Goal: Task Accomplishment & Management: Manage account settings

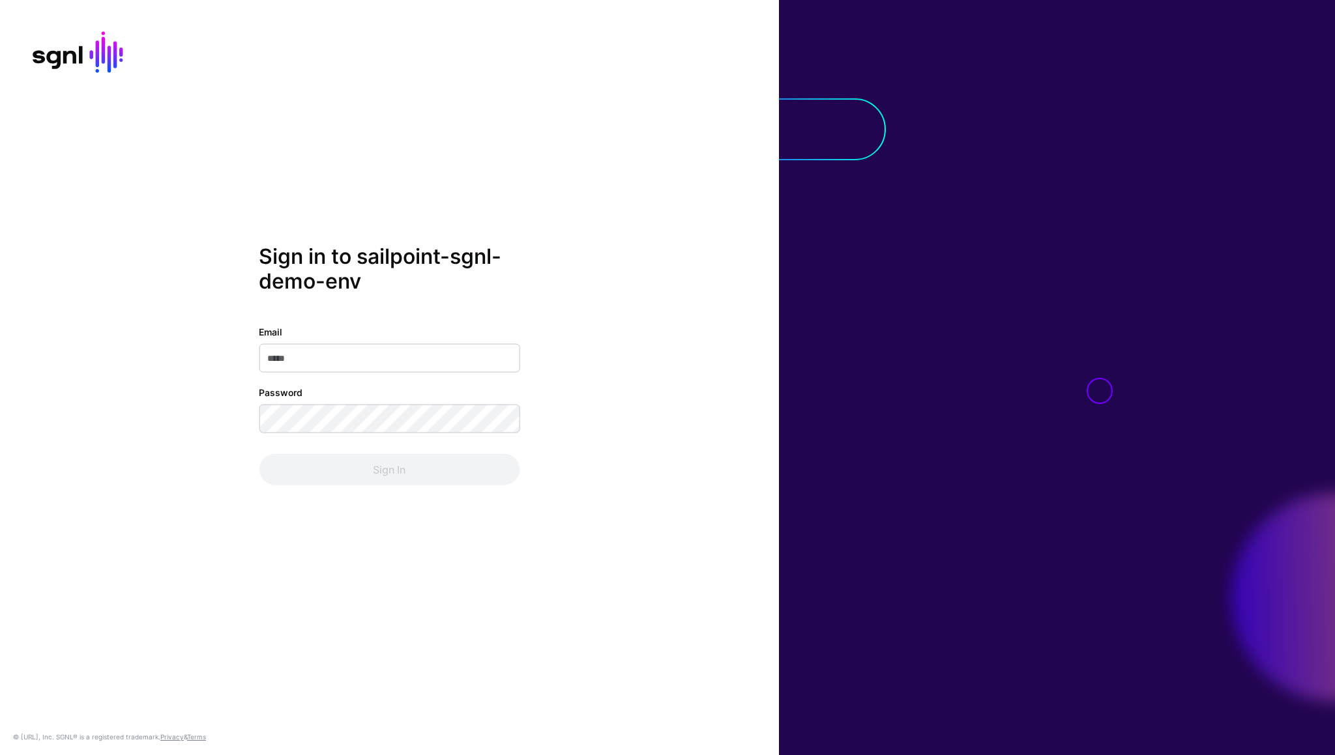
click at [347, 354] on input "Email" at bounding box center [389, 358] width 261 height 29
click at [0, 755] on com-1password-button at bounding box center [0, 755] width 0 height 0
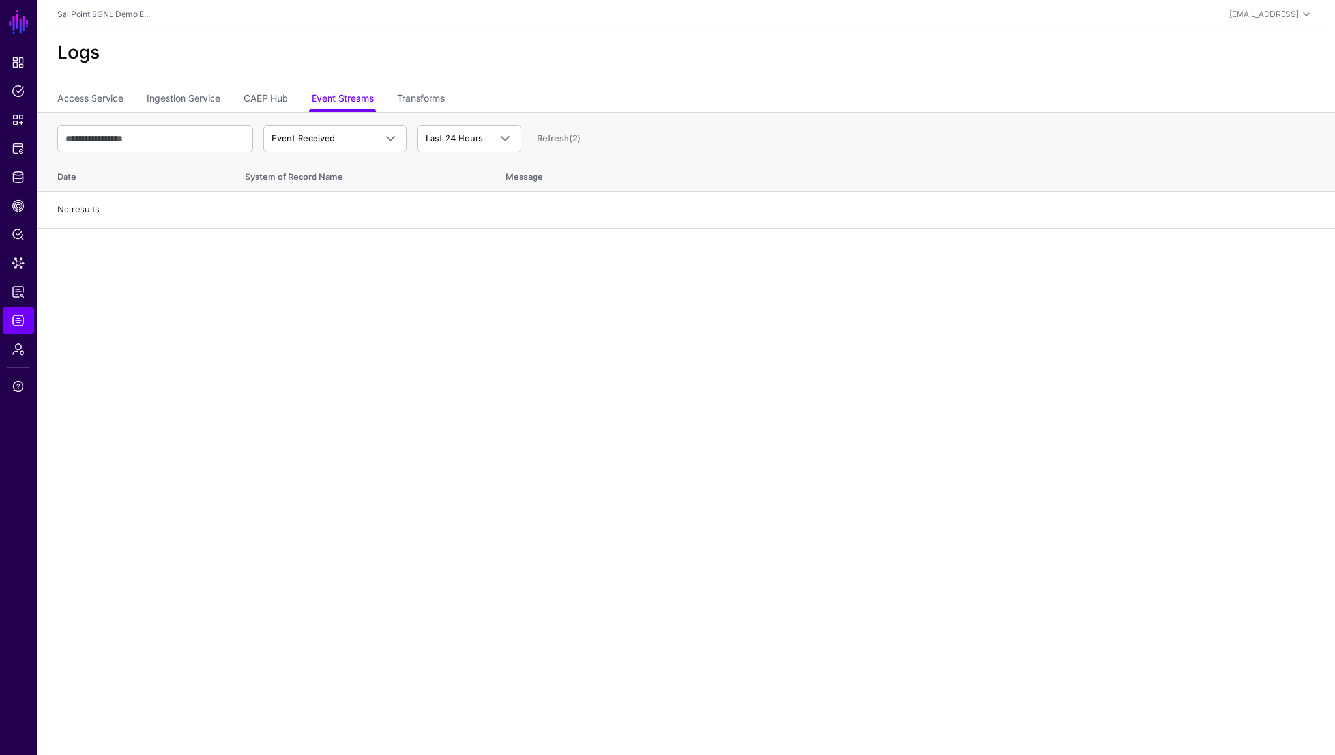
click at [822, 98] on ul "Access Service Ingestion Service CAEP Hub Event Streams Transforms" at bounding box center [685, 99] width 1257 height 25
click at [265, 104] on link "CAEP Hub" at bounding box center [266, 99] width 44 height 25
click at [191, 102] on link "Ingestion Service" at bounding box center [184, 99] width 74 height 25
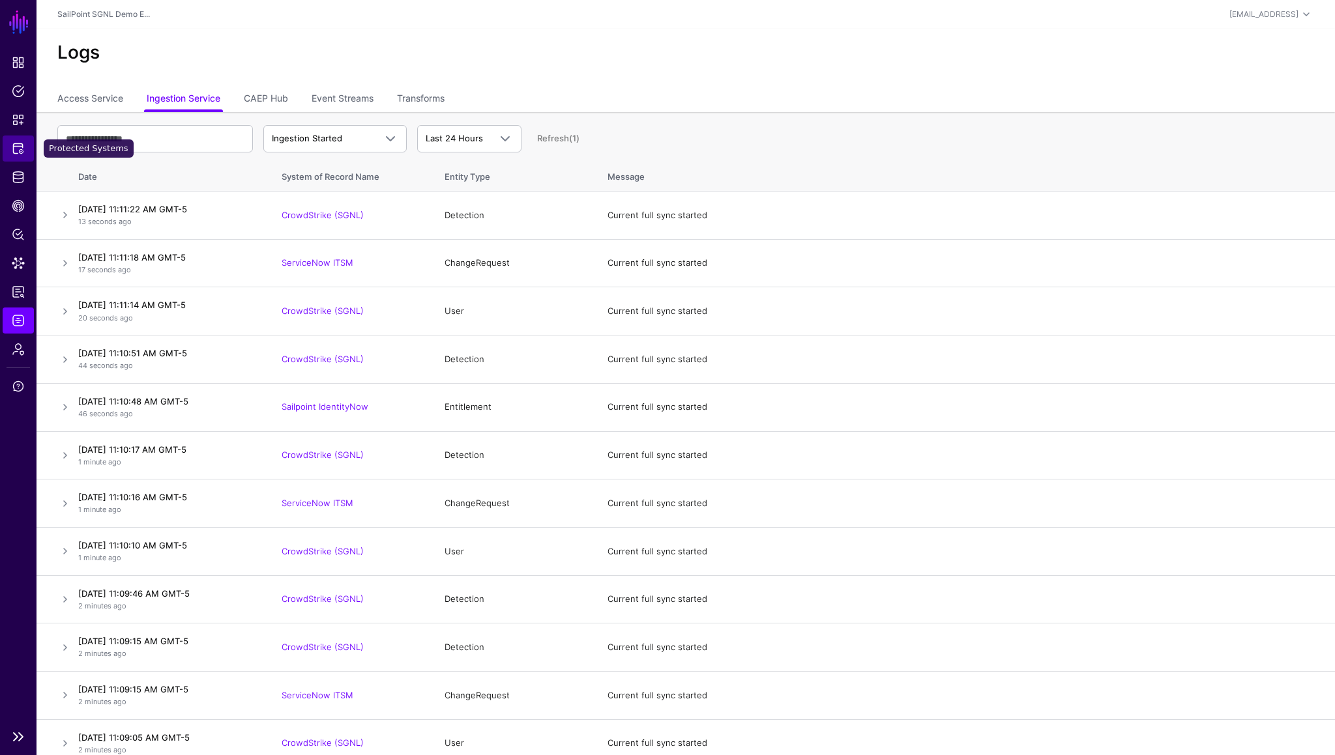
click at [20, 150] on span "Protected Systems" at bounding box center [18, 148] width 13 height 13
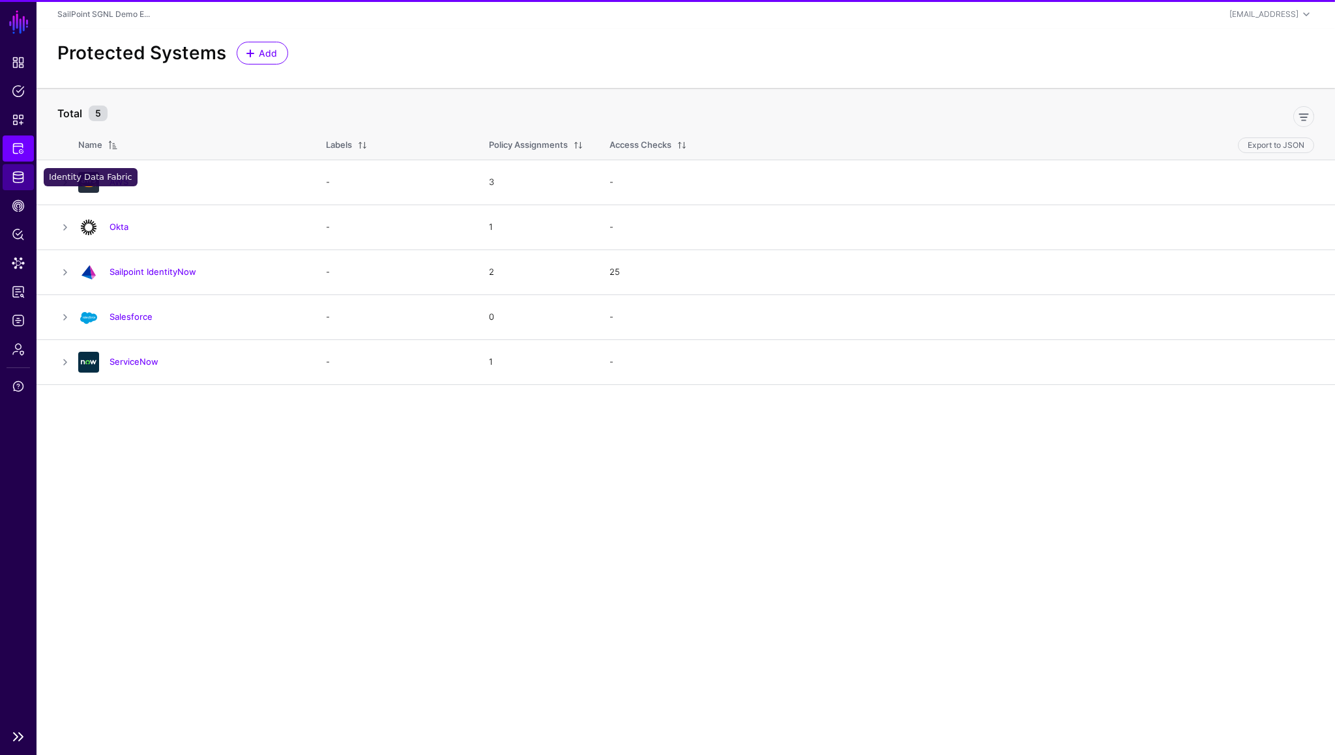
click at [19, 174] on span "Identity Data Fabric" at bounding box center [18, 177] width 13 height 13
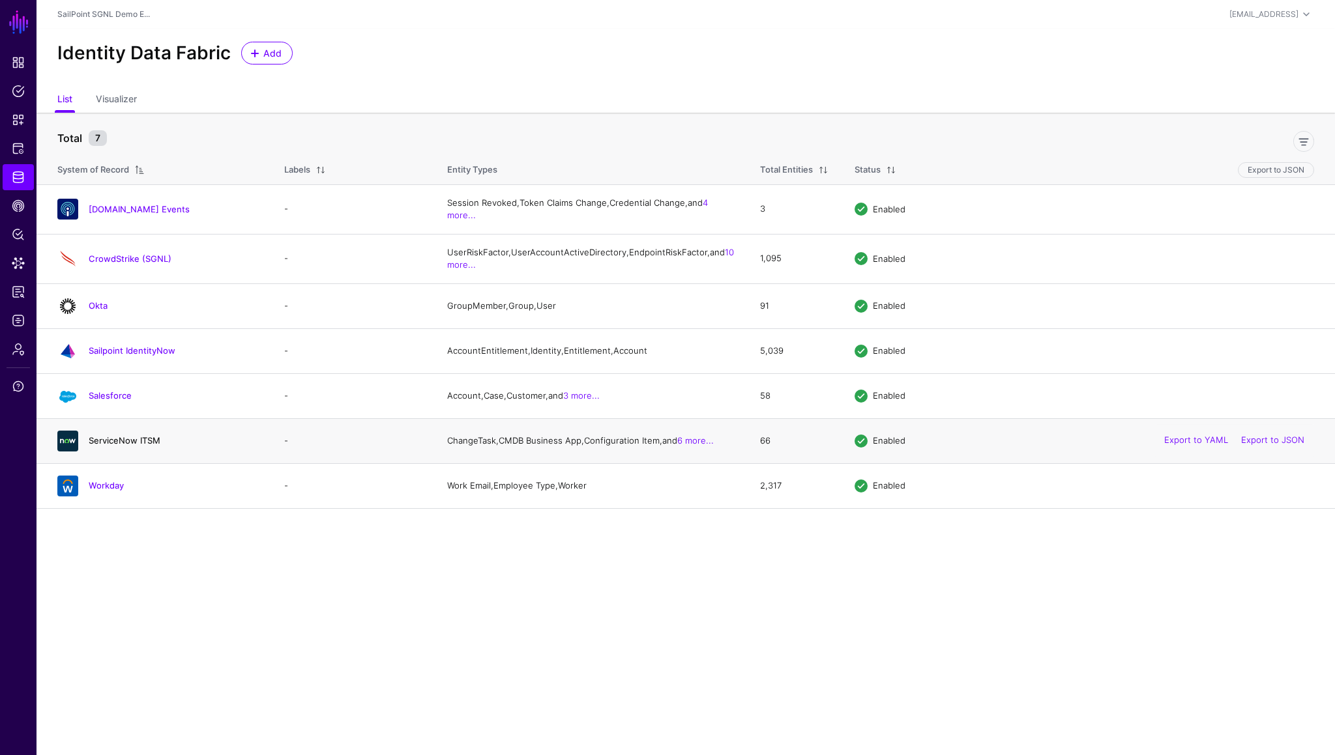
click at [113, 446] on link "ServiceNow ITSM" at bounding box center [125, 440] width 72 height 10
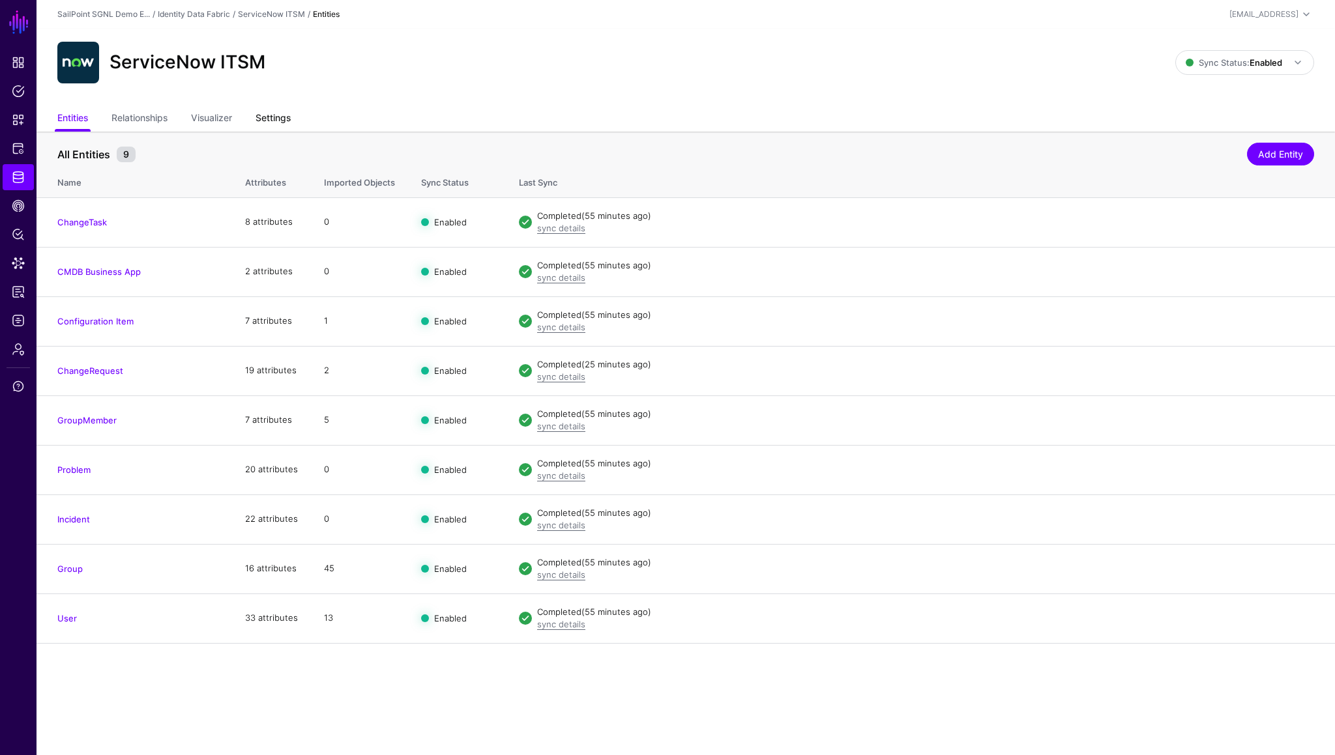
click at [276, 120] on link "Settings" at bounding box center [272, 119] width 35 height 25
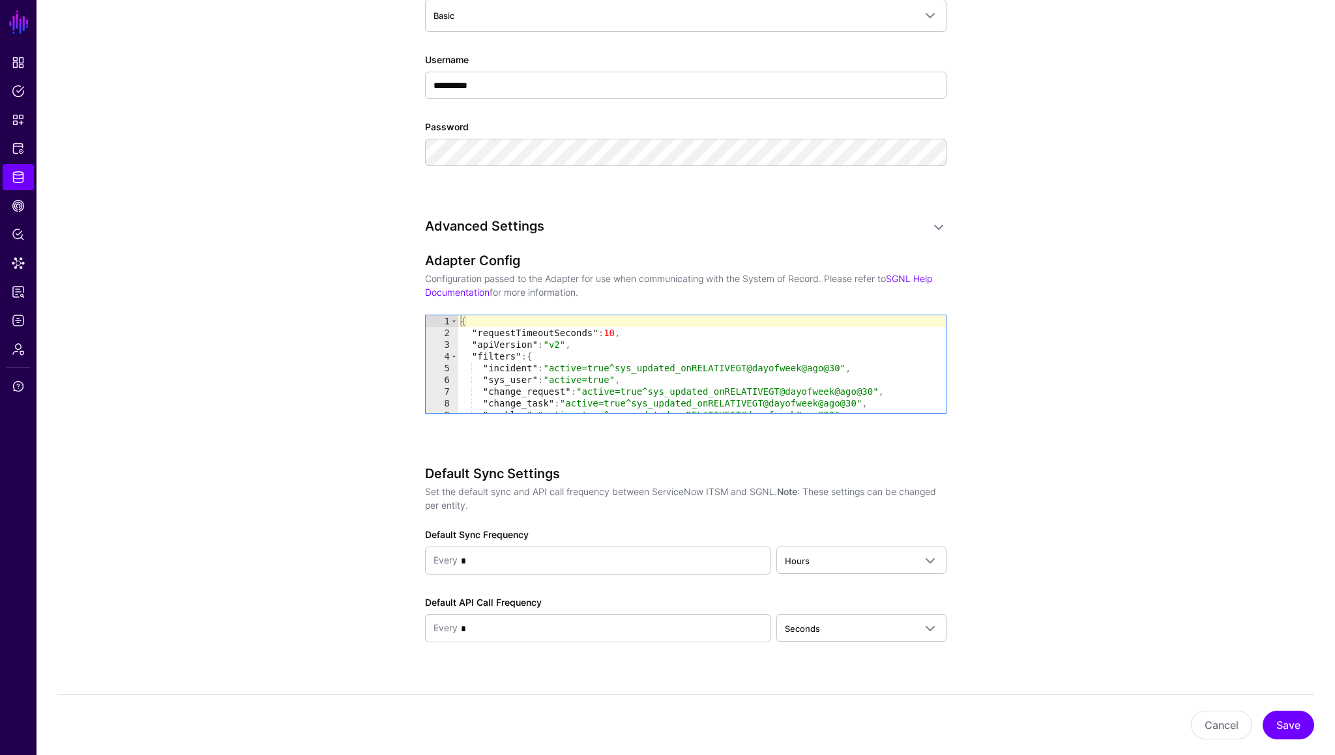
scroll to position [851, 0]
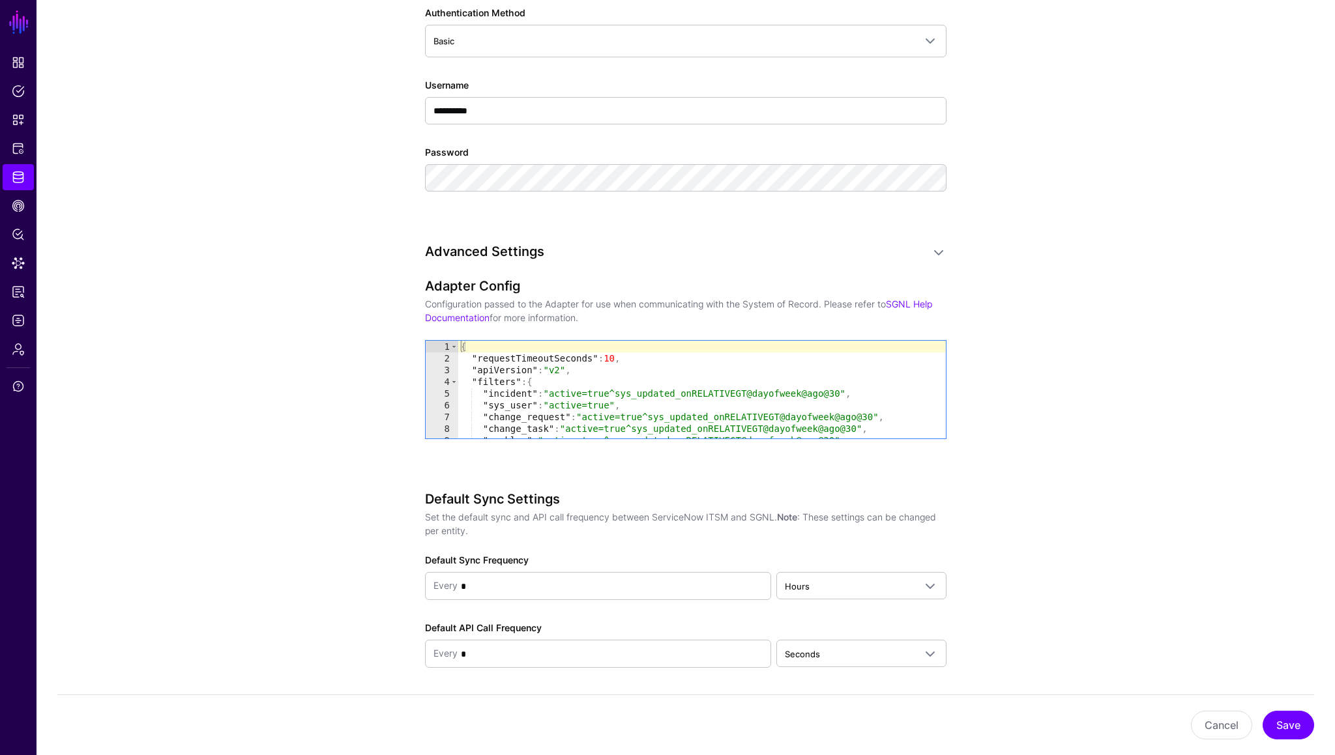
click at [1107, 386] on app-datasources-details-form "**********" at bounding box center [685, 179] width 1298 height 1797
click at [514, 379] on div "{ "requestTimeoutSeconds" : 10 , "apiVersion" : "v2" , "filters" : { "incident"…" at bounding box center [702, 401] width 488 height 121
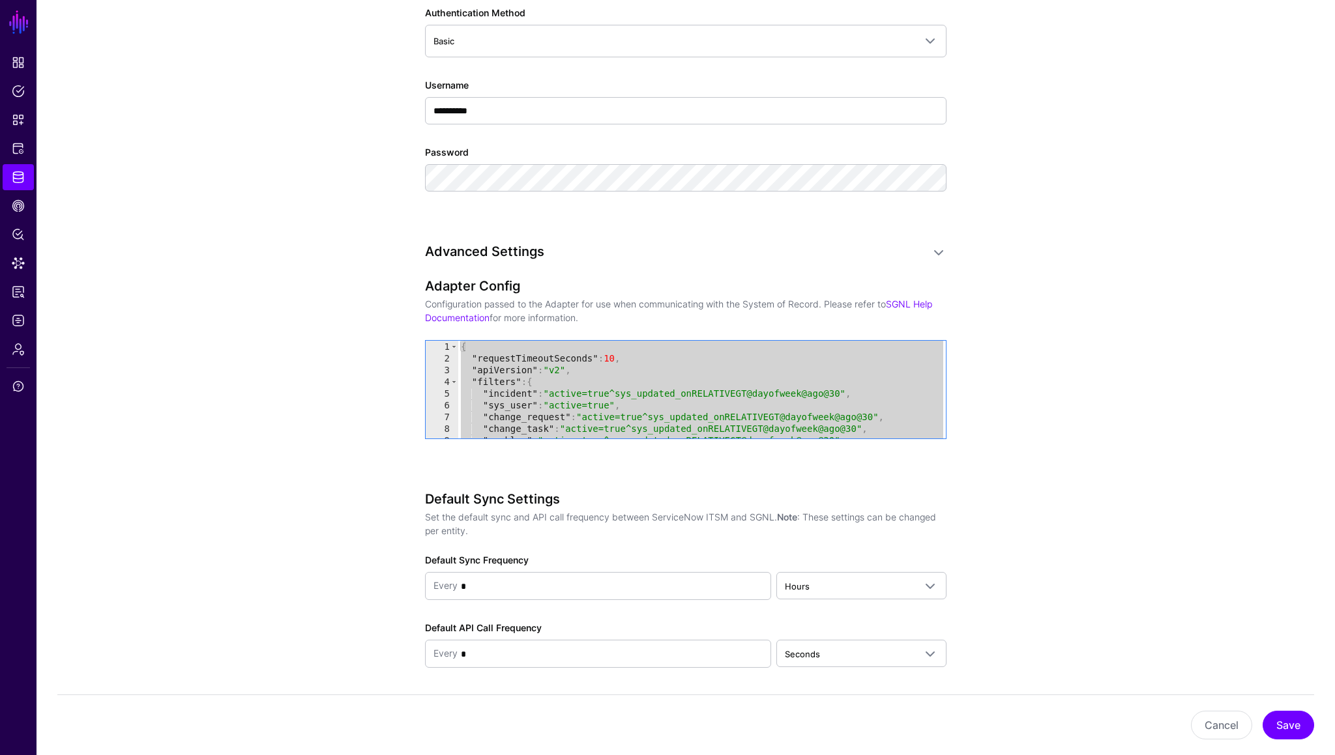
paste textarea "Cursor at row 14"
type textarea "*"
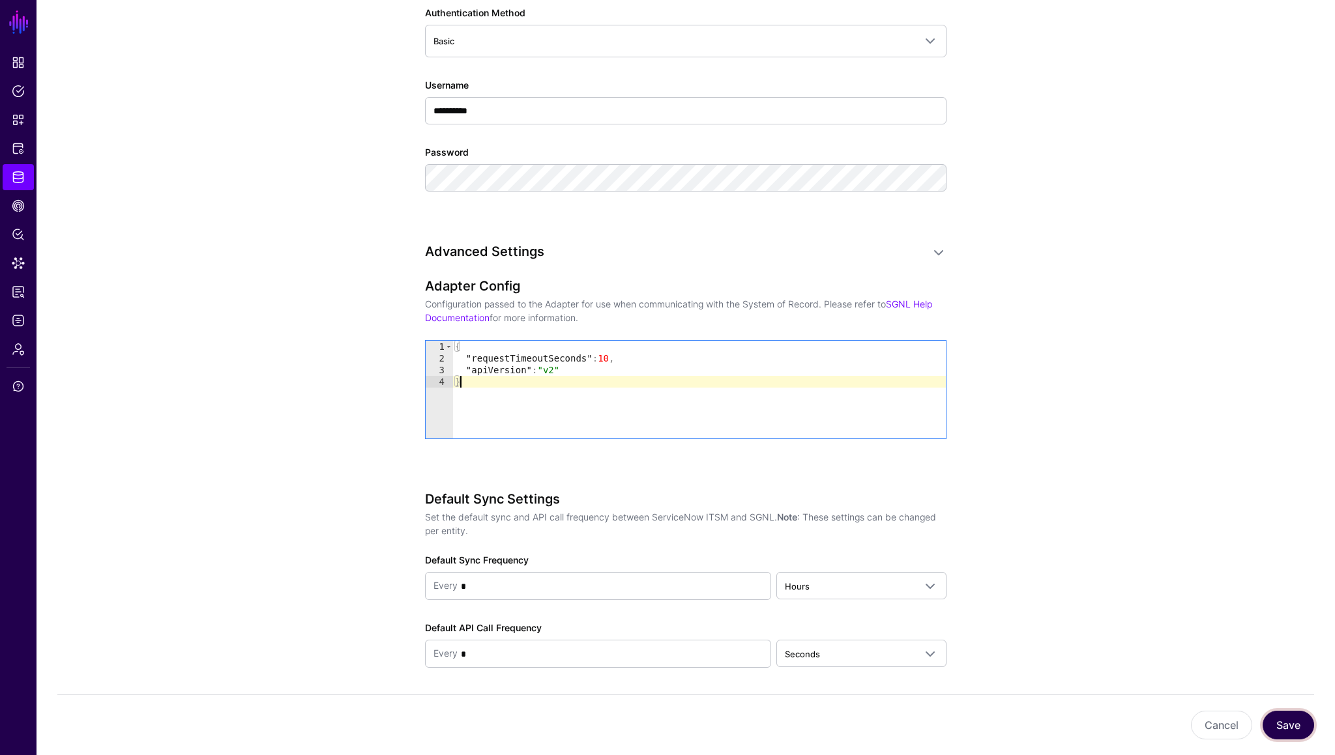
click at [1287, 721] on button "Save" at bounding box center [1287, 725] width 51 height 29
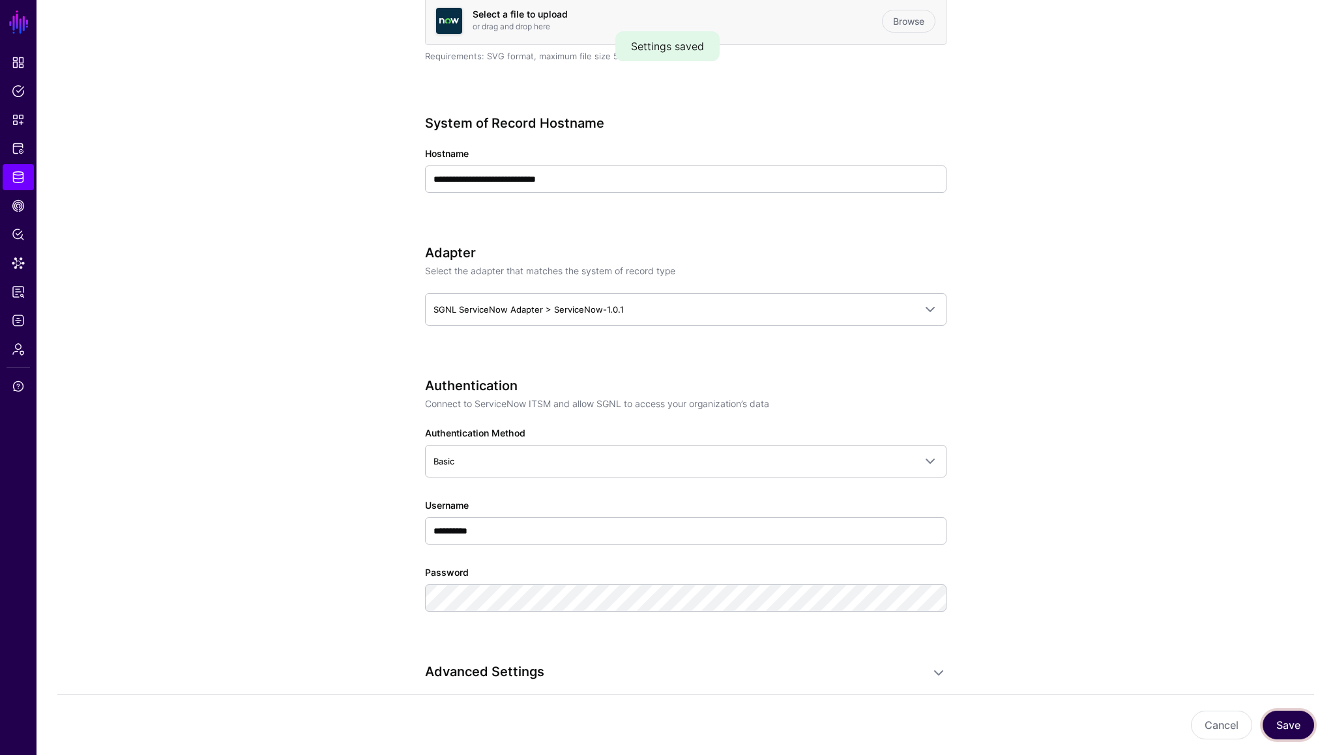
scroll to position [0, 0]
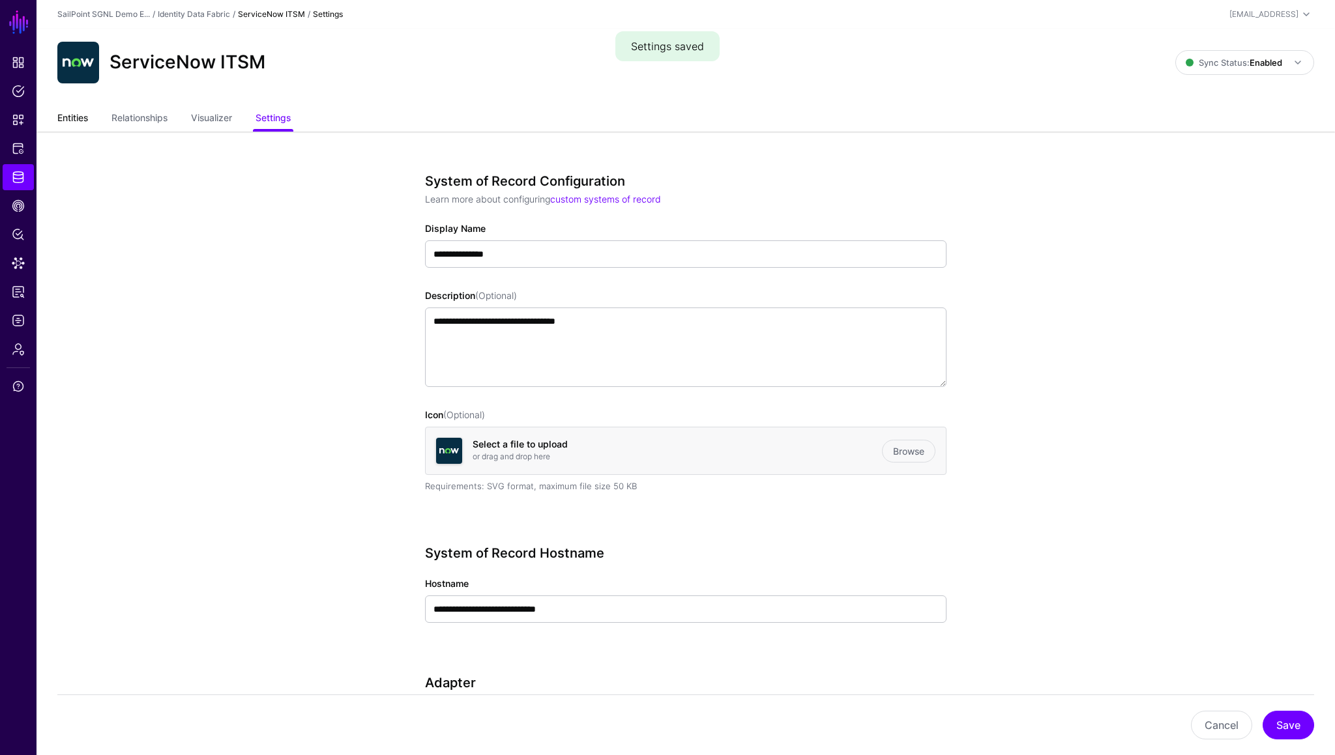
click at [61, 122] on link "Entities" at bounding box center [72, 119] width 31 height 25
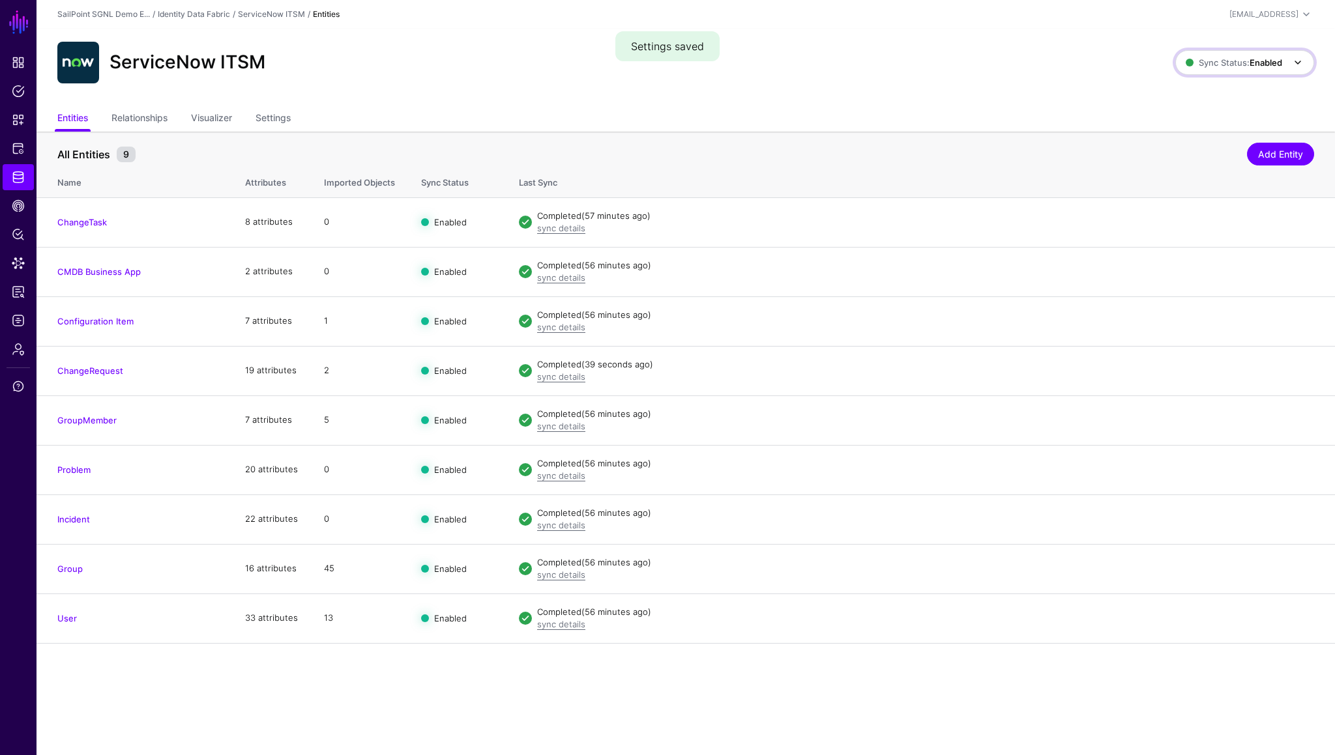
click at [1254, 66] on strong "Enabled" at bounding box center [1265, 62] width 33 height 10
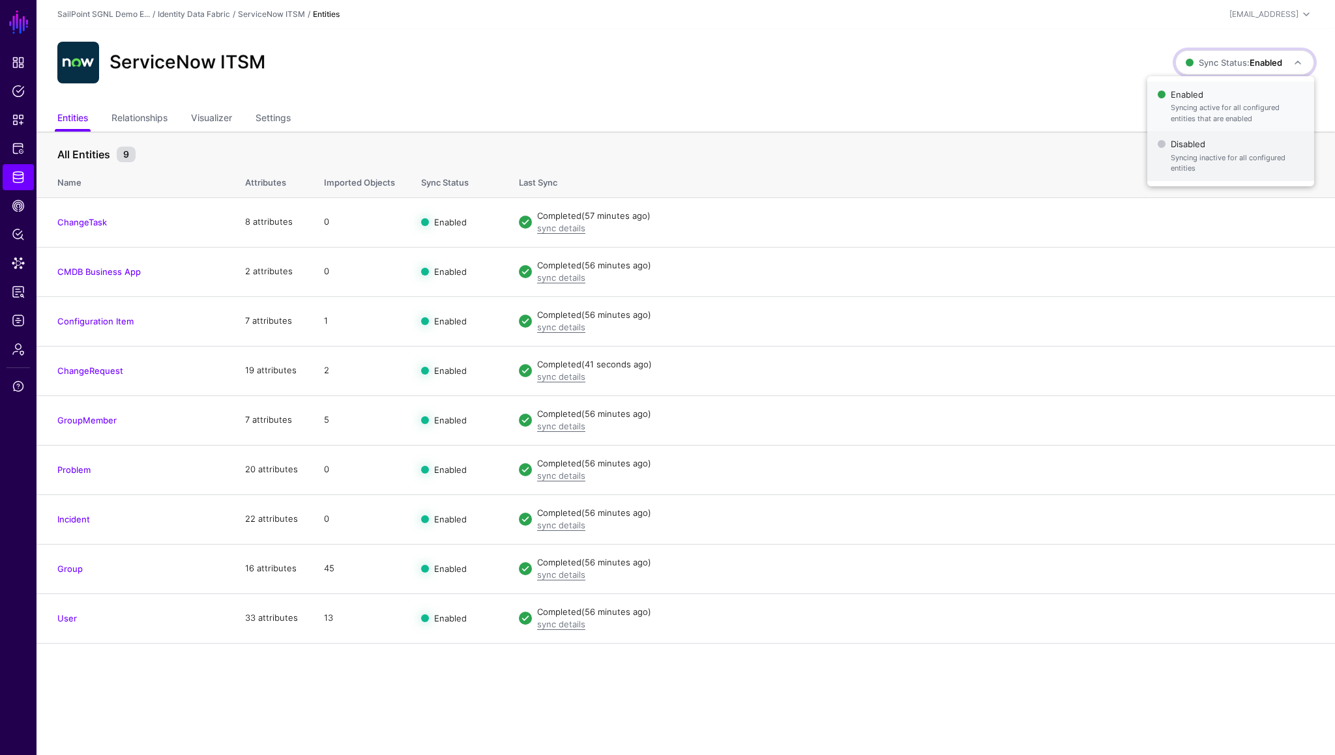
drag, startPoint x: 1226, startPoint y: 98, endPoint x: 1222, endPoint y: 150, distance: 51.6
click at [1222, 150] on ul "Enabled Syncing active for all configured entities that are enabled Disabled Sy…" at bounding box center [1230, 131] width 167 height 100
click at [1240, 78] on div "ServiceNow ITSM Sync Status: Enabled Enabled Syncing active for all configured …" at bounding box center [685, 63] width 1257 height 42
click at [1236, 72] on link "Sync Status: Enabled" at bounding box center [1244, 62] width 139 height 25
click at [1206, 127] on span "Enabled Syncing active for all configured entities that are enabled" at bounding box center [1230, 106] width 146 height 42
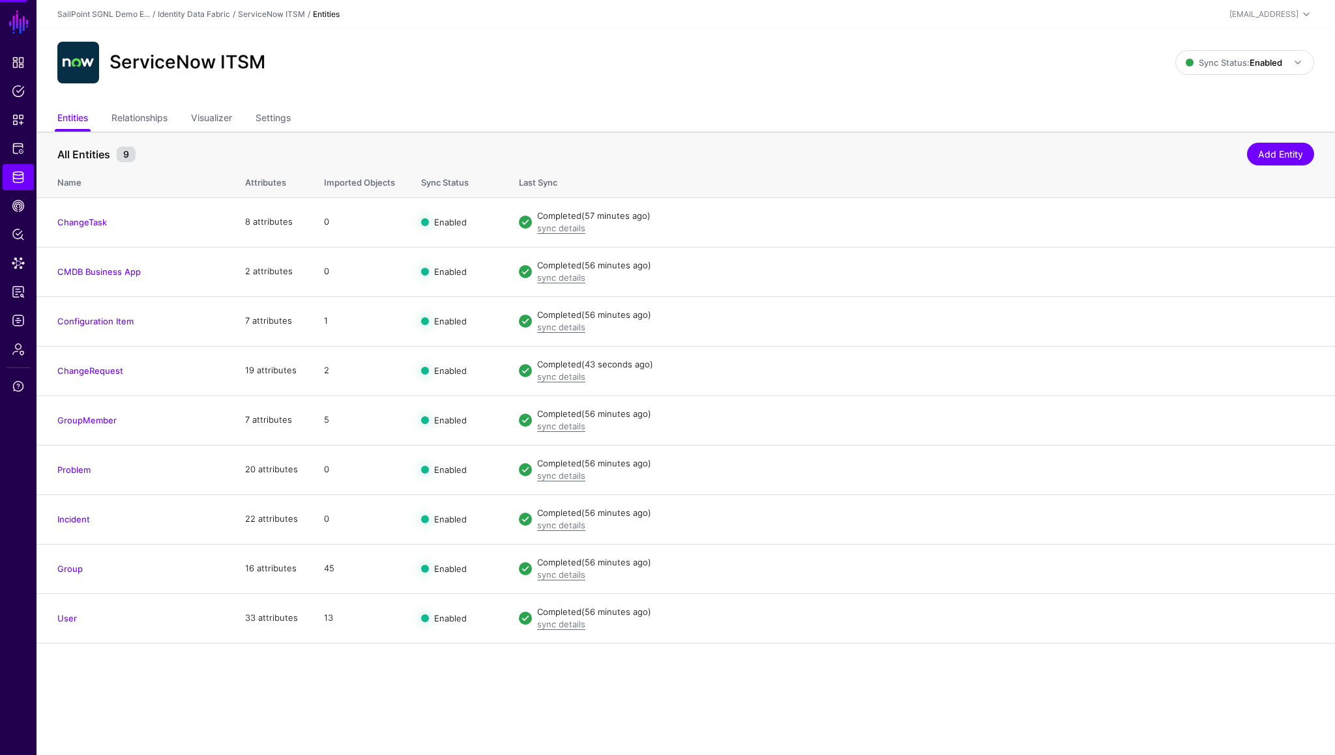
click at [1206, 127] on ul "Entities Relationships Visualizer Settings" at bounding box center [685, 119] width 1257 height 25
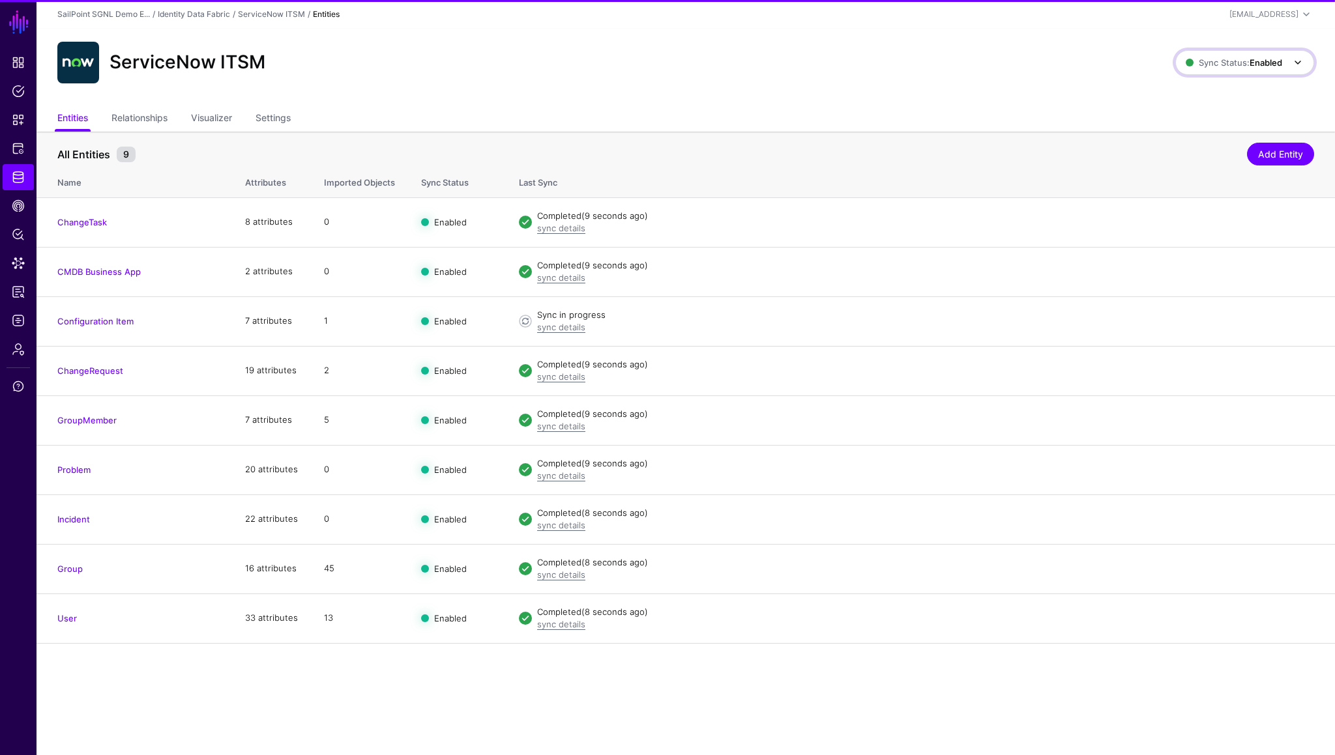
click at [1230, 64] on span "Sync Status: Enabled" at bounding box center [1234, 62] width 96 height 10
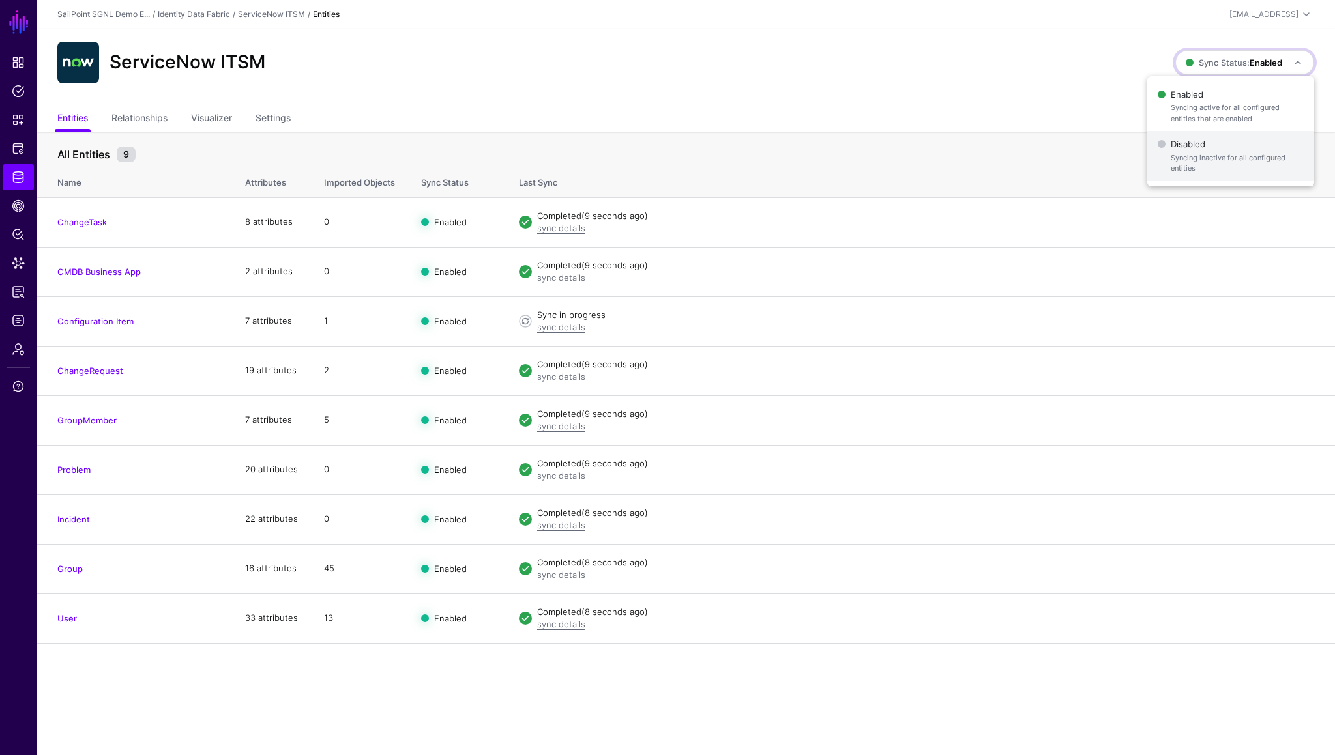
click at [1195, 153] on span "Syncing inactive for all configured entities" at bounding box center [1237, 164] width 133 height 22
click at [1226, 61] on span "Sync Status: Disabled" at bounding box center [1233, 62] width 98 height 10
click at [1200, 125] on span "Enabled Syncing active for all configured entities that are enabled" at bounding box center [1230, 106] width 148 height 42
click at [1200, 125] on ul "Entities Relationships Visualizer Settings" at bounding box center [685, 119] width 1257 height 25
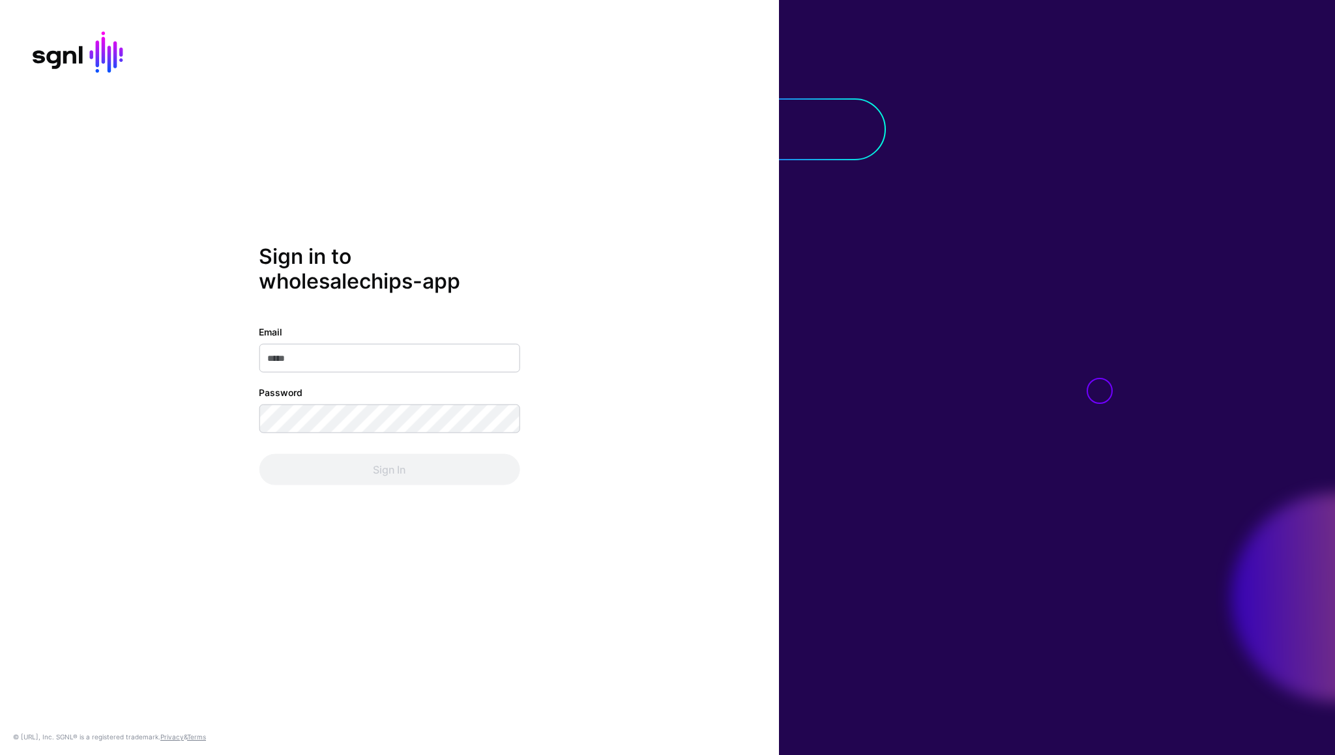
click at [351, 361] on input "Email" at bounding box center [389, 358] width 261 height 29
type input "**********"
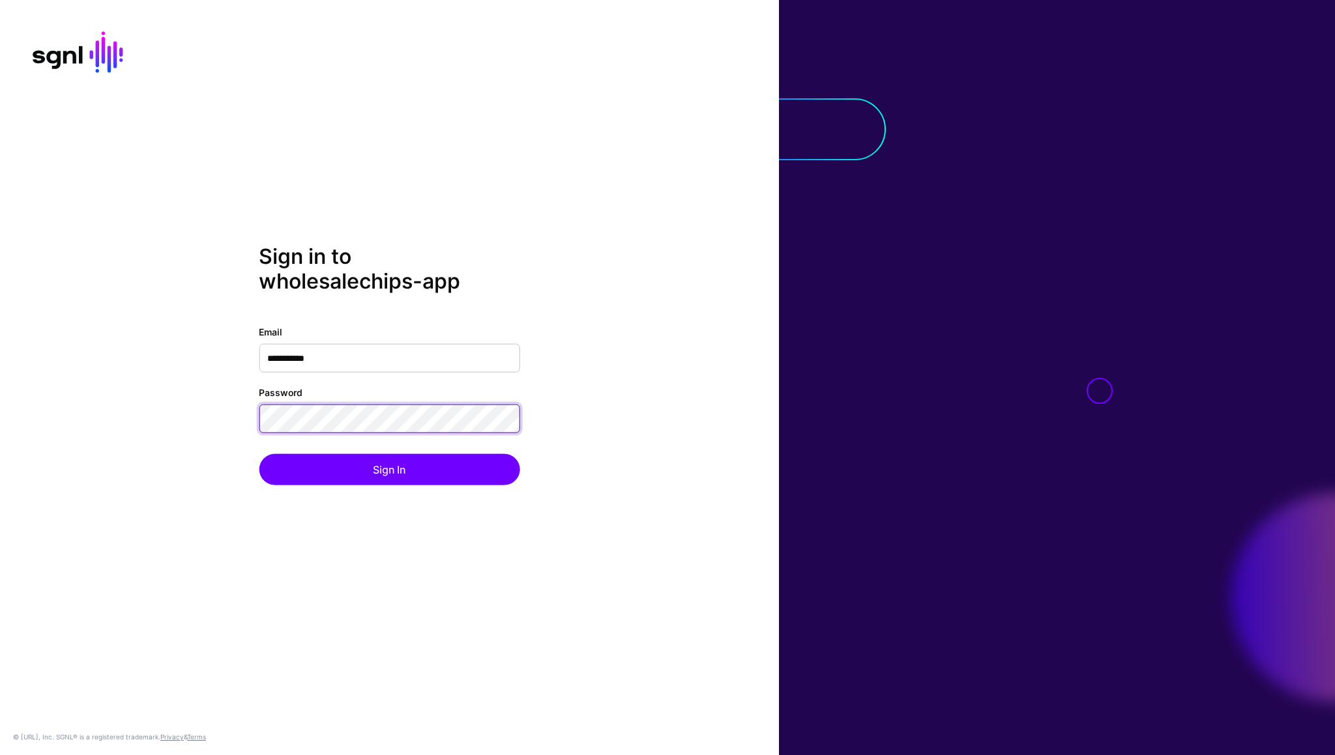
click at [259, 454] on button "Sign In" at bounding box center [389, 469] width 261 height 31
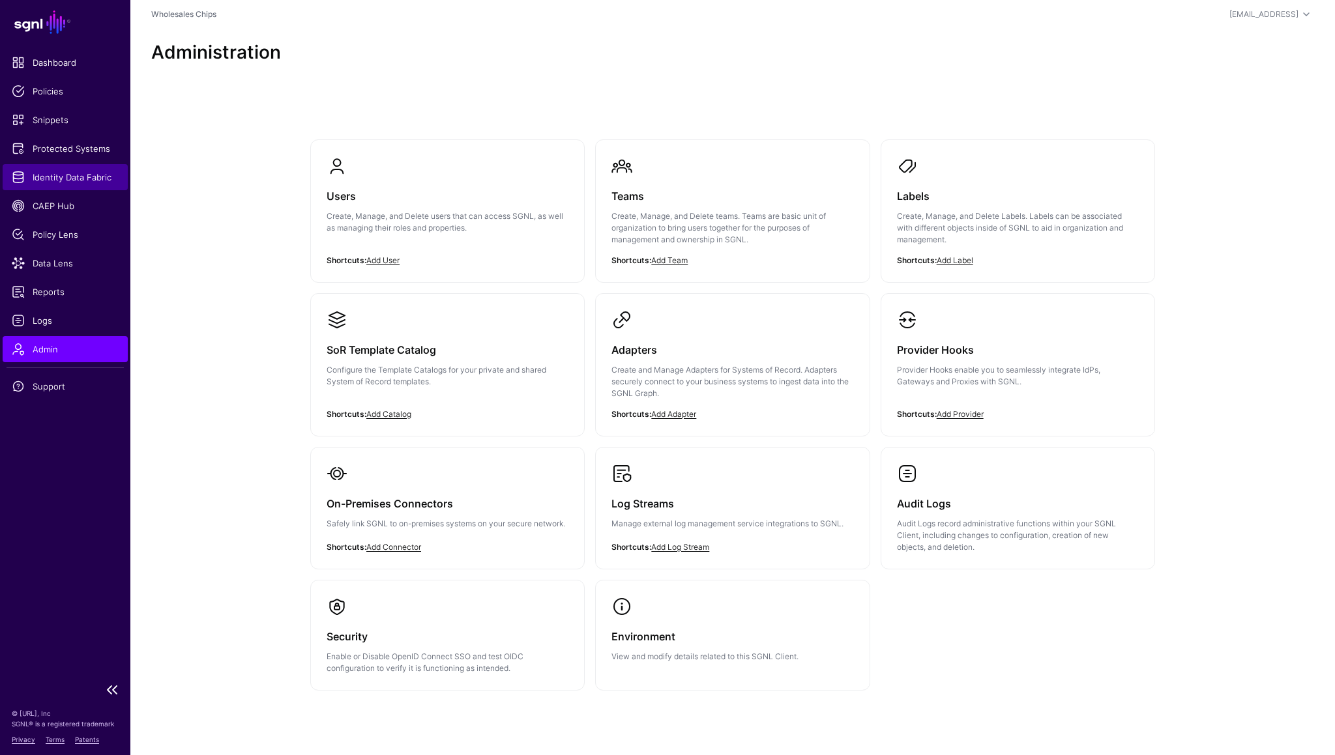
click at [67, 181] on span "Identity Data Fabric" at bounding box center [65, 177] width 107 height 13
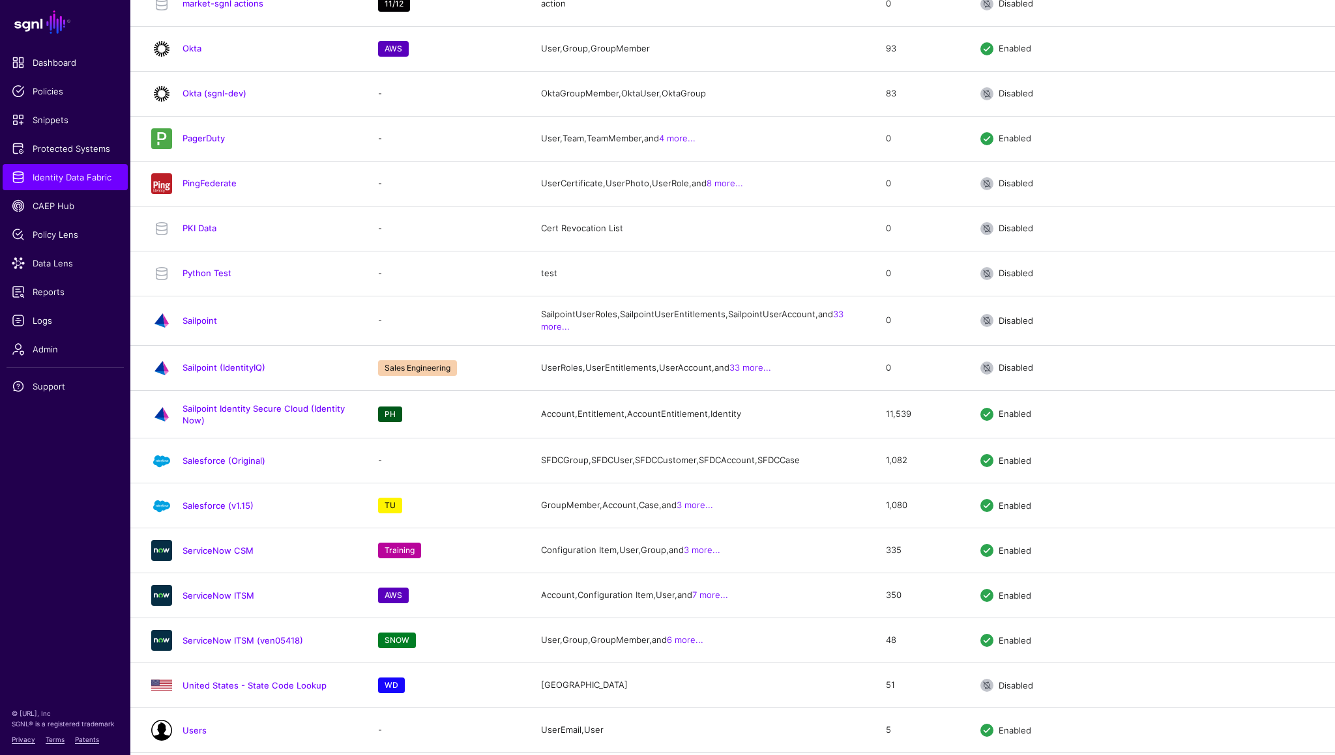
scroll to position [2059, 0]
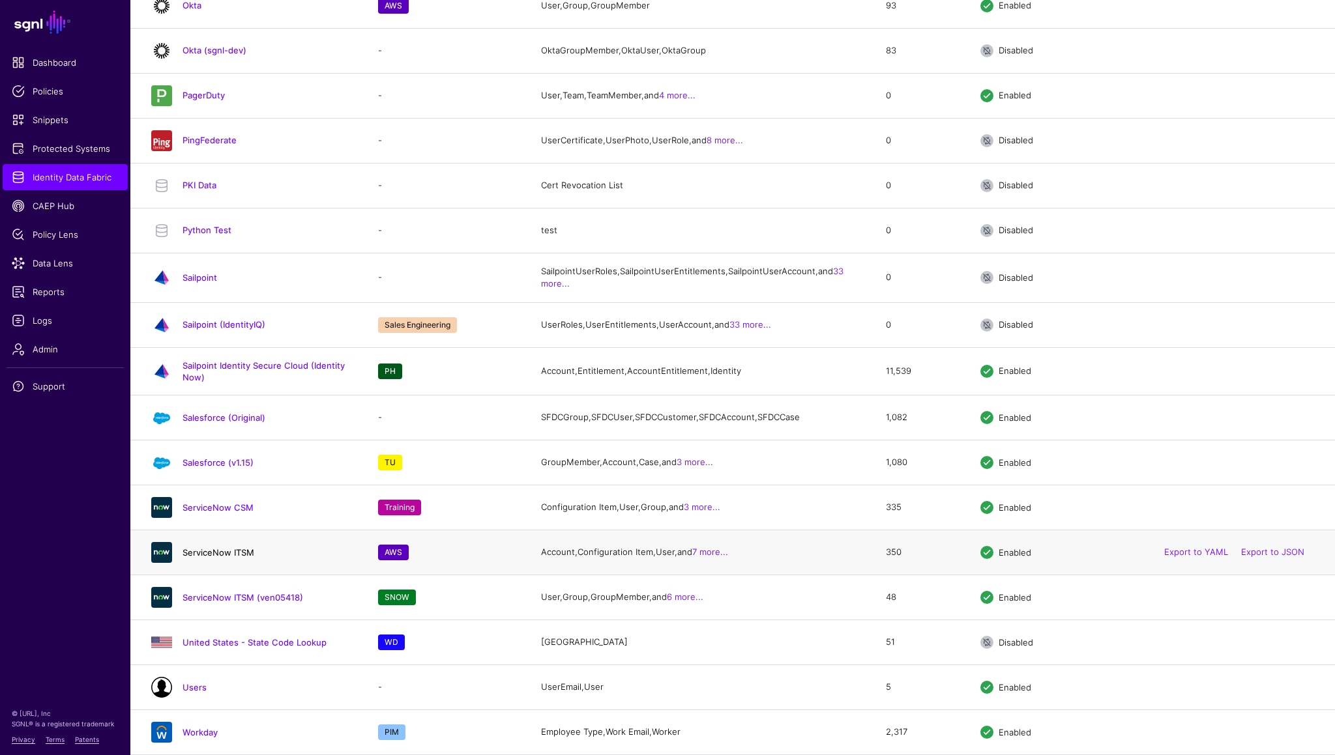
click at [216, 552] on link "ServiceNow ITSM" at bounding box center [218, 552] width 72 height 10
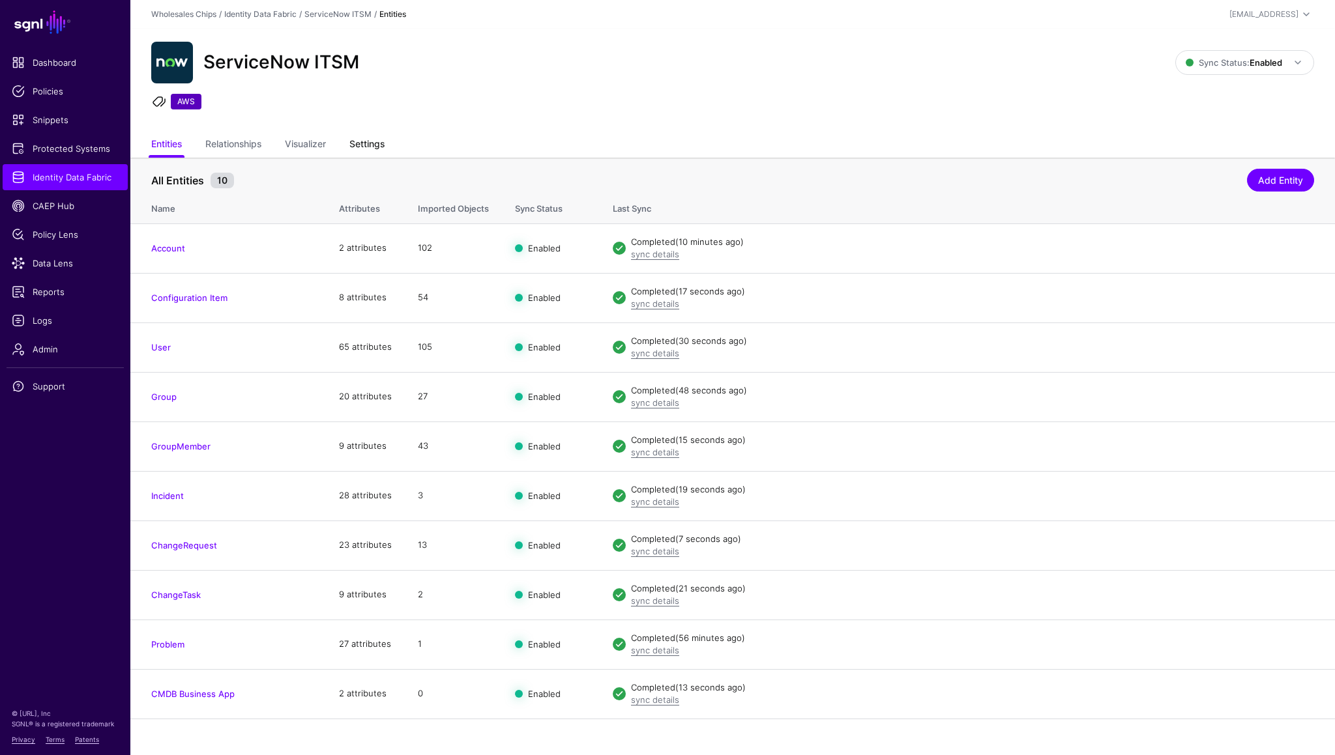
click at [359, 141] on link "Settings" at bounding box center [366, 145] width 35 height 25
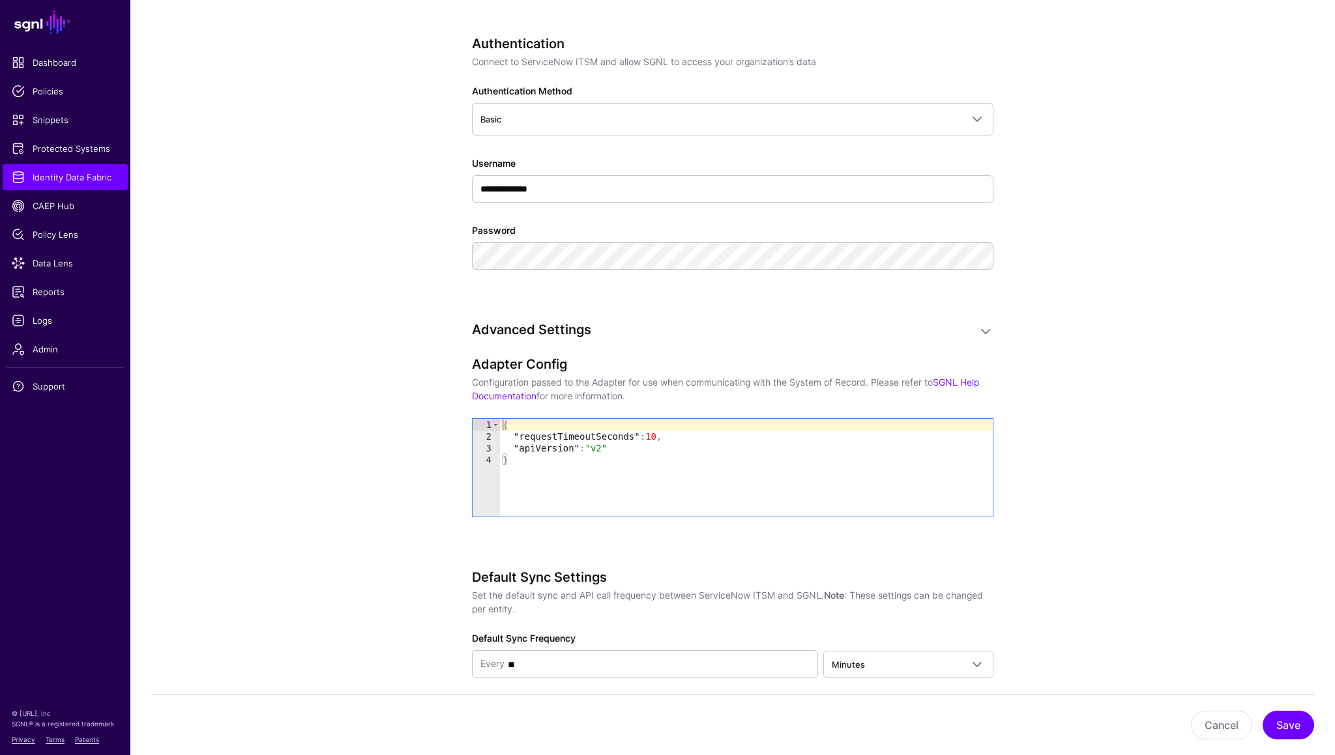
scroll to position [900, 0]
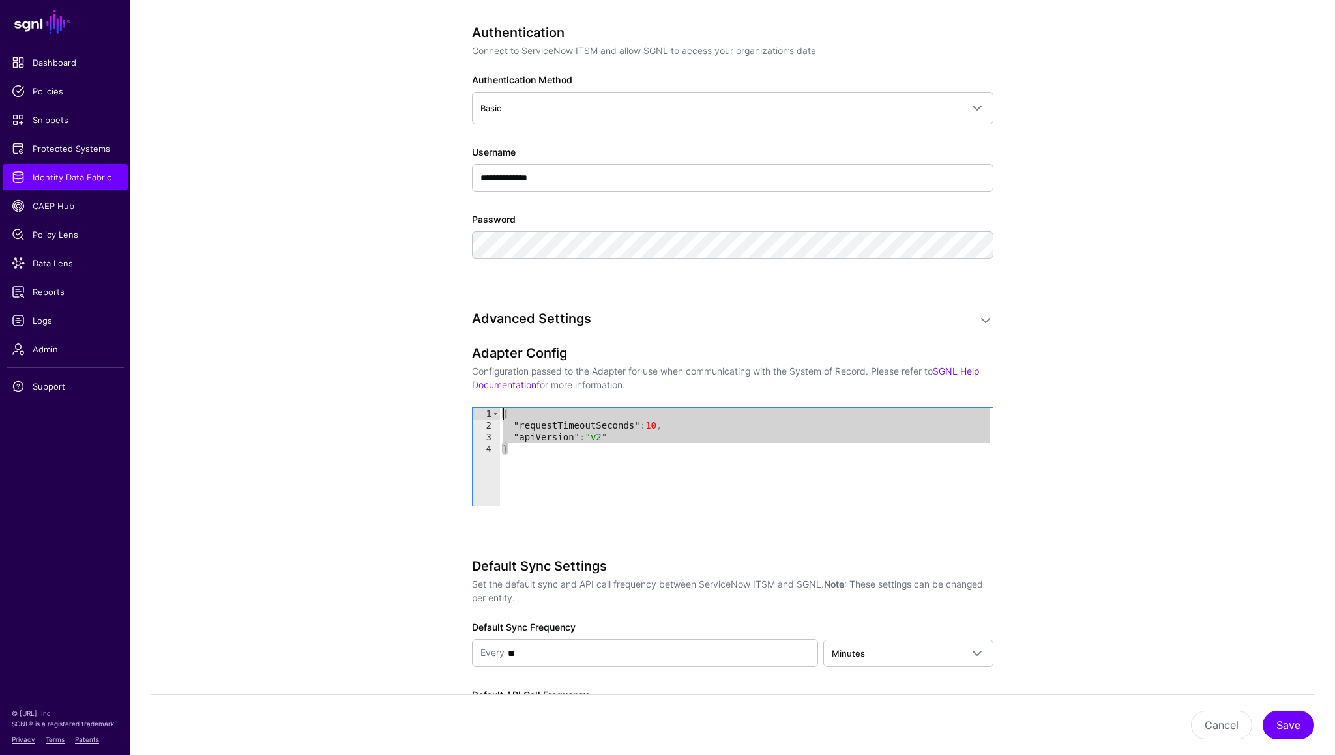
drag, startPoint x: 540, startPoint y: 448, endPoint x: 484, endPoint y: 413, distance: 66.4
click at [484, 413] on div "* 1 2 3 4 { "requestTimeoutSeconds" : 10 , "apiVersion" : "v2" } XXXXXXXXXXXXXX…" at bounding box center [733, 457] width 520 height 98
type textarea "**********"
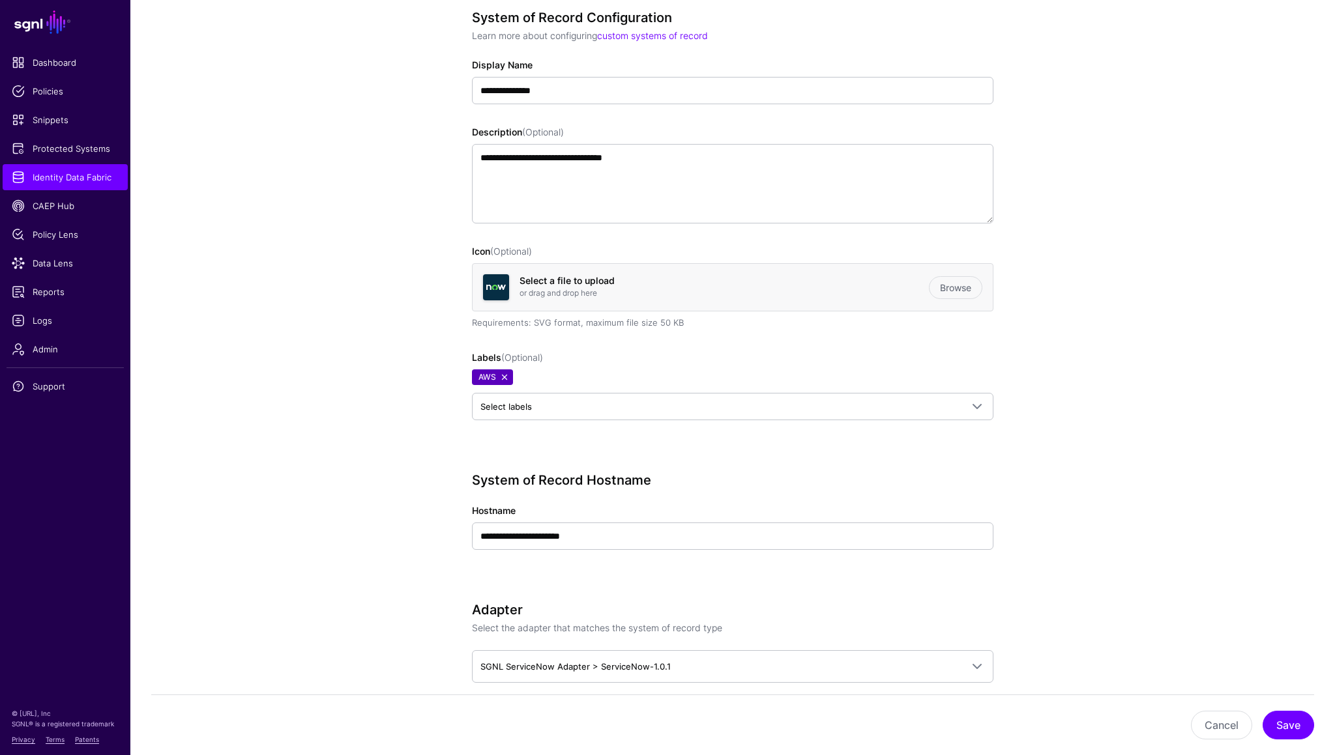
scroll to position [0, 0]
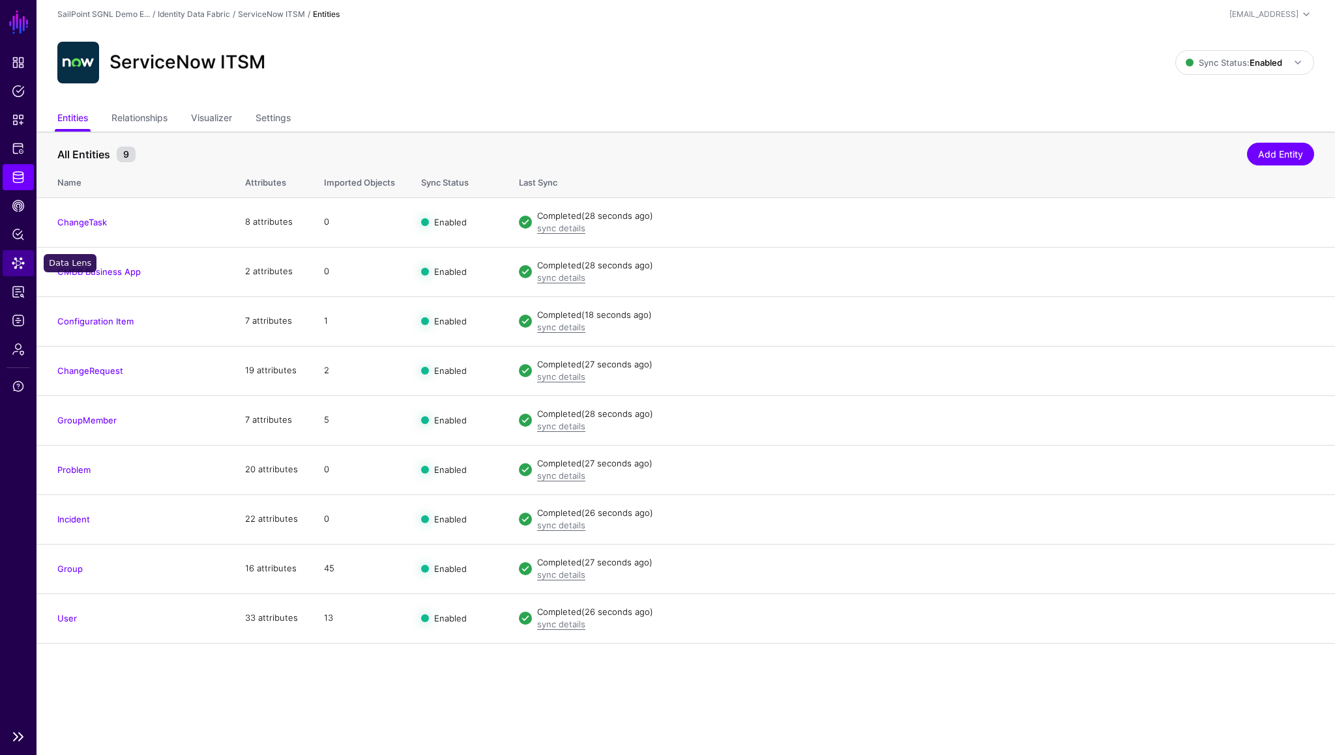
click at [17, 257] on span "Data Lens" at bounding box center [18, 263] width 13 height 13
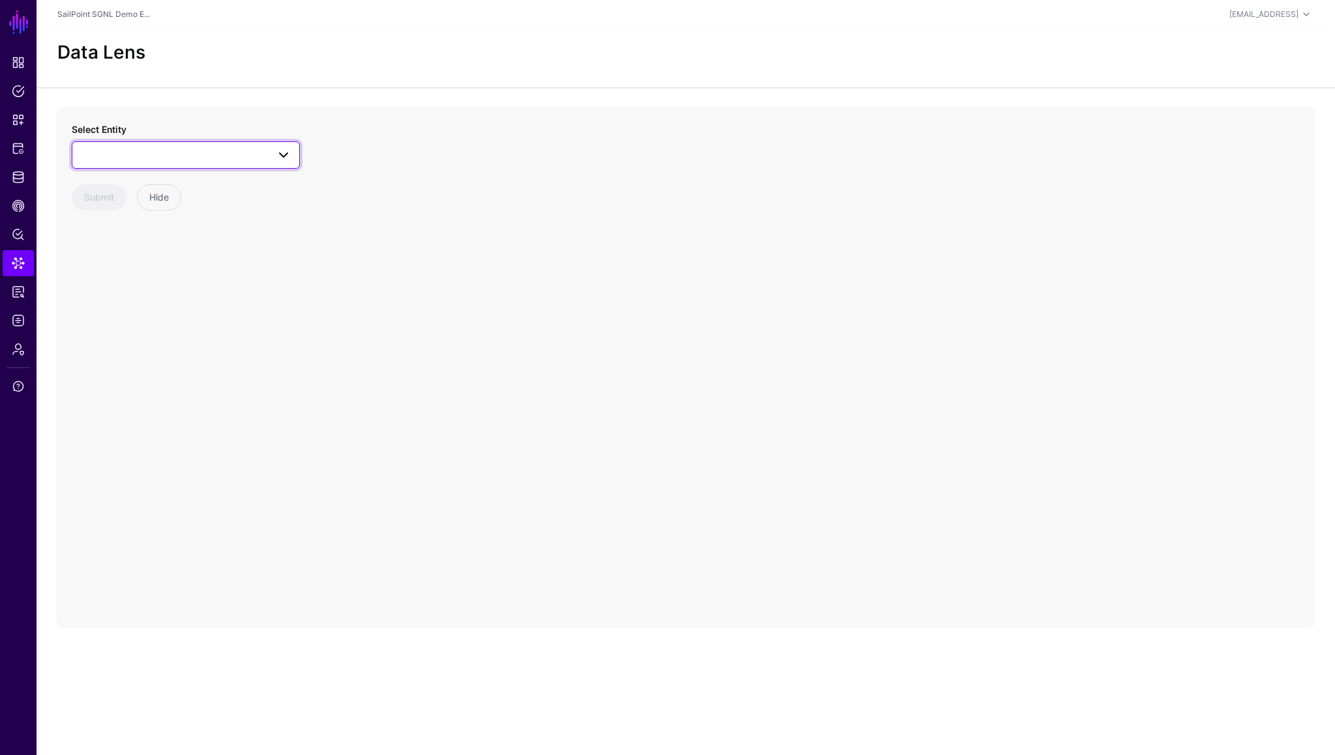
click at [222, 162] on link at bounding box center [186, 154] width 228 height 27
click at [130, 280] on span "ChangeRequest" at bounding box center [127, 279] width 65 height 10
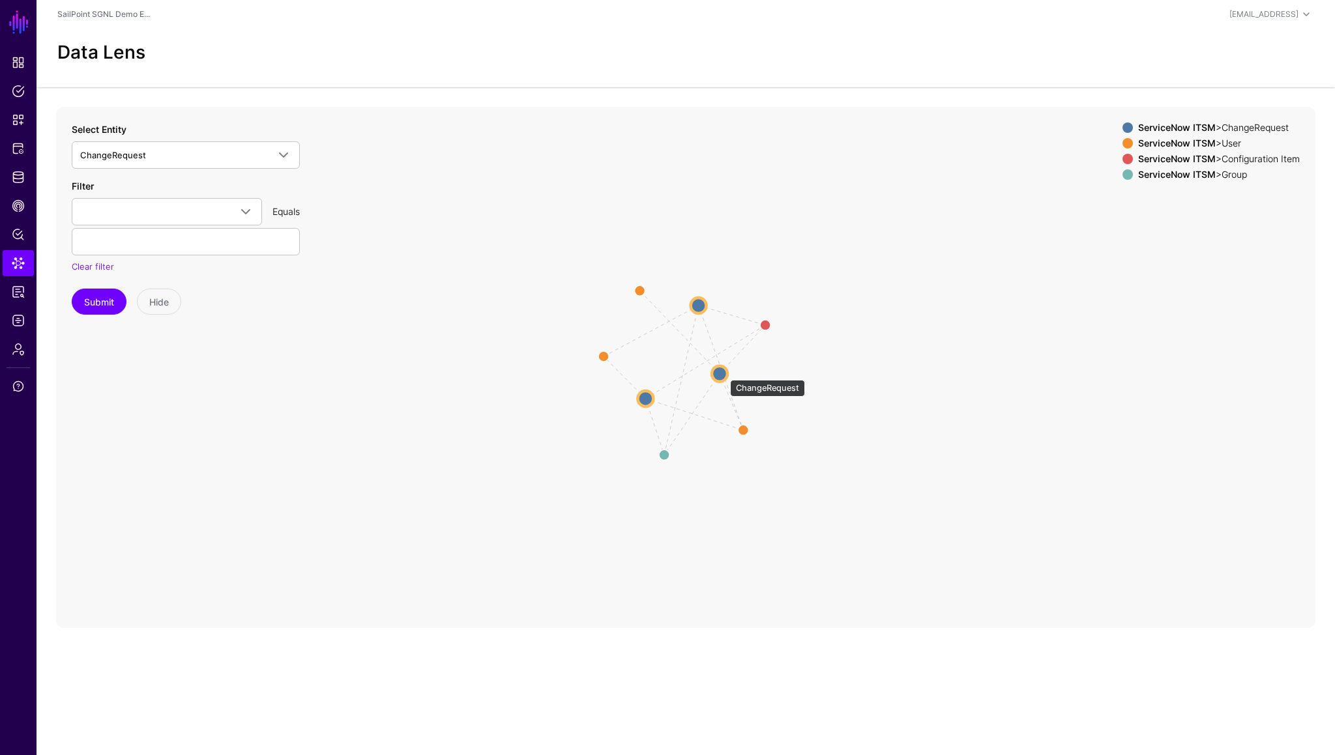
click at [723, 373] on circle at bounding box center [720, 374] width 16 height 16
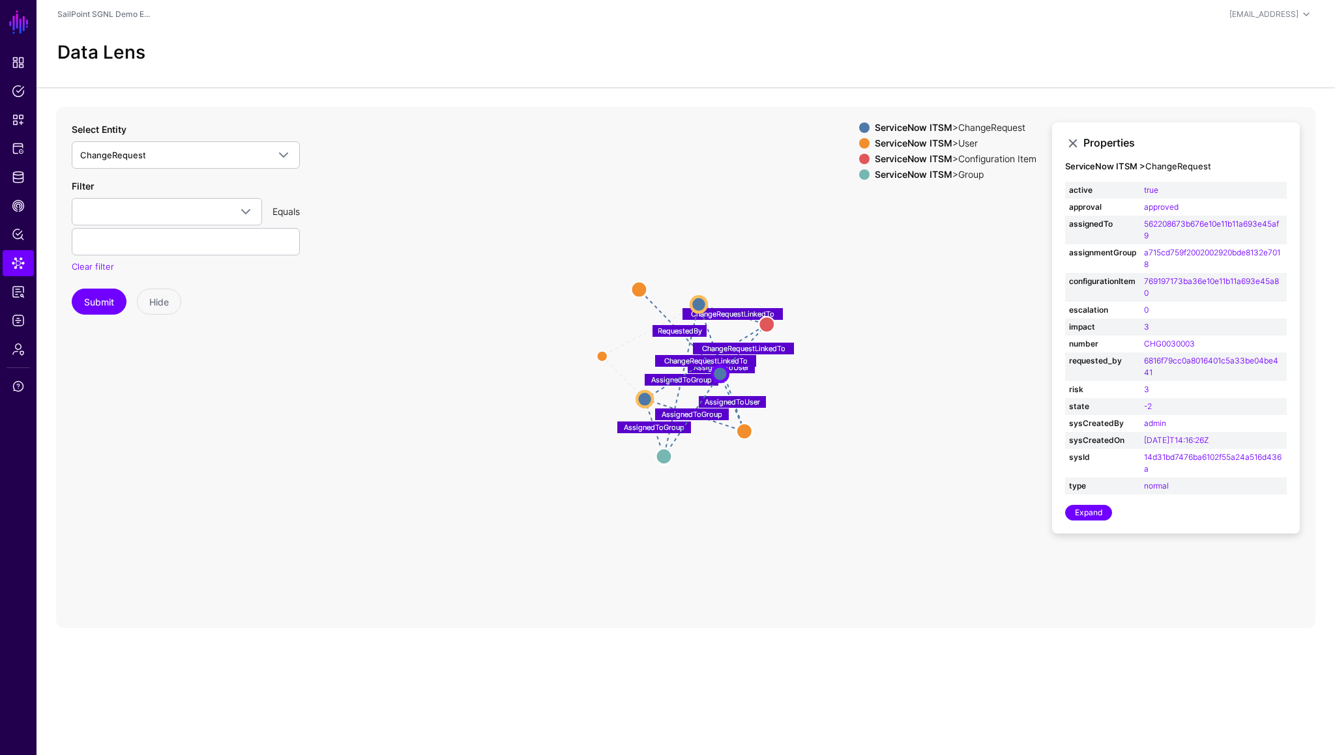
click at [852, 408] on icon "RequestedBy RequestedBy ChangeRequestLinkedTo AssignedToUser AssignedToGroup Ch…" at bounding box center [685, 367] width 1259 height 521
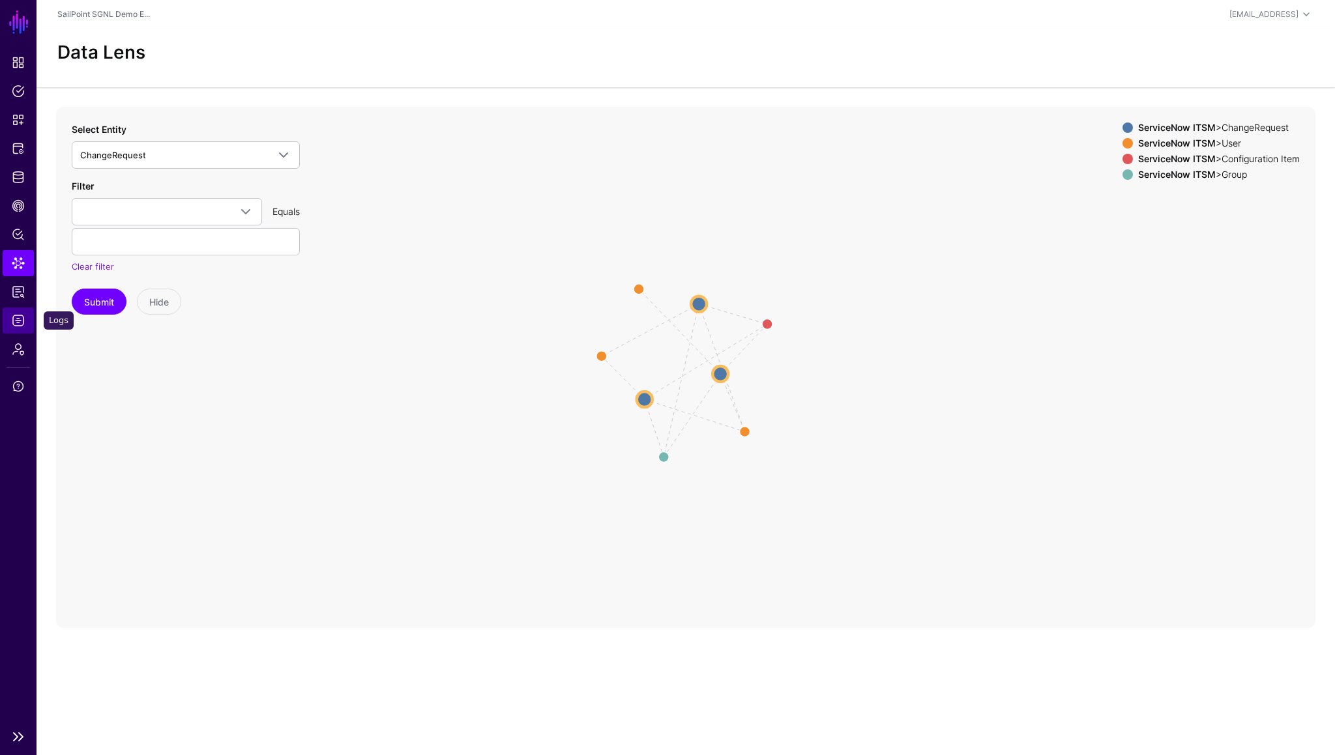
click at [20, 323] on span "Logs" at bounding box center [18, 320] width 13 height 13
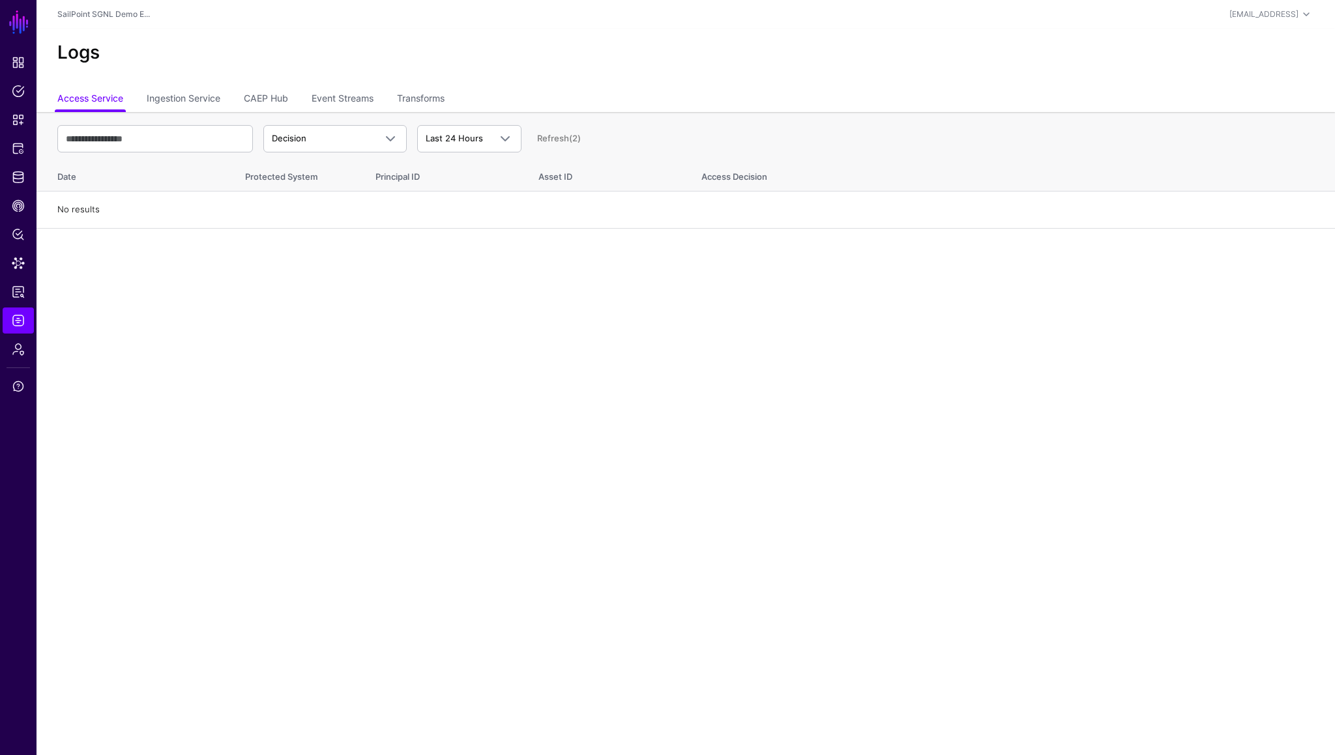
click at [295, 100] on ul "Access Service Ingestion Service CAEP Hub Event Streams Transforms" at bounding box center [685, 99] width 1257 height 25
click at [283, 100] on link "CAEP Hub" at bounding box center [266, 99] width 44 height 25
click at [347, 141] on span "Action Started" at bounding box center [323, 138] width 103 height 13
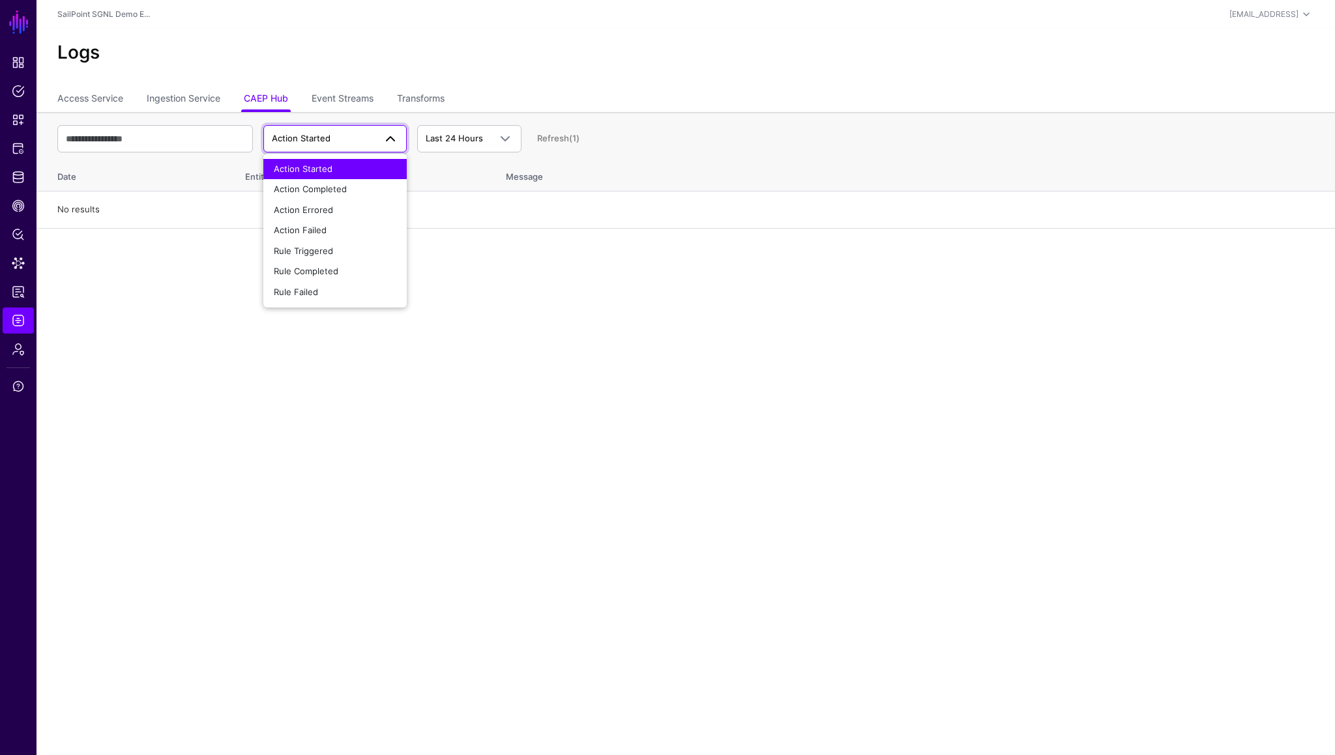
click at [323, 138] on span "Action Started" at bounding box center [301, 138] width 59 height 10
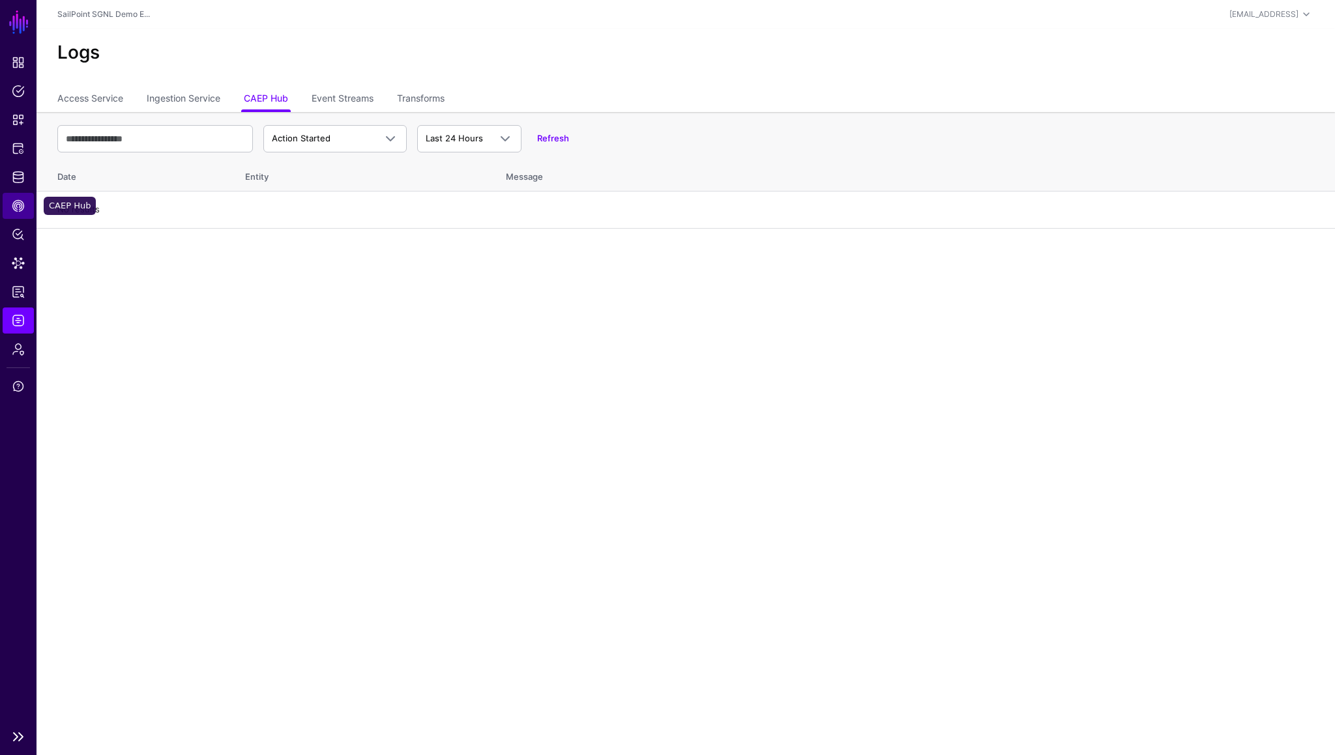
click at [18, 209] on span "CAEP Hub" at bounding box center [18, 205] width 13 height 13
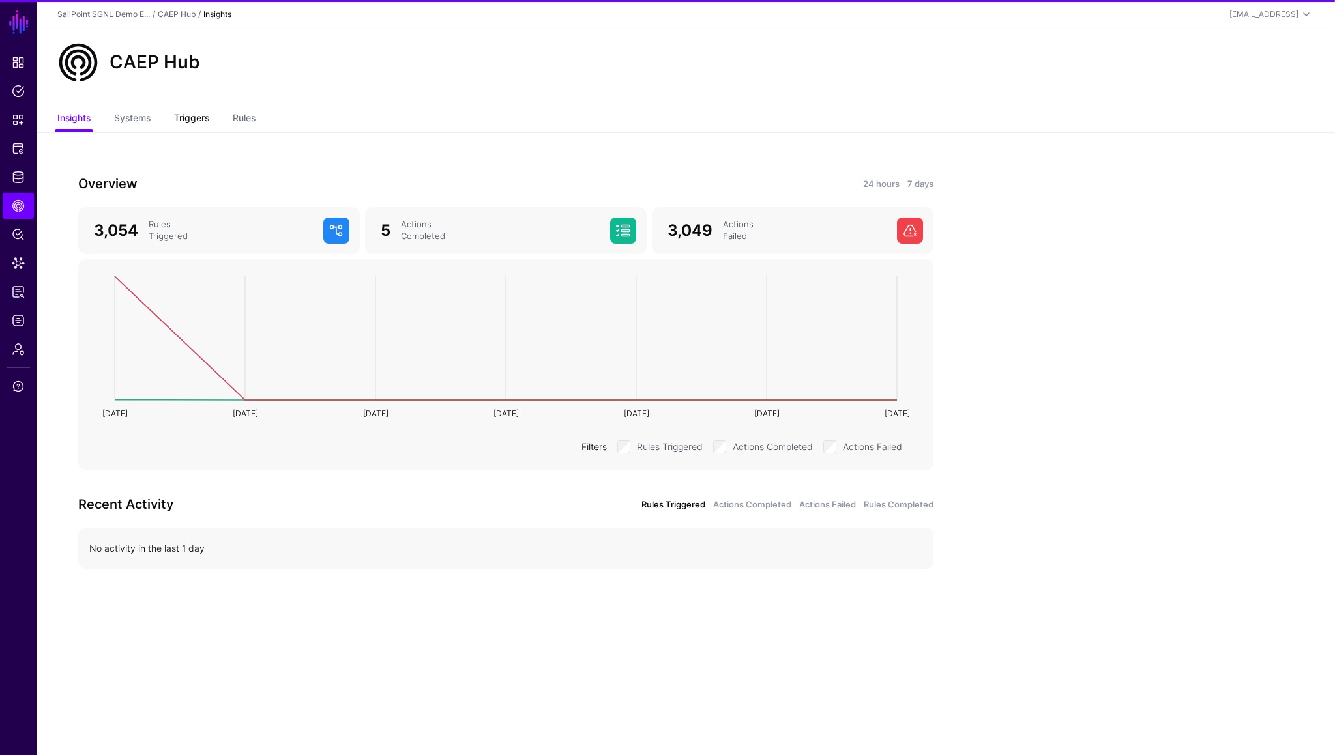
click at [194, 118] on link "Triggers" at bounding box center [191, 119] width 35 height 25
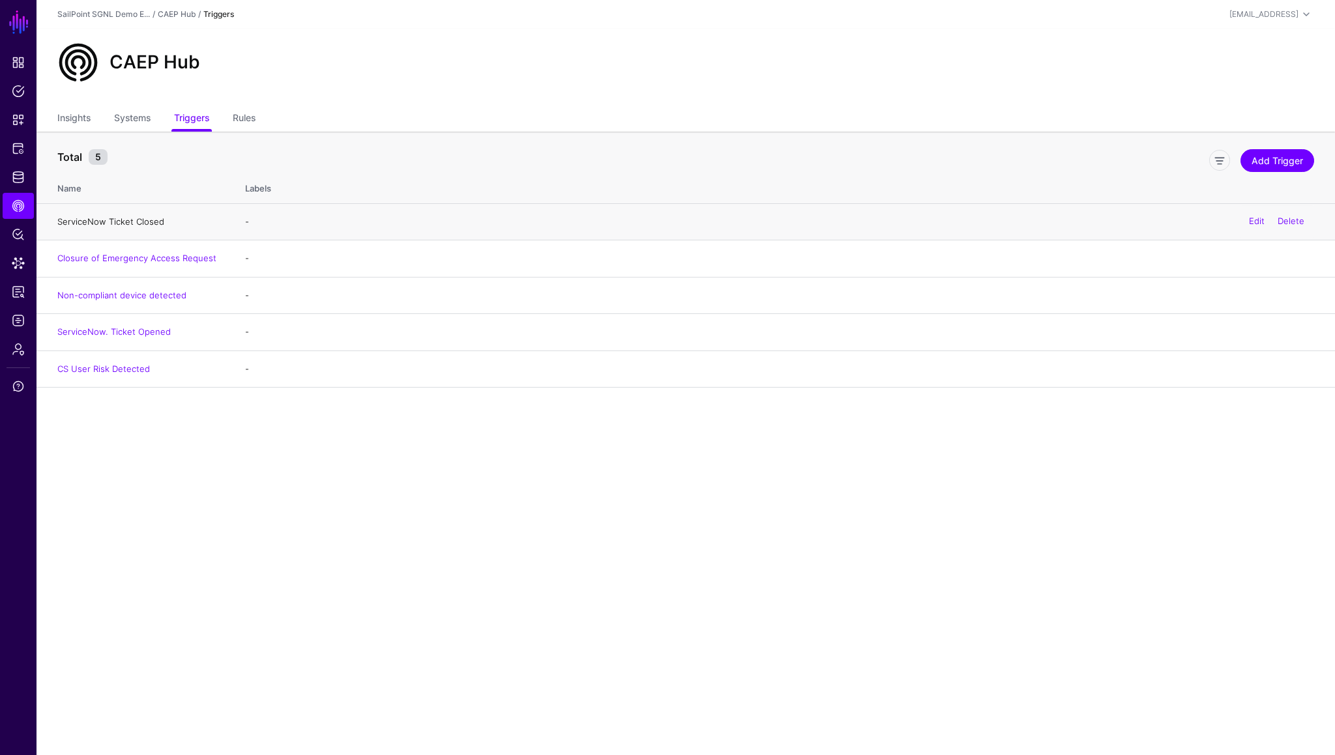
click at [116, 223] on link "ServiceNow Ticket Closed" at bounding box center [110, 221] width 107 height 10
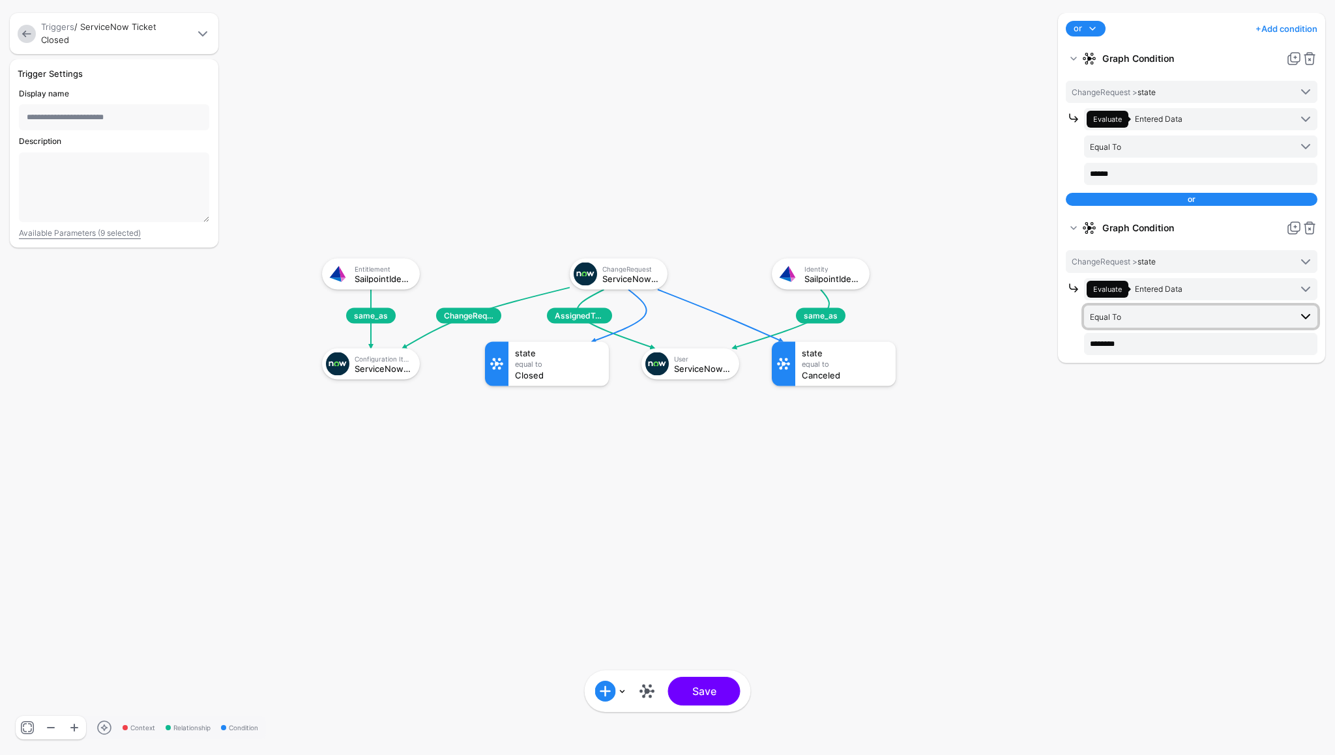
click at [1306, 315] on span at bounding box center [1306, 317] width 16 height 16
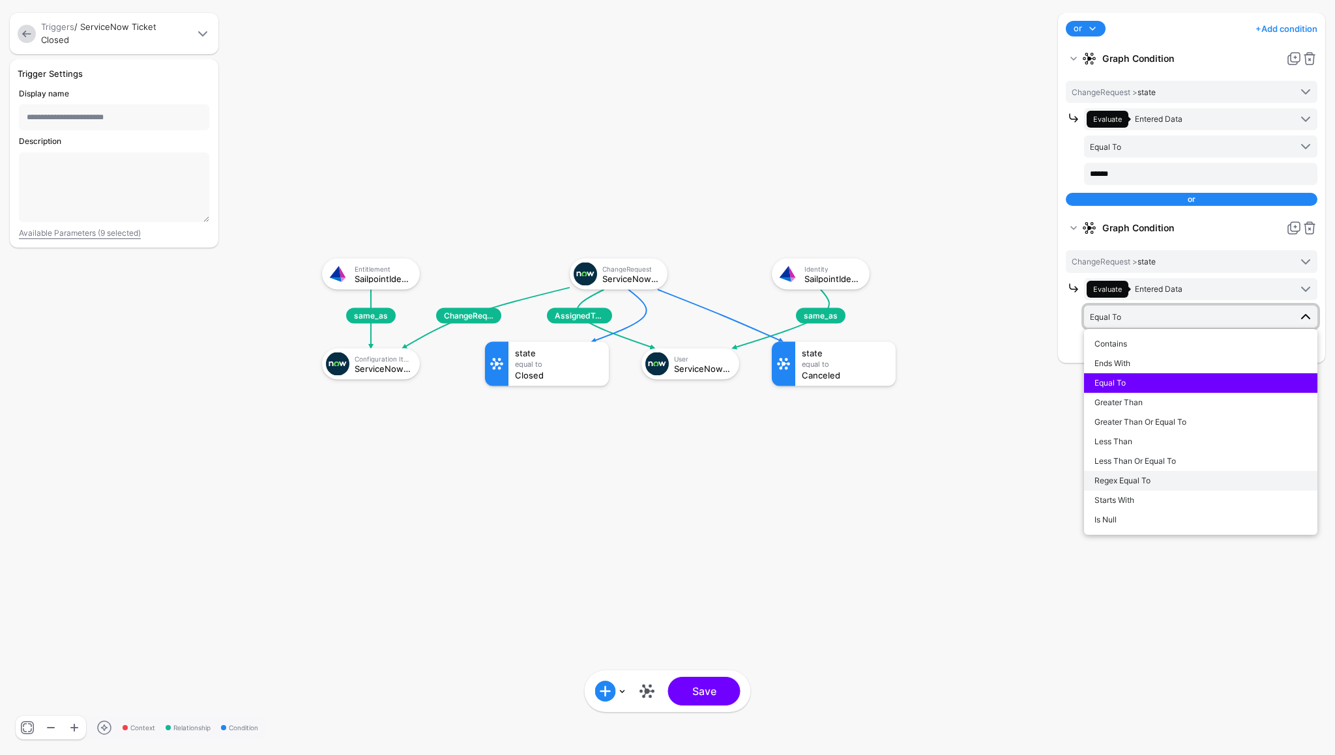
click at [1150, 479] on span "Regex Equal To" at bounding box center [1122, 481] width 56 height 10
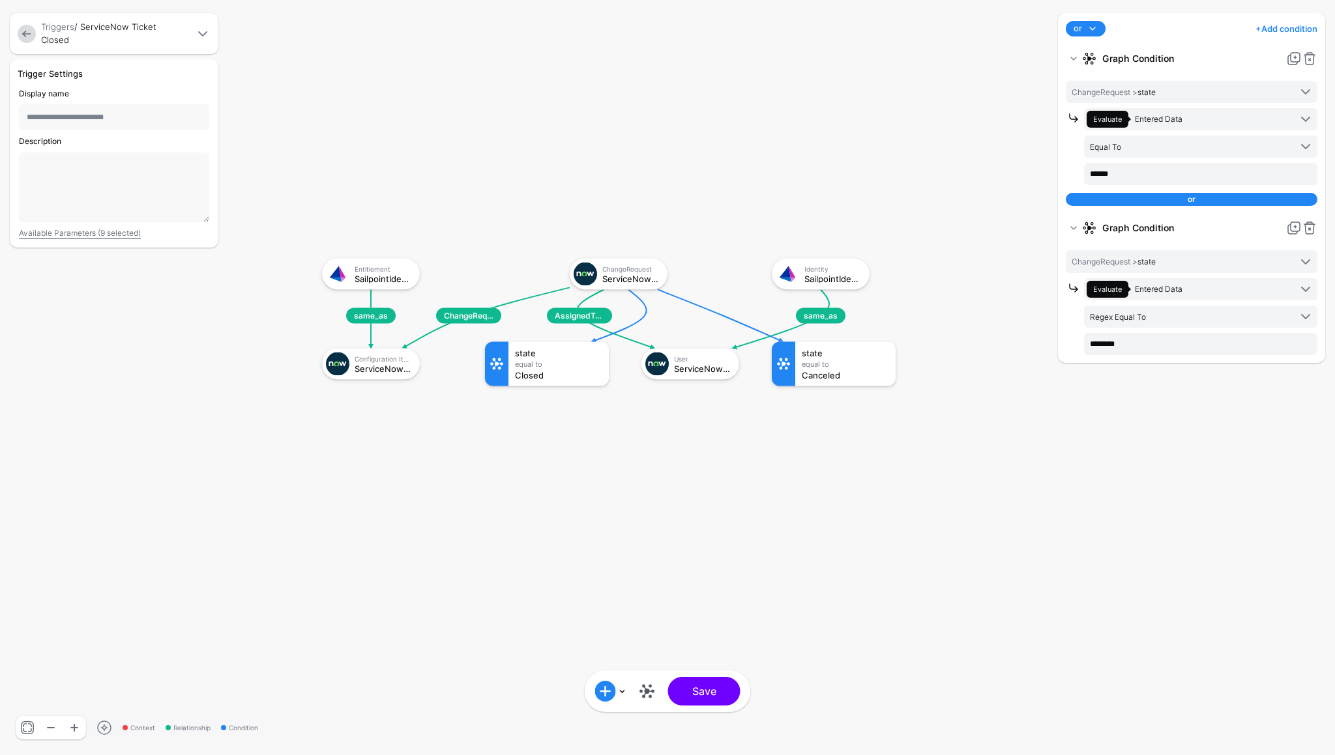
click at [1141, 541] on div "or and or + Add condition Add Condition Graph Condition Time Condition Add Cond…" at bounding box center [1192, 377] width 274 height 729
click at [1171, 347] on input "********" at bounding box center [1200, 344] width 233 height 22
click at [1155, 500] on div "or and or + Add condition Add Condition Graph Condition Time Condition Add Cond…" at bounding box center [1192, 377] width 274 height 729
click at [1141, 345] on input "********" at bounding box center [1200, 344] width 233 height 22
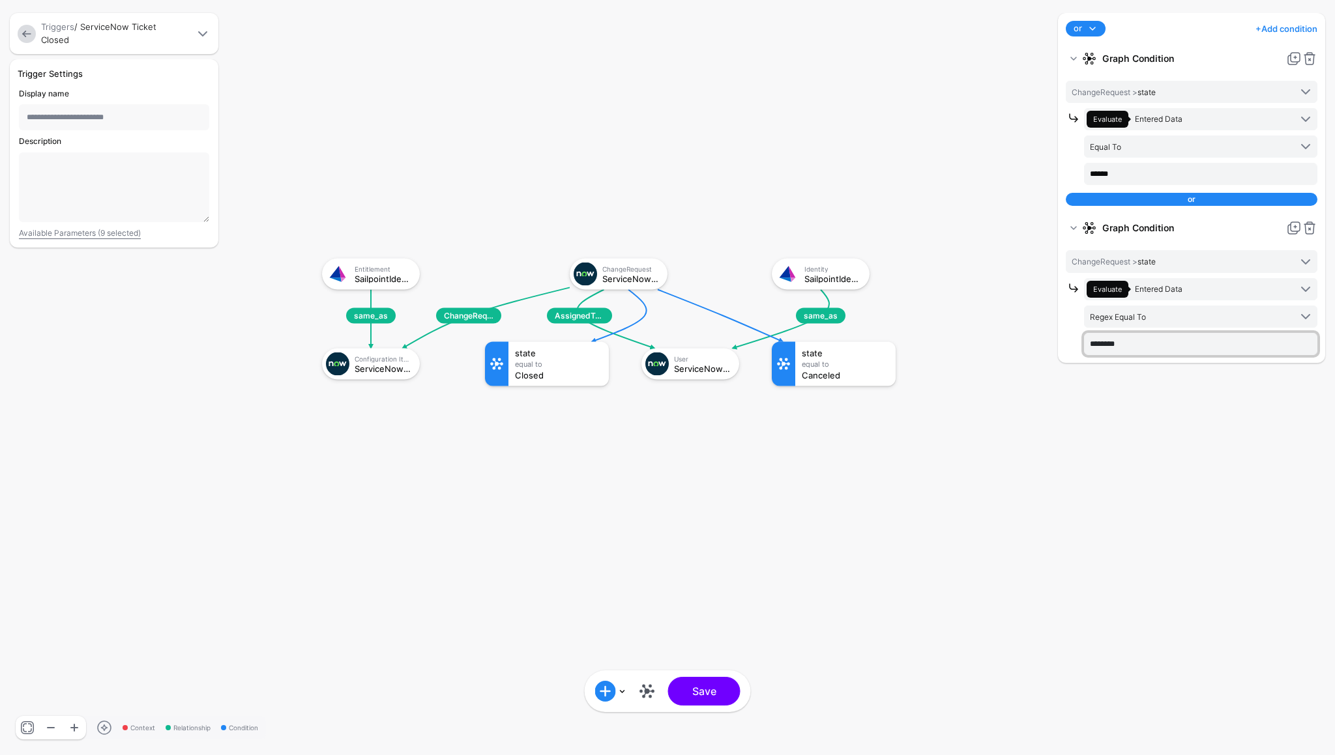
paste input "********"
type input "**********"
click at [1149, 389] on div "or and or + Add condition Add Condition Graph Condition Time Condition Add Cond…" at bounding box center [1192, 377] width 274 height 729
click at [721, 695] on button "Save" at bounding box center [704, 691] width 72 height 29
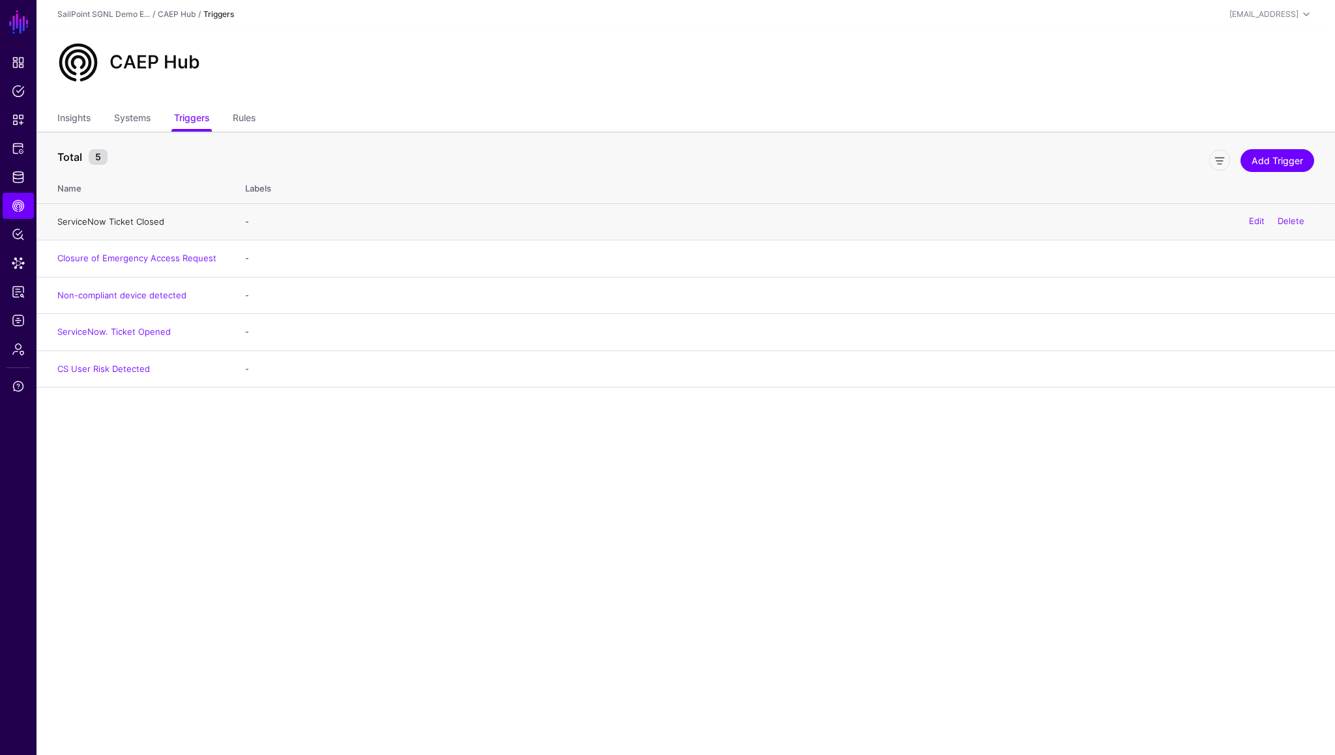
click at [123, 226] on link "ServiceNow Ticket Closed" at bounding box center [110, 221] width 107 height 10
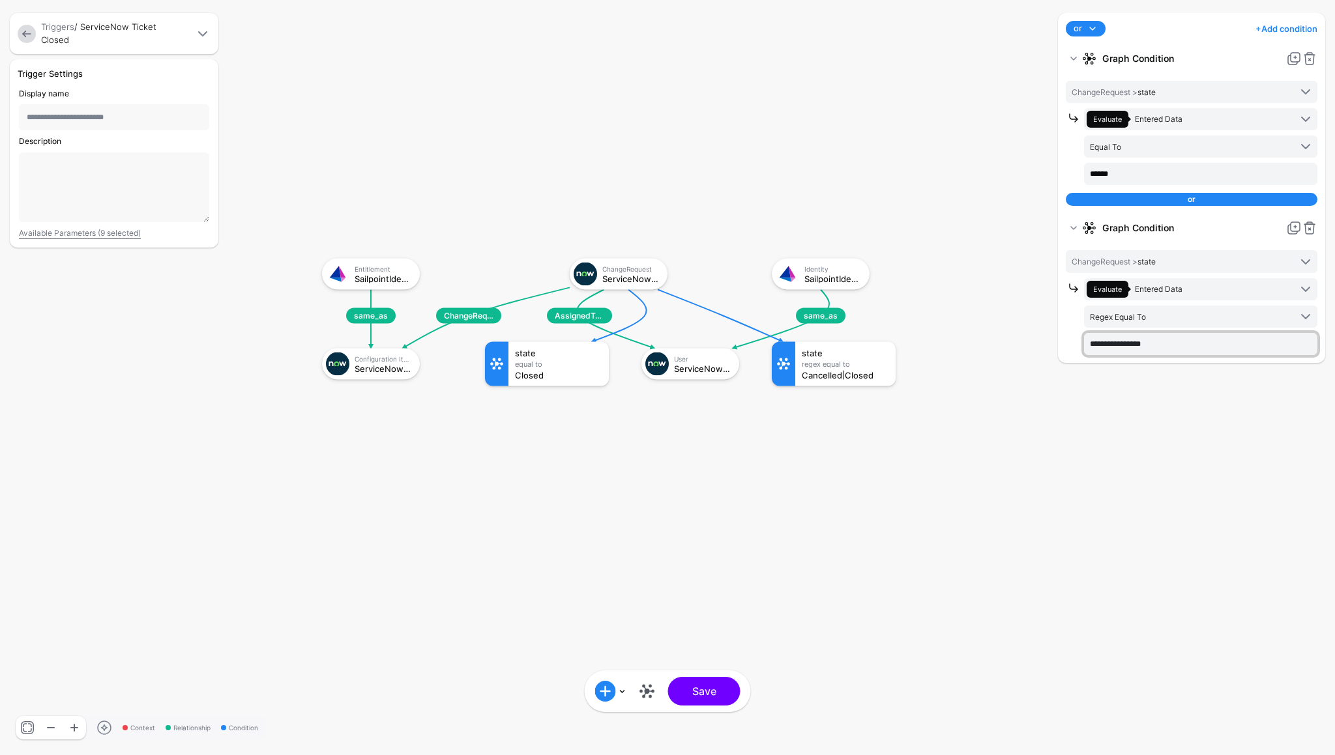
click at [1187, 346] on input "**********" at bounding box center [1200, 344] width 233 height 22
type input "**********"
click at [1112, 485] on div "or and or + Add condition Add Condition Graph Condition Time Condition Add Cond…" at bounding box center [1192, 377] width 274 height 729
click at [708, 689] on button "Save" at bounding box center [704, 691] width 72 height 29
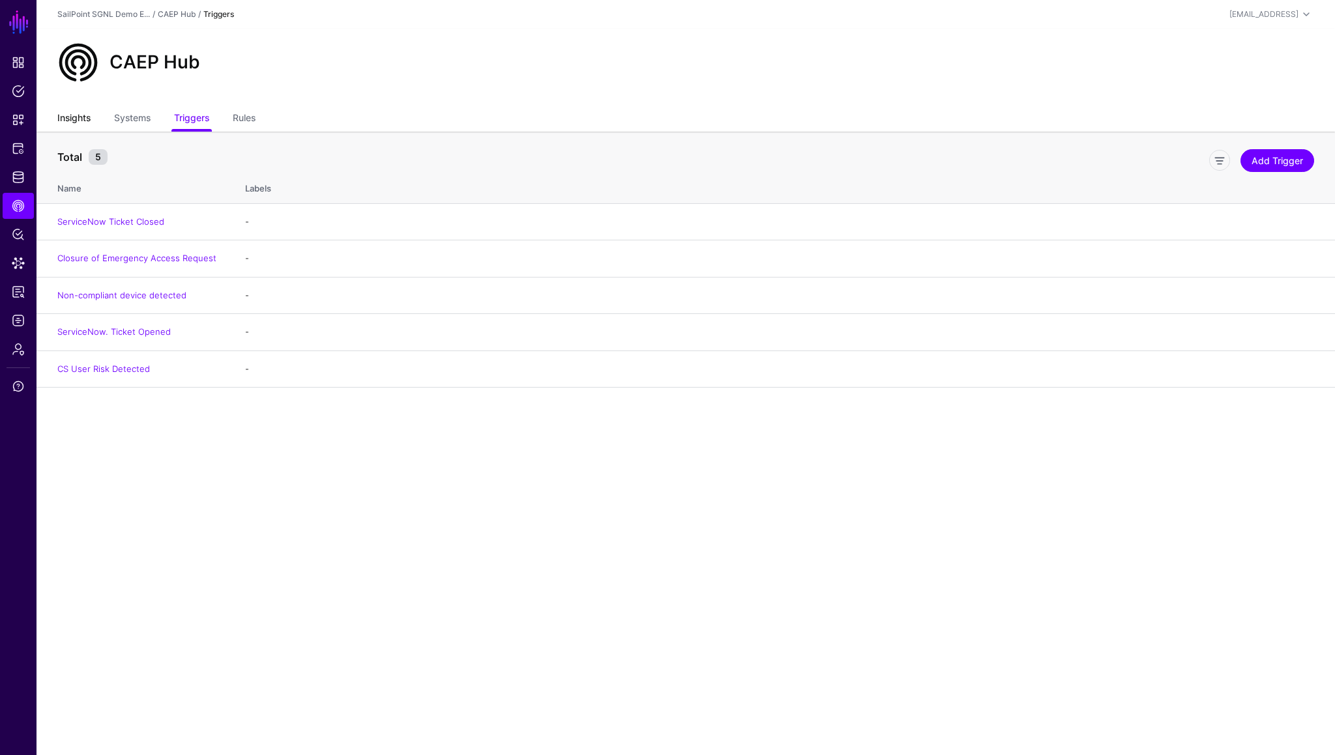
click at [78, 119] on link "Insights" at bounding box center [73, 119] width 33 height 25
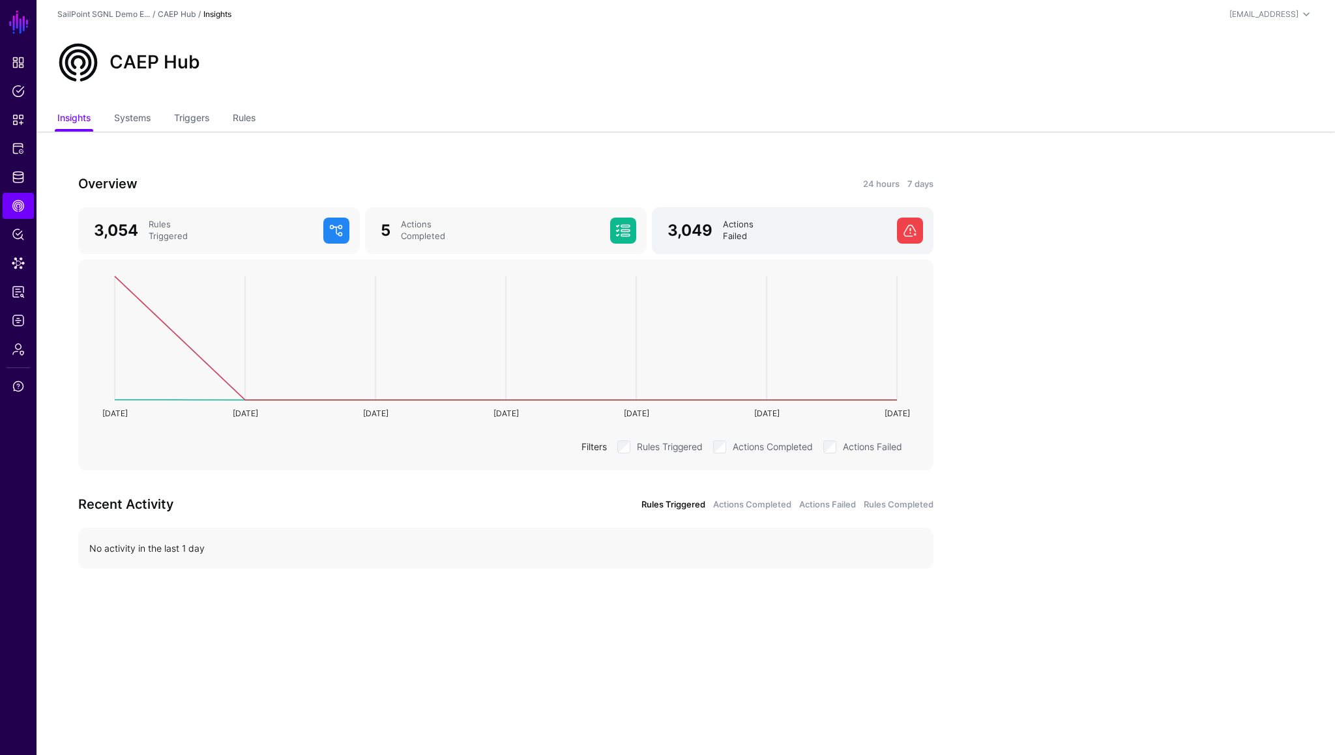
click at [761, 234] on div "Actions Failed" at bounding box center [805, 230] width 174 height 23
click at [693, 233] on span "3,049" at bounding box center [689, 230] width 45 height 19
click at [926, 183] on link "7 days" at bounding box center [920, 184] width 26 height 13
click at [875, 183] on link "24 hours" at bounding box center [881, 184] width 36 height 13
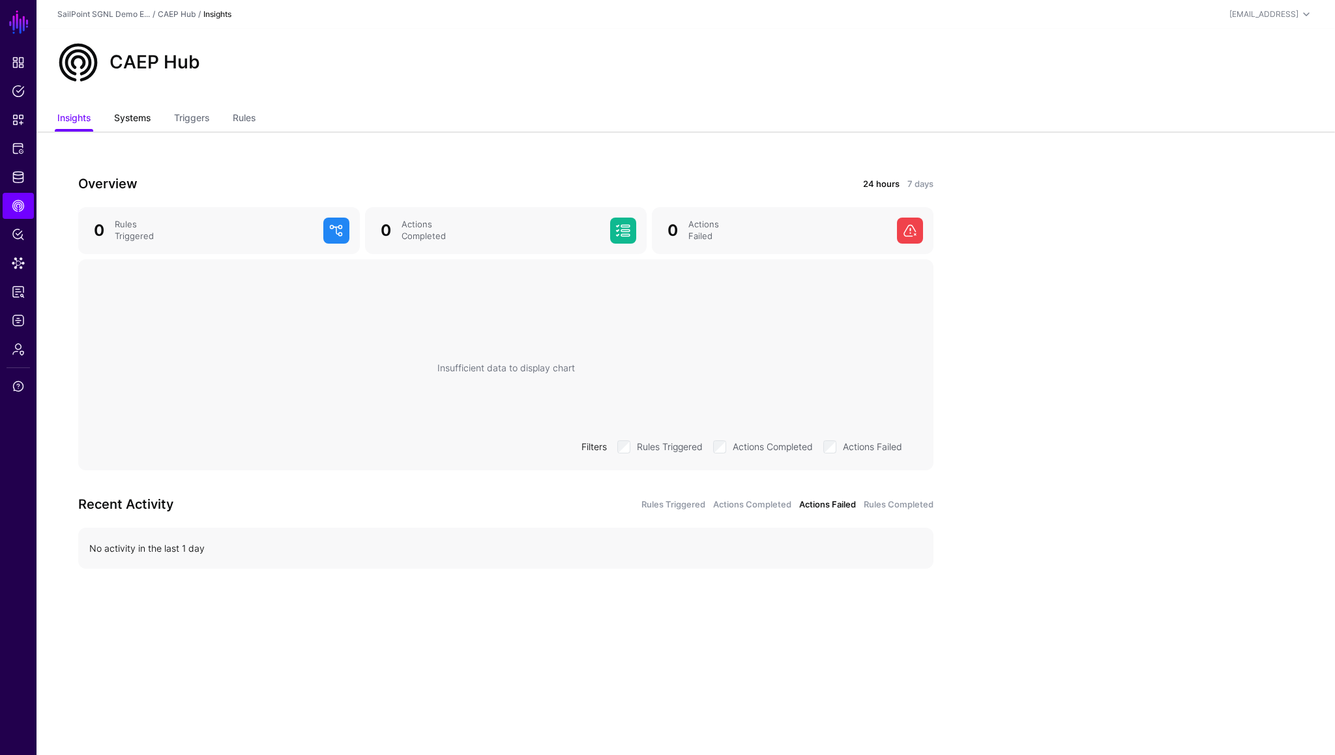
click at [129, 117] on link "Systems" at bounding box center [132, 119] width 36 height 25
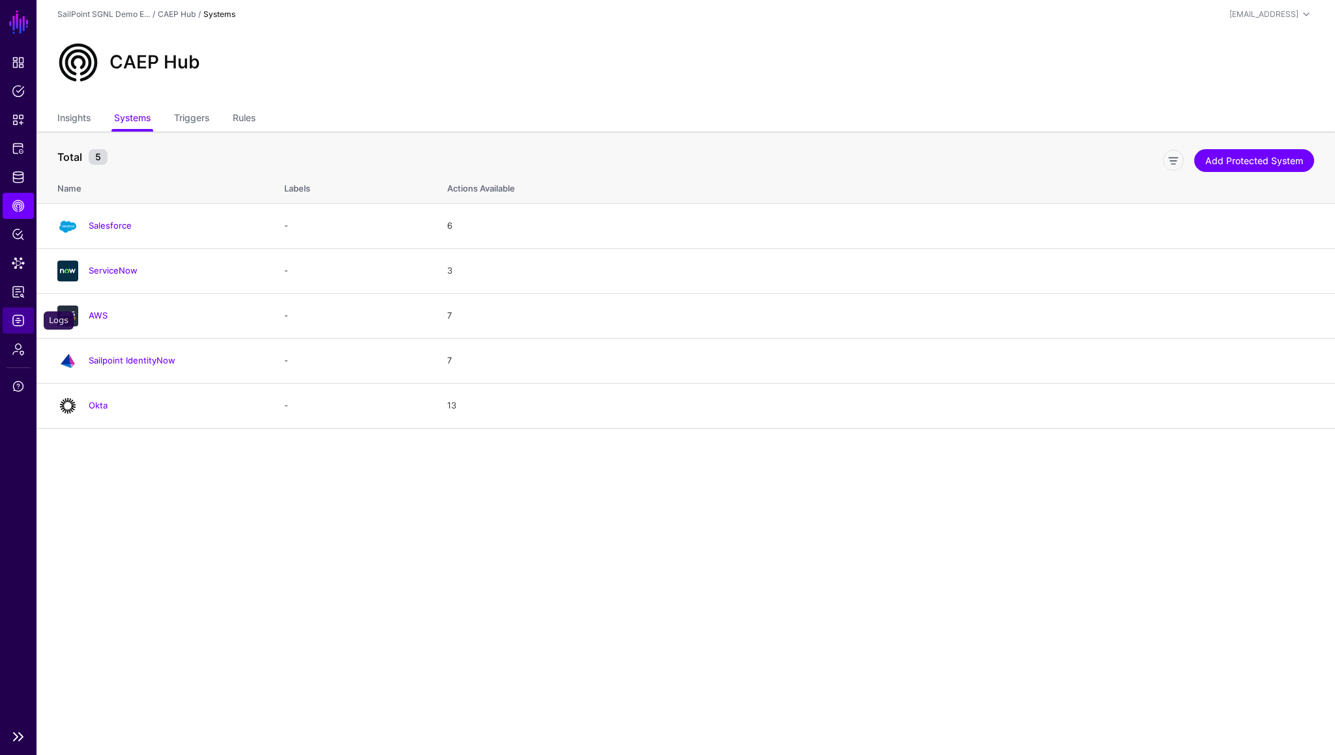
click at [18, 325] on span "Logs" at bounding box center [18, 320] width 13 height 13
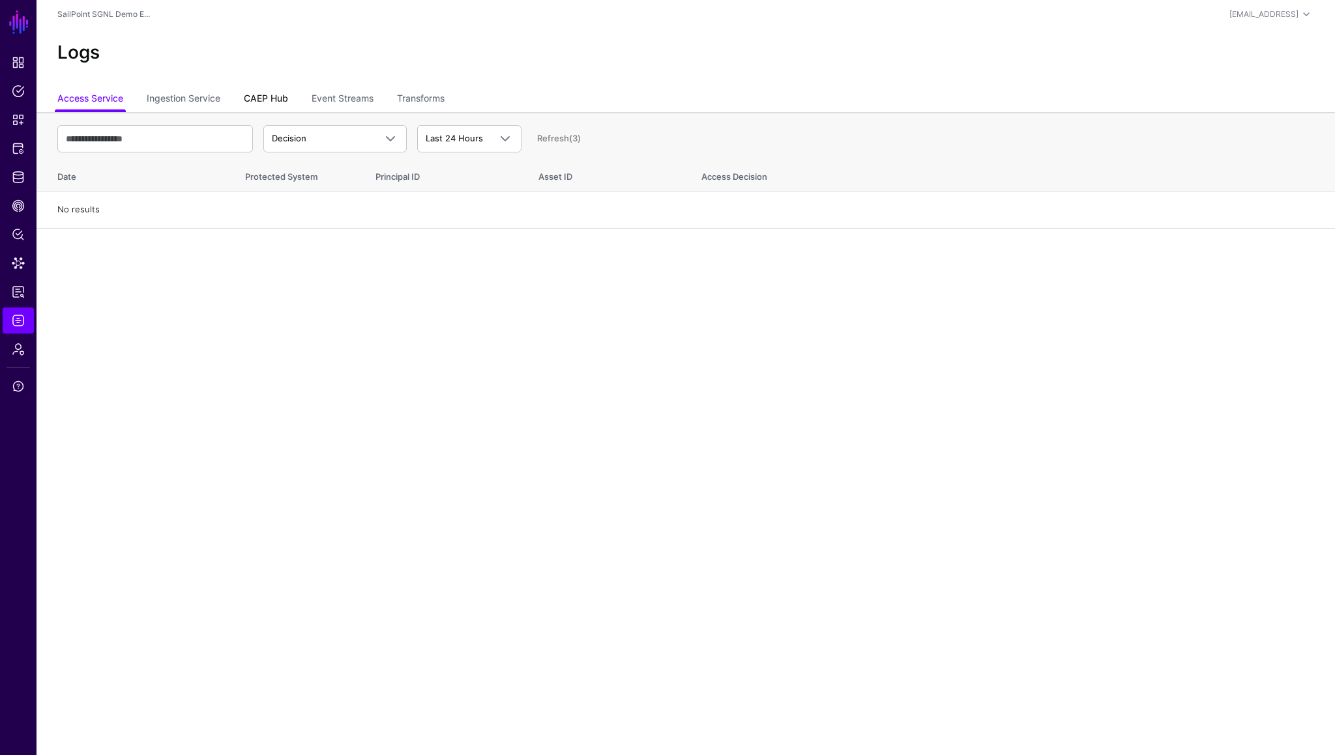
click at [260, 102] on link "CAEP Hub" at bounding box center [266, 99] width 44 height 25
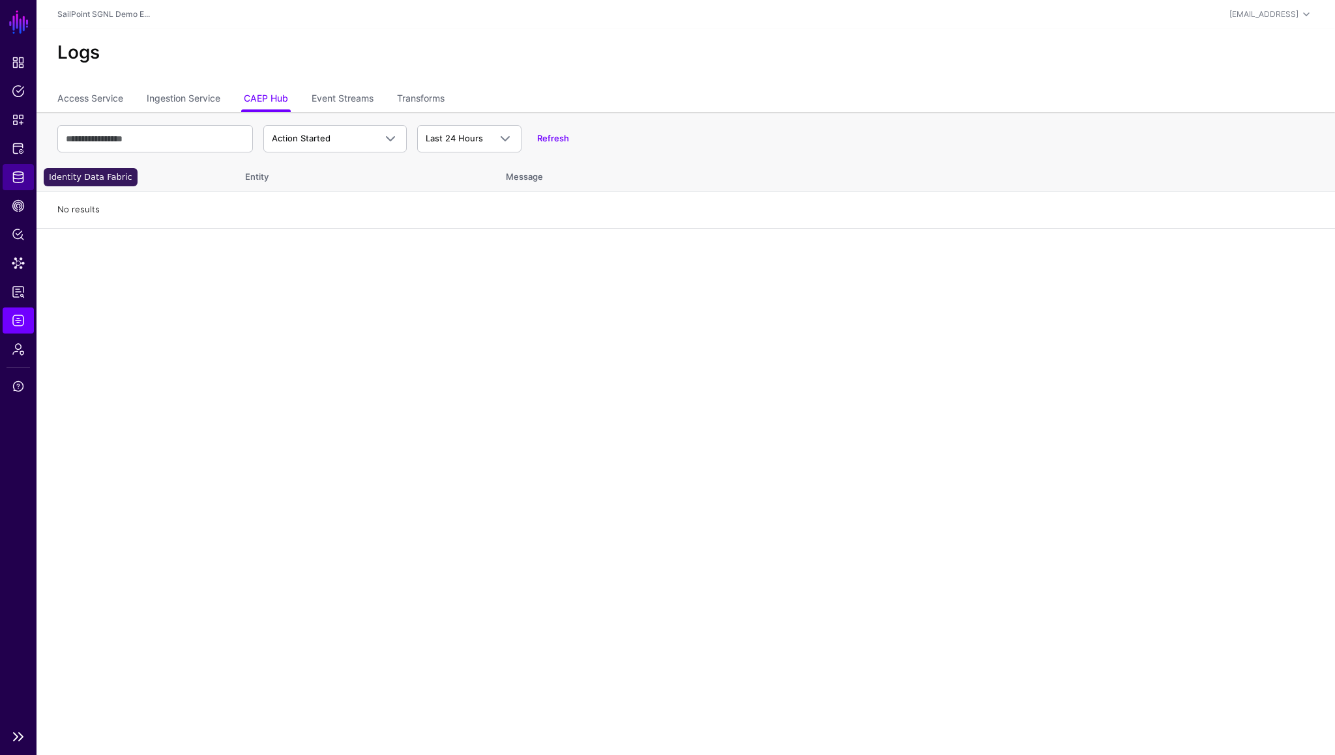
click at [18, 175] on span "Identity Data Fabric" at bounding box center [18, 177] width 13 height 13
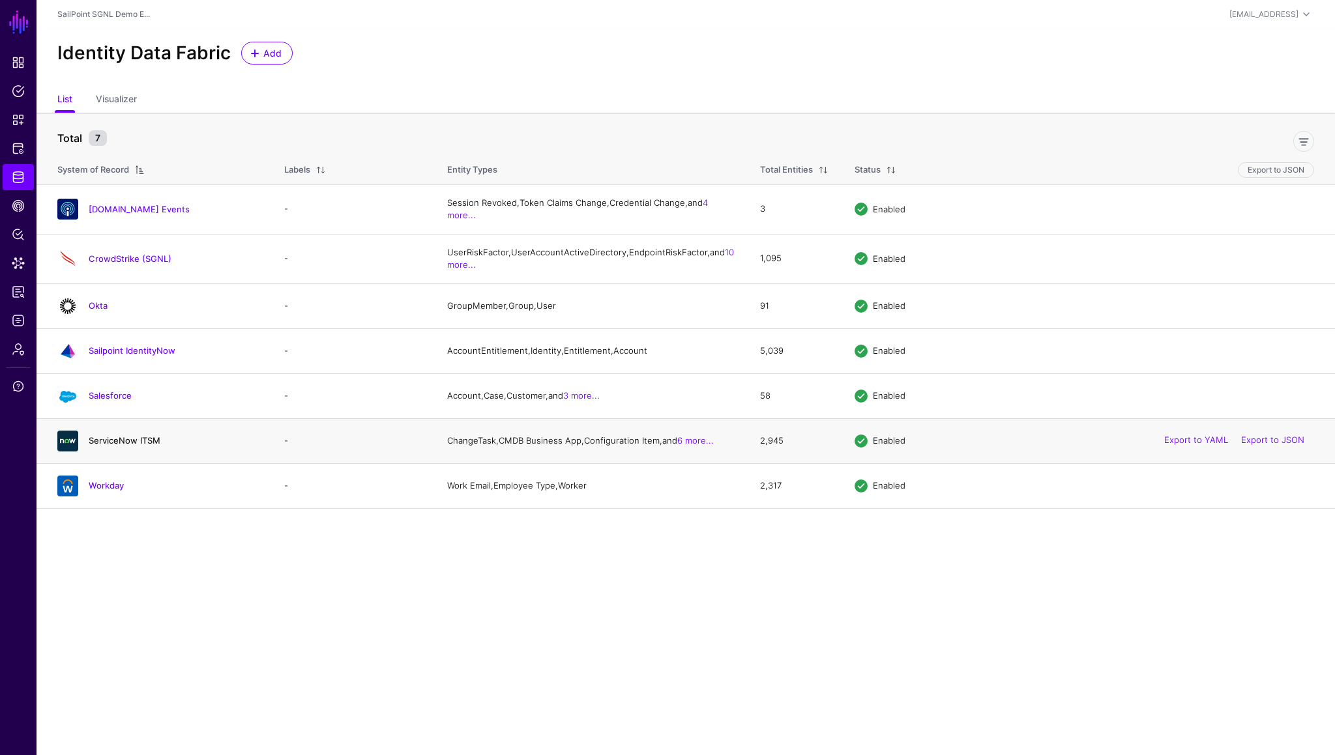
click at [134, 446] on link "ServiceNow ITSM" at bounding box center [125, 440] width 72 height 10
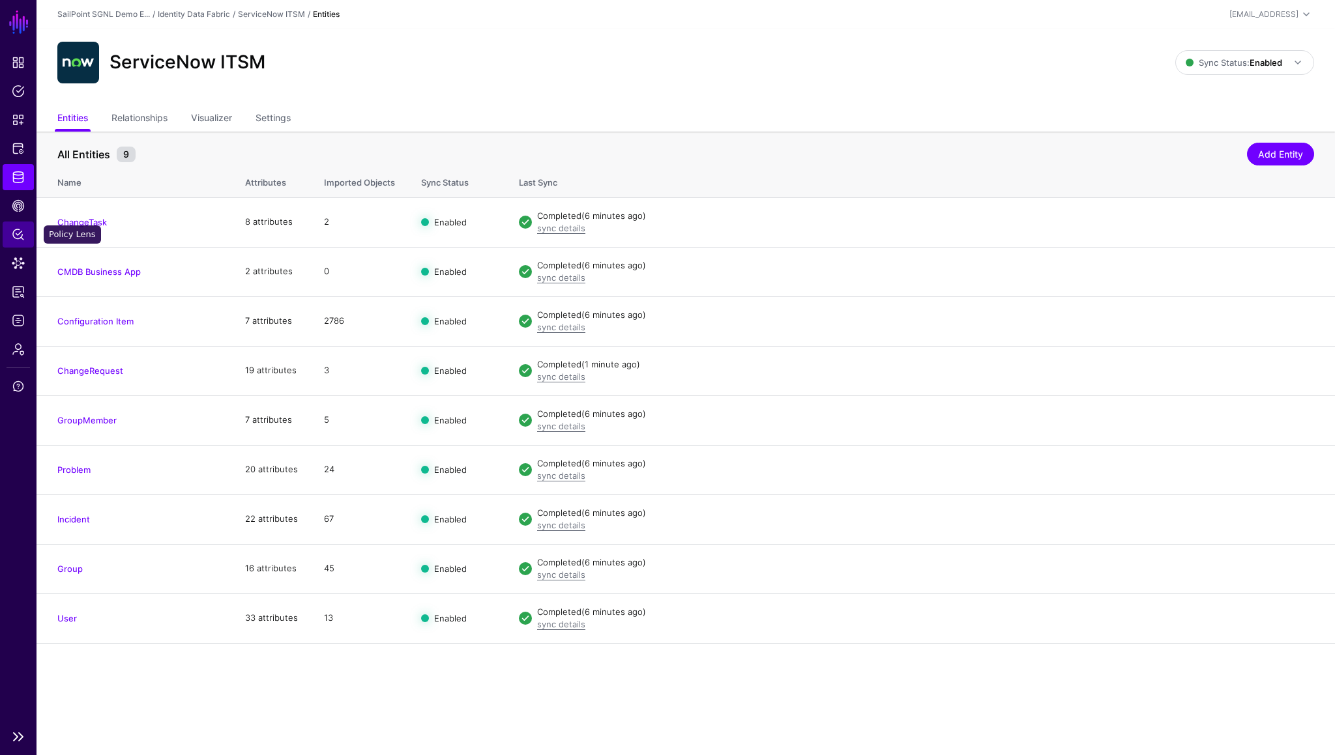
click at [18, 237] on span "Policy Lens" at bounding box center [18, 234] width 13 height 13
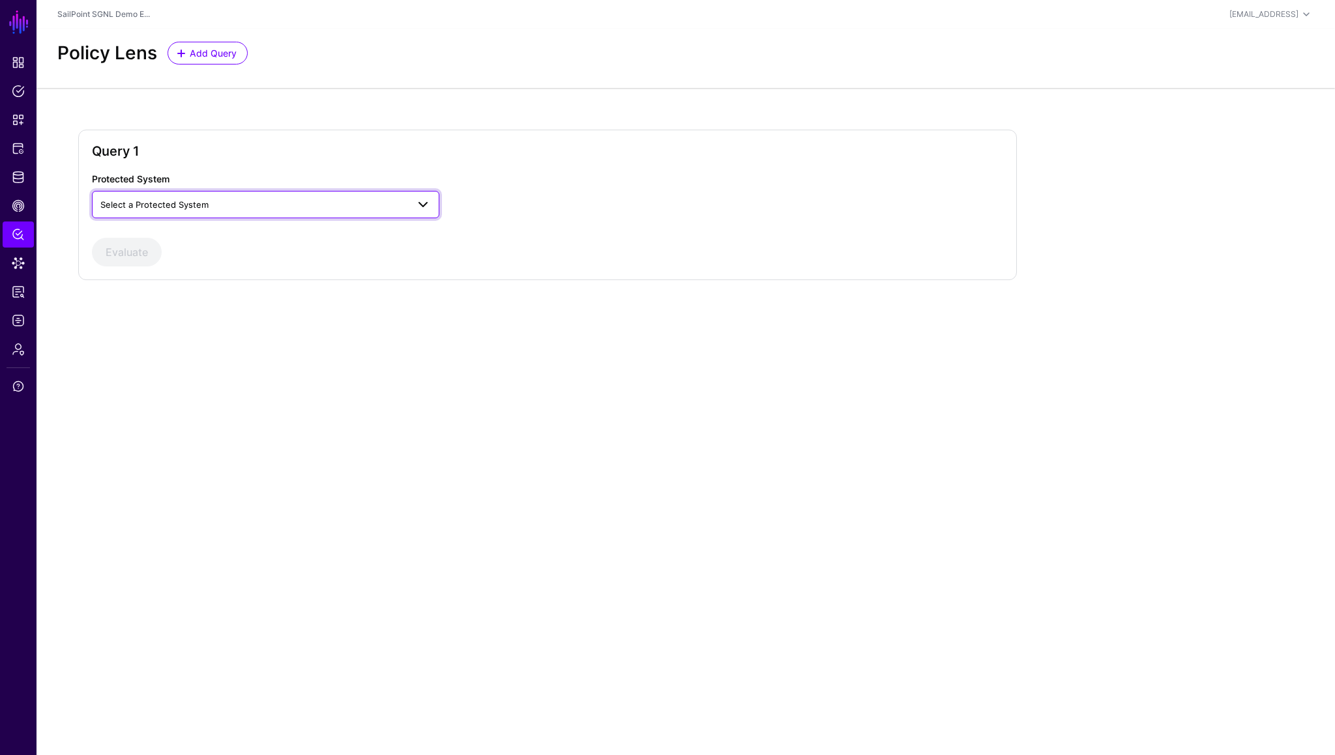
click at [259, 208] on span "Select a Protected System" at bounding box center [253, 204] width 307 height 14
click at [158, 315] on div "ServiceNow" at bounding box center [265, 317] width 327 height 13
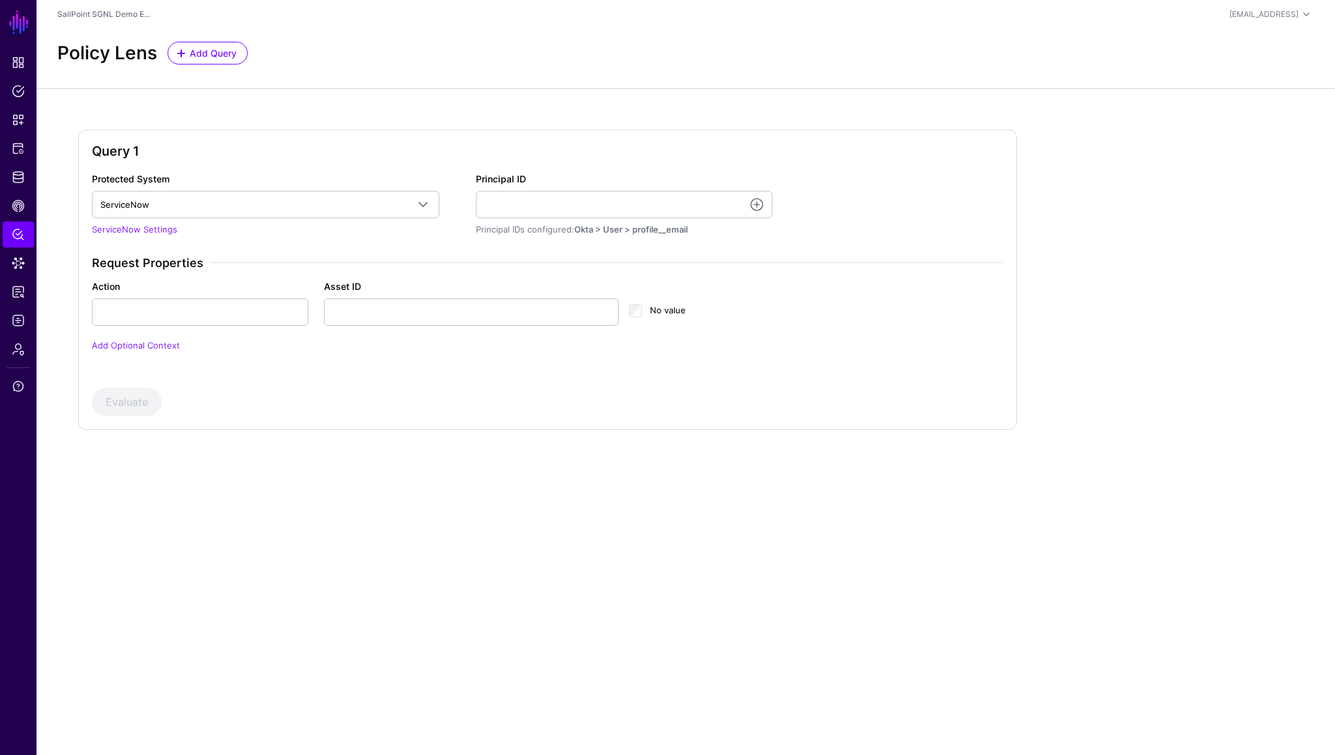
click at [343, 345] on p "Add Optional Context" at bounding box center [547, 346] width 911 height 13
click at [16, 203] on span "CAEP Hub" at bounding box center [18, 205] width 13 height 13
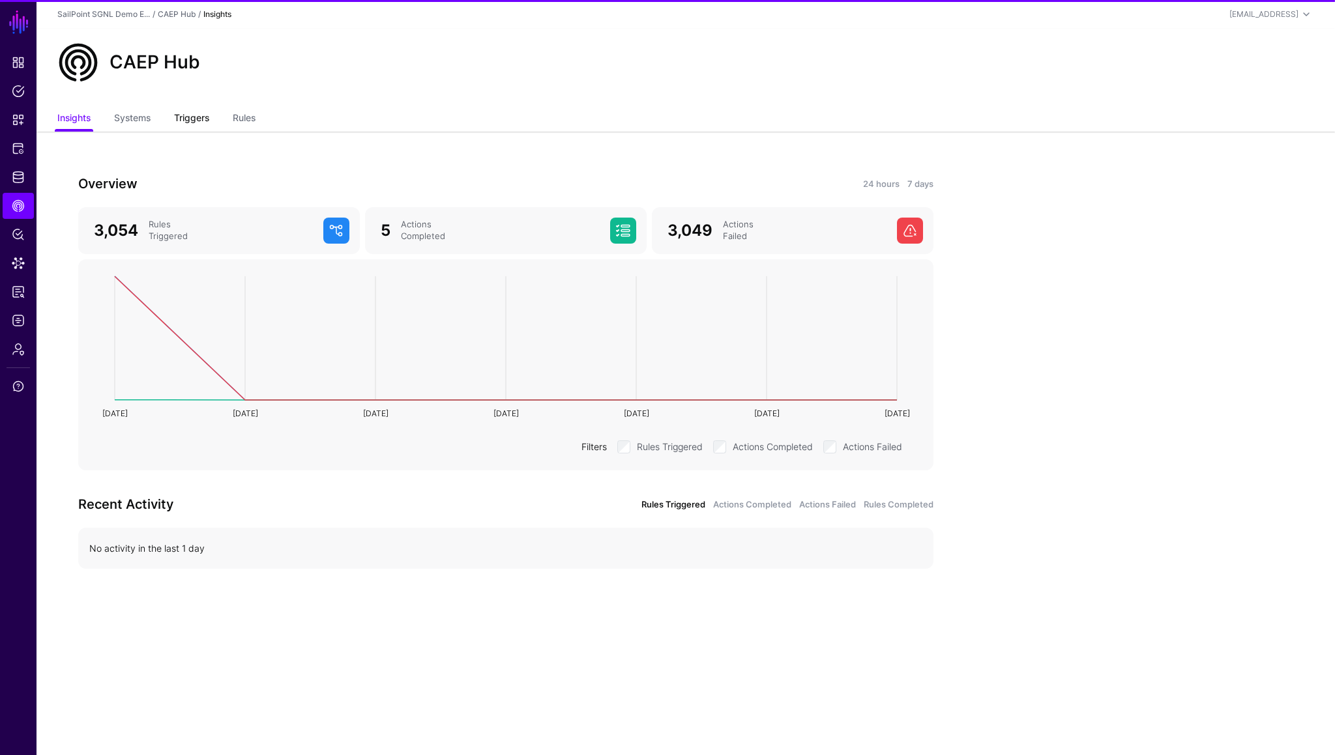
click at [195, 123] on link "Triggers" at bounding box center [191, 119] width 35 height 25
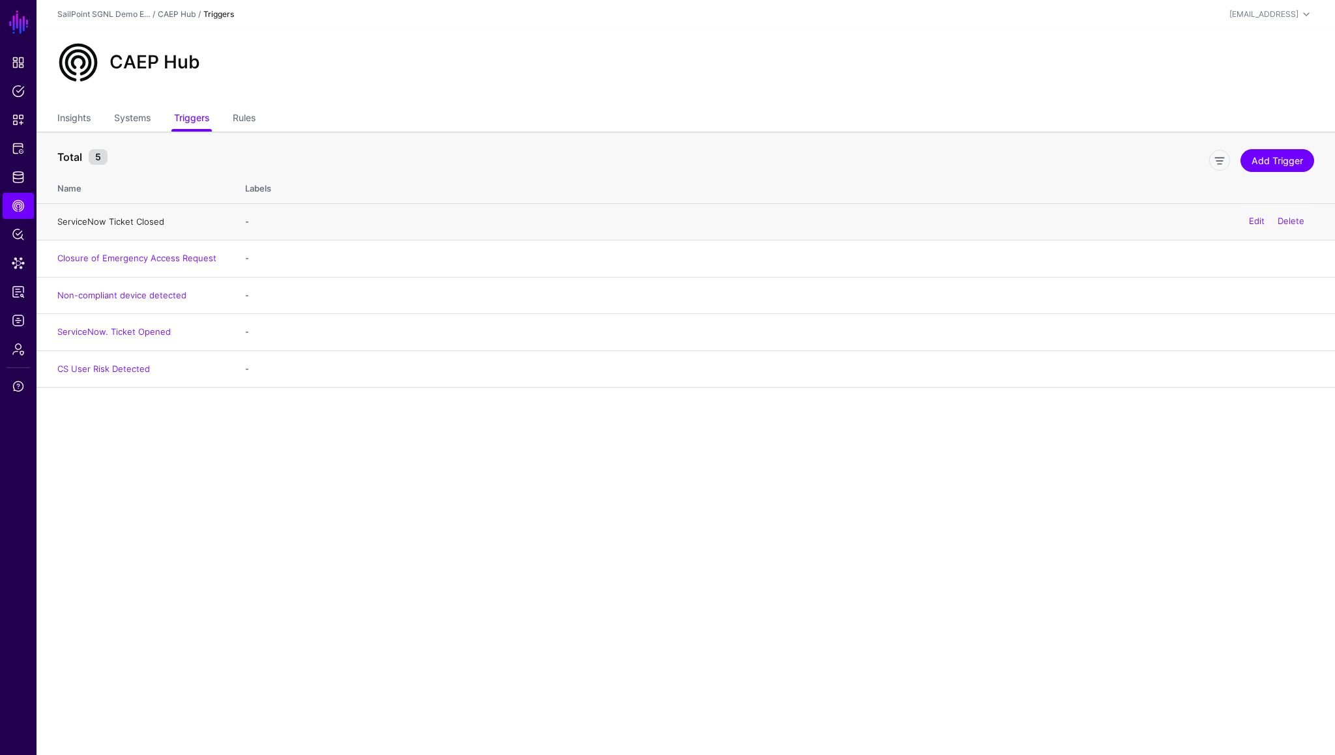
click at [142, 222] on link "ServiceNow Ticket Closed" at bounding box center [110, 221] width 107 height 10
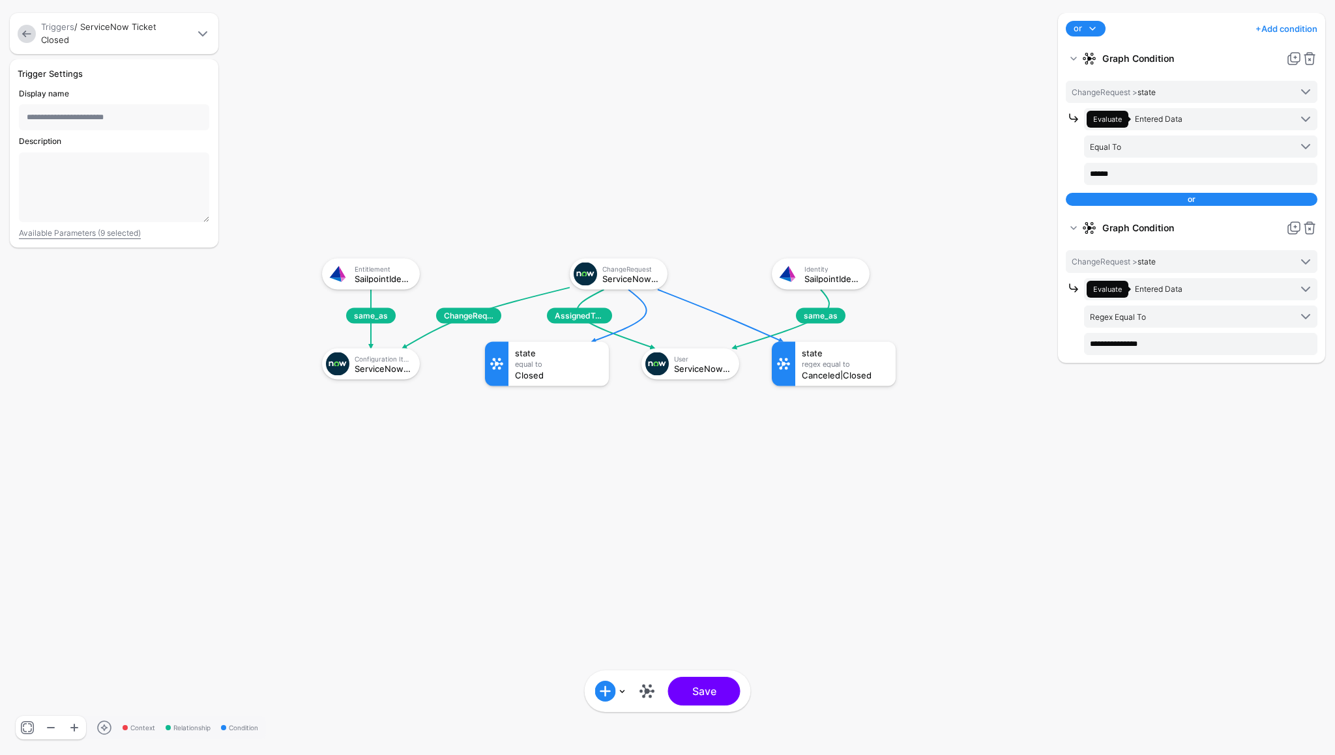
click at [752, 606] on rect at bounding box center [309, 245] width 133476 height 75537
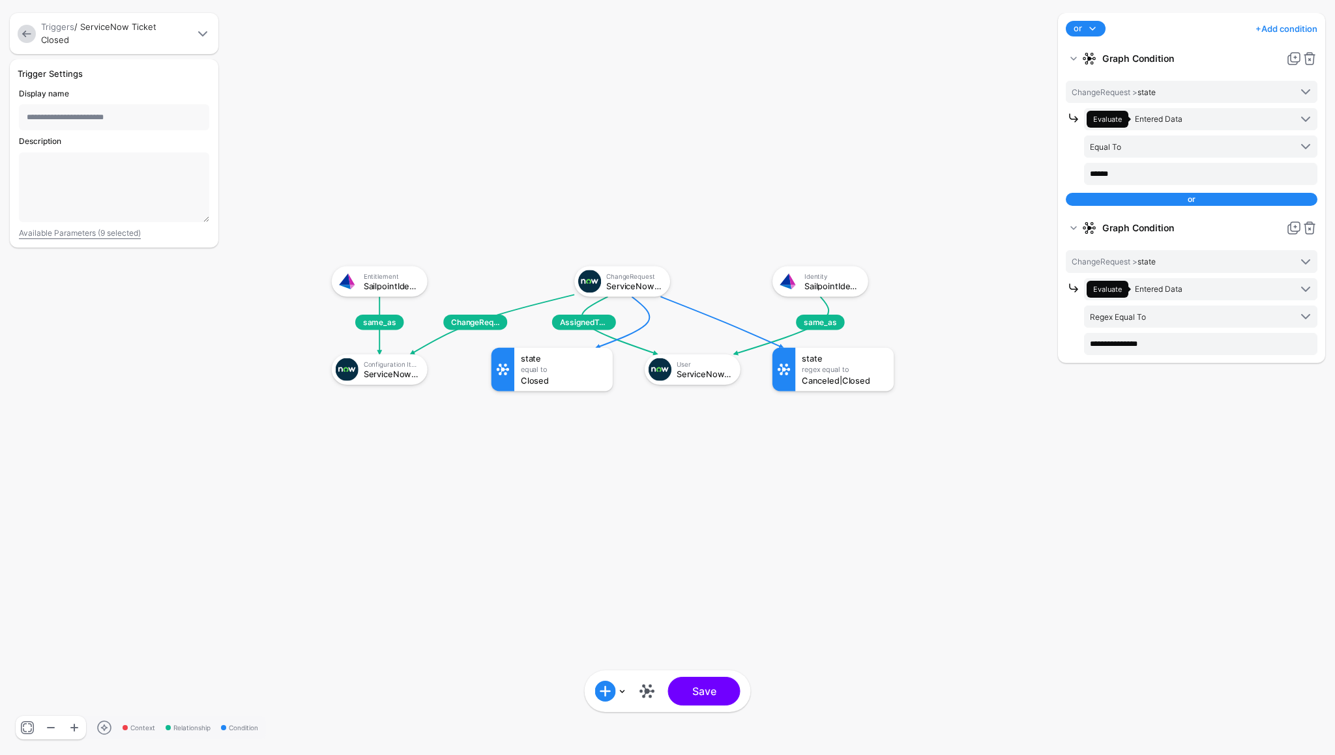
click at [748, 634] on rect at bounding box center [318, 254] width 130807 height 74026
click at [27, 36] on link at bounding box center [27, 34] width 18 height 18
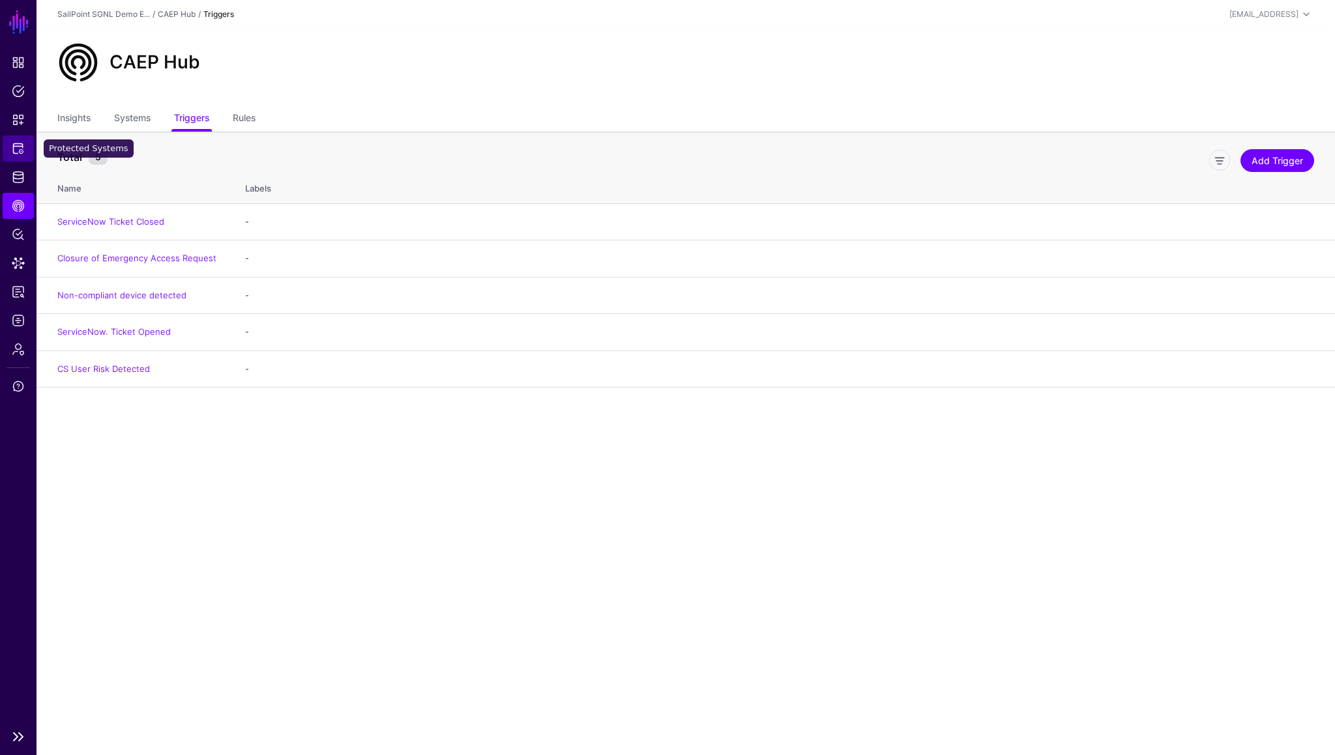
click at [16, 143] on span "Protected Systems" at bounding box center [18, 148] width 13 height 13
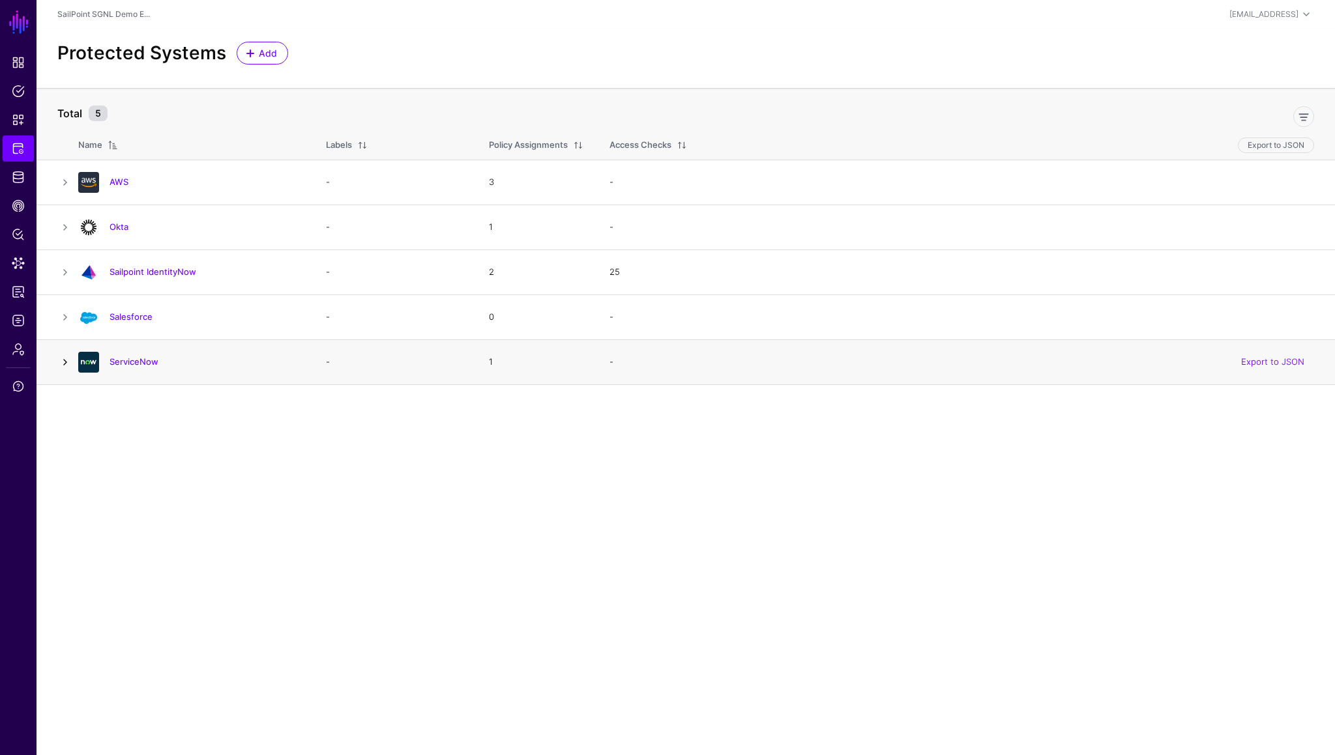
click at [64, 362] on link at bounding box center [65, 363] width 16 height 16
click at [100, 452] on link at bounding box center [101, 448] width 16 height 16
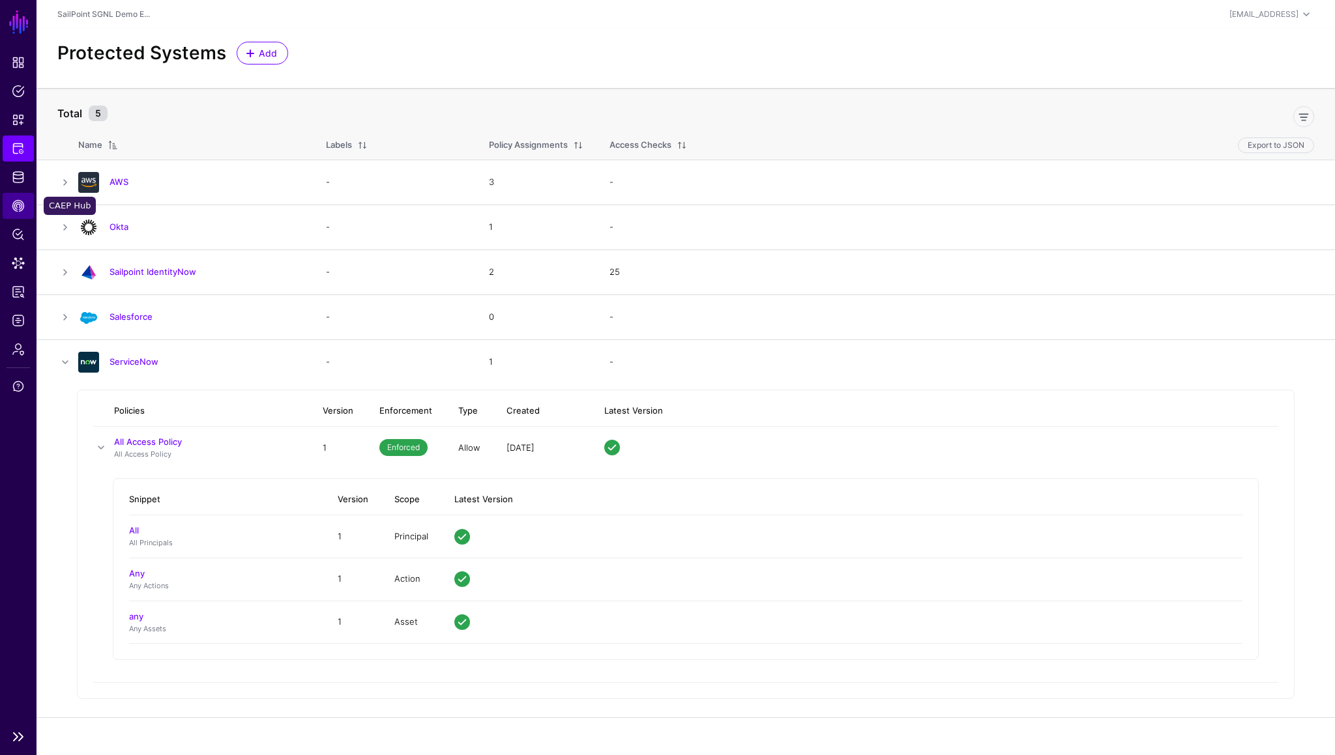
click at [17, 208] on span "CAEP Hub" at bounding box center [18, 205] width 13 height 13
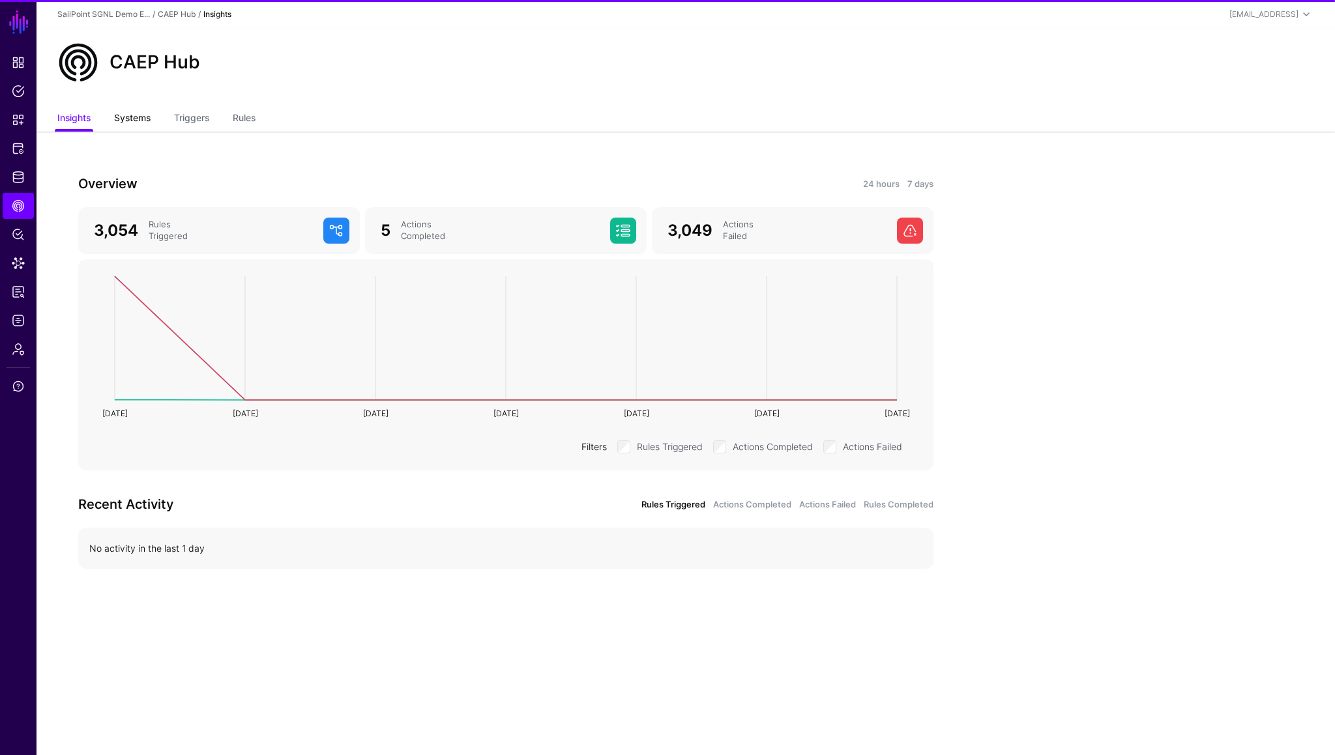
click at [145, 128] on link "Systems" at bounding box center [132, 119] width 36 height 25
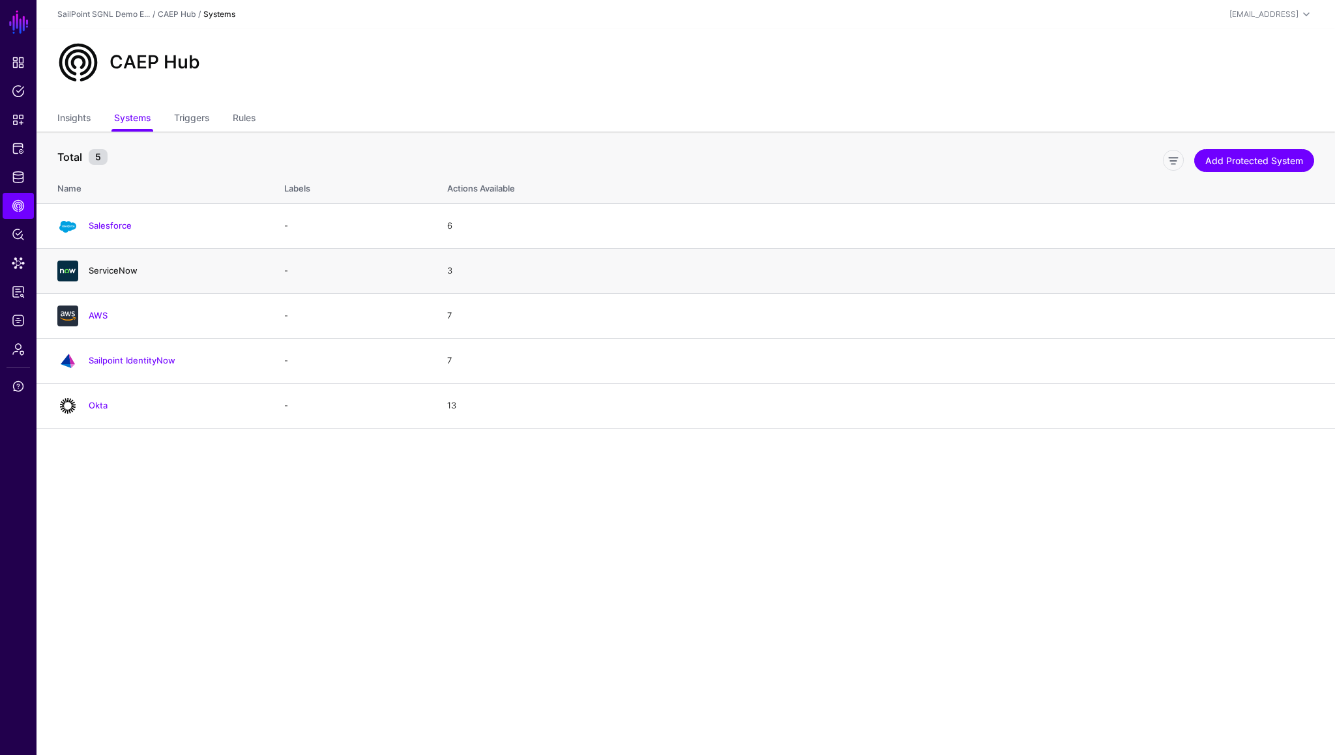
click at [120, 270] on link "ServiceNow" at bounding box center [113, 270] width 49 height 10
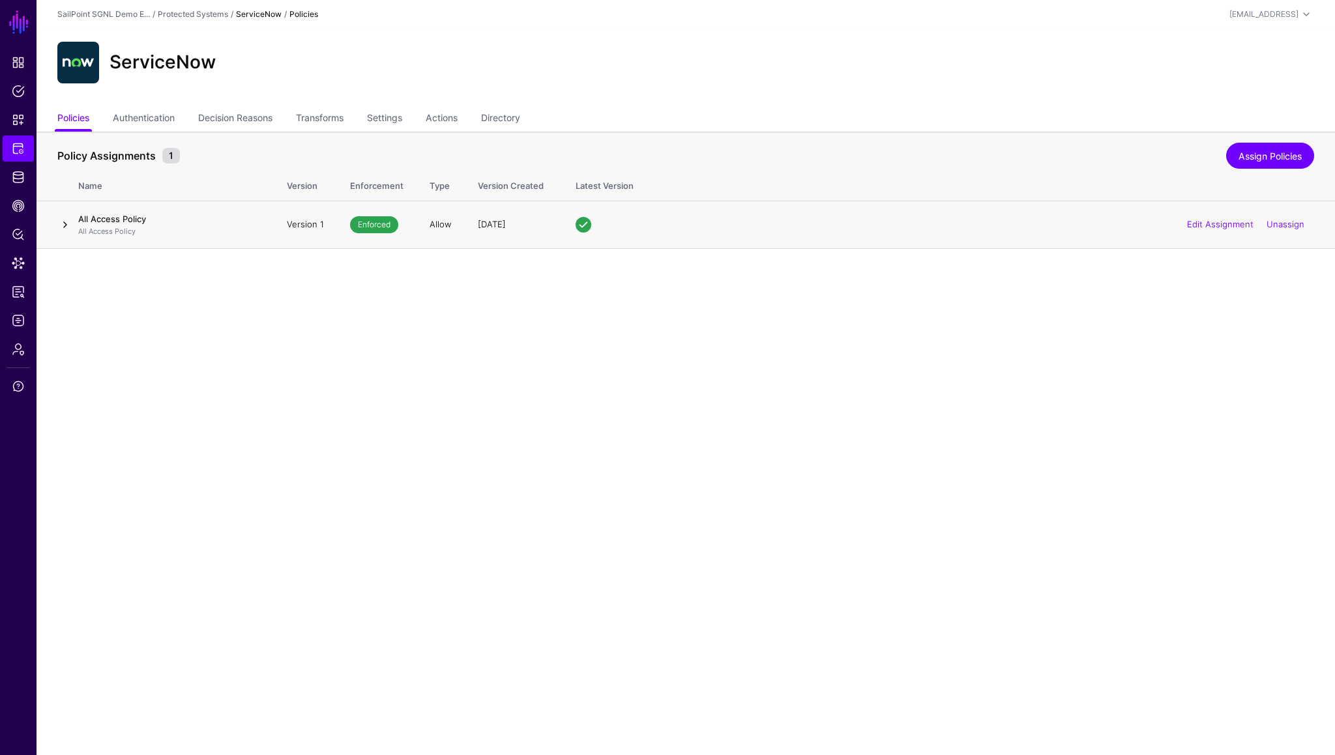
click at [66, 224] on link at bounding box center [65, 225] width 16 height 16
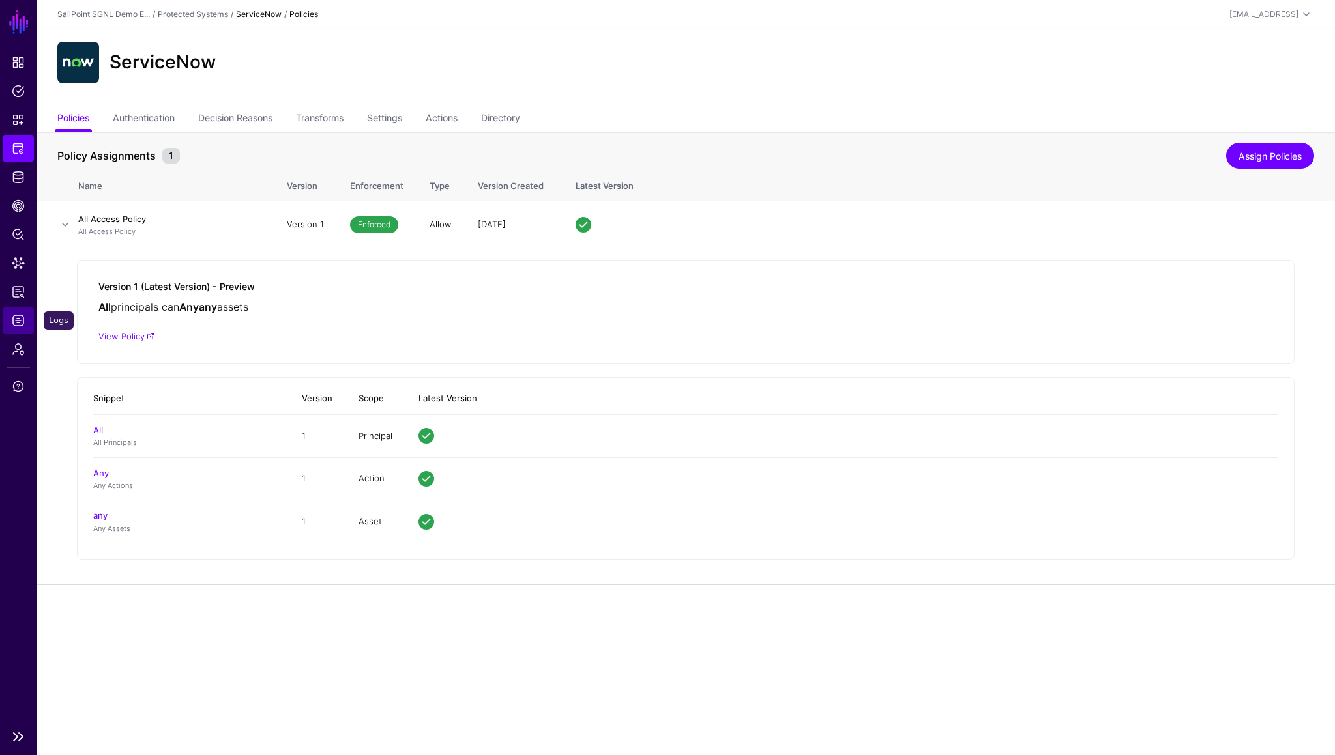
click at [23, 317] on span "Logs" at bounding box center [18, 320] width 13 height 13
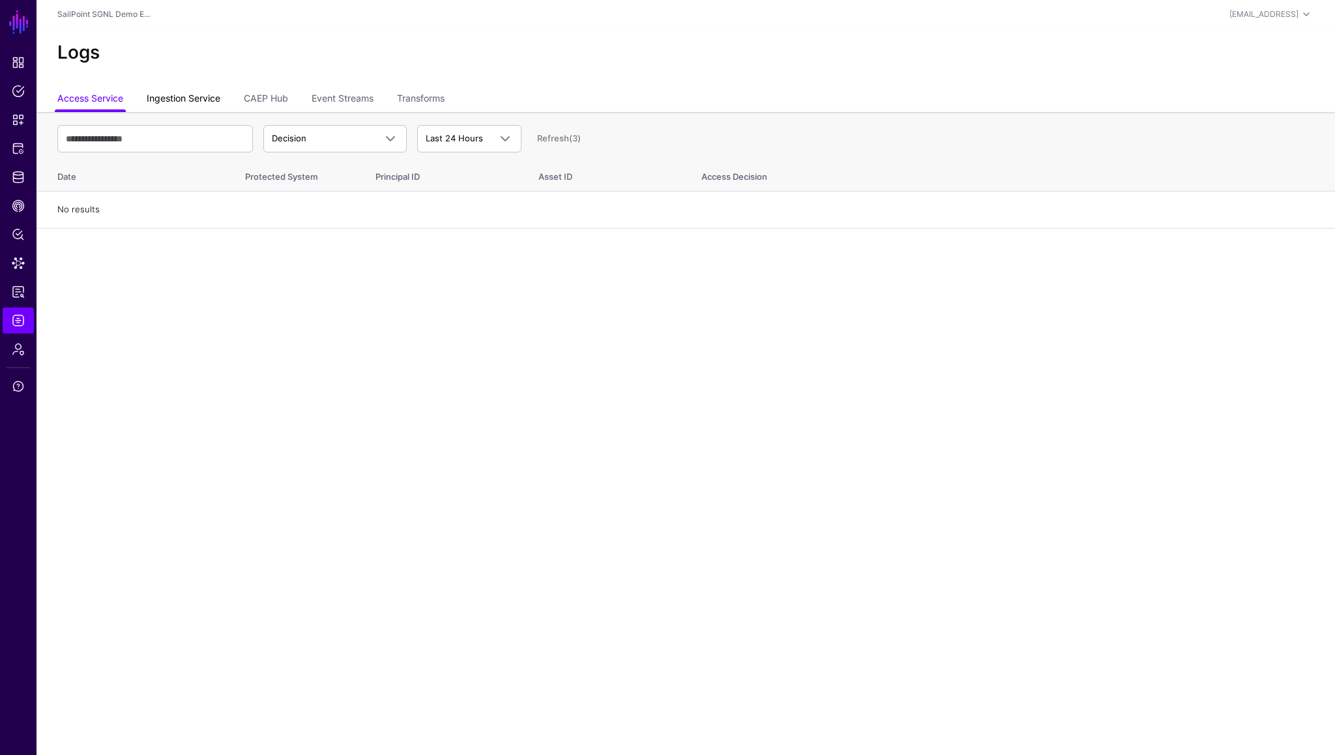
click at [207, 105] on link "Ingestion Service" at bounding box center [184, 99] width 74 height 25
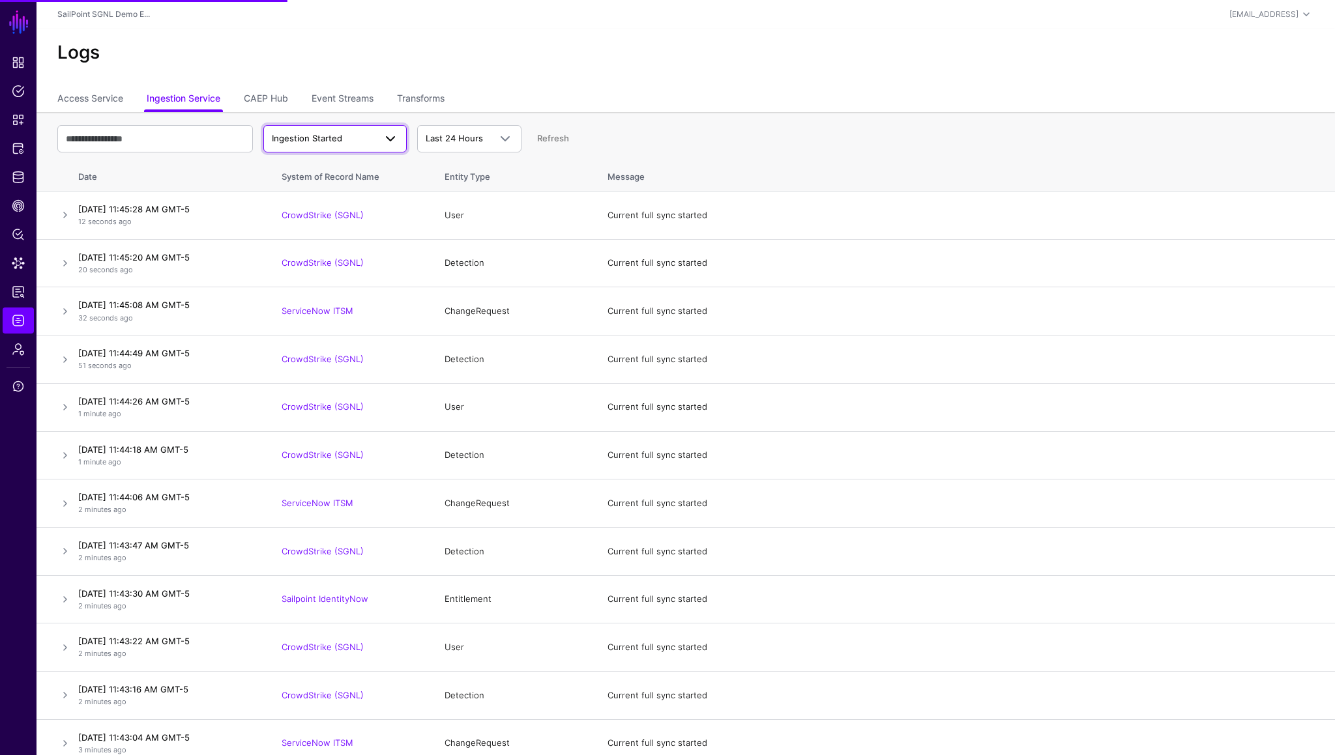
click at [344, 144] on span "Ingestion Started" at bounding box center [323, 138] width 103 height 13
click at [336, 190] on span "Ingestion Completed" at bounding box center [316, 189] width 85 height 10
click at [277, 98] on link "CAEP Hub" at bounding box center [266, 99] width 44 height 25
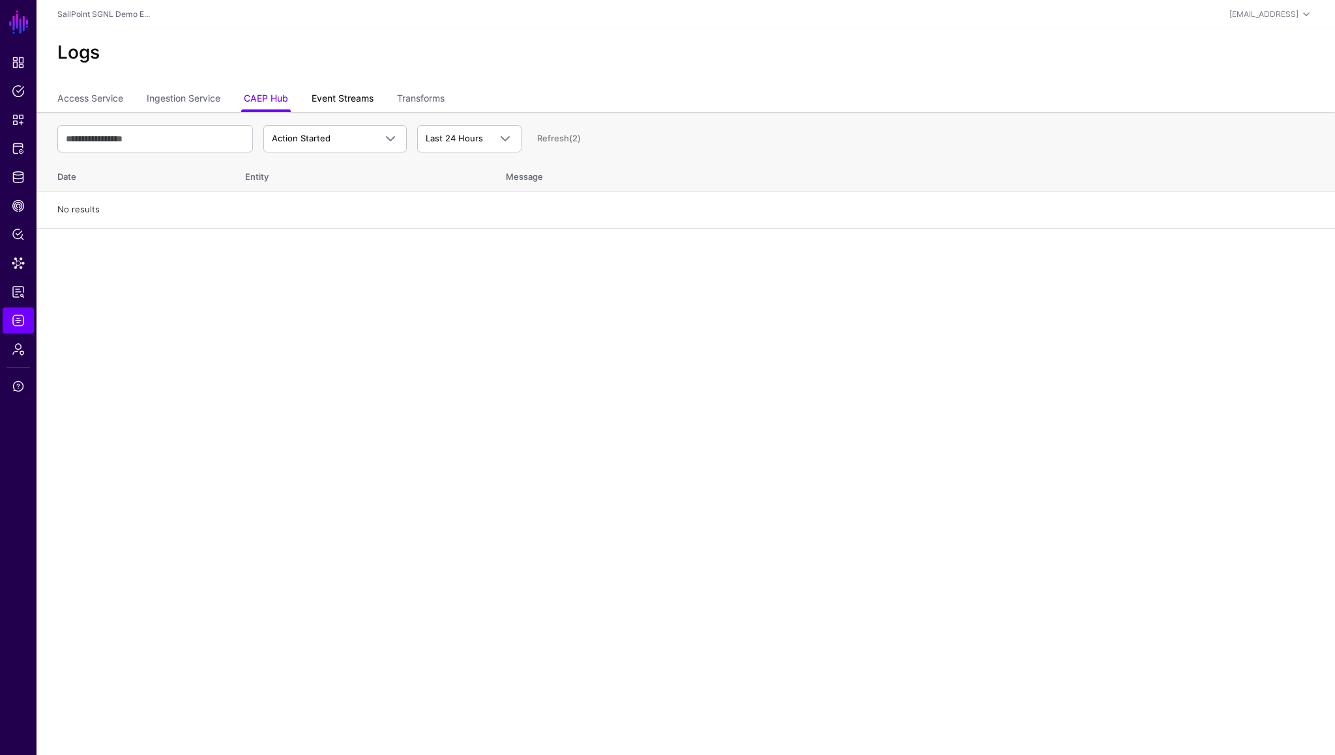
click at [358, 98] on link "Event Streams" at bounding box center [343, 99] width 62 height 25
click at [431, 104] on link "Transforms" at bounding box center [421, 99] width 48 height 25
click at [282, 101] on link "CAEP Hub" at bounding box center [266, 99] width 44 height 25
click at [302, 141] on span "Action Started" at bounding box center [301, 138] width 59 height 10
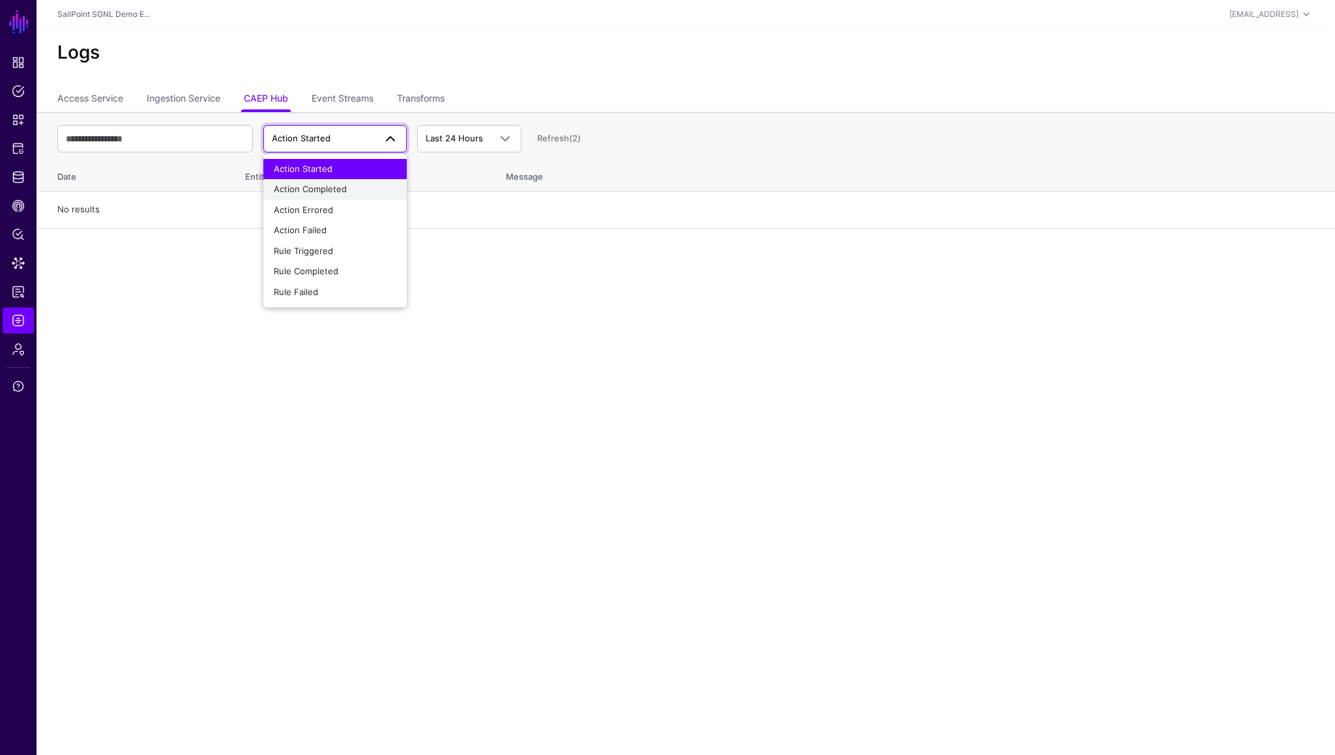
click at [317, 189] on span "Action Completed" at bounding box center [310, 189] width 73 height 10
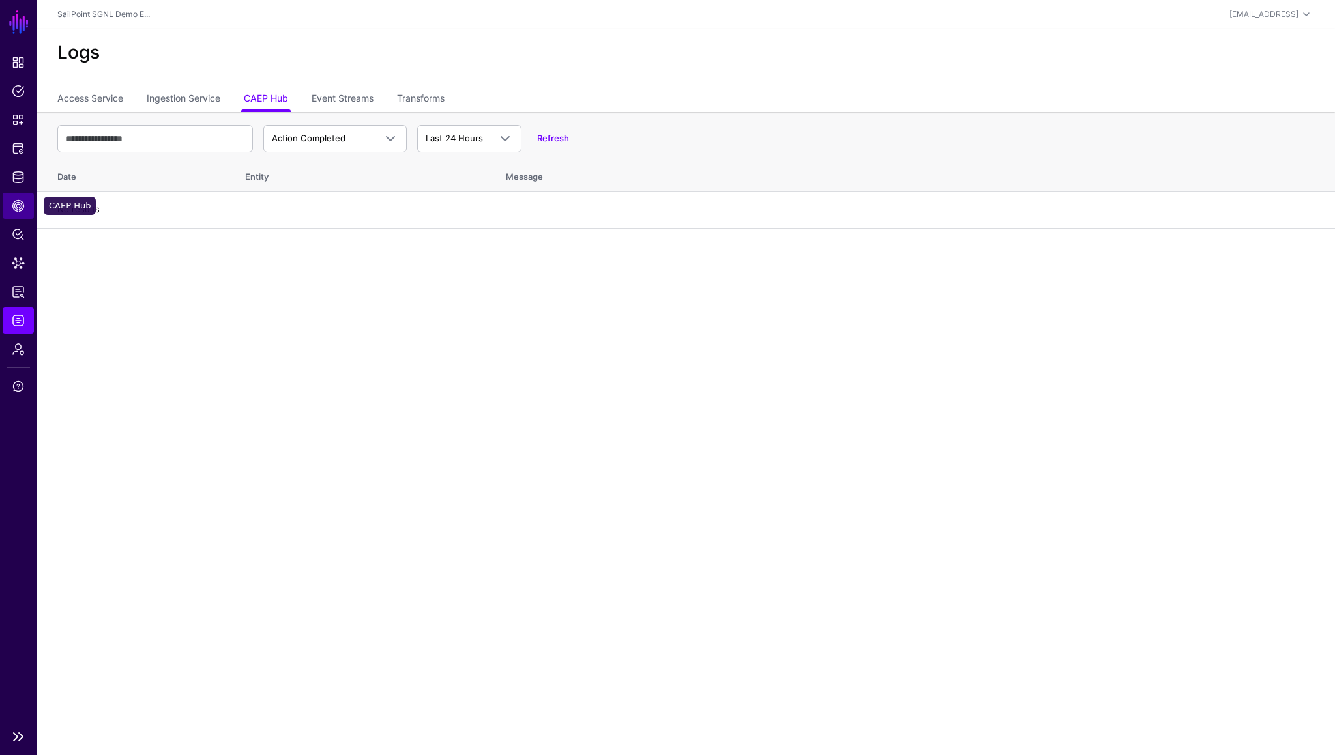
click at [20, 207] on span "CAEP Hub" at bounding box center [18, 205] width 13 height 13
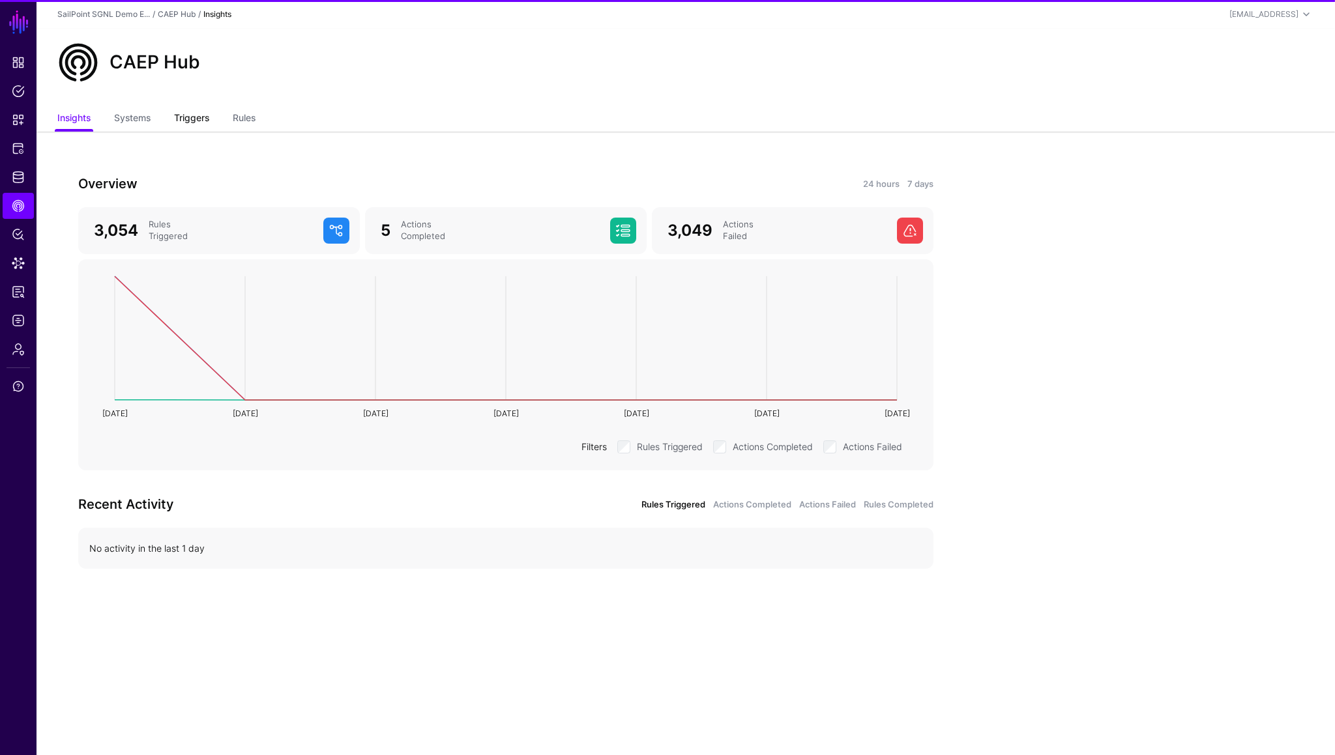
click at [176, 125] on link "Triggers" at bounding box center [191, 119] width 35 height 25
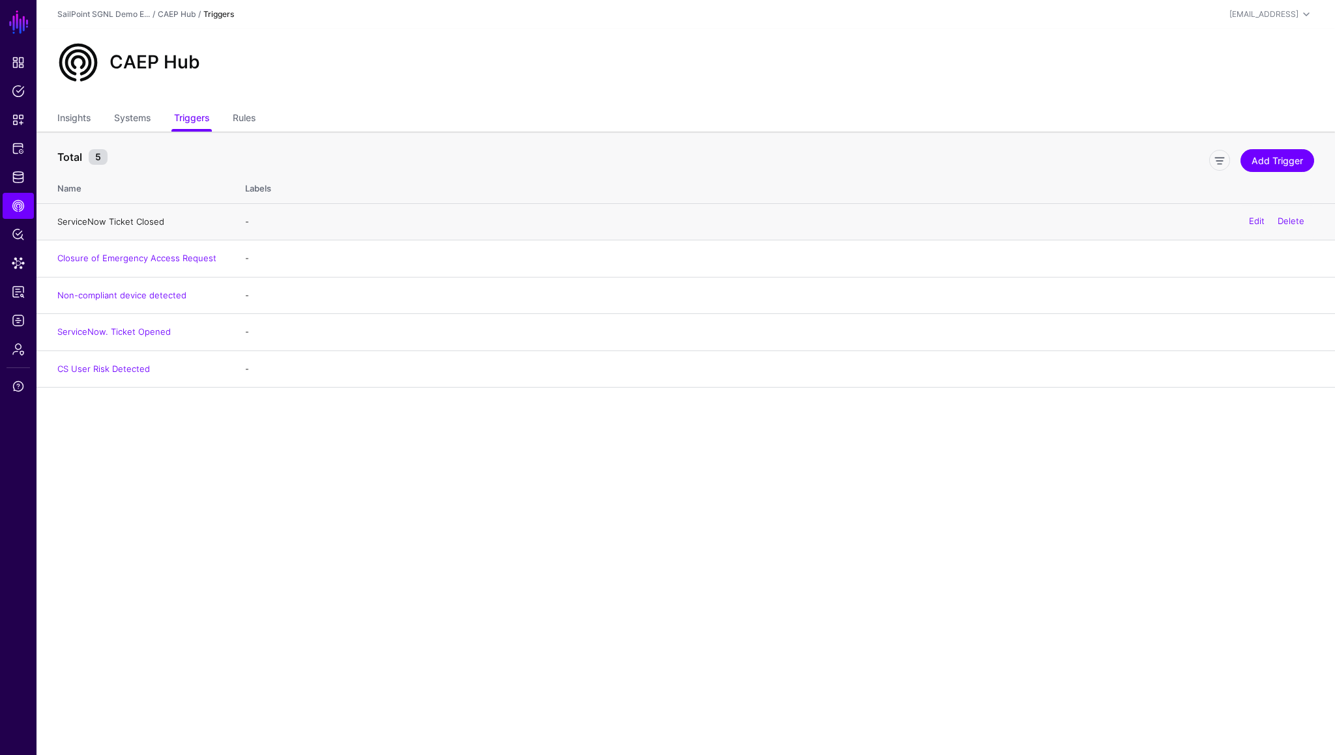
click at [132, 225] on link "ServiceNow Ticket Closed" at bounding box center [110, 221] width 107 height 10
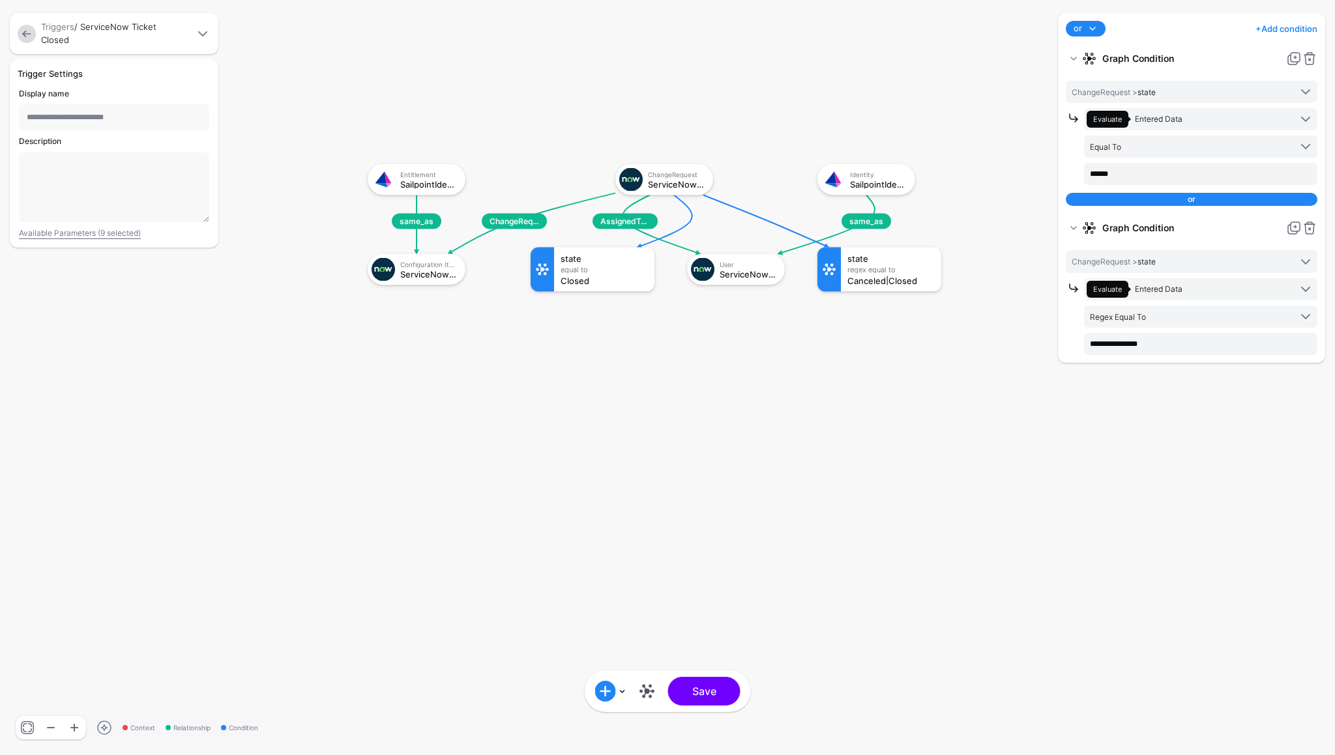
drag, startPoint x: 1011, startPoint y: 448, endPoint x: 698, endPoint y: 221, distance: 386.9
click at [698, 221] on rect at bounding box center [354, 151] width 133476 height 75537
drag, startPoint x: 1312, startPoint y: 59, endPoint x: 1223, endPoint y: 159, distance: 133.4
click at [1223, 159] on div "Graph Condition ChangeRequest > state Sailpoint IdentityNow SailpointIdentityNo…" at bounding box center [1192, 126] width 252 height 159
click at [1131, 343] on input "**********" at bounding box center [1200, 344] width 233 height 22
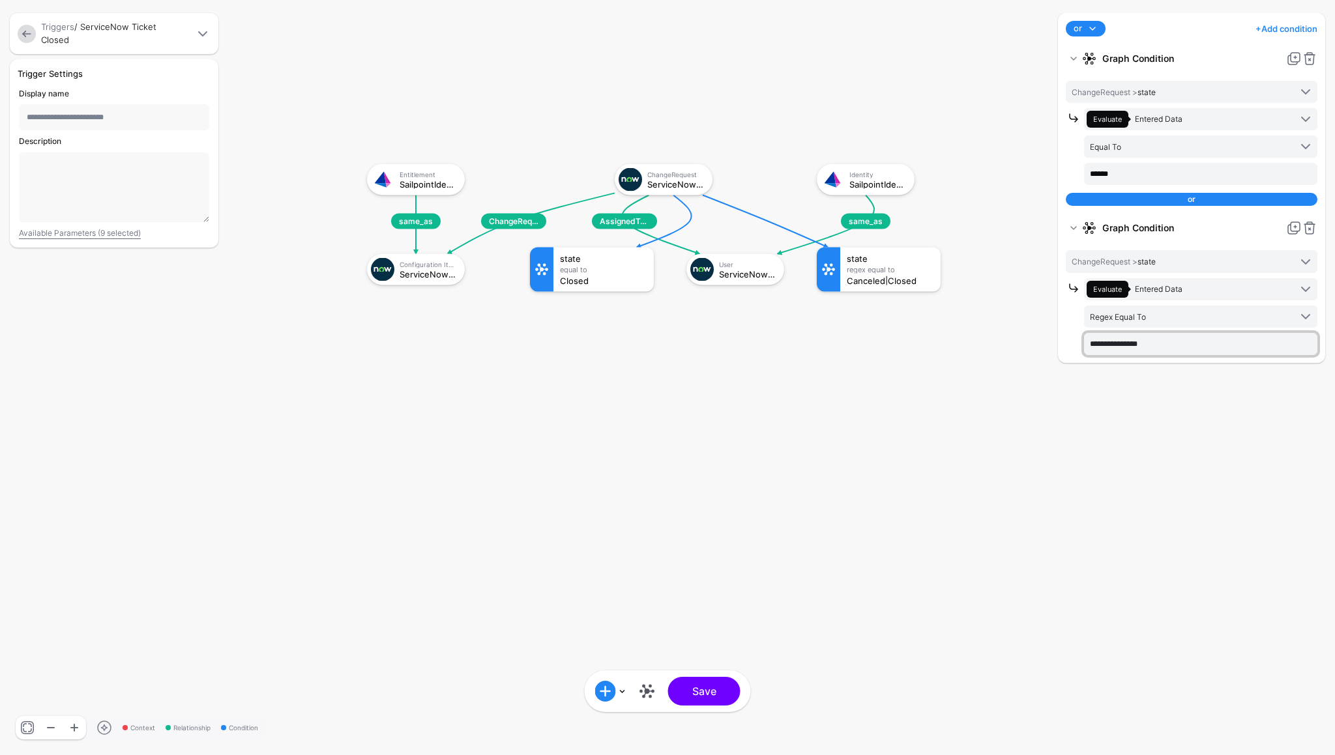
drag, startPoint x: 1124, startPoint y: 344, endPoint x: 1188, endPoint y: 348, distance: 64.6
click at [1188, 348] on input "**********" at bounding box center [1200, 344] width 233 height 22
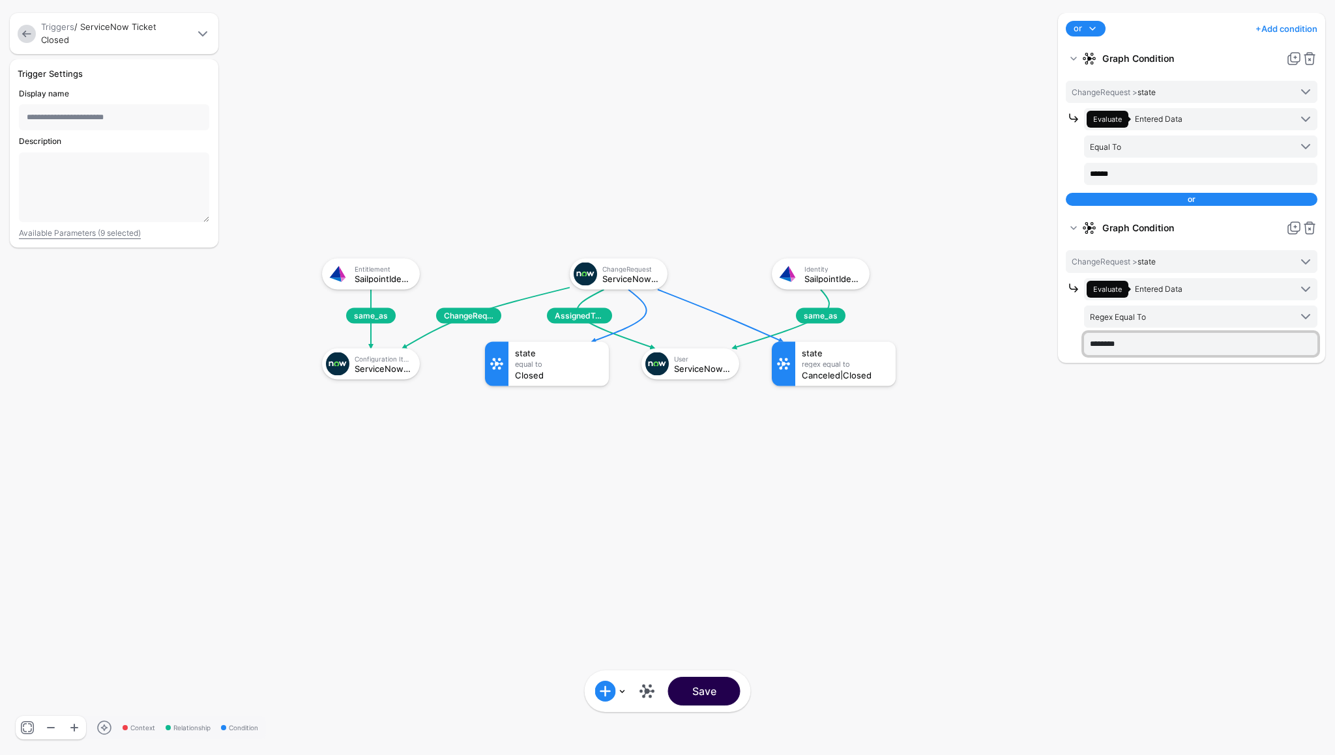
type input "********"
click at [725, 688] on button "Save" at bounding box center [704, 691] width 72 height 29
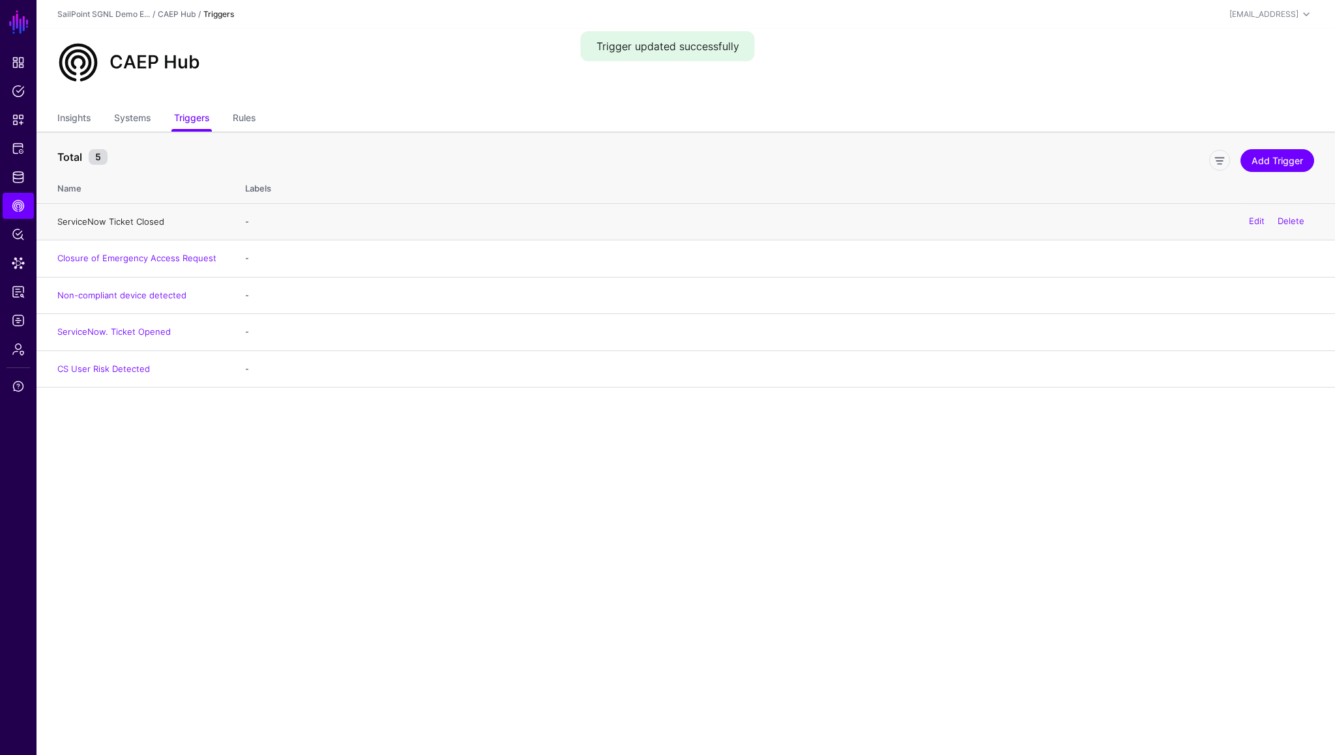
click at [100, 217] on link "ServiceNow Ticket Closed" at bounding box center [110, 221] width 107 height 10
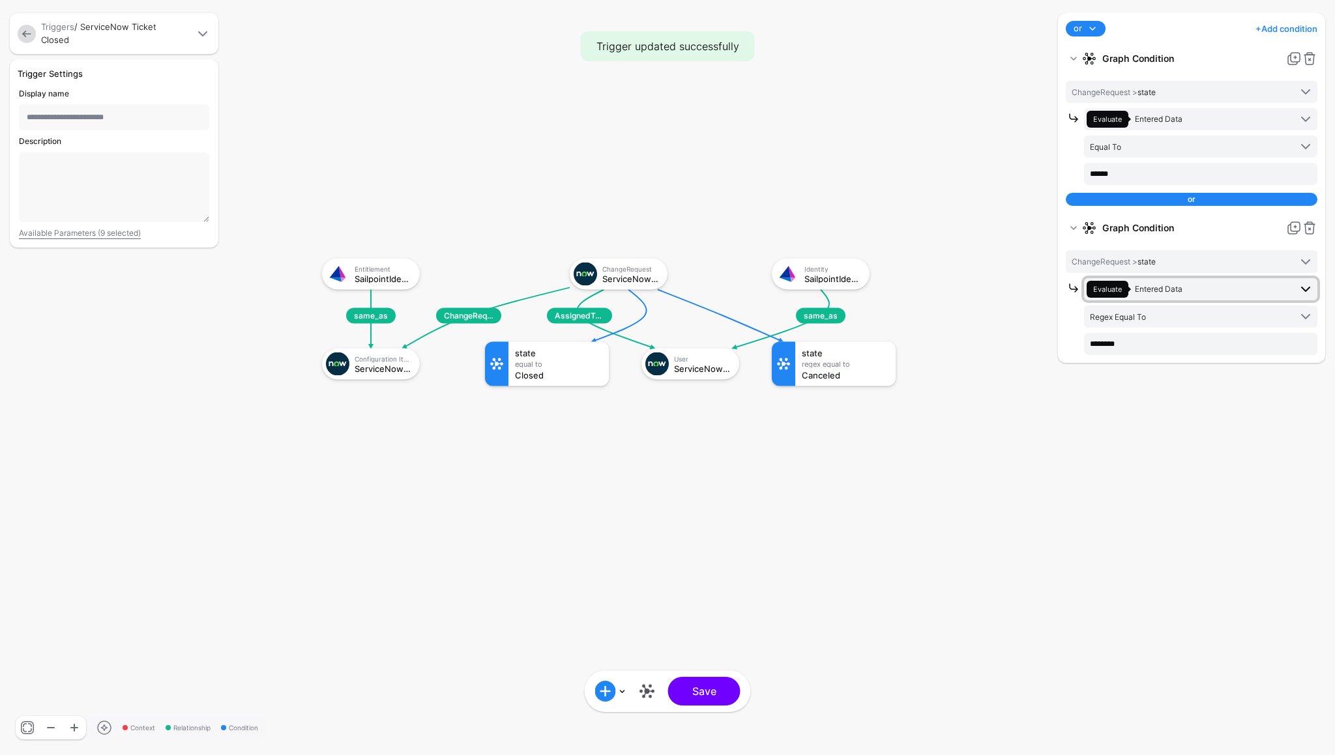
click at [1174, 289] on span "Entered Data" at bounding box center [1159, 289] width 48 height 10
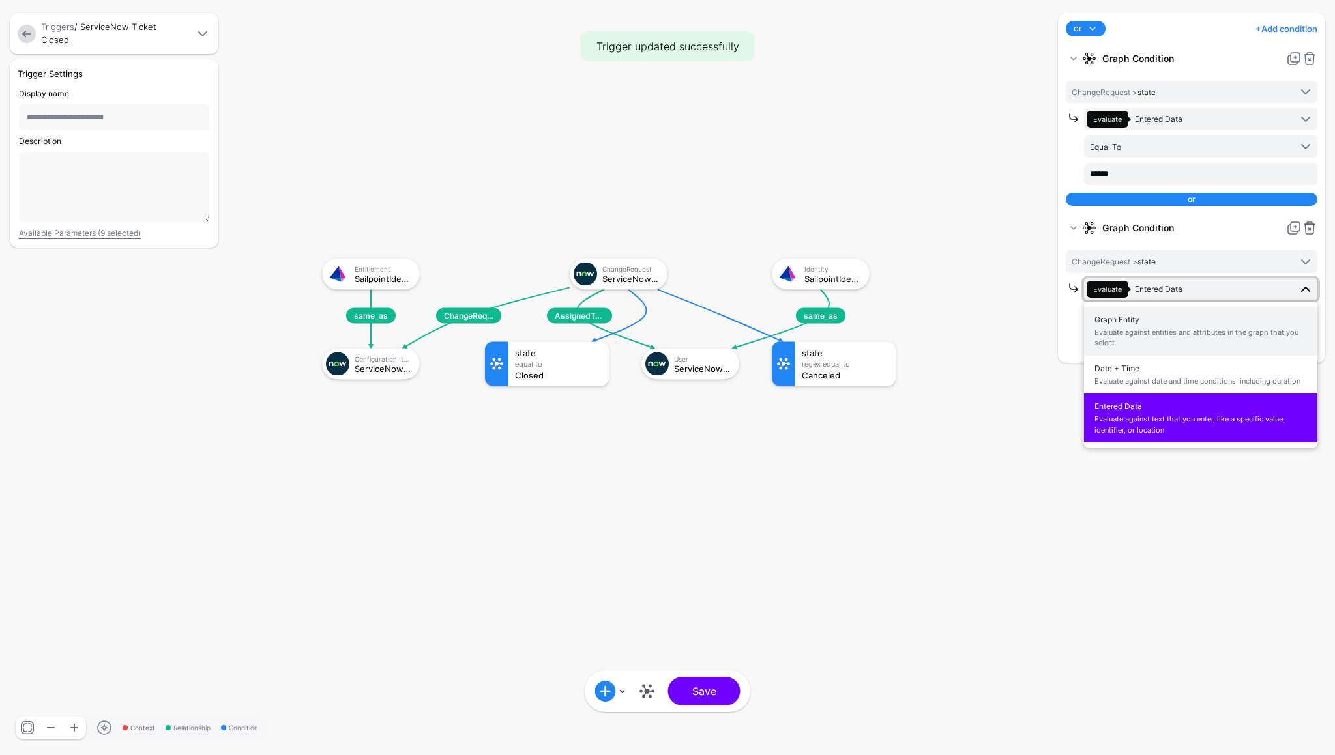
click at [1152, 330] on span "Evaluate against entities and attributes in the graph that you select" at bounding box center [1200, 338] width 212 height 22
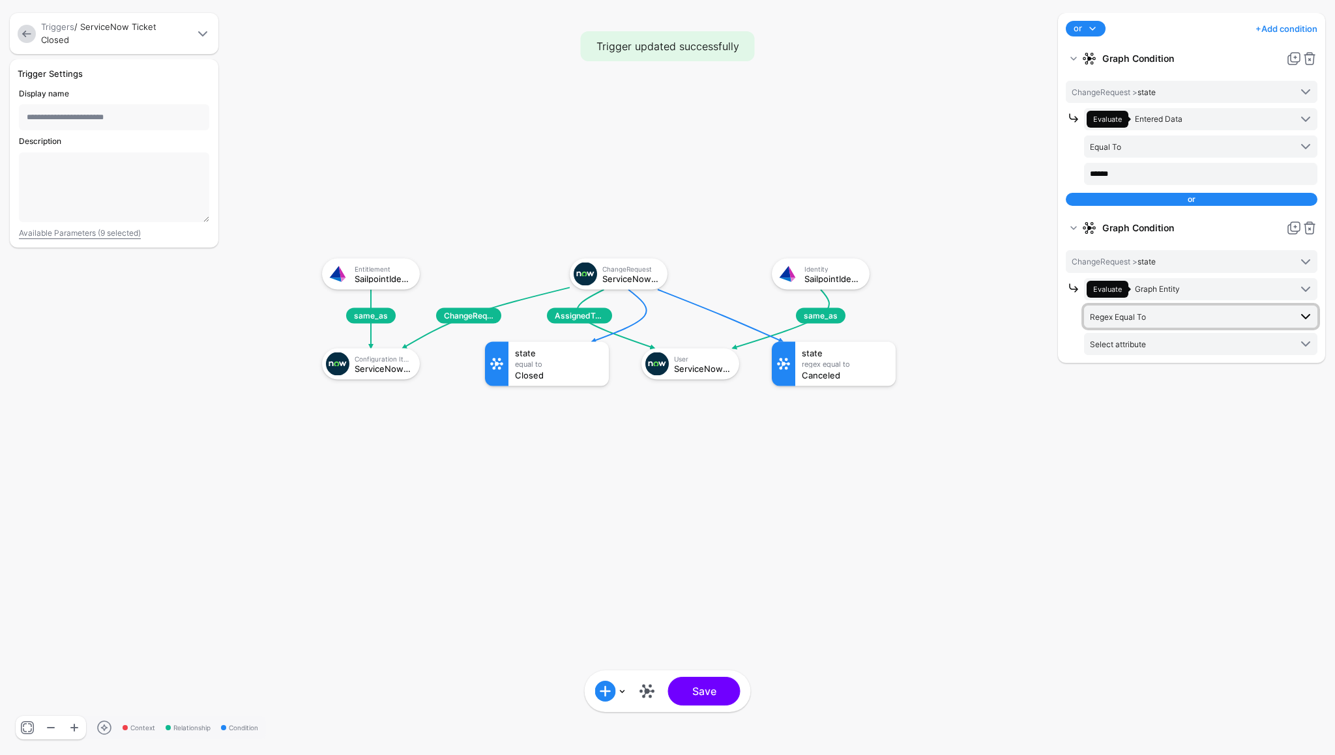
click at [1154, 317] on span "Regex Equal To" at bounding box center [1190, 317] width 200 height 14
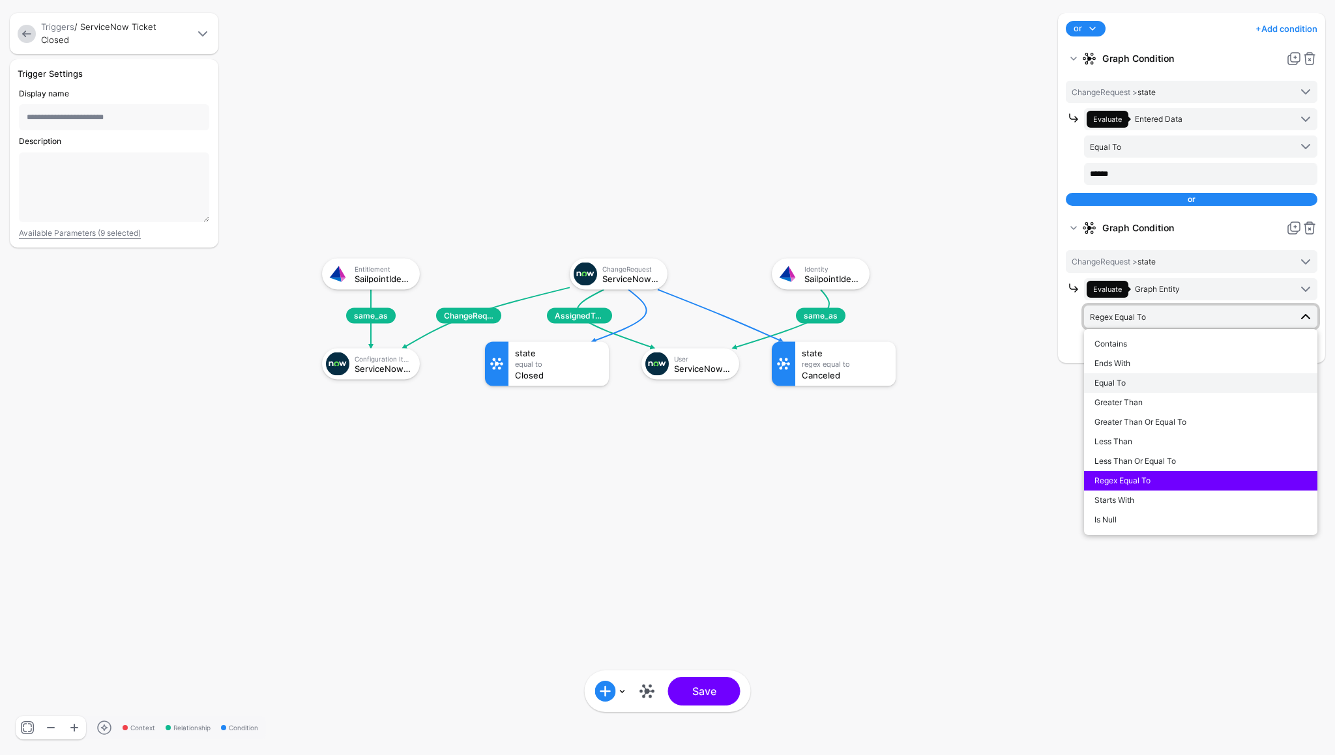
click at [1137, 379] on div "Equal To" at bounding box center [1200, 383] width 212 height 12
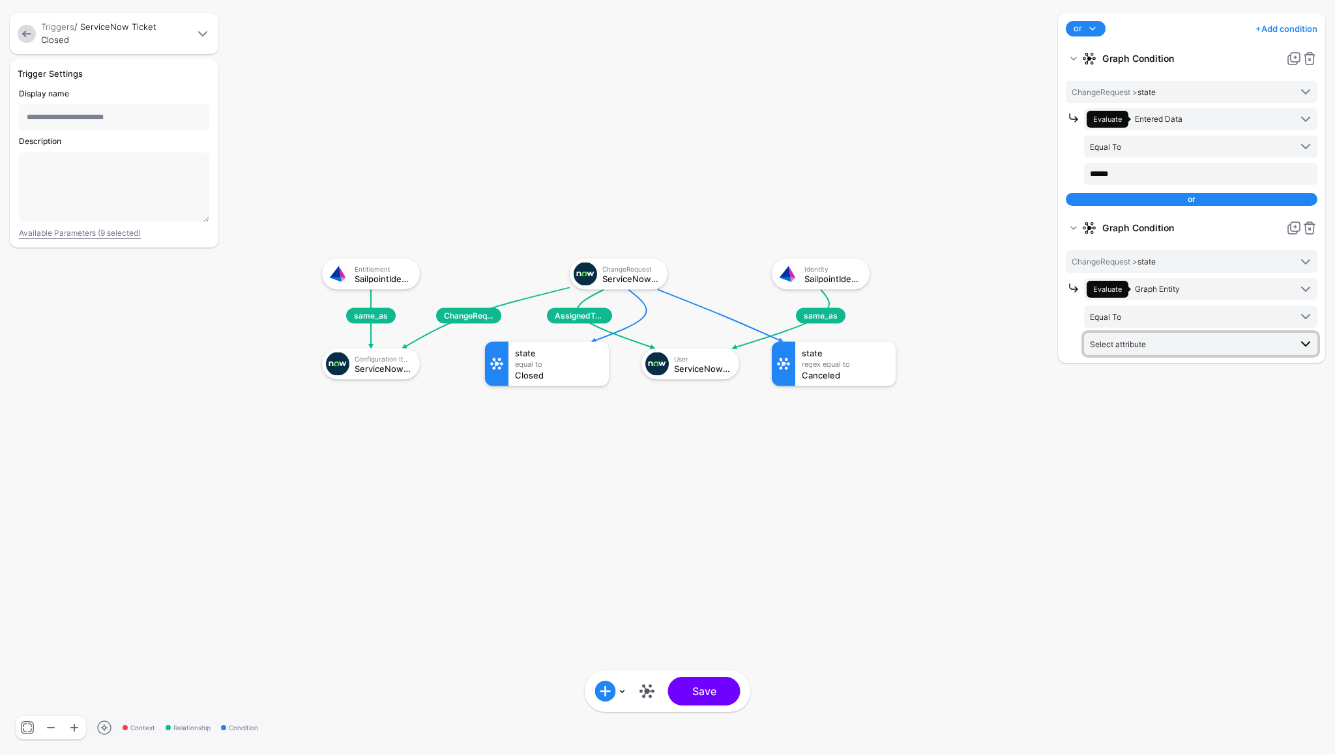
click at [1184, 343] on span "Select attribute" at bounding box center [1190, 344] width 200 height 14
click at [1177, 289] on span "Graph Entity" at bounding box center [1157, 289] width 45 height 10
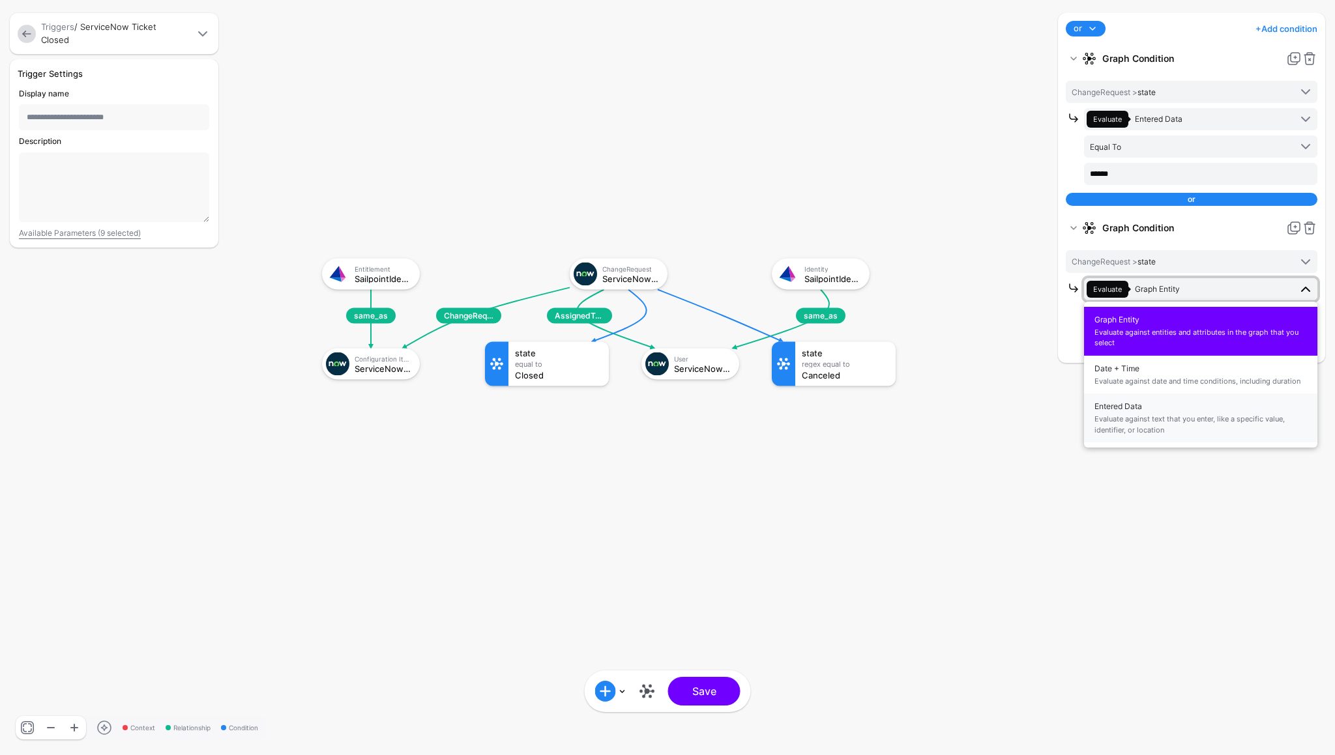
click at [1156, 422] on span "Evaluate against text that you enter, like a specific value, identifier, or loc…" at bounding box center [1200, 425] width 212 height 22
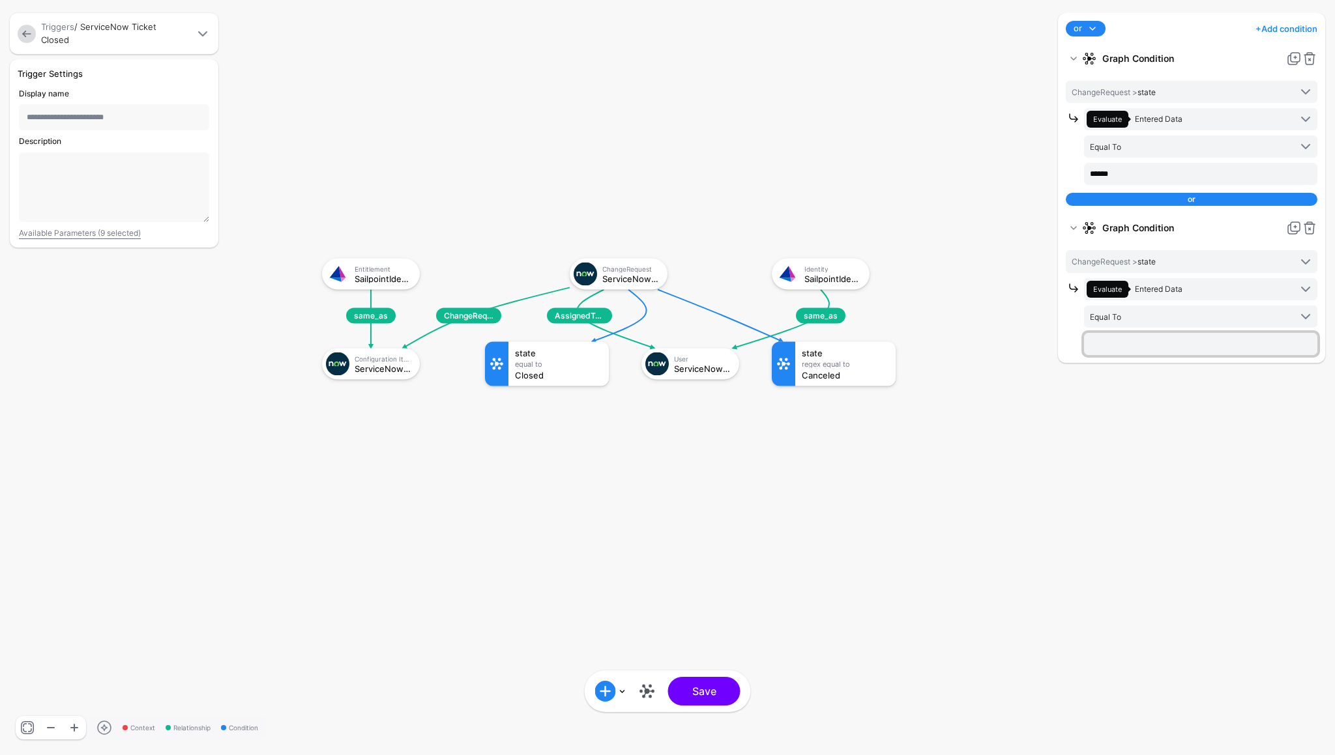
click at [1148, 333] on input "text" at bounding box center [1200, 344] width 233 height 22
type input "********"
click at [1194, 423] on div "or and or + Add condition Add Condition Graph Condition Time Condition Add Cond…" at bounding box center [1192, 377] width 274 height 729
click at [709, 705] on button "Save" at bounding box center [704, 691] width 72 height 29
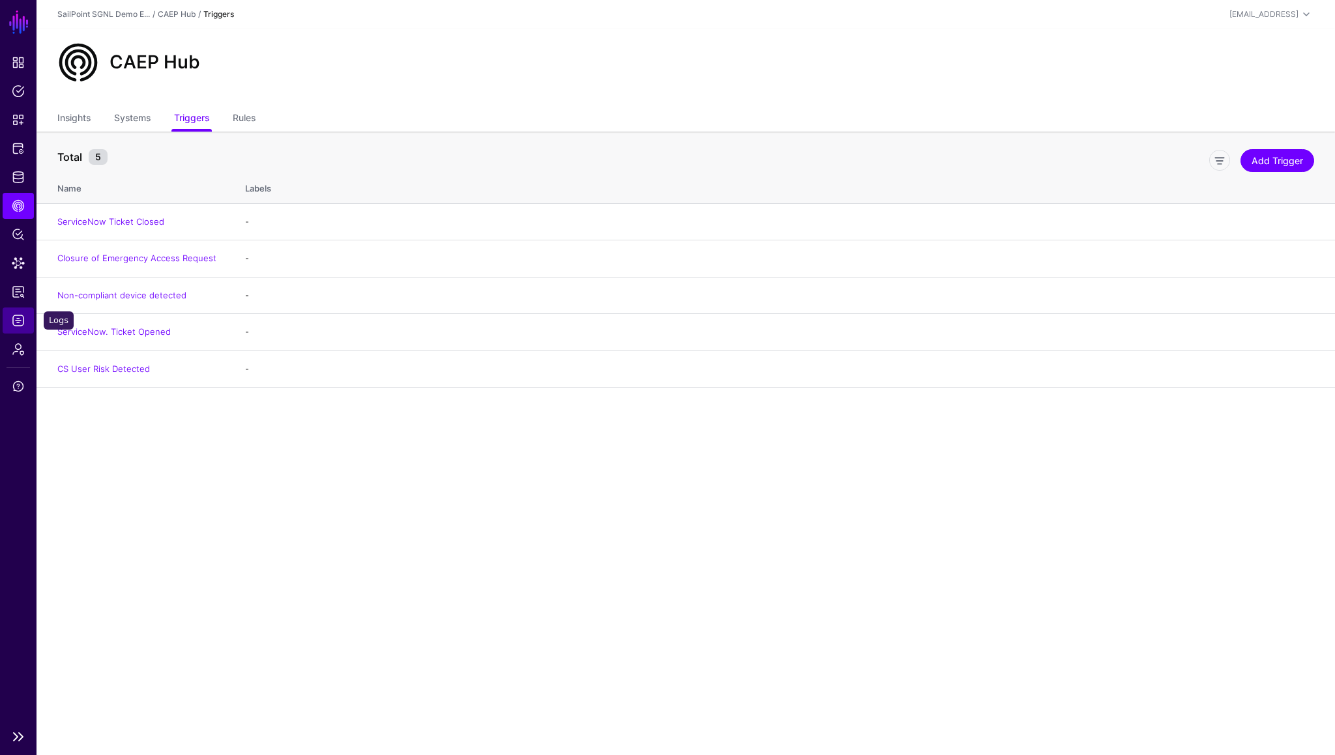
click at [16, 319] on span "Logs" at bounding box center [18, 320] width 13 height 13
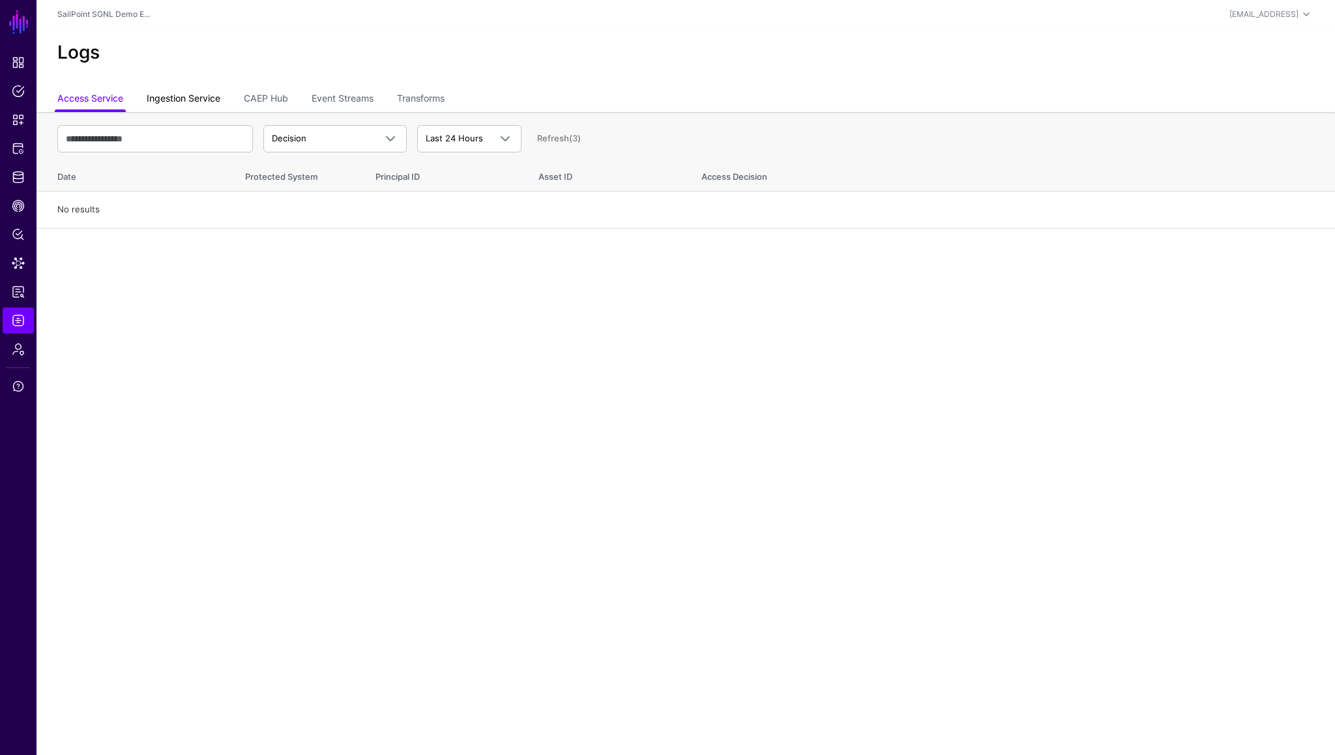
click at [209, 106] on link "Ingestion Service" at bounding box center [184, 99] width 74 height 25
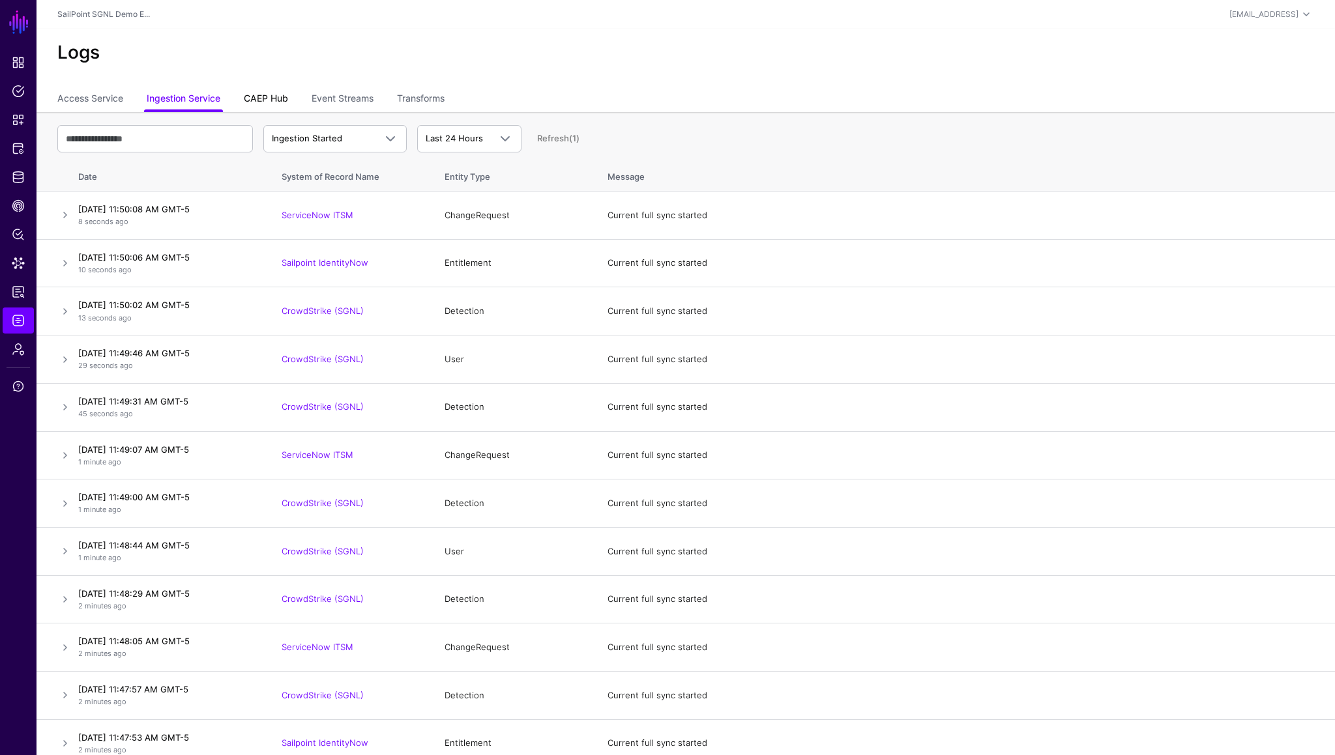
click at [275, 102] on link "CAEP Hub" at bounding box center [266, 99] width 44 height 25
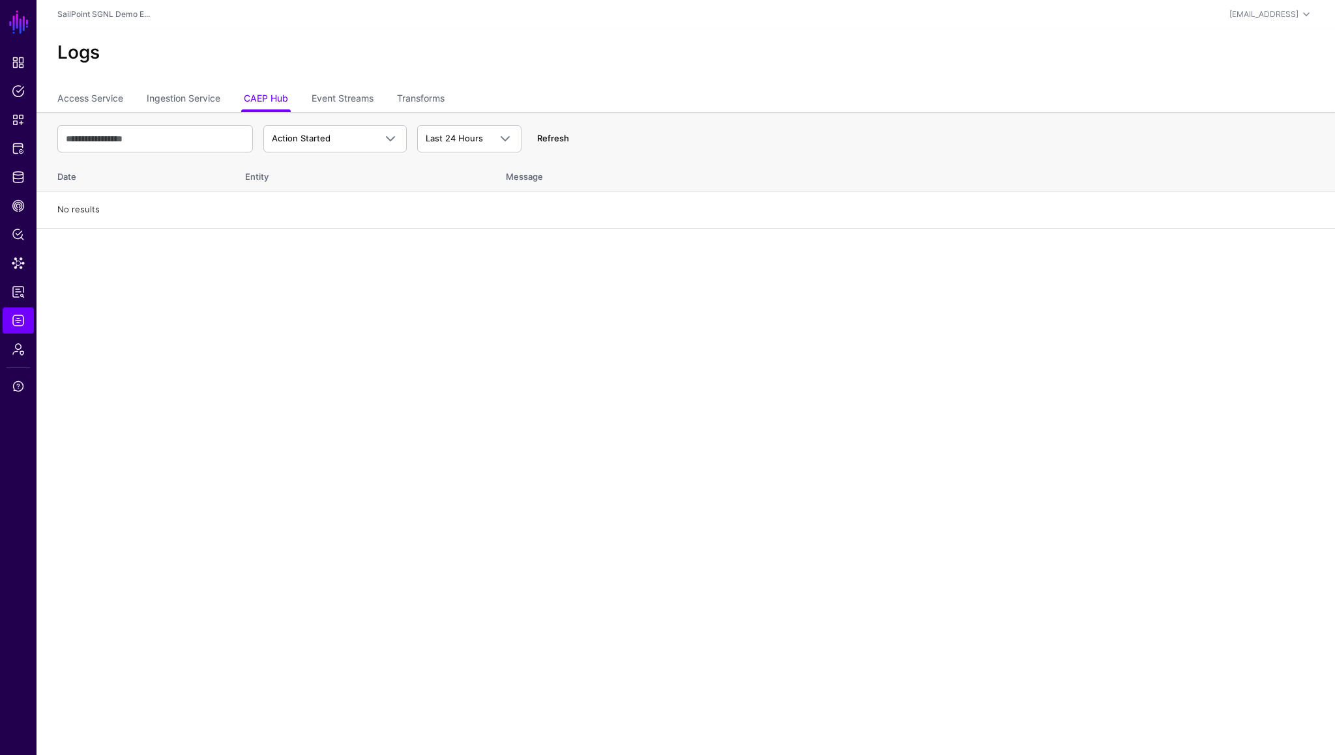
click at [554, 142] on link "Refresh" at bounding box center [553, 138] width 32 height 10
click at [560, 136] on link "Refresh" at bounding box center [553, 138] width 32 height 10
click at [85, 104] on link "Access Service" at bounding box center [90, 99] width 66 height 25
click at [158, 103] on link "Ingestion Service" at bounding box center [184, 99] width 74 height 25
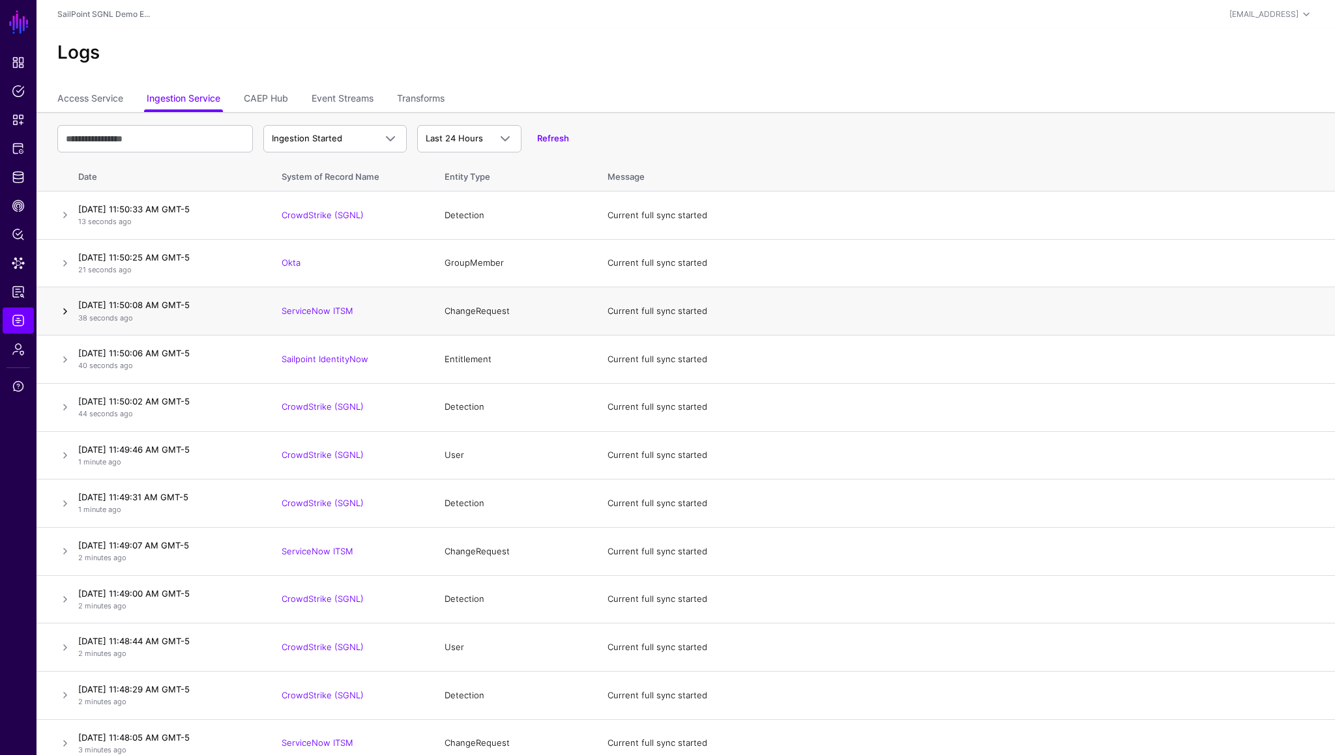
click at [68, 313] on link at bounding box center [65, 312] width 16 height 16
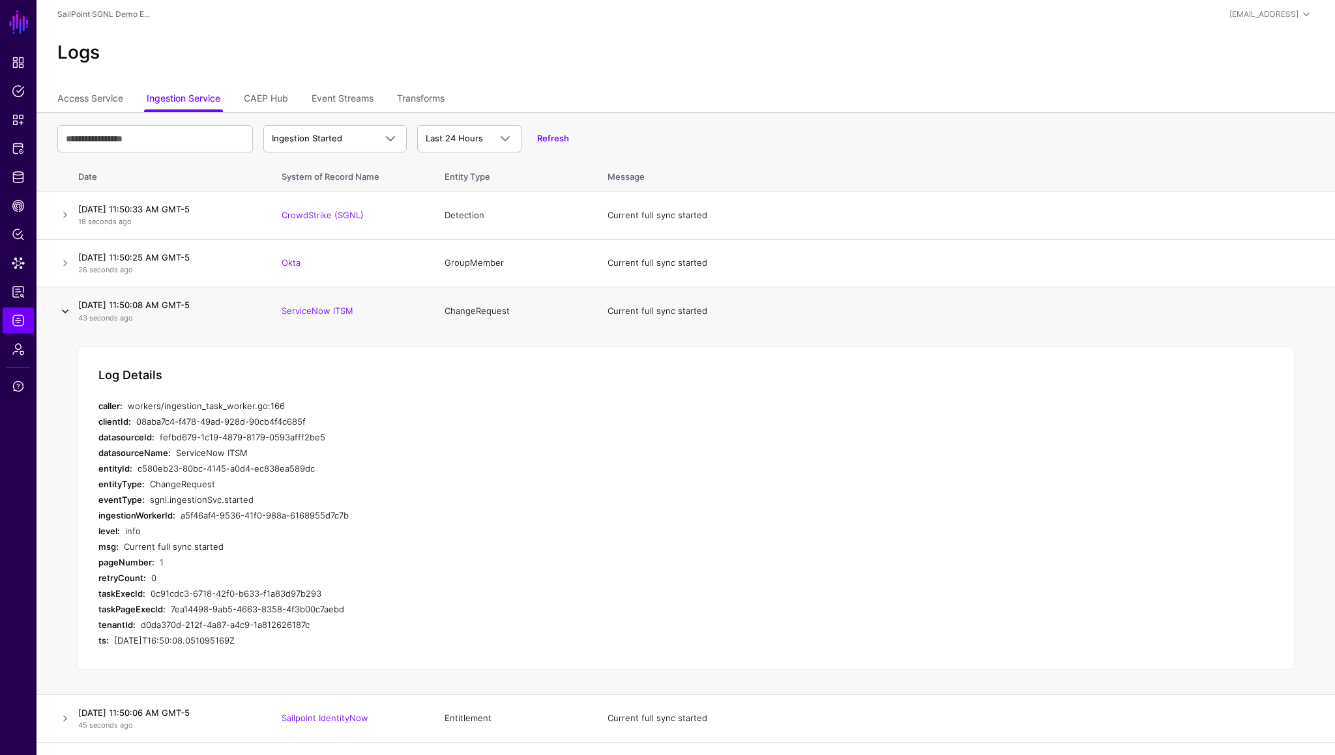
click at [68, 313] on link at bounding box center [65, 312] width 16 height 16
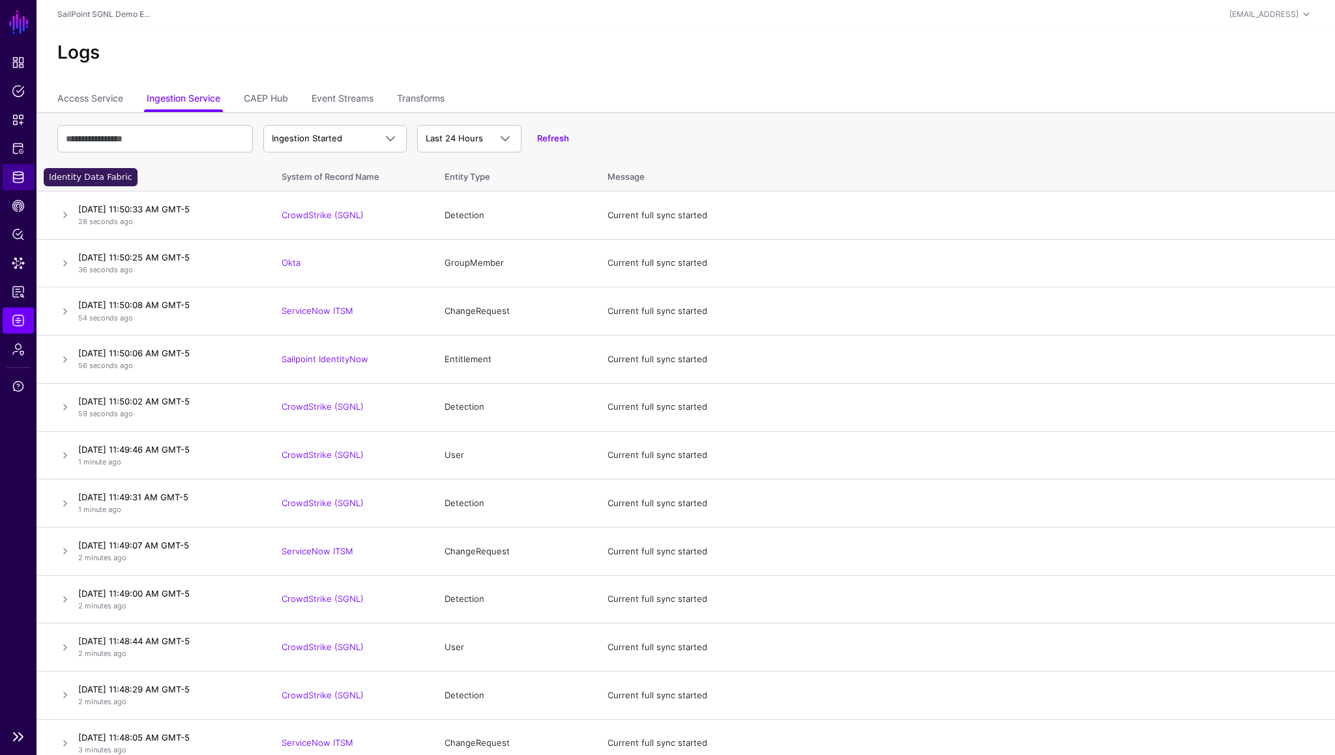
click at [18, 175] on span "Identity Data Fabric" at bounding box center [18, 177] width 13 height 13
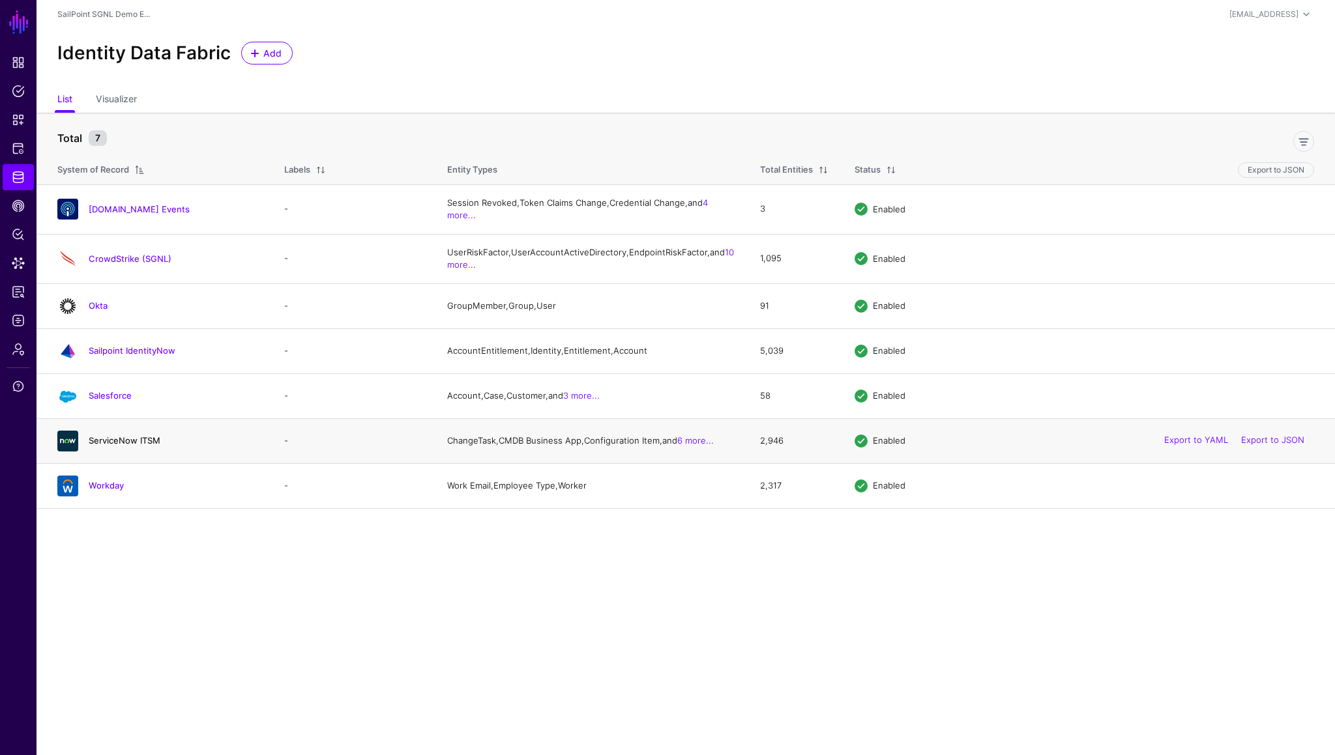
click at [117, 446] on link "ServiceNow ITSM" at bounding box center [125, 440] width 72 height 10
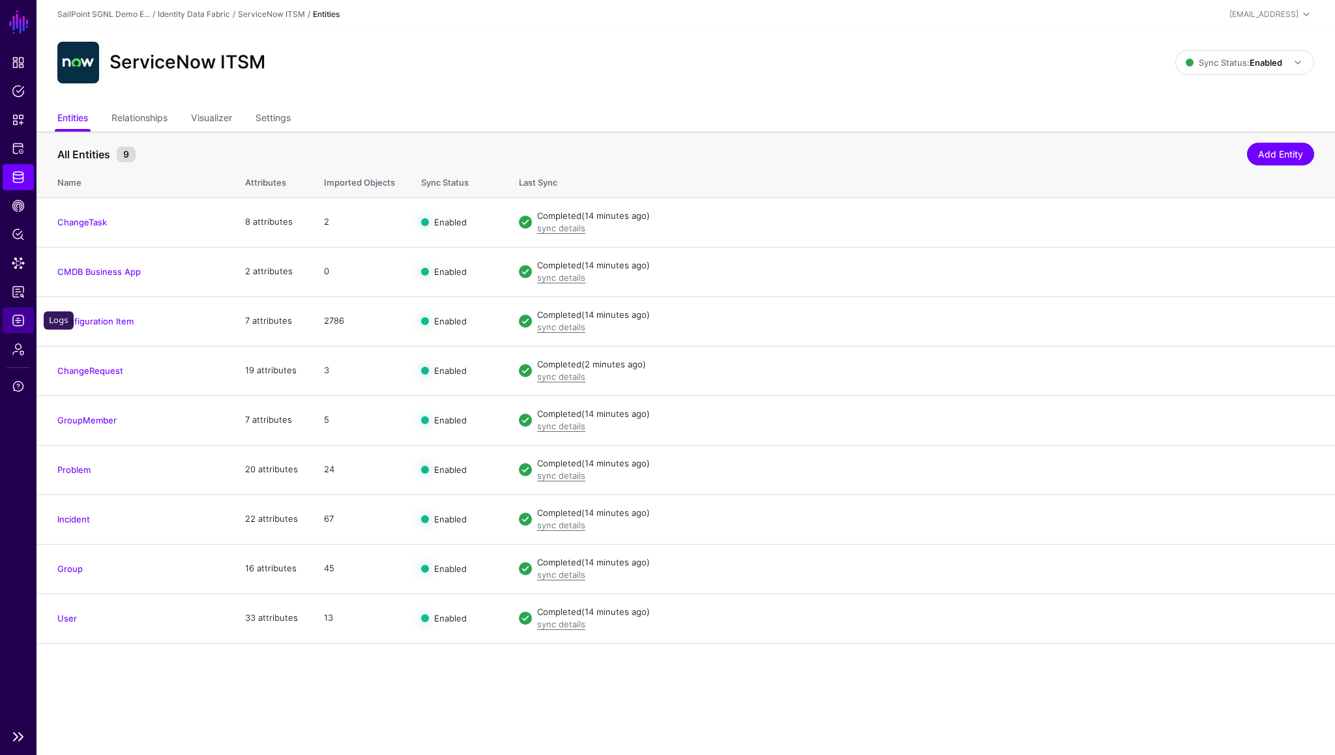
click at [16, 323] on span "Logs" at bounding box center [18, 320] width 13 height 13
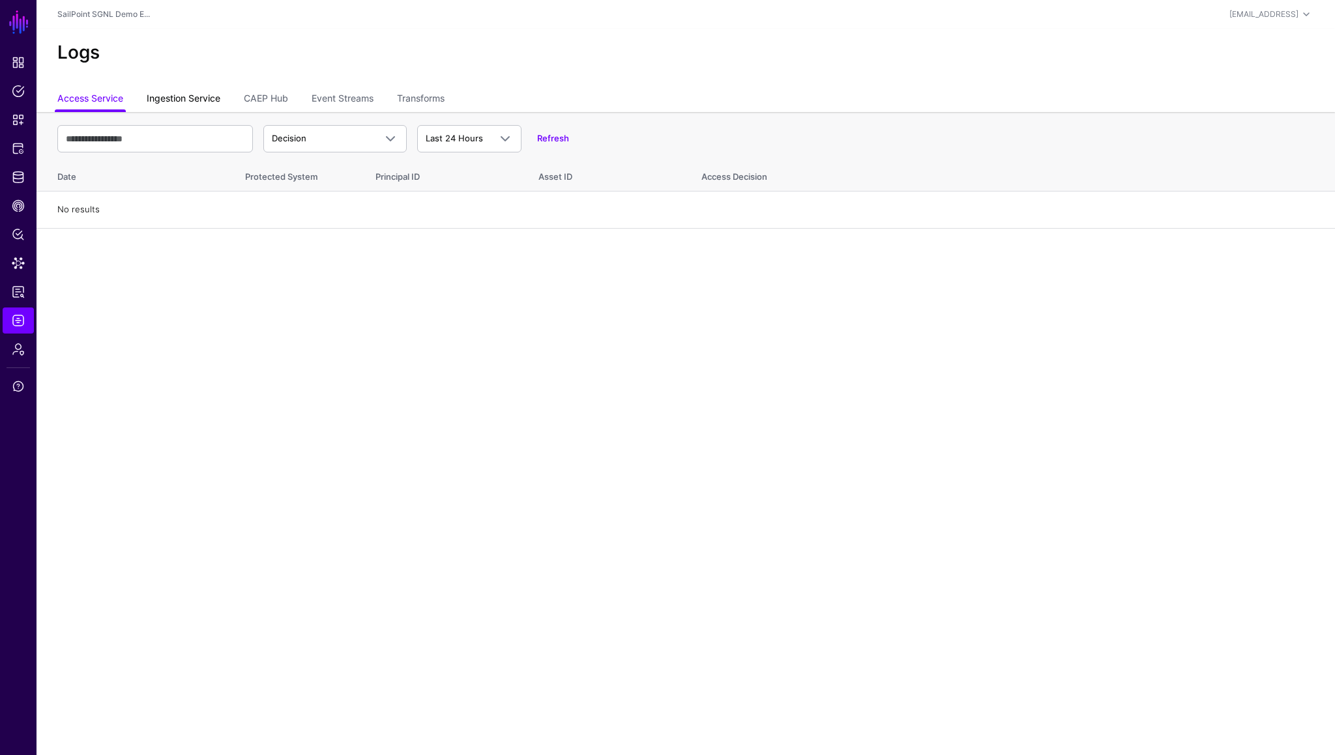
click at [201, 107] on link "Ingestion Service" at bounding box center [184, 99] width 74 height 25
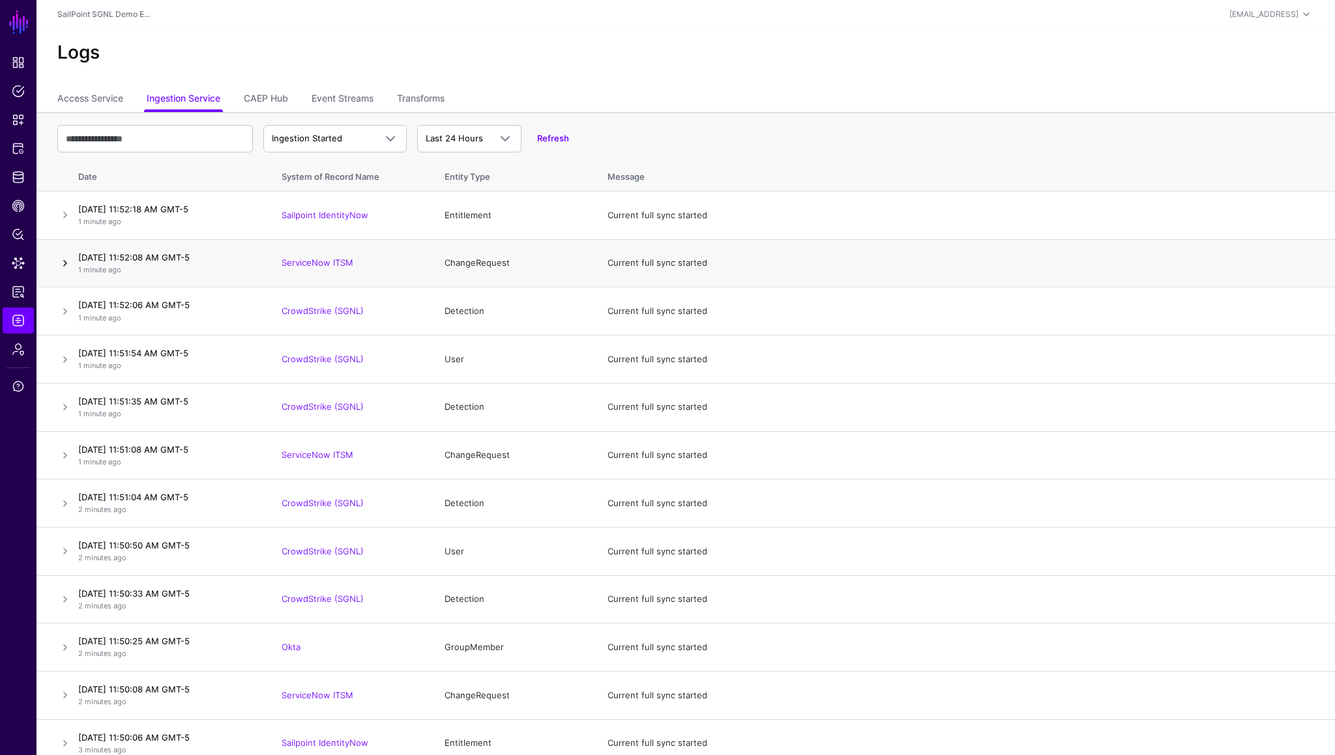
click at [63, 266] on link at bounding box center [65, 263] width 16 height 16
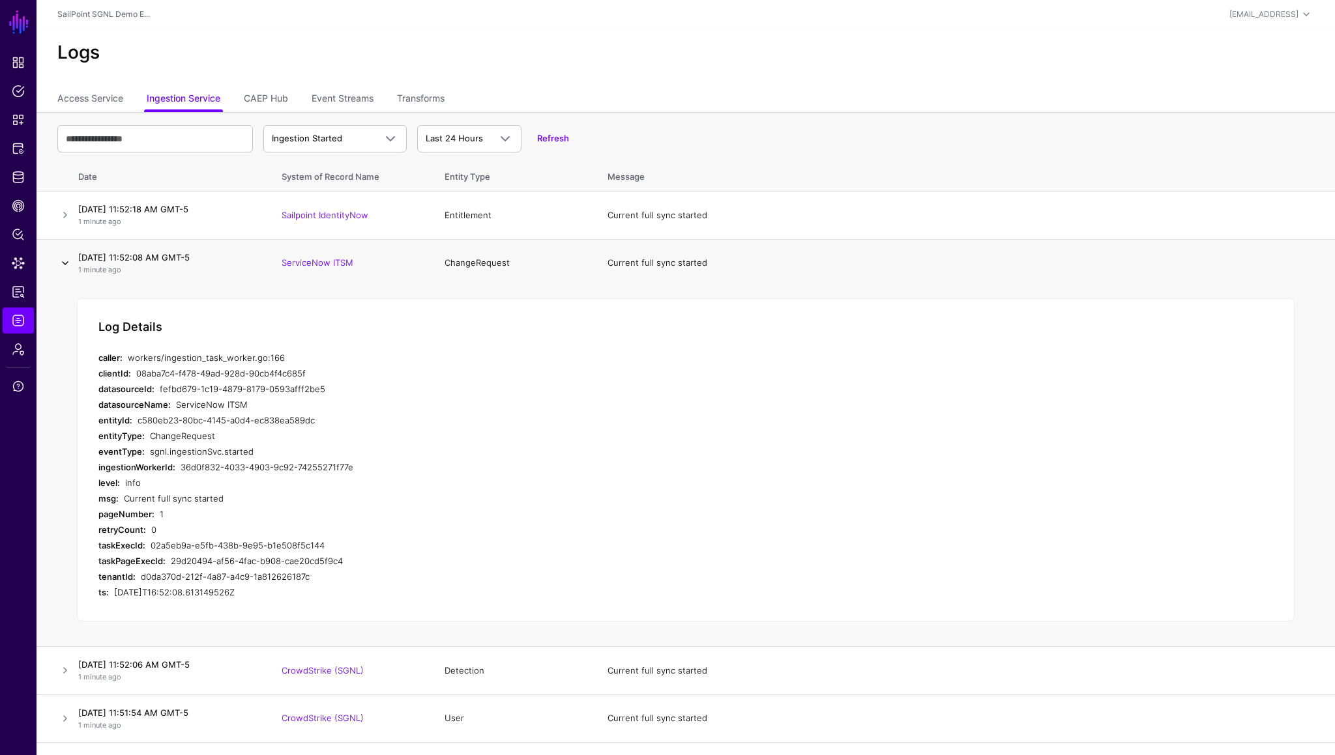
click at [63, 266] on link at bounding box center [65, 263] width 16 height 16
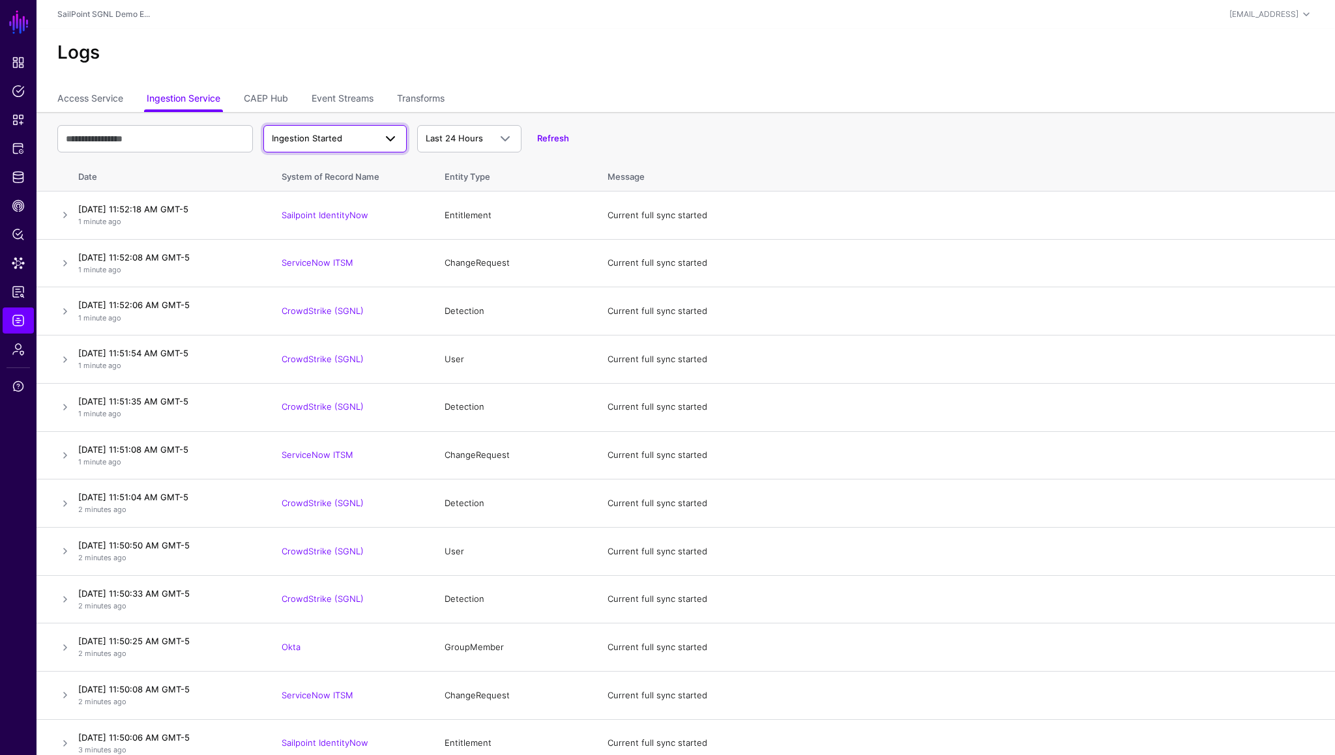
click at [362, 136] on span "Ingestion Started" at bounding box center [323, 138] width 103 height 13
click at [320, 191] on span "Ingestion Completed" at bounding box center [316, 189] width 85 height 10
click at [64, 264] on link at bounding box center [65, 263] width 16 height 16
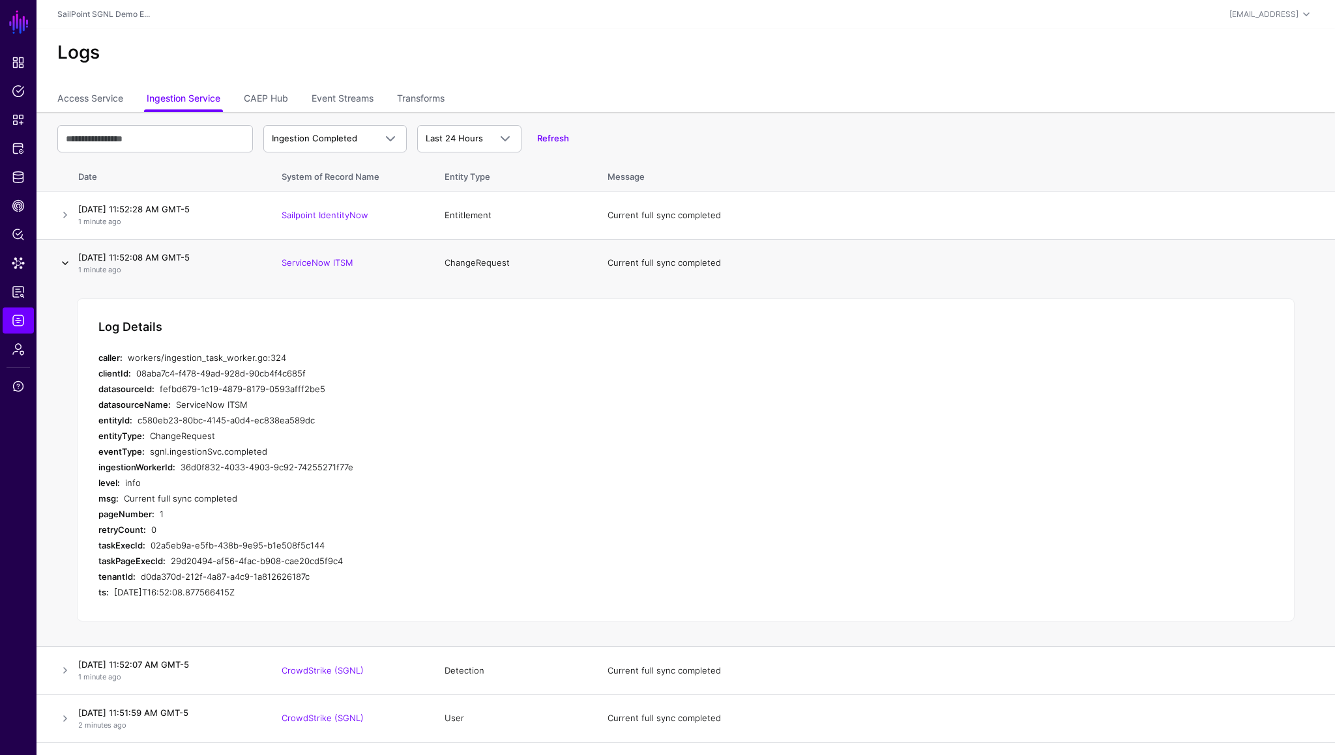
click at [64, 264] on link at bounding box center [65, 263] width 16 height 16
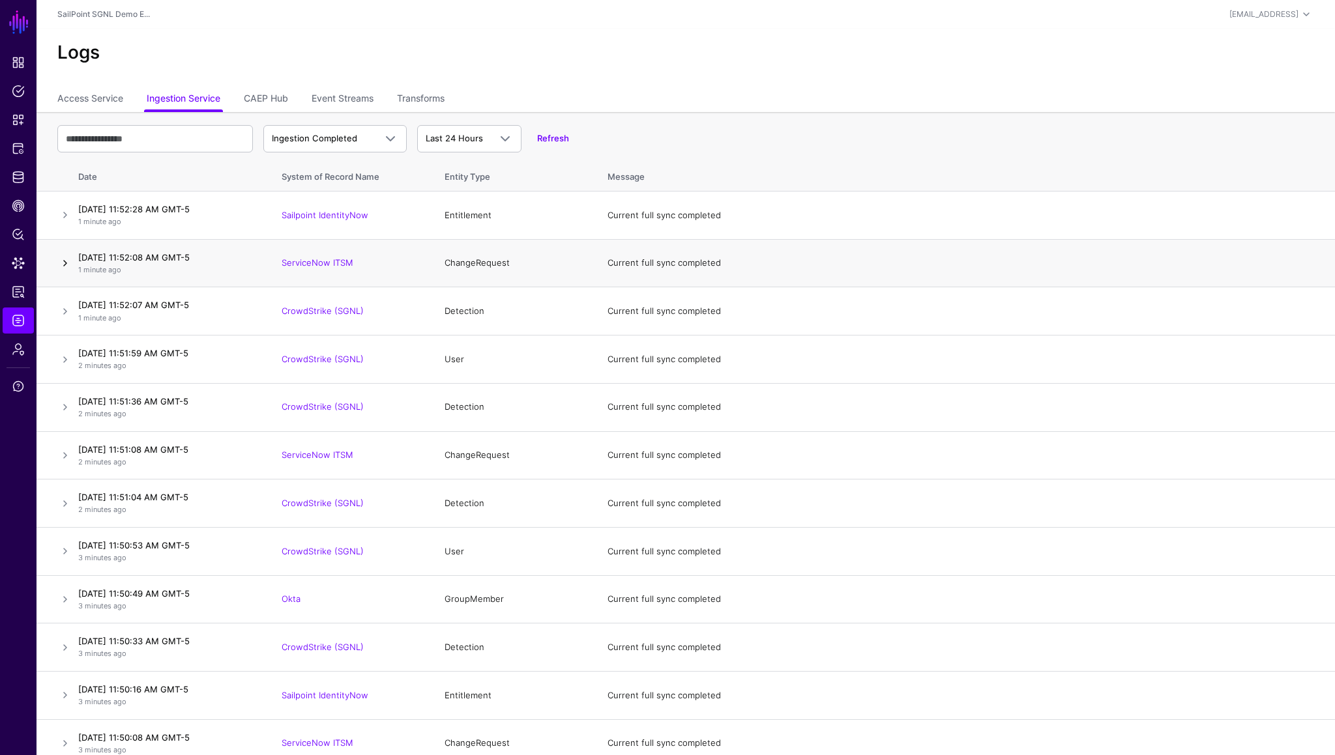
click at [65, 264] on link at bounding box center [65, 263] width 16 height 16
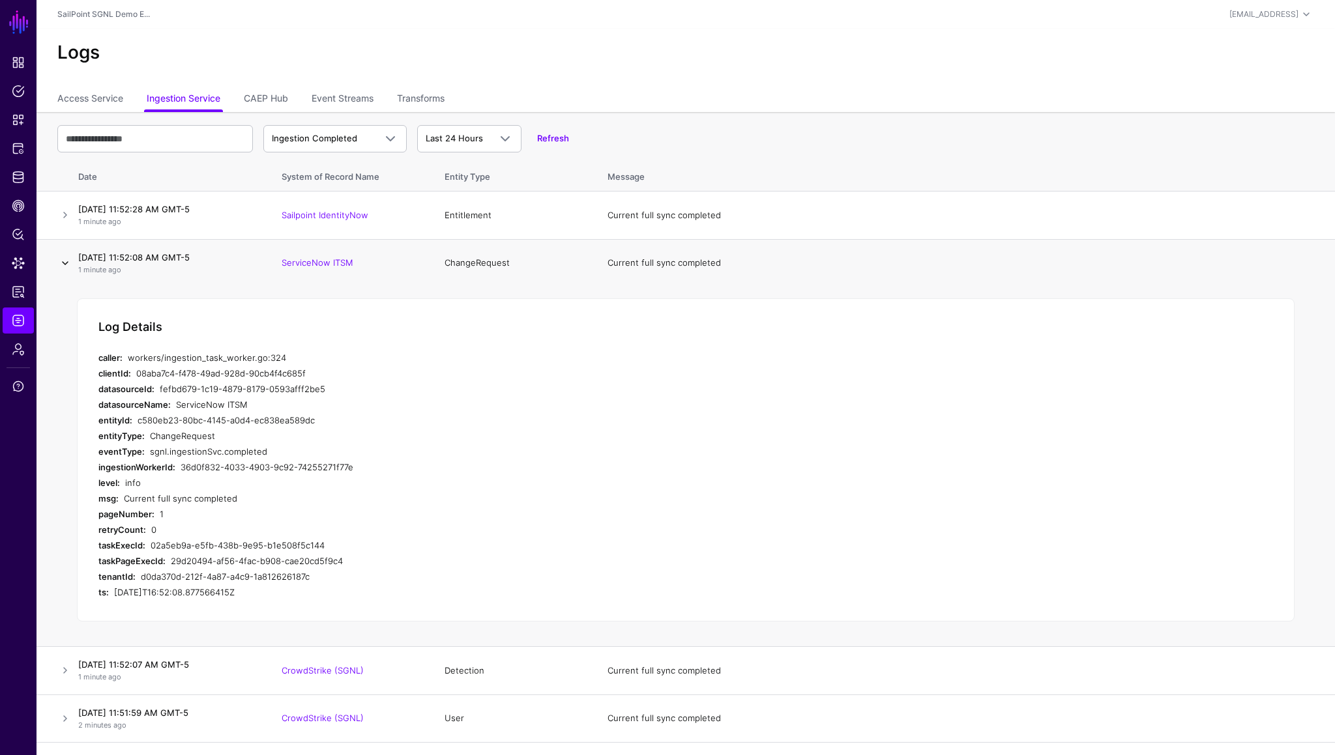
click at [65, 264] on link at bounding box center [65, 263] width 16 height 16
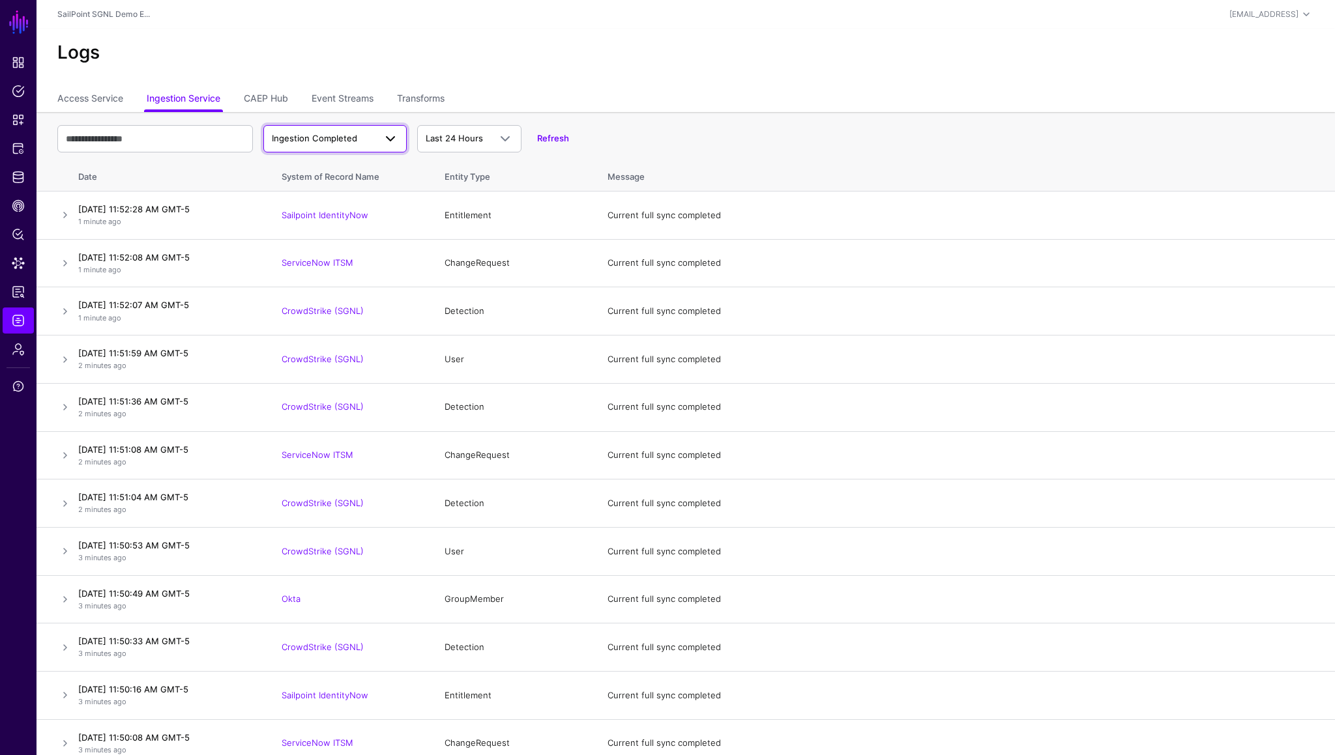
click at [349, 128] on link "Ingestion Completed" at bounding box center [334, 138] width 143 height 27
click at [552, 127] on div "Ingestion Completed Ingestion Started Ingestion Completed Ingestion Failed Last…" at bounding box center [685, 139] width 1257 height 38
click at [553, 136] on link "Refresh" at bounding box center [553, 138] width 32 height 10
click at [64, 263] on link at bounding box center [65, 263] width 16 height 16
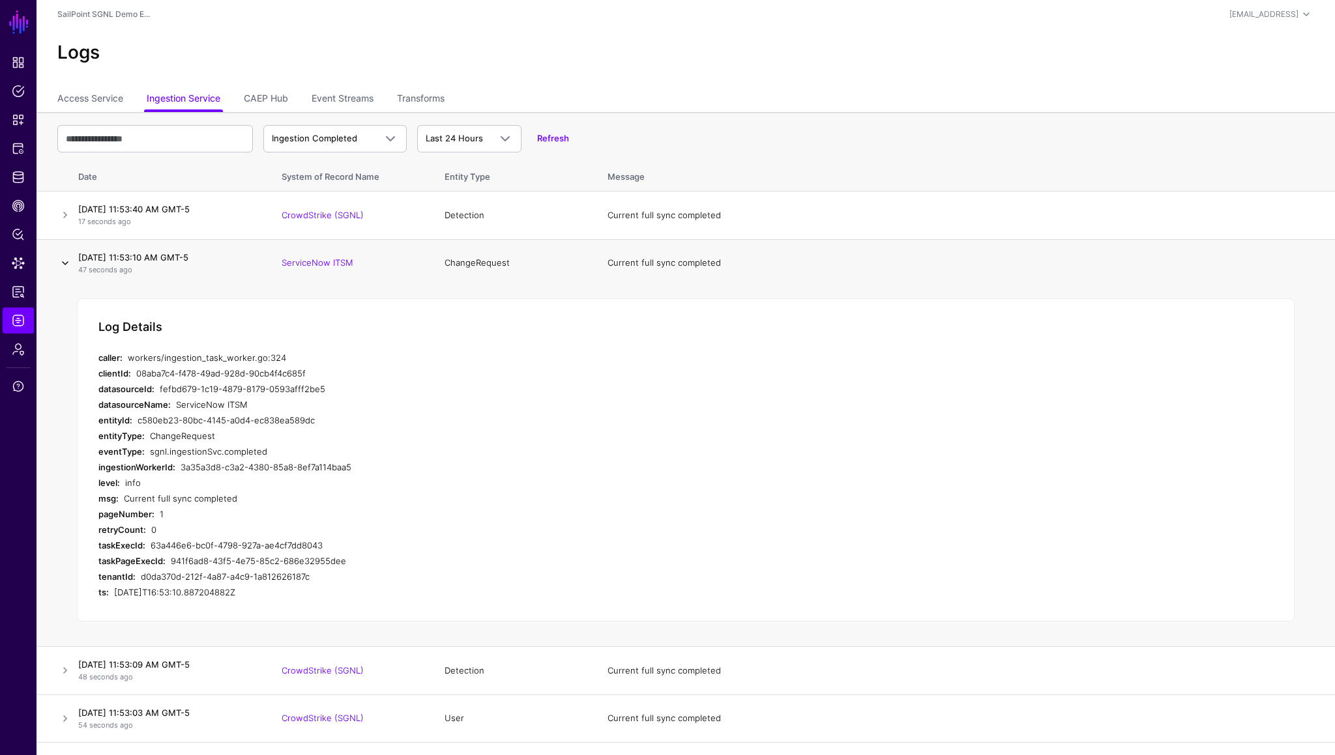
click at [64, 263] on link at bounding box center [65, 263] width 16 height 16
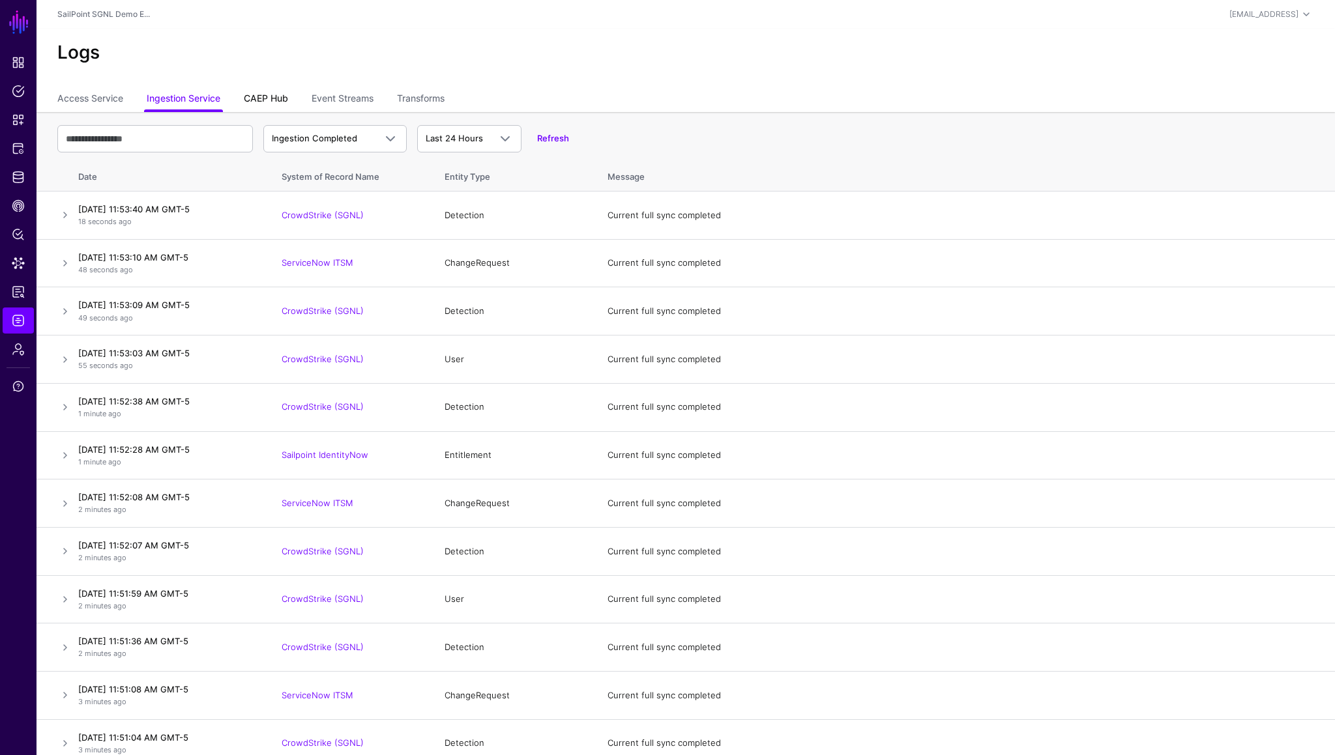
click at [278, 93] on link "CAEP Hub" at bounding box center [266, 99] width 44 height 25
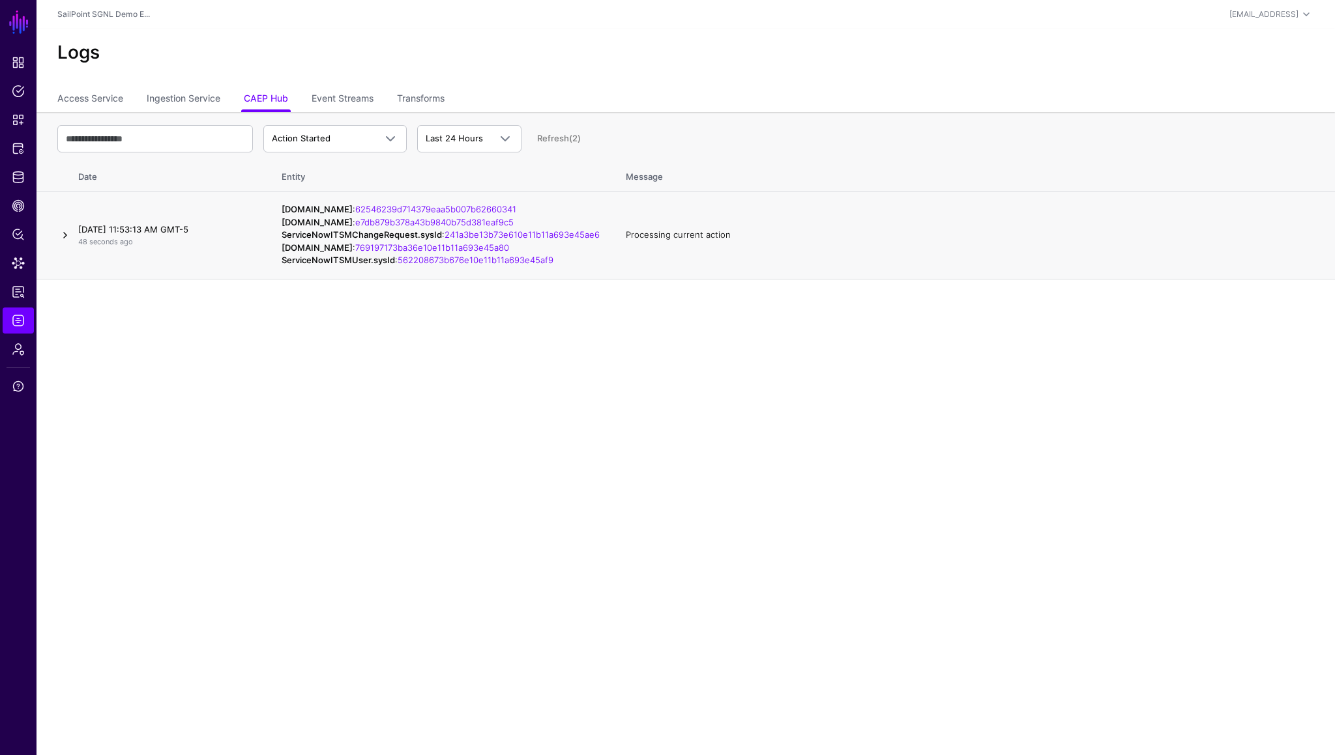
click at [65, 243] on link at bounding box center [65, 235] width 16 height 16
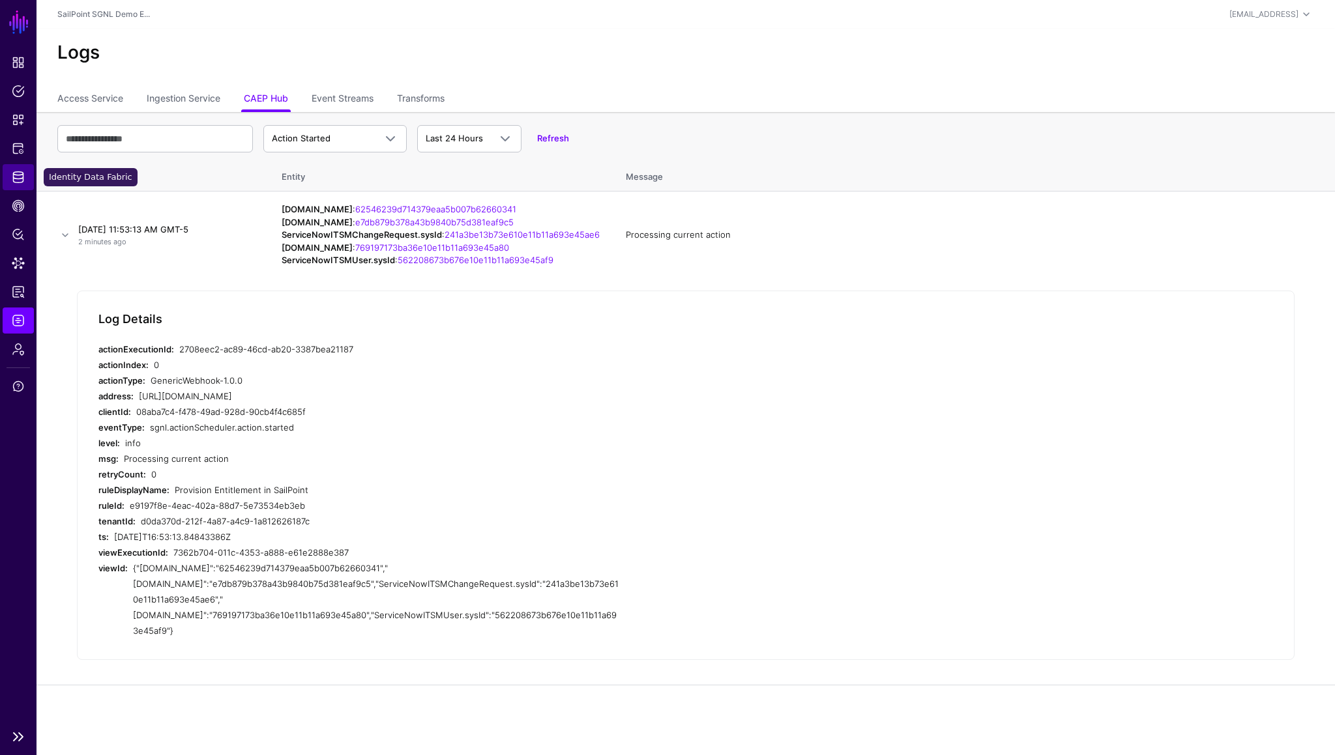
click at [18, 182] on span "Identity Data Fabric" at bounding box center [18, 177] width 13 height 13
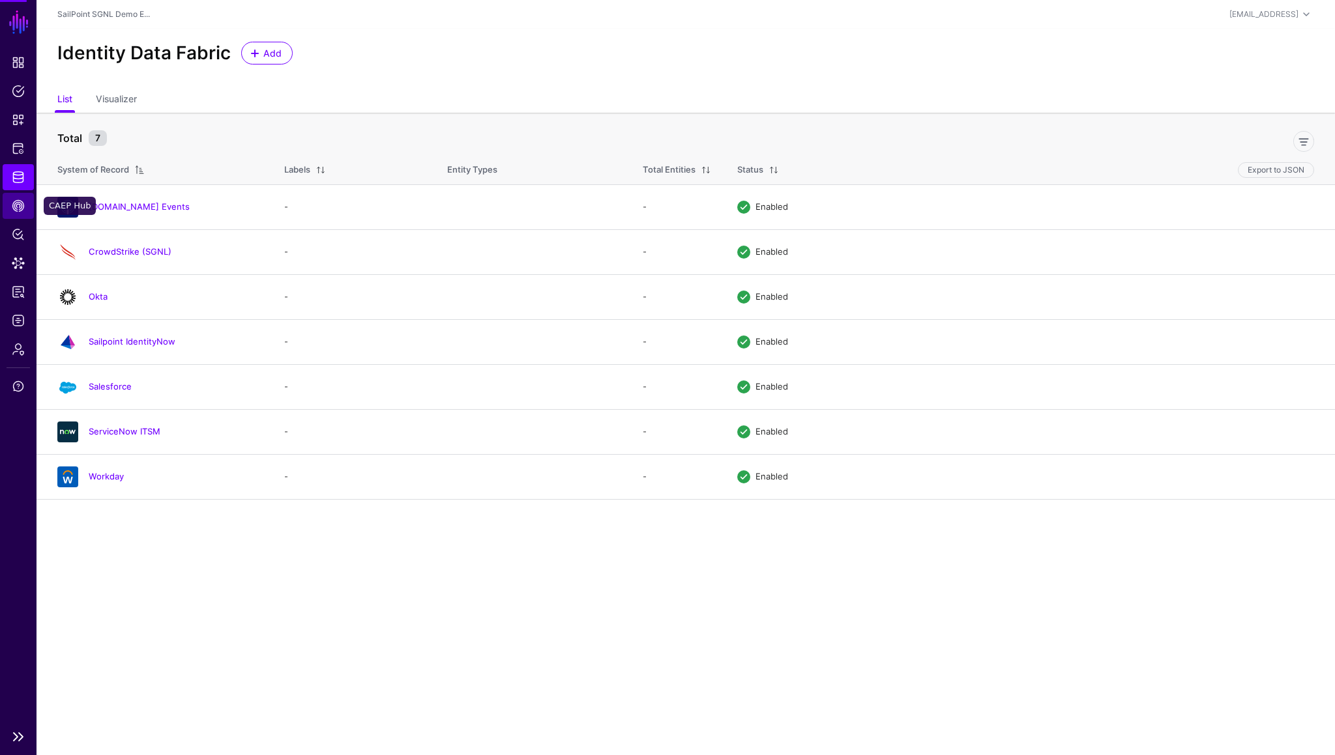
click at [18, 205] on span "CAEP Hub" at bounding box center [18, 205] width 13 height 13
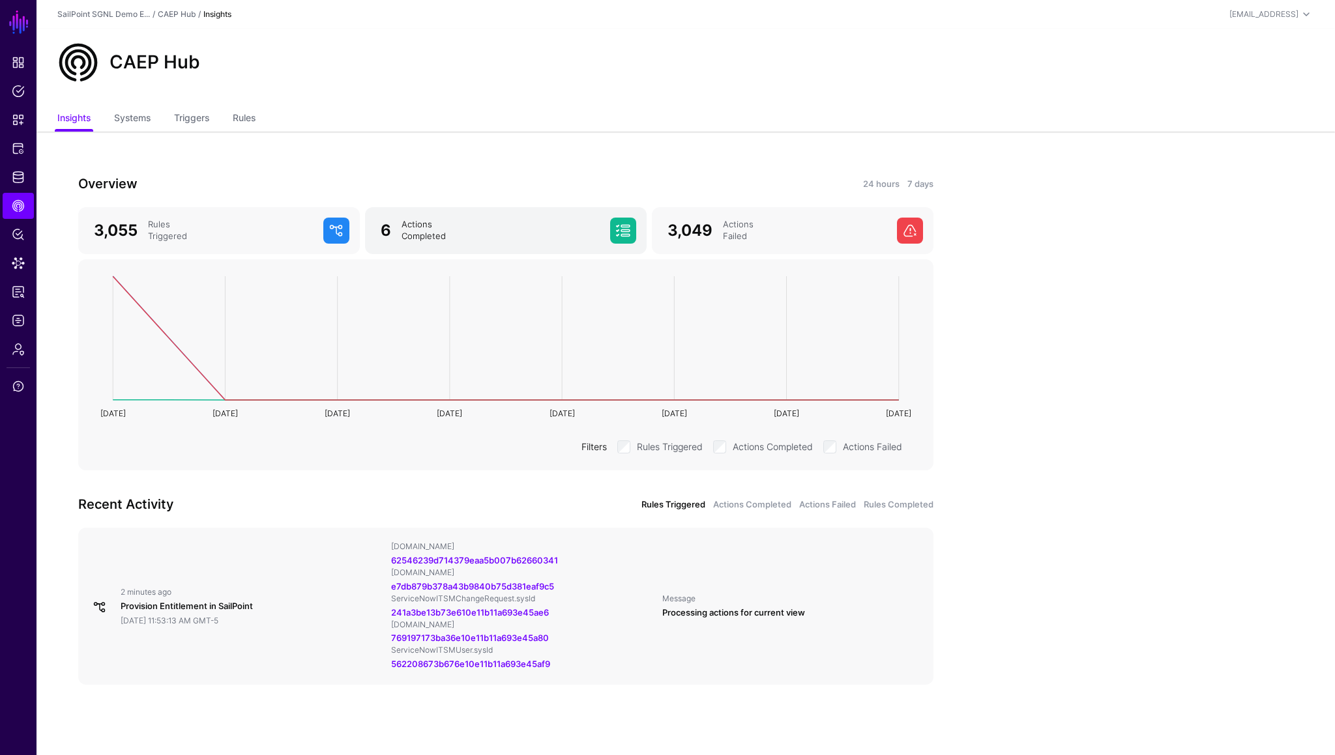
click at [423, 231] on div "Actions Completed" at bounding box center [500, 230] width 209 height 23
click at [922, 186] on link "7 days" at bounding box center [920, 184] width 26 height 13
click at [893, 178] on link "24 hours" at bounding box center [881, 184] width 36 height 13
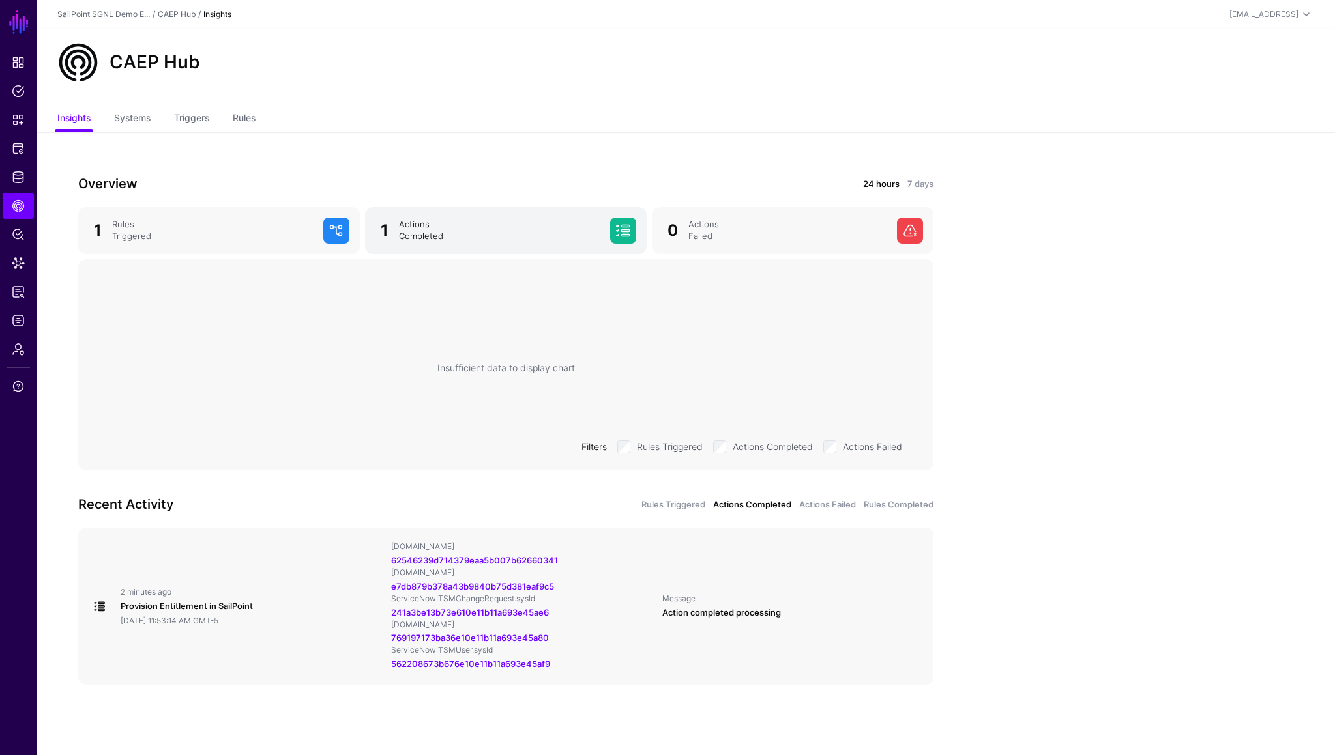
click at [506, 246] on link "1 Actions Completed" at bounding box center [506, 230] width 282 height 47
click at [627, 234] on span at bounding box center [623, 231] width 26 height 26
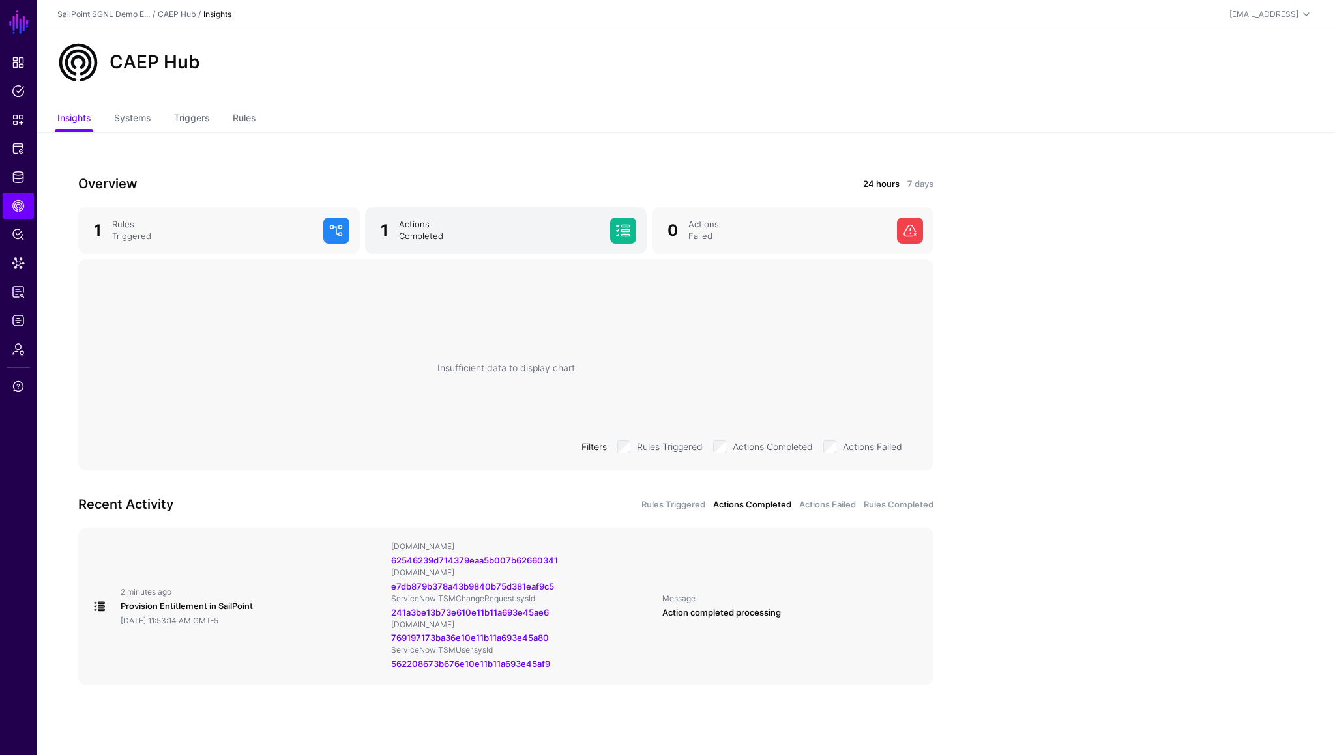
click at [627, 234] on span at bounding box center [623, 231] width 26 height 26
click at [19, 315] on span "Logs" at bounding box center [18, 320] width 13 height 13
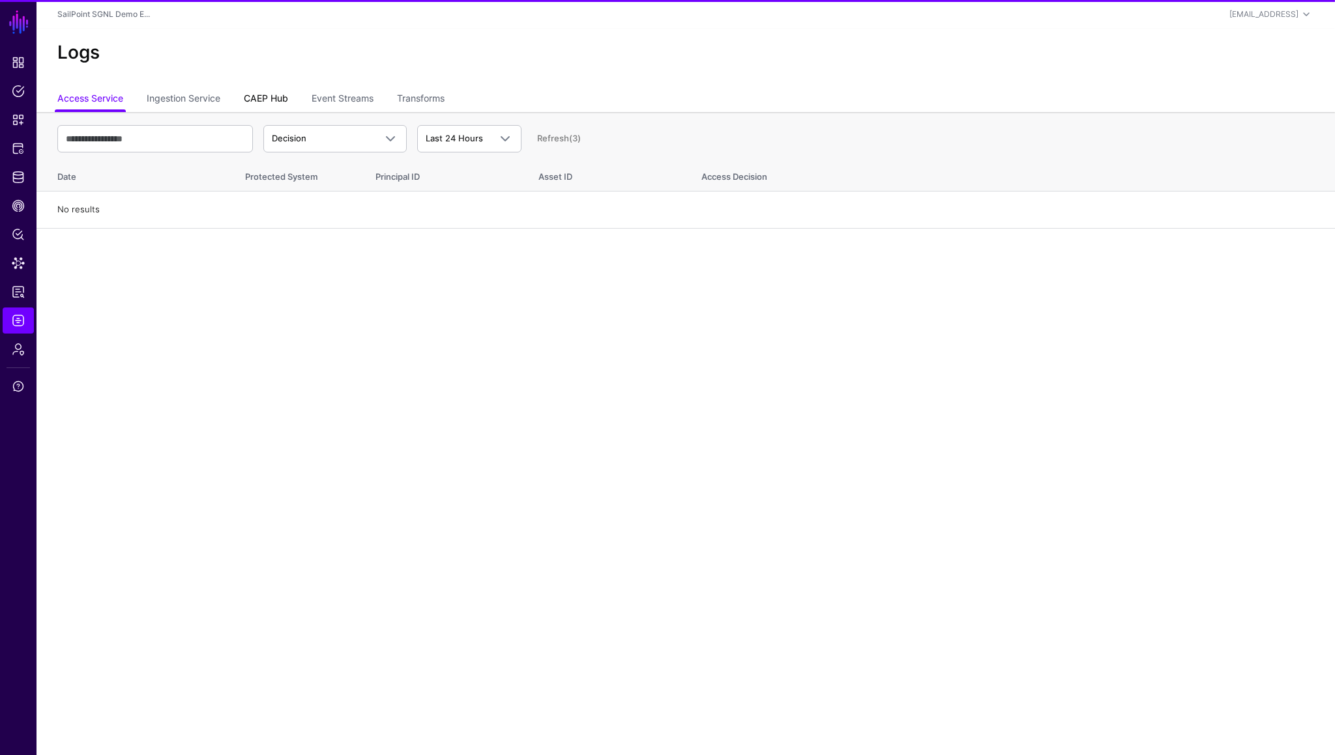
click at [279, 98] on link "CAEP Hub" at bounding box center [266, 99] width 44 height 25
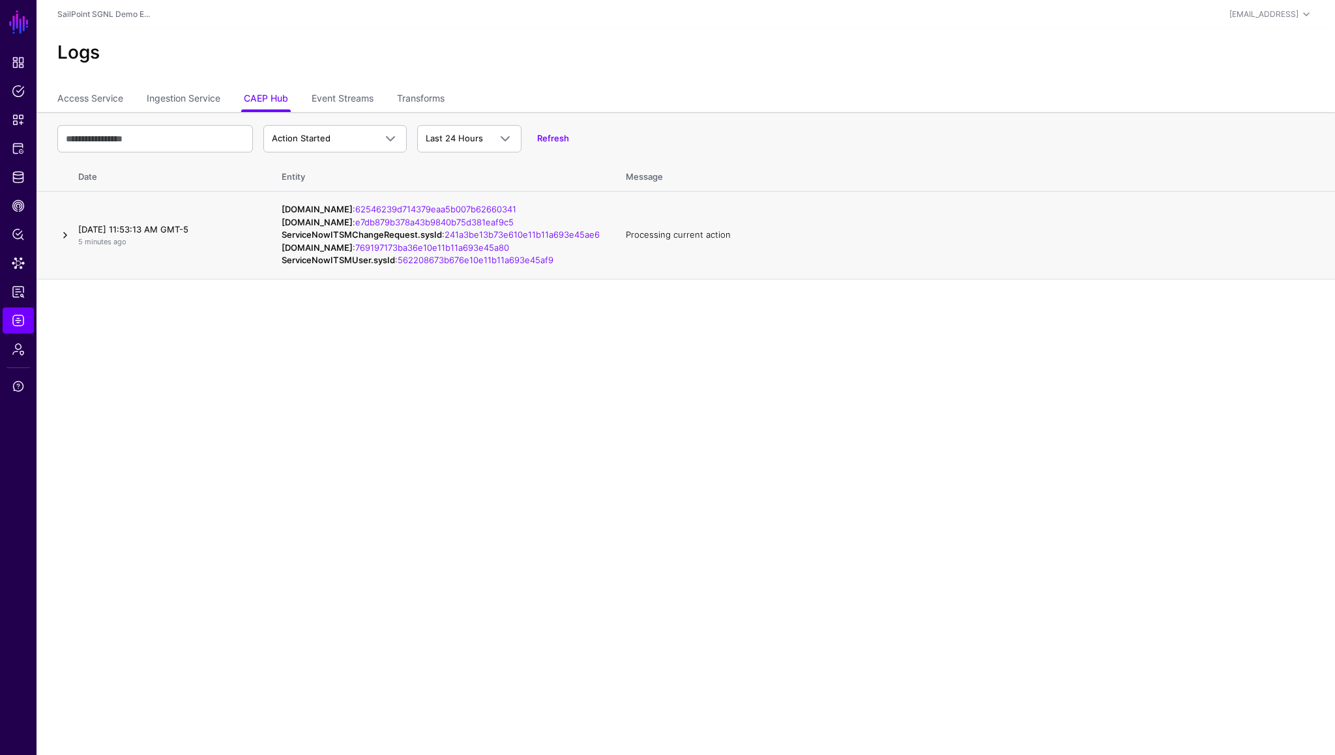
click at [65, 243] on link at bounding box center [65, 235] width 16 height 16
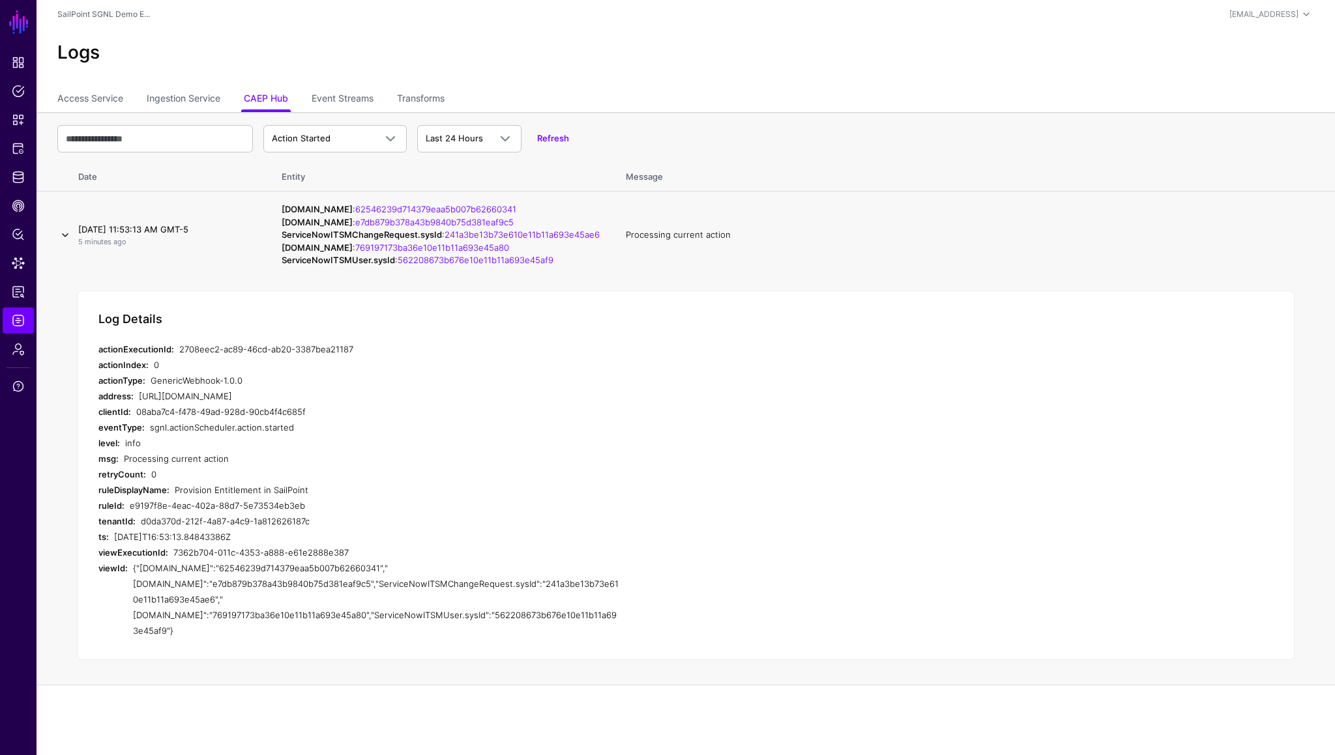
click at [66, 243] on link at bounding box center [65, 235] width 16 height 16
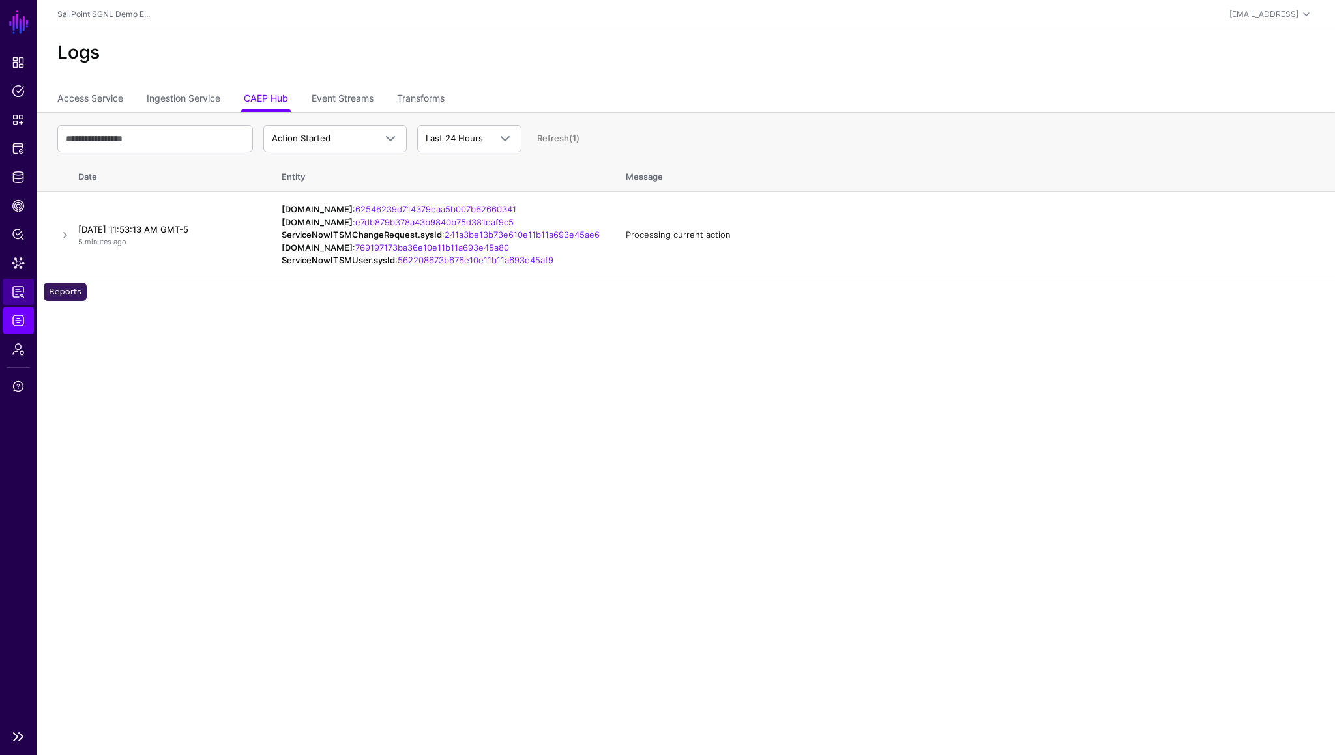
click at [20, 284] on link "Reports" at bounding box center [18, 292] width 31 height 26
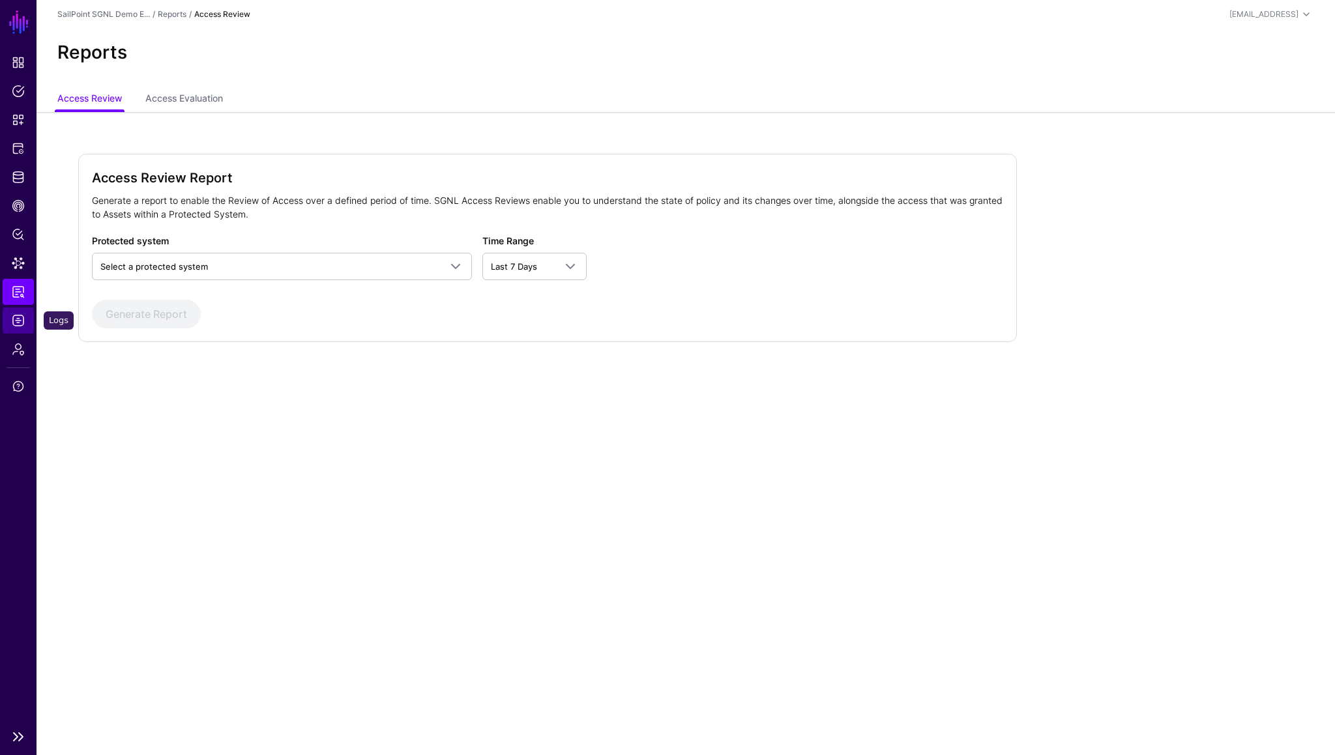
click at [16, 317] on span "Logs" at bounding box center [18, 320] width 13 height 13
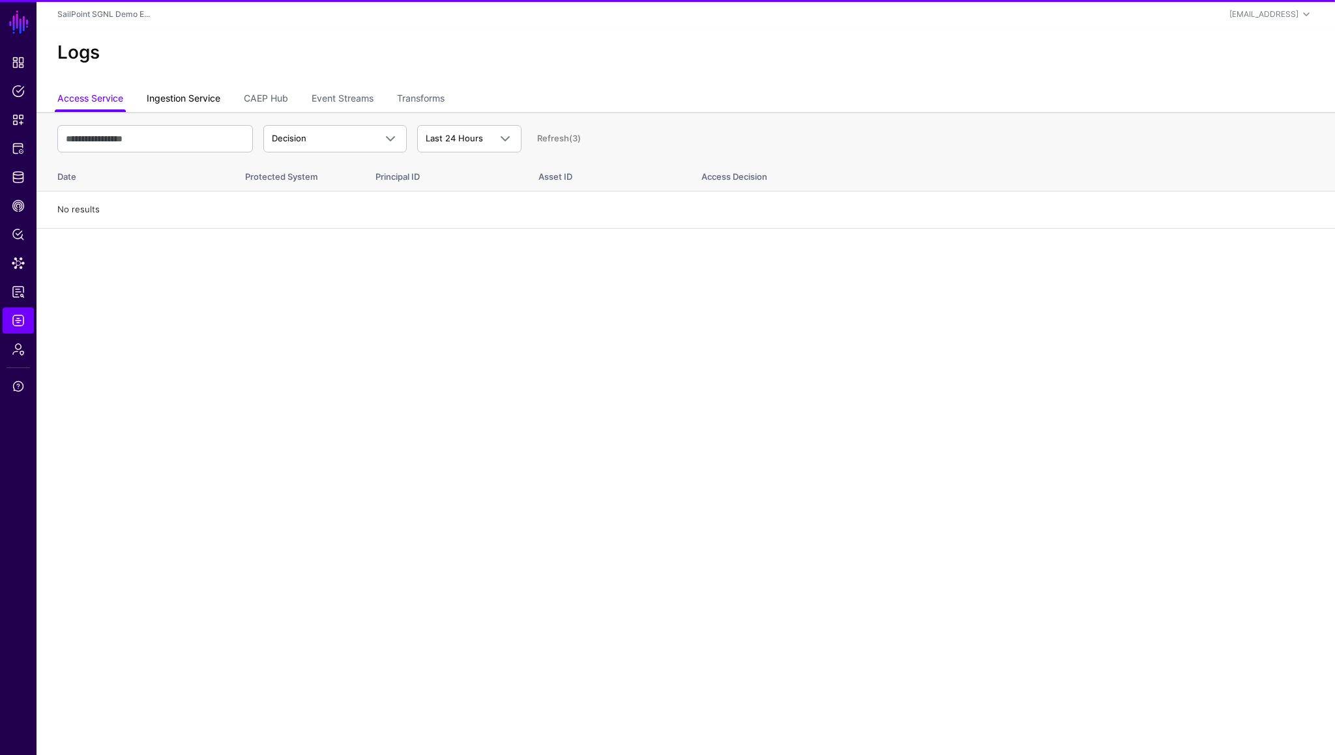
click at [186, 107] on link "Ingestion Service" at bounding box center [184, 99] width 74 height 25
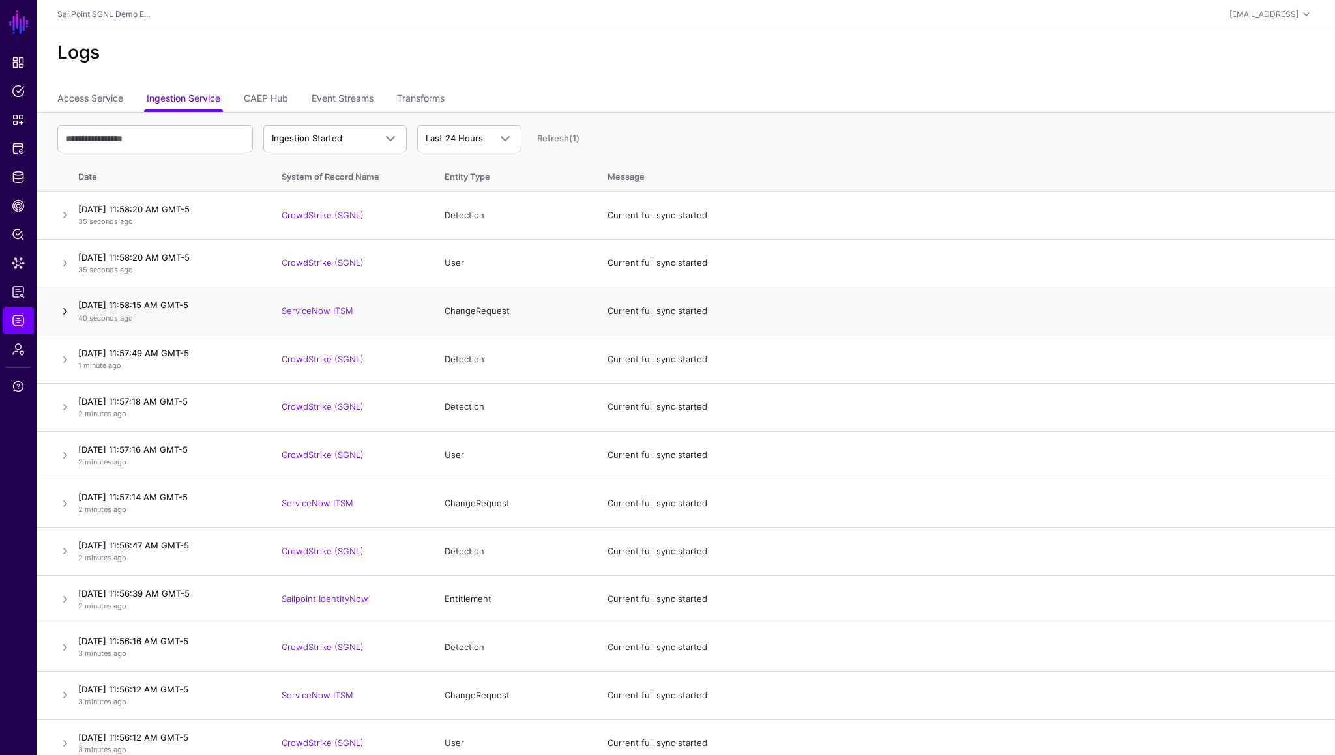
click at [65, 310] on link at bounding box center [65, 312] width 16 height 16
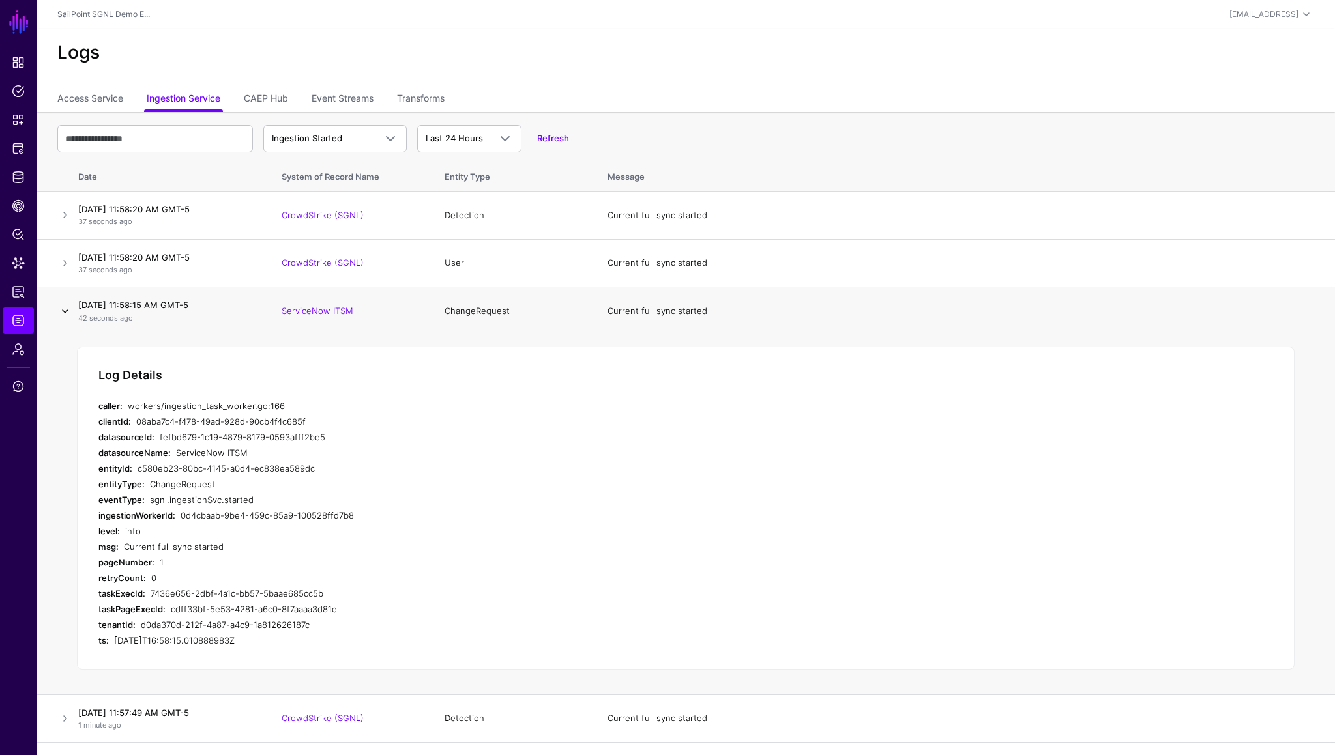
click at [65, 310] on link at bounding box center [65, 312] width 16 height 16
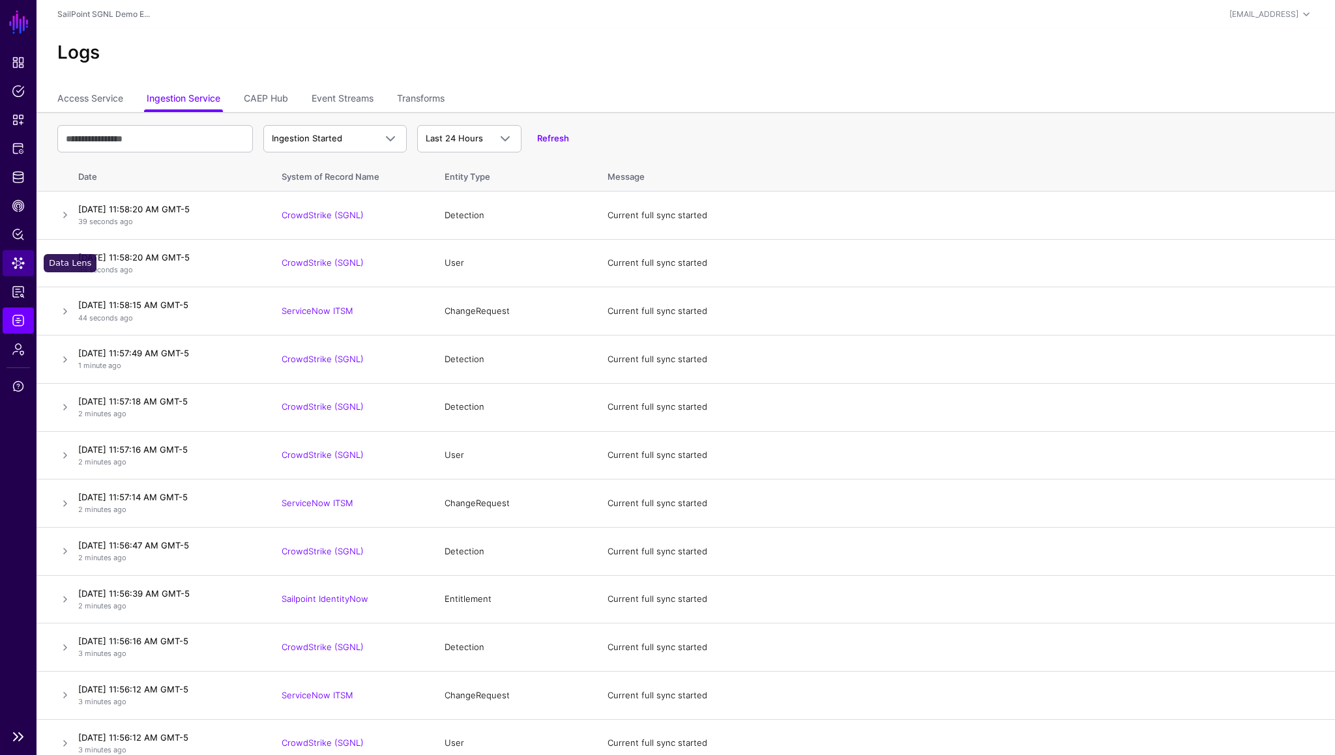
click at [16, 262] on span "Data Lens" at bounding box center [18, 263] width 13 height 13
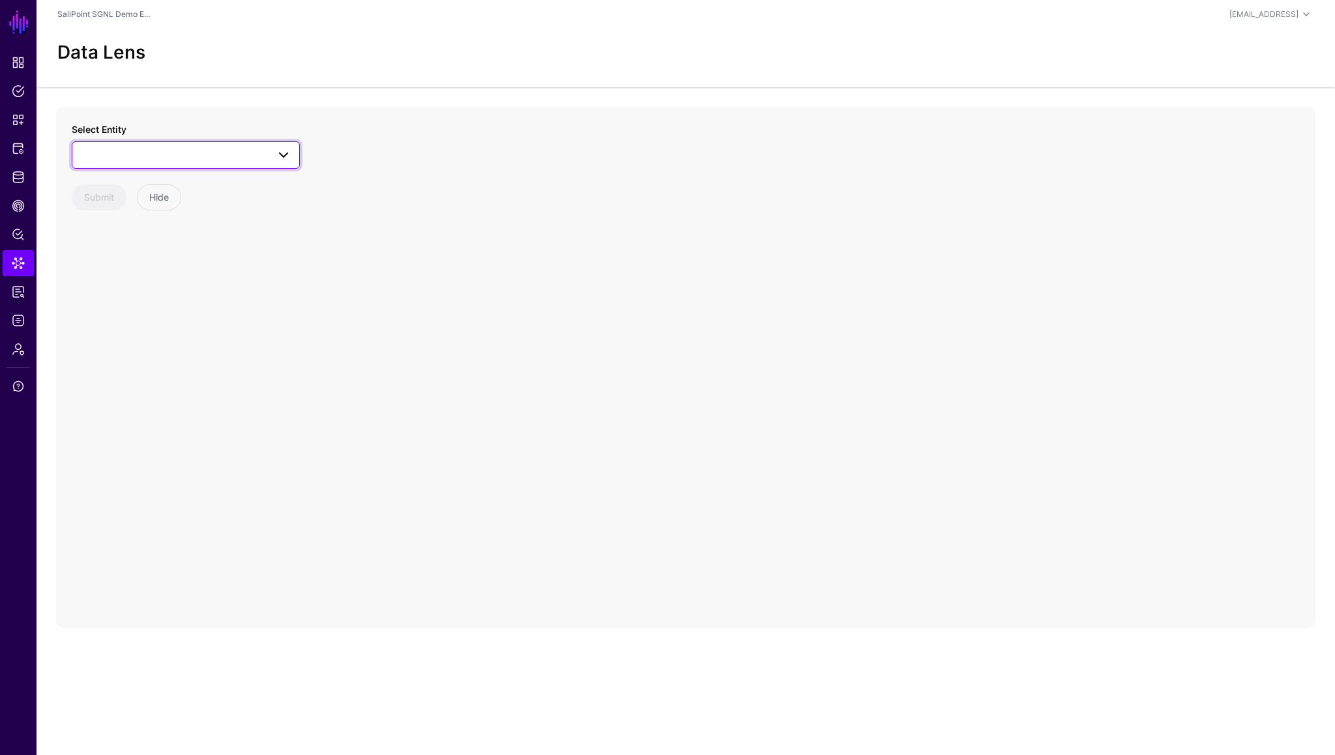
click at [191, 151] on span at bounding box center [185, 155] width 211 height 16
click at [134, 253] on span "ChangeRequest" at bounding box center [127, 249] width 65 height 10
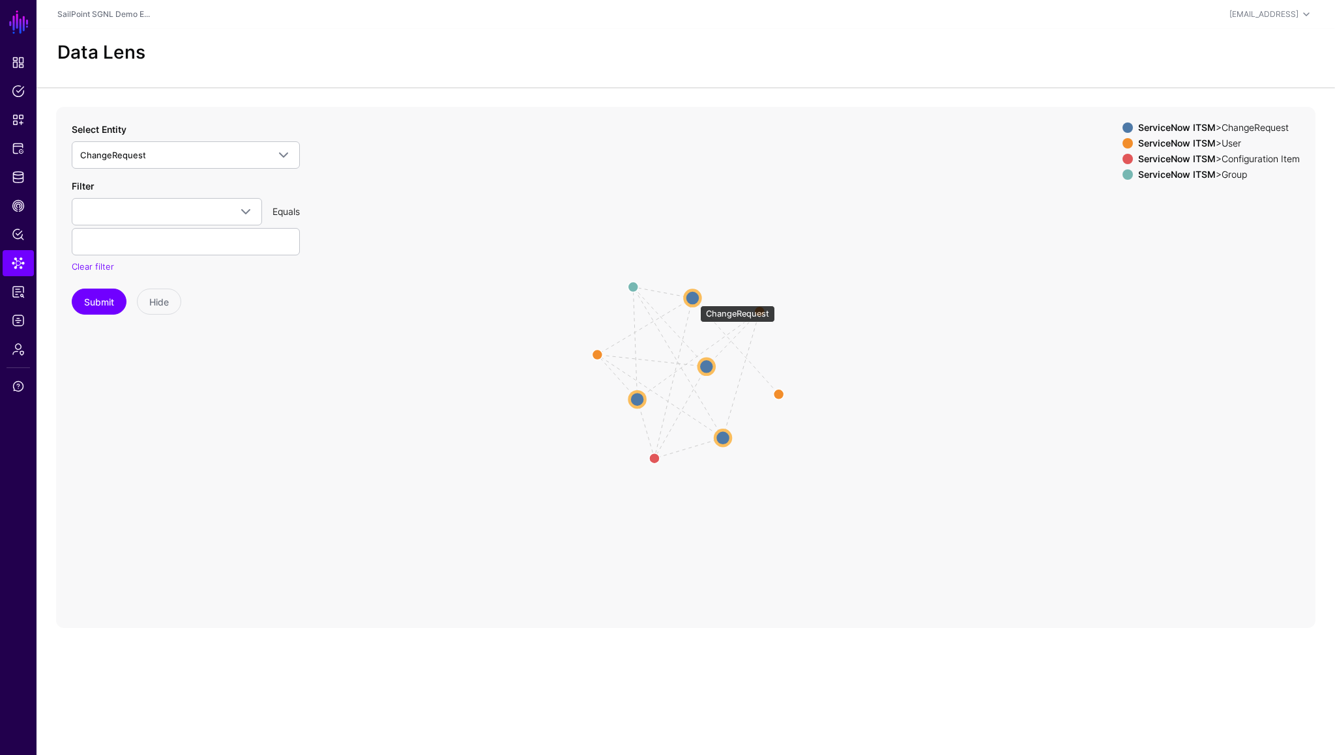
click at [693, 299] on circle at bounding box center [692, 298] width 16 height 16
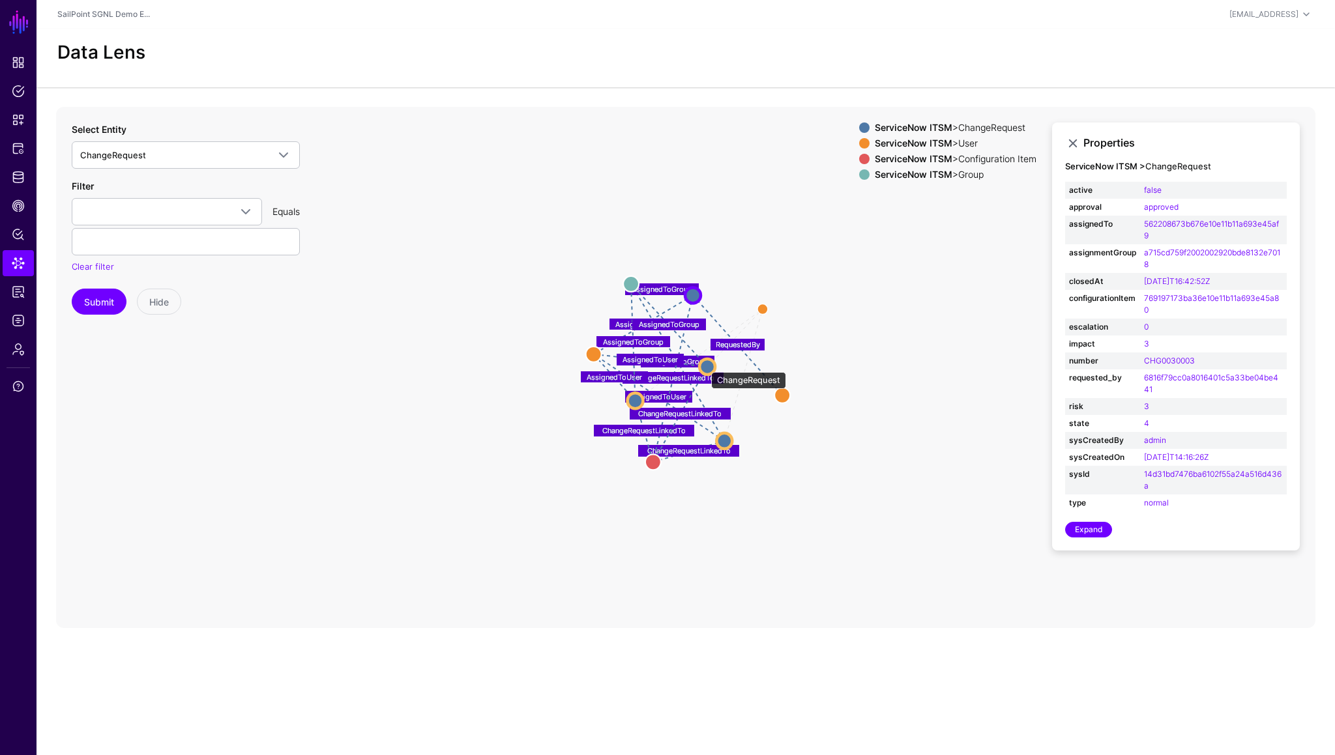
click at [705, 366] on circle at bounding box center [707, 367] width 16 height 16
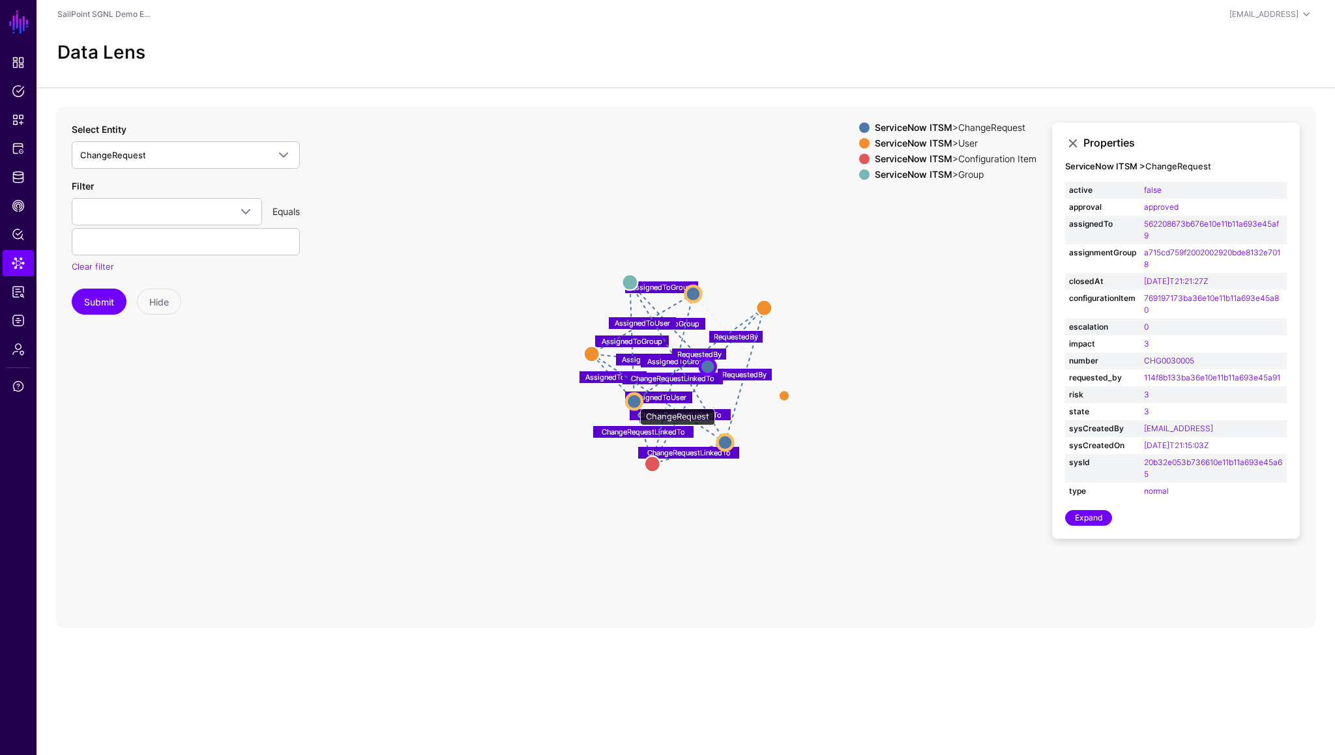
click at [633, 402] on circle at bounding box center [634, 402] width 16 height 16
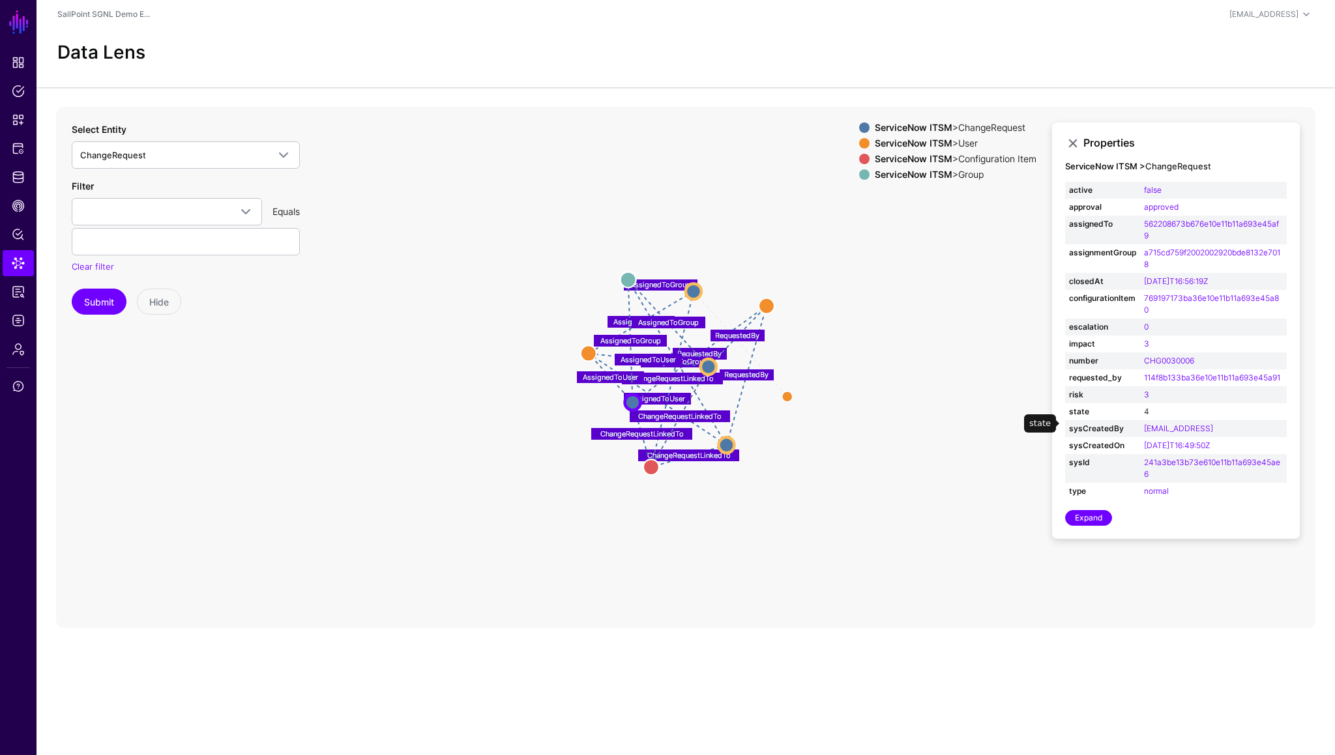
click at [1147, 416] on link "4" at bounding box center [1146, 412] width 5 height 10
type input "*"
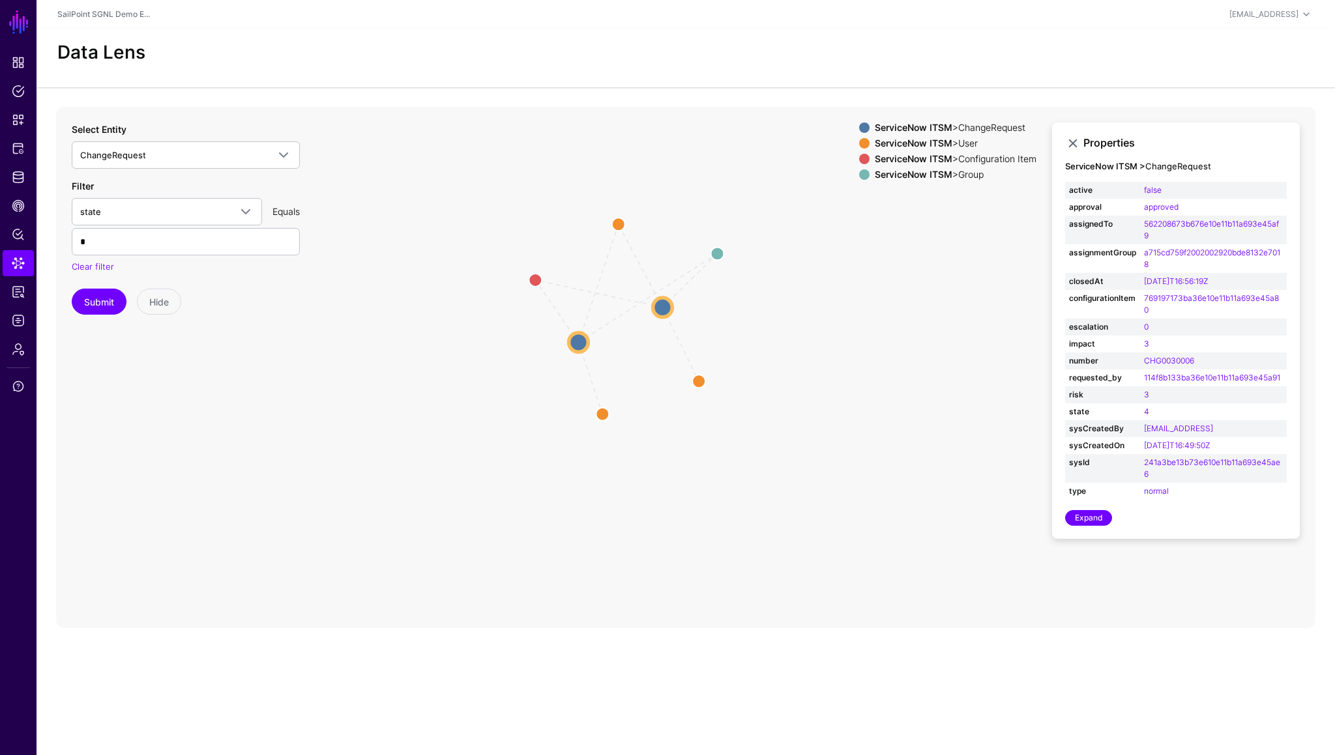
drag, startPoint x: 713, startPoint y: 375, endPoint x: 607, endPoint y: 297, distance: 131.9
click at [607, 297] on icon "AssignedToGroup AssignedToUser ChangeRequestLinkedTo RequestedBy AssignedToGrou…" at bounding box center [685, 367] width 1259 height 521
click at [20, 200] on span "CAEP Hub" at bounding box center [18, 205] width 13 height 13
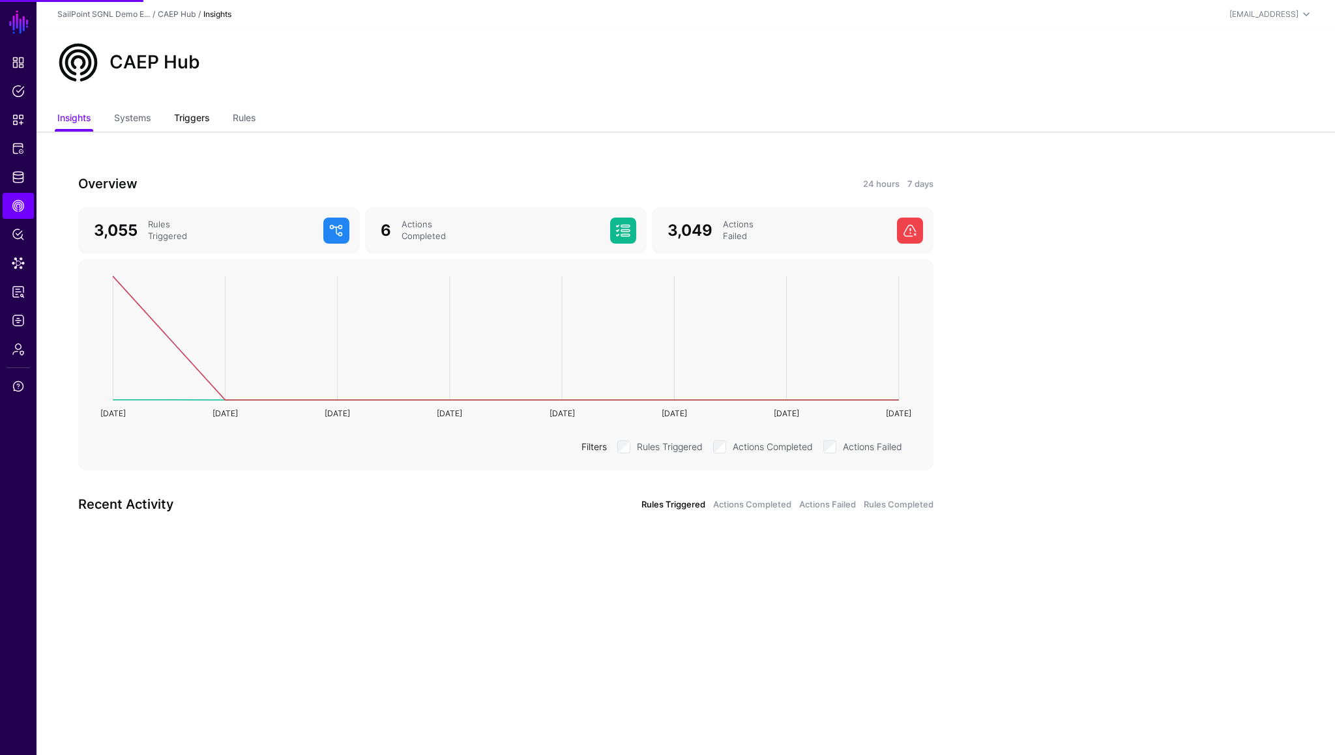
click at [196, 118] on link "Triggers" at bounding box center [191, 119] width 35 height 25
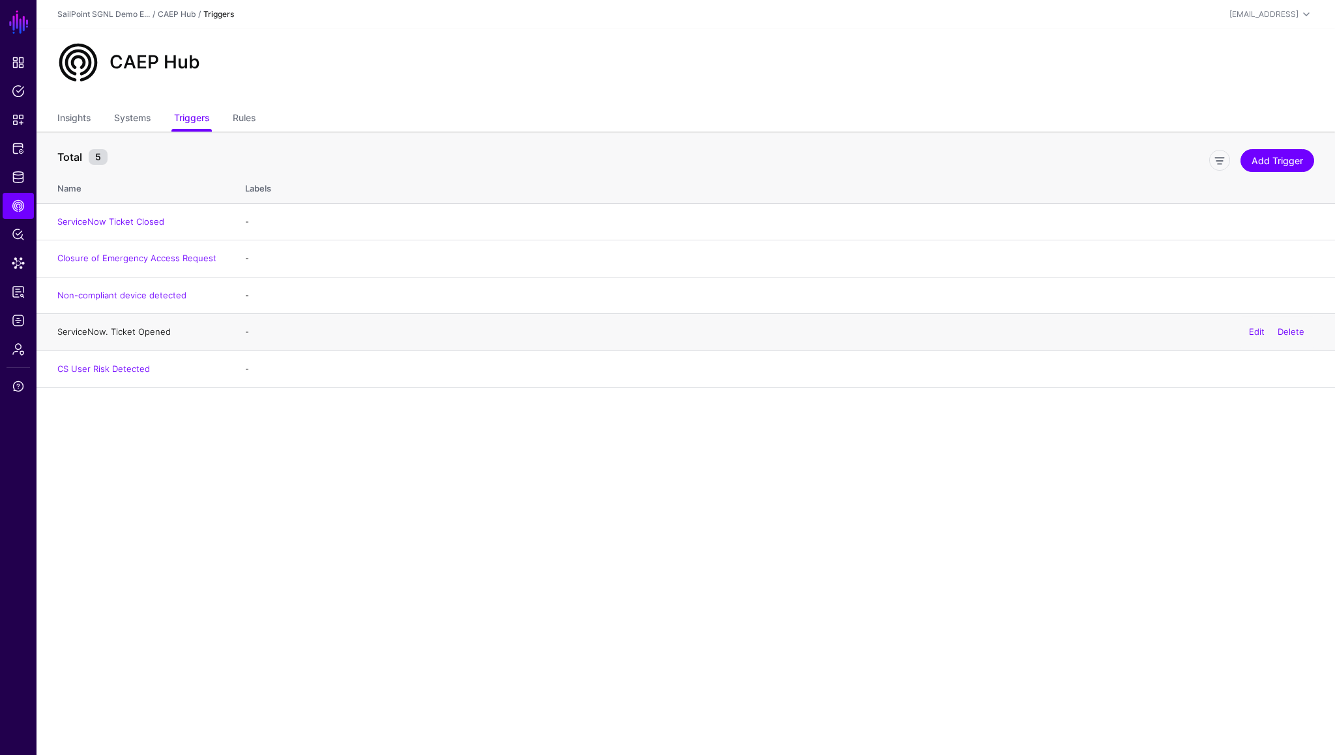
click at [130, 332] on link "ServiceNow. Ticket Opened" at bounding box center [113, 332] width 113 height 10
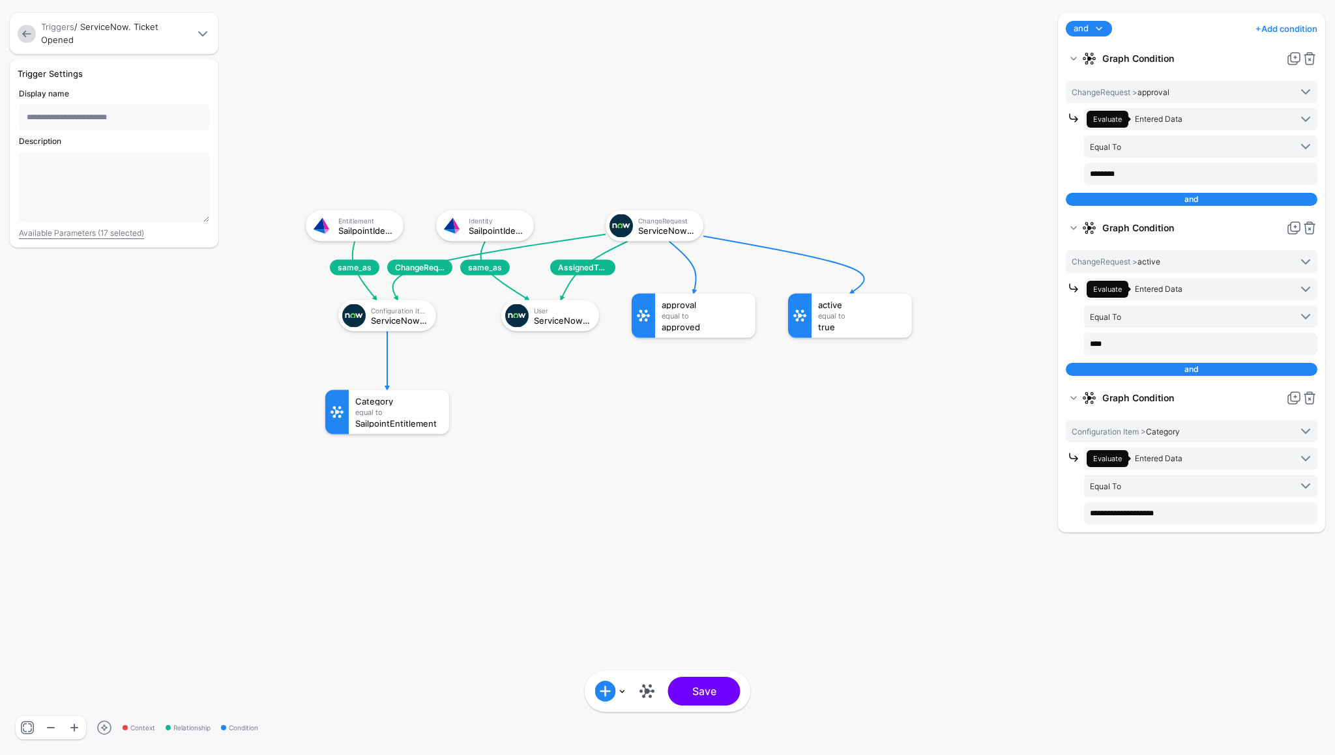
click at [203, 32] on span at bounding box center [203, 34] width 16 height 16
click at [204, 39] on span at bounding box center [203, 34] width 16 height 16
click at [80, 116] on input "**********" at bounding box center [114, 117] width 190 height 26
click at [72, 116] on input "**********" at bounding box center [114, 117] width 190 height 26
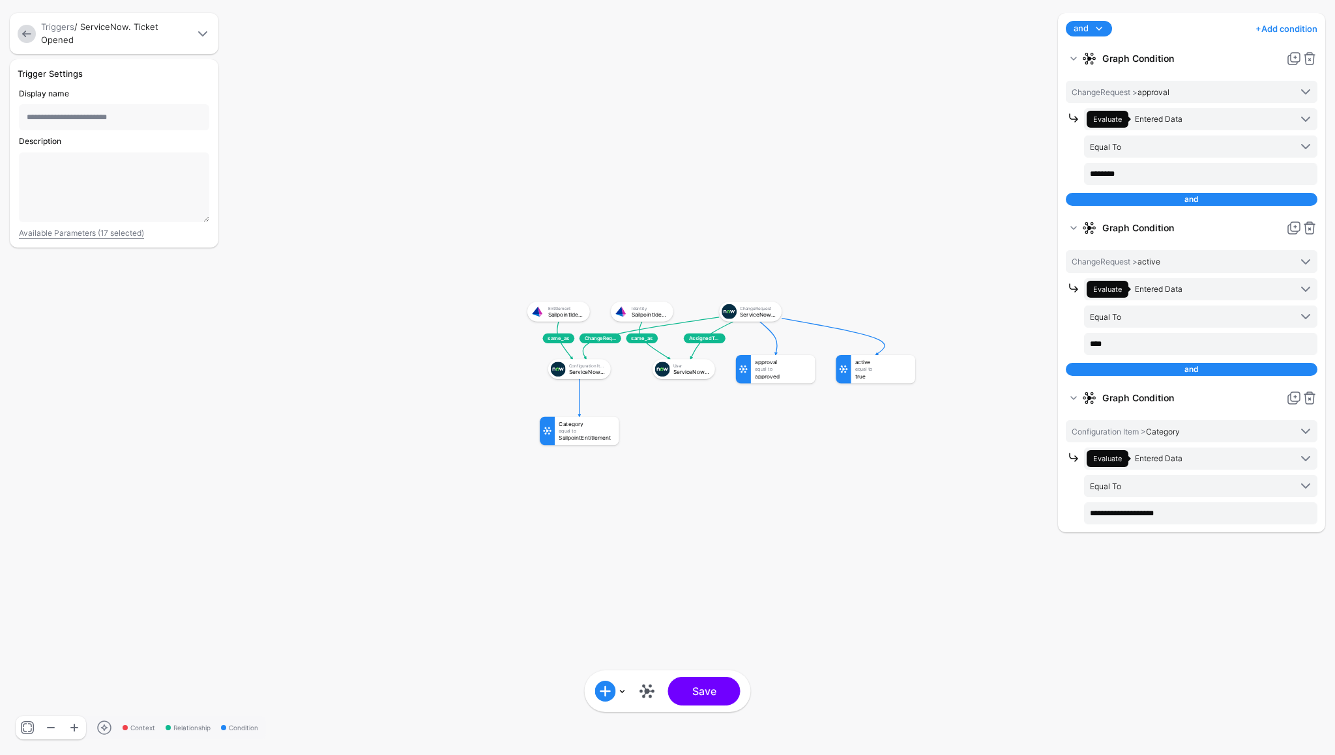
click at [98, 27] on div "Triggers / ServiceNow. Ticket Opened" at bounding box center [115, 33] width 154 height 25
click at [207, 32] on span at bounding box center [203, 34] width 16 height 16
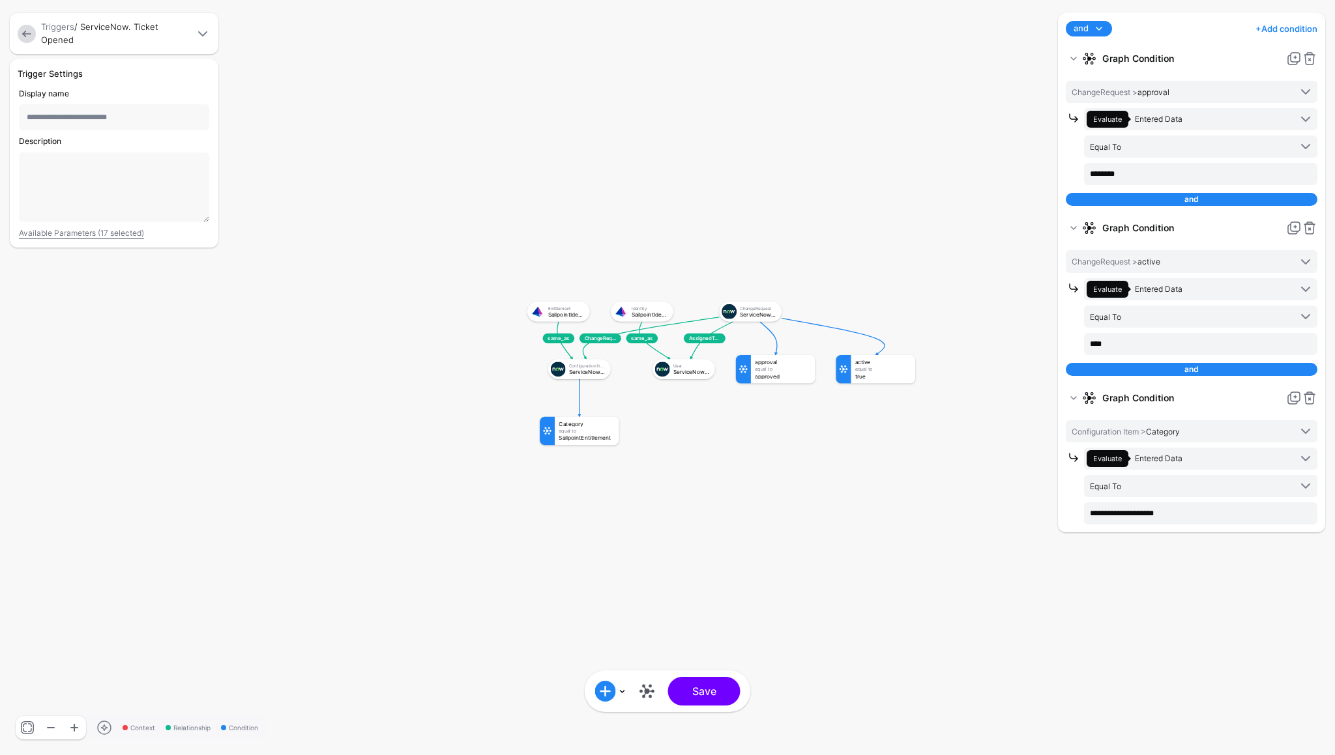
click at [24, 42] on div "Triggers / ServiceNow. Ticket Opened" at bounding box center [103, 33] width 177 height 25
click at [29, 30] on link at bounding box center [27, 34] width 18 height 18
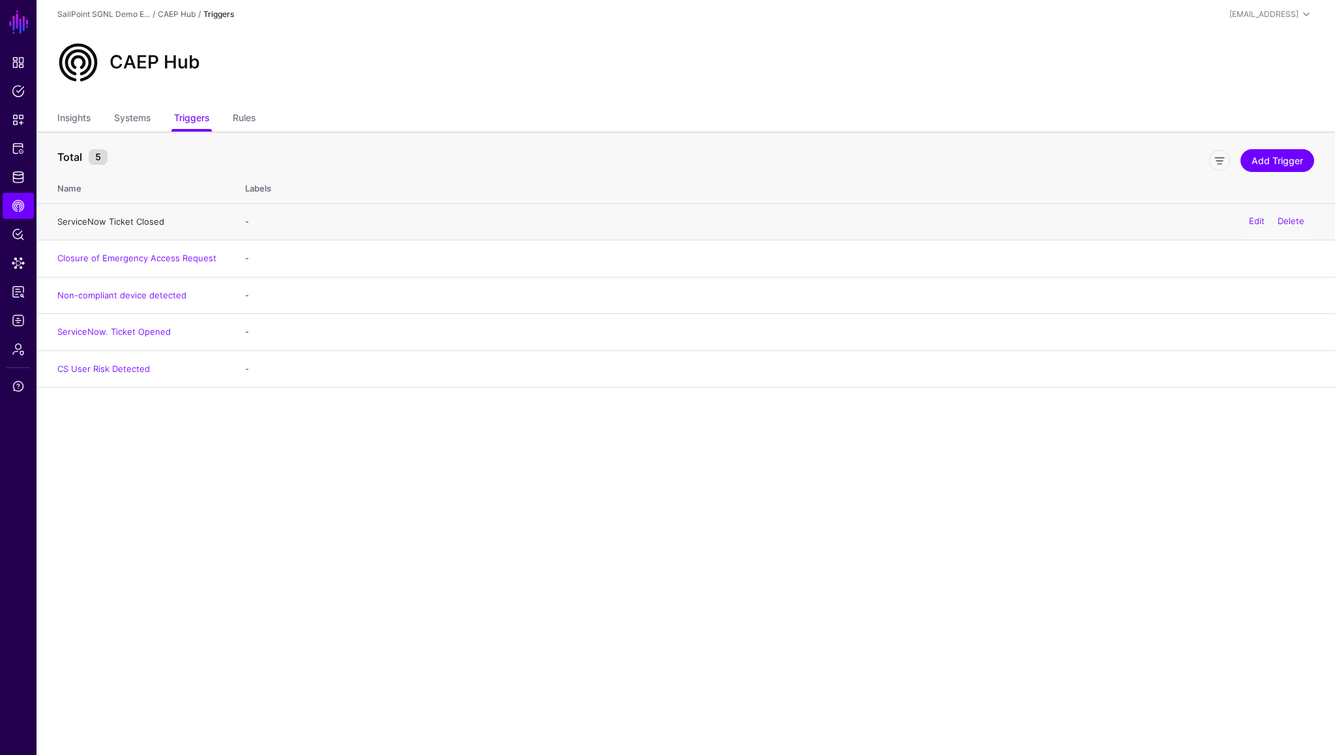
click at [145, 221] on link "ServiceNow Ticket Closed" at bounding box center [110, 221] width 107 height 10
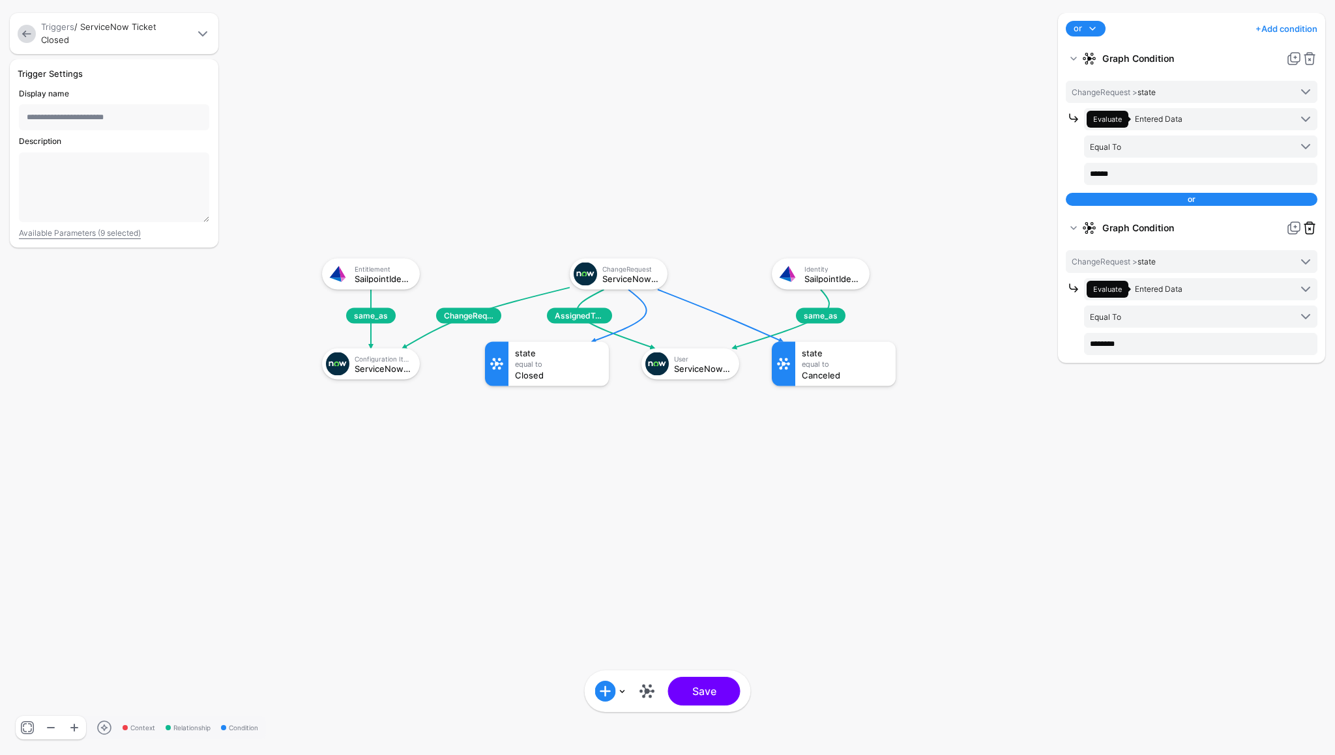
click at [1311, 229] on link at bounding box center [1310, 228] width 16 height 16
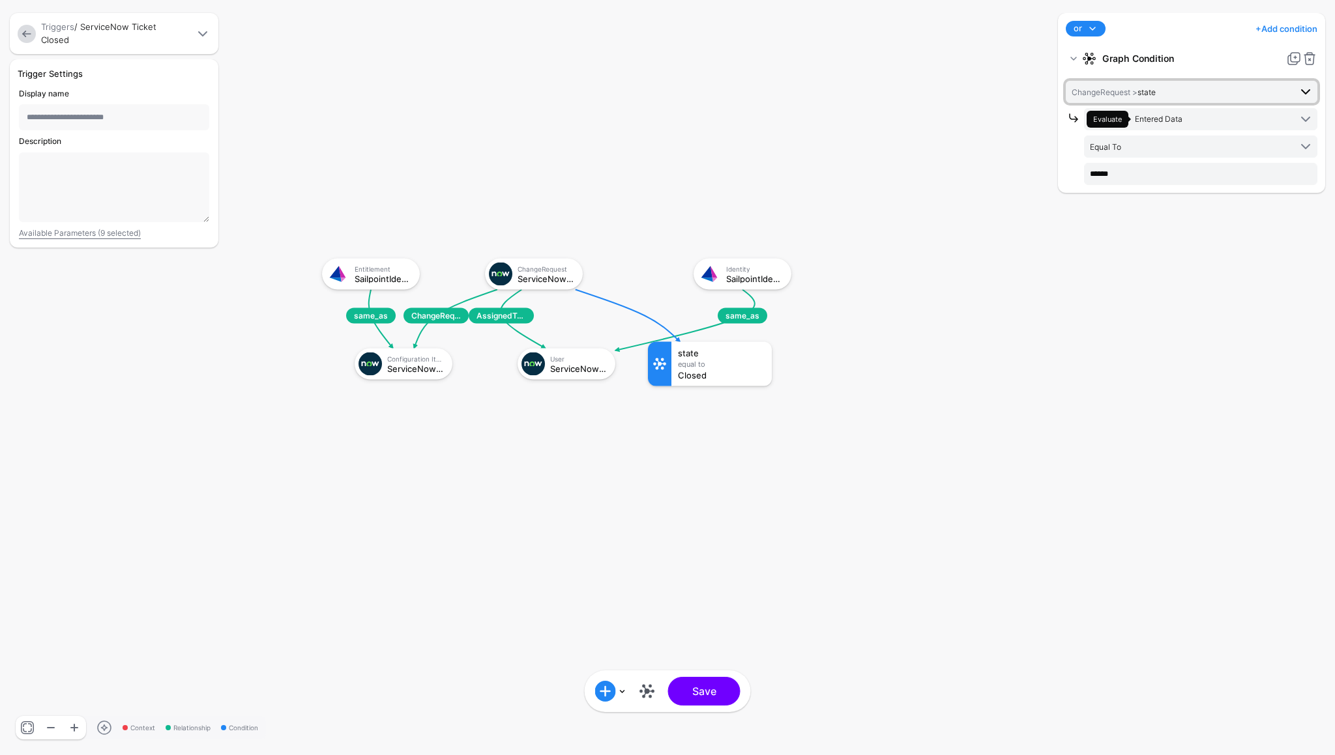
click at [1222, 85] on span "ChangeRequest > state" at bounding box center [1180, 92] width 218 height 14
click at [1140, 128] on input "text" at bounding box center [1191, 128] width 231 height 27
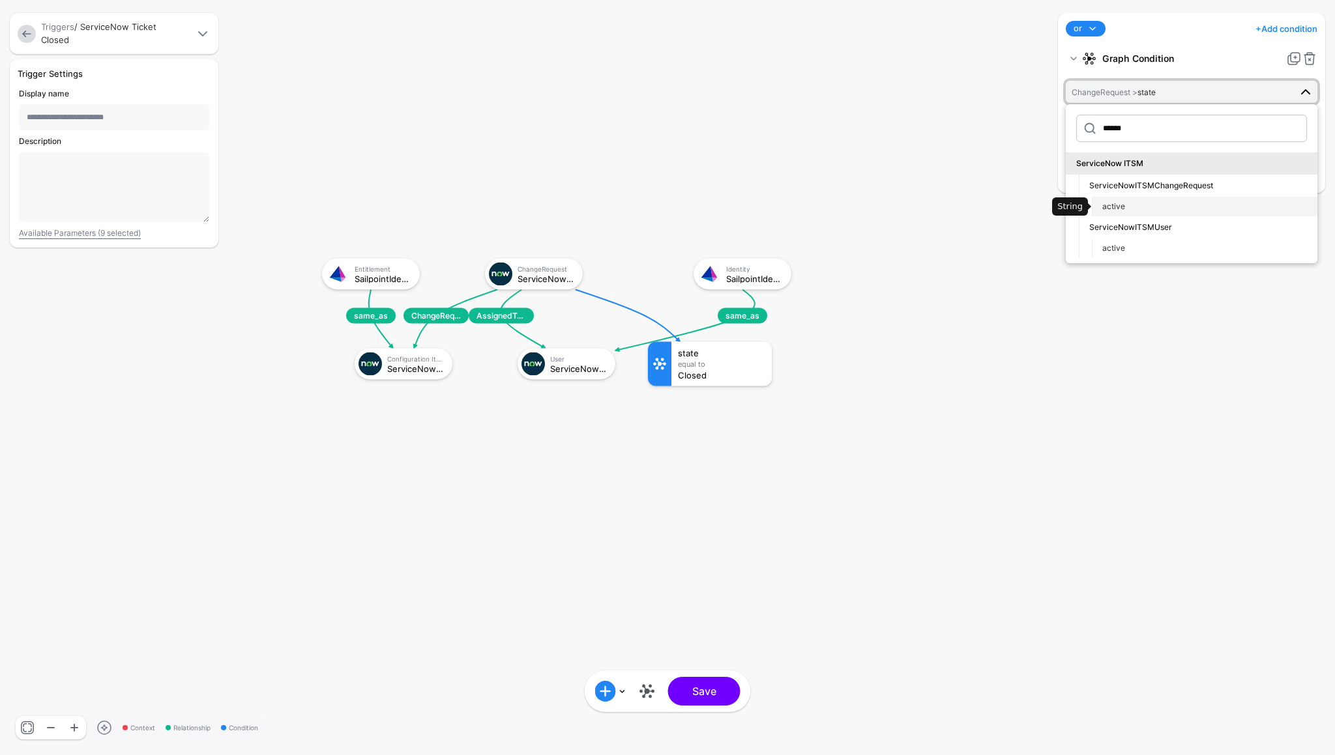
type input "******"
click at [1116, 208] on span "active" at bounding box center [1113, 206] width 23 height 10
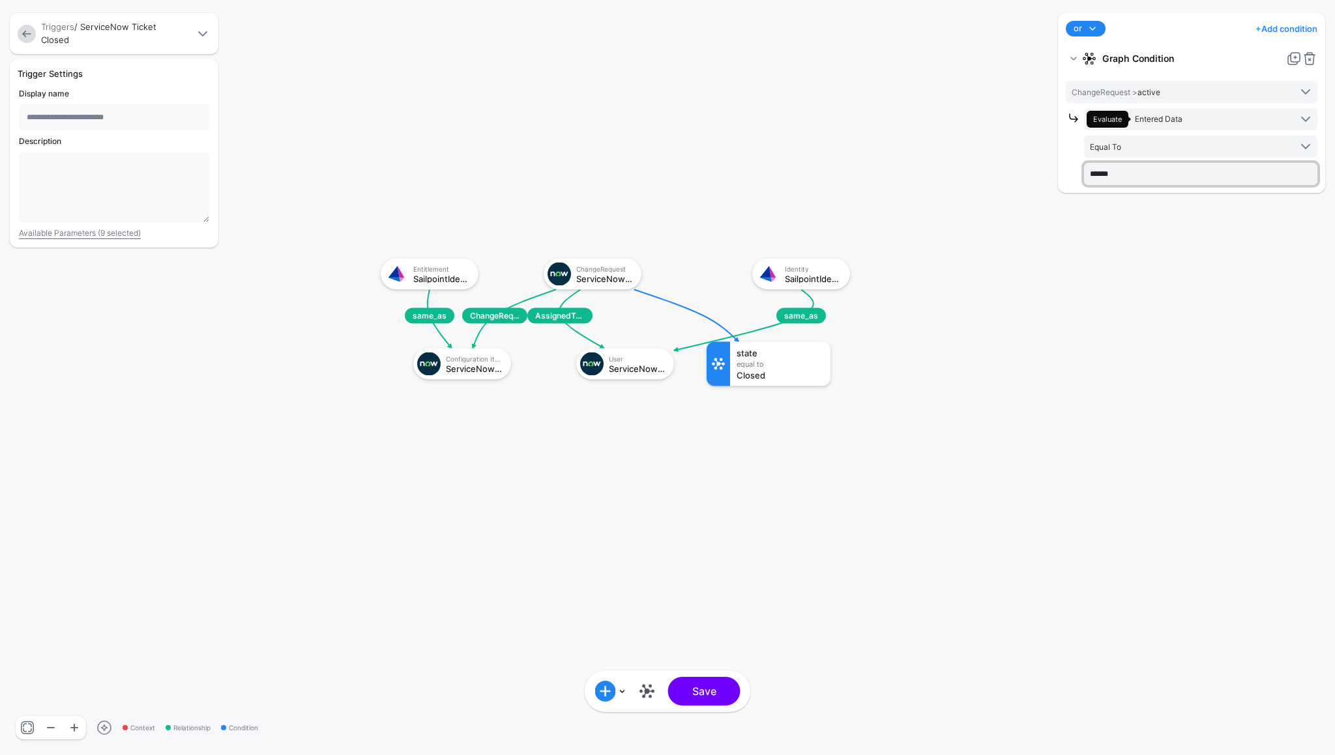
click at [1150, 178] on input "******" at bounding box center [1200, 174] width 233 height 22
type input "*****"
click at [1197, 249] on div "or and not or + Add condition Add Condition Graph Condition Time Condition Add …" at bounding box center [1192, 377] width 274 height 729
click at [708, 685] on button "Save" at bounding box center [704, 691] width 72 height 29
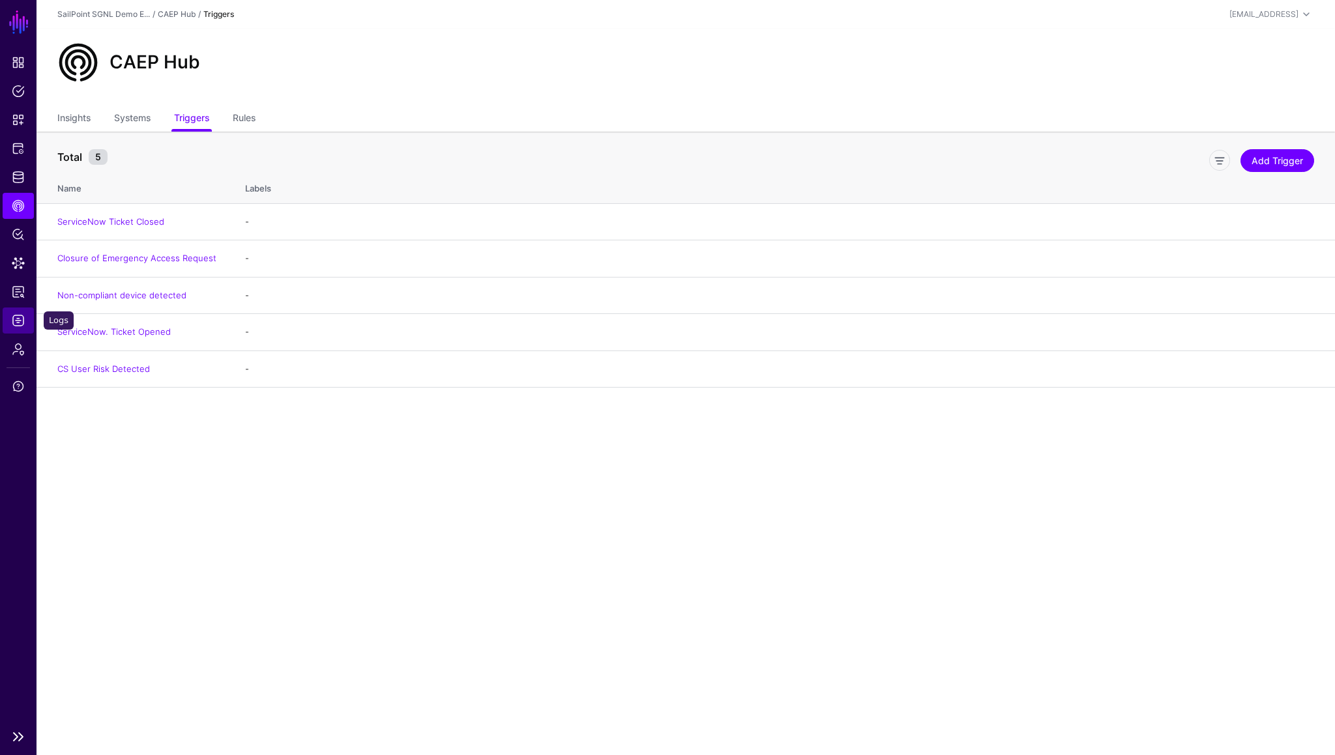
click at [20, 319] on span "Logs" at bounding box center [18, 320] width 13 height 13
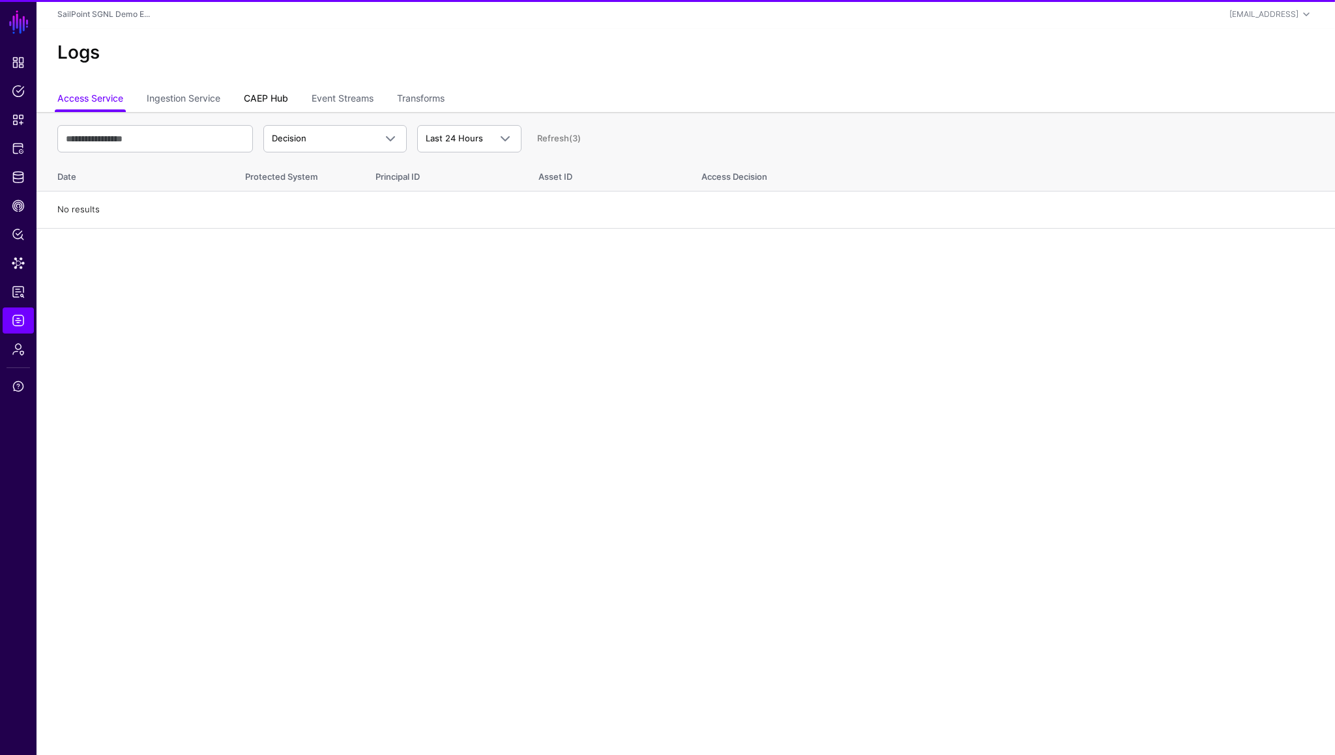
click at [269, 98] on link "CAEP Hub" at bounding box center [266, 99] width 44 height 25
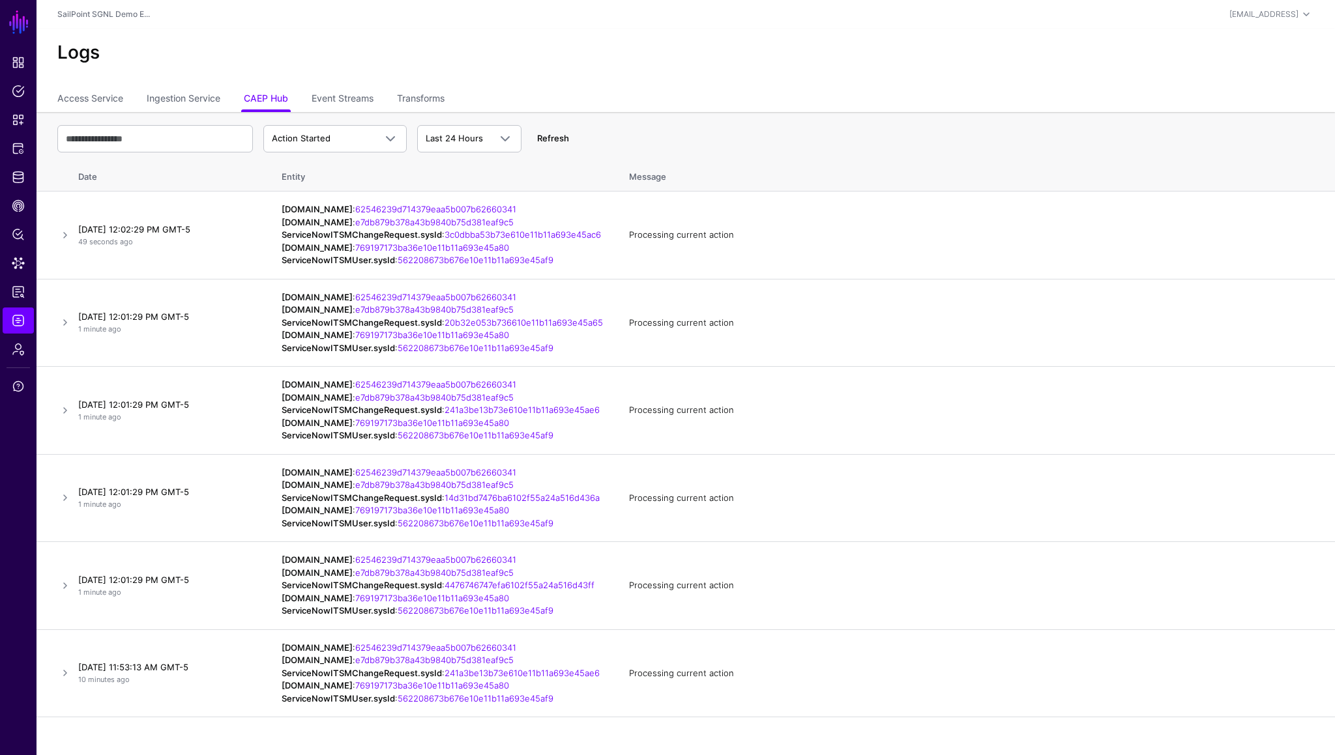
click at [562, 141] on link "Refresh" at bounding box center [553, 138] width 32 height 10
click at [23, 219] on ul "Dashboard Policies Snippets Protected Systems Identity Data Fabric CAEP Hub Pol…" at bounding box center [18, 386] width 36 height 673
click at [18, 210] on span "CAEP Hub" at bounding box center [18, 205] width 13 height 13
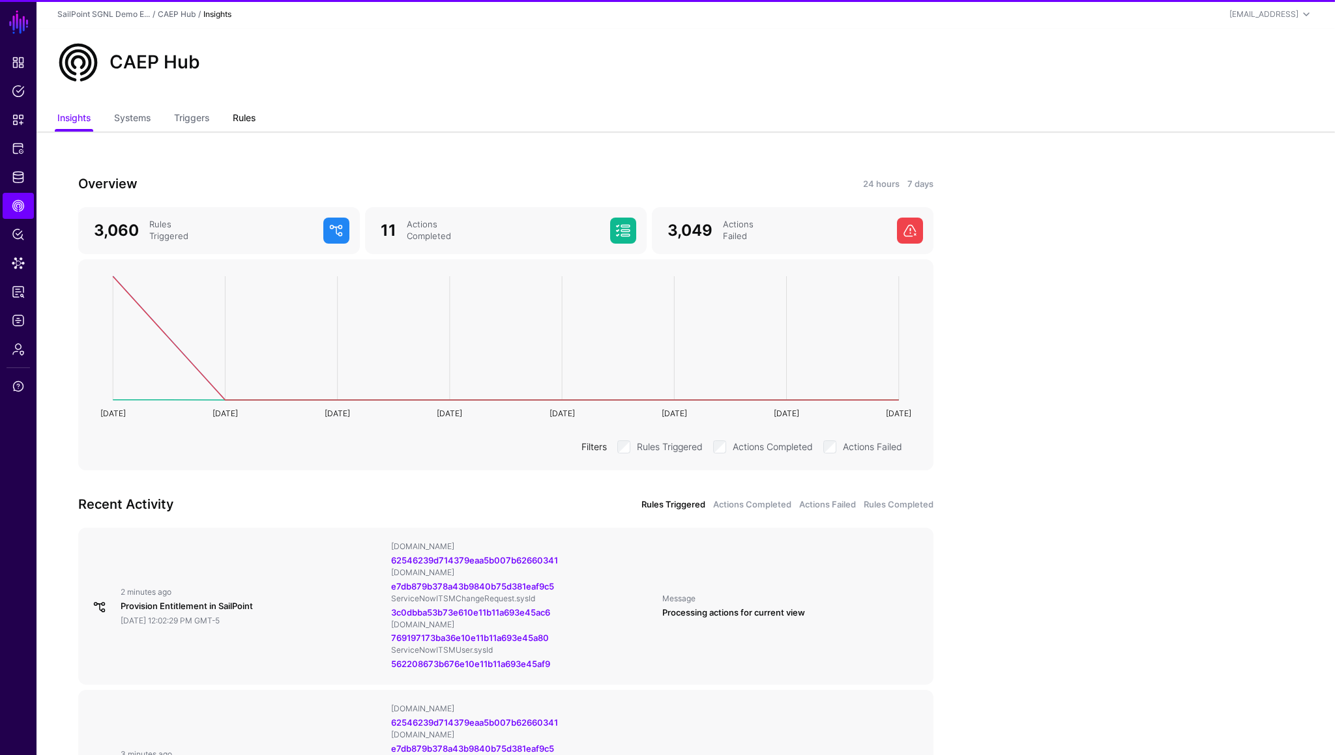
click at [243, 119] on link "Rules" at bounding box center [244, 119] width 23 height 25
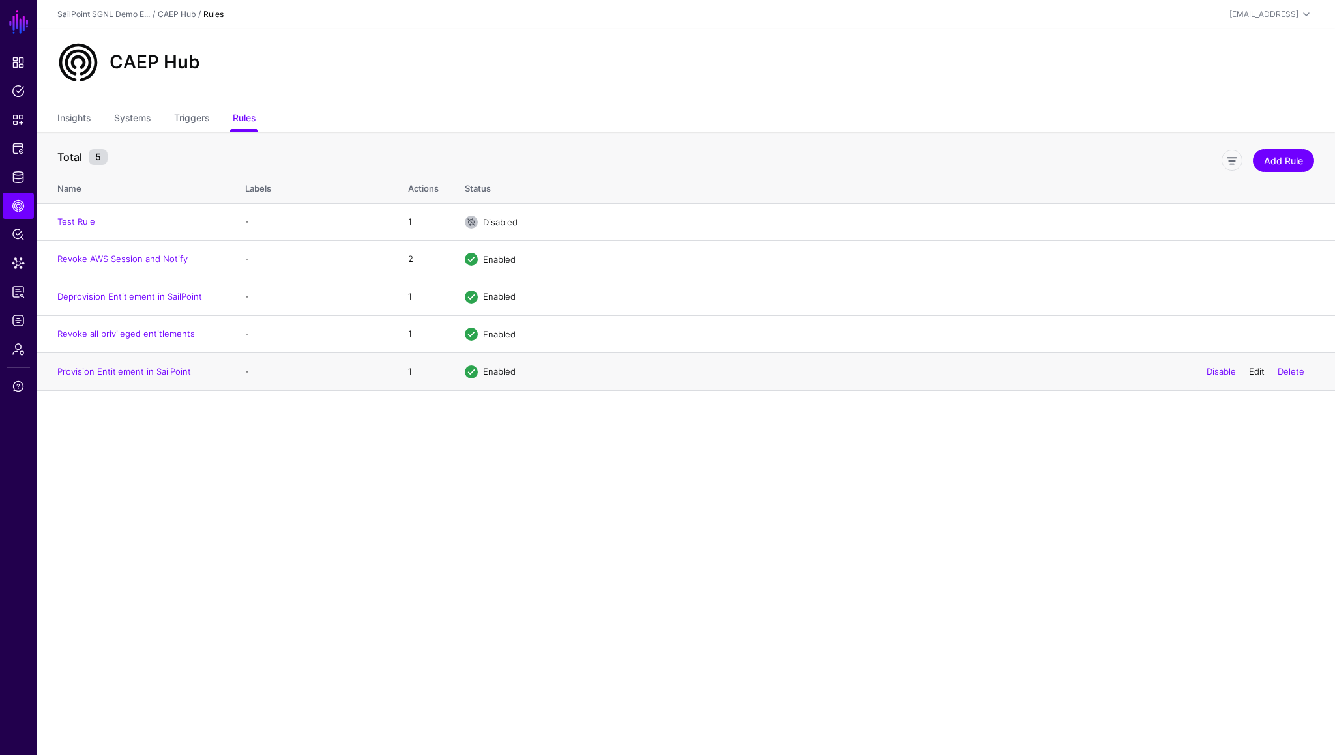
click at [1251, 372] on link "Edit" at bounding box center [1257, 371] width 16 height 10
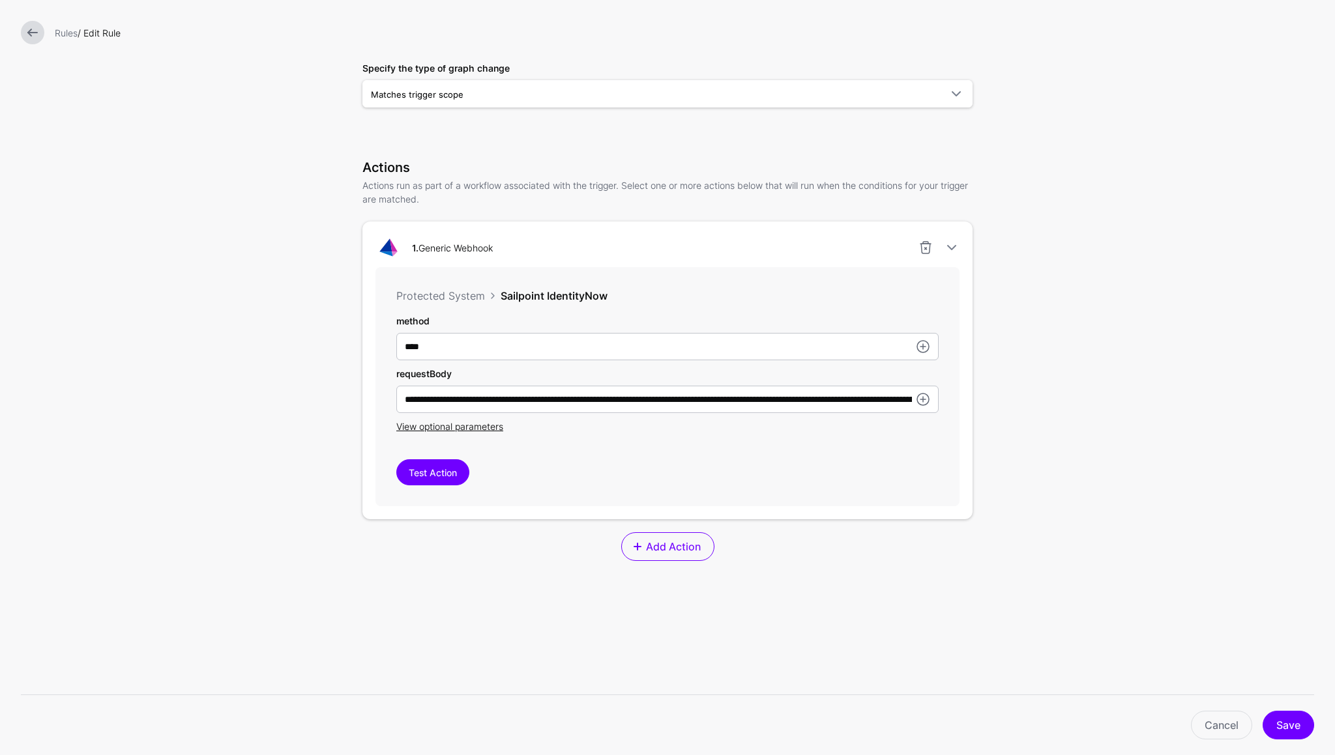
scroll to position [244, 0]
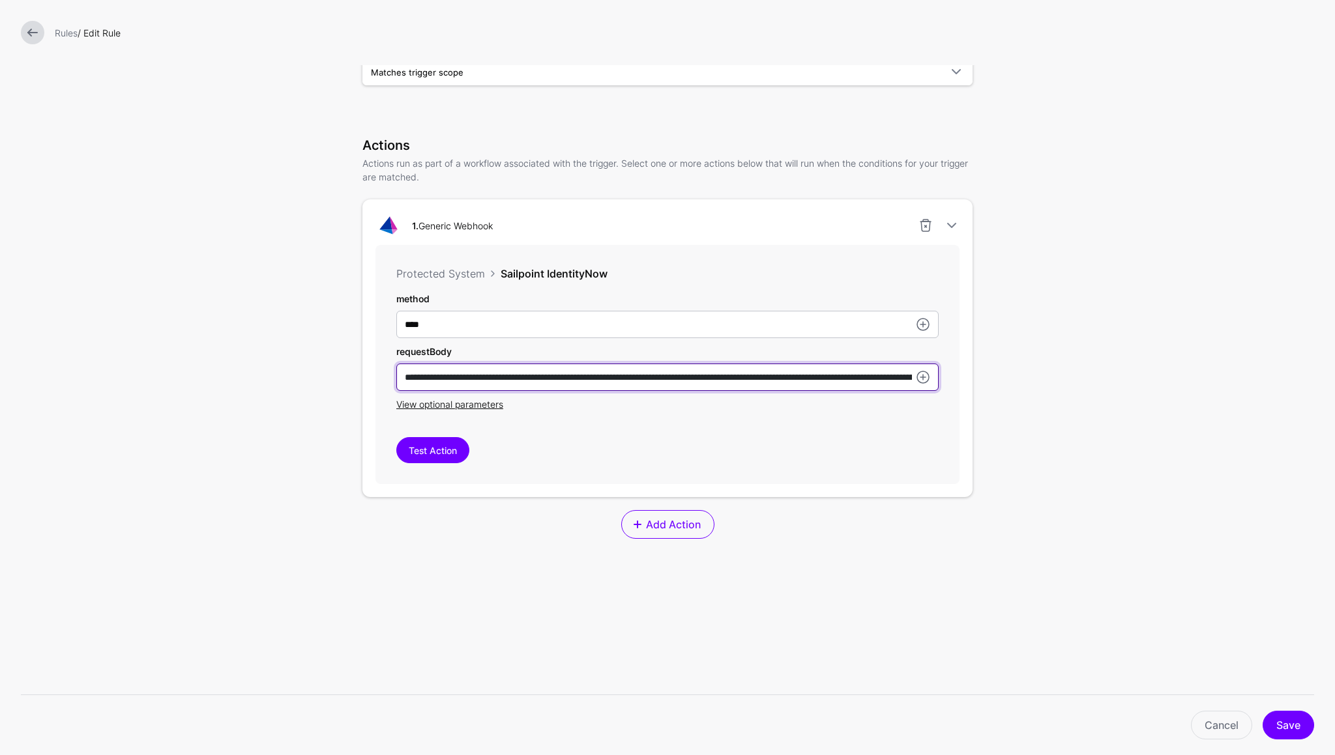
click at [693, 379] on input "**********" at bounding box center [667, 377] width 542 height 27
type input "**********"
click at [687, 413] on div "**********" at bounding box center [667, 364] width 584 height 239
drag, startPoint x: 673, startPoint y: 377, endPoint x: 803, endPoint y: 391, distance: 130.4
click at [803, 391] on input "**********" at bounding box center [667, 377] width 542 height 27
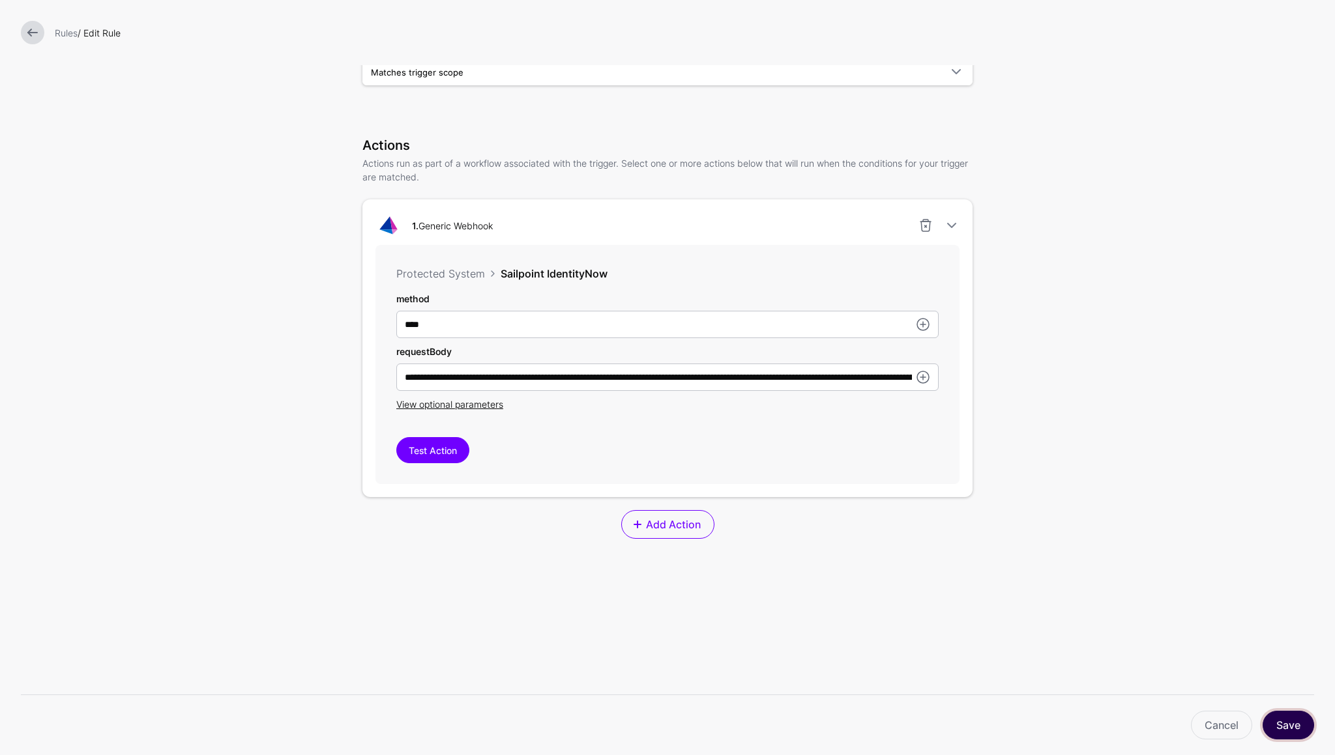
click at [1294, 729] on button "Save" at bounding box center [1287, 725] width 51 height 29
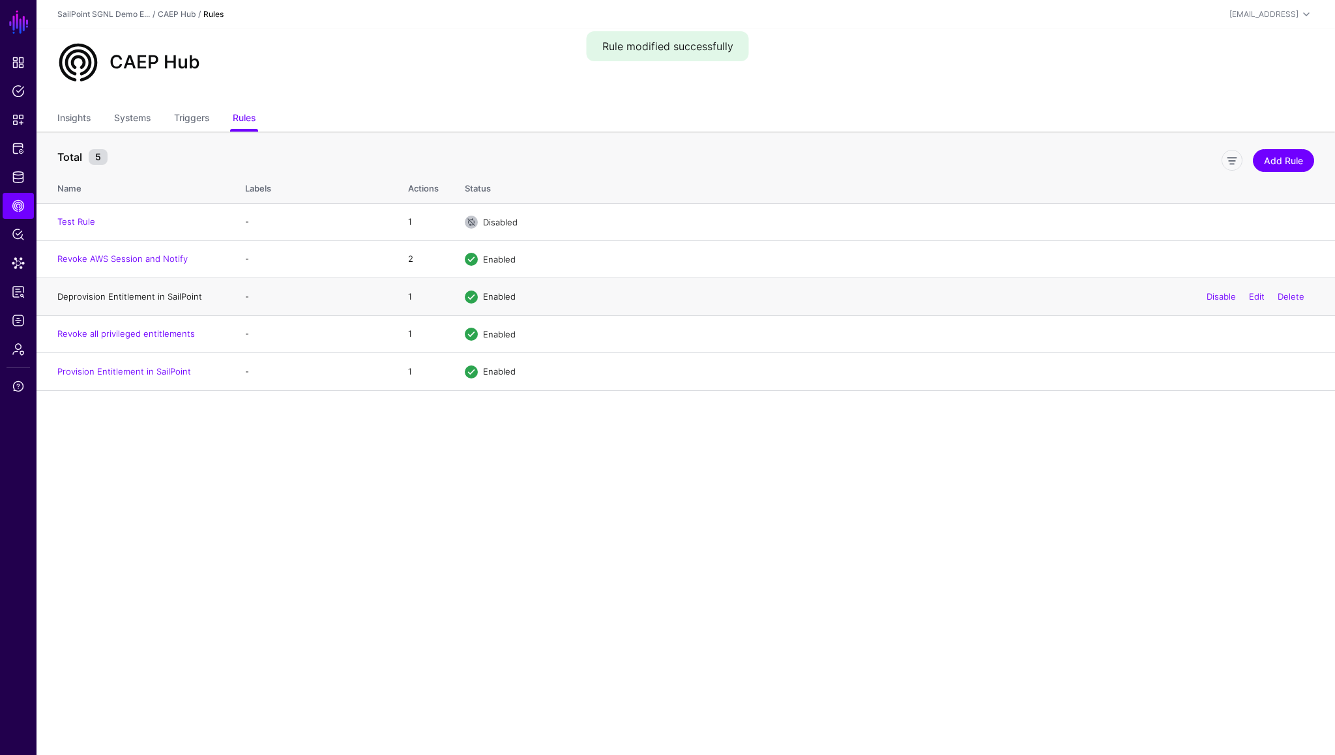
click at [115, 297] on link "Deprovision Entitlement in SailPoint" at bounding box center [129, 296] width 145 height 10
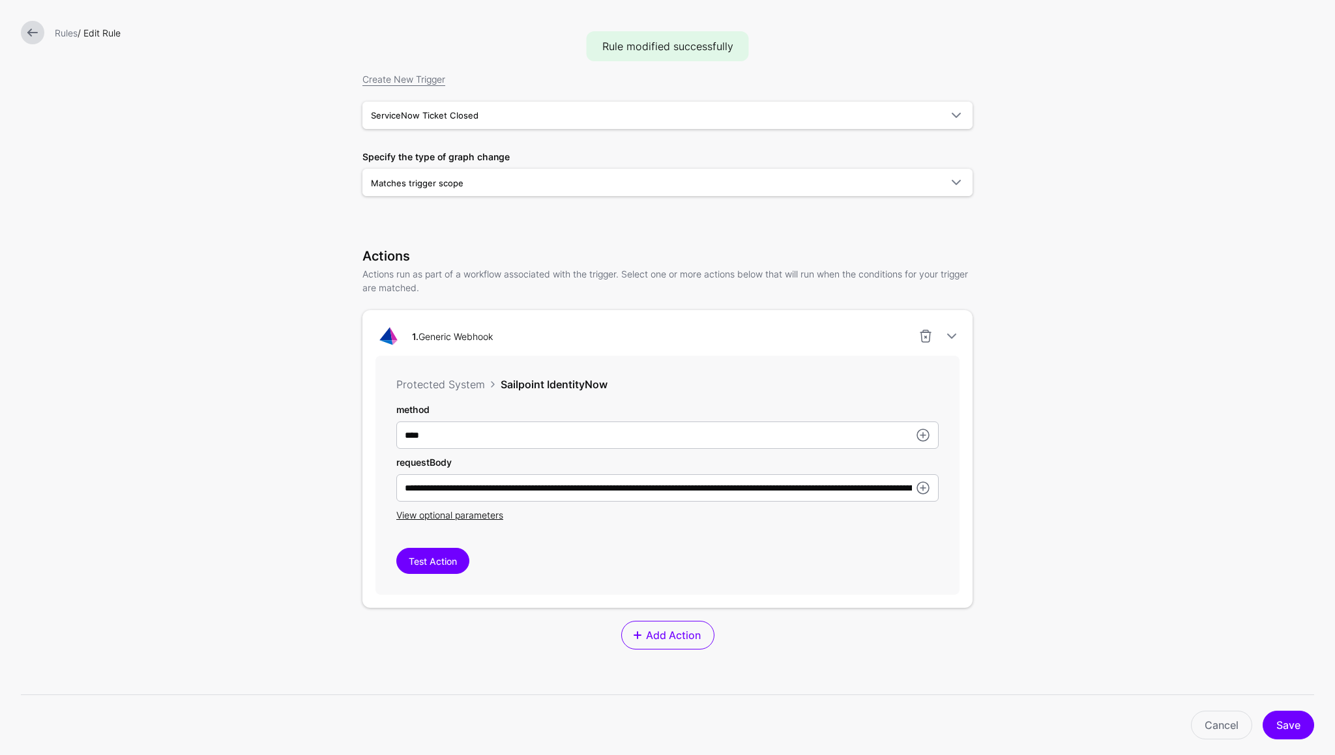
scroll to position [219, 0]
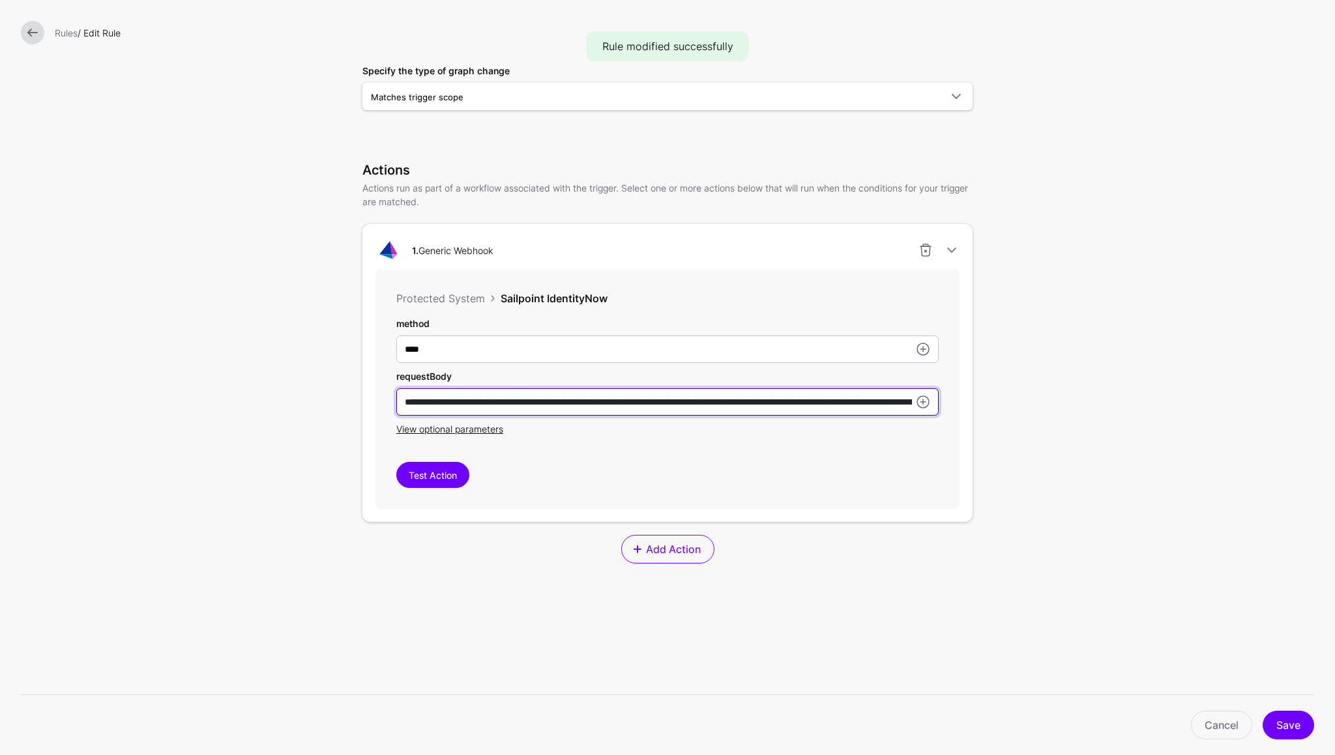
click at [691, 405] on input "**********" at bounding box center [667, 401] width 542 height 27
paste input "**"
type input "**********"
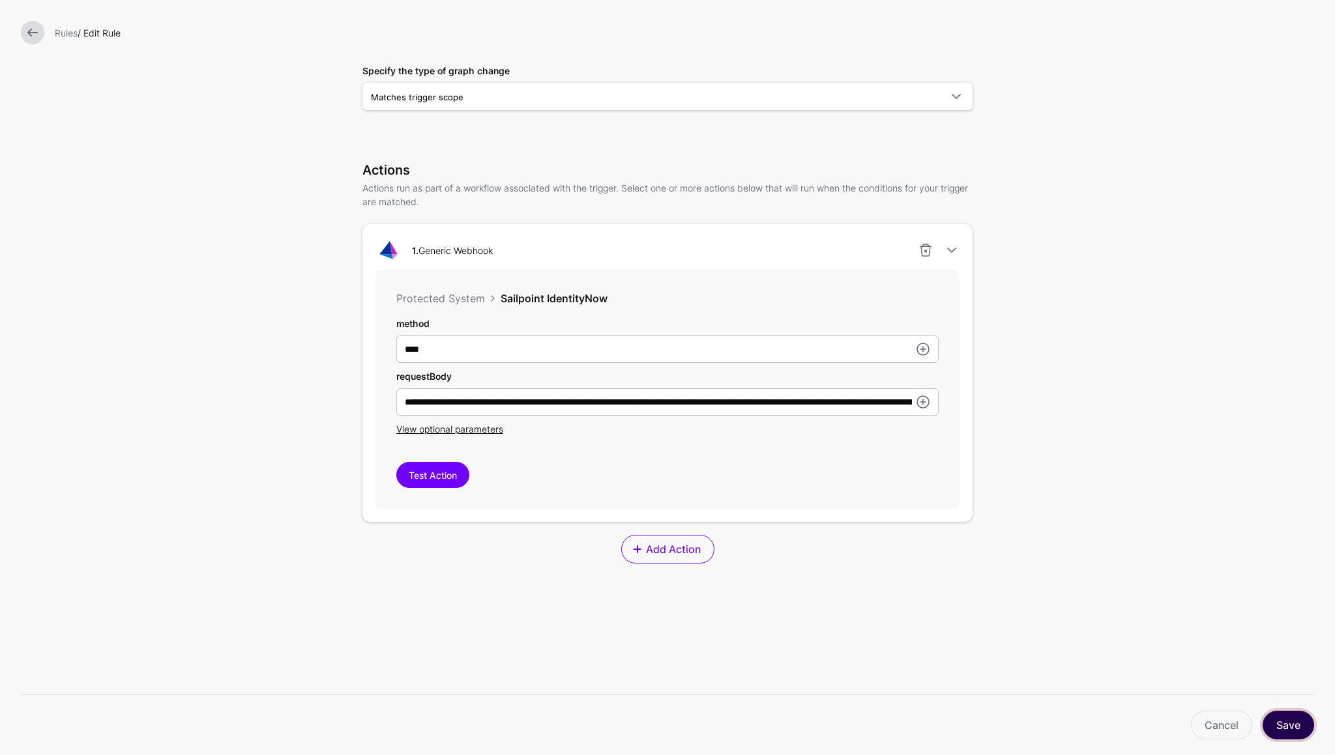
click at [1283, 720] on button "Save" at bounding box center [1287, 725] width 51 height 29
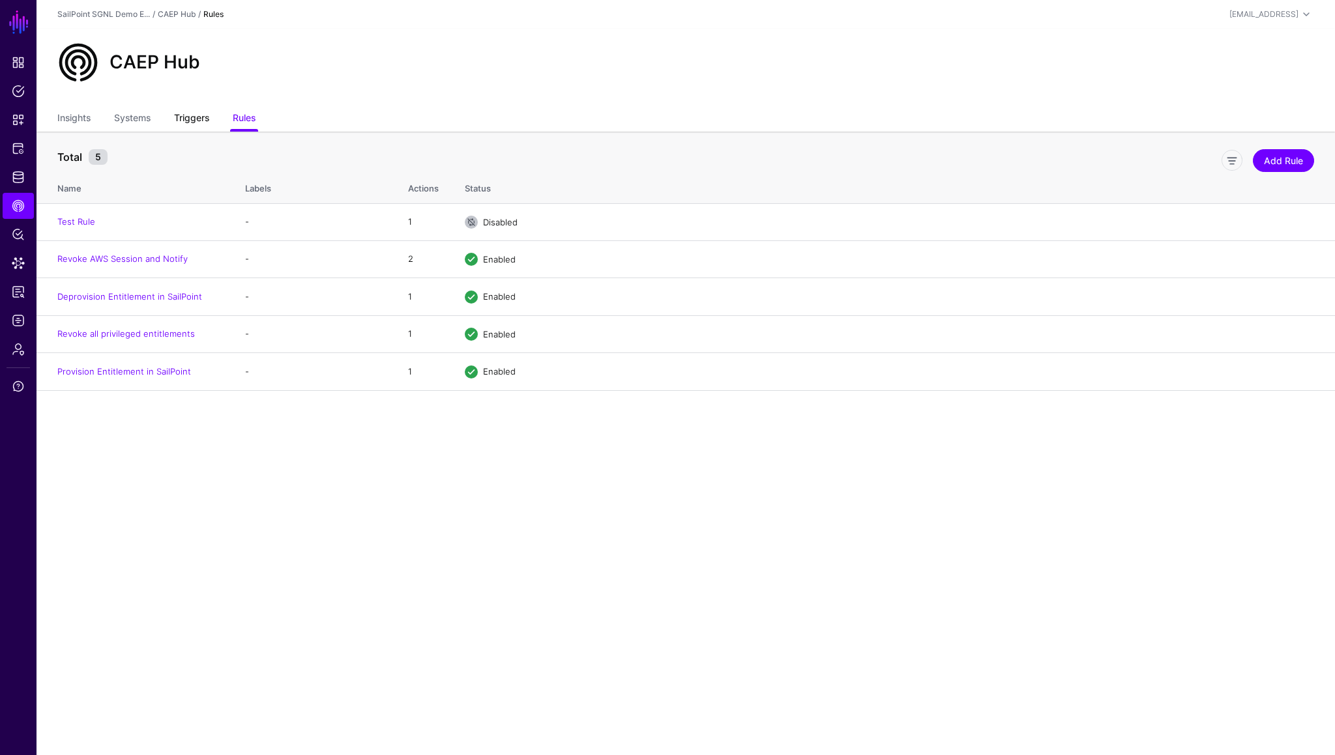
click at [193, 117] on link "Triggers" at bounding box center [191, 119] width 35 height 25
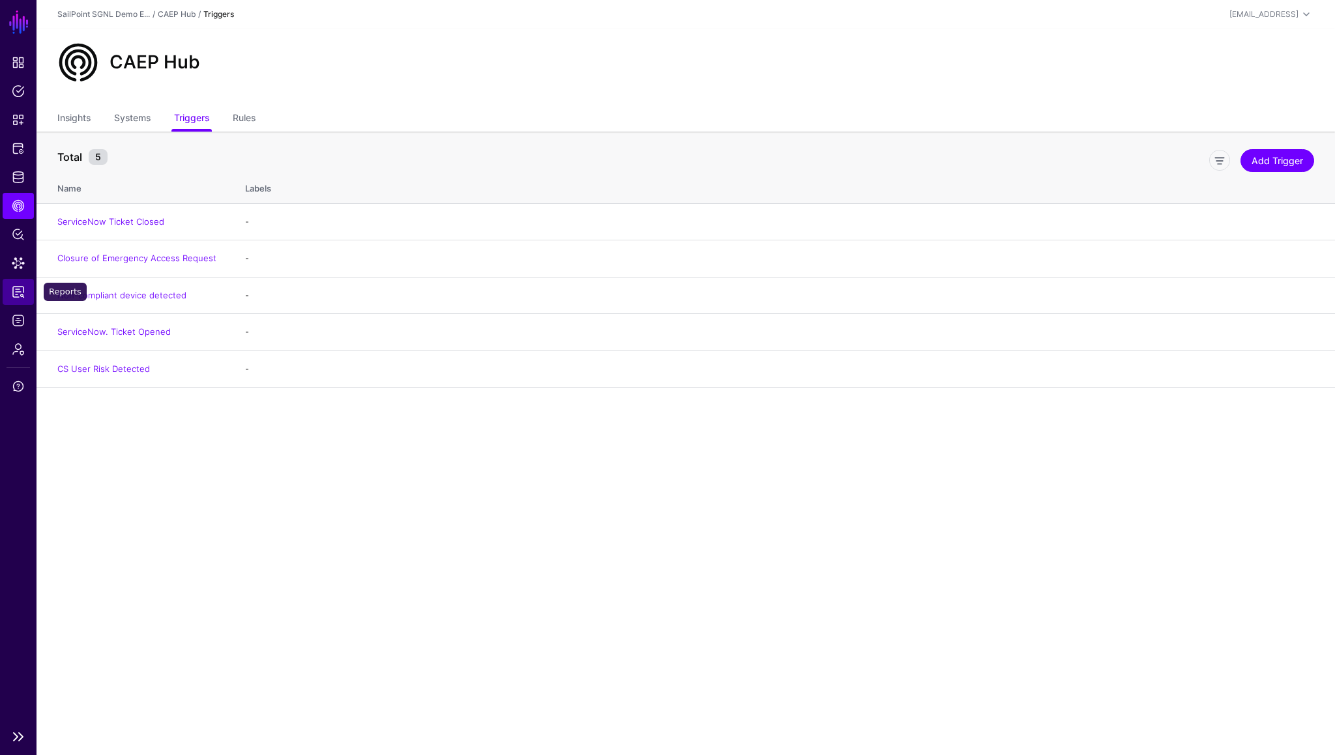
click at [18, 293] on span "Reports" at bounding box center [18, 291] width 13 height 13
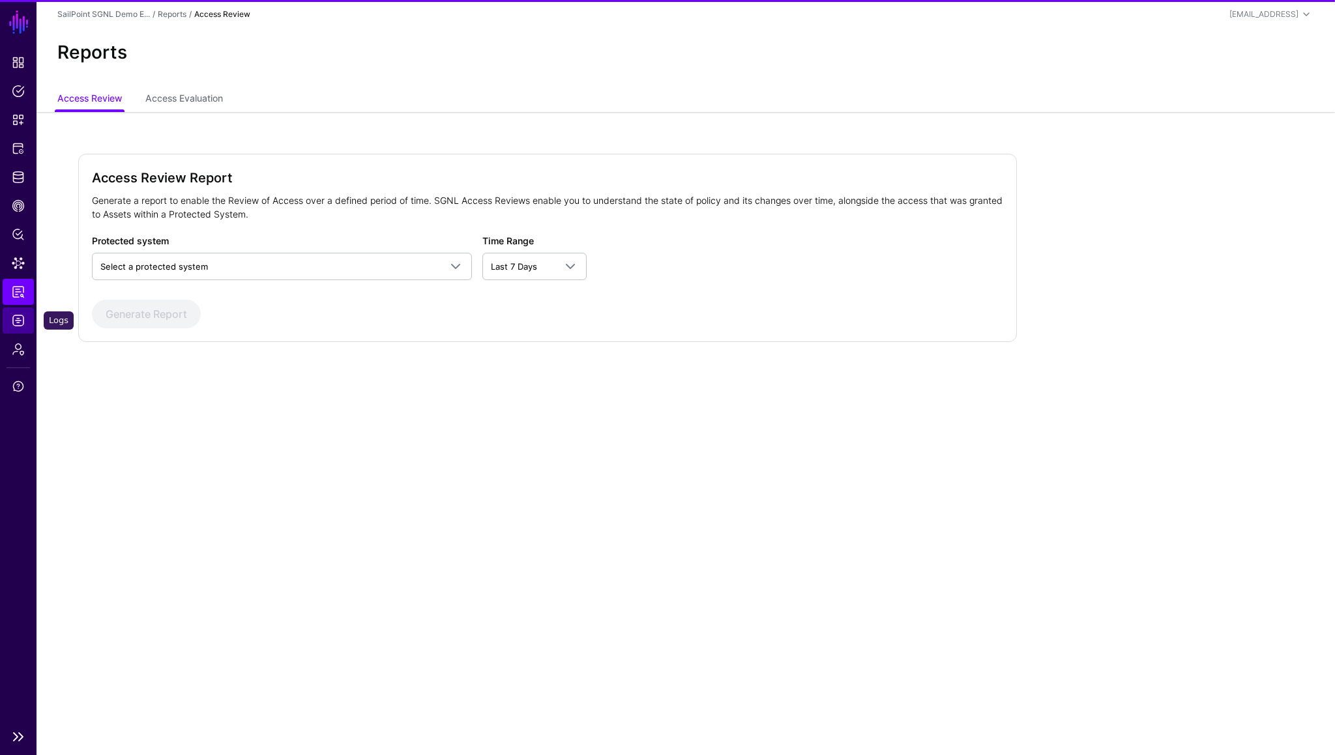
click at [20, 323] on span "Logs" at bounding box center [18, 320] width 13 height 13
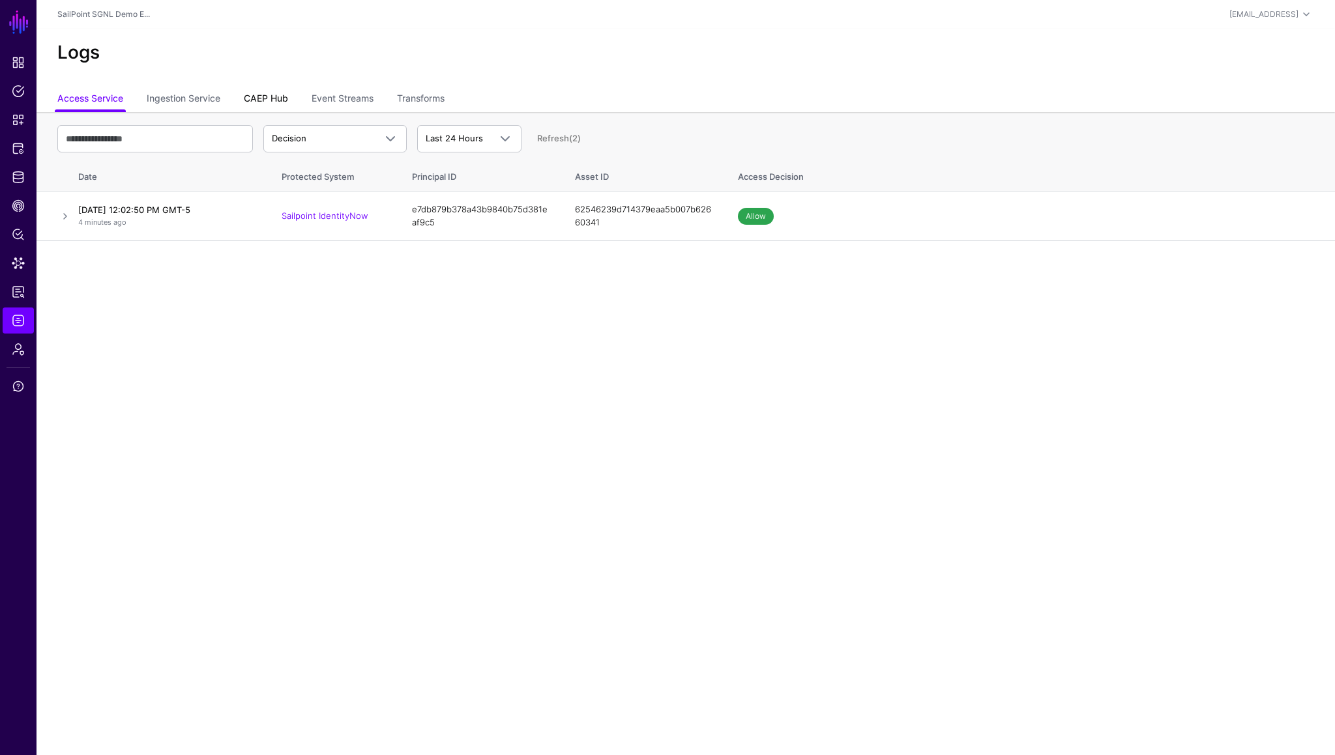
click at [276, 100] on link "CAEP Hub" at bounding box center [266, 99] width 44 height 25
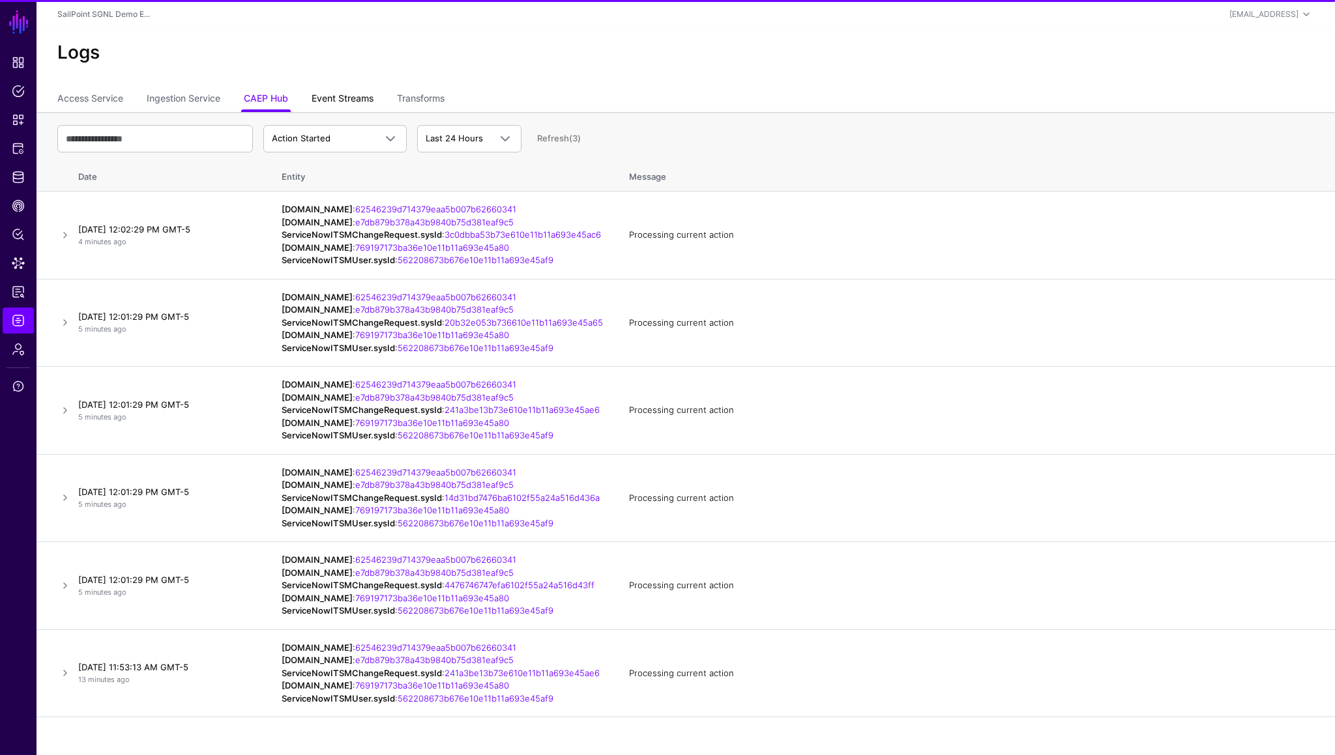
click at [336, 103] on link "Event Streams" at bounding box center [343, 99] width 62 height 25
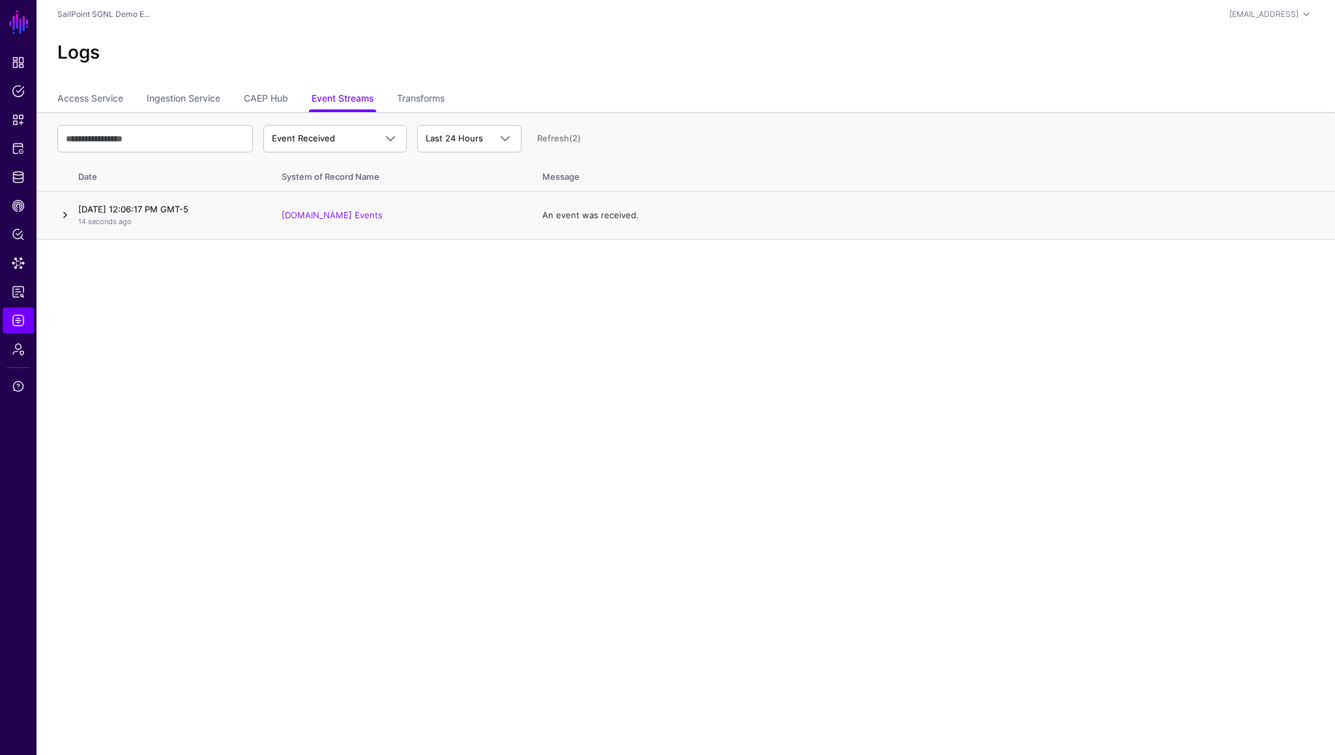
click at [68, 217] on link at bounding box center [65, 215] width 16 height 16
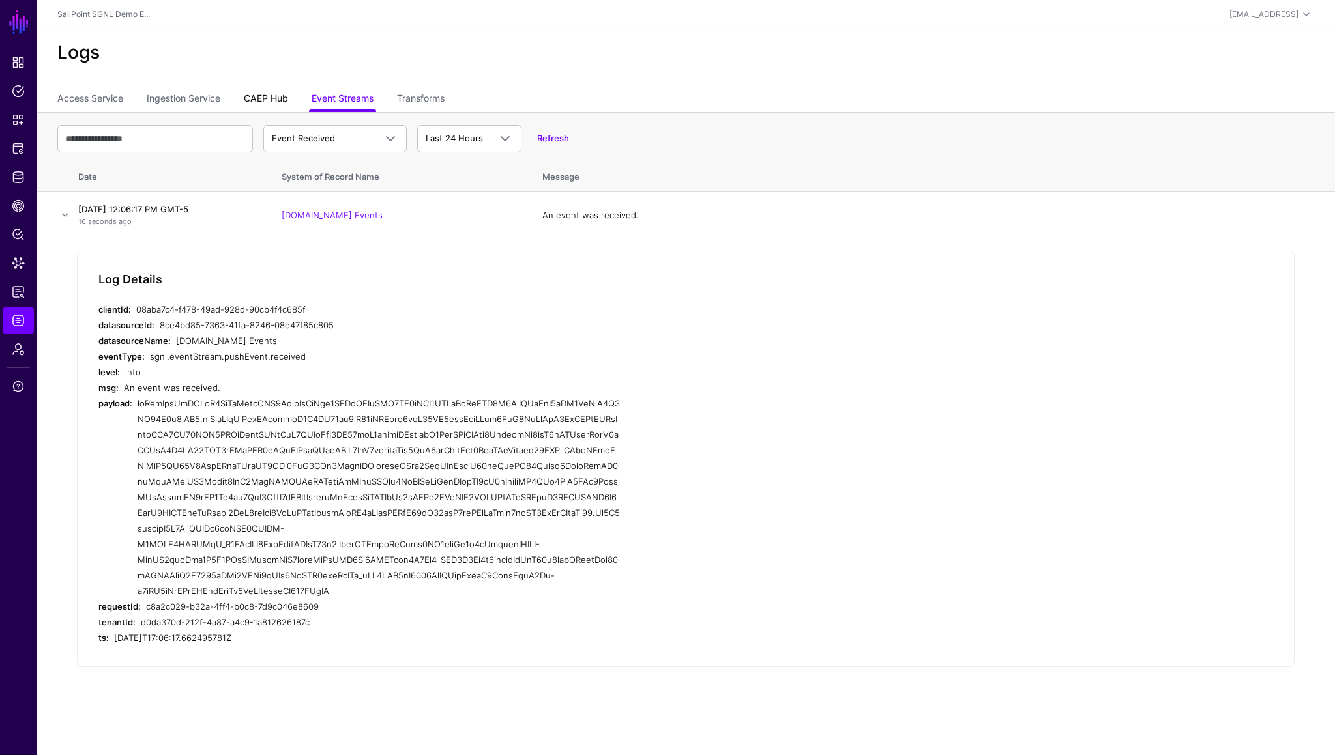
click at [270, 101] on link "CAEP Hub" at bounding box center [266, 99] width 44 height 25
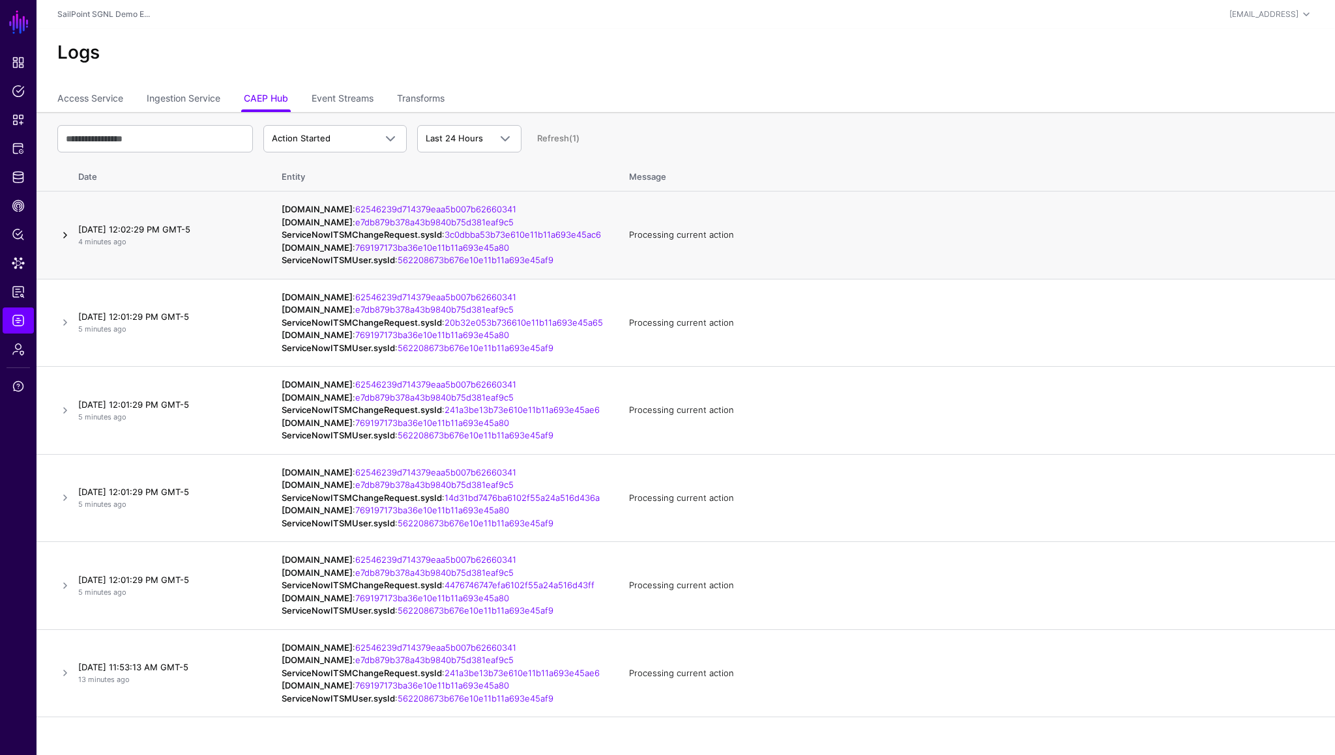
click at [63, 243] on link at bounding box center [65, 235] width 16 height 16
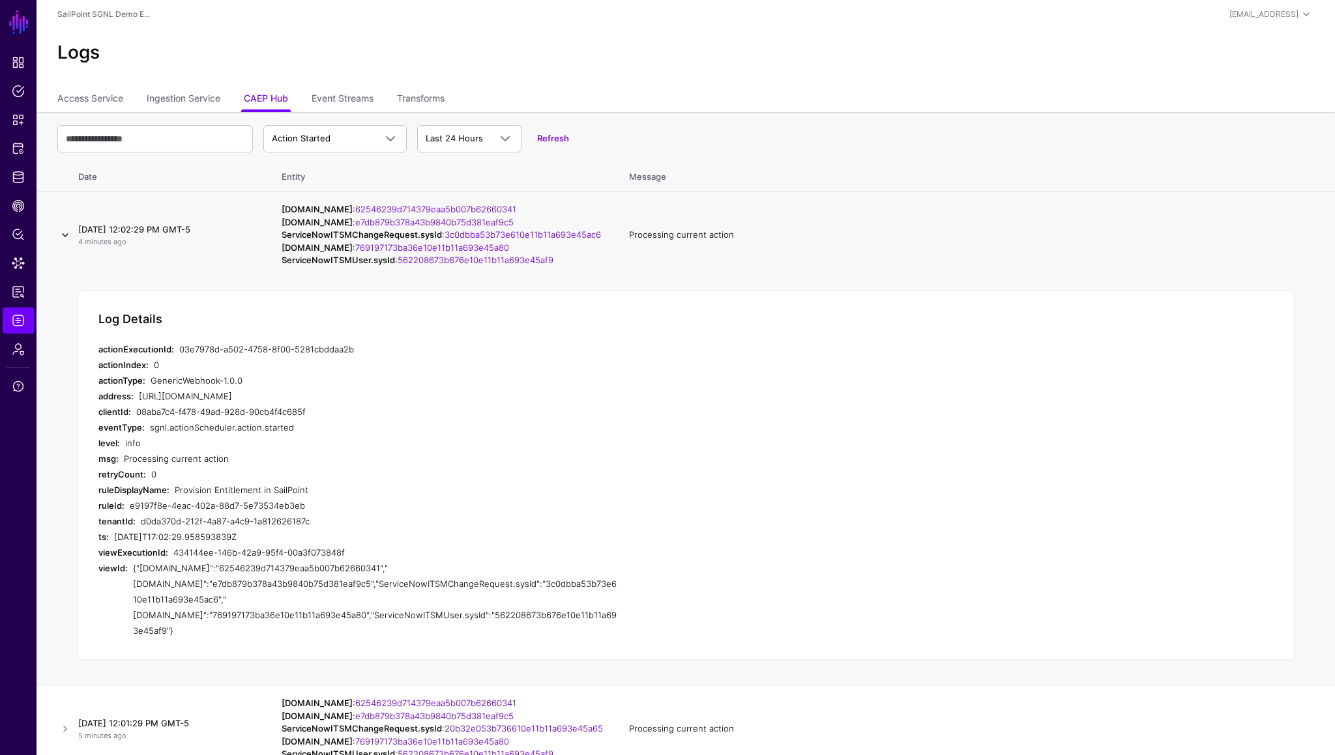
click at [63, 243] on link at bounding box center [65, 235] width 16 height 16
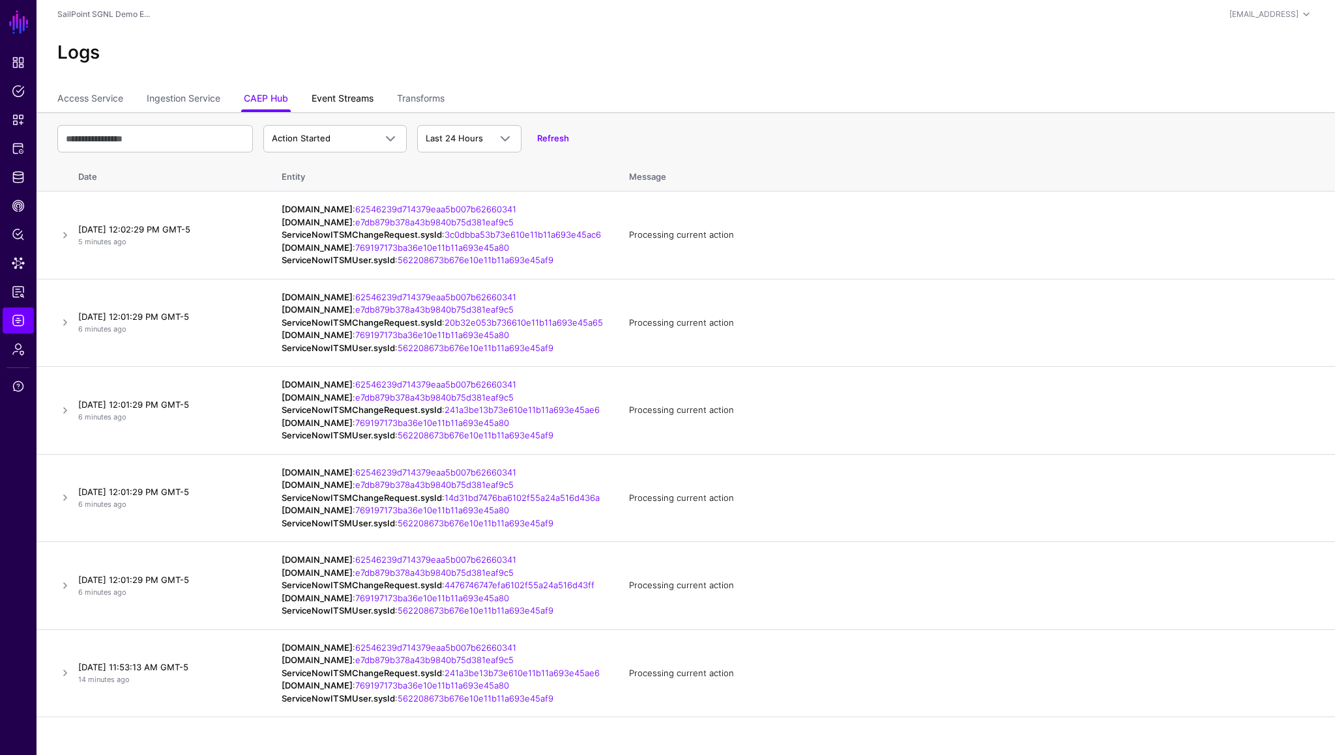
click at [334, 91] on link "Event Streams" at bounding box center [343, 99] width 62 height 25
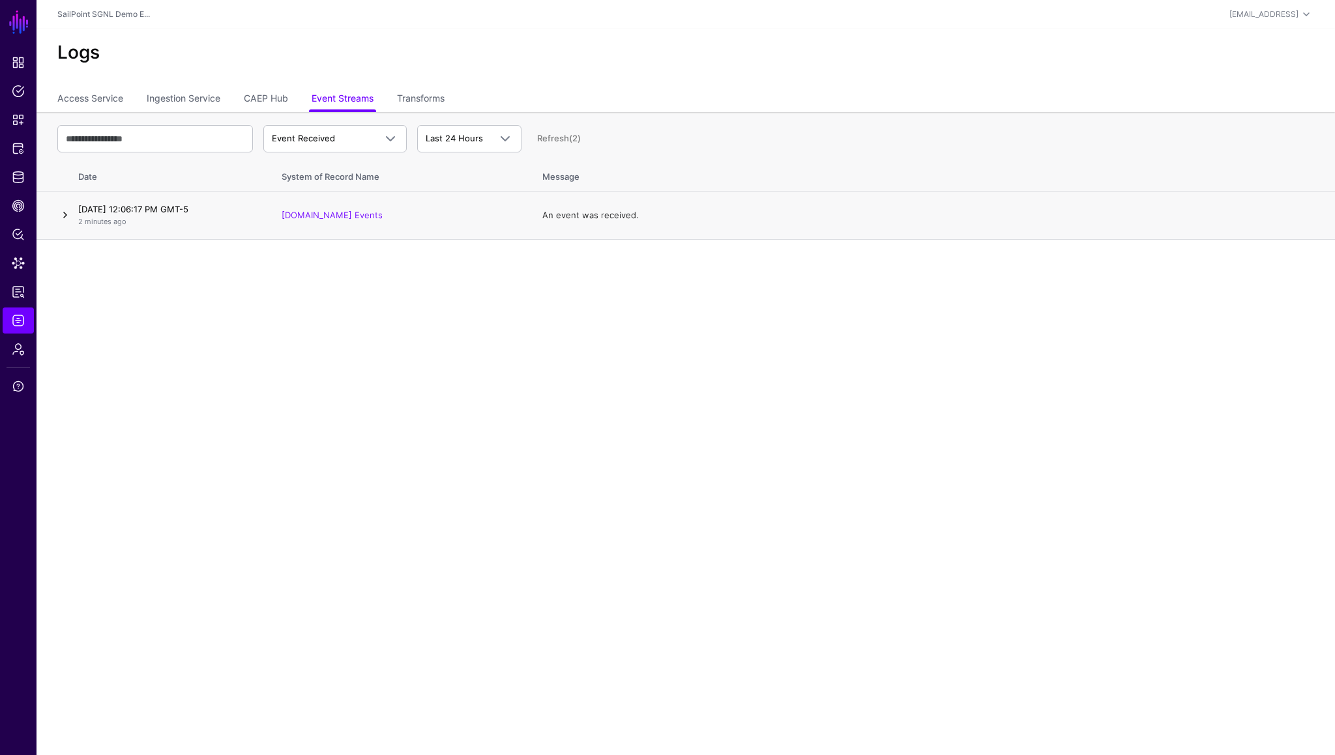
click at [62, 212] on link at bounding box center [65, 215] width 16 height 16
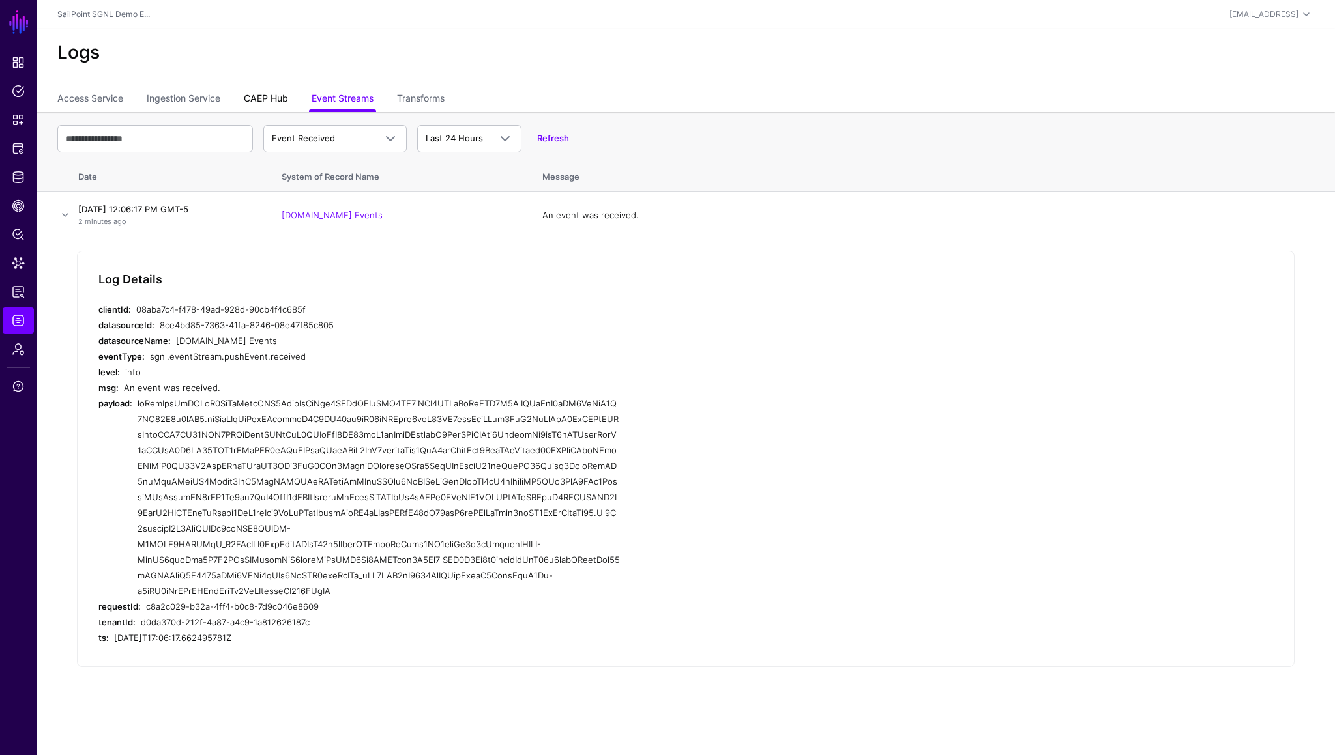
click at [276, 104] on link "CAEP Hub" at bounding box center [266, 99] width 44 height 25
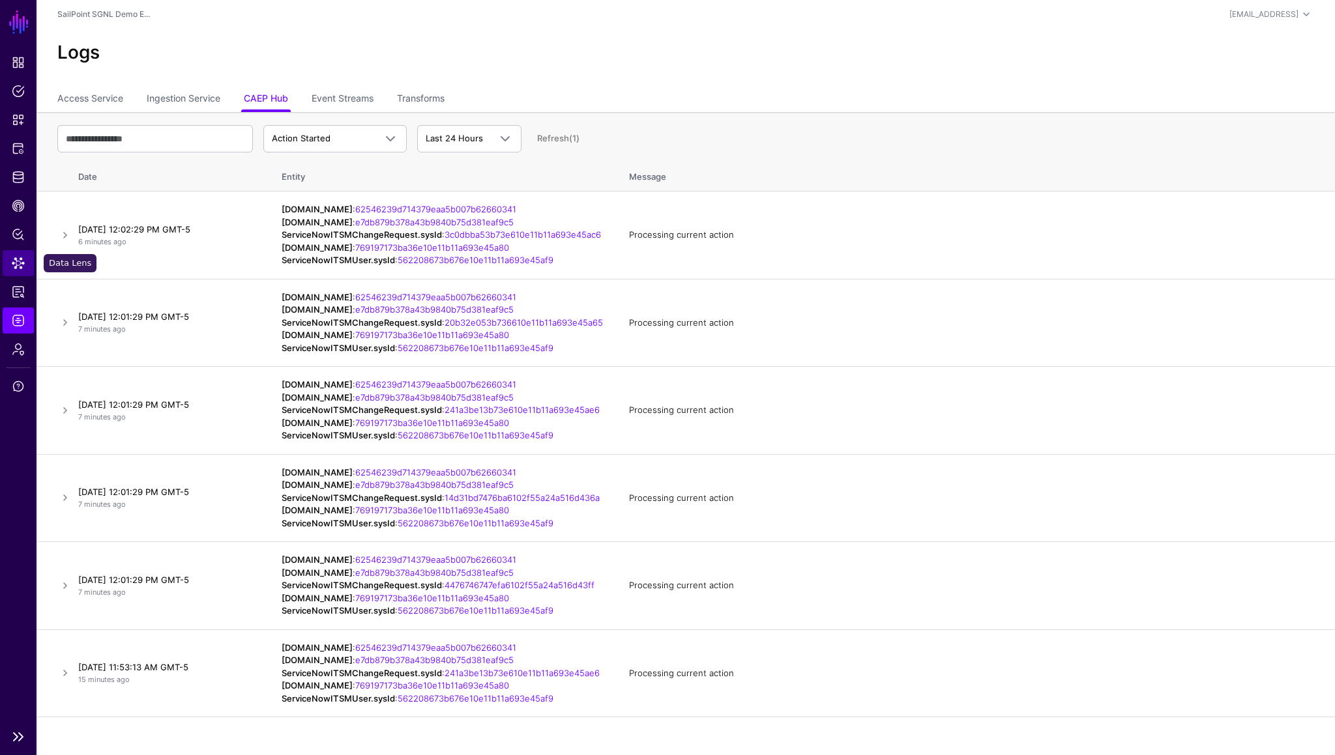
click at [20, 266] on span "Data Lens" at bounding box center [18, 263] width 13 height 13
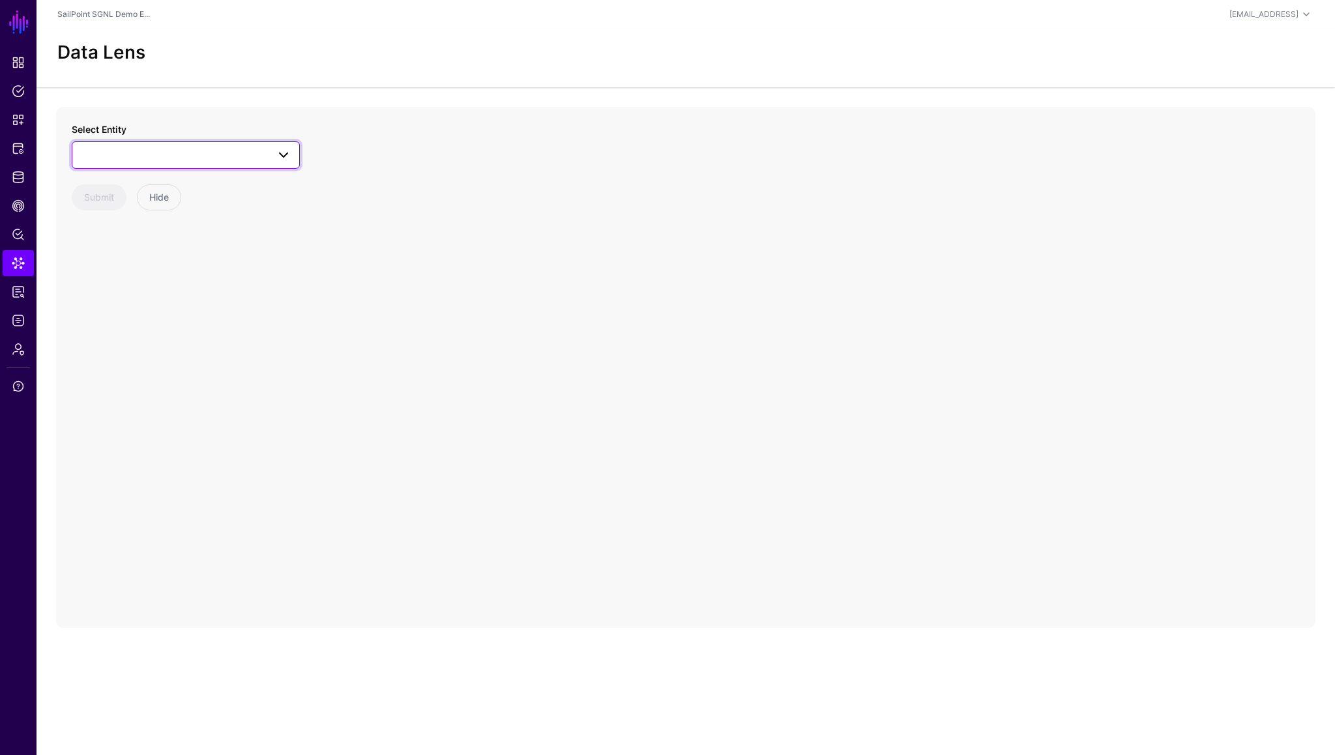
click at [181, 160] on span at bounding box center [185, 155] width 211 height 16
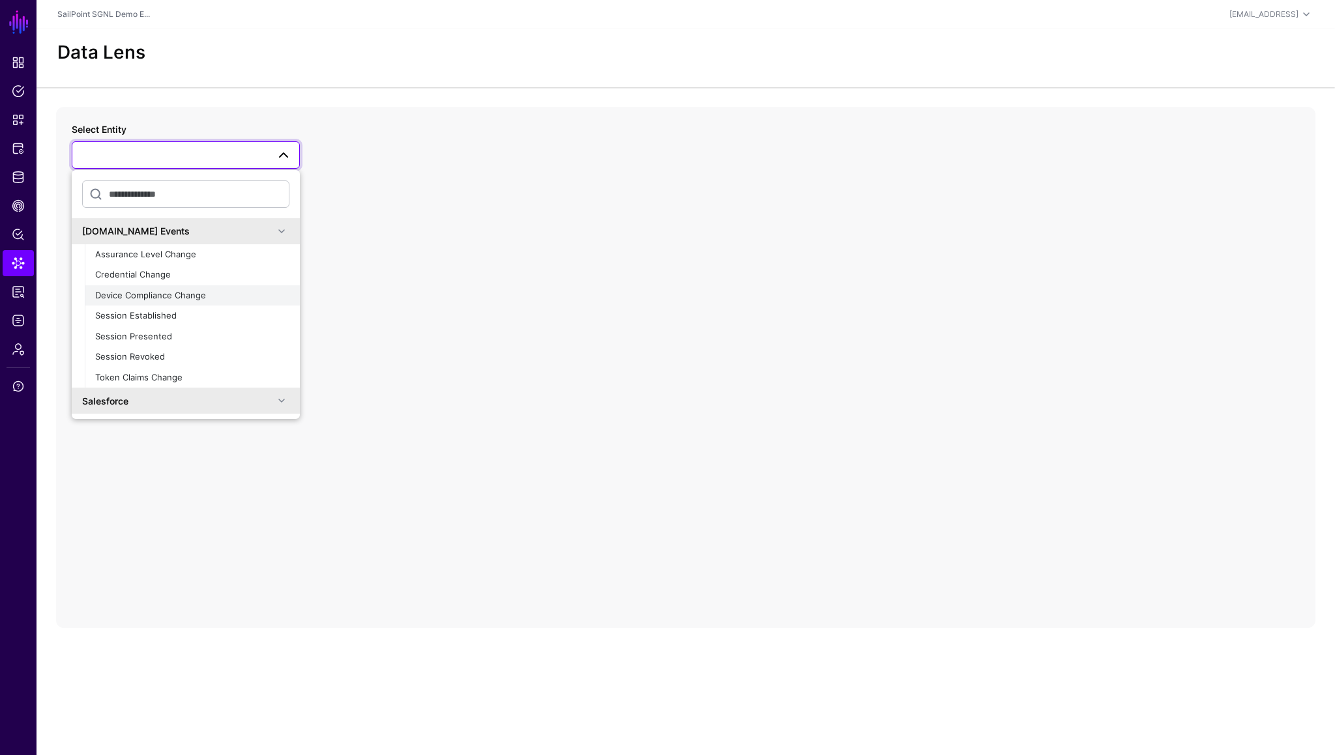
click at [159, 291] on span "Device Compliance Change" at bounding box center [150, 295] width 111 height 10
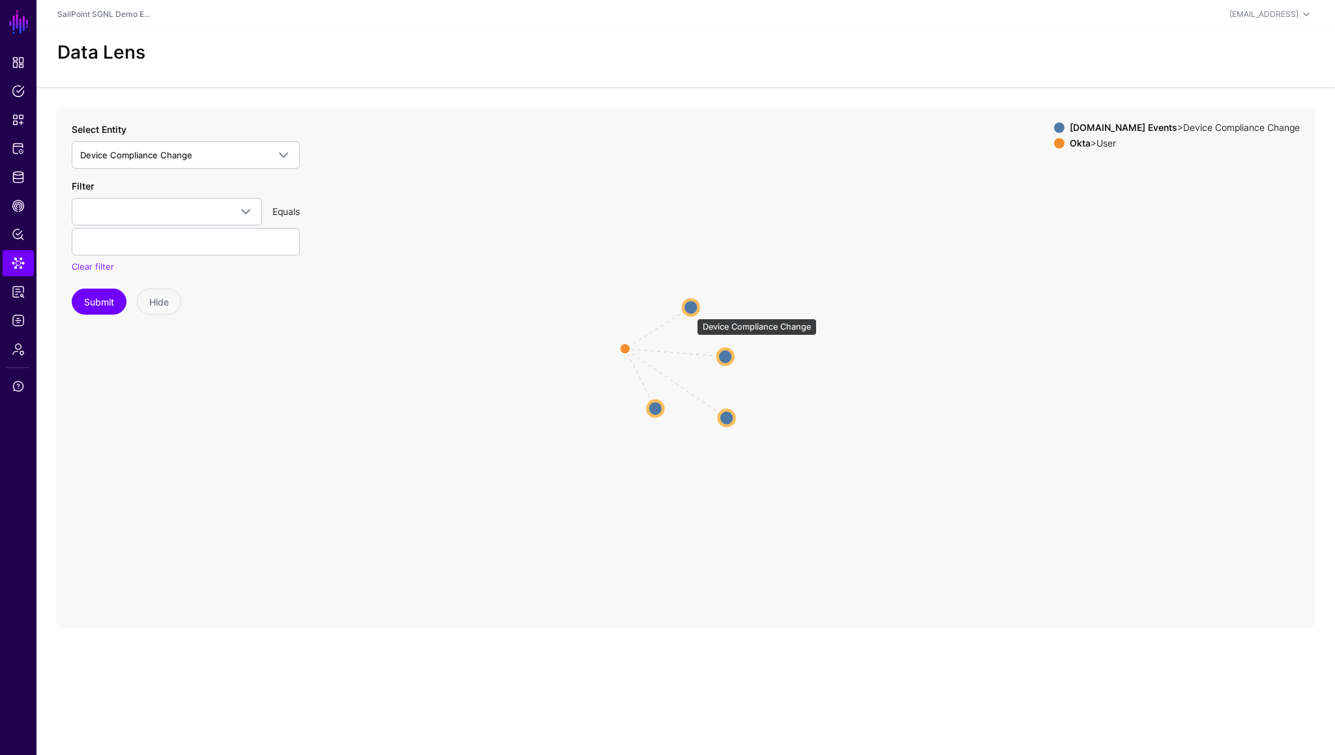
click at [690, 312] on circle at bounding box center [691, 308] width 16 height 16
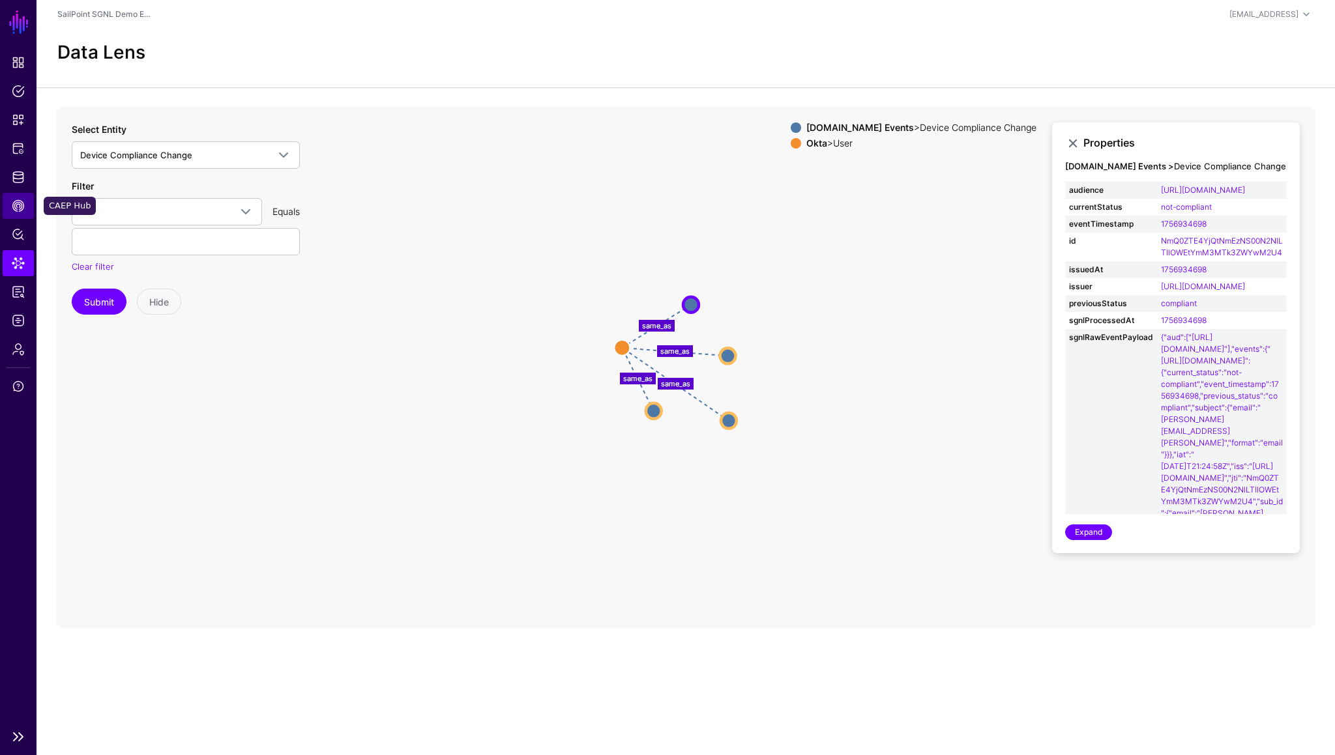
click at [17, 205] on span "CAEP Hub" at bounding box center [18, 205] width 13 height 13
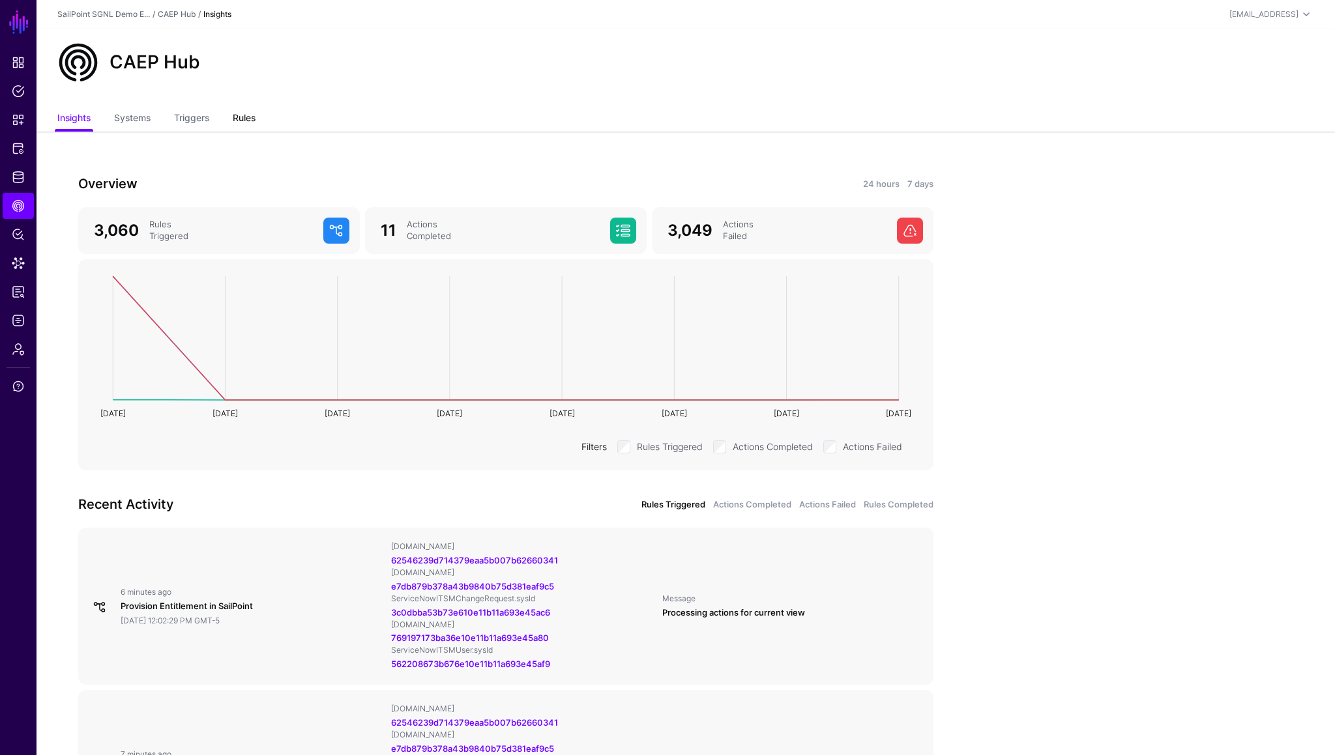
click at [240, 126] on link "Rules" at bounding box center [244, 119] width 23 height 25
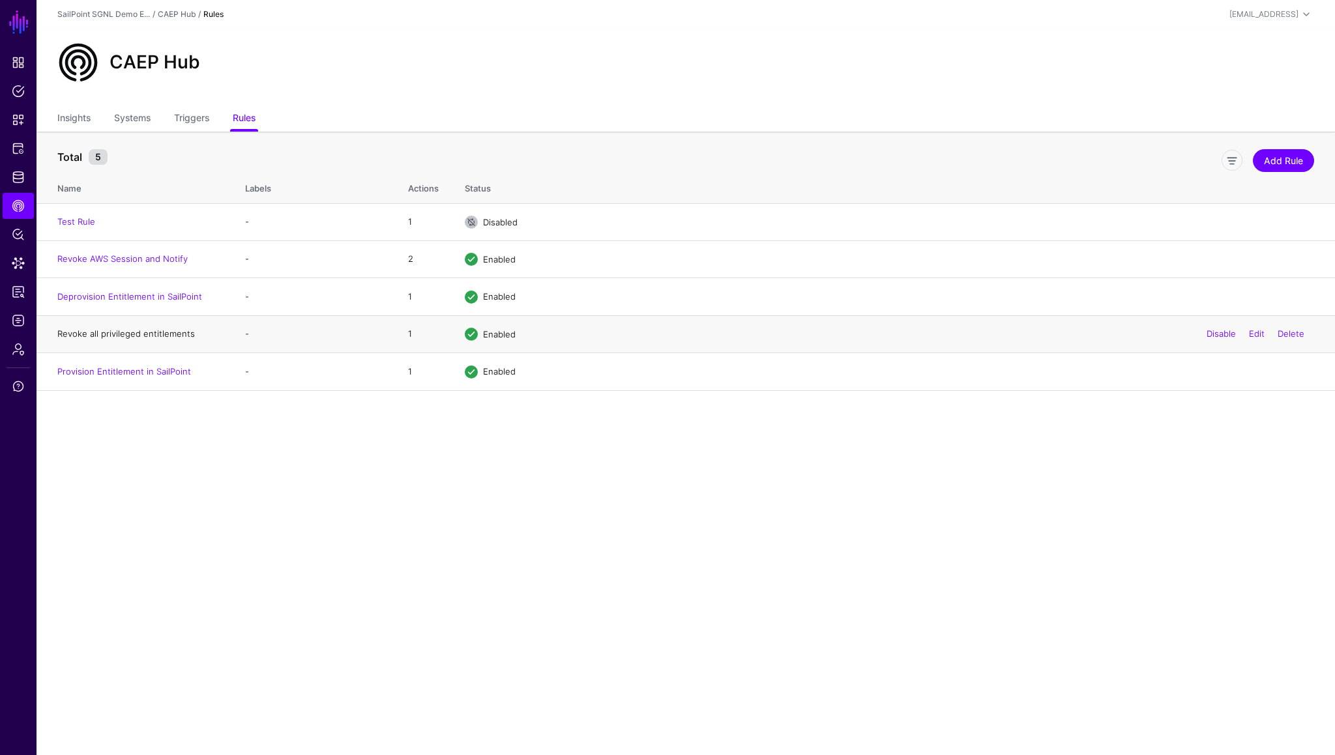
click at [121, 332] on link "Revoke all privileged entitlements" at bounding box center [126, 333] width 138 height 10
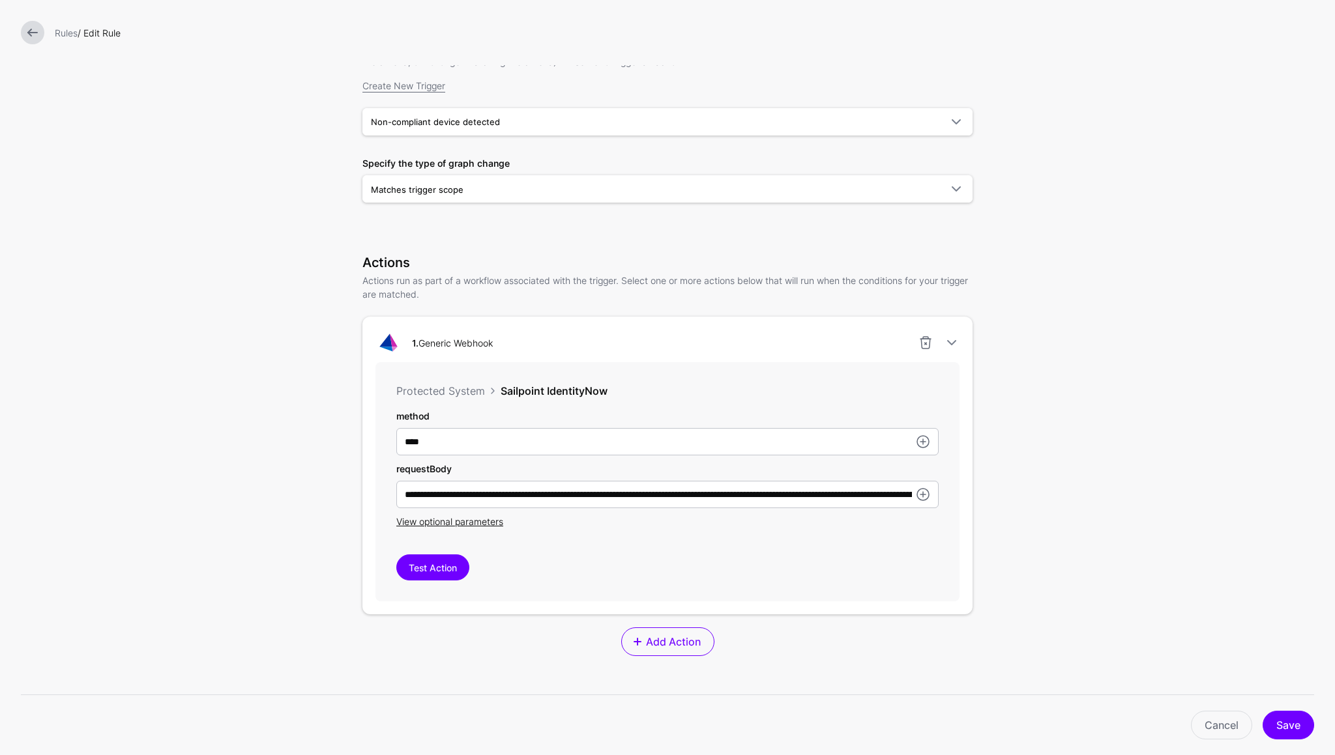
scroll to position [130, 0]
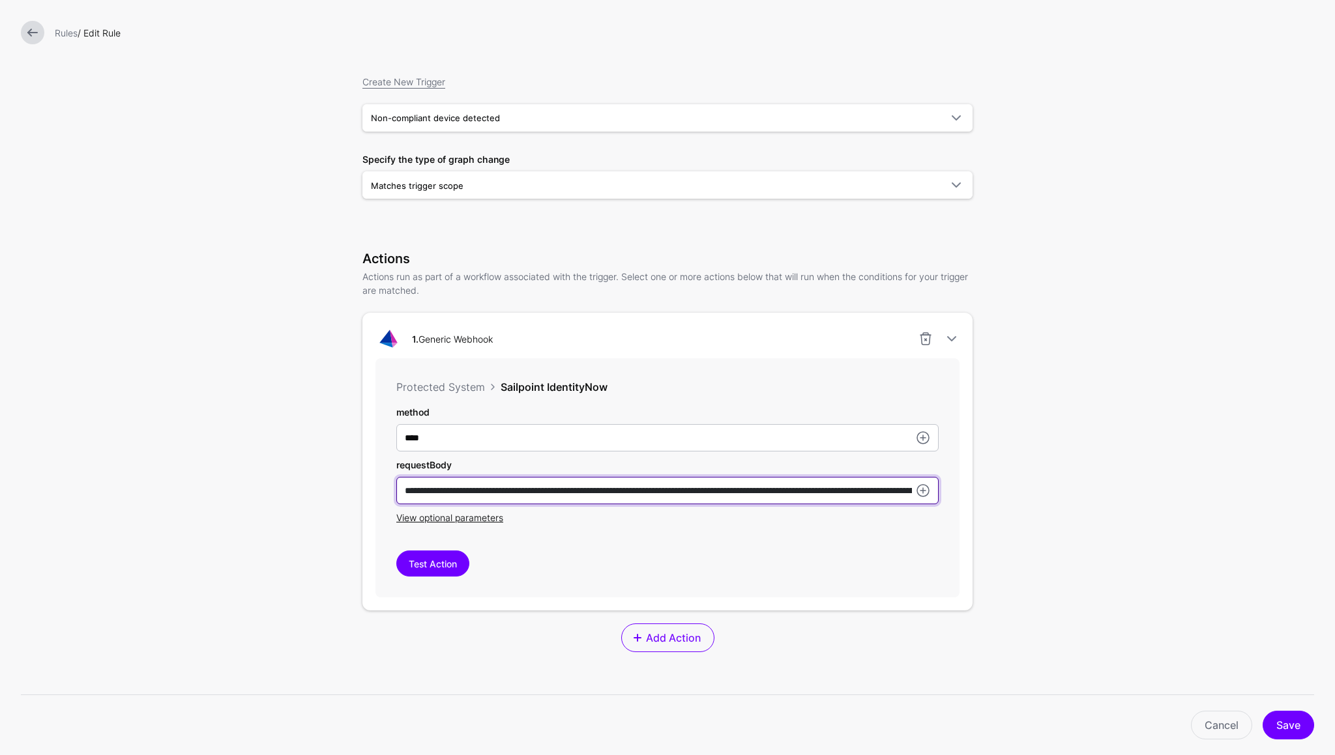
drag, startPoint x: 684, startPoint y: 494, endPoint x: 841, endPoint y: 490, distance: 157.8
click at [841, 490] on input "**********" at bounding box center [667, 490] width 542 height 27
type input "**********"
click at [1295, 731] on button "Save" at bounding box center [1287, 725] width 51 height 29
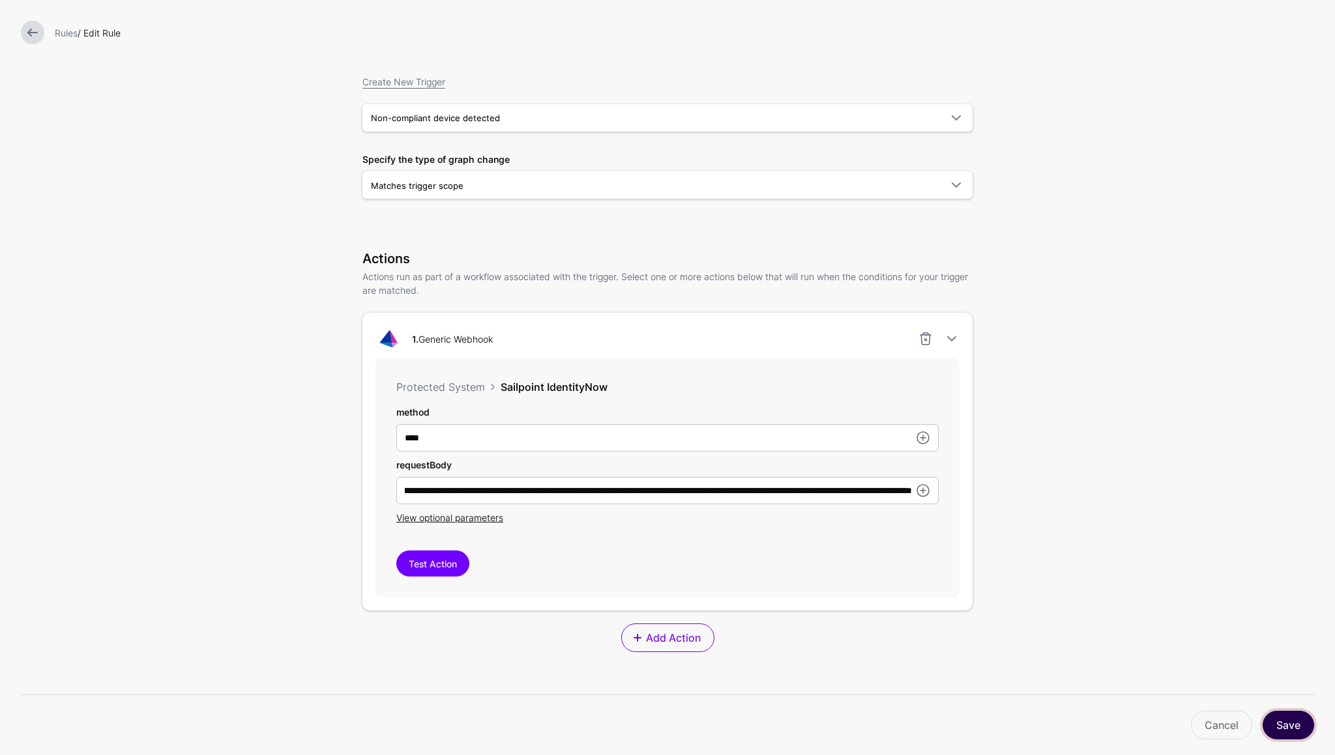
scroll to position [0, 0]
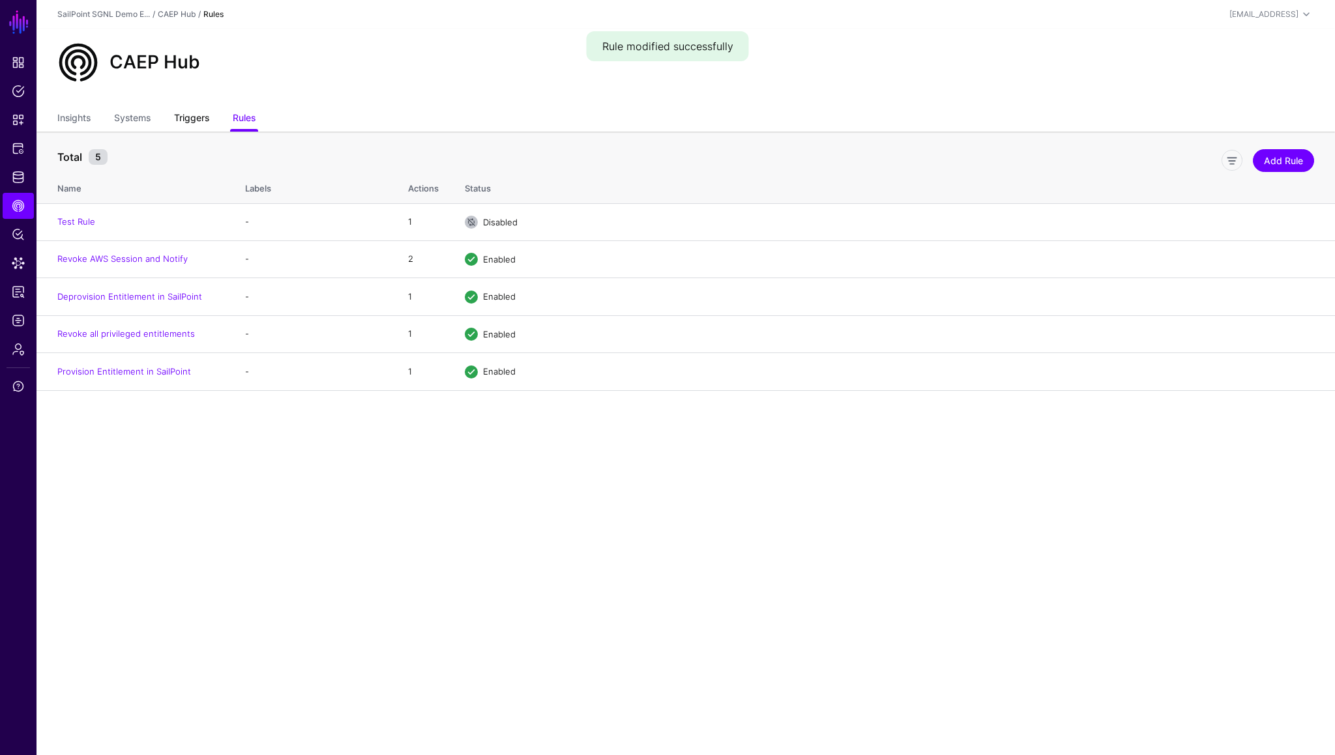
click at [197, 117] on link "Triggers" at bounding box center [191, 119] width 35 height 25
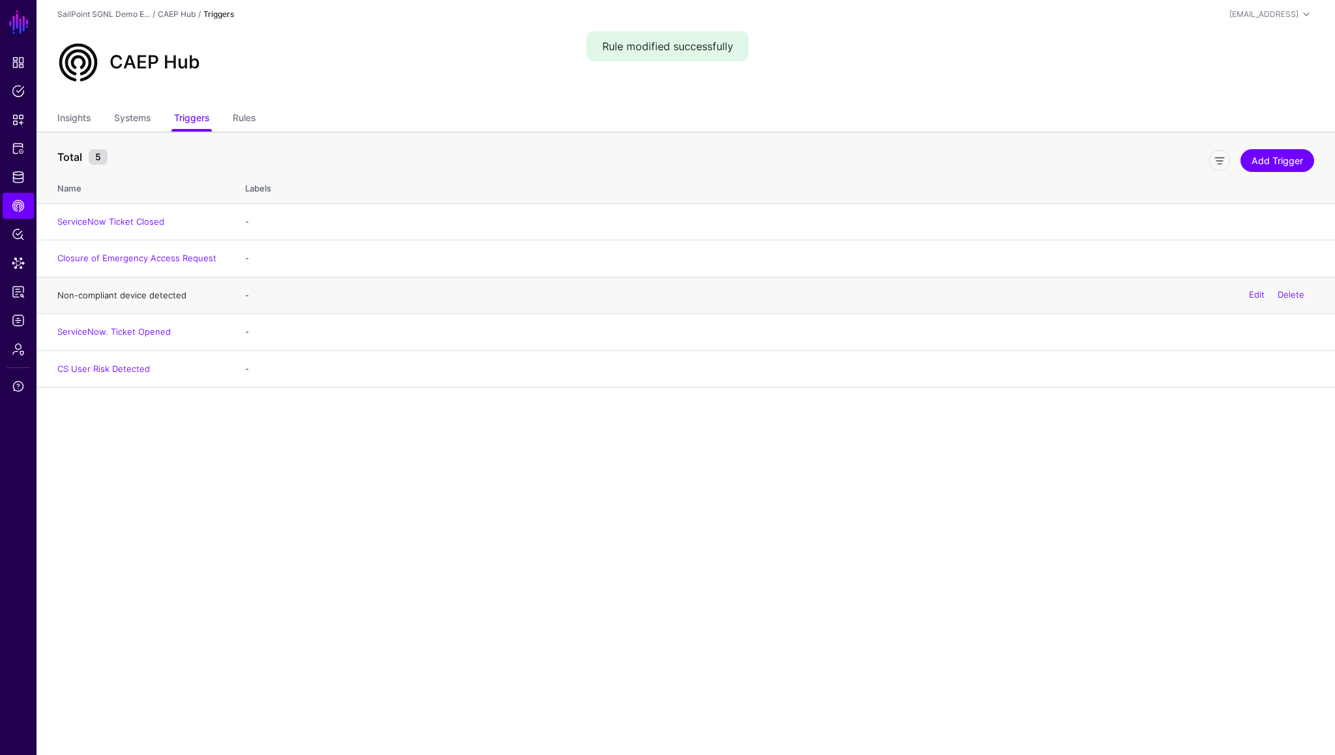
click at [107, 297] on link "Non-compliant device detected" at bounding box center [121, 295] width 129 height 10
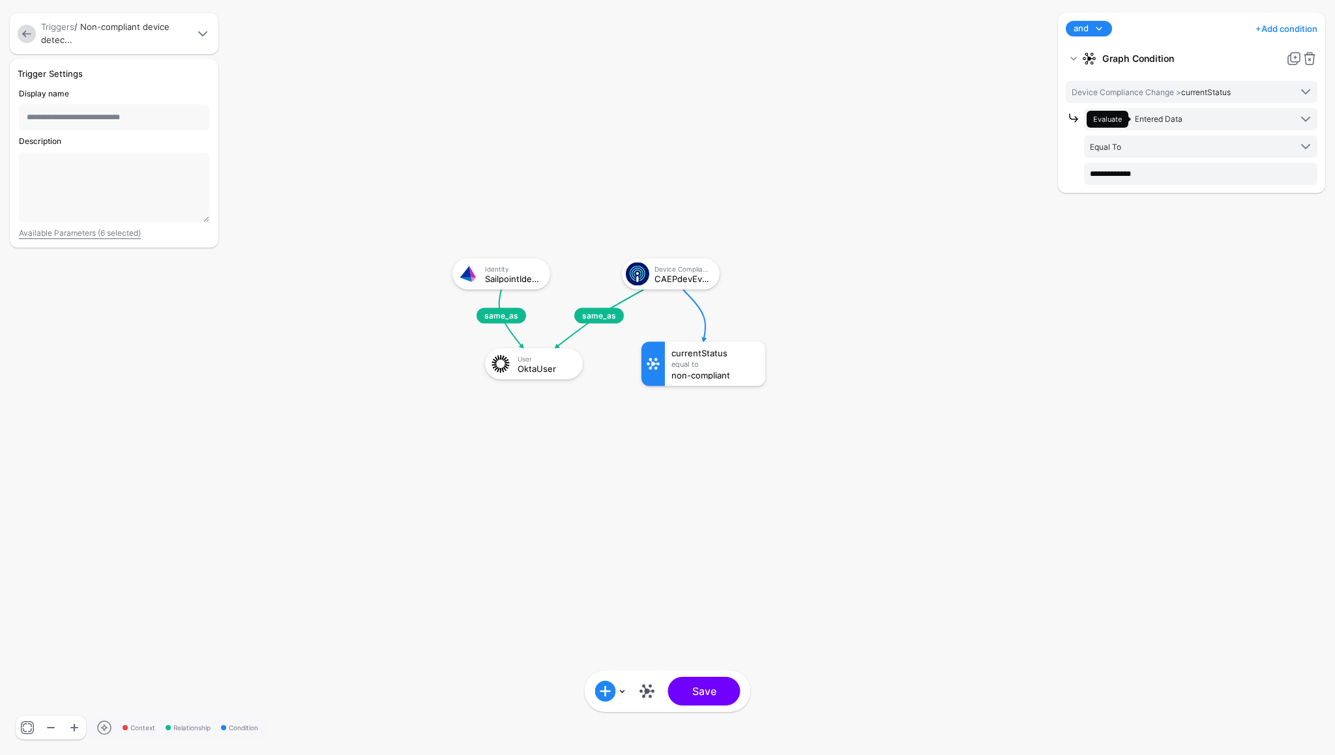
click at [26, 36] on link at bounding box center [27, 34] width 18 height 18
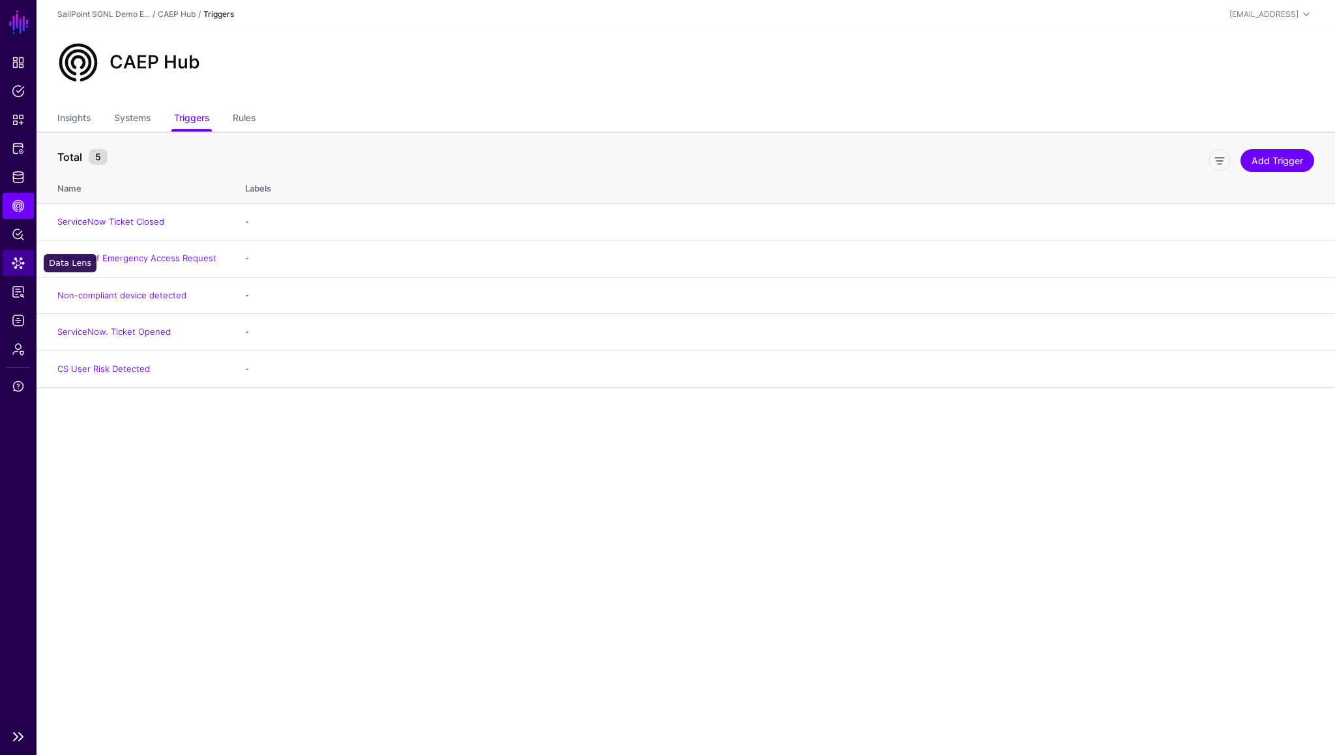
click at [15, 267] on span "Data Lens" at bounding box center [18, 263] width 13 height 13
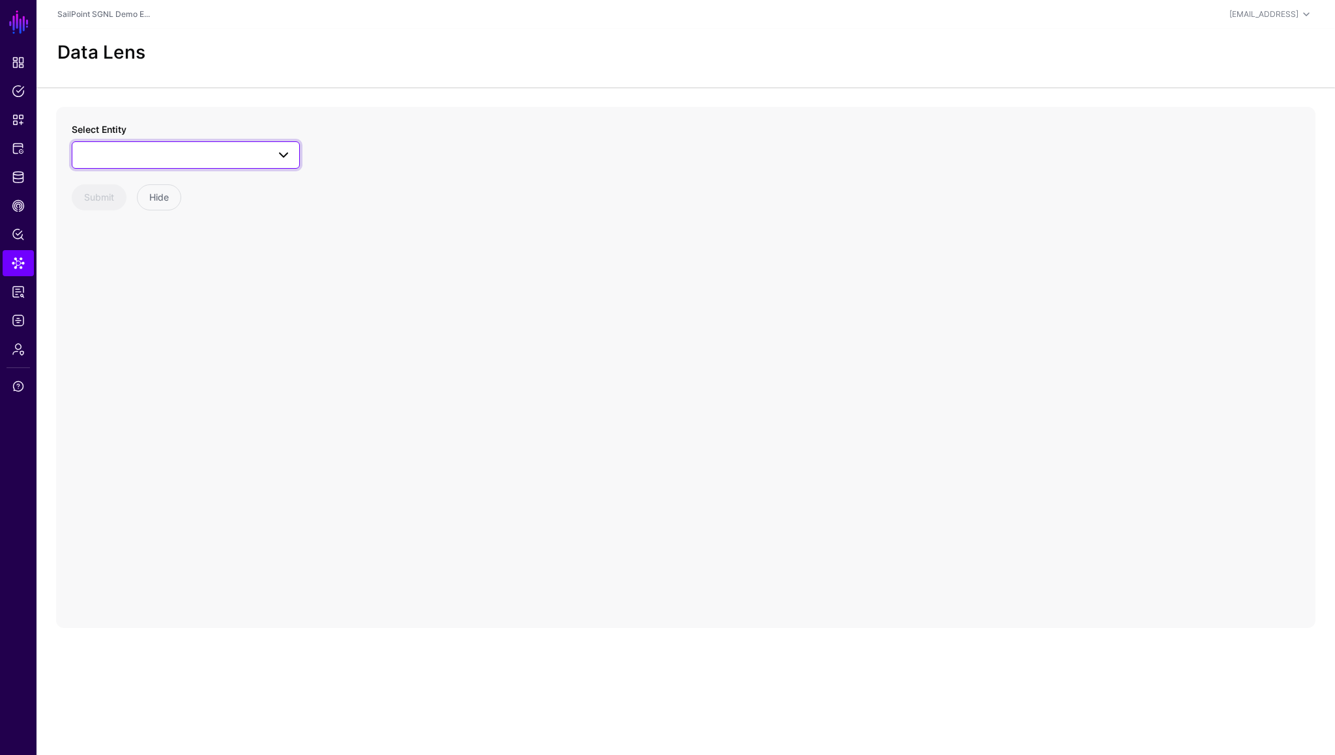
click at [194, 147] on span at bounding box center [185, 155] width 211 height 16
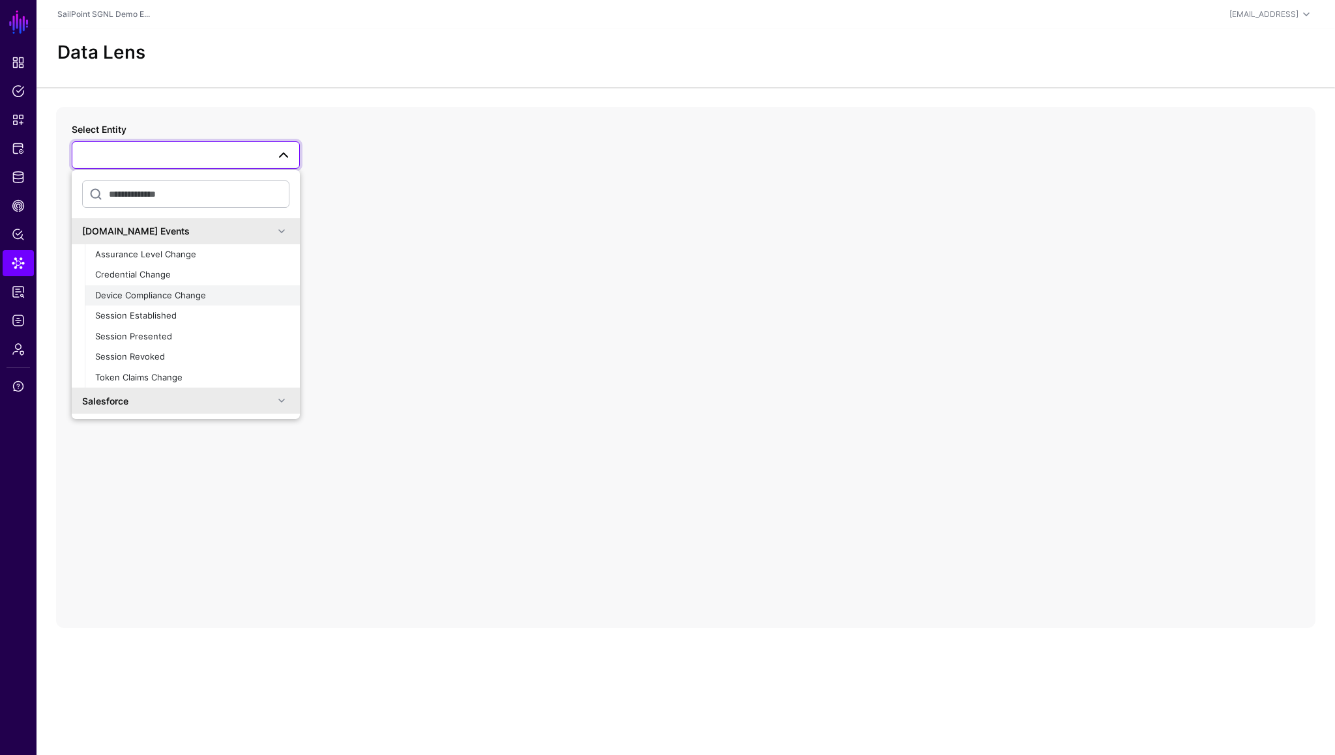
click at [158, 296] on span "Device Compliance Change" at bounding box center [150, 295] width 111 height 10
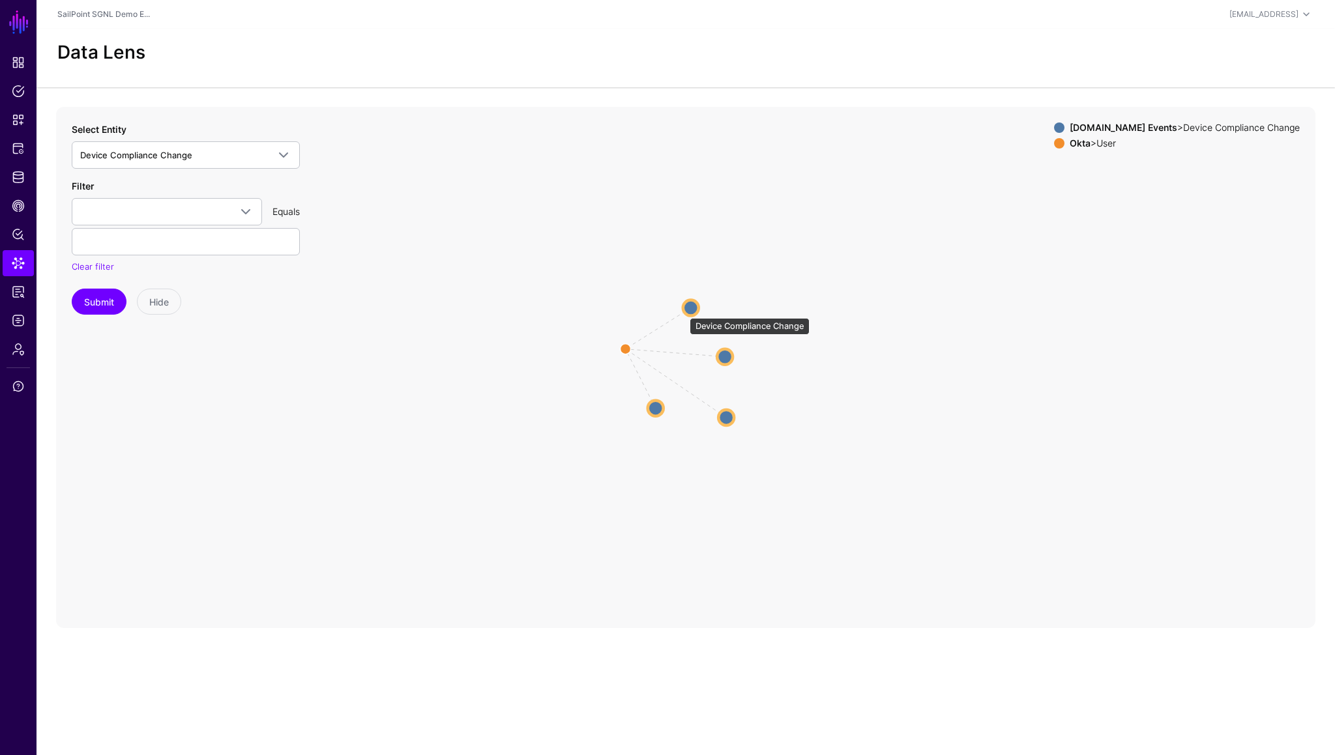
click at [687, 309] on circle at bounding box center [691, 308] width 16 height 16
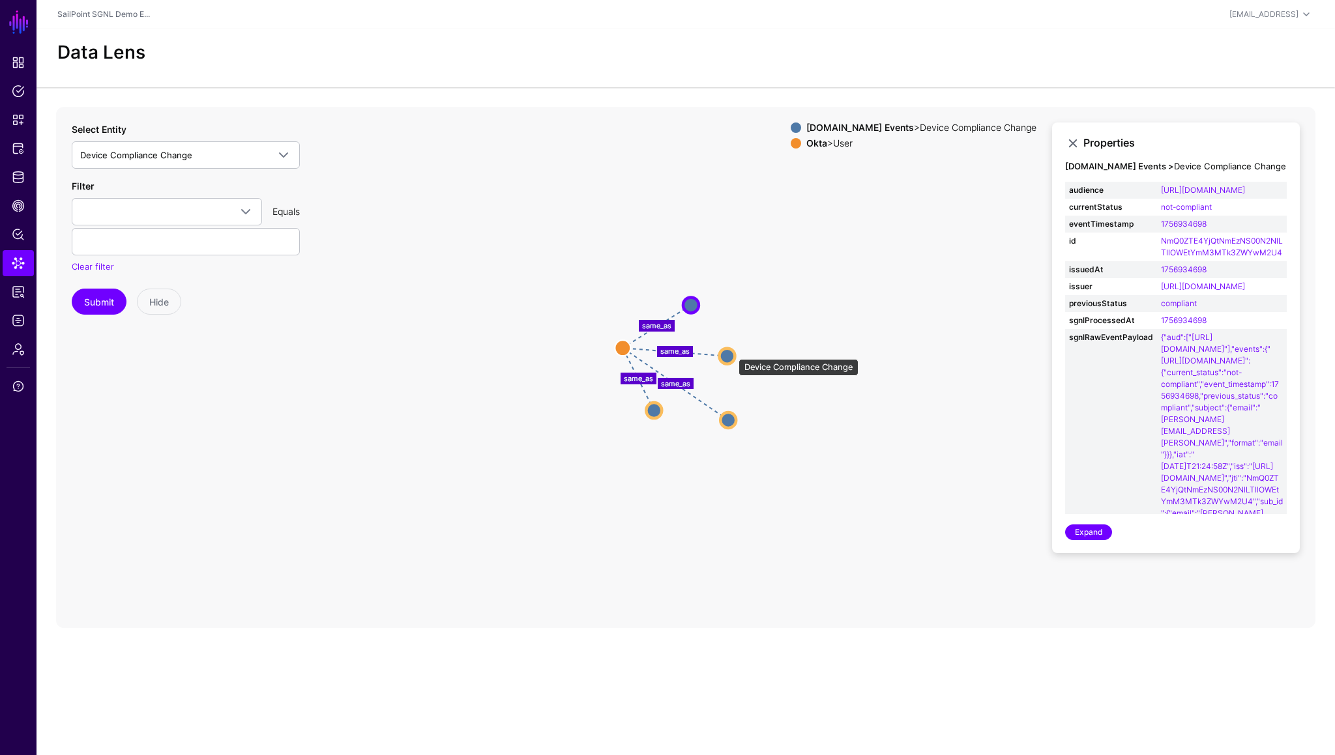
click at [732, 353] on circle at bounding box center [727, 356] width 16 height 16
click at [732, 419] on circle at bounding box center [729, 422] width 16 height 16
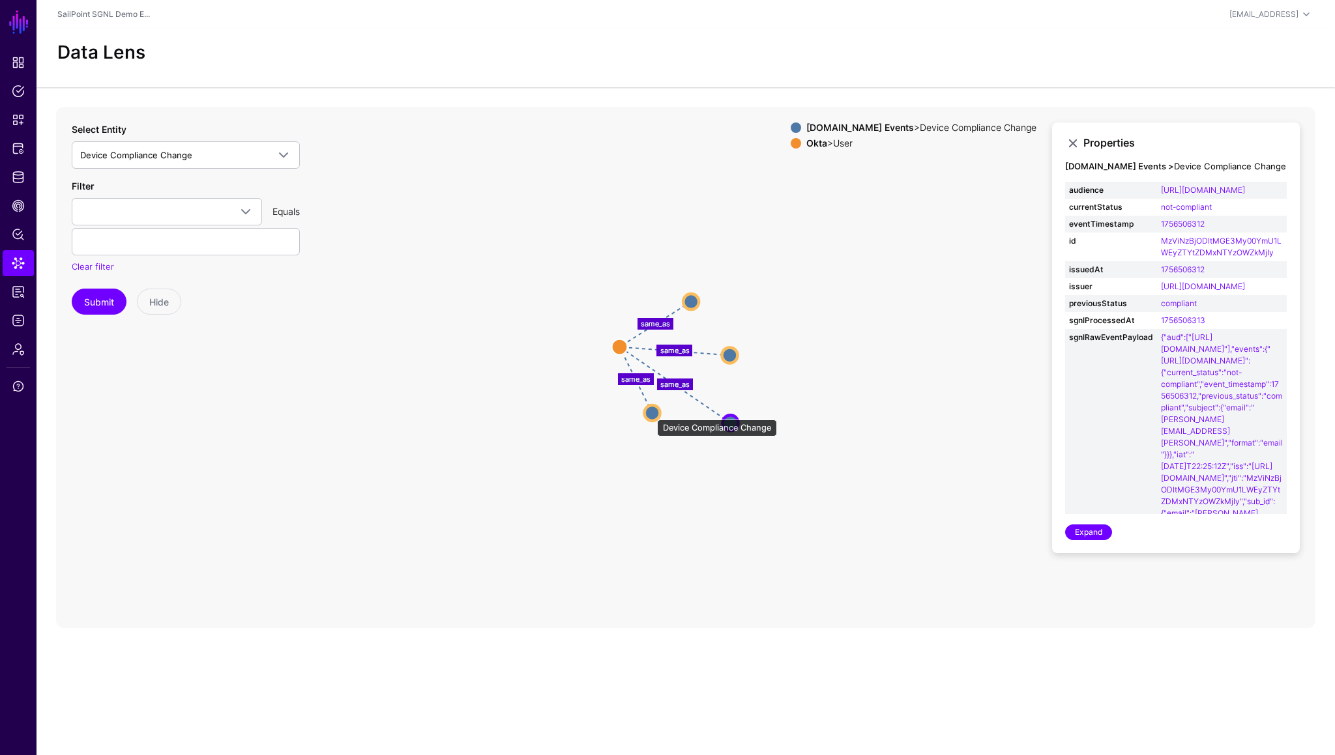
click at [650, 413] on circle at bounding box center [653, 413] width 16 height 16
click at [729, 422] on circle at bounding box center [731, 424] width 16 height 16
click at [727, 353] on circle at bounding box center [731, 355] width 16 height 16
click at [690, 302] on circle at bounding box center [691, 300] width 16 height 16
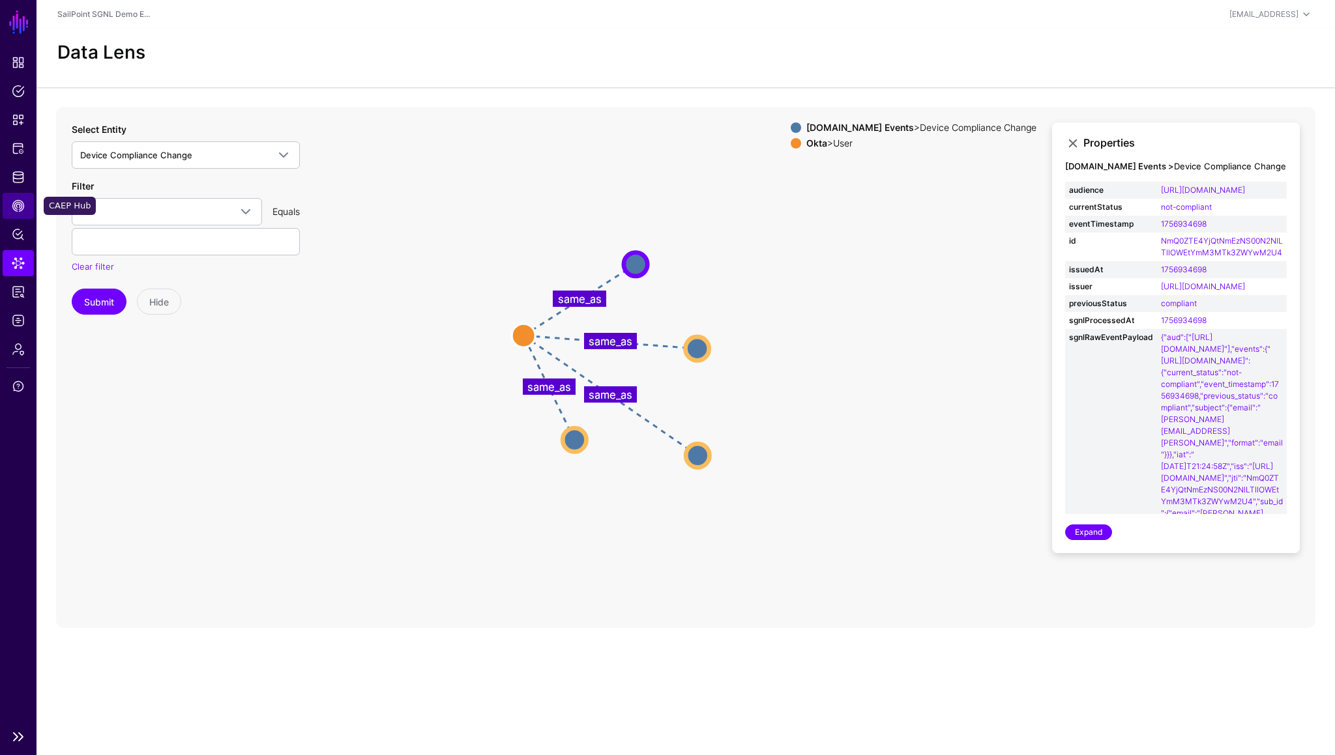
click at [24, 209] on span "CAEP Hub" at bounding box center [18, 205] width 13 height 13
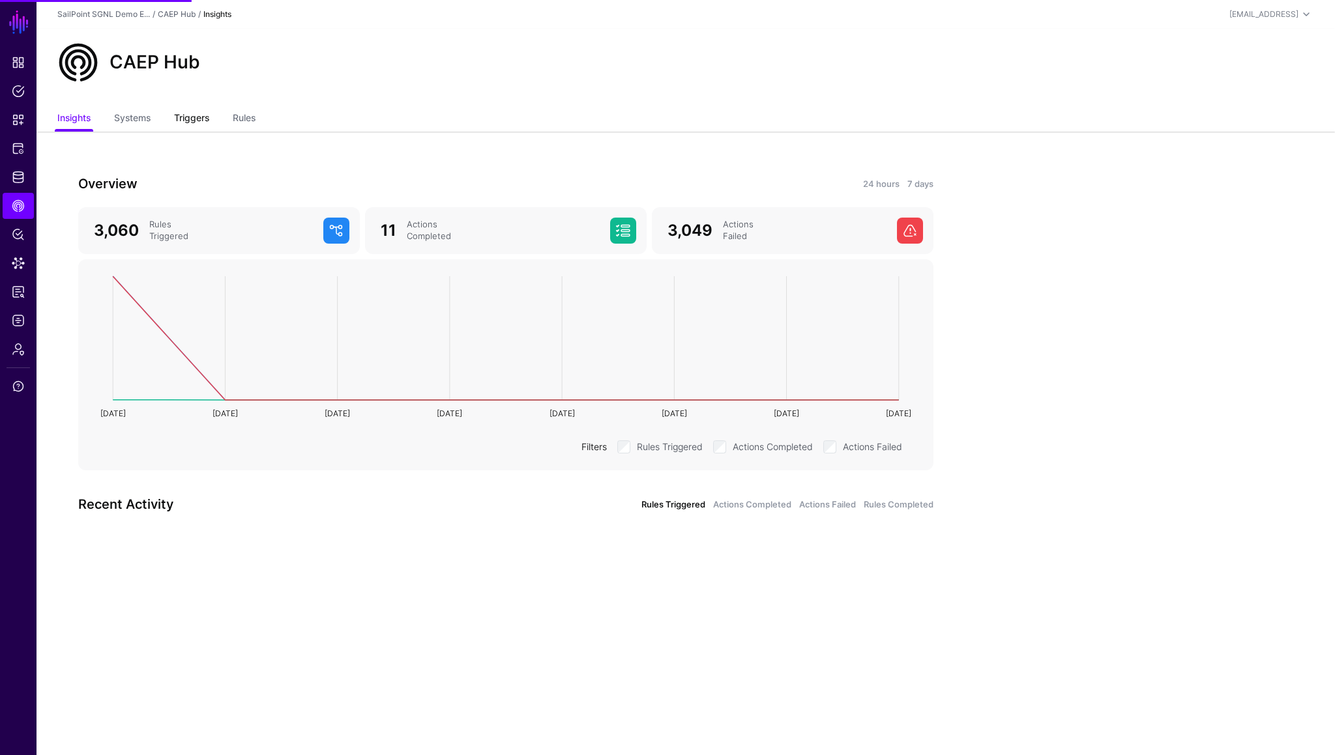
click at [198, 120] on link "Triggers" at bounding box center [191, 119] width 35 height 25
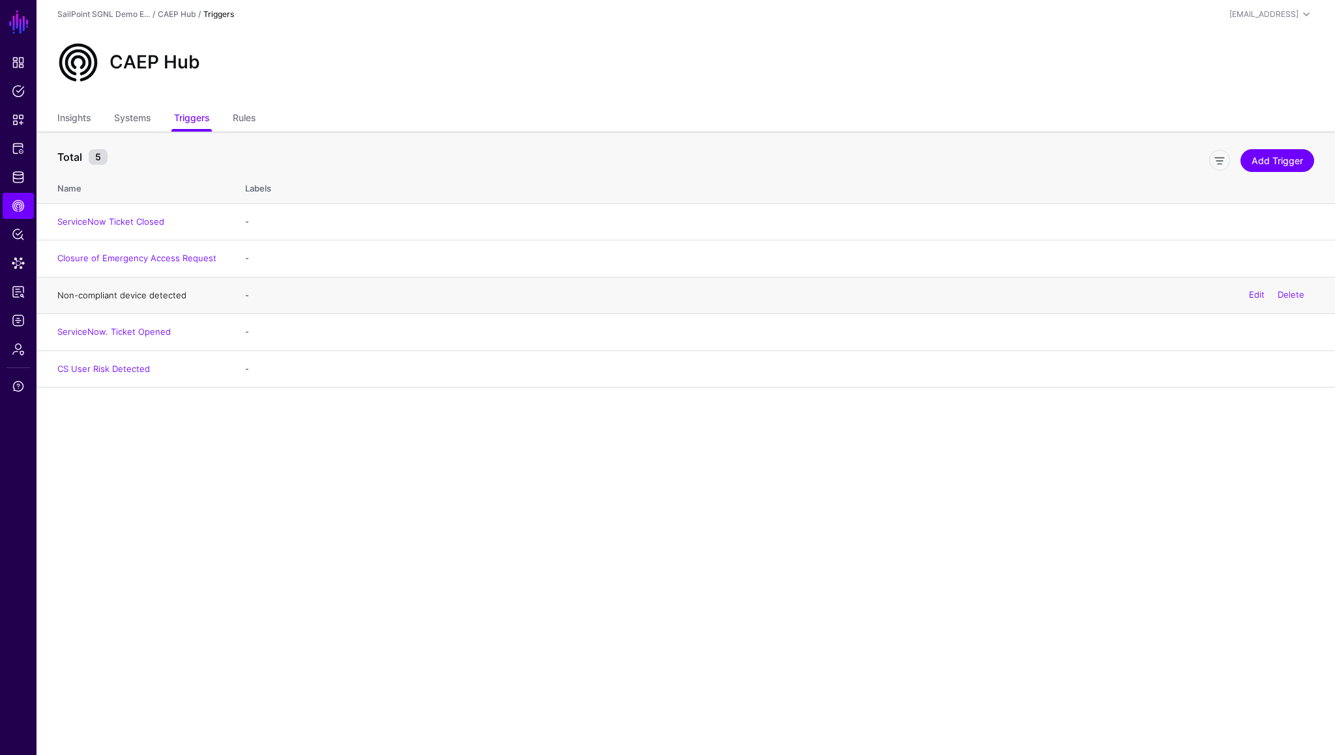
click at [101, 293] on link "Non-compliant device detected" at bounding box center [121, 295] width 129 height 10
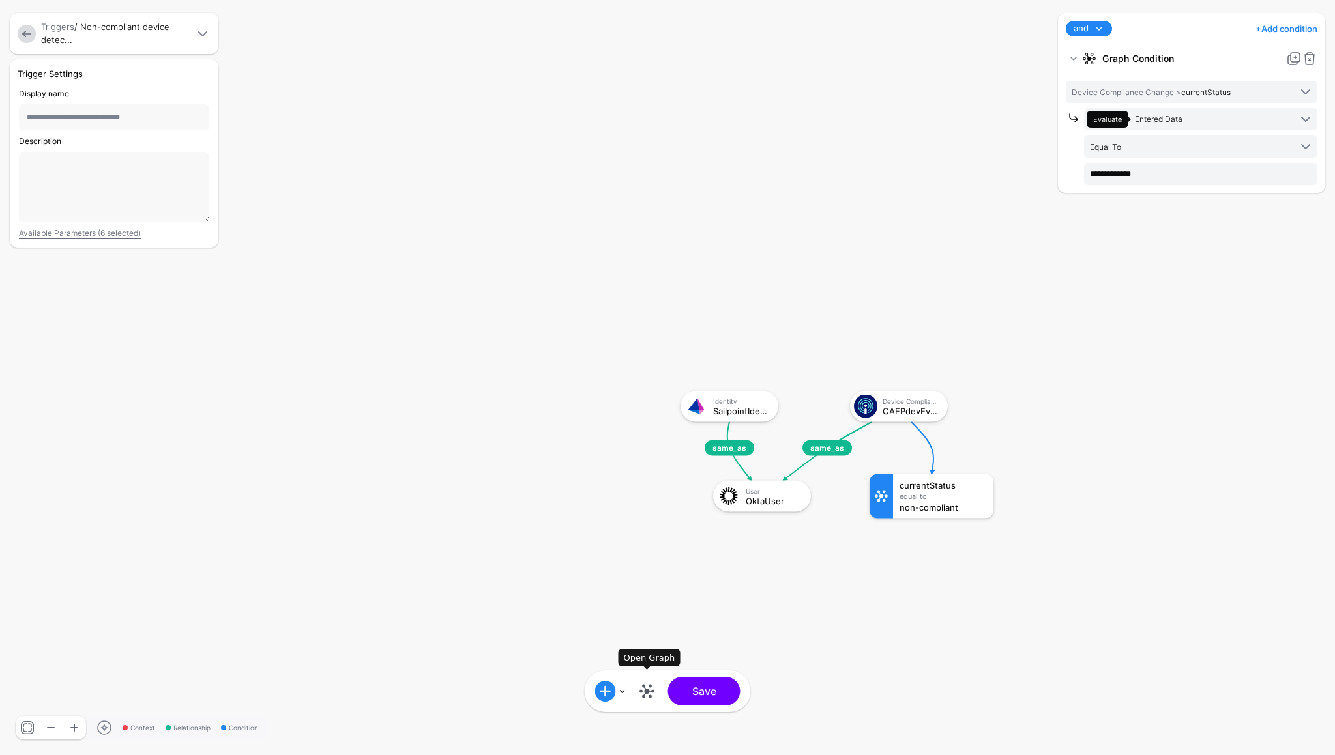
click at [648, 691] on link at bounding box center [647, 691] width 21 height 21
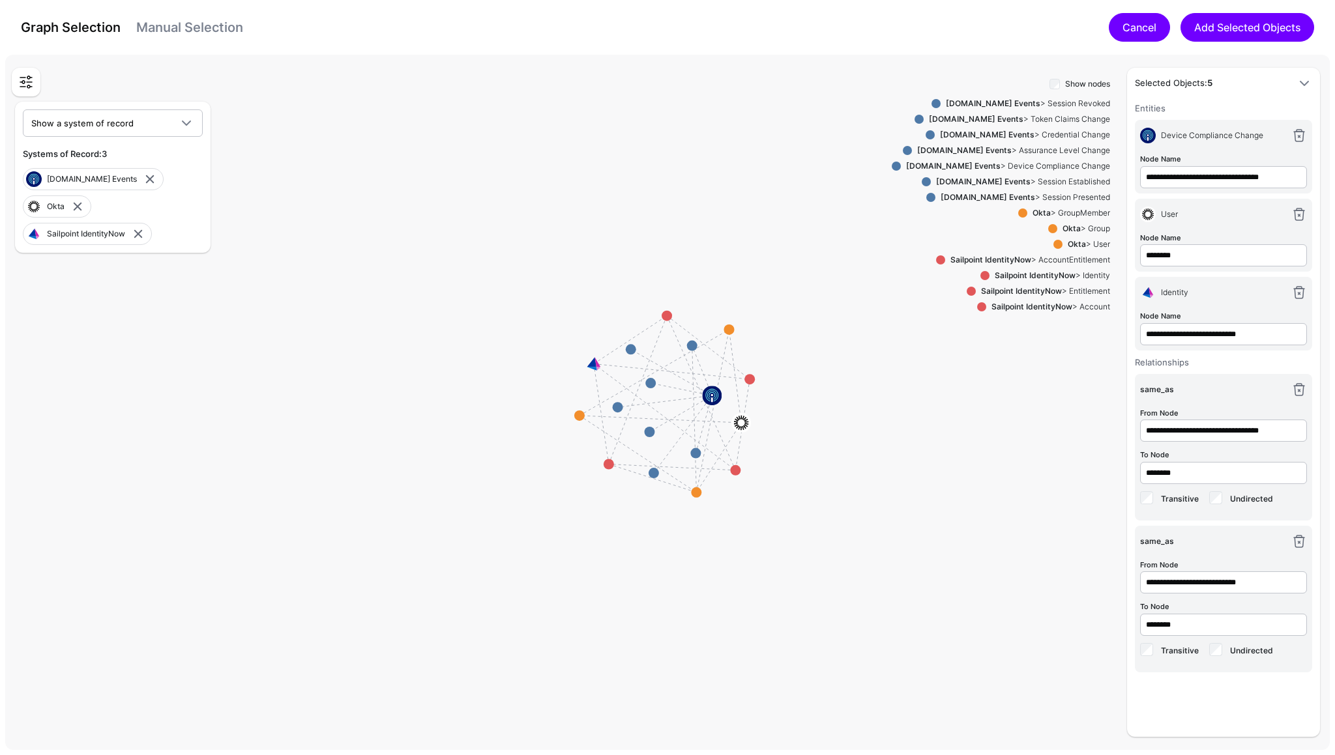
click at [1116, 38] on link "Cancel" at bounding box center [1139, 27] width 61 height 29
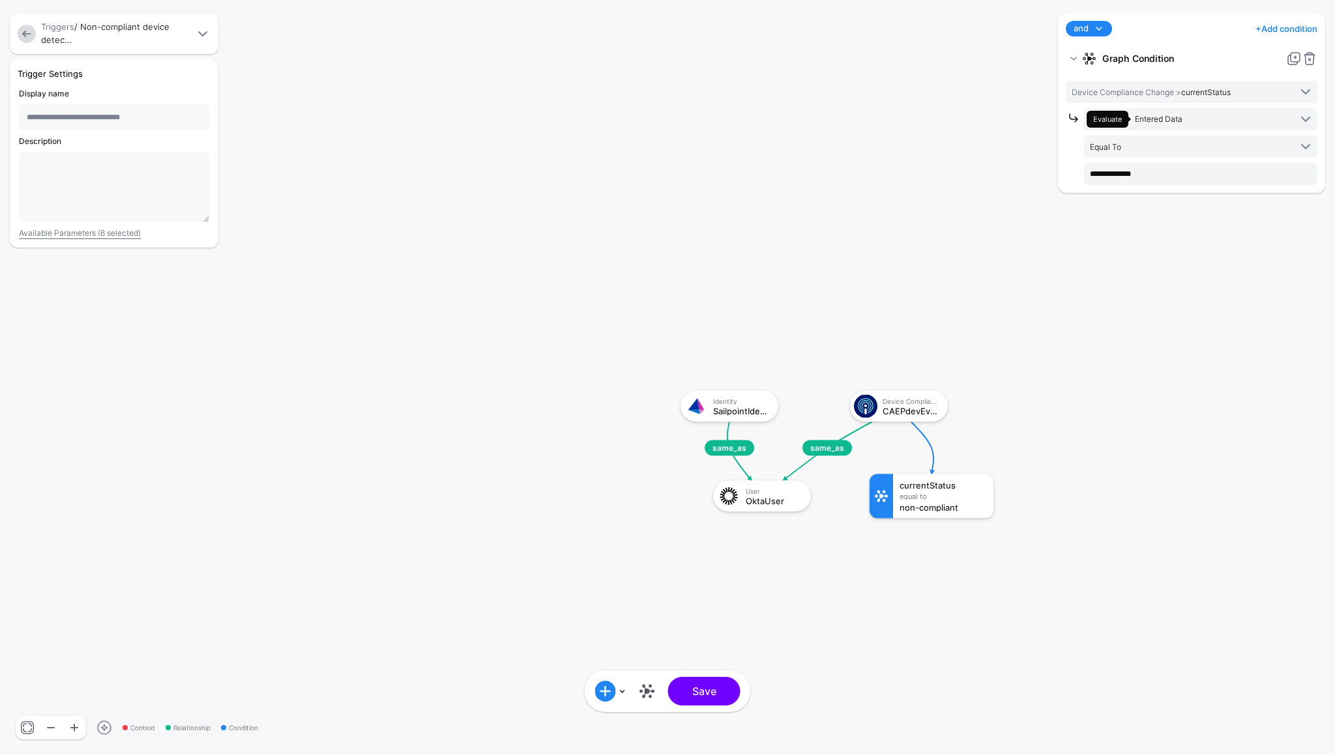
click at [26, 38] on link at bounding box center [27, 34] width 18 height 18
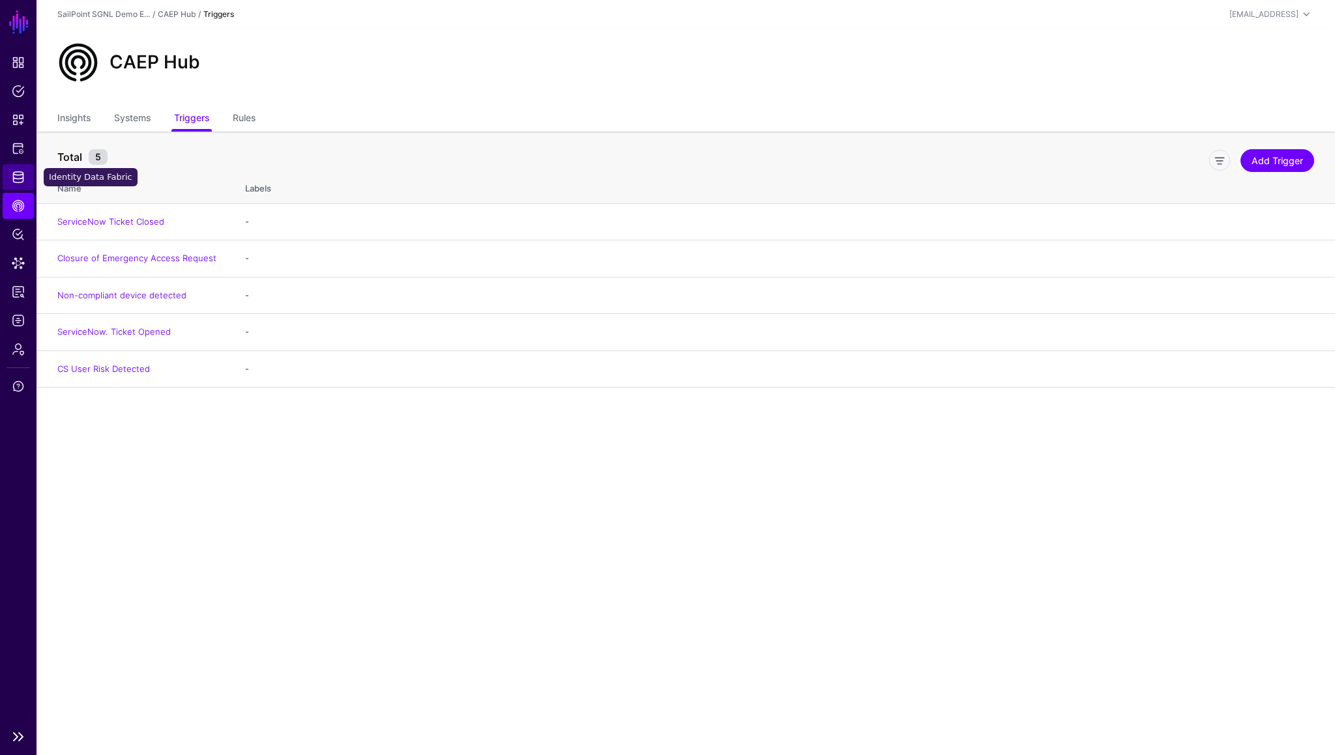
click at [15, 179] on span "Identity Data Fabric" at bounding box center [18, 177] width 13 height 13
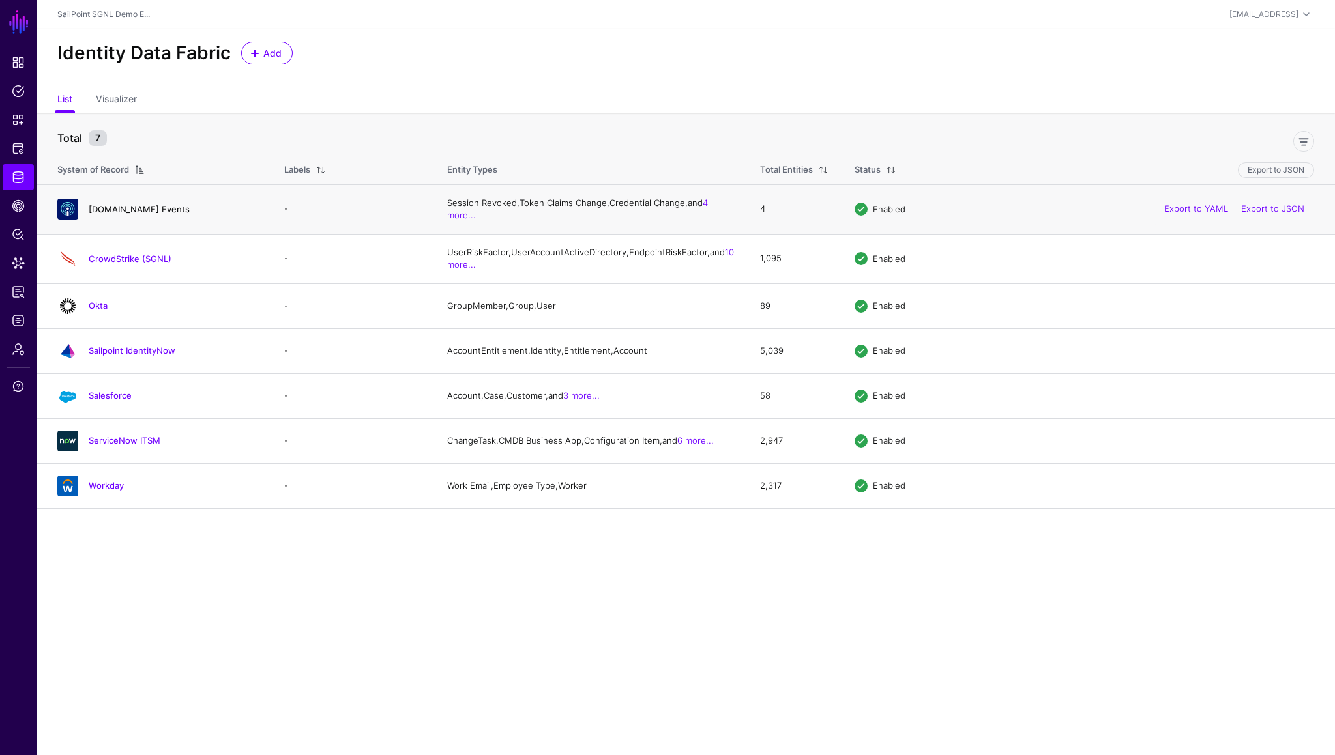
click at [123, 212] on link "[DOMAIN_NAME] Events" at bounding box center [139, 209] width 101 height 10
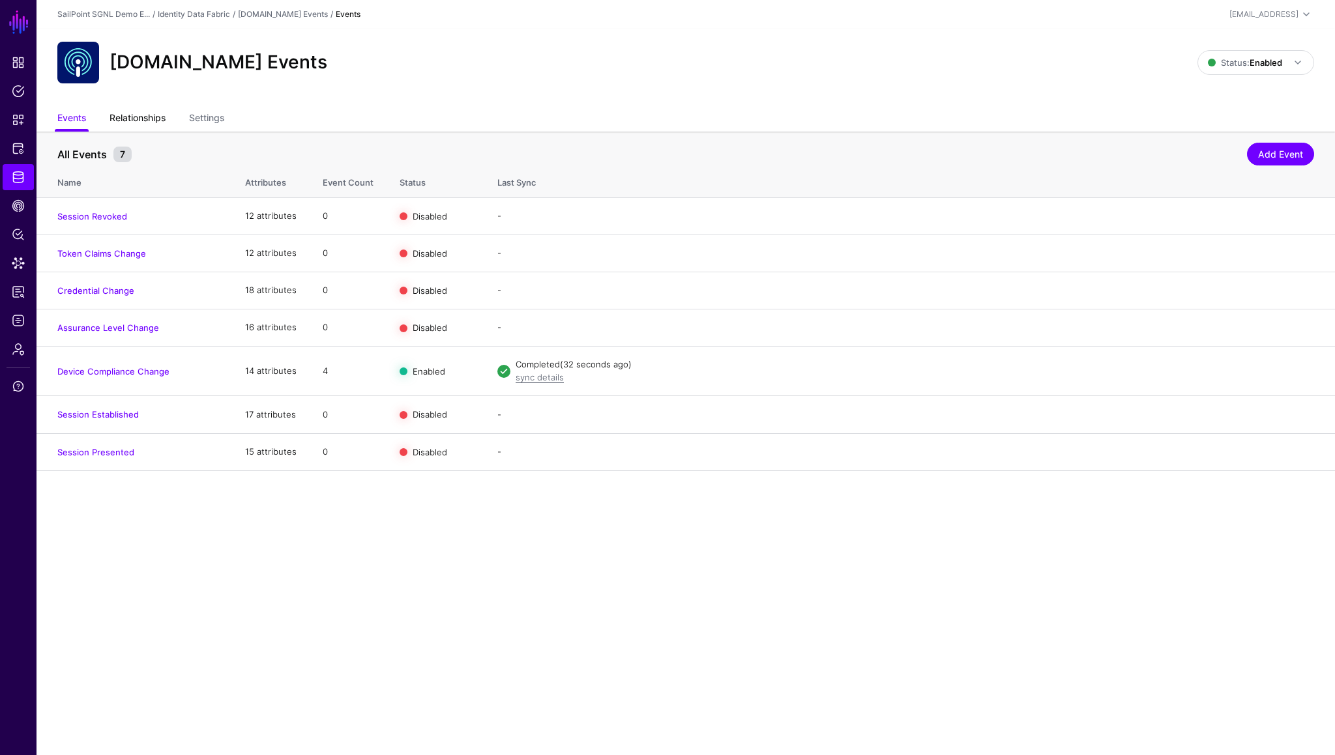
click at [154, 118] on link "Relationships" at bounding box center [137, 119] width 56 height 25
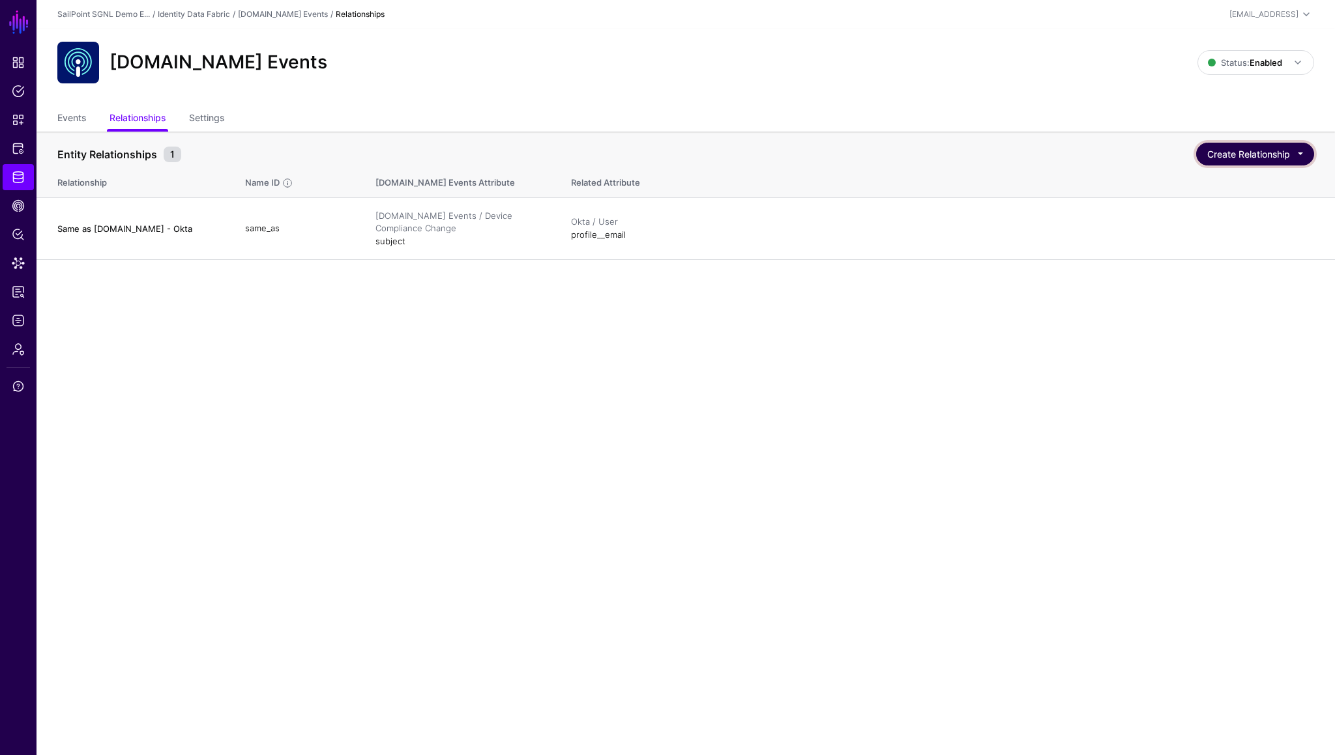
click at [1245, 158] on button "Create Relationship" at bounding box center [1255, 154] width 118 height 23
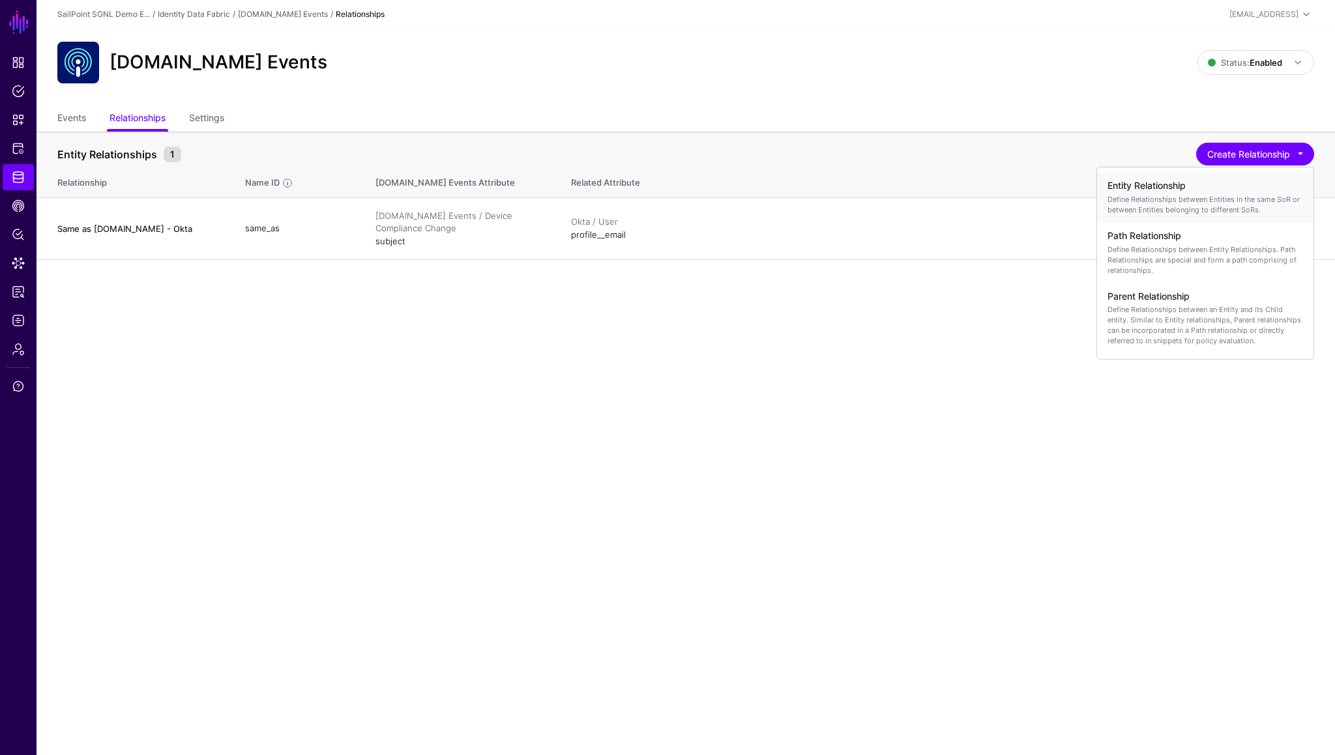
click at [1180, 205] on p "Define Relationships between Entities in the same SoR or between Entities belon…" at bounding box center [1205, 204] width 196 height 21
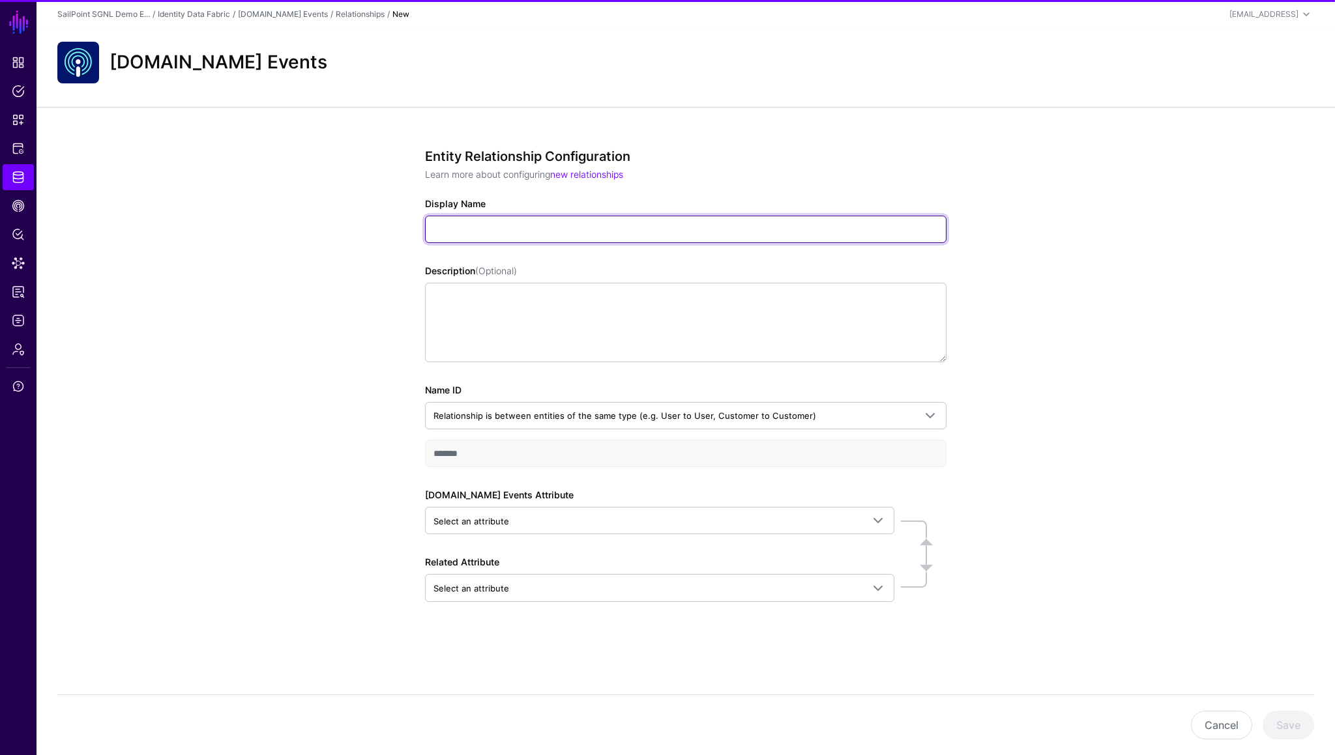
click at [581, 230] on input "Display Name" at bounding box center [685, 229] width 521 height 27
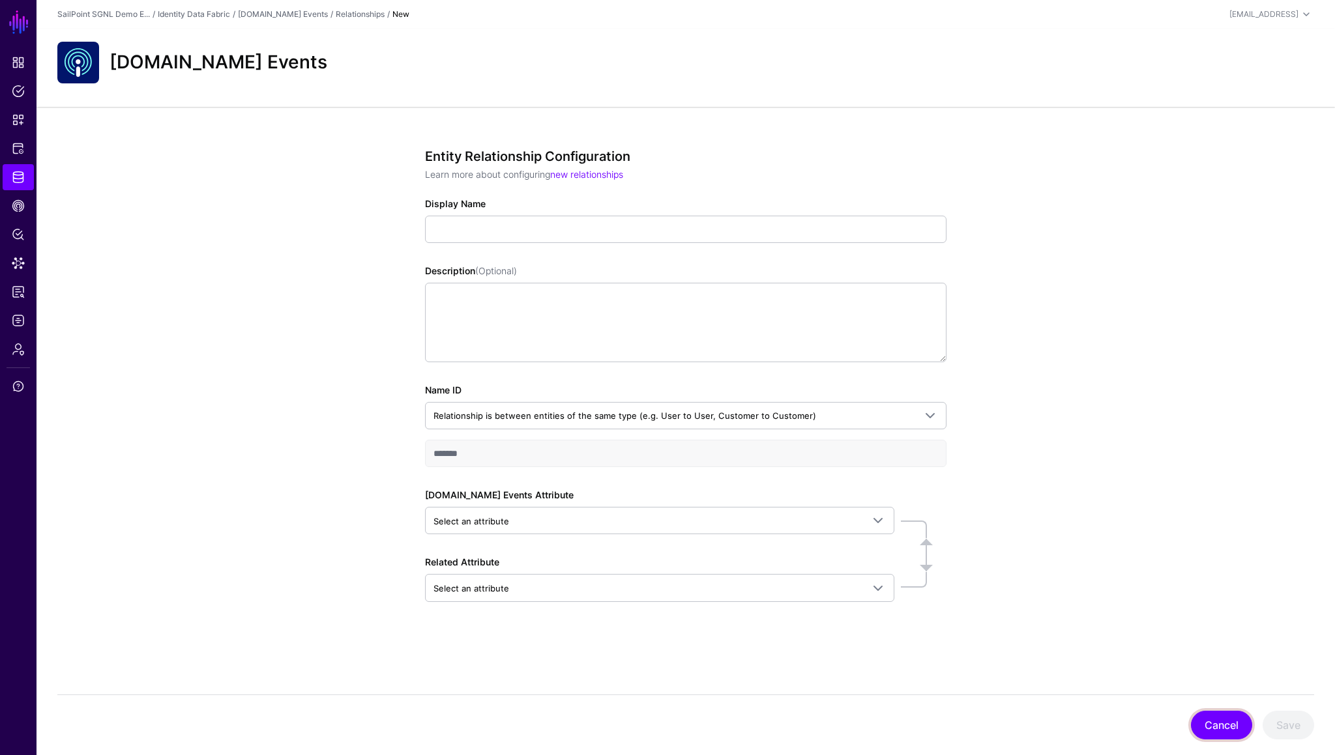
click at [1224, 719] on button "Cancel" at bounding box center [1221, 725] width 61 height 29
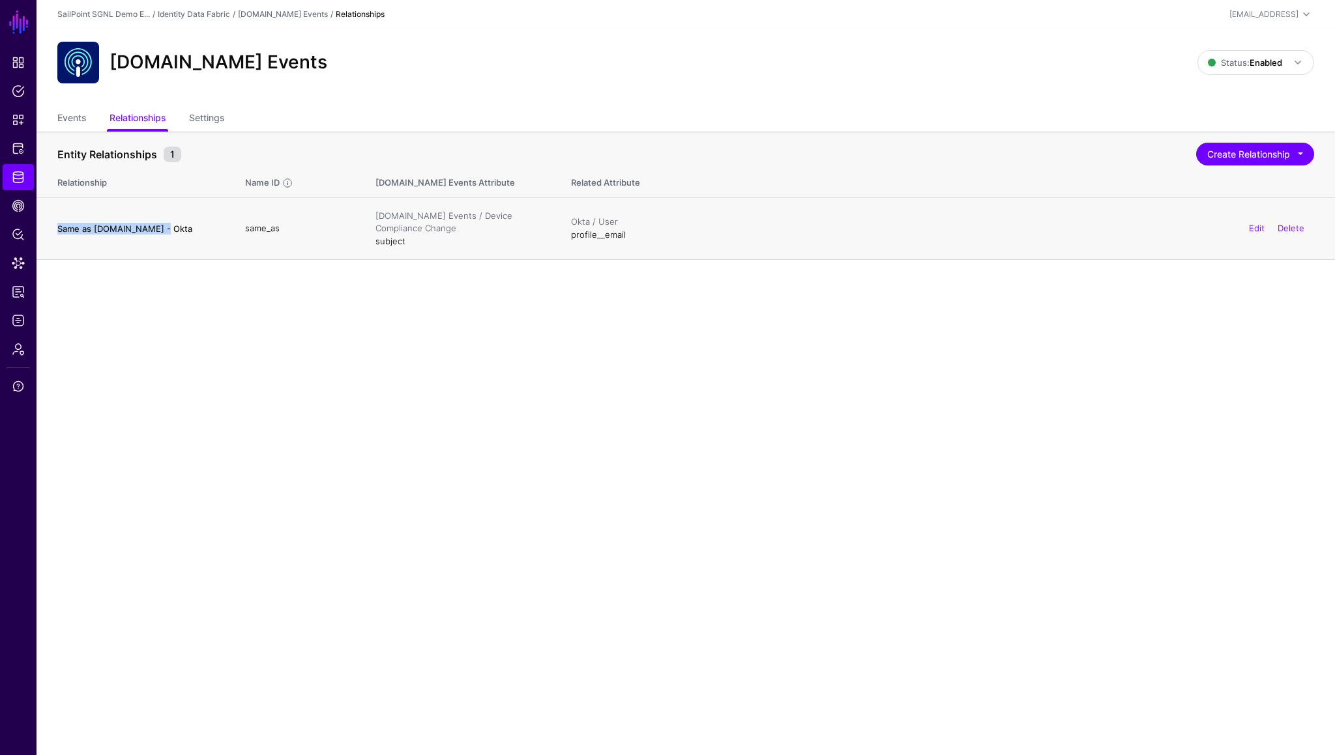
drag, startPoint x: 58, startPoint y: 229, endPoint x: 161, endPoint y: 229, distance: 103.0
click at [161, 229] on h4 "Same as [DOMAIN_NAME] - Okta" at bounding box center [138, 229] width 162 height 12
copy h4 "Same as [DOMAIN_NAME] - Okta"
click at [1219, 160] on button "Create Relationship" at bounding box center [1255, 154] width 118 height 23
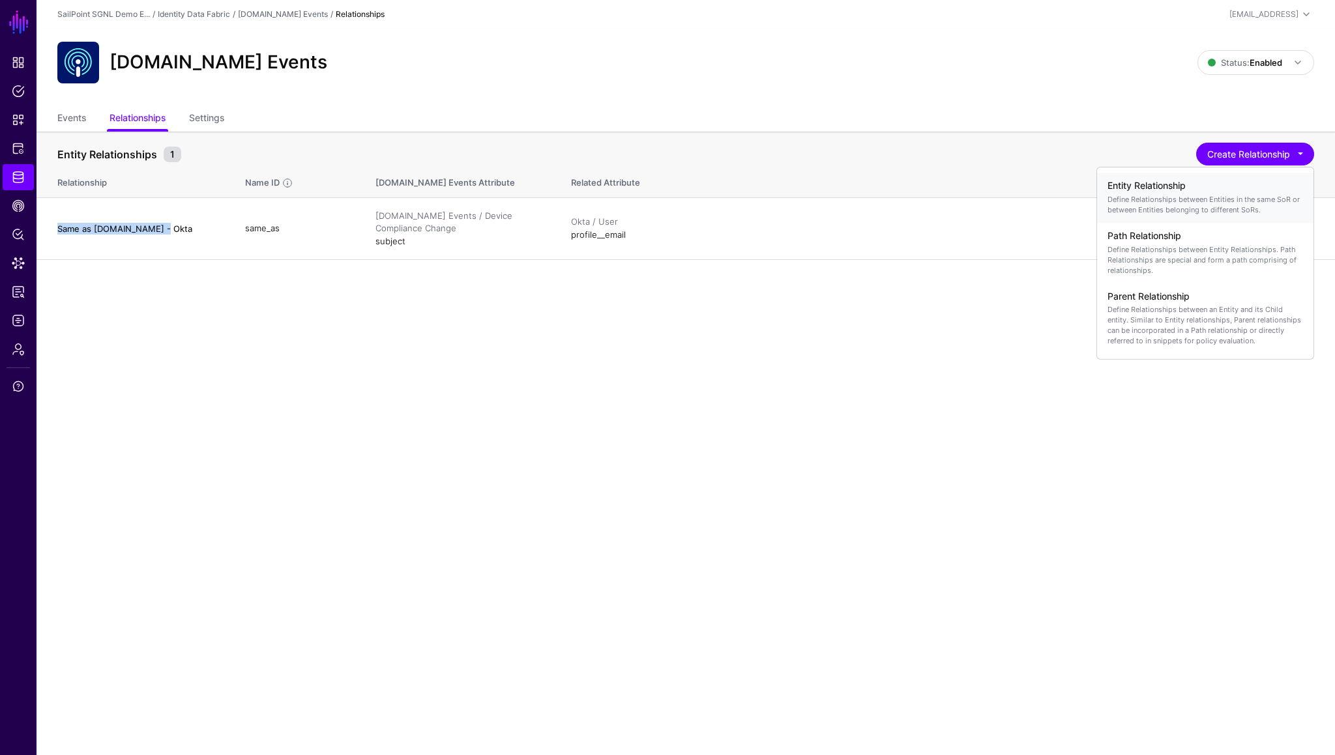
click at [1215, 189] on h4 "Entity Relationship" at bounding box center [1205, 186] width 196 height 11
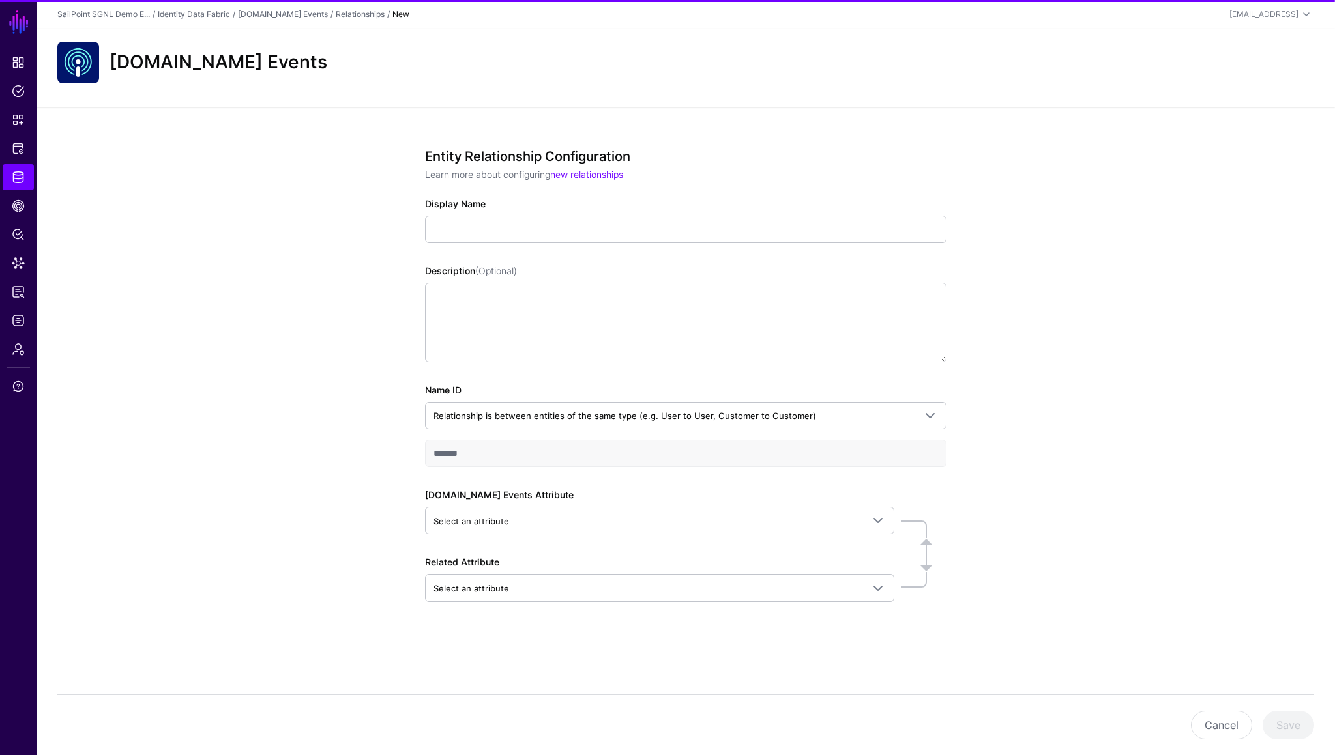
click at [585, 244] on div "Entity Relationship Configuration Learn more about configuring new relationship…" at bounding box center [685, 394] width 521 height 490
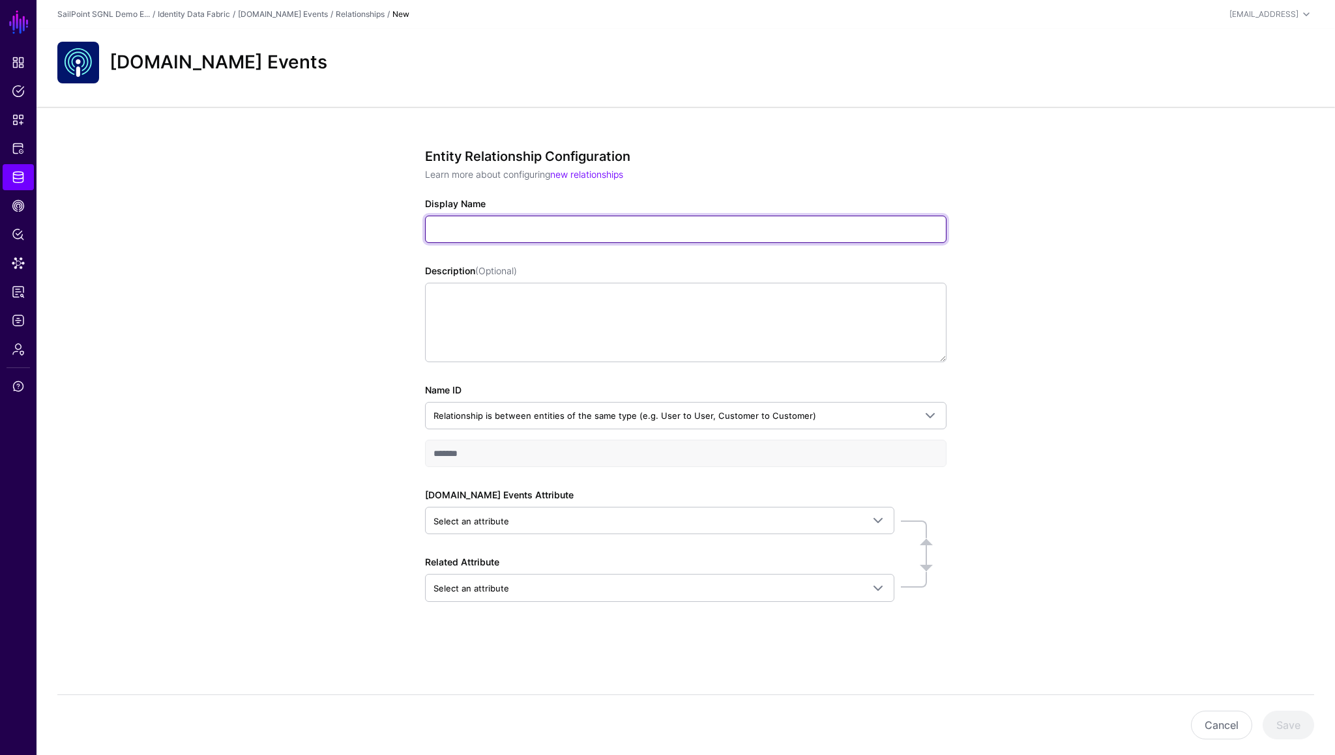
click at [540, 237] on input "Display Name" at bounding box center [685, 229] width 521 height 27
paste input "**********"
drag, startPoint x: 527, startPoint y: 228, endPoint x: 552, endPoint y: 228, distance: 25.4
click at [552, 228] on input "**********" at bounding box center [685, 229] width 521 height 27
type input "**********"
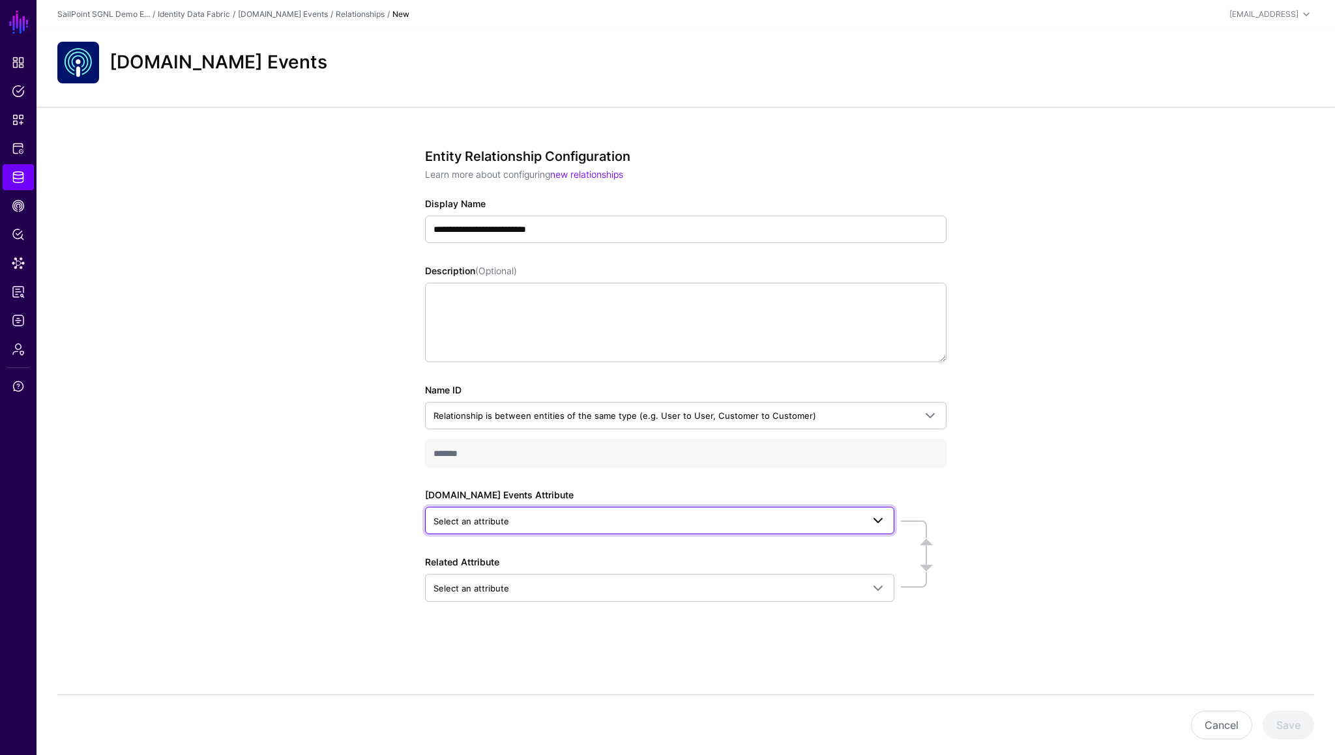
click at [476, 517] on span "Select an attribute" at bounding box center [471, 521] width 76 height 10
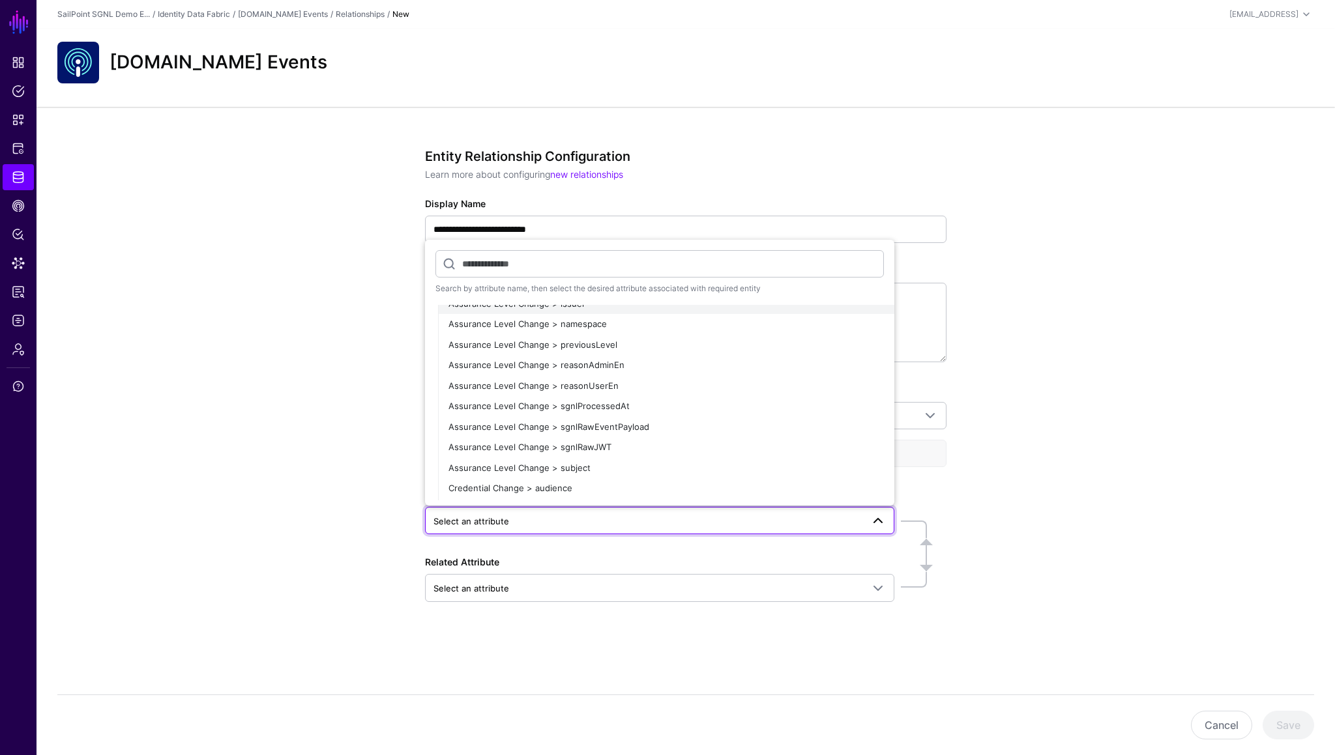
scroll to position [182, 0]
click at [539, 461] on span "Assurance Level Change > subject" at bounding box center [519, 466] width 142 height 10
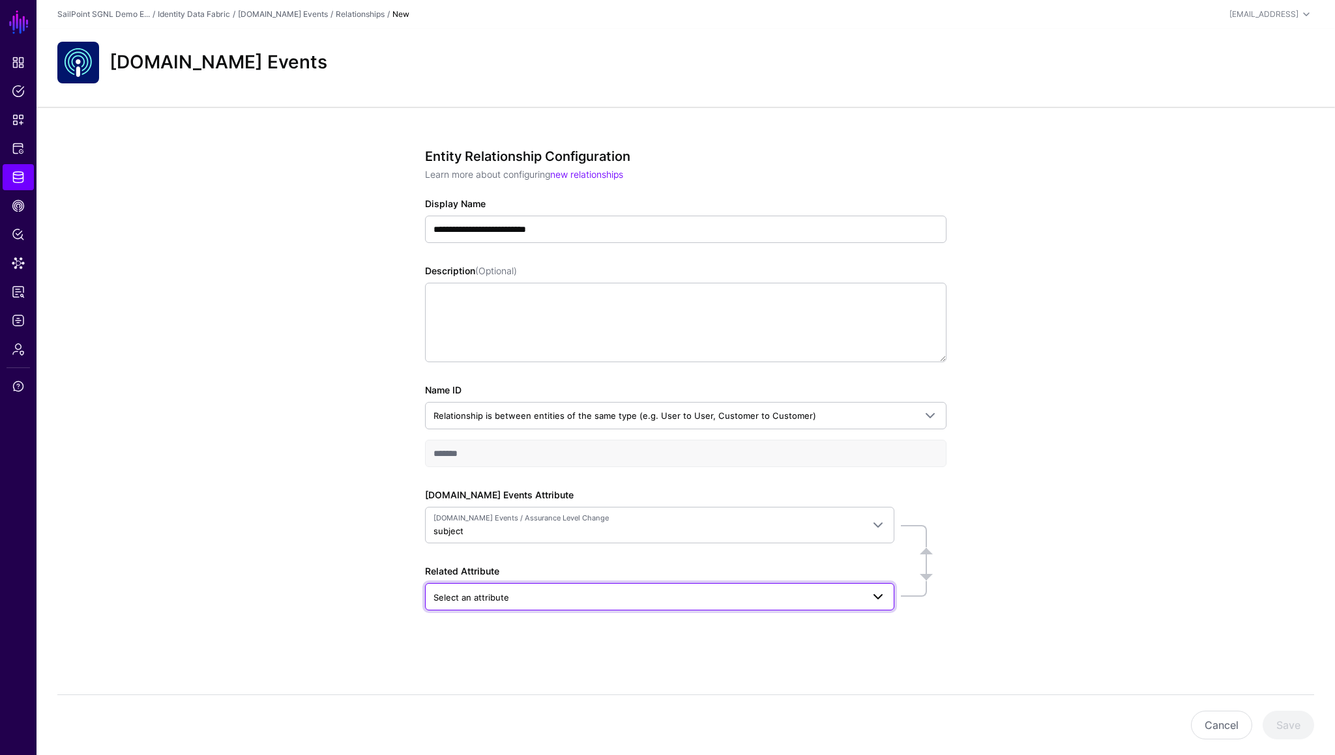
click at [529, 600] on span "Select an attribute" at bounding box center [647, 597] width 429 height 14
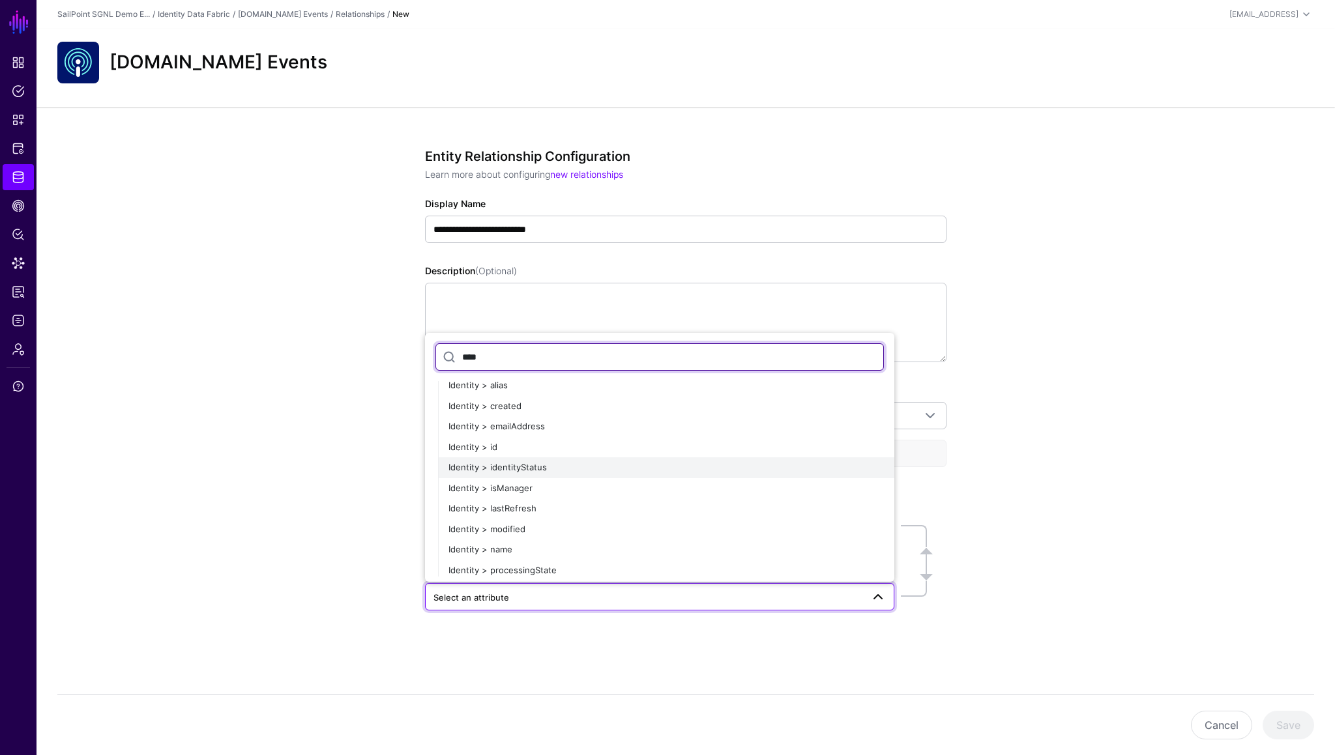
scroll to position [648, 0]
type input "****"
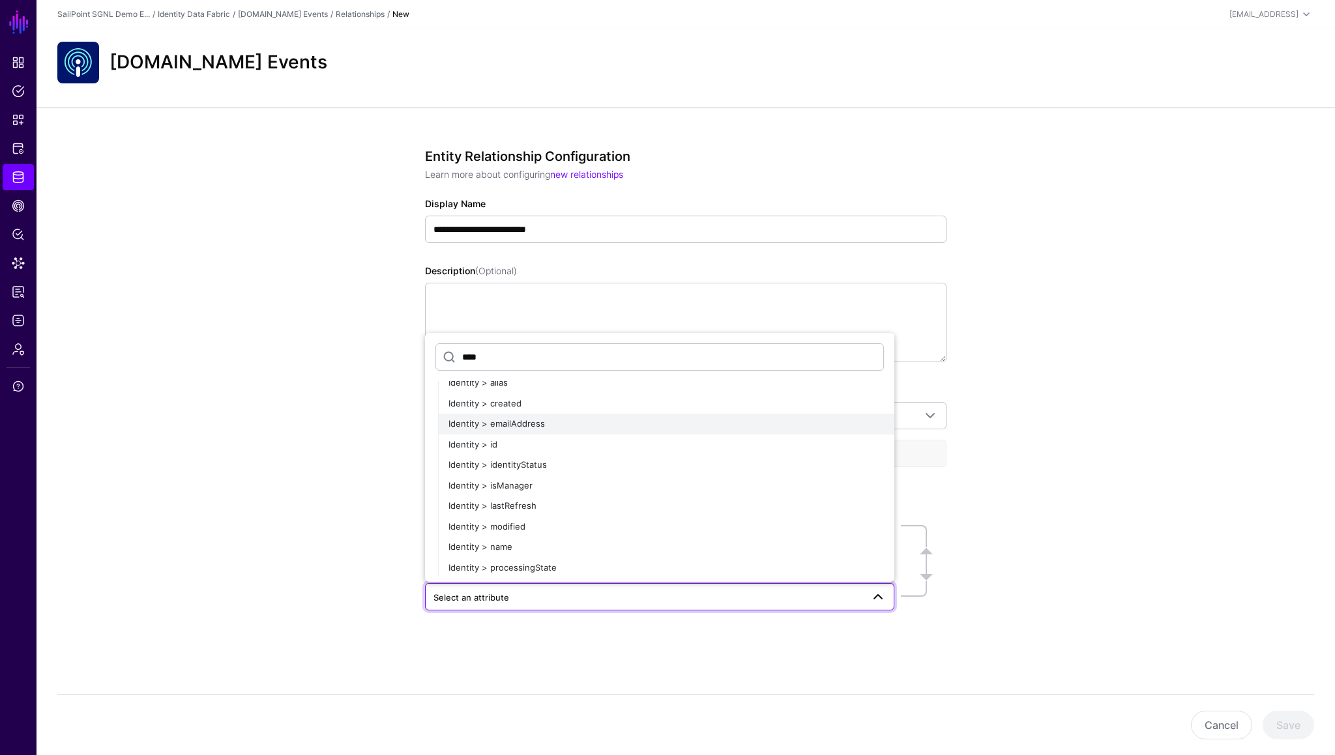
click at [519, 422] on span "Identity > emailAddress" at bounding box center [496, 423] width 96 height 10
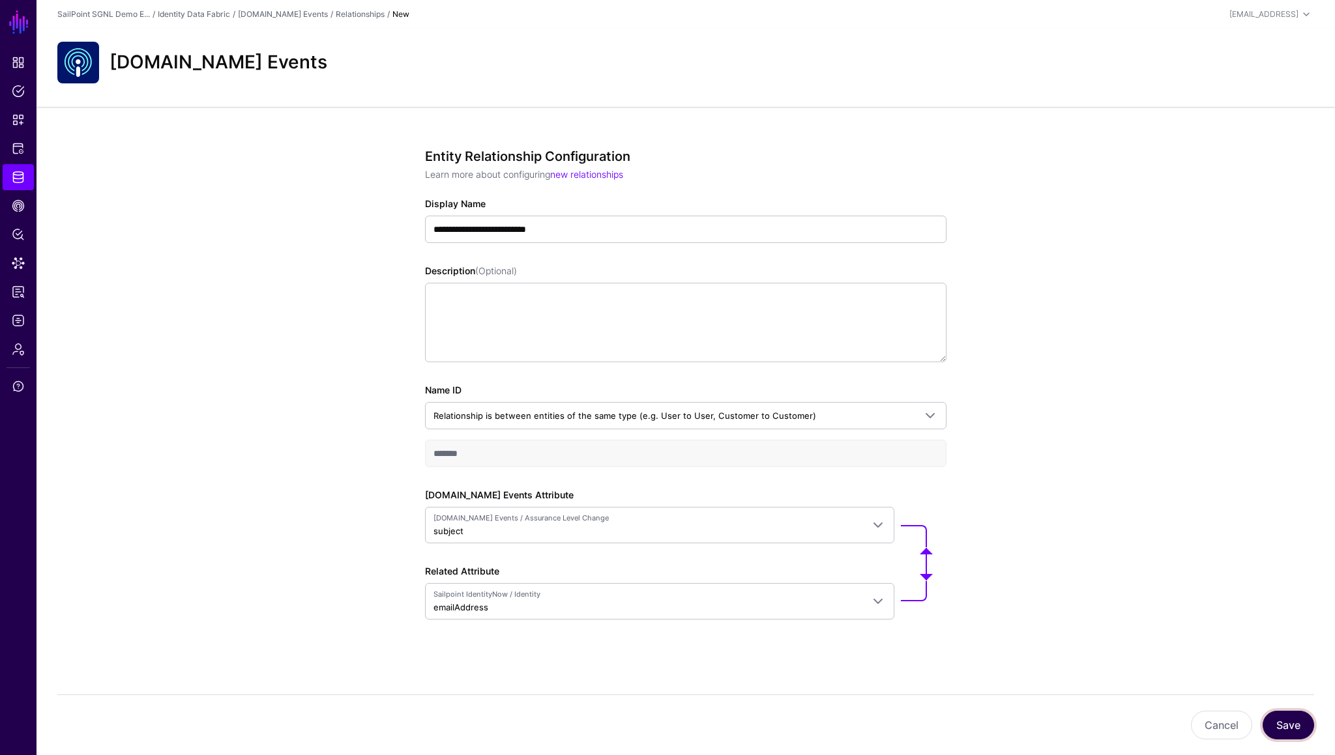
click at [1294, 724] on button "Save" at bounding box center [1287, 725] width 51 height 29
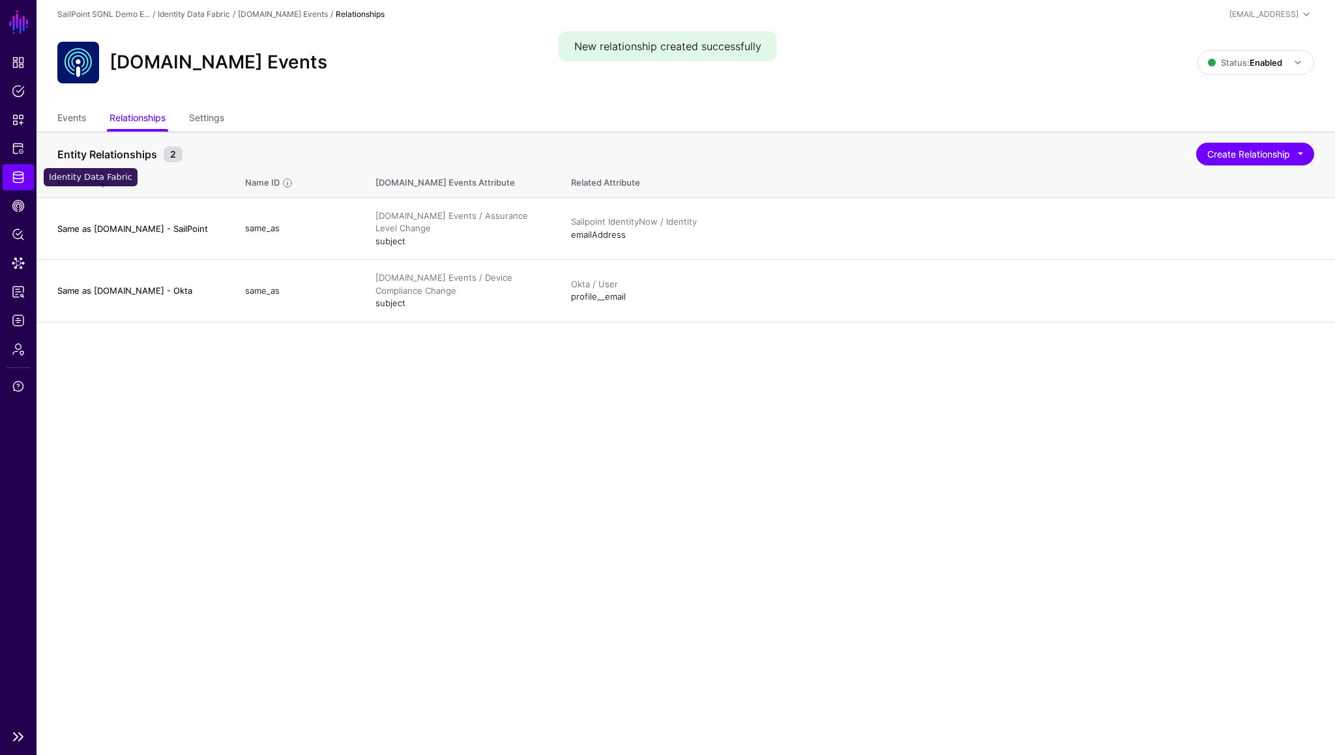
click at [12, 174] on span "Identity Data Fabric" at bounding box center [18, 177] width 13 height 13
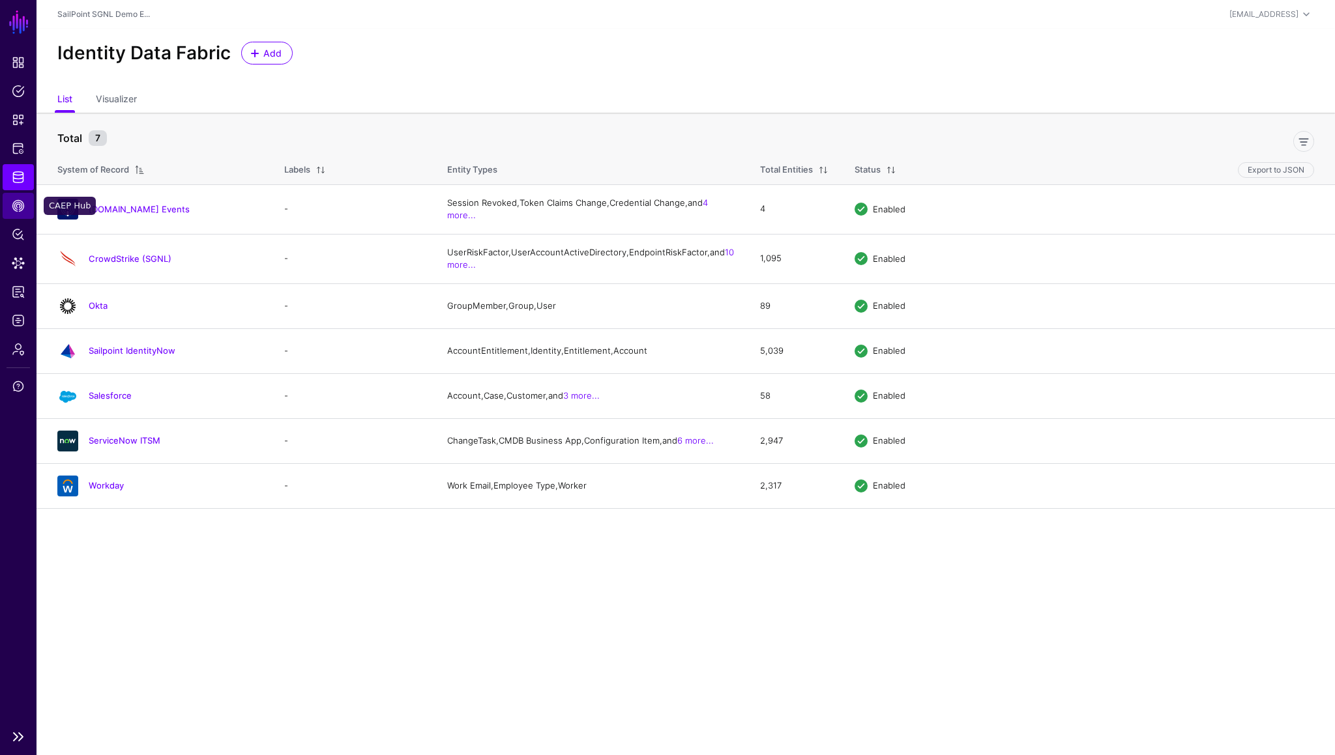
click at [21, 209] on span "CAEP Hub" at bounding box center [18, 205] width 13 height 13
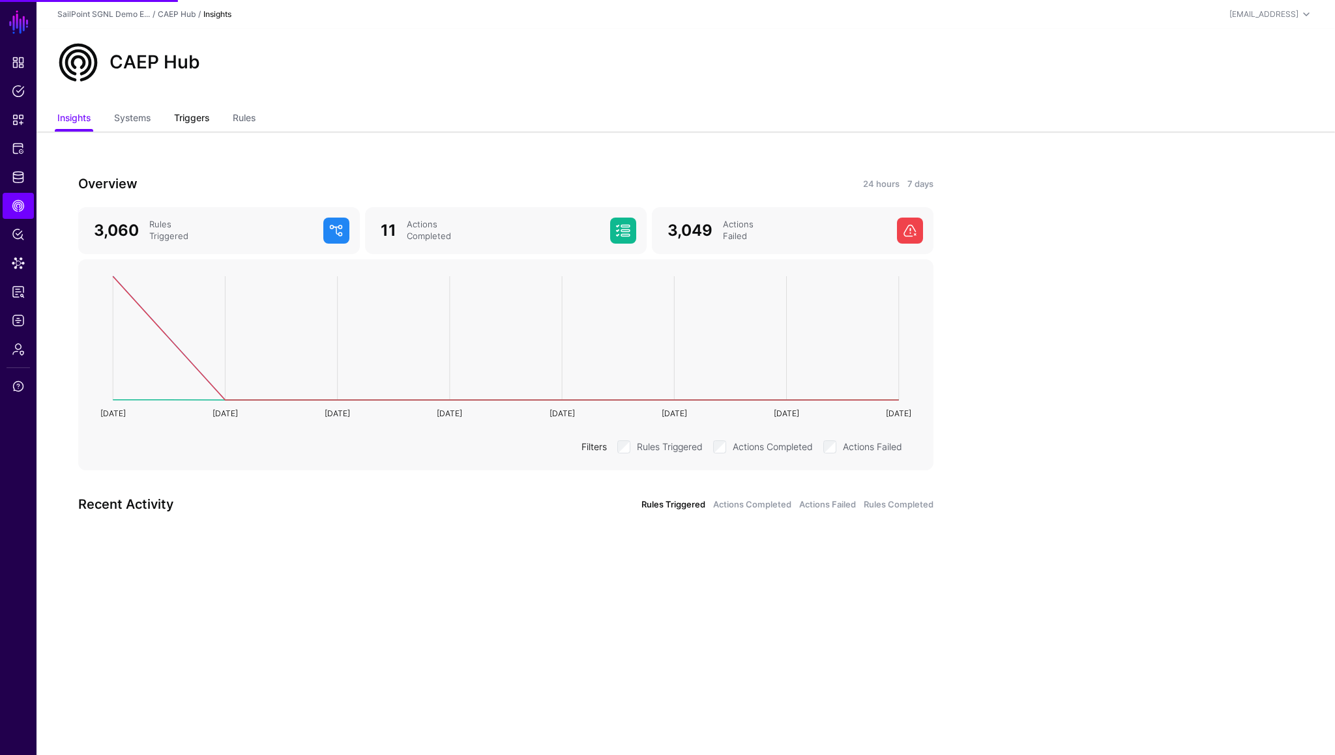
click at [205, 115] on link "Triggers" at bounding box center [191, 119] width 35 height 25
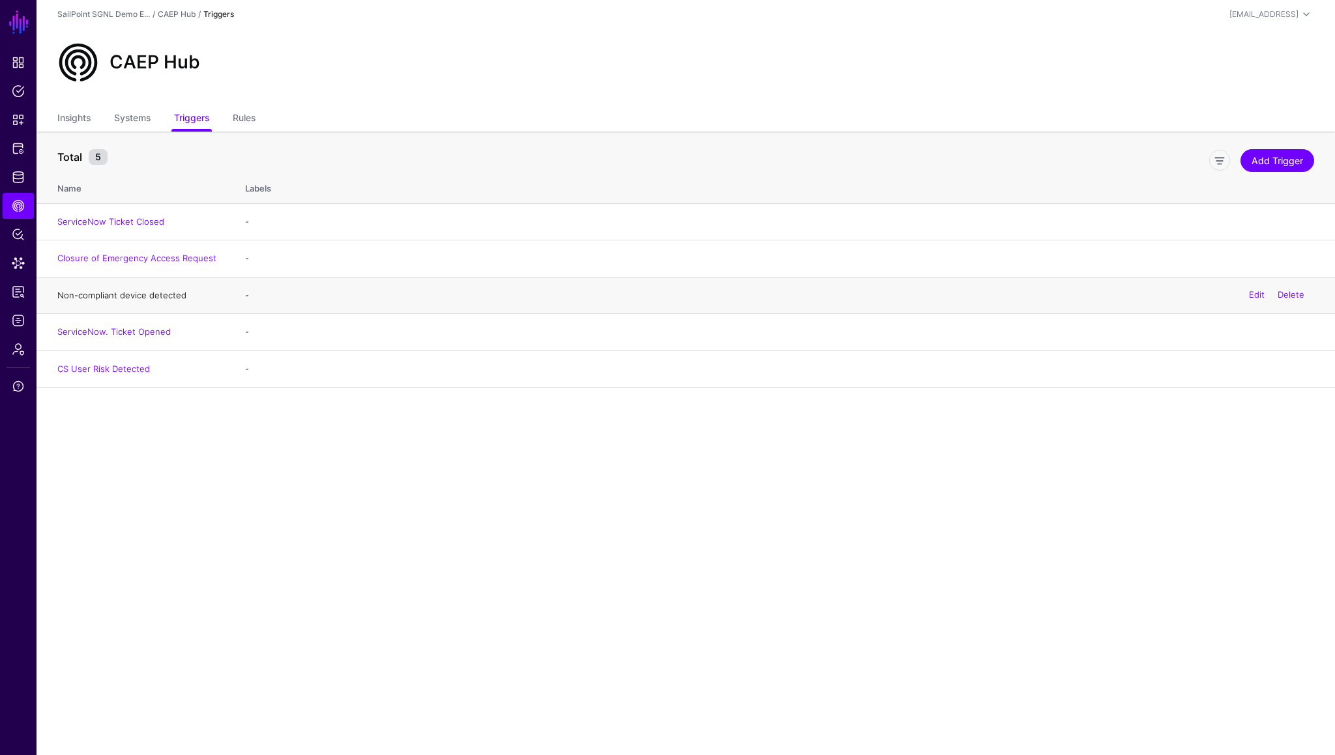
click at [114, 298] on link "Non-compliant device detected" at bounding box center [121, 295] width 129 height 10
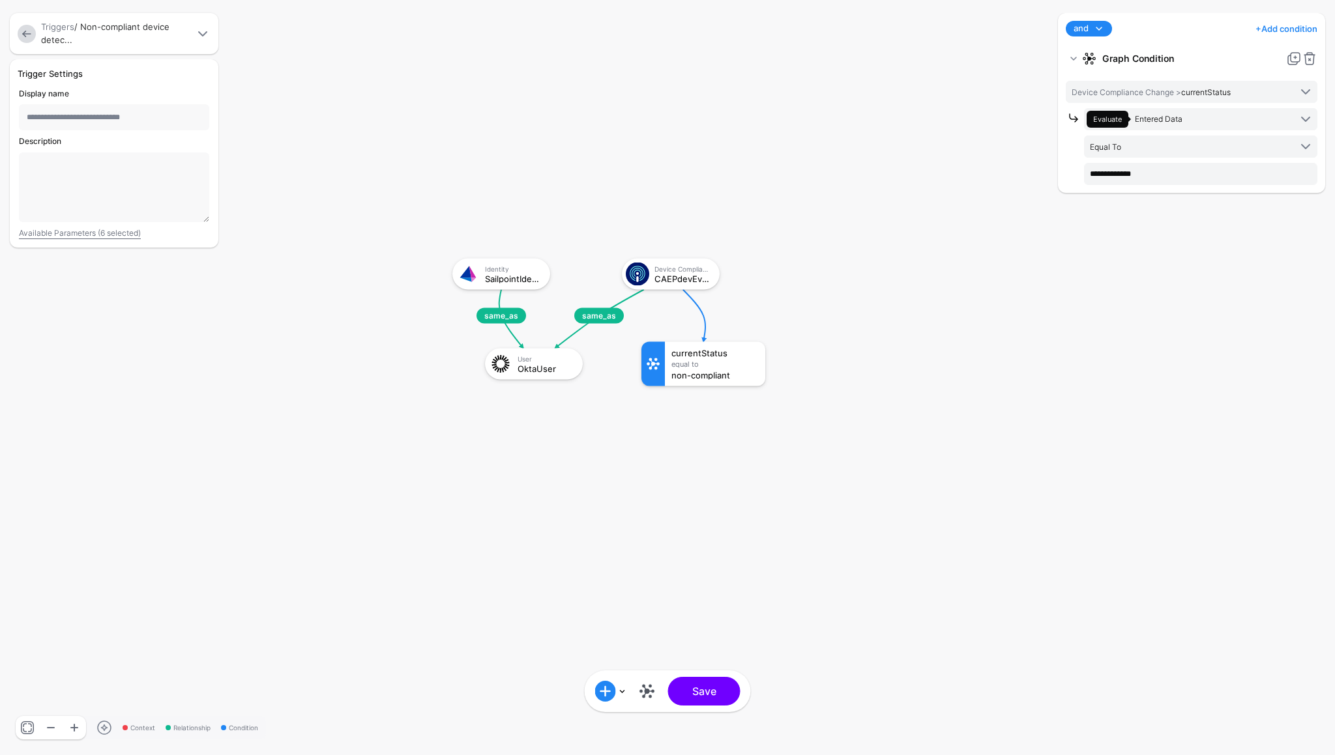
click at [27, 35] on link at bounding box center [27, 34] width 18 height 18
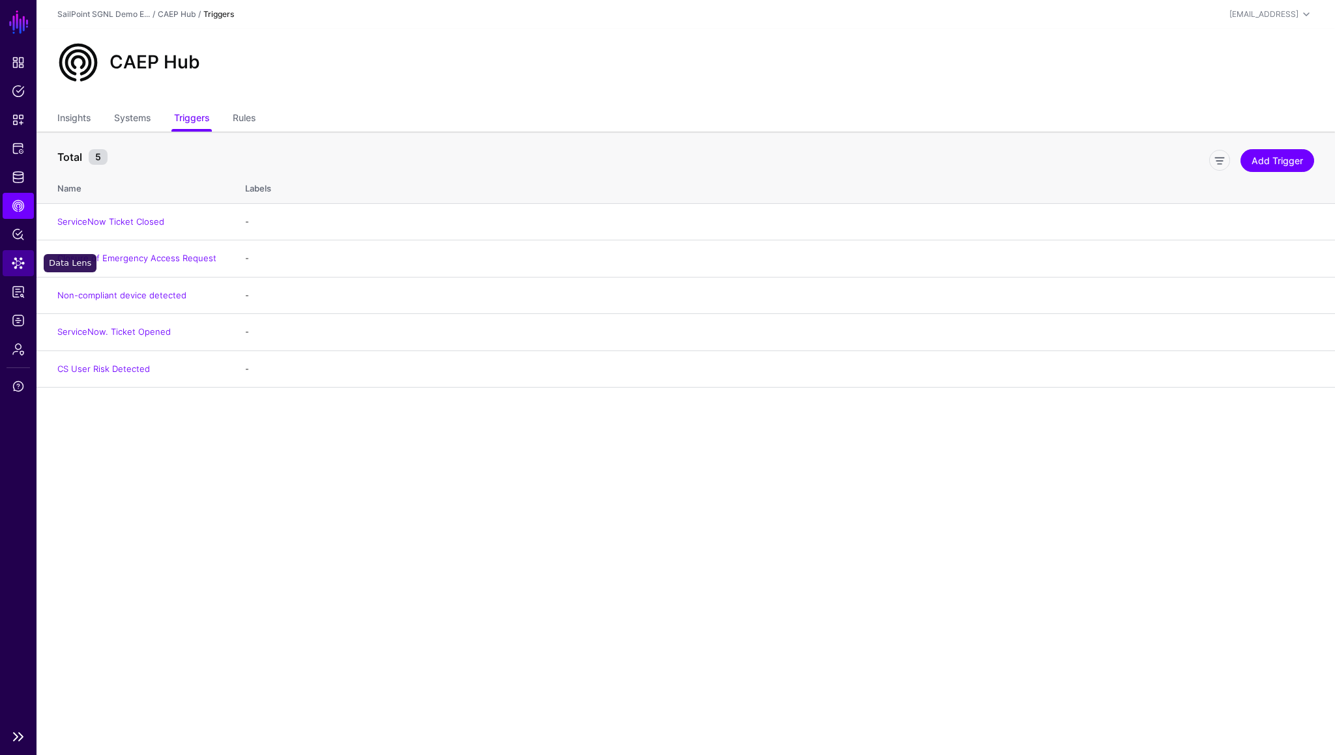
click at [16, 265] on span "Data Lens" at bounding box center [18, 263] width 13 height 13
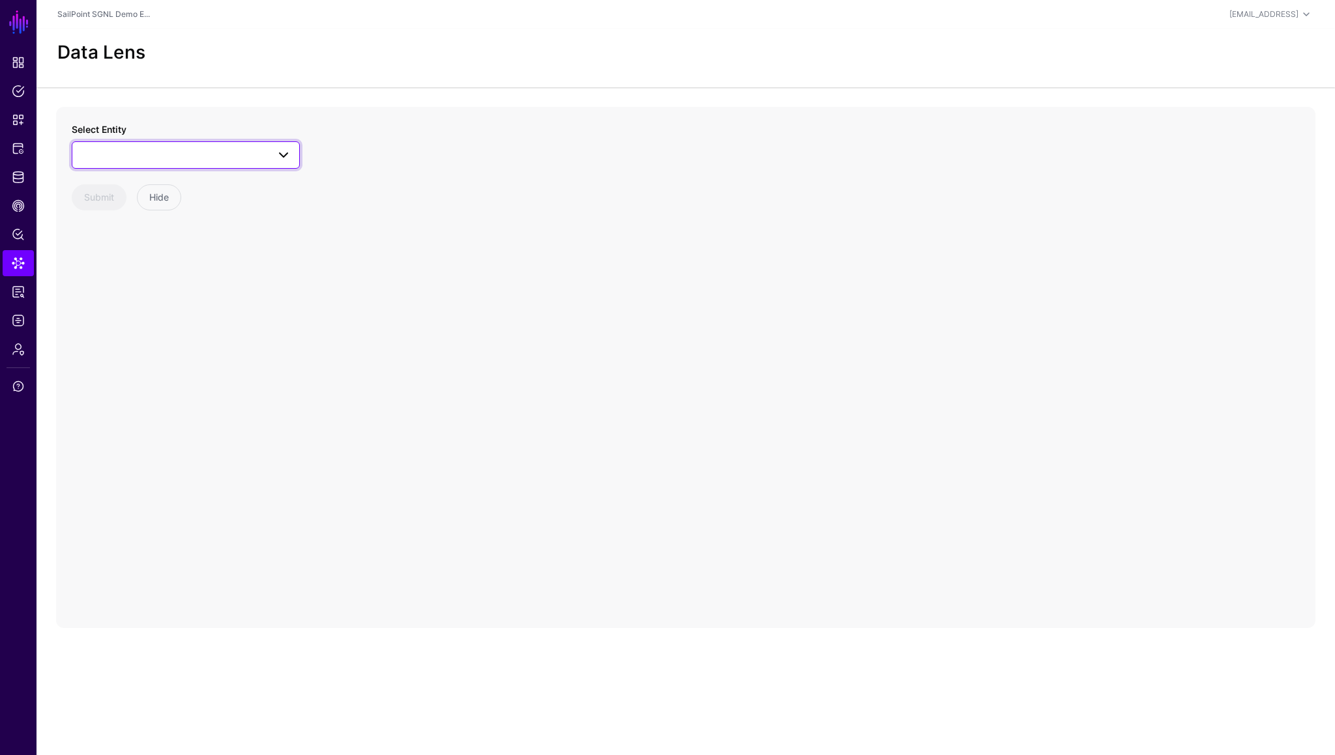
click at [185, 153] on span at bounding box center [185, 155] width 211 height 16
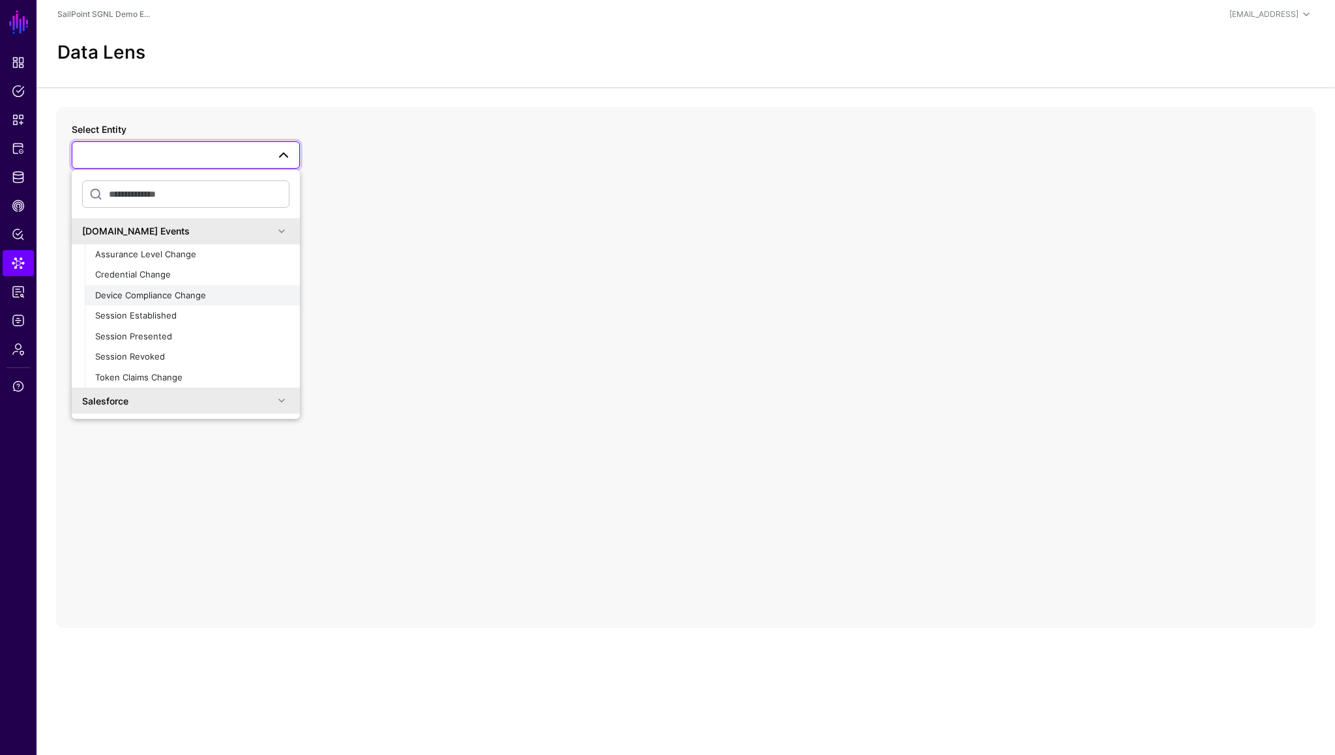
click at [159, 300] on span "Device Compliance Change" at bounding box center [150, 295] width 111 height 10
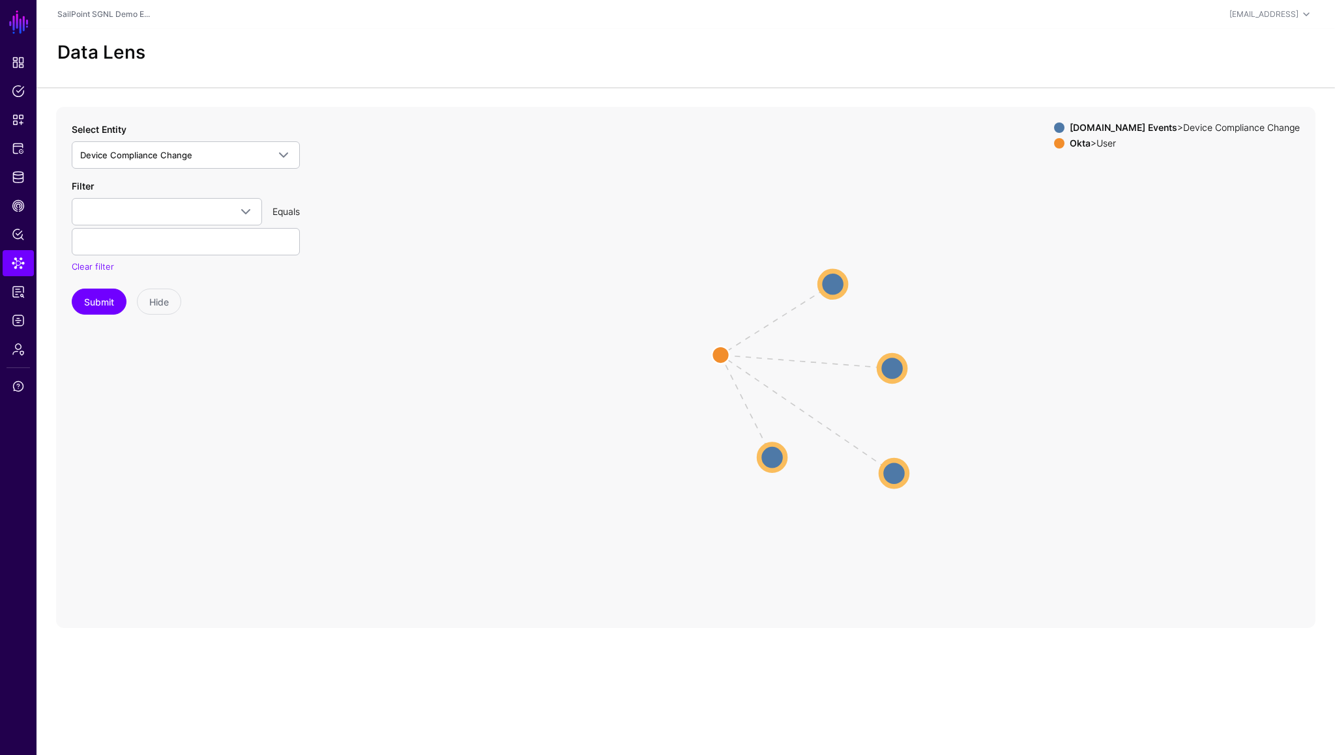
click at [414, 366] on icon "same_as same_as same_as same_as Device Compliance Change Device Compliance Chan…" at bounding box center [685, 367] width 1259 height 521
click at [17, 147] on span "Protected Systems" at bounding box center [18, 148] width 13 height 13
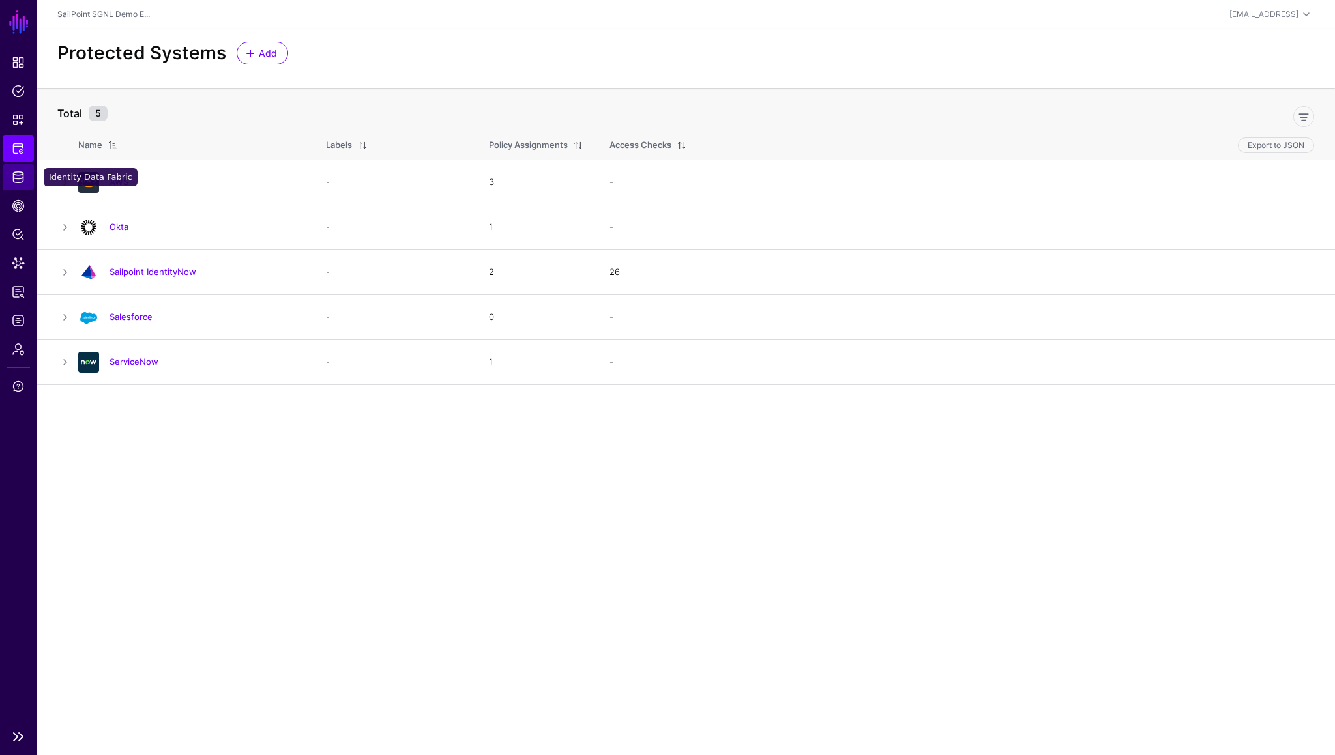
click at [16, 186] on link "Identity Data Fabric" at bounding box center [18, 177] width 31 height 26
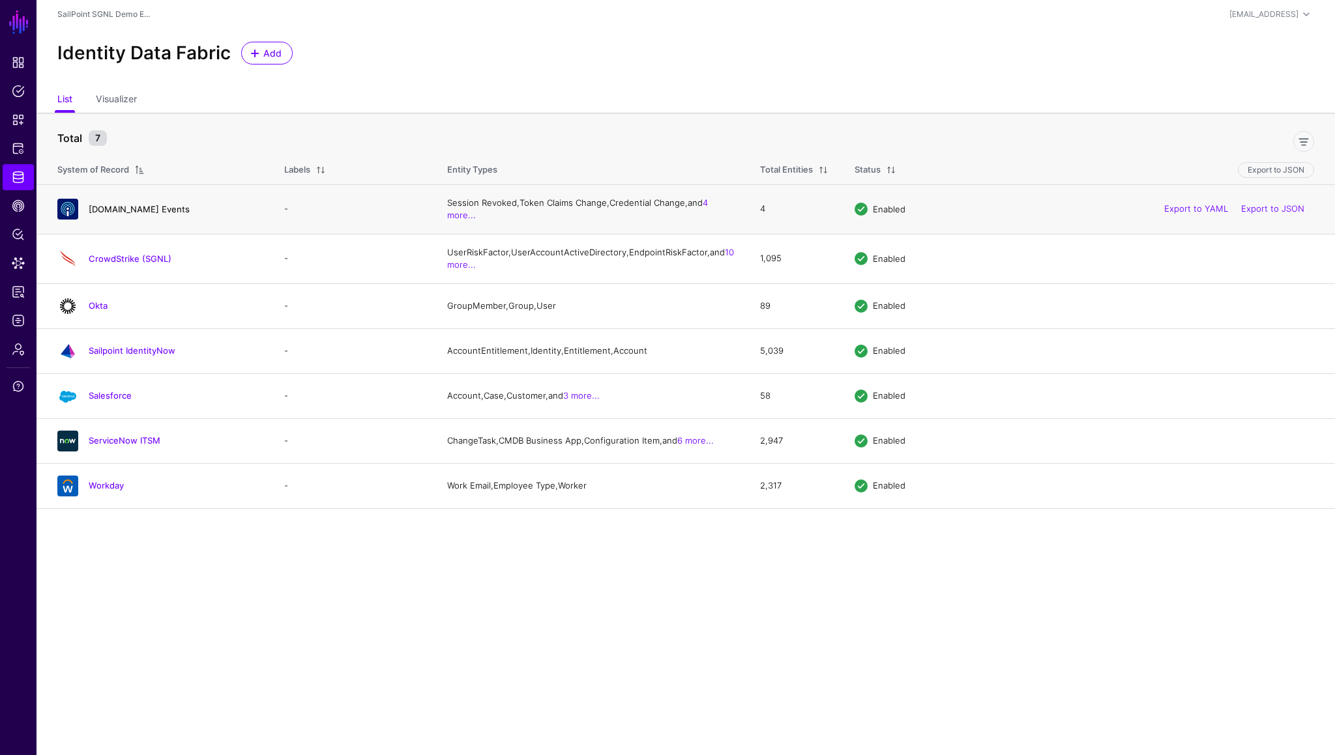
click at [123, 209] on link "[DOMAIN_NAME] Events" at bounding box center [139, 209] width 101 height 10
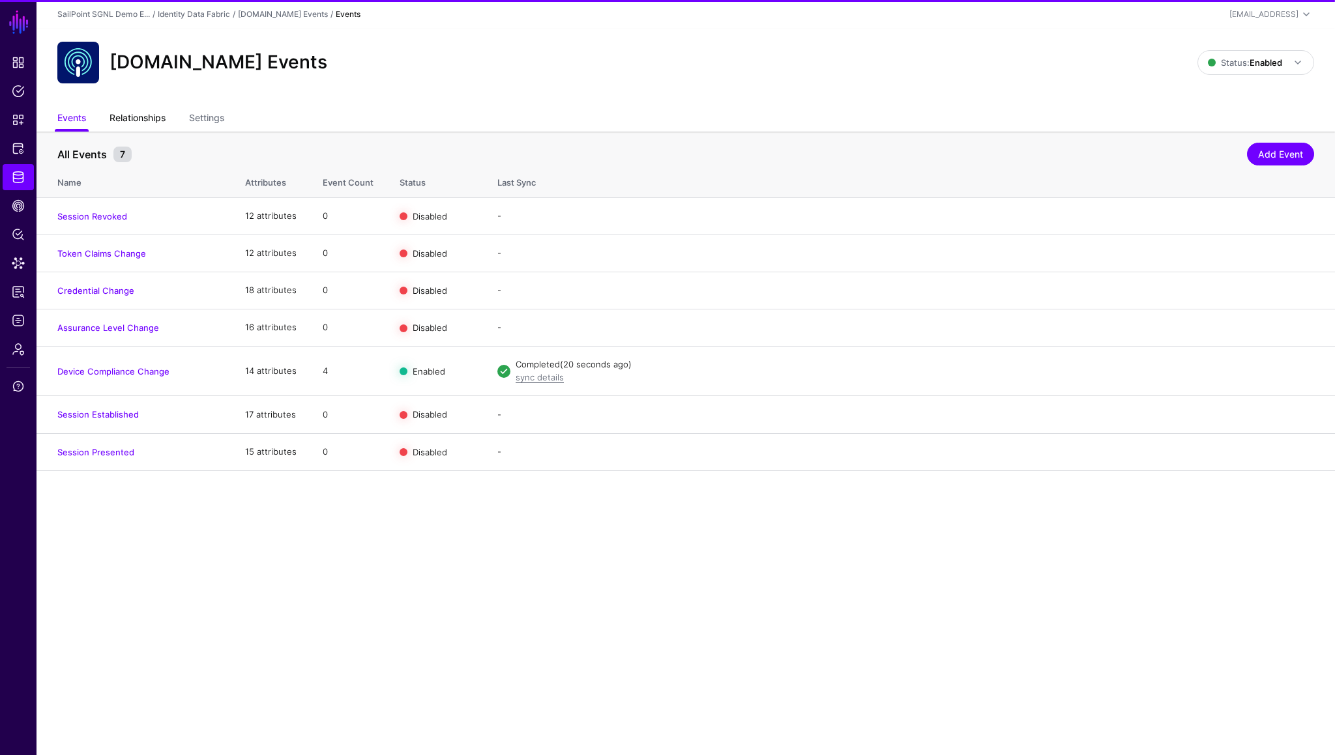
click at [138, 129] on link "Relationships" at bounding box center [137, 119] width 56 height 25
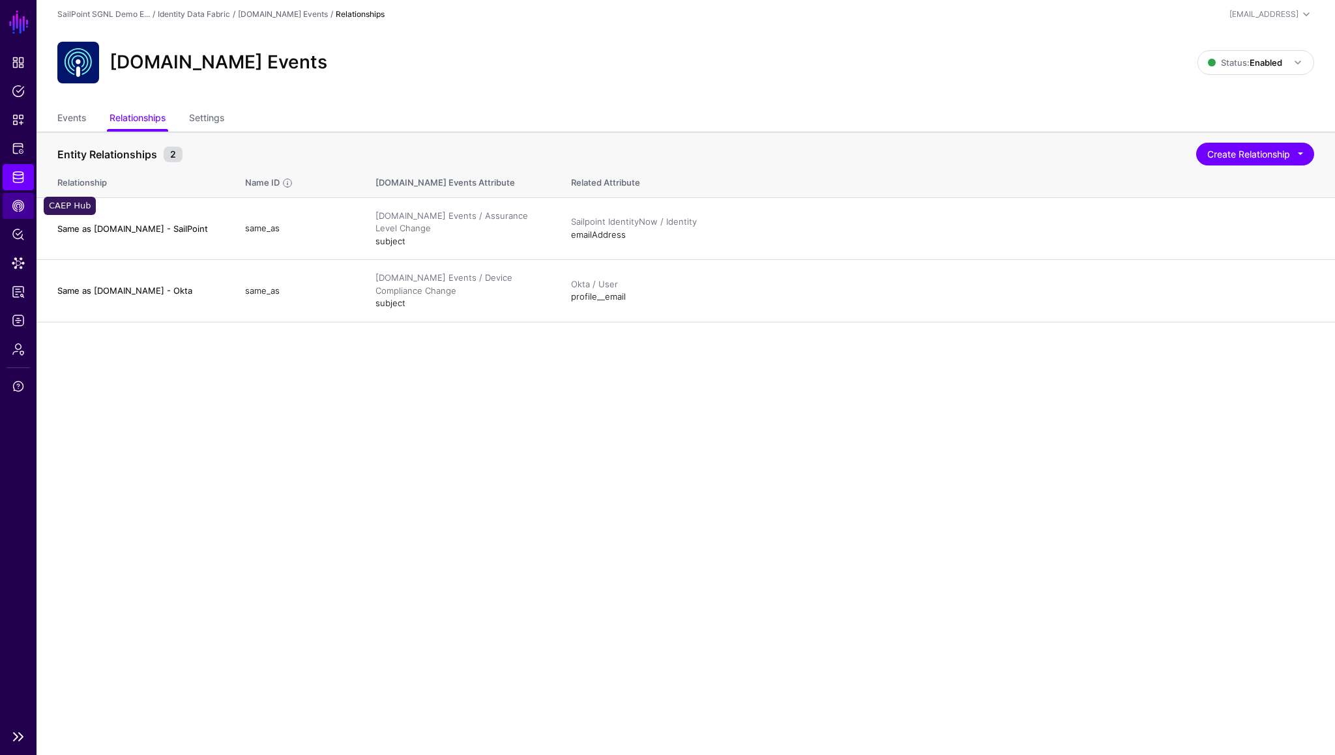
click at [19, 205] on span "CAEP Hub" at bounding box center [18, 205] width 13 height 13
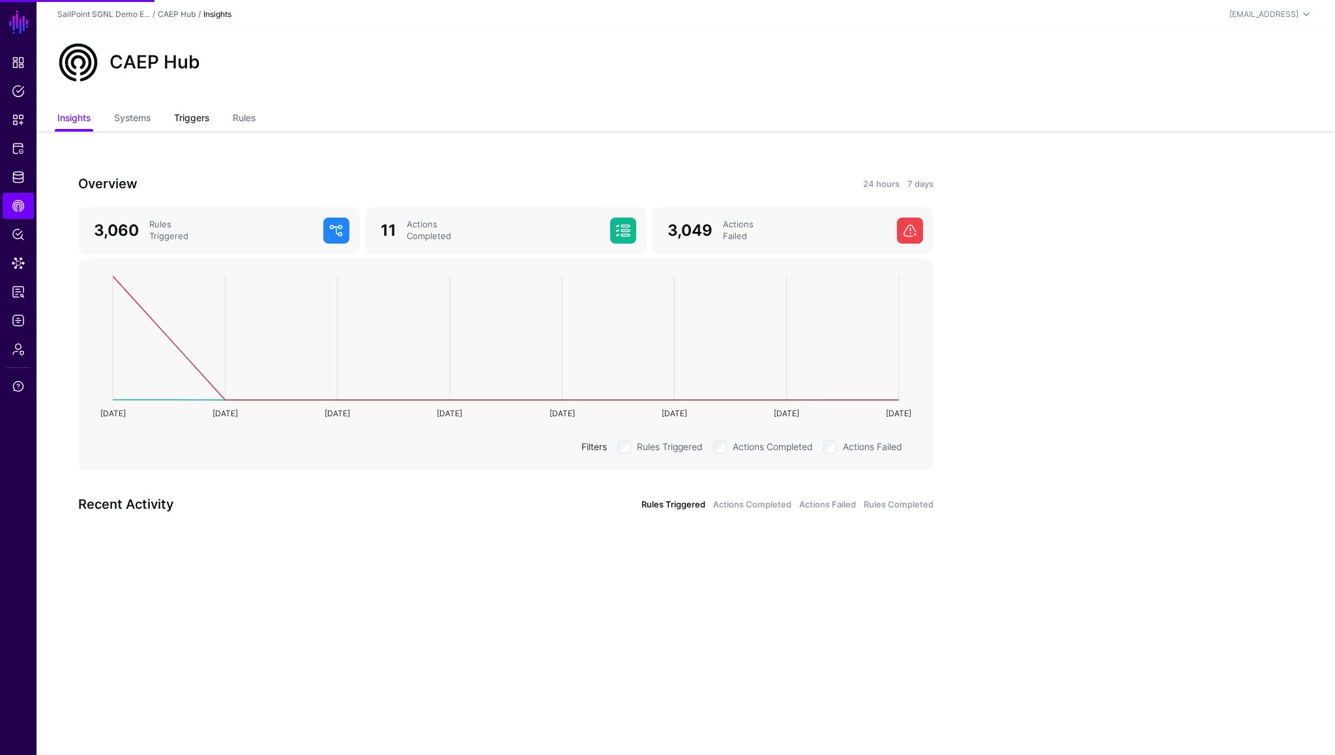
click at [179, 119] on link "Triggers" at bounding box center [191, 119] width 35 height 25
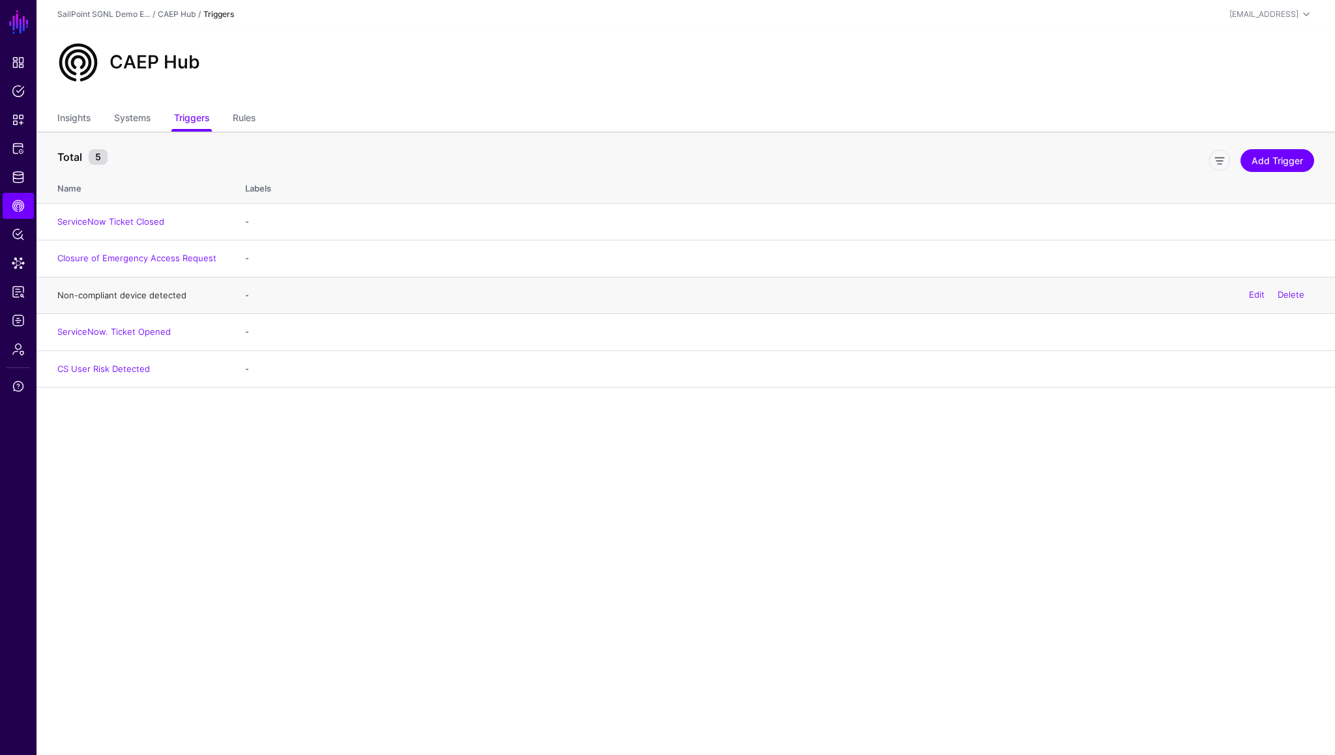
click at [104, 293] on link "Non-compliant device detected" at bounding box center [121, 295] width 129 height 10
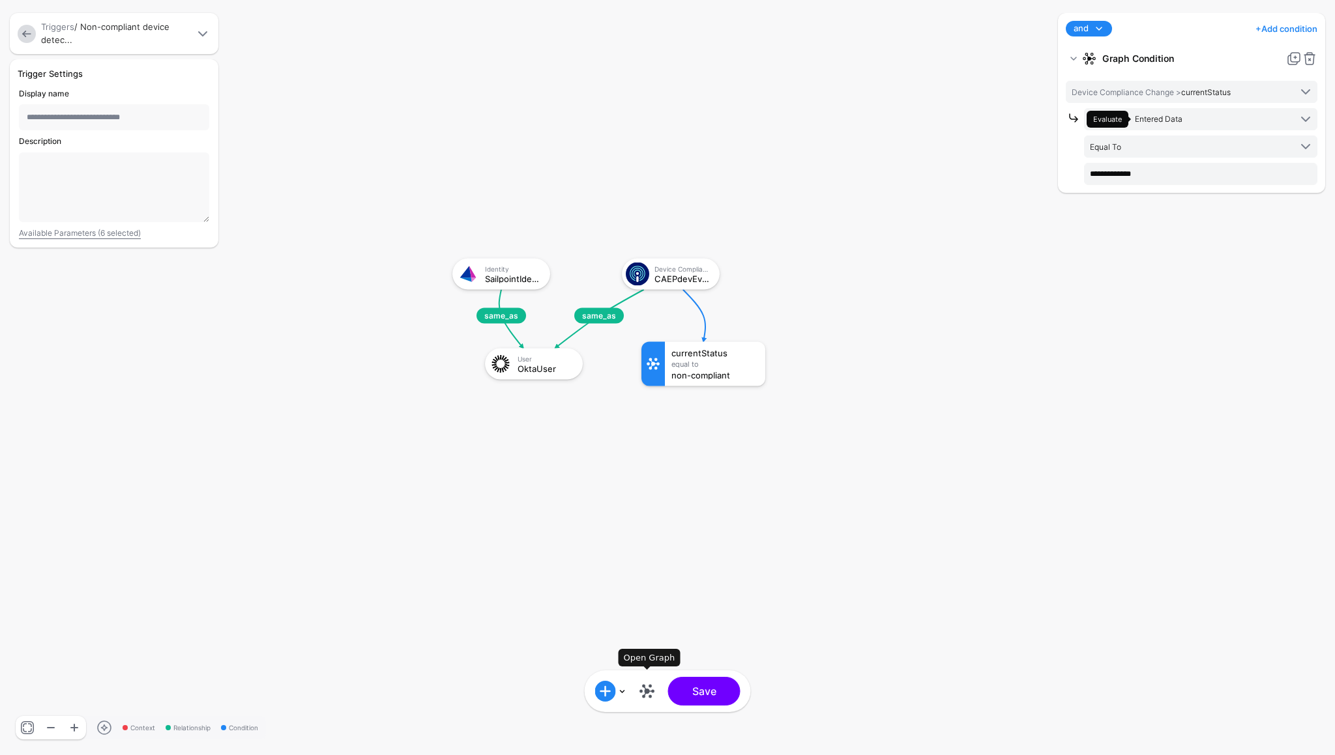
click at [649, 690] on link at bounding box center [647, 691] width 21 height 21
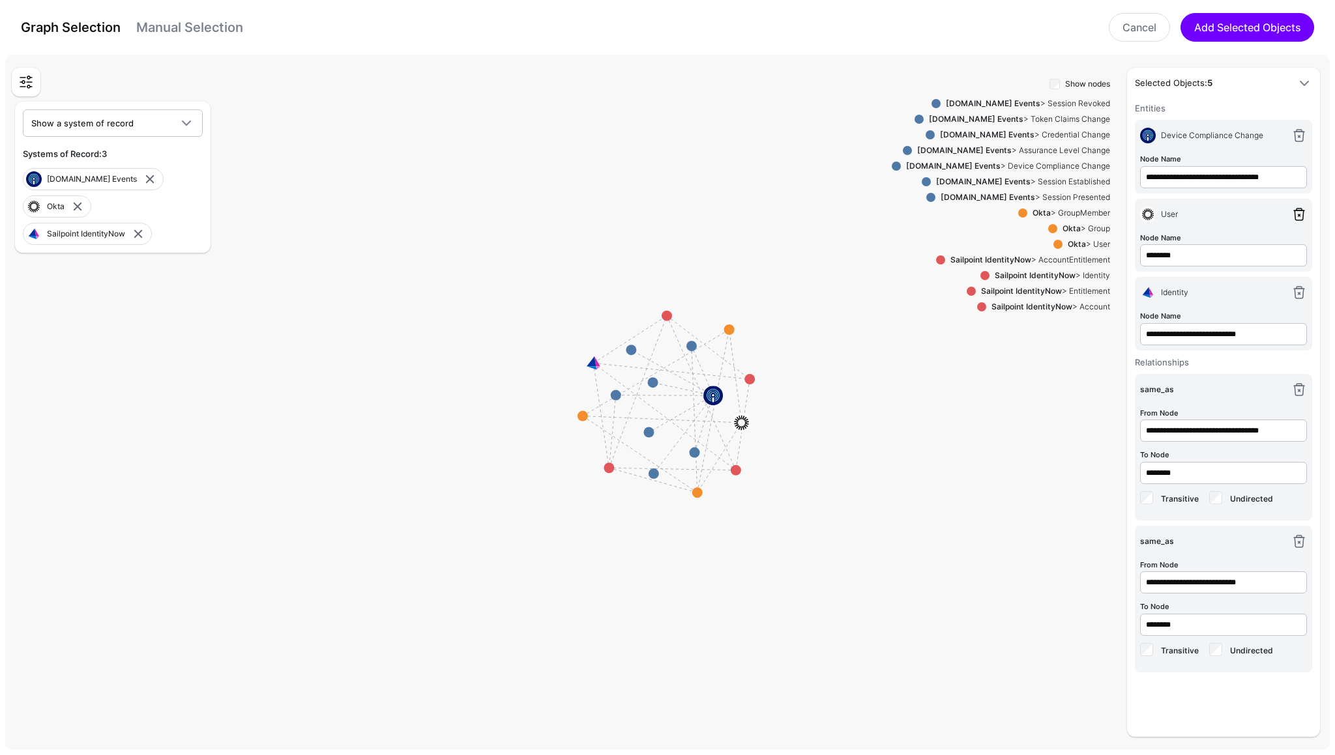
click at [1299, 214] on link at bounding box center [1299, 215] width 16 height 16
type input "**********"
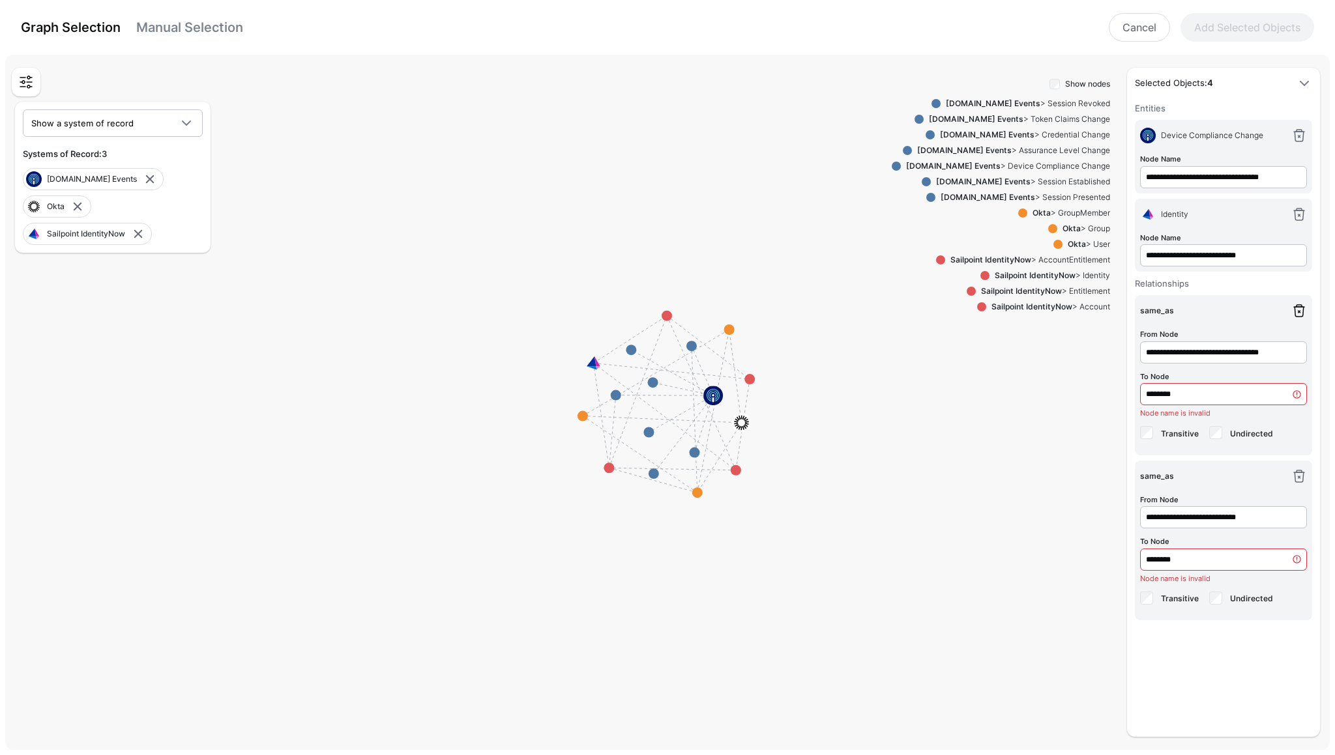
click at [1298, 312] on link at bounding box center [1299, 311] width 16 height 16
type input "**********"
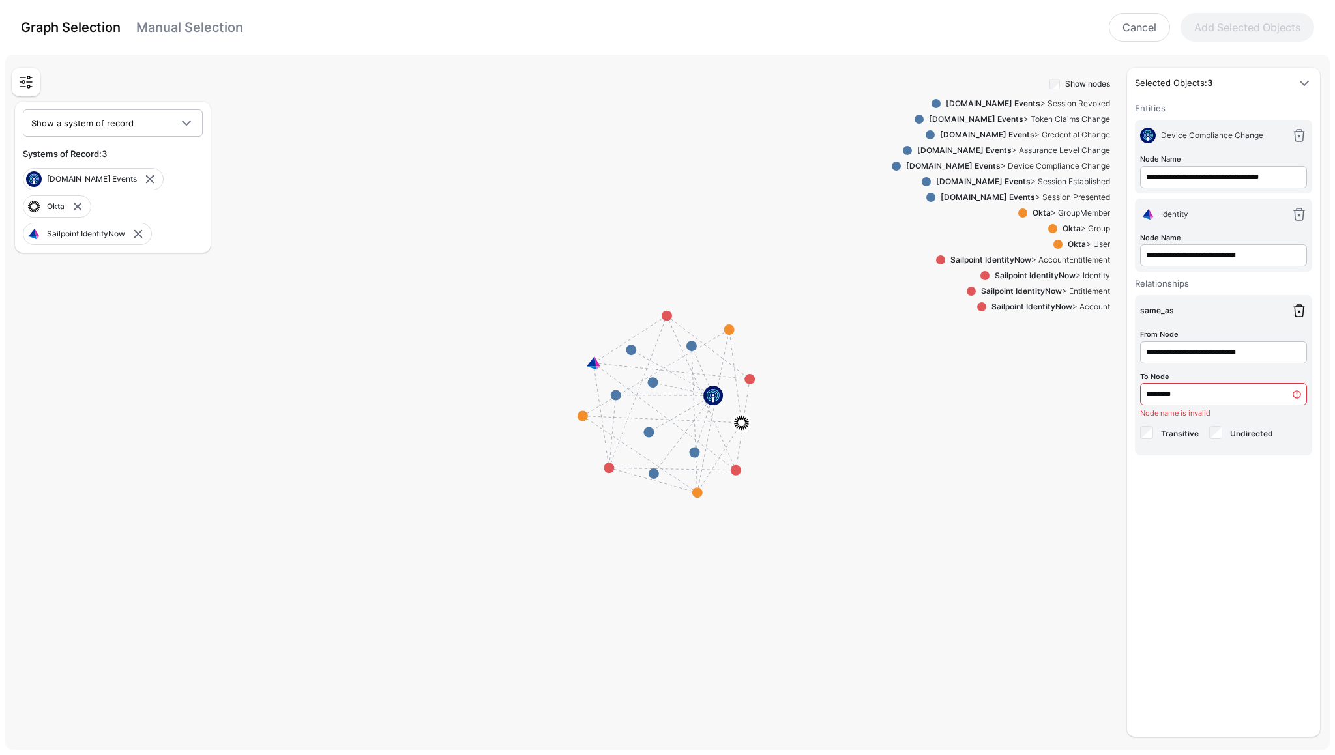
click at [1299, 313] on link at bounding box center [1299, 311] width 16 height 16
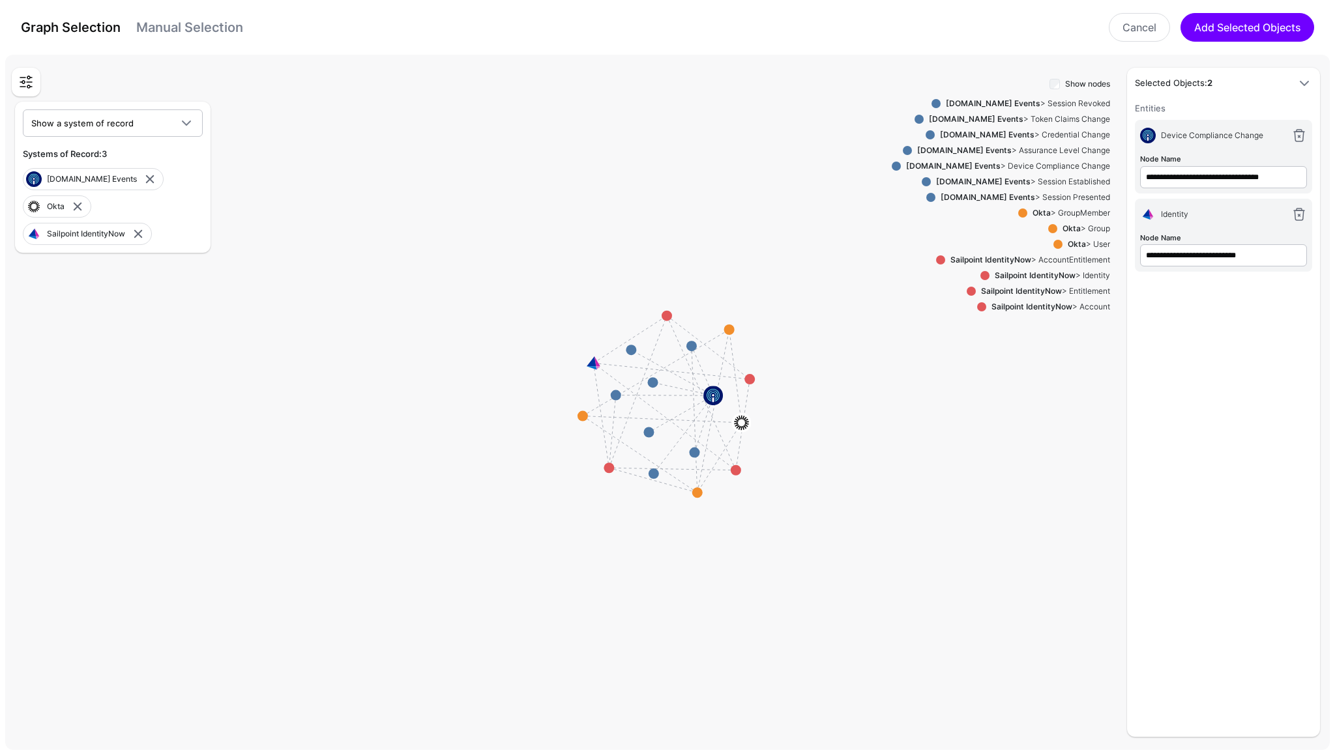
click at [677, 395] on rect at bounding box center [672, 405] width 133476 height 70062
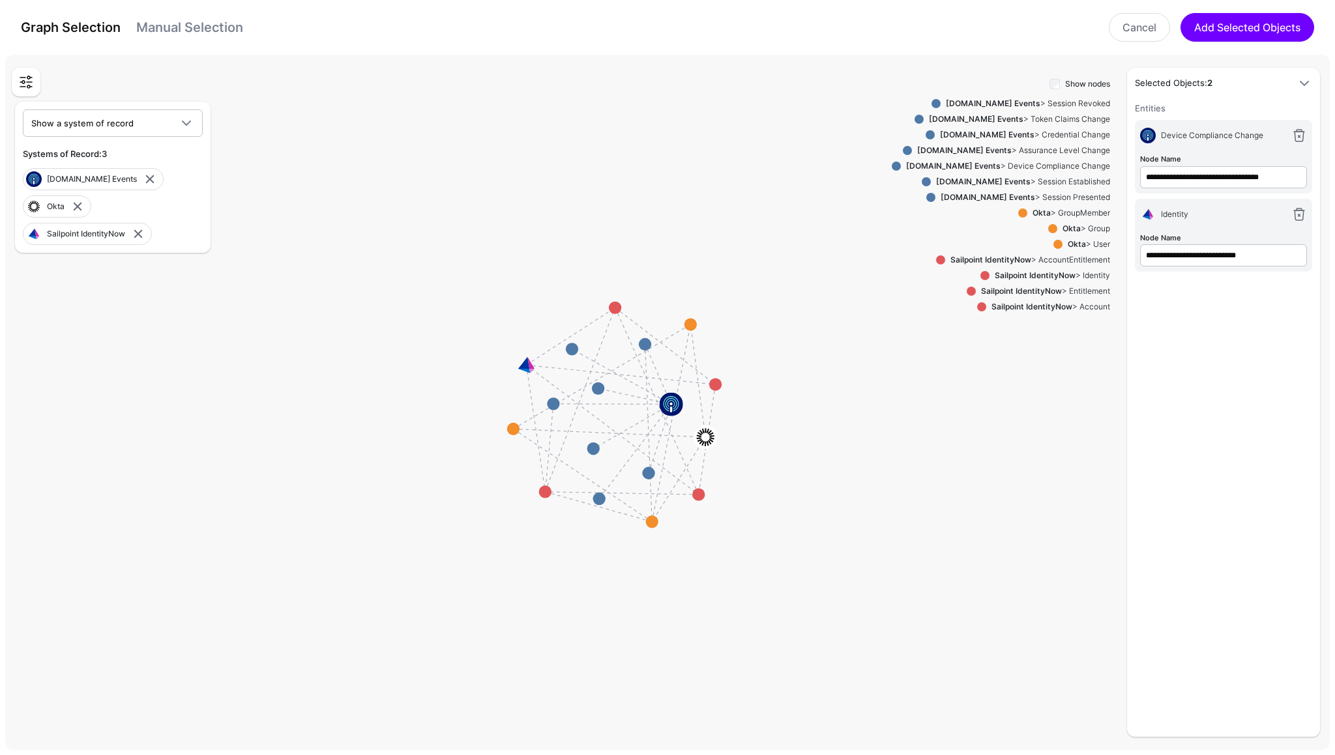
click at [30, 82] on link at bounding box center [25, 81] width 23 height 23
click at [1209, 316] on div "**********" at bounding box center [1223, 416] width 177 height 628
drag, startPoint x: 1137, startPoint y: 27, endPoint x: 963, endPoint y: 66, distance: 178.5
click at [963, 66] on div "Graph Selection Manual Selection Cancel Add Selected Objects Entities Select en…" at bounding box center [667, 377] width 1335 height 755
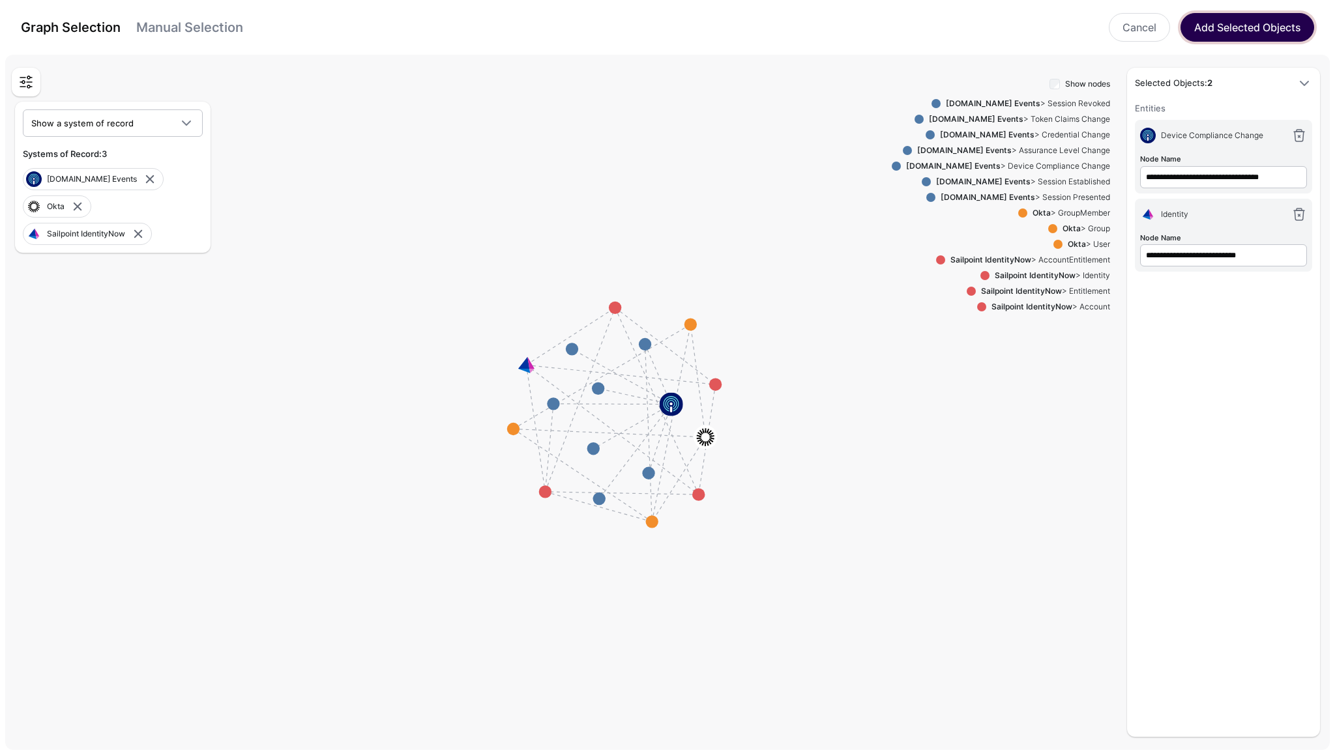
click at [1208, 35] on button "Add Selected Objects" at bounding box center [1247, 27] width 134 height 29
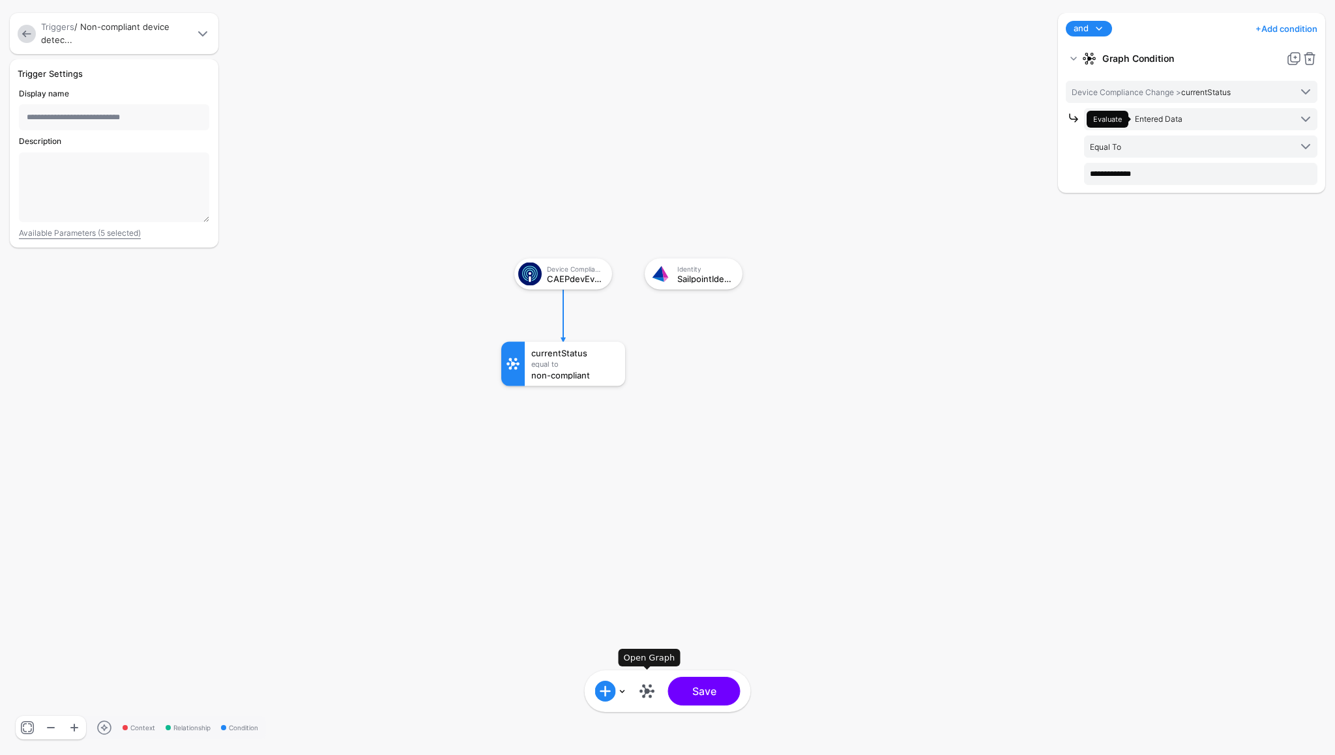
click at [651, 688] on link at bounding box center [647, 691] width 21 height 21
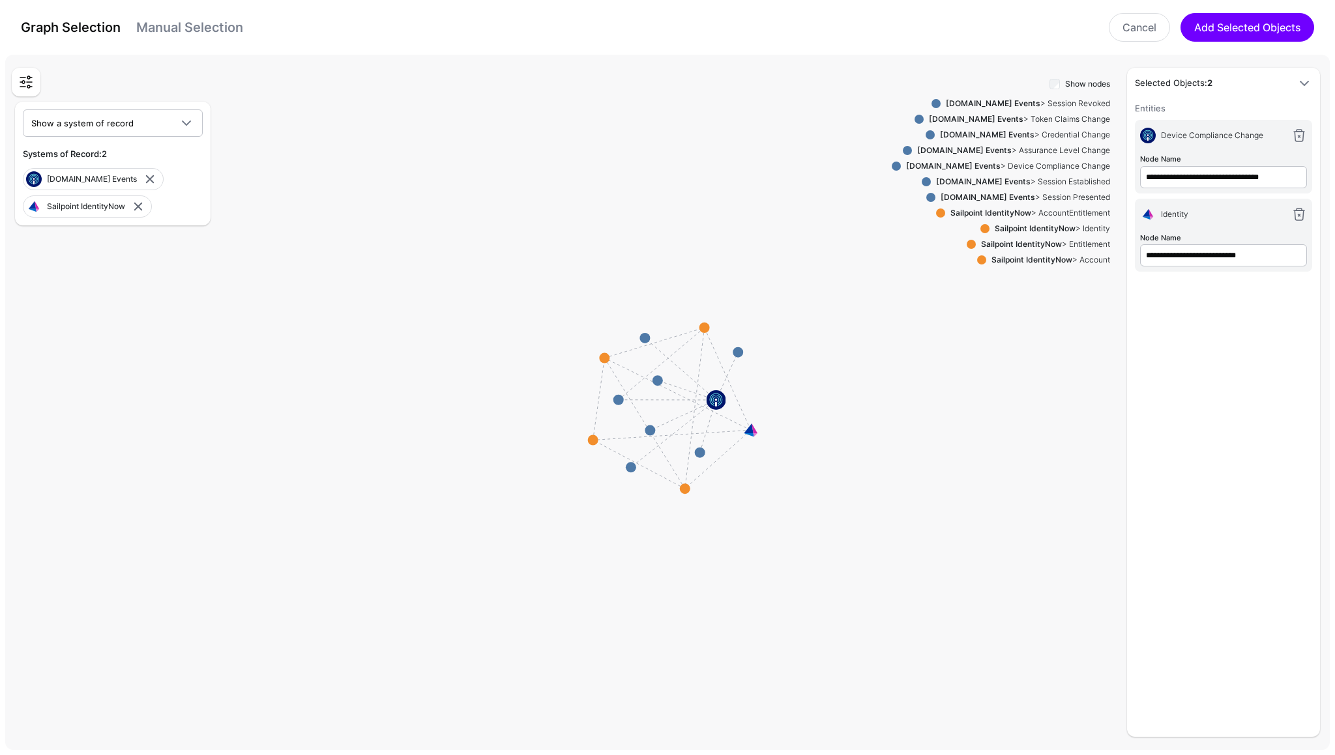
click at [685, 374] on rect at bounding box center [672, 405] width 133476 height 70062
click at [685, 373] on rect at bounding box center [672, 405] width 133476 height 70062
click at [118, 126] on span "Show a system of record" at bounding box center [82, 123] width 102 height 10
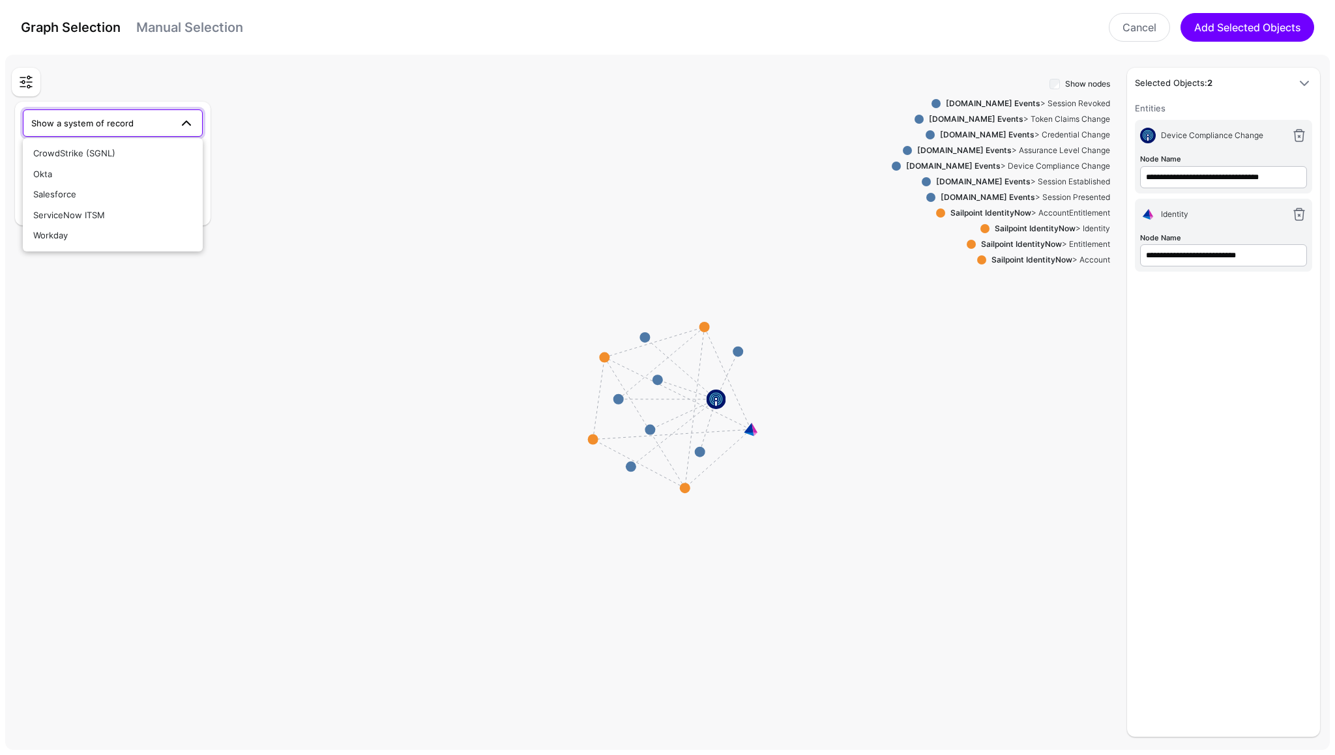
click at [1301, 85] on span at bounding box center [1304, 84] width 16 height 16
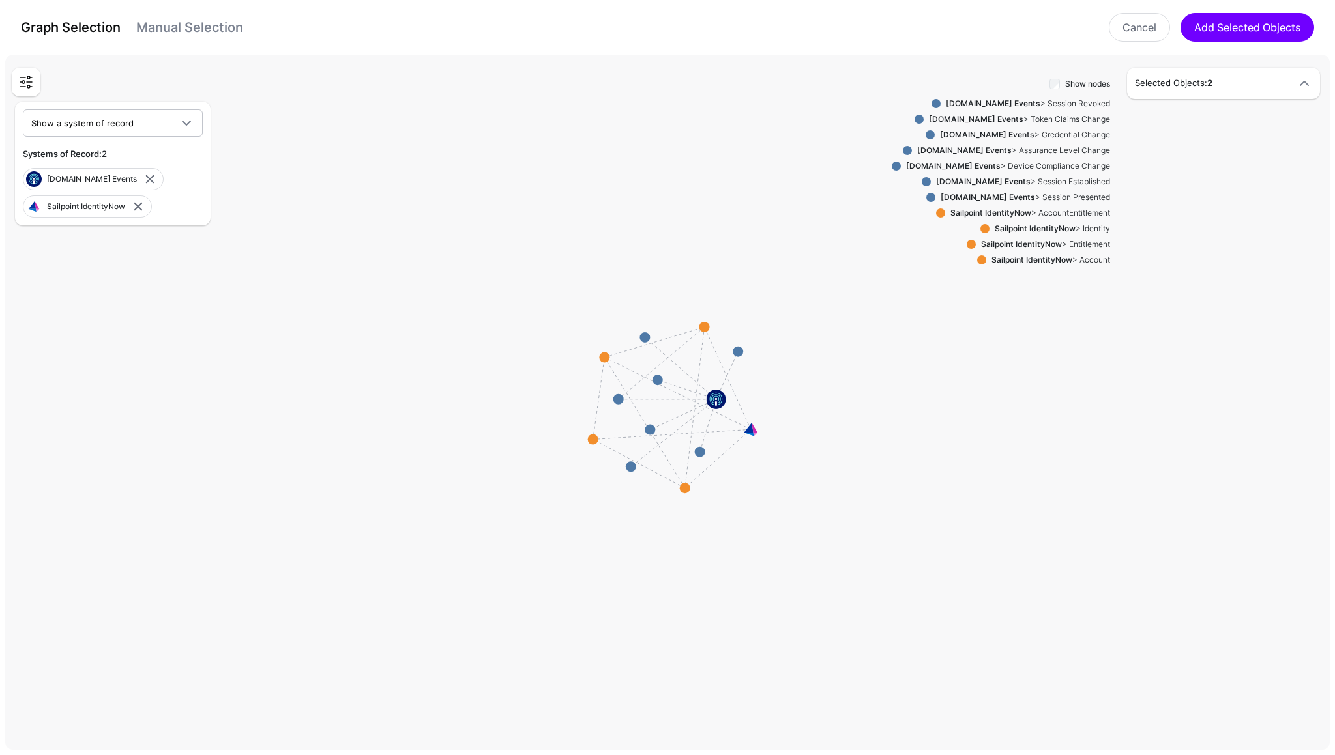
click at [1301, 85] on span at bounding box center [1304, 84] width 16 height 16
click at [154, 37] on div "Graph Selection Manual Selection" at bounding box center [132, 27] width 222 height 21
click at [166, 33] on link "Manual Selection" at bounding box center [189, 28] width 107 height 16
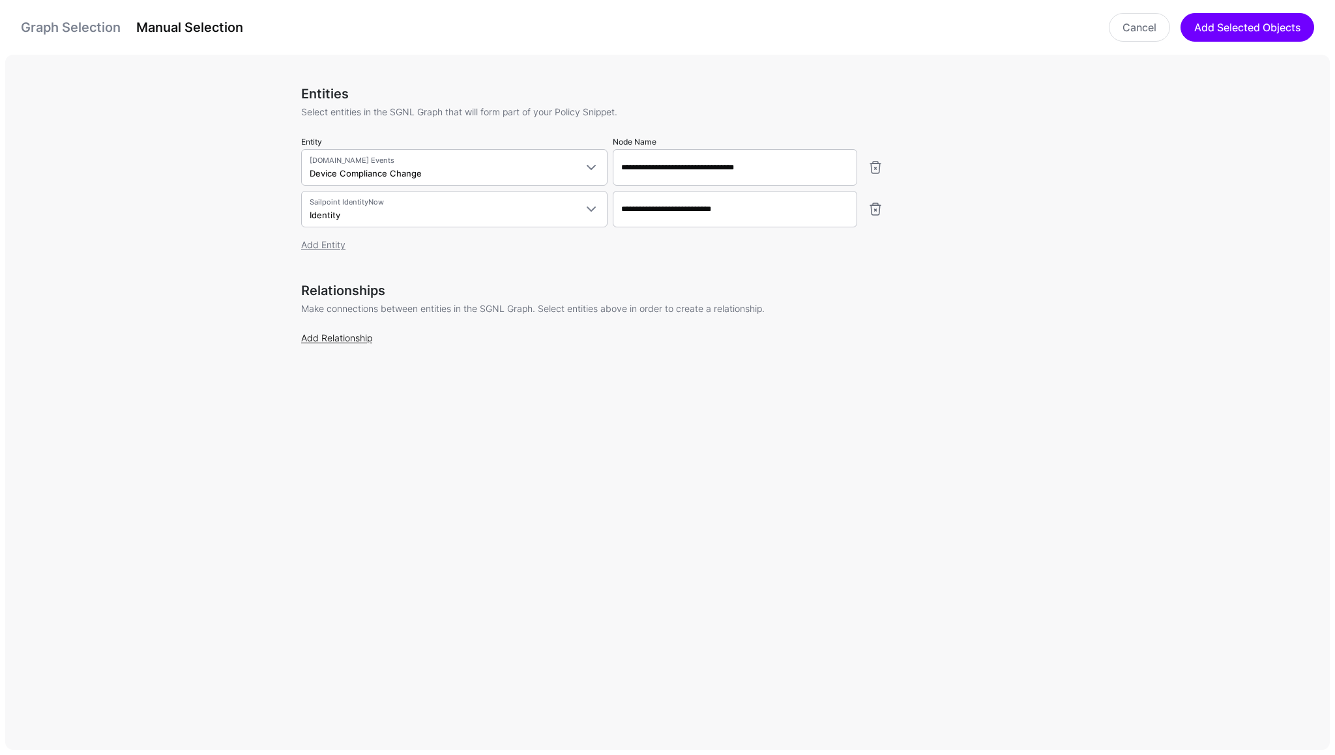
click at [355, 336] on link "Add Relationship" at bounding box center [336, 337] width 71 height 11
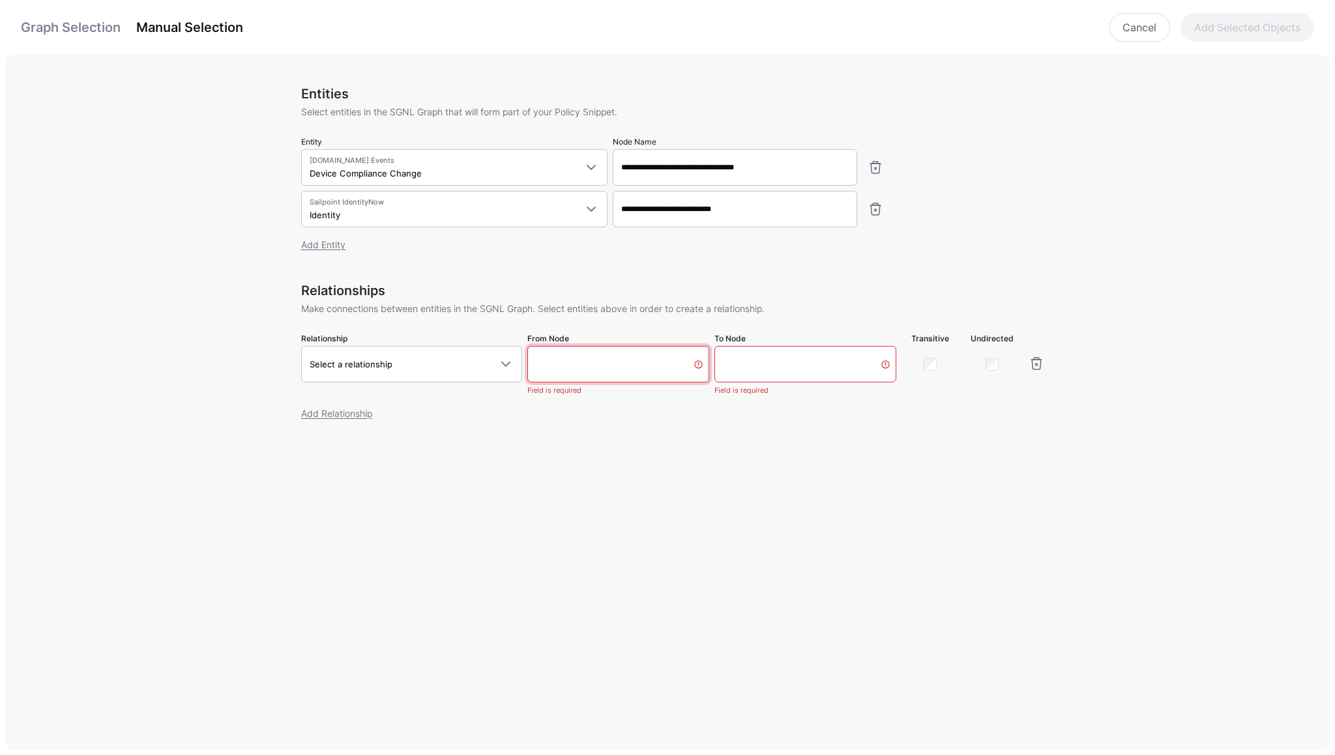
click at [609, 373] on input "From Node" at bounding box center [618, 364] width 182 height 36
click at [424, 368] on span "Select a relationship" at bounding box center [400, 364] width 181 height 14
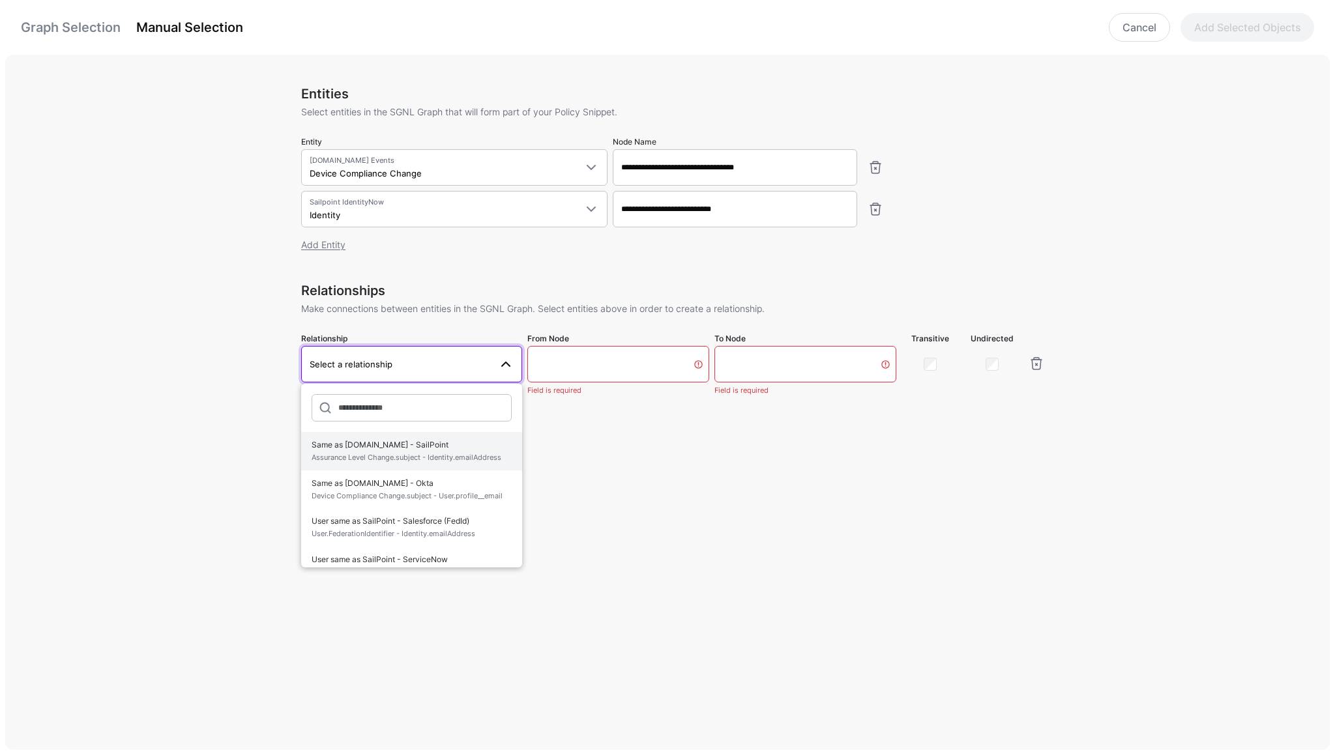
click at [392, 454] on span "Assurance Level Change.subject - Identity.emailAddress" at bounding box center [412, 457] width 200 height 11
type input "**********"
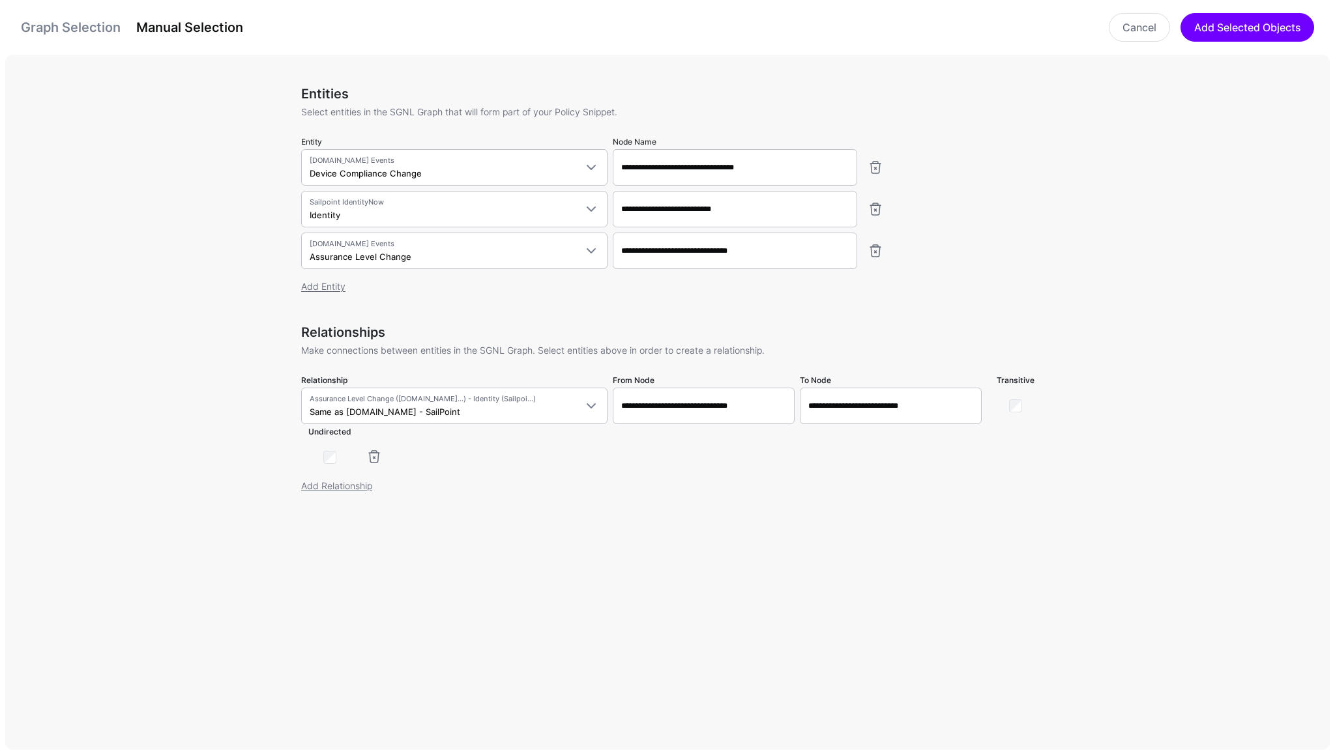
click at [61, 32] on link "Graph Selection" at bounding box center [71, 28] width 100 height 16
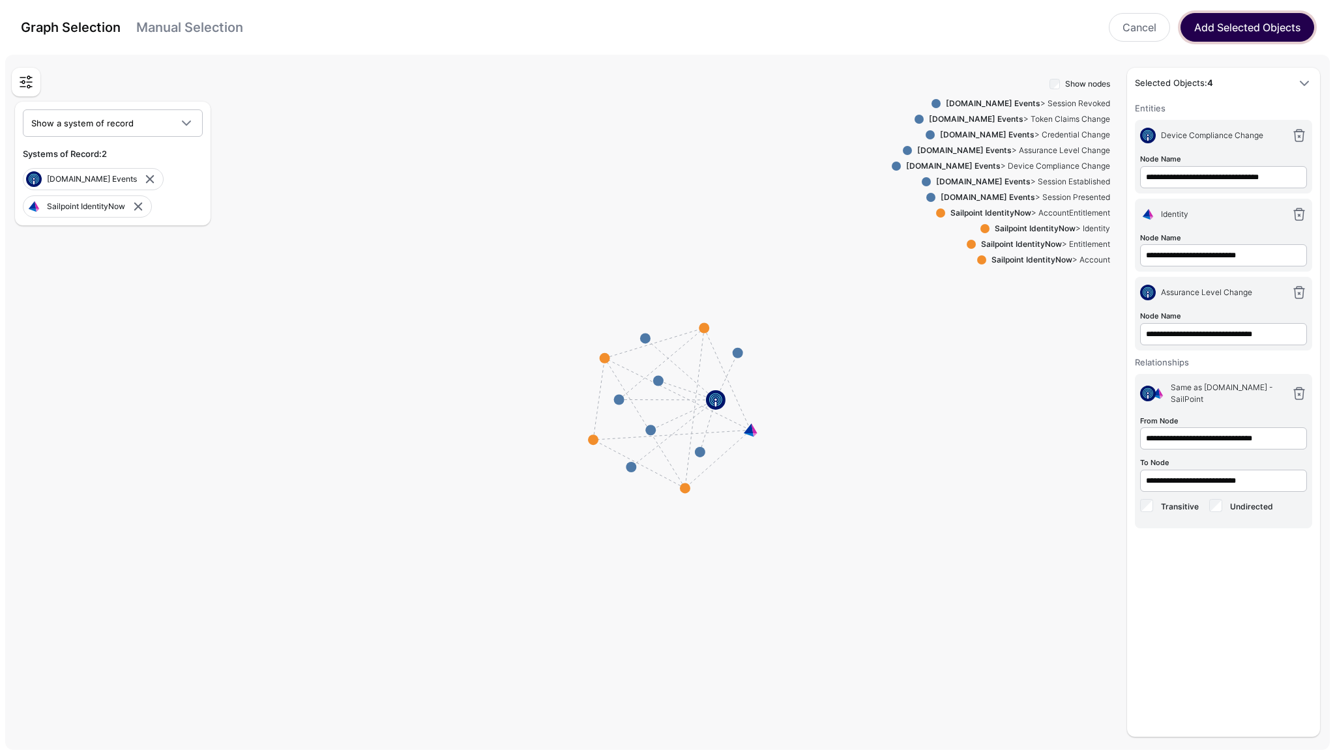
click at [1255, 25] on button "Add Selected Objects" at bounding box center [1247, 27] width 134 height 29
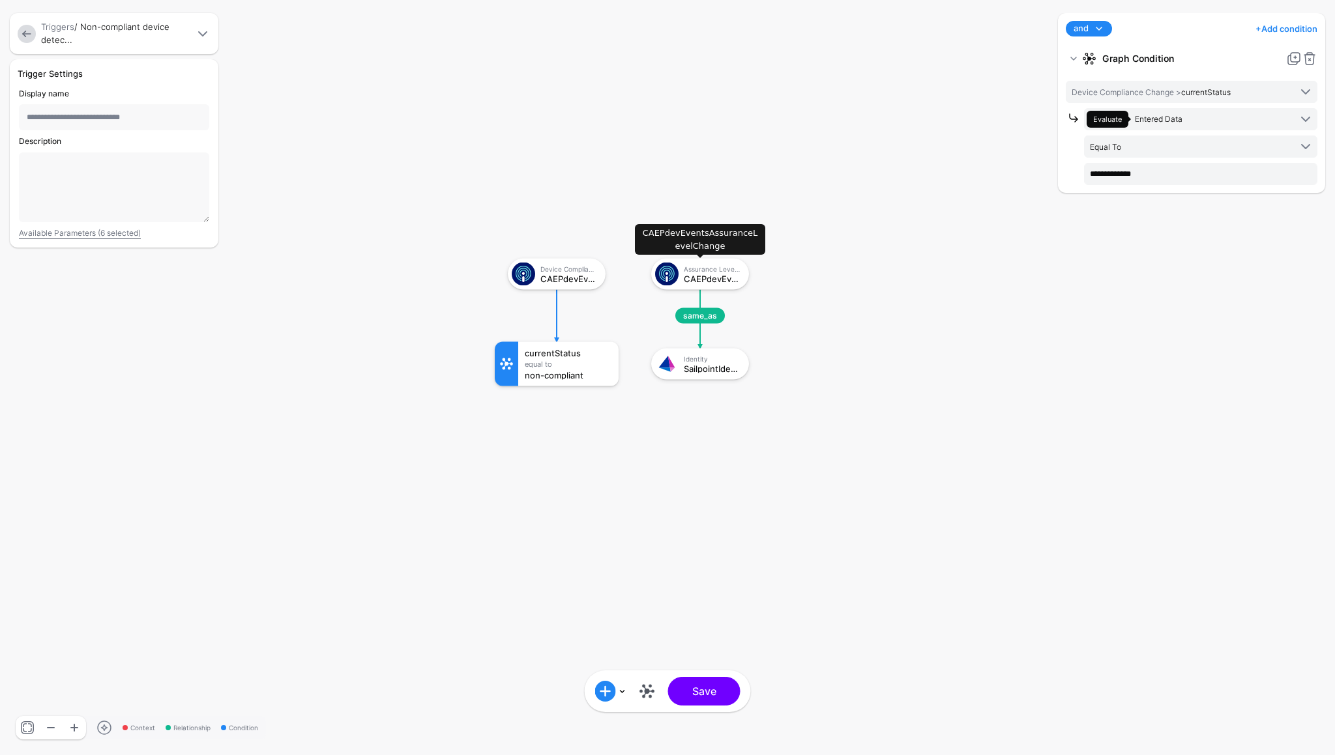
click at [697, 280] on div "CAEPdevEventsAssuranceLevelChange" at bounding box center [712, 278] width 56 height 9
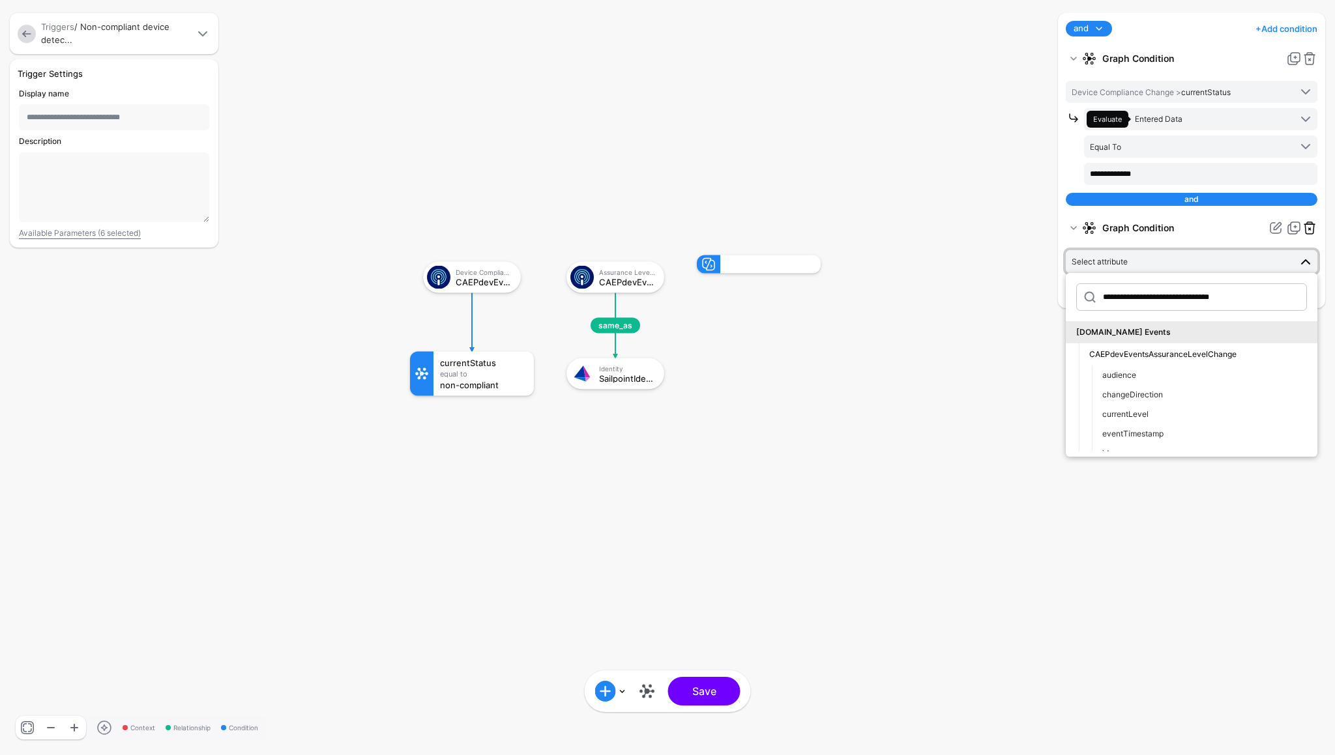
click at [1311, 228] on link at bounding box center [1310, 228] width 16 height 16
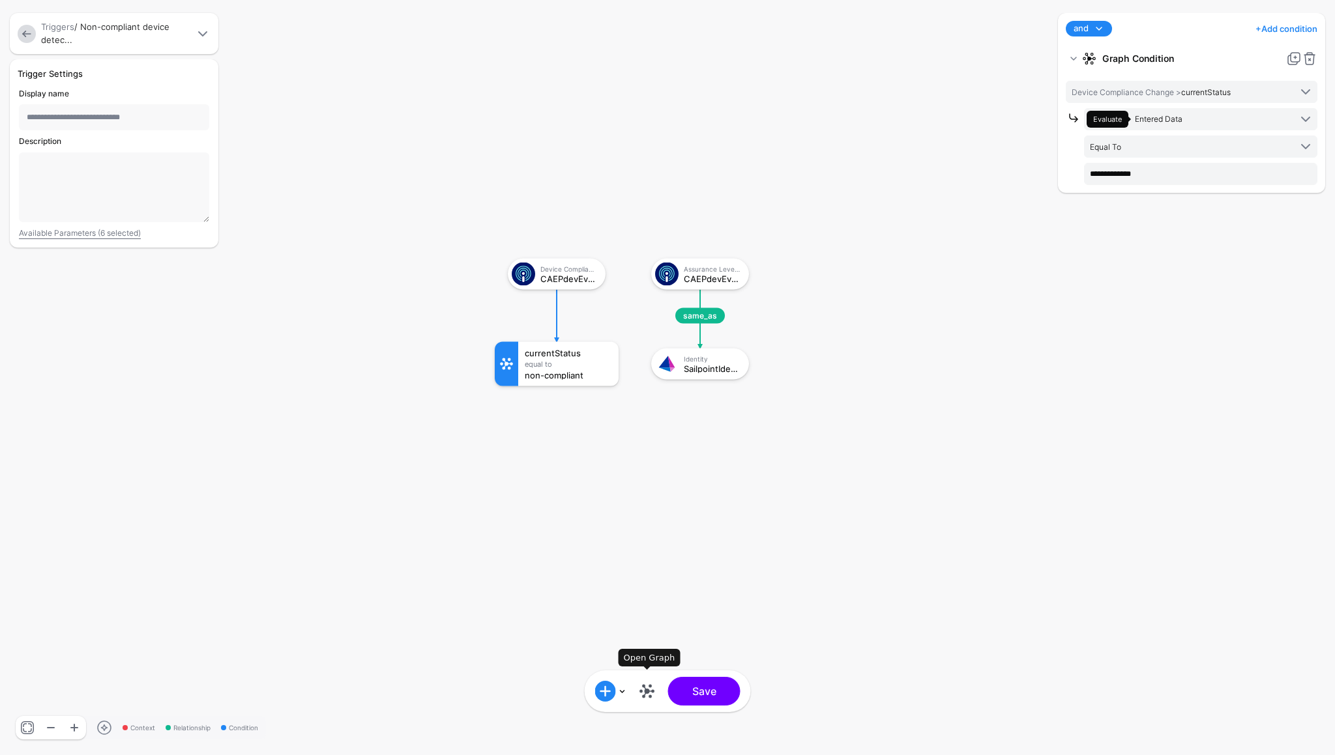
click at [645, 690] on link at bounding box center [647, 691] width 21 height 21
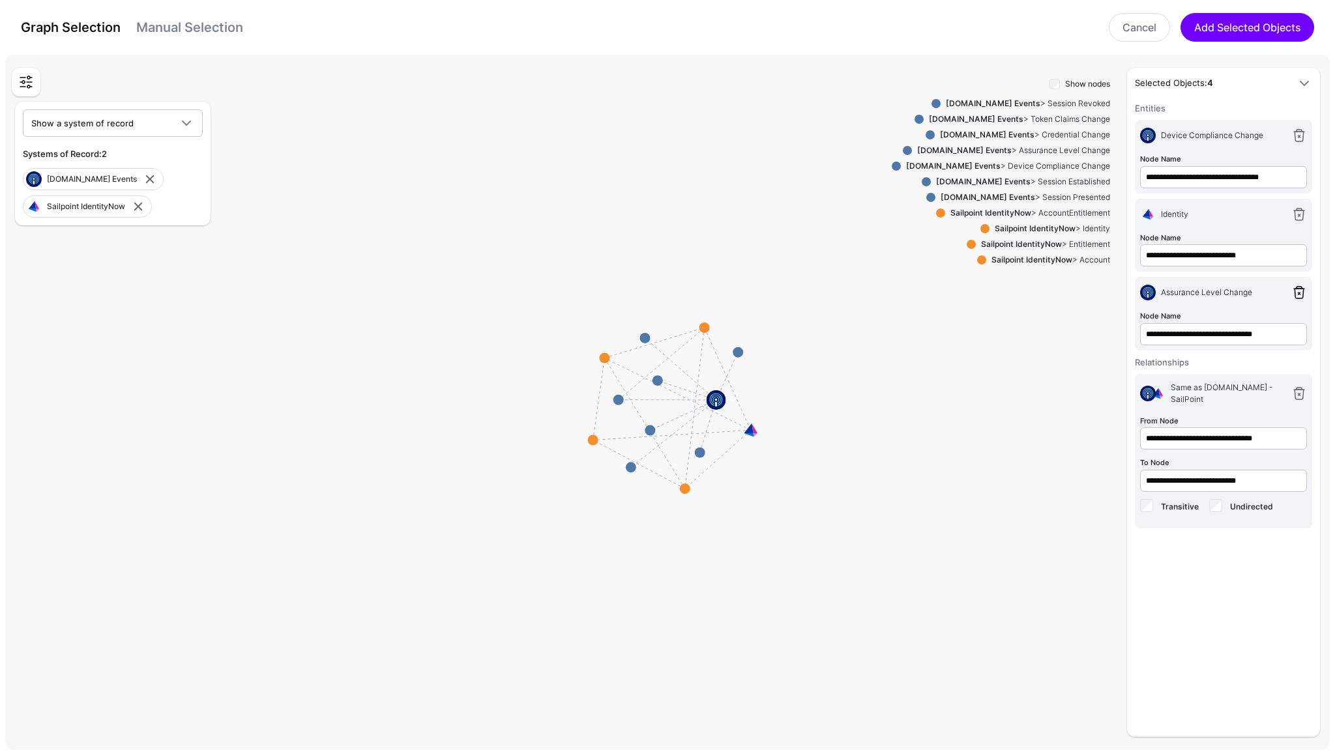
click at [1301, 291] on link at bounding box center [1299, 293] width 16 height 16
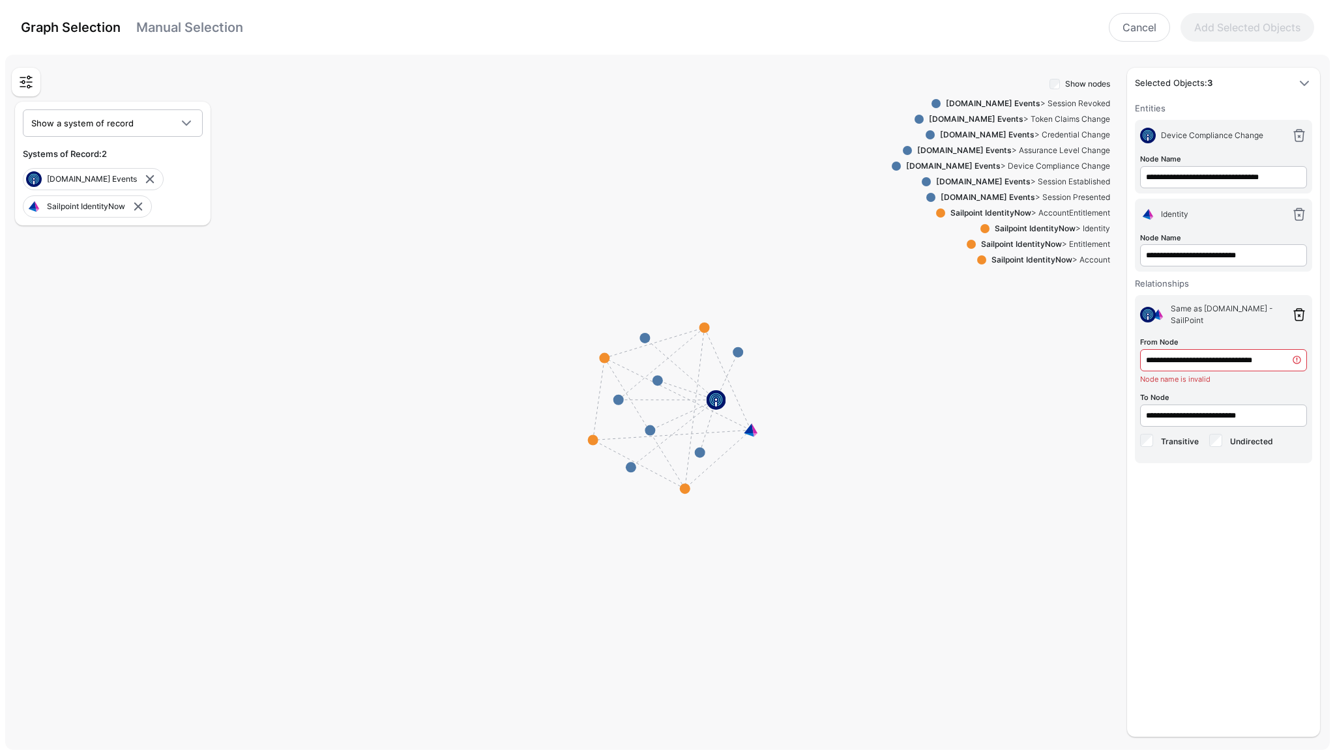
click at [1298, 308] on link at bounding box center [1299, 315] width 16 height 16
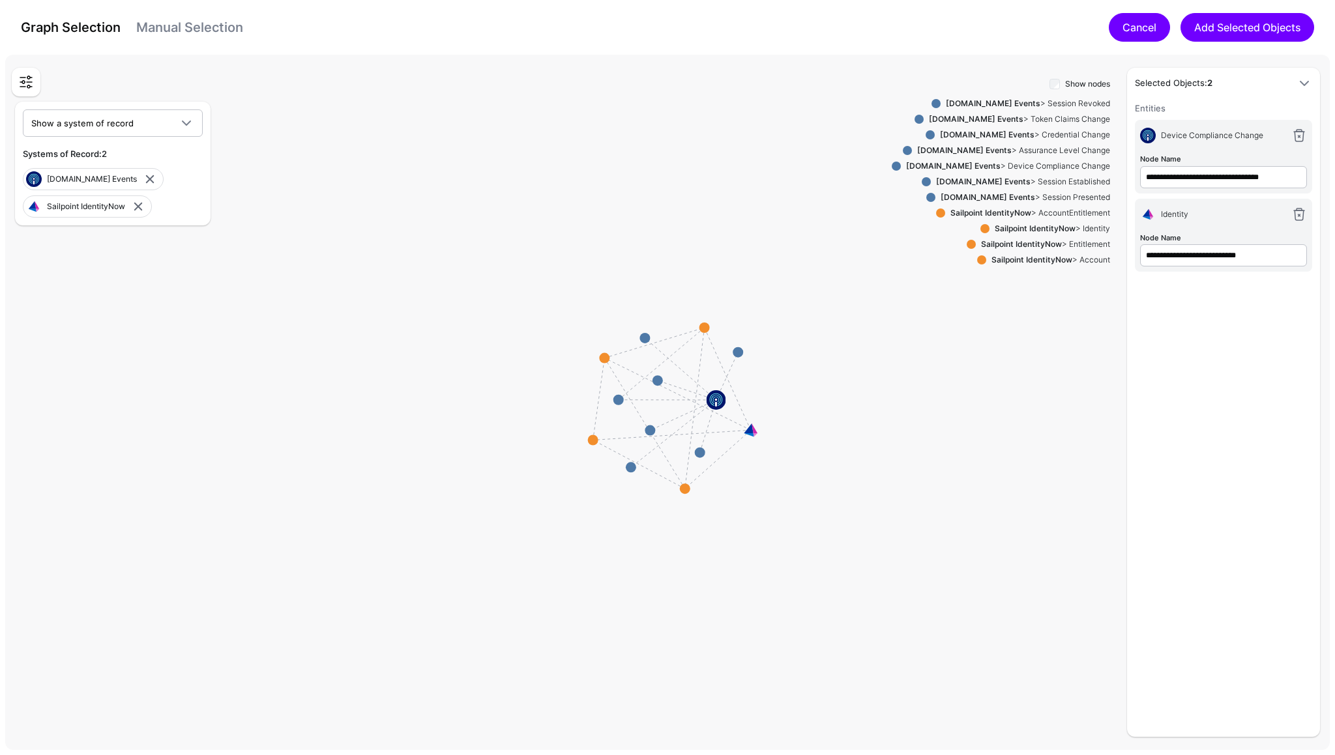
click at [1150, 29] on link "Cancel" at bounding box center [1139, 27] width 61 height 29
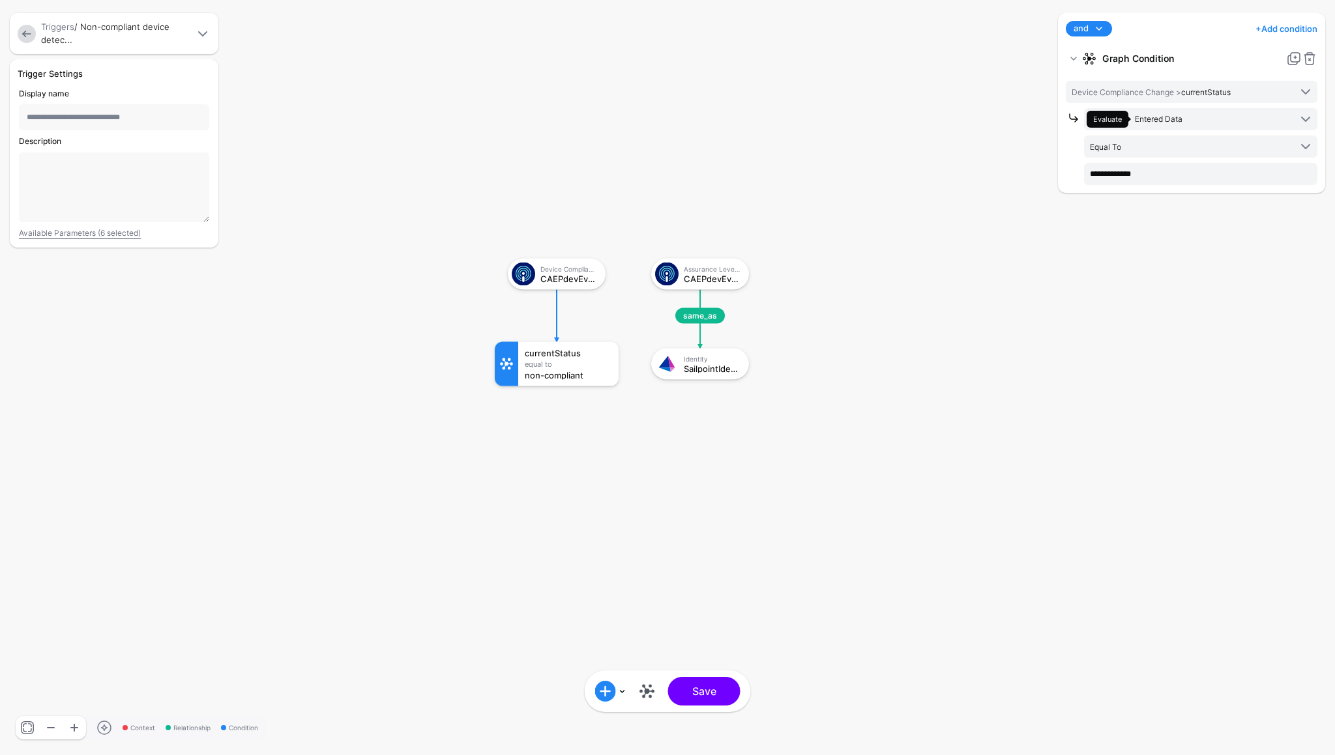
click at [28, 28] on link at bounding box center [27, 34] width 18 height 18
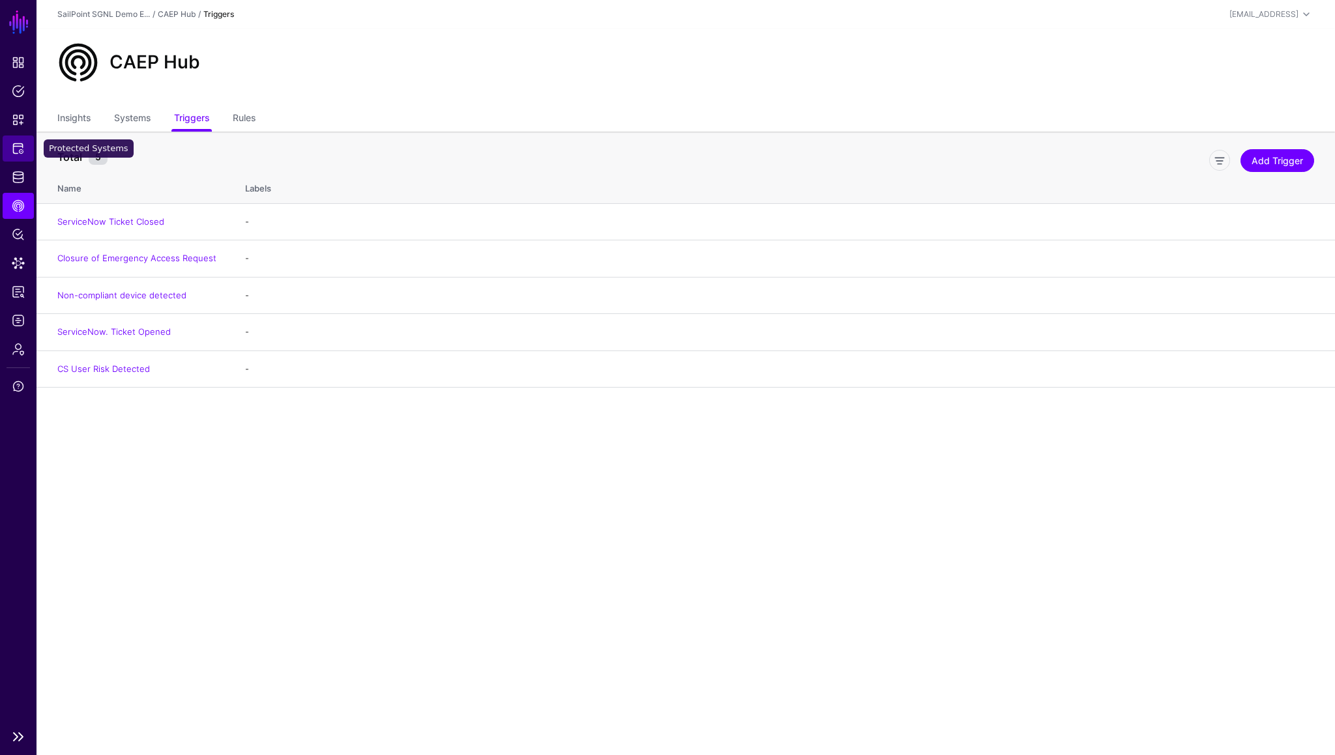
click at [15, 142] on span "Protected Systems" at bounding box center [18, 148] width 13 height 13
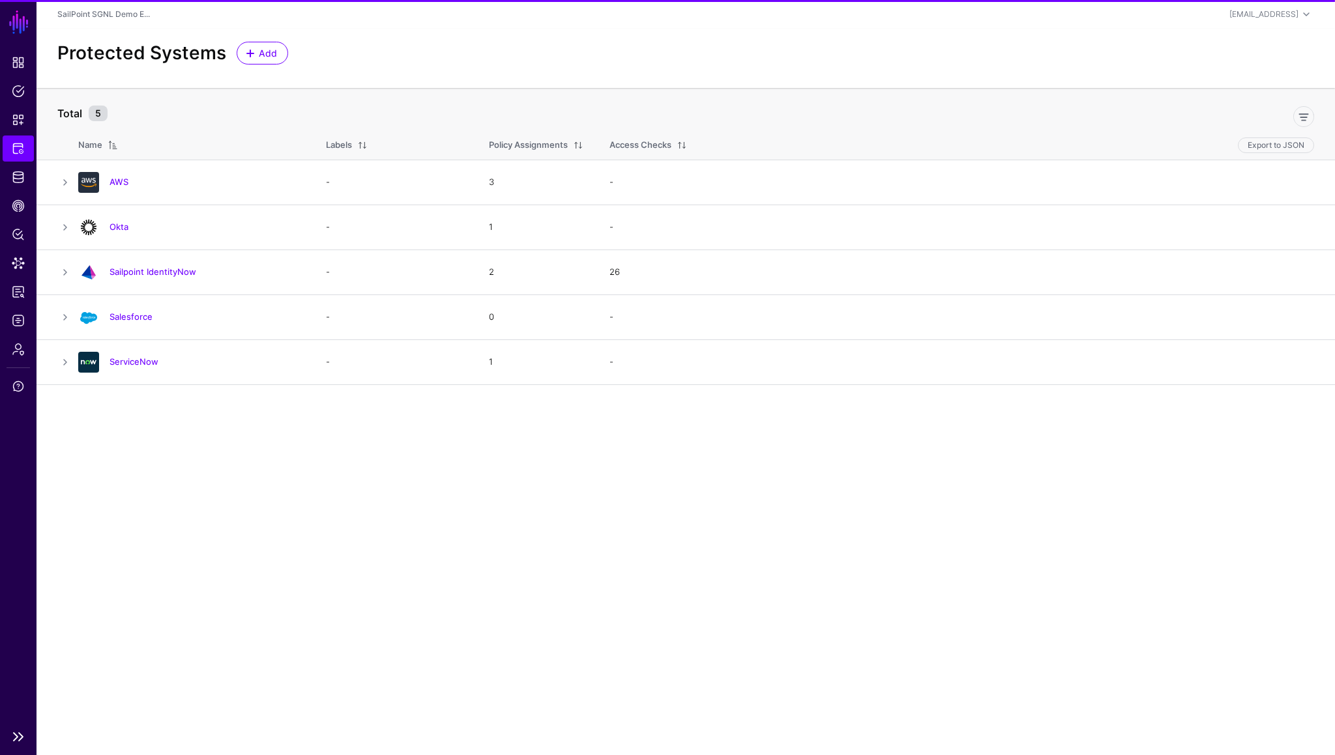
click at [16, 162] on ul "Dashboard Policies Snippets Protected Systems Identity Data Fabric CAEP Hub Pol…" at bounding box center [18, 386] width 36 height 673
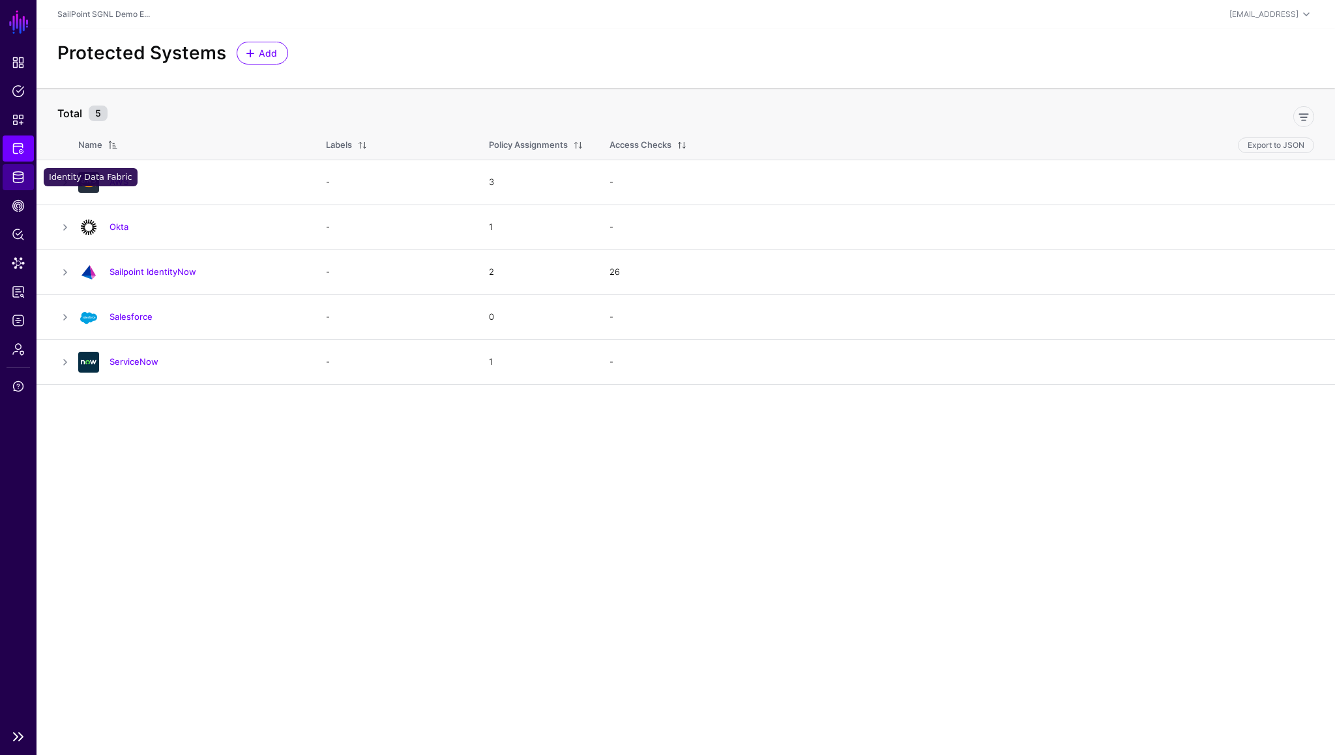
click at [16, 179] on span "Identity Data Fabric" at bounding box center [18, 177] width 13 height 13
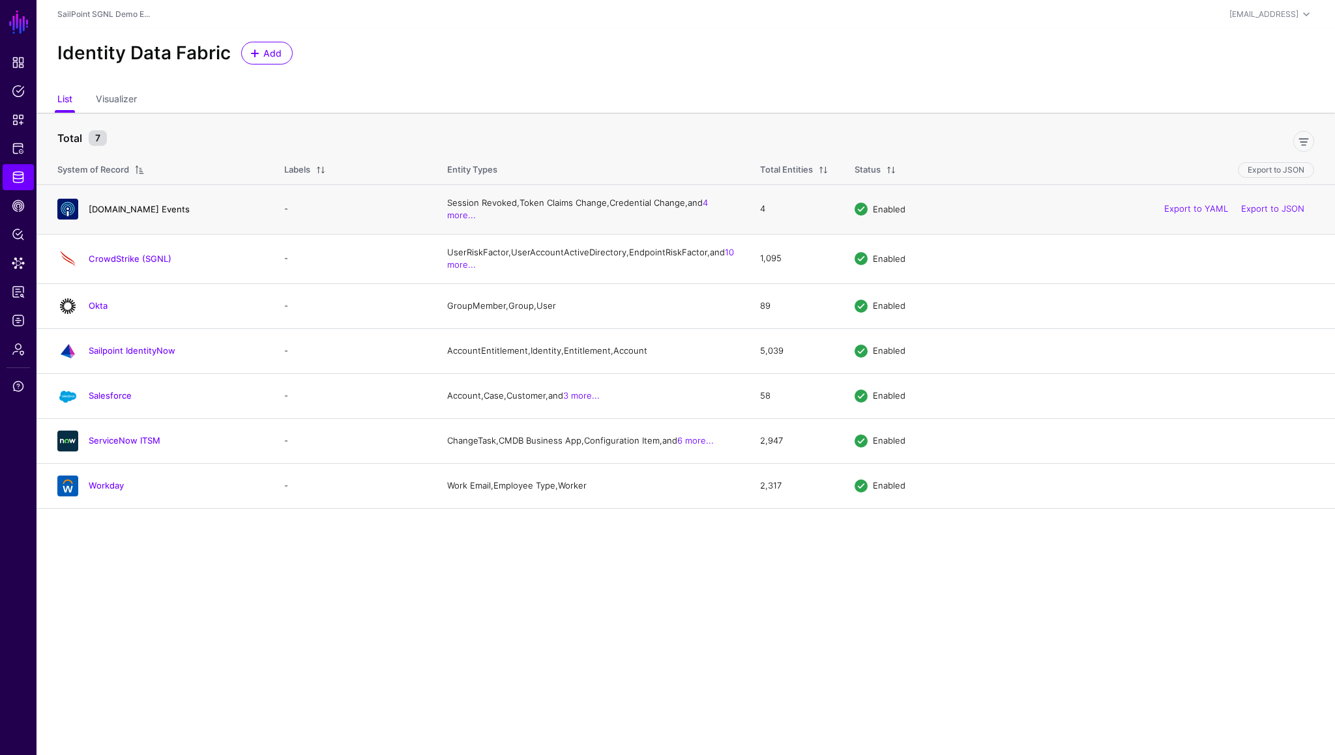
click at [119, 207] on link "[DOMAIN_NAME] Events" at bounding box center [139, 209] width 101 height 10
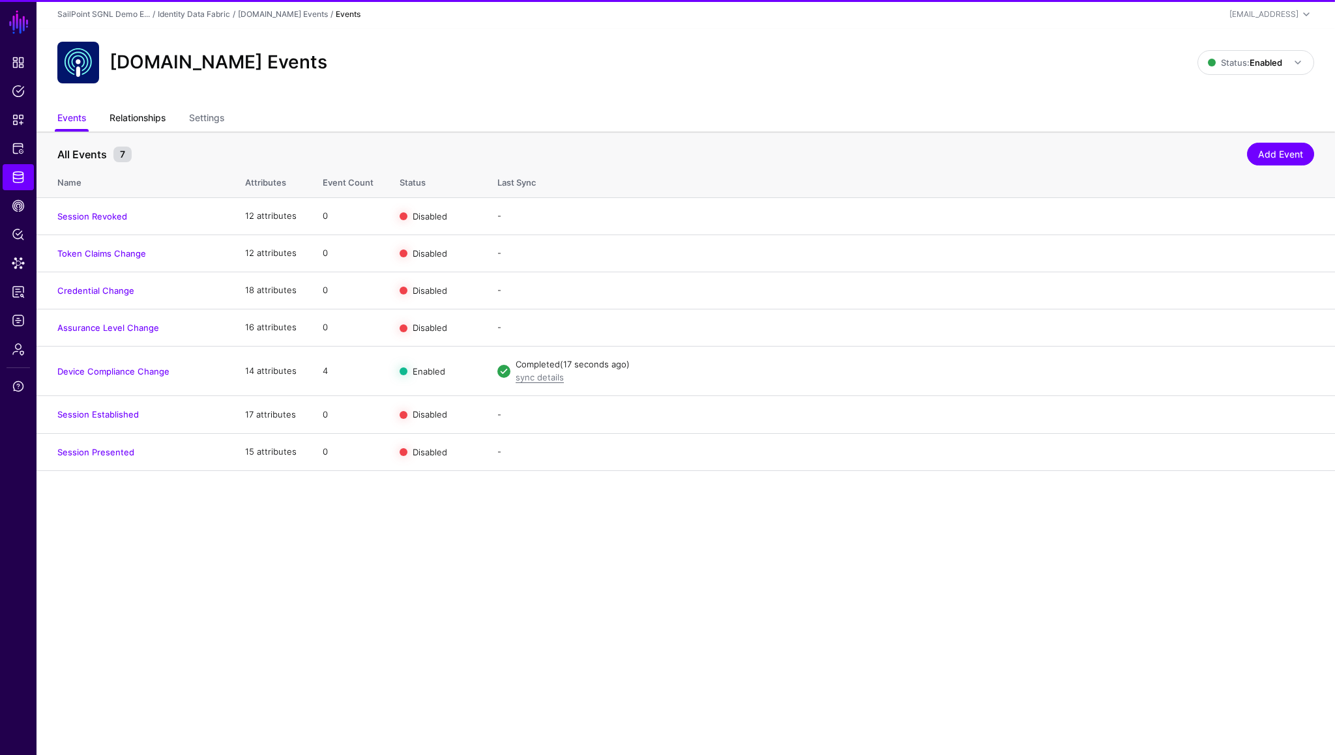
click at [156, 128] on link "Relationships" at bounding box center [137, 119] width 56 height 25
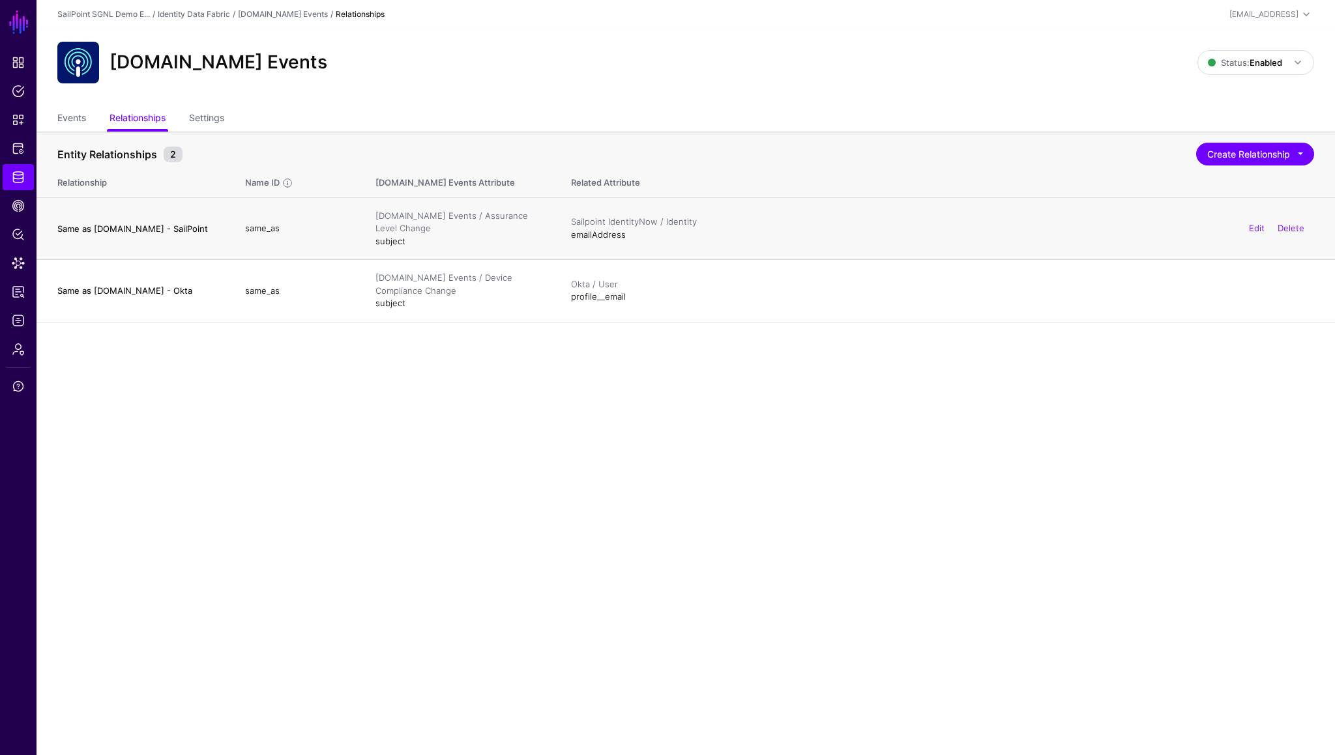
click at [138, 227] on h4 "Same as CAEP.dev - SailPoint" at bounding box center [138, 229] width 162 height 12
copy h4 "Same as CAEP.dev - SailPoint"
click at [1289, 231] on link "Delete" at bounding box center [1290, 228] width 27 height 10
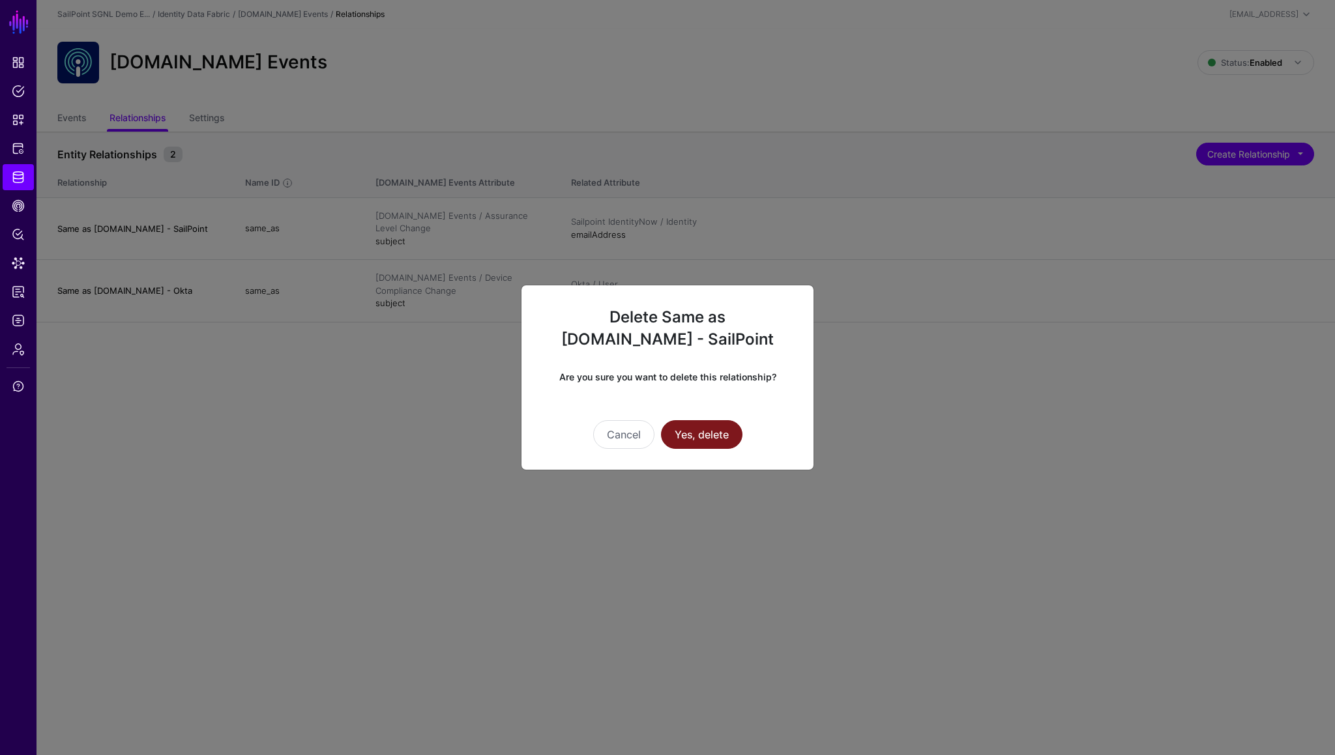
click at [707, 444] on button "Yes, delete" at bounding box center [701, 434] width 81 height 29
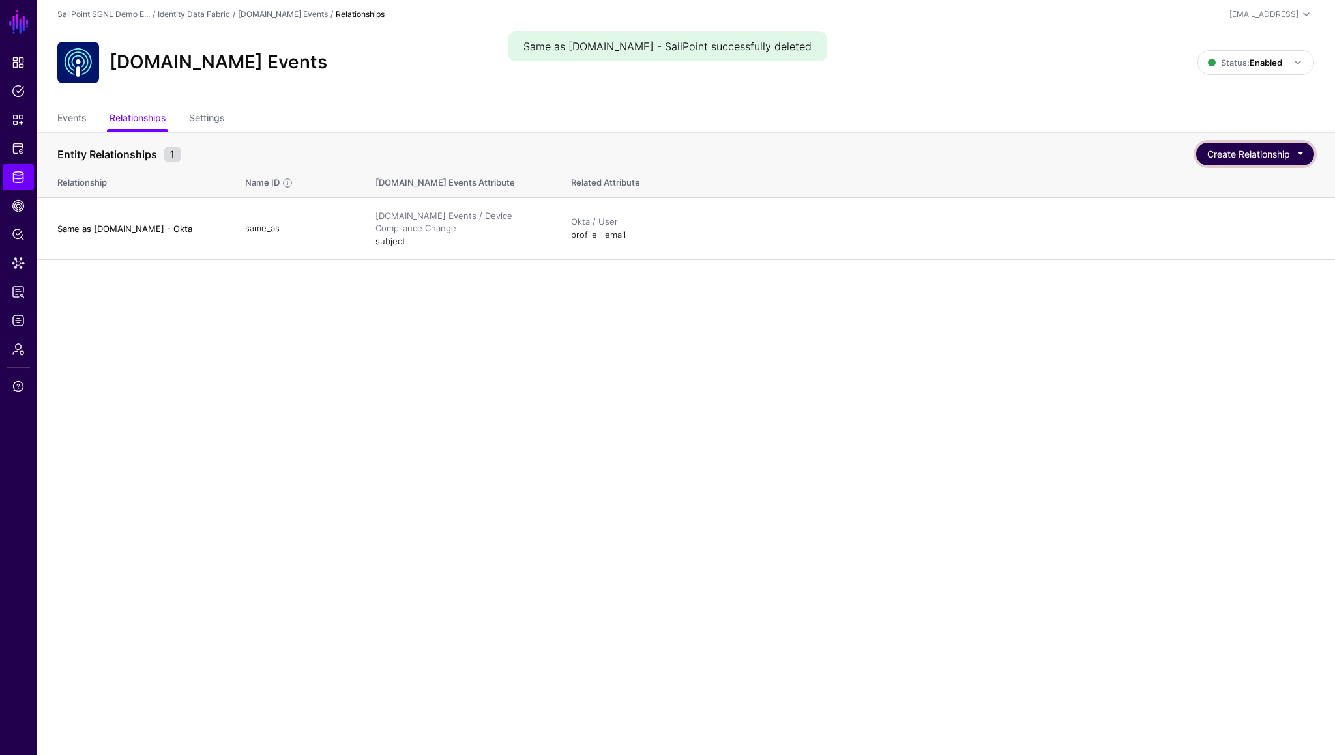
click at [1235, 160] on button "Create Relationship" at bounding box center [1255, 154] width 118 height 23
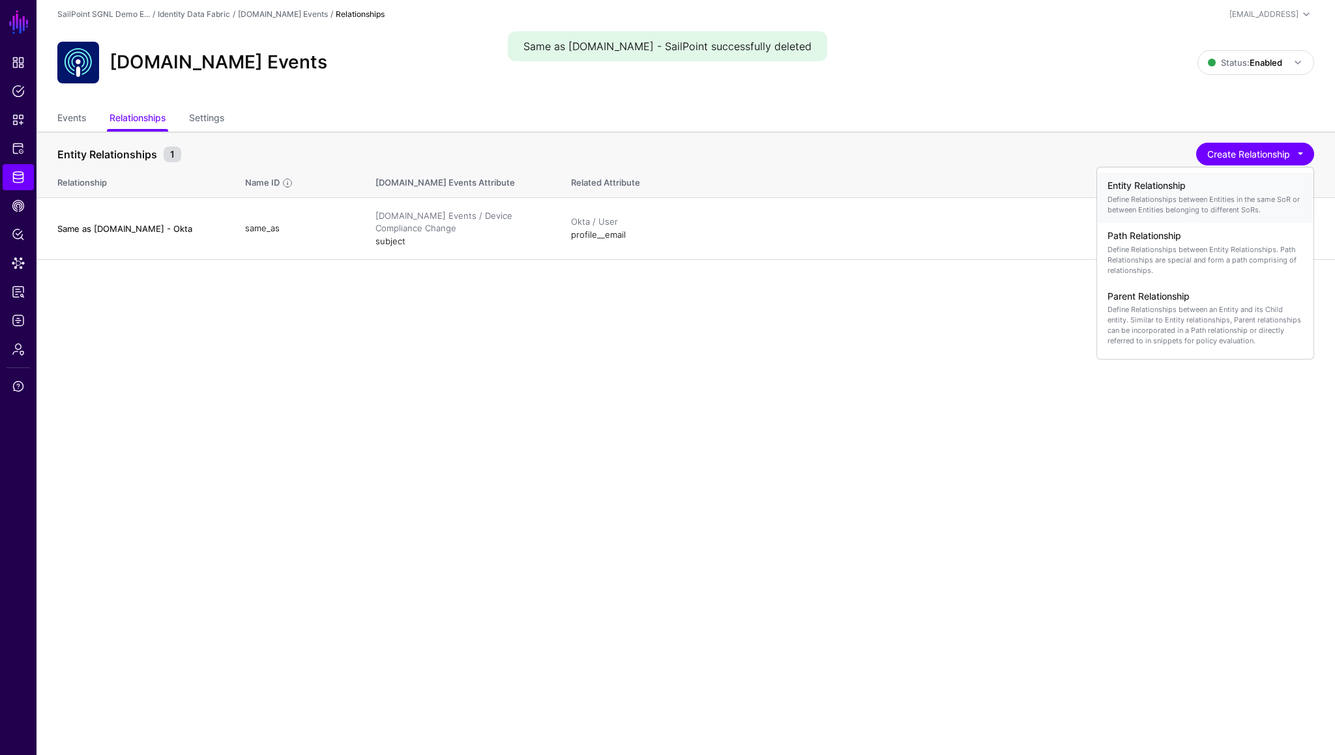
click at [1191, 194] on p "Define Relationships between Entities in the same SoR or between Entities belon…" at bounding box center [1205, 204] width 196 height 21
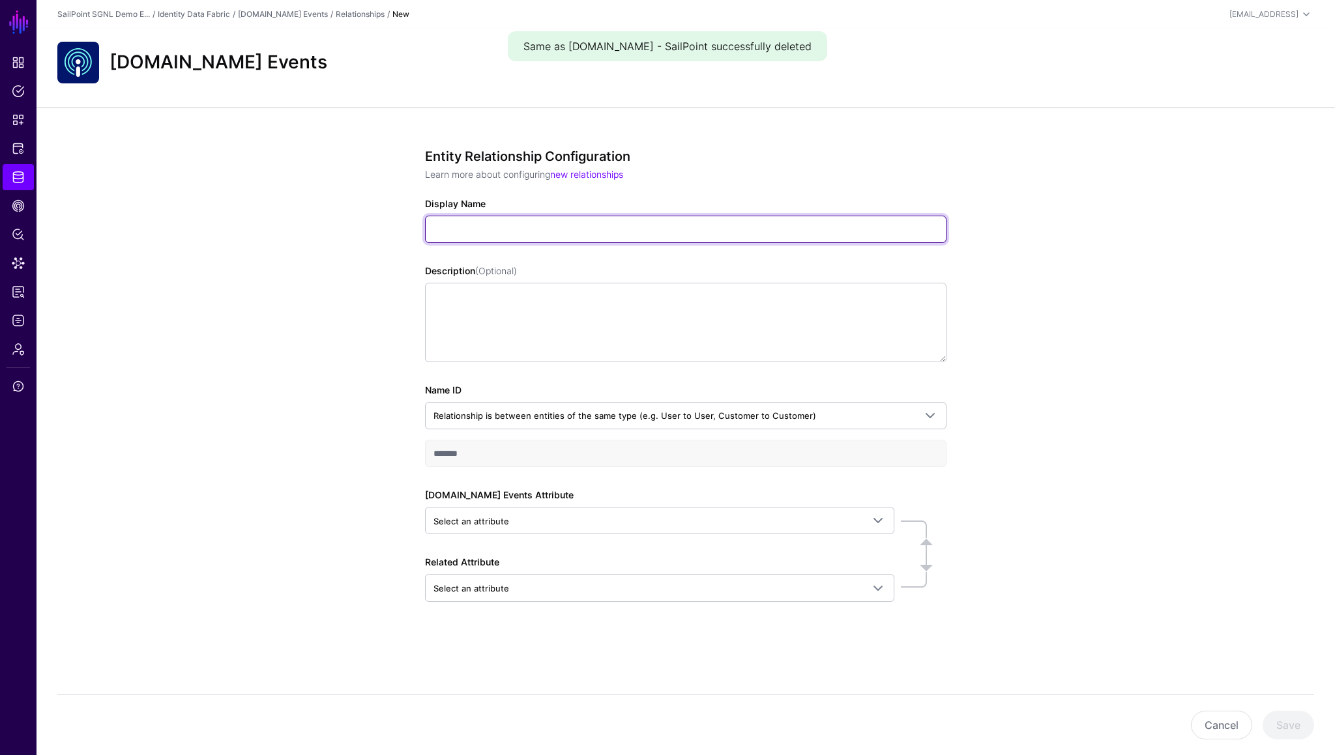
click at [528, 232] on input "Display Name" at bounding box center [685, 229] width 521 height 27
paste input "**********"
type input "**********"
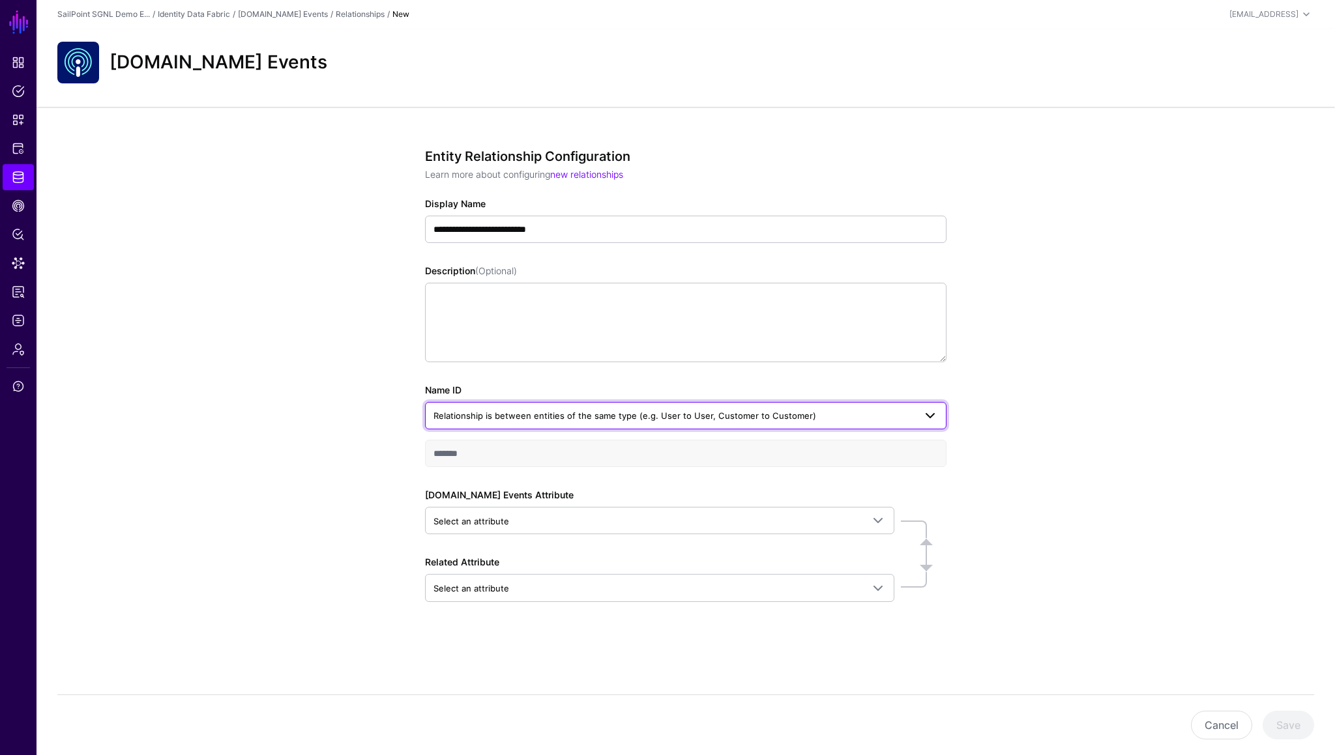
click at [585, 424] on span "Relationship is between entities of the same type (e.g. User to User, Customer …" at bounding box center [685, 416] width 504 height 16
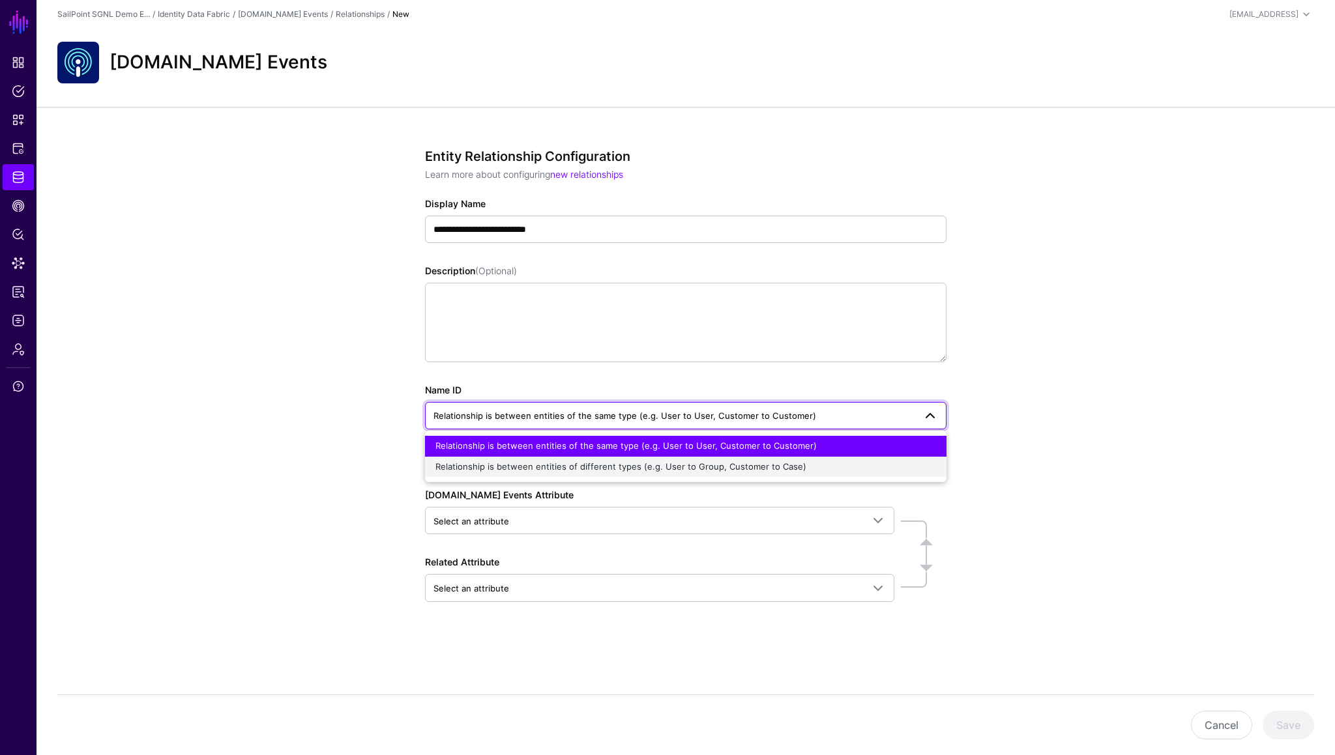
click at [603, 469] on span "Relationship is between entities of different types (e.g. User to Group, Custom…" at bounding box center [620, 466] width 371 height 10
type input "**********"
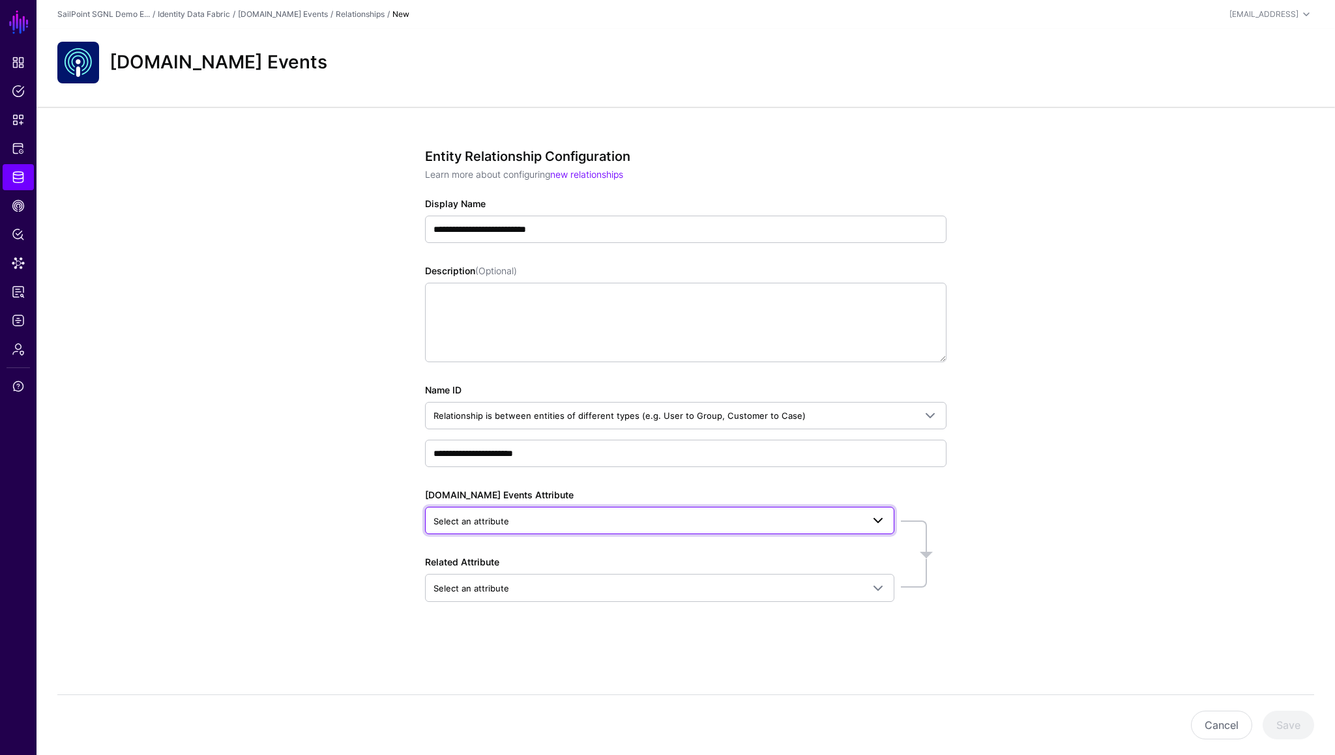
click at [571, 520] on span "Select an attribute" at bounding box center [647, 521] width 429 height 14
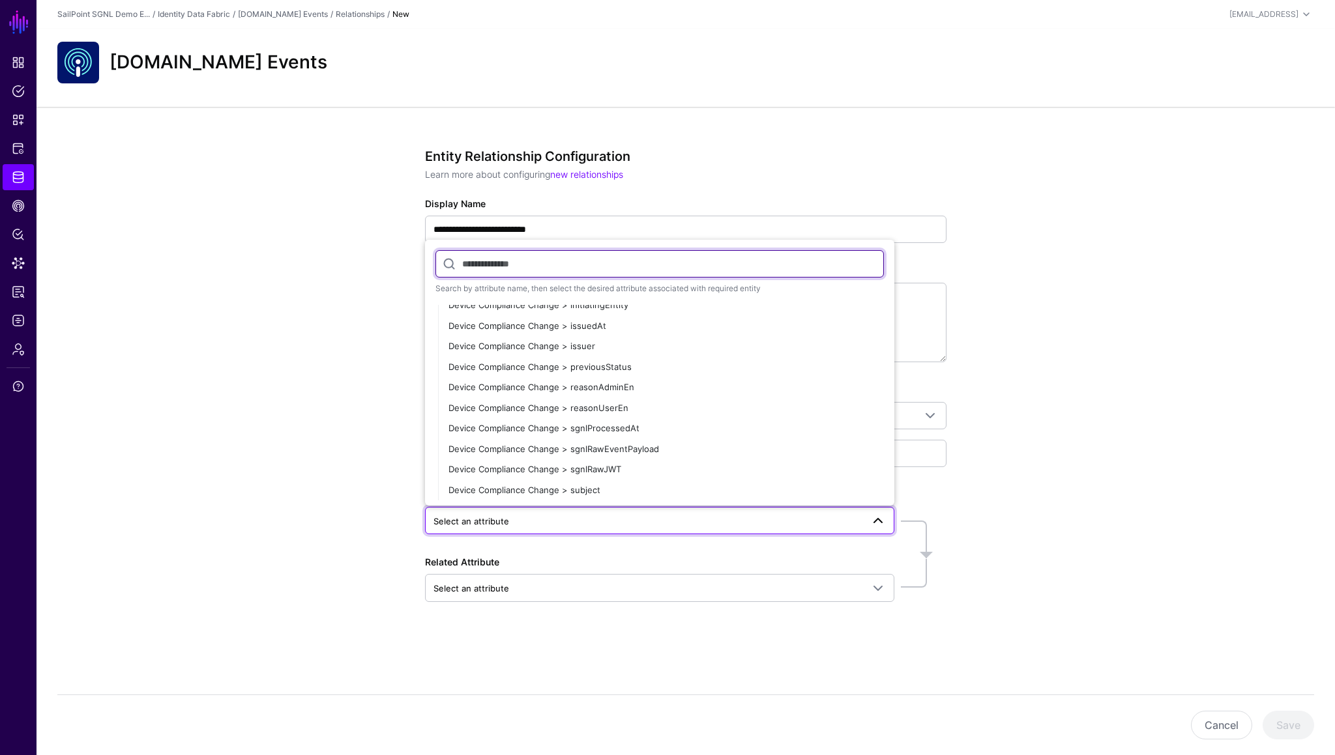
scroll to position [850, 0]
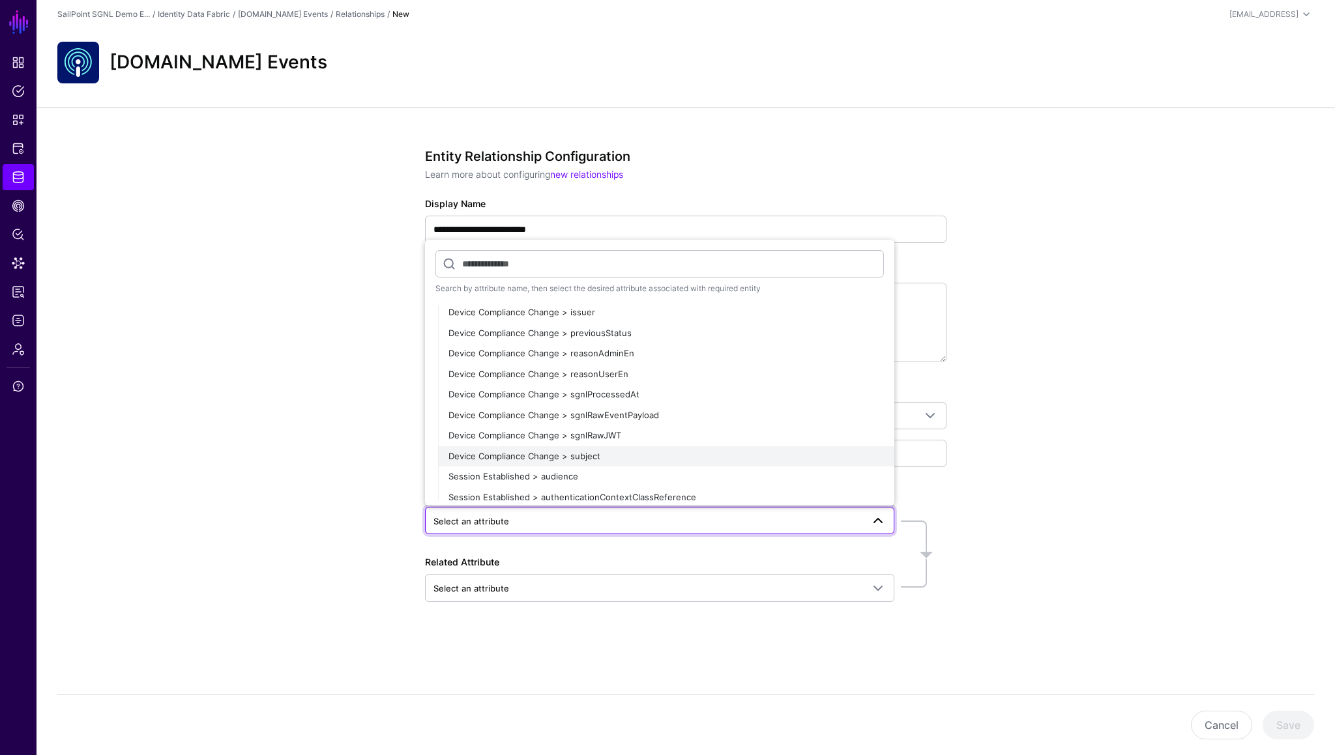
click at [587, 457] on span "Device Compliance Change > subject" at bounding box center [524, 456] width 152 height 10
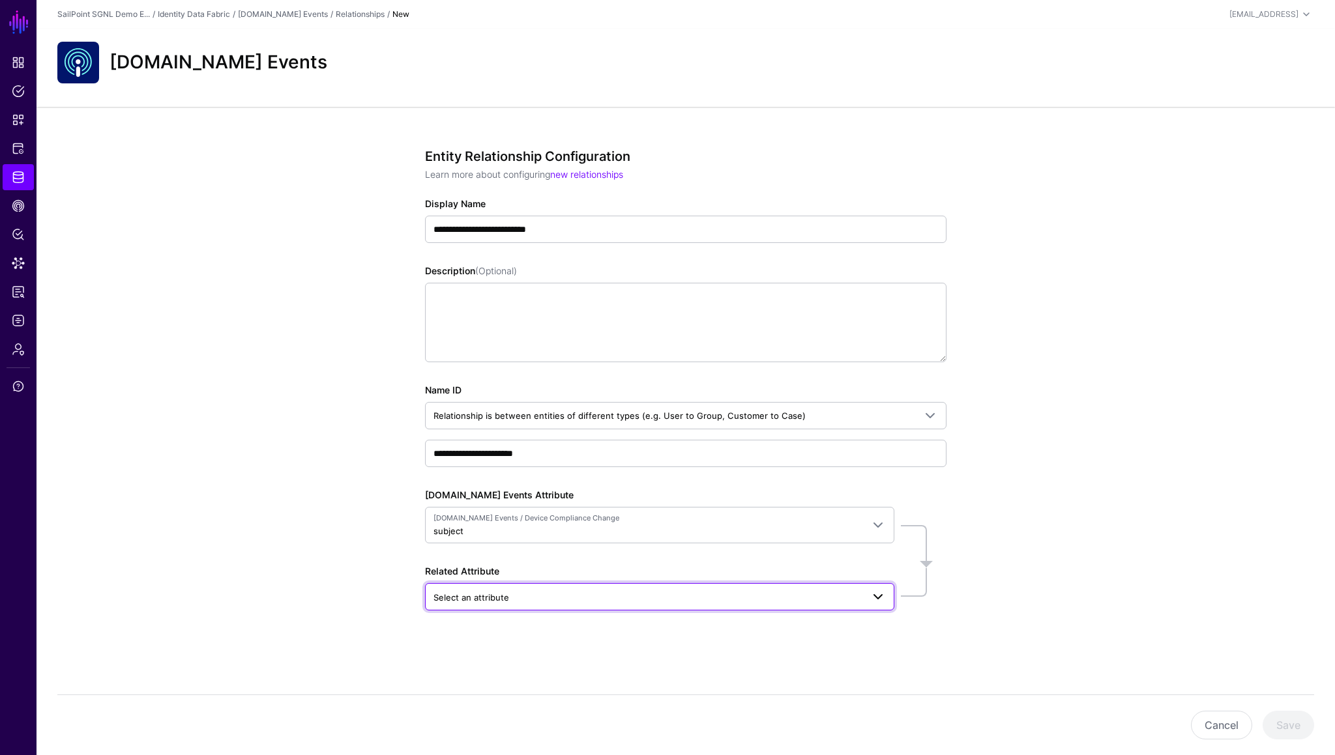
click at [547, 597] on span "Select an attribute" at bounding box center [647, 597] width 429 height 14
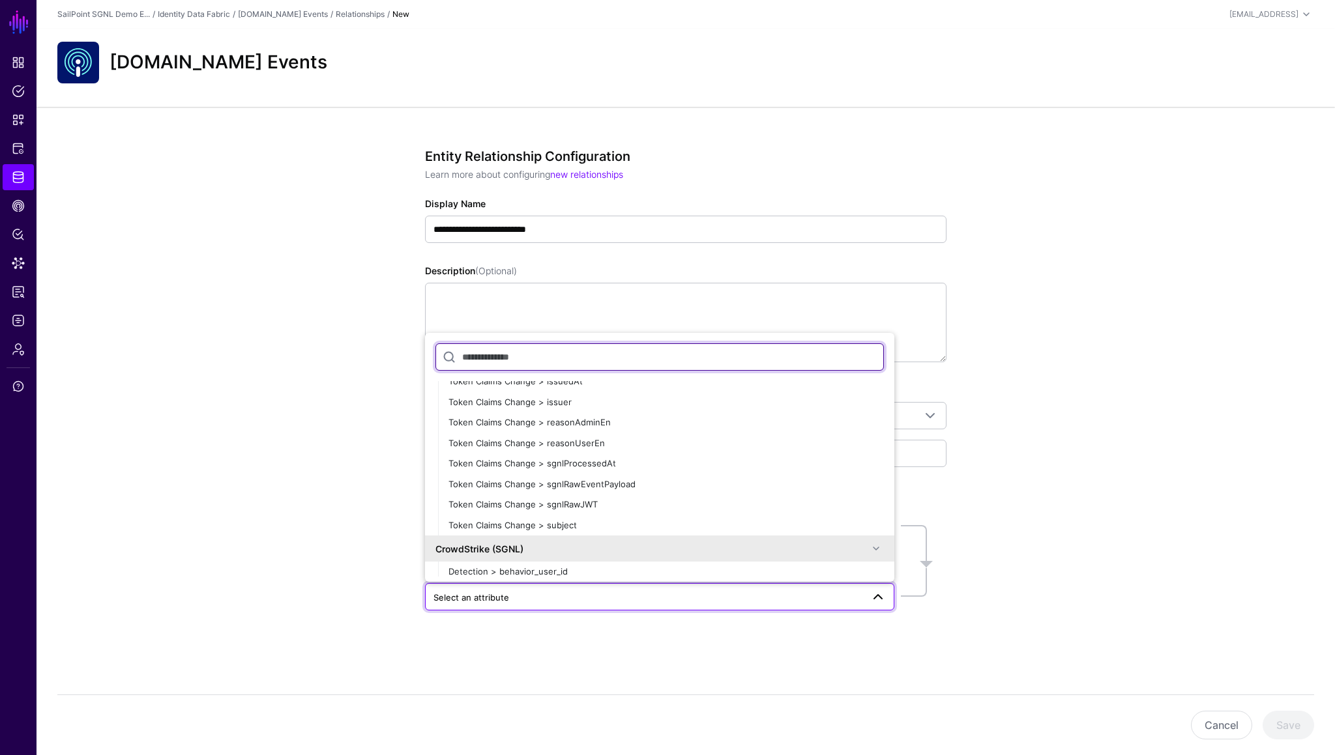
scroll to position [2009, 0]
click at [874, 544] on span at bounding box center [876, 547] width 16 height 16
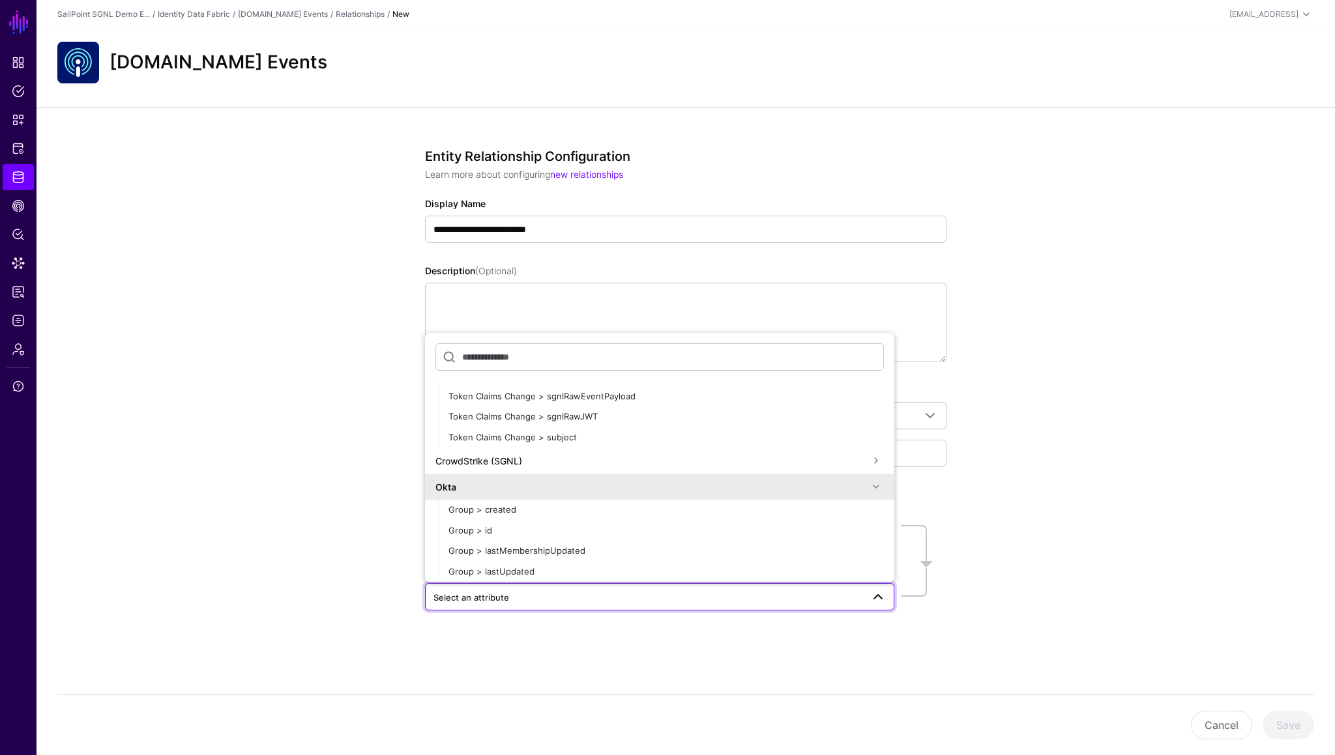
scroll to position [2153, 0]
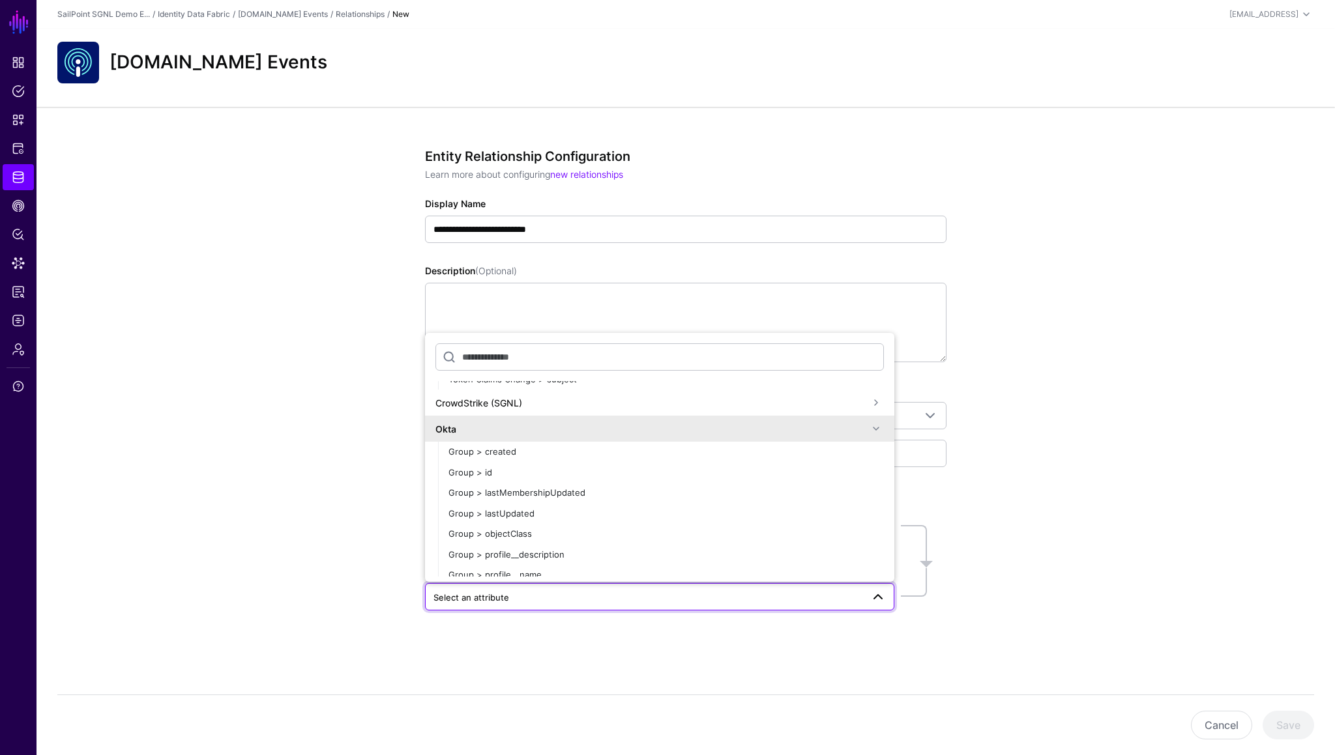
click at [877, 426] on span at bounding box center [876, 429] width 16 height 16
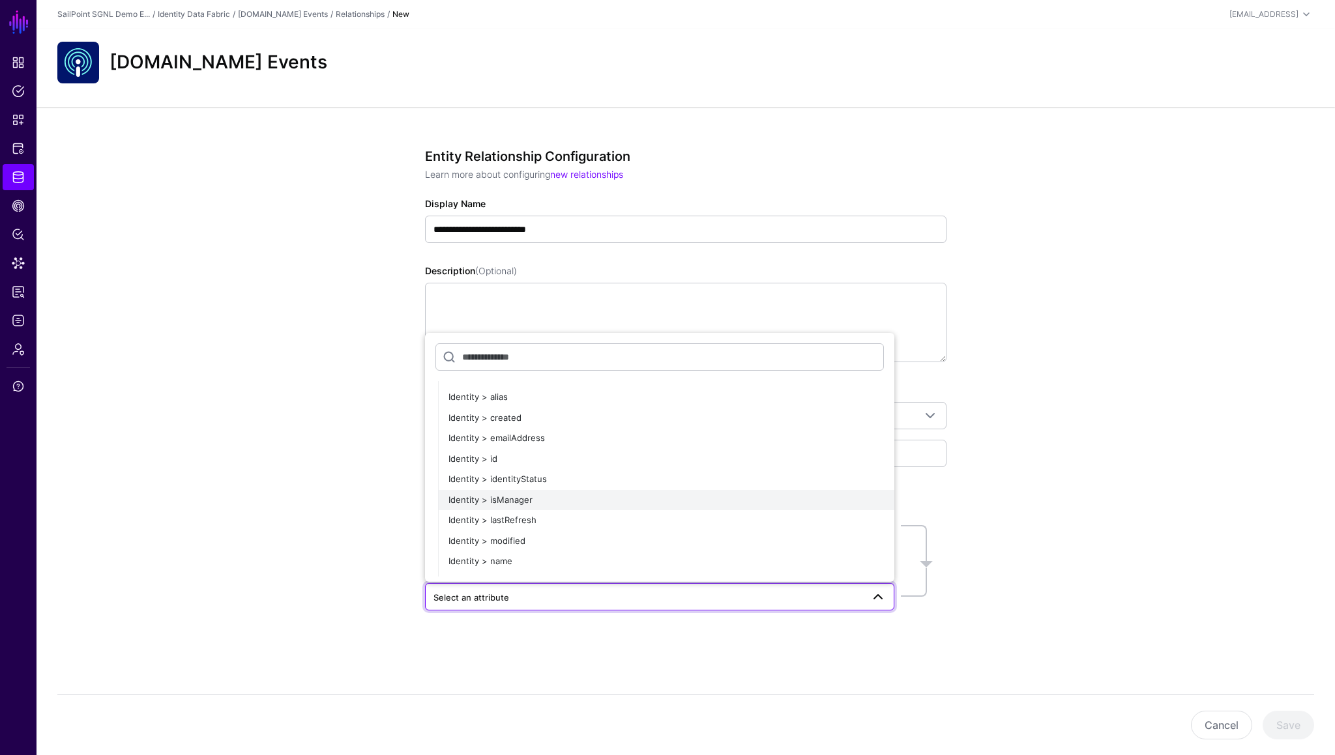
scroll to position [2850, 0]
click at [522, 440] on span "Identity > emailAddress" at bounding box center [496, 437] width 96 height 10
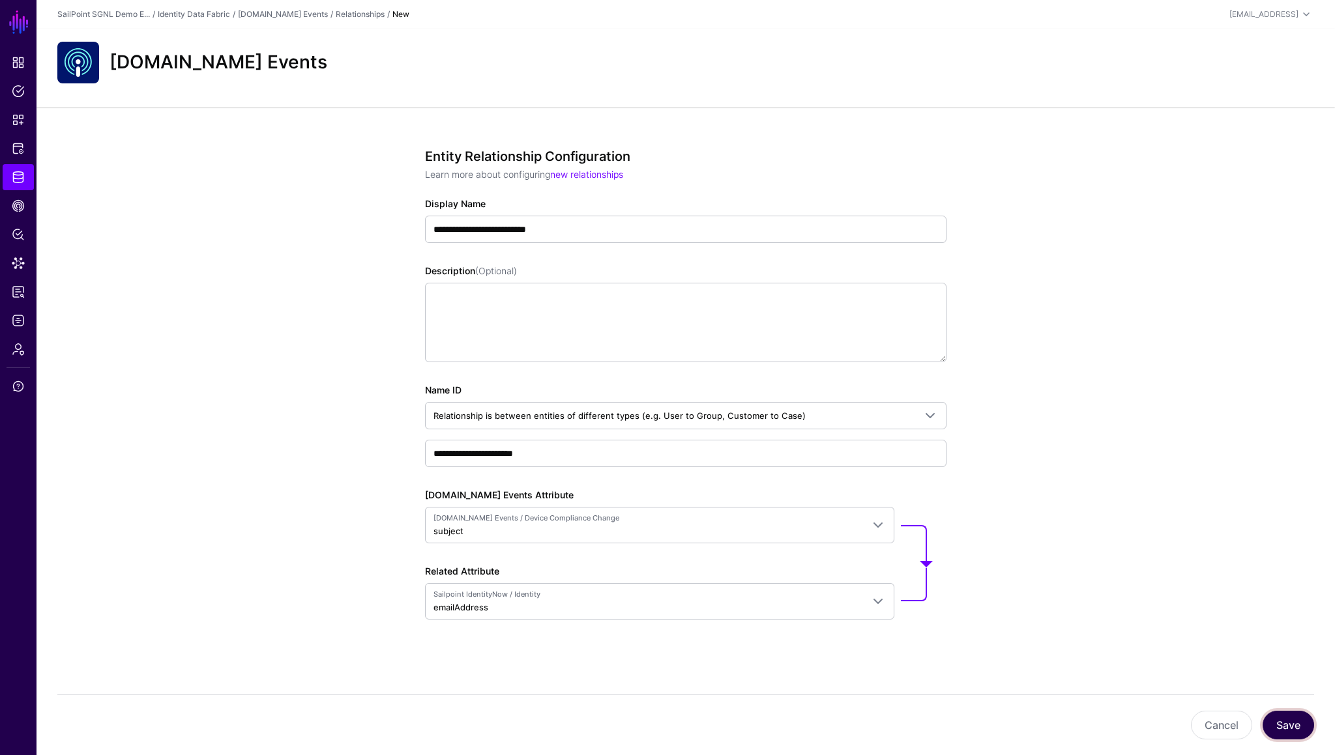
click at [1298, 730] on button "Save" at bounding box center [1287, 725] width 51 height 29
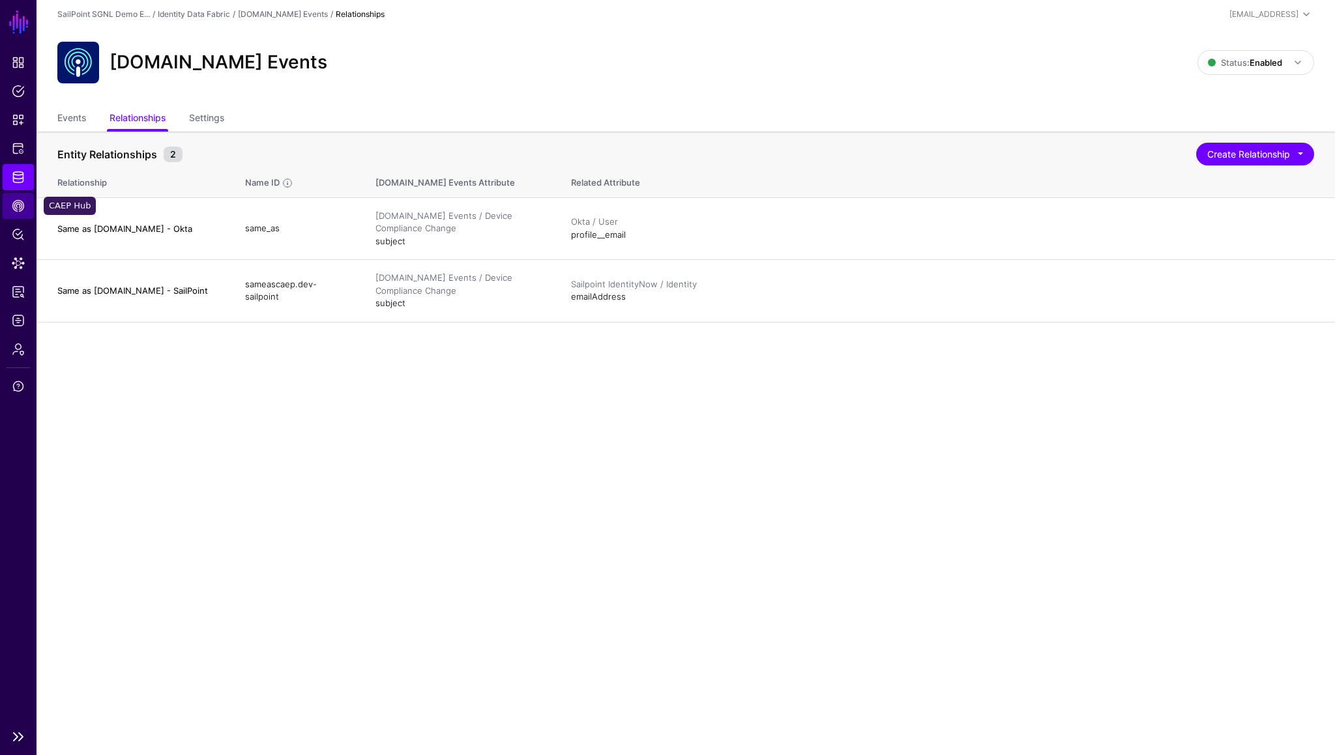
click at [18, 205] on span "CAEP Hub" at bounding box center [18, 205] width 13 height 13
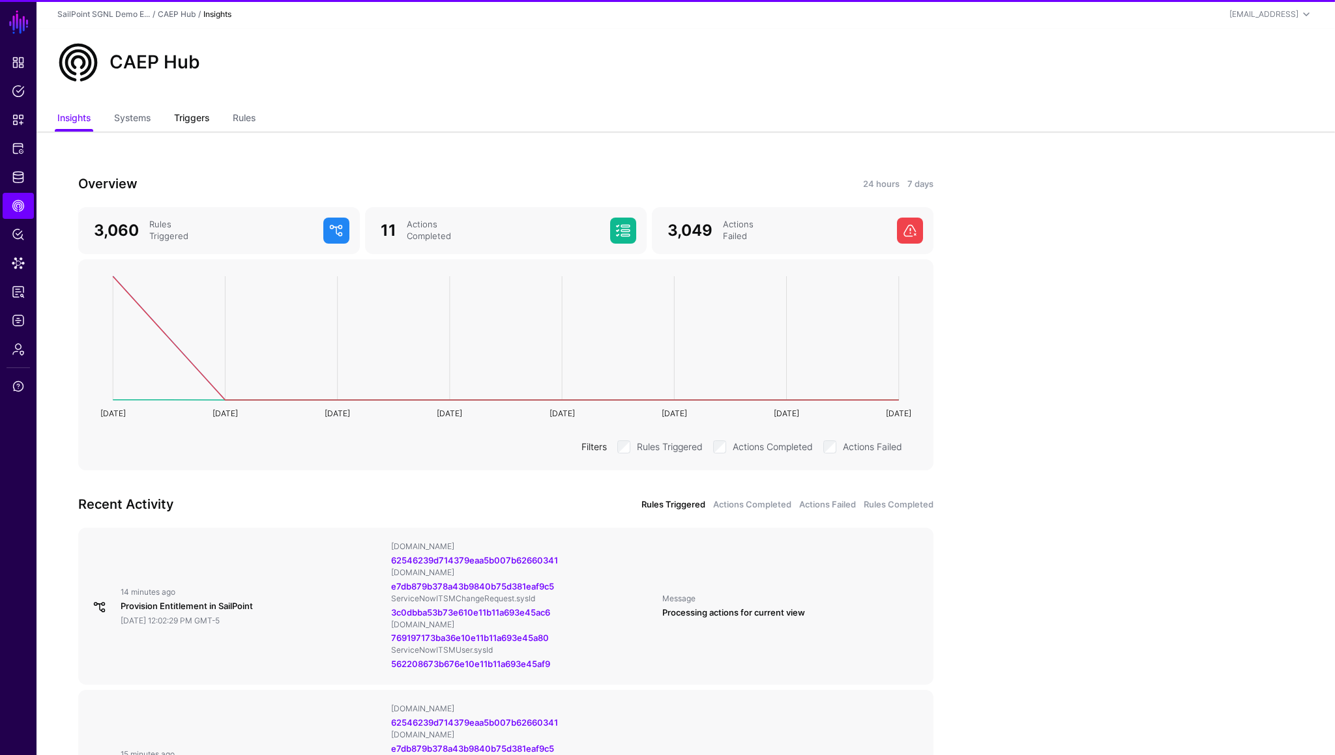
click at [191, 119] on link "Triggers" at bounding box center [191, 119] width 35 height 25
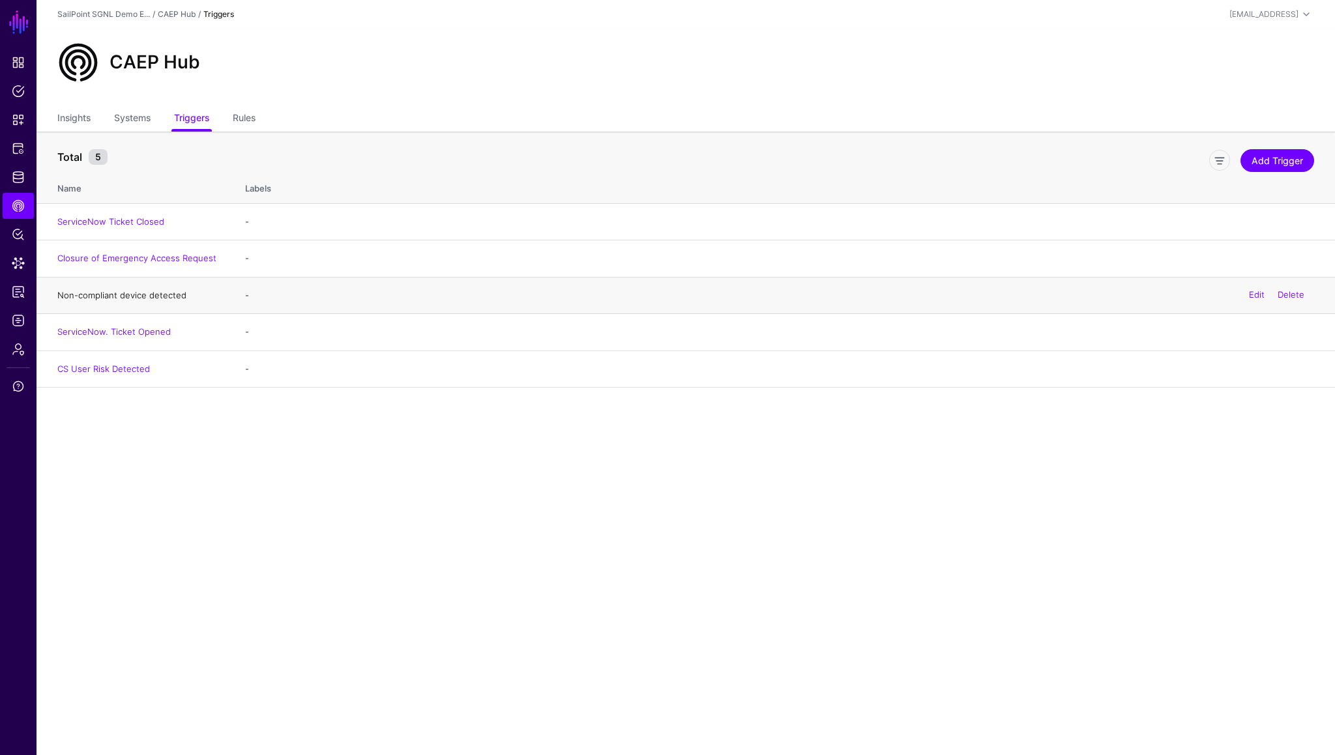
click at [131, 291] on link "Non-compliant device detected" at bounding box center [121, 295] width 129 height 10
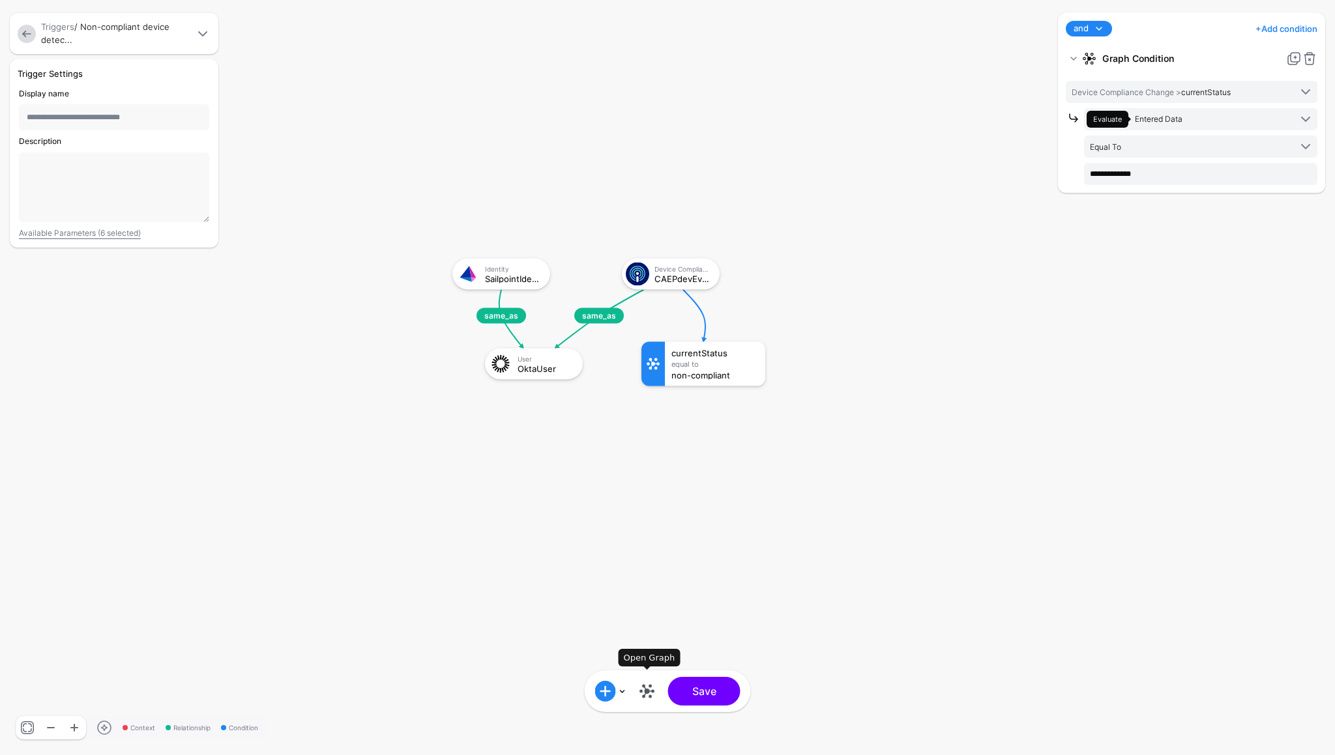
click at [648, 694] on link at bounding box center [647, 691] width 21 height 21
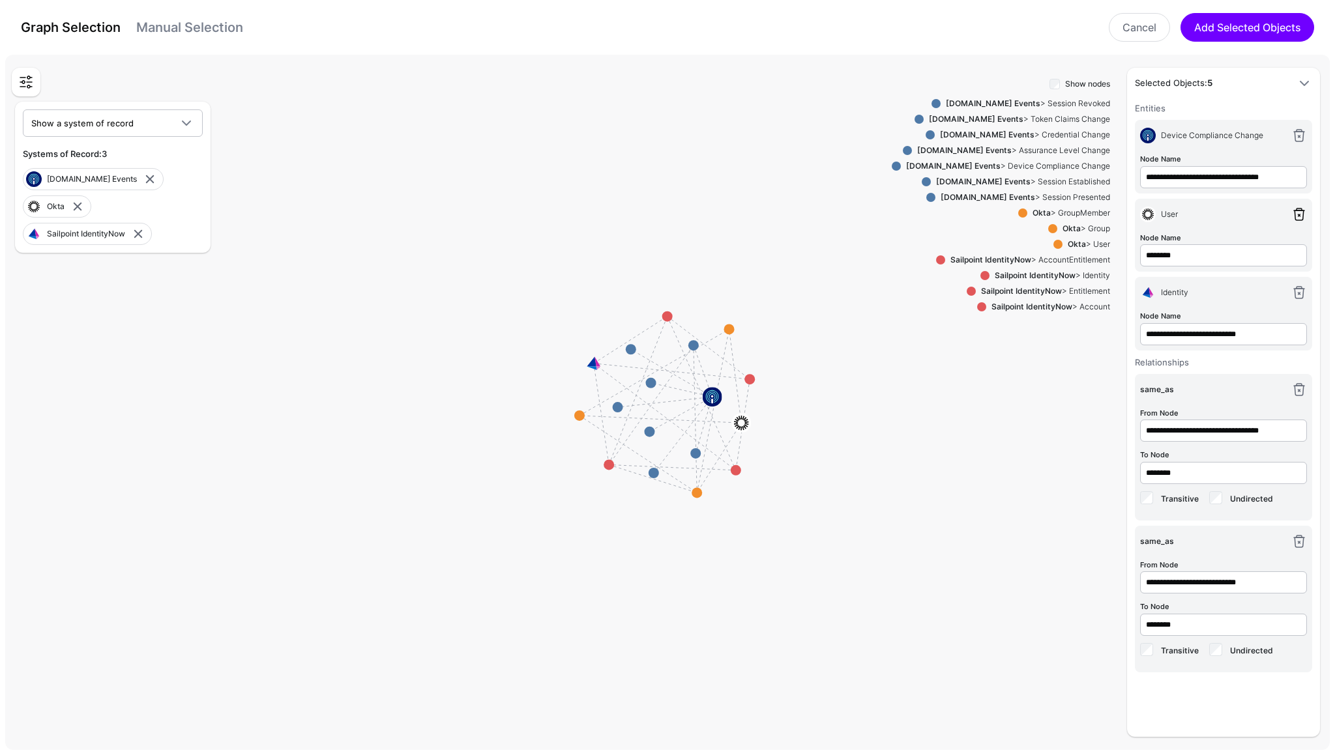
click at [1299, 214] on link at bounding box center [1299, 215] width 16 height 16
type input "**********"
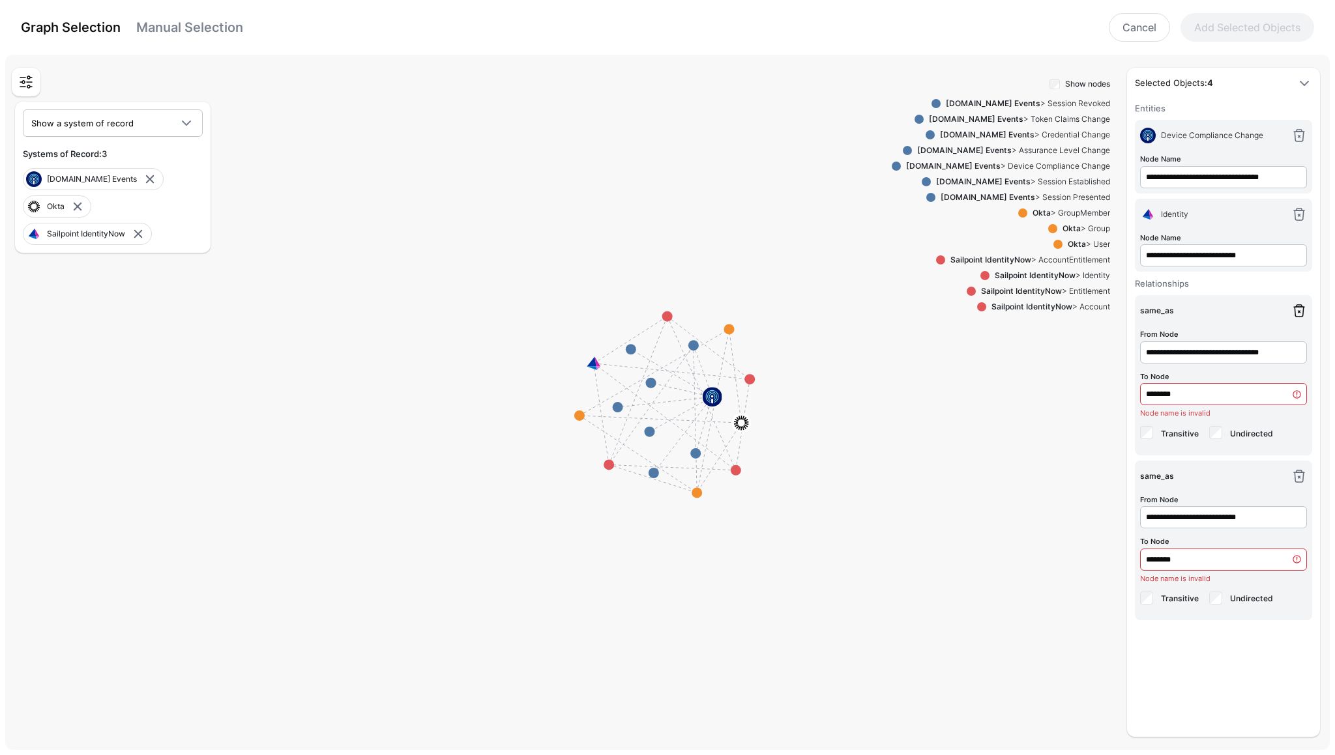
click at [1300, 312] on link at bounding box center [1299, 311] width 16 height 16
type input "**********"
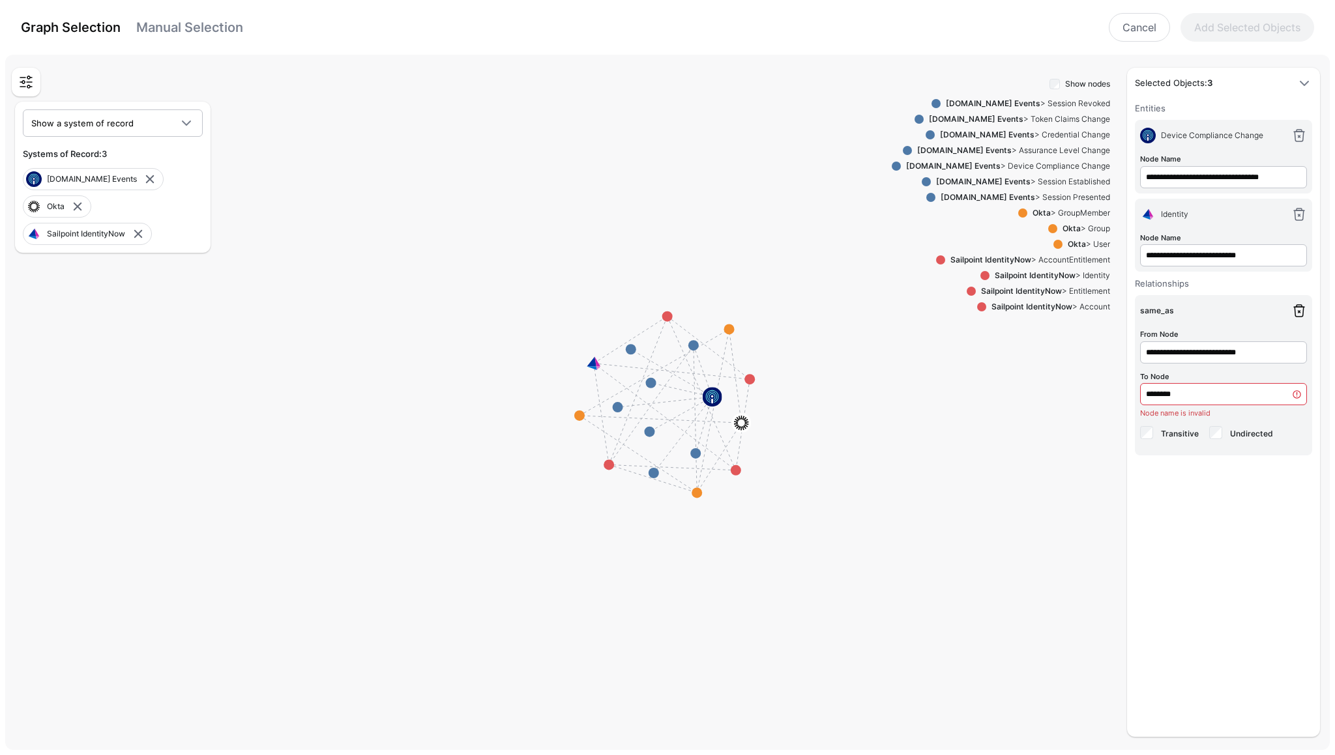
click at [1300, 312] on link at bounding box center [1299, 311] width 16 height 16
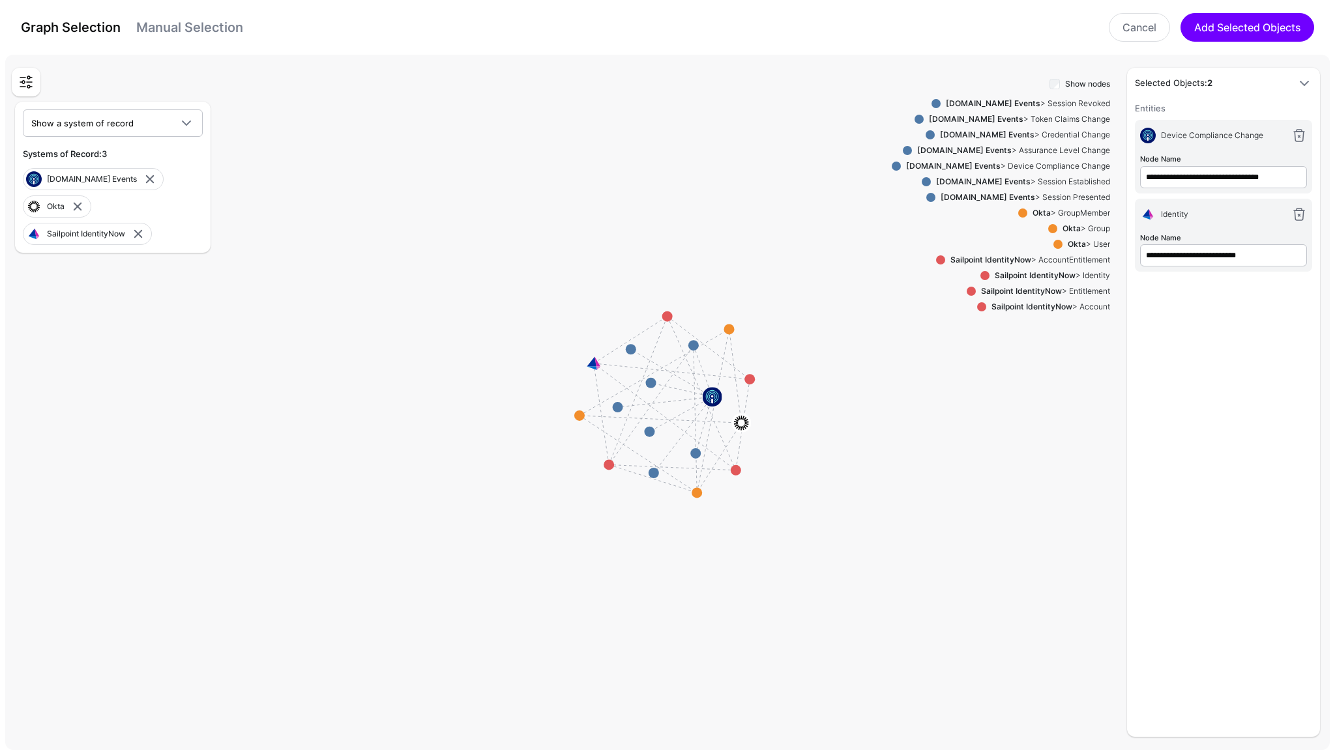
click at [231, 31] on link "Manual Selection" at bounding box center [189, 28] width 107 height 16
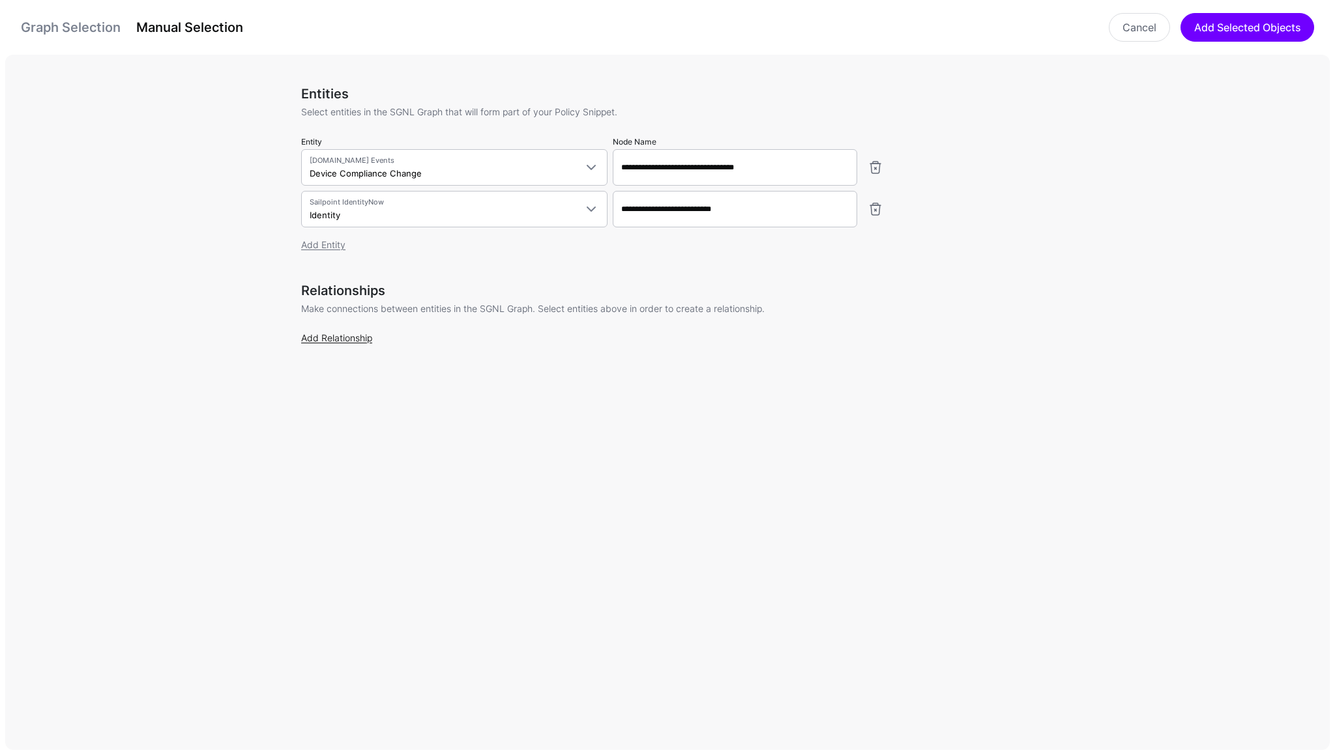
click at [332, 335] on link "Add Relationship" at bounding box center [336, 337] width 71 height 11
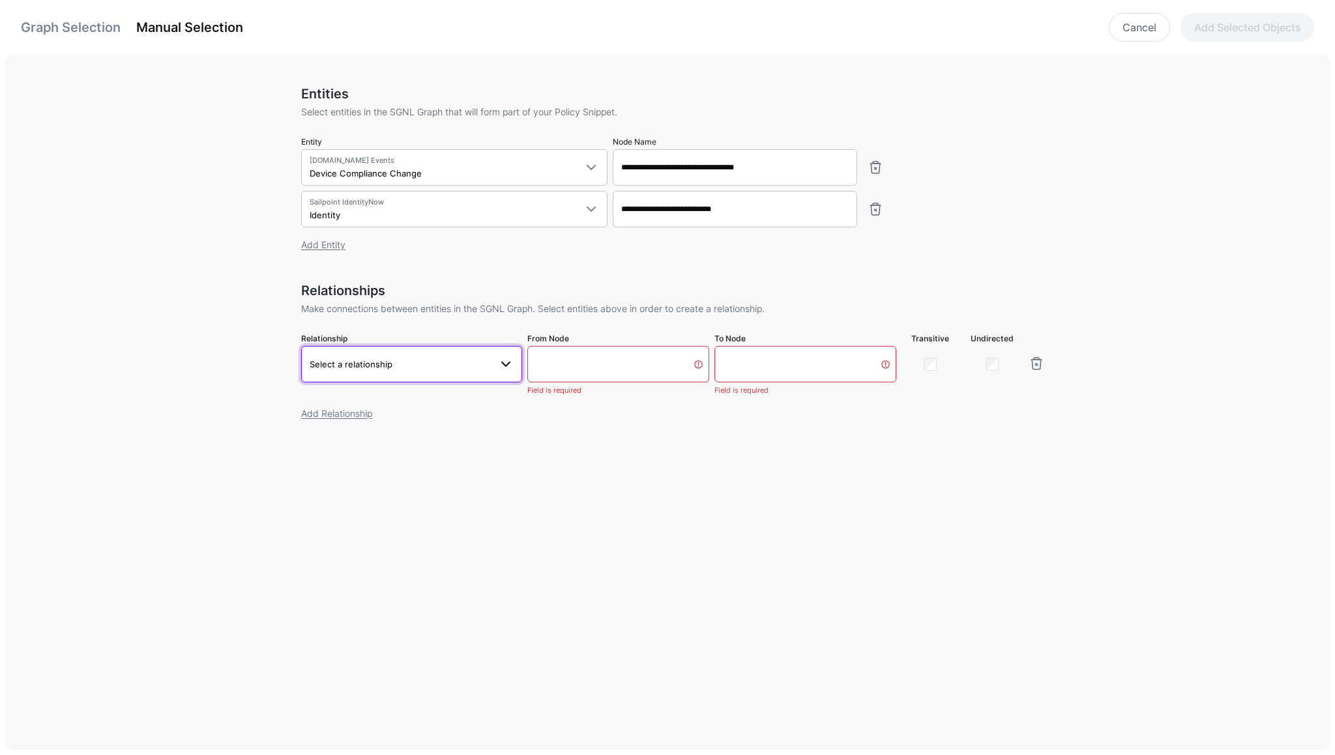
click at [415, 377] on link "Select a relationship" at bounding box center [411, 364] width 221 height 36
click at [375, 452] on span "Device Compliance Change.subject - Identity.emailAddress" at bounding box center [412, 463] width 200 height 22
type input "**********"
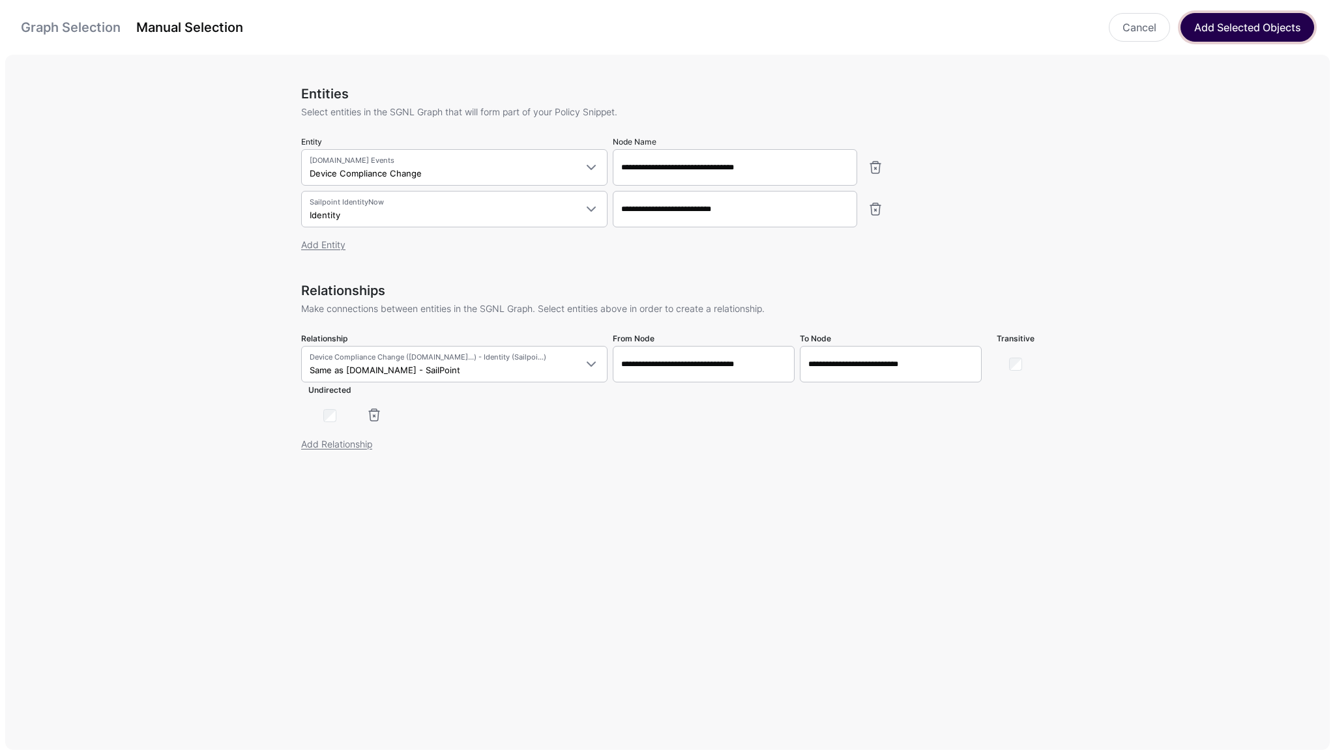
click at [1229, 29] on button "Add Selected Objects" at bounding box center [1247, 27] width 134 height 29
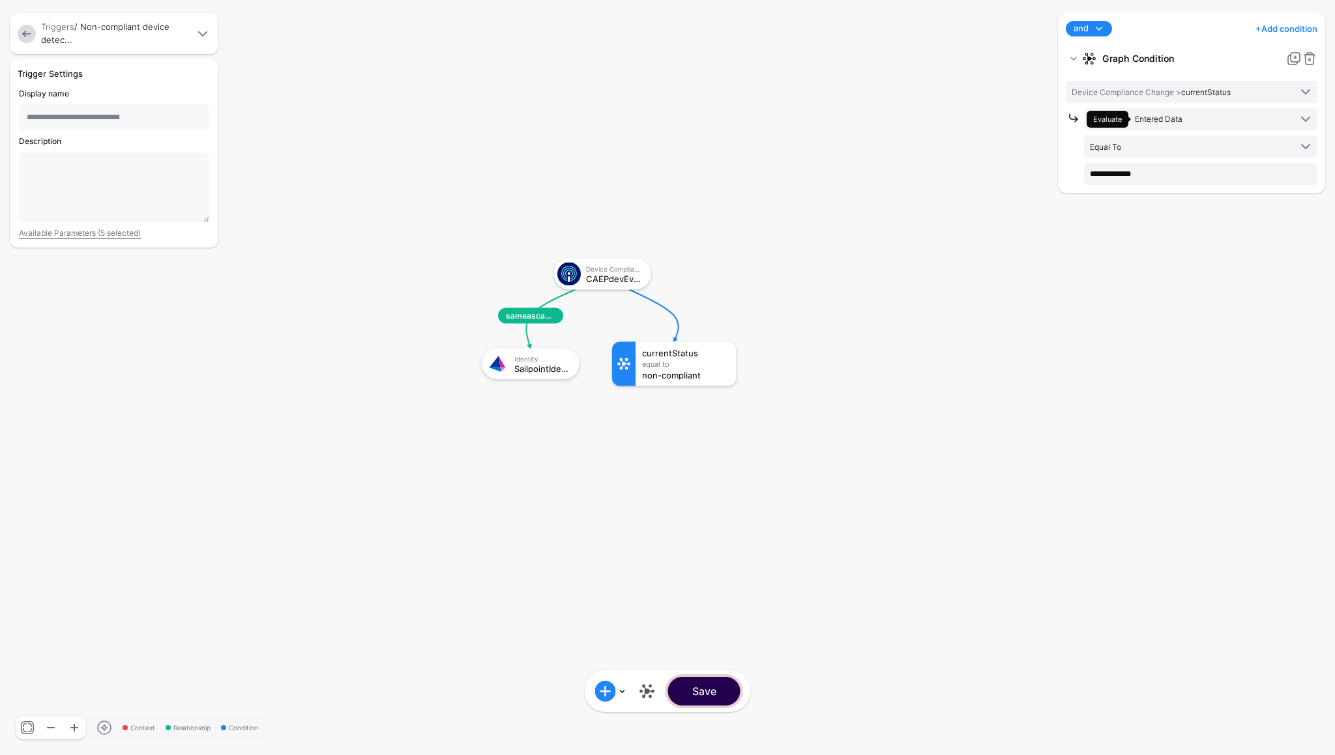
click at [708, 686] on button "Save" at bounding box center [704, 691] width 72 height 29
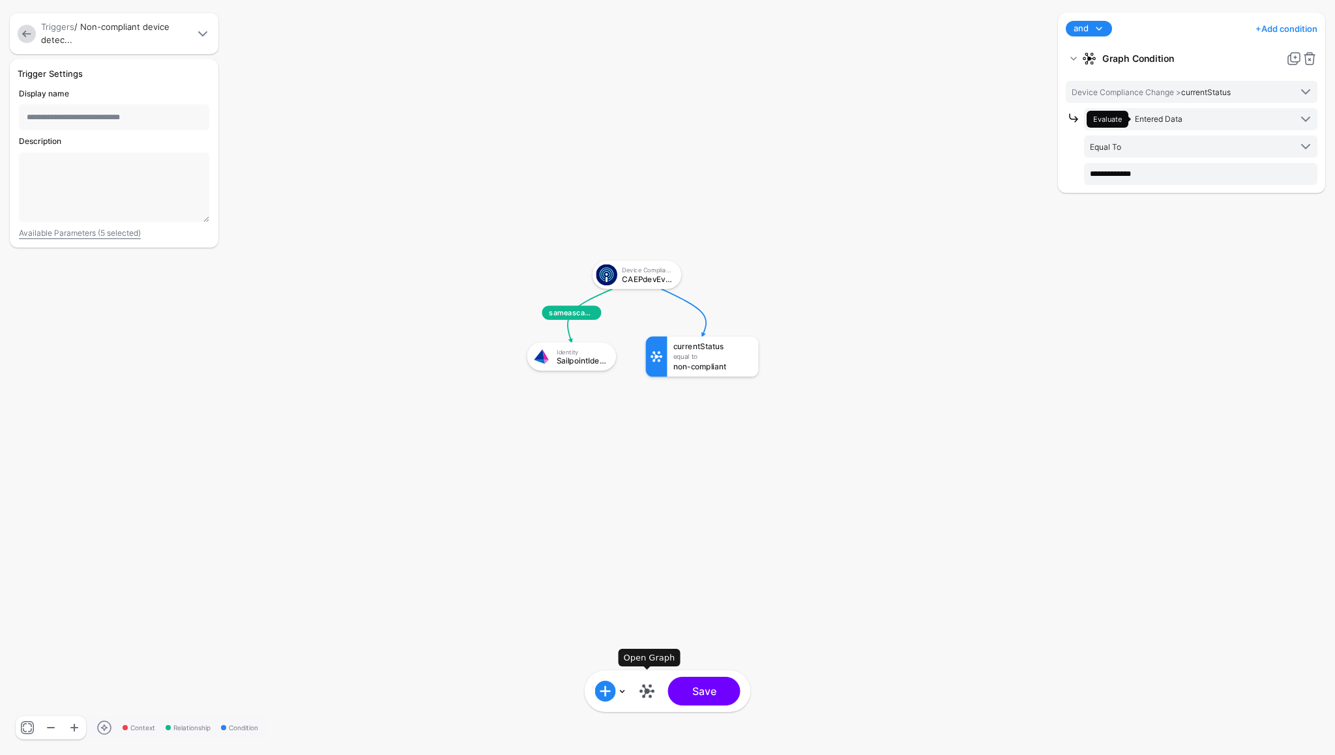
click at [648, 695] on link at bounding box center [647, 691] width 21 height 21
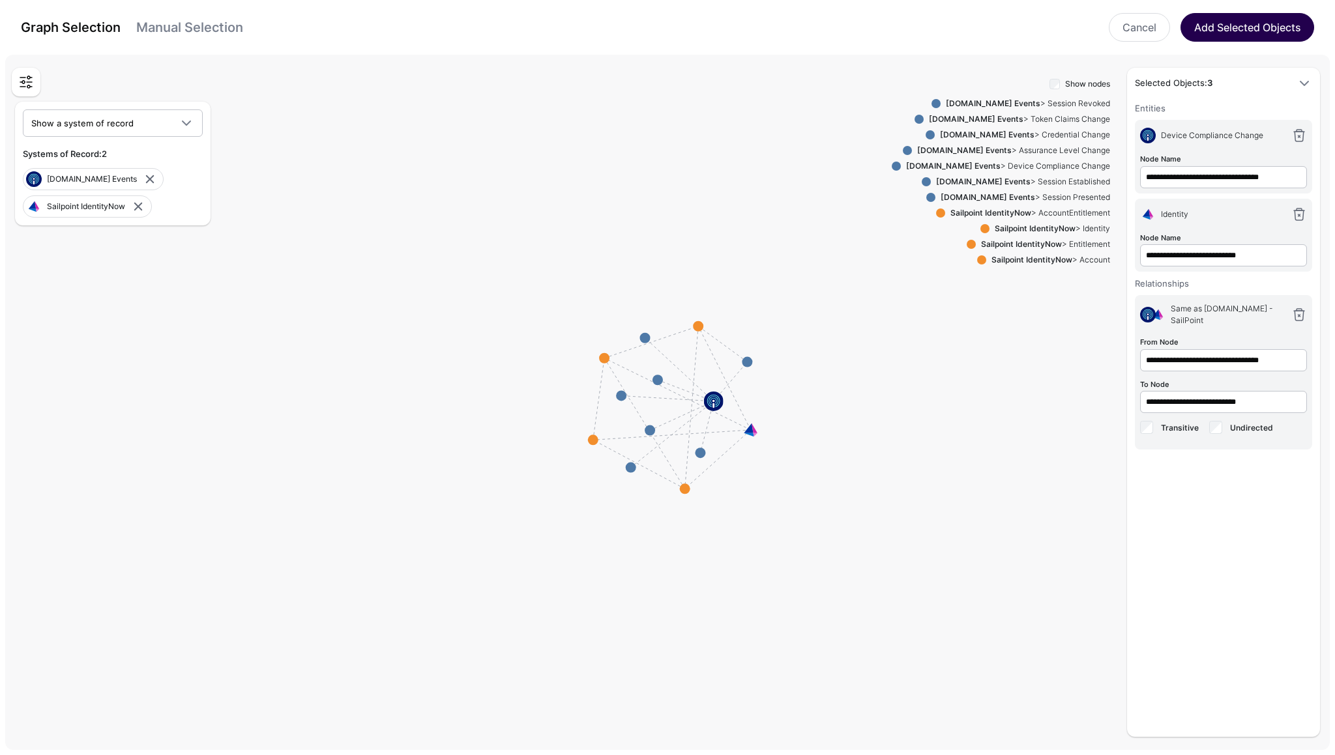
click at [1264, 31] on button "Add Selected Objects" at bounding box center [1247, 27] width 134 height 29
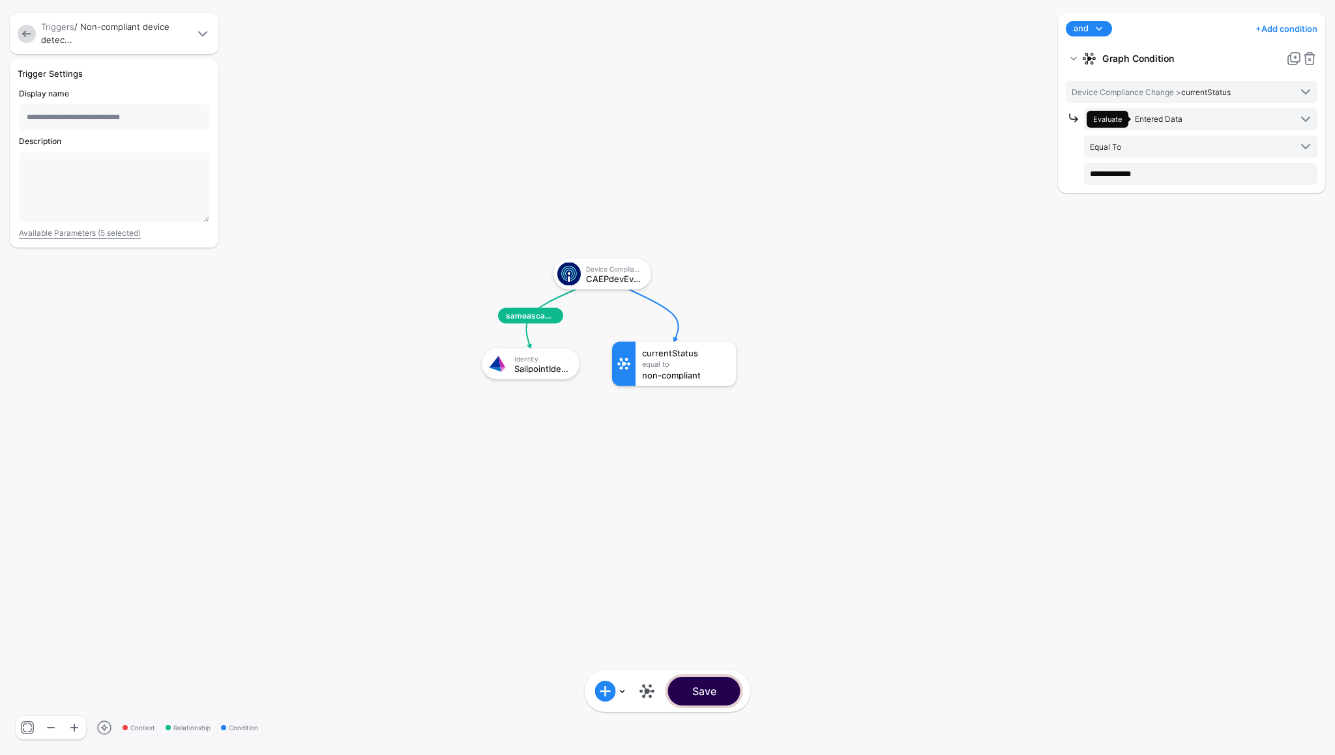
click at [708, 683] on button "Save" at bounding box center [704, 691] width 72 height 29
click at [534, 318] on span "sameascaep.dev-sailpoint" at bounding box center [530, 316] width 65 height 16
click at [32, 36] on link at bounding box center [27, 34] width 18 height 18
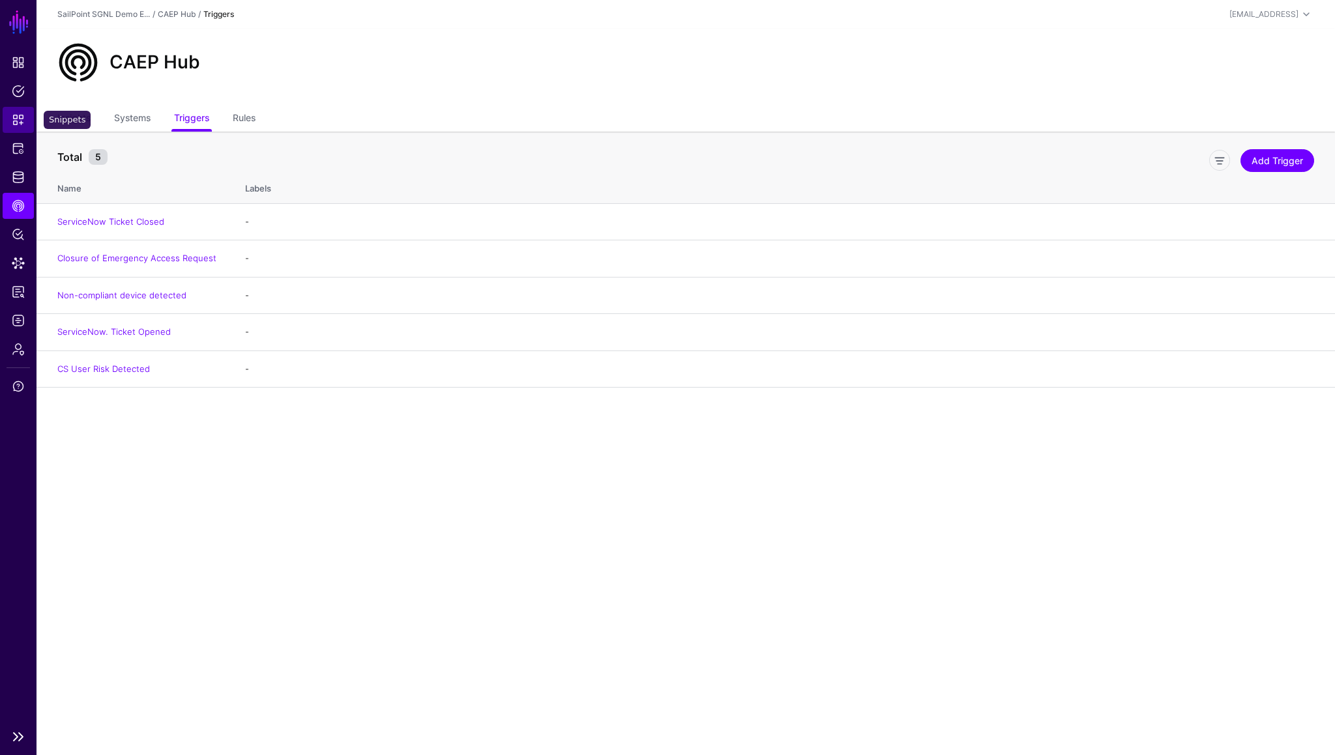
click at [15, 123] on span "Snippets" at bounding box center [18, 119] width 13 height 13
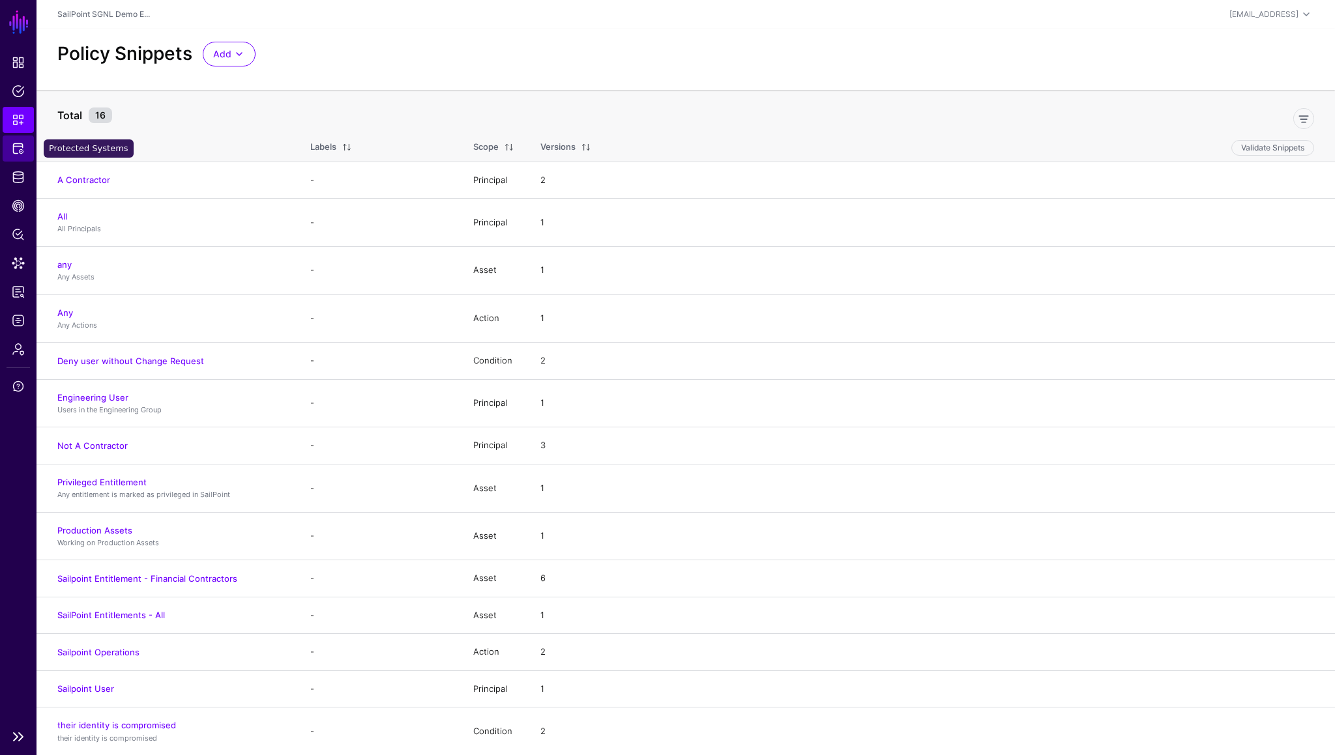
click at [18, 149] on span "Protected Systems" at bounding box center [18, 148] width 13 height 13
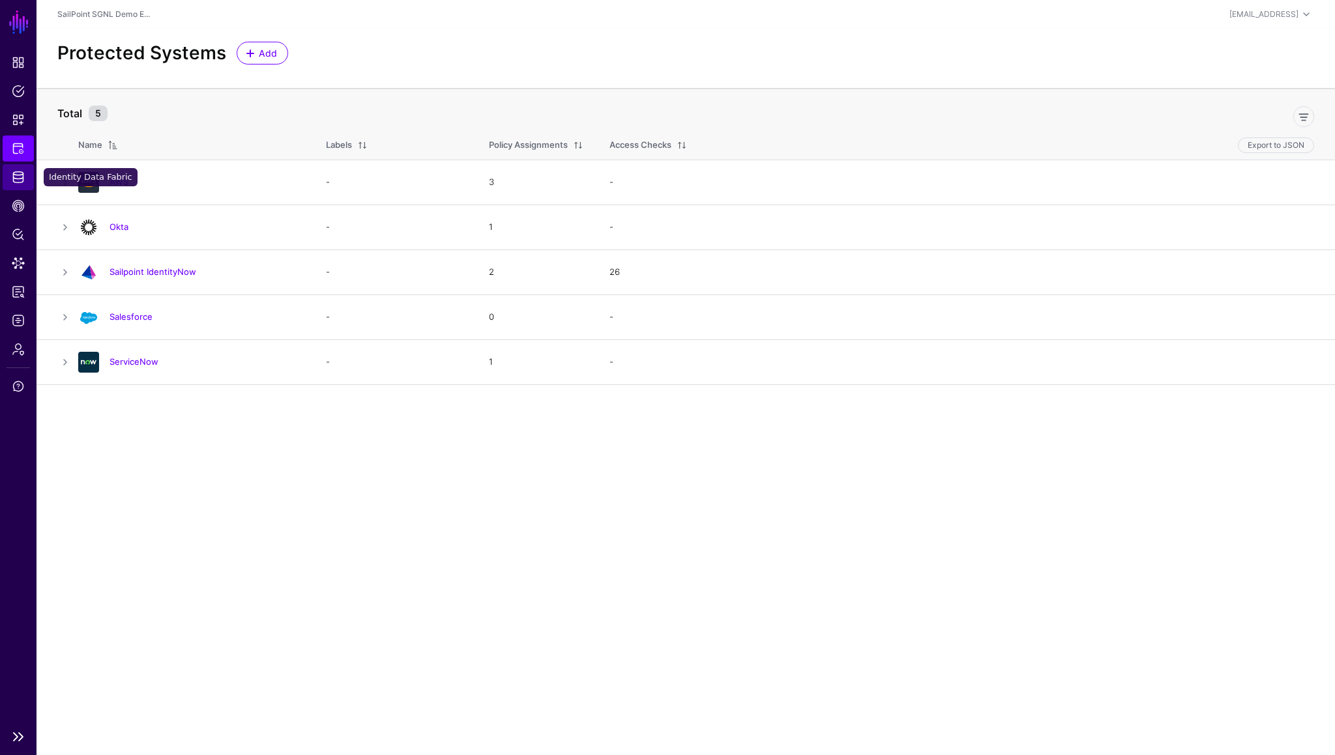
click at [21, 169] on link "Identity Data Fabric" at bounding box center [18, 177] width 31 height 26
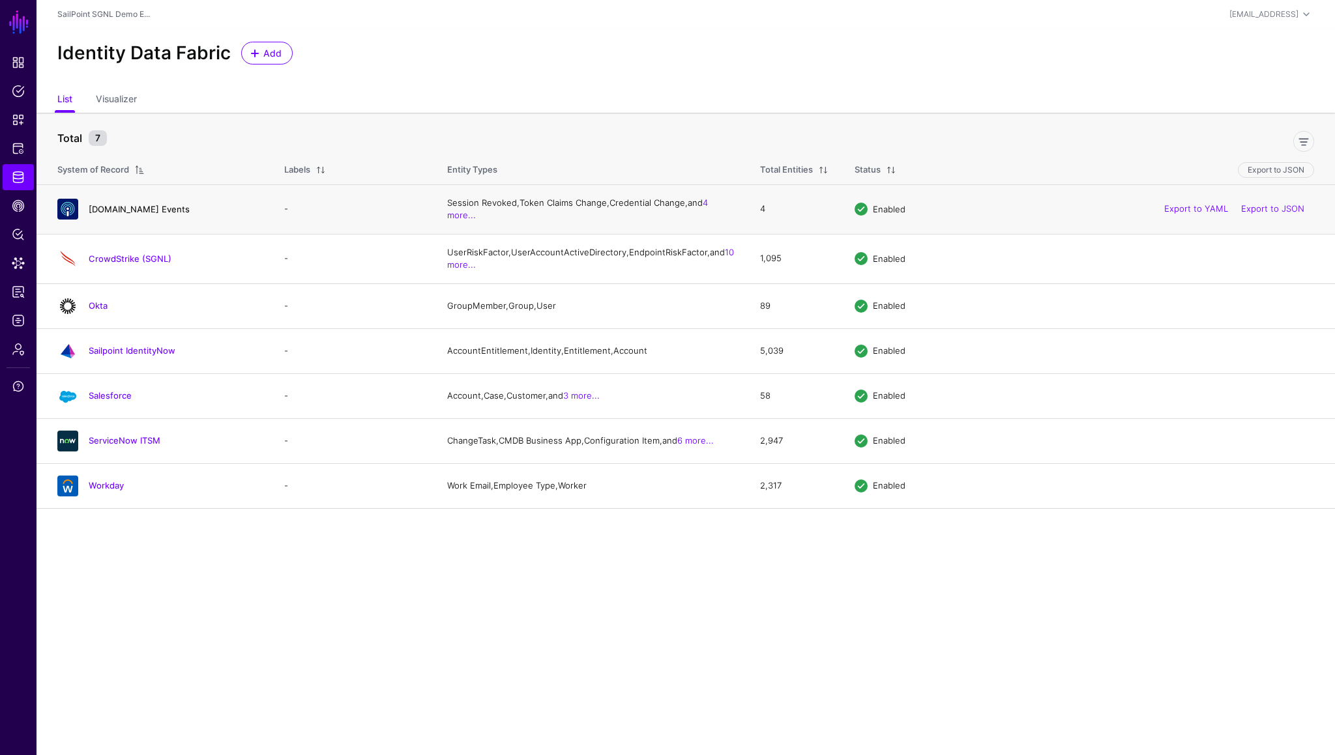
click at [128, 211] on link "[DOMAIN_NAME] Events" at bounding box center [139, 209] width 101 height 10
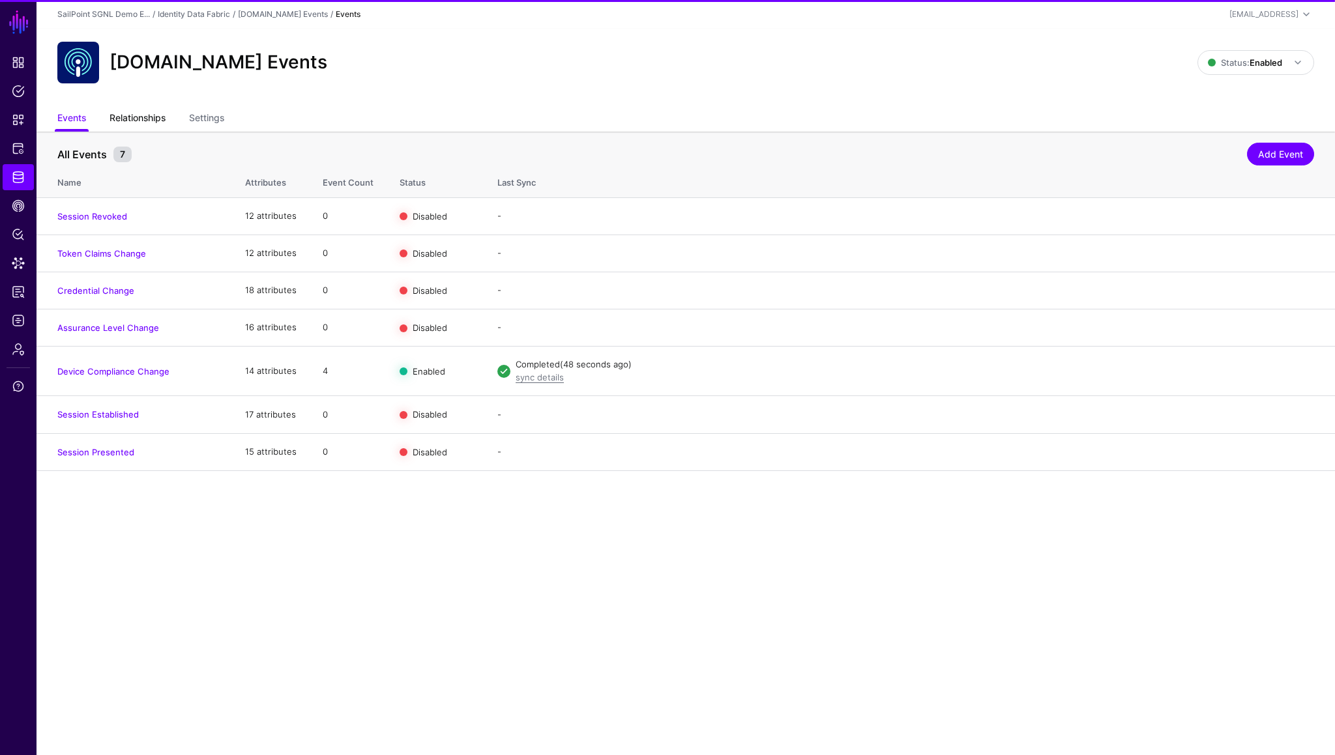
click at [128, 113] on link "Relationships" at bounding box center [137, 119] width 56 height 25
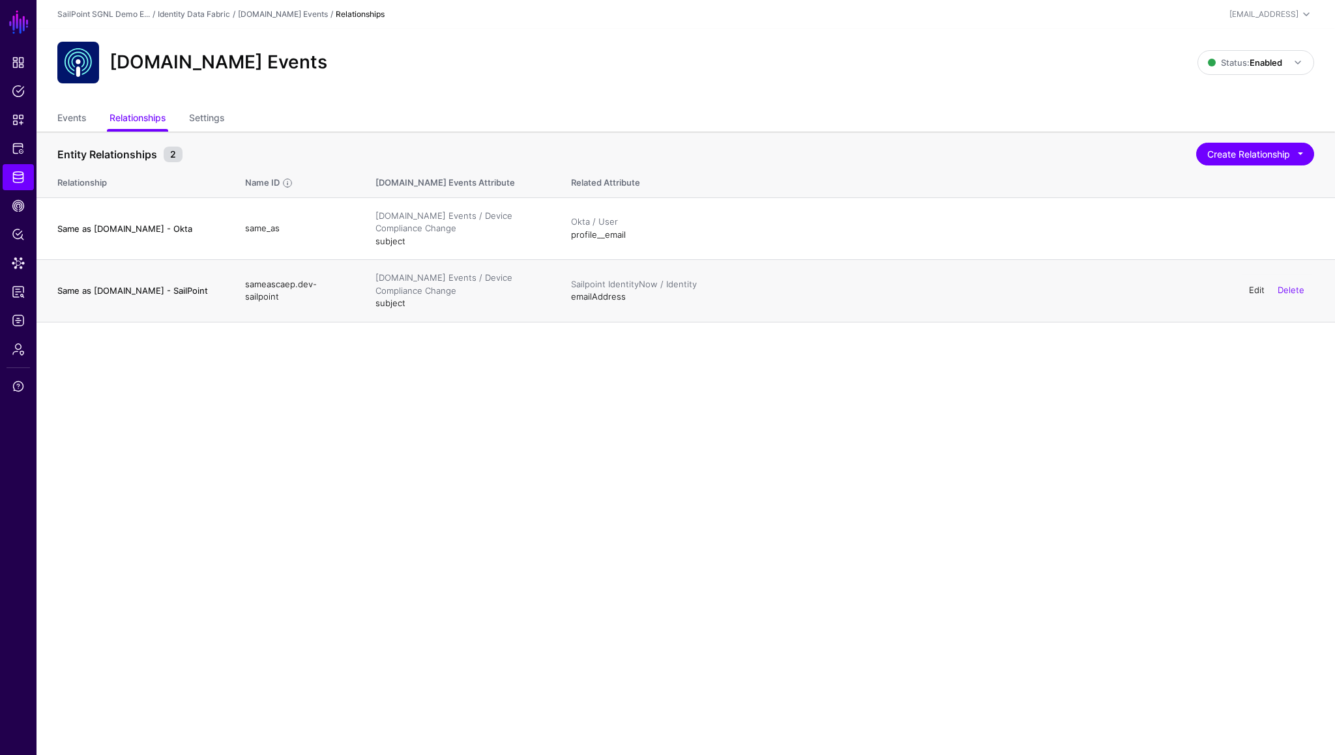
click at [1257, 291] on link "Edit" at bounding box center [1257, 290] width 16 height 10
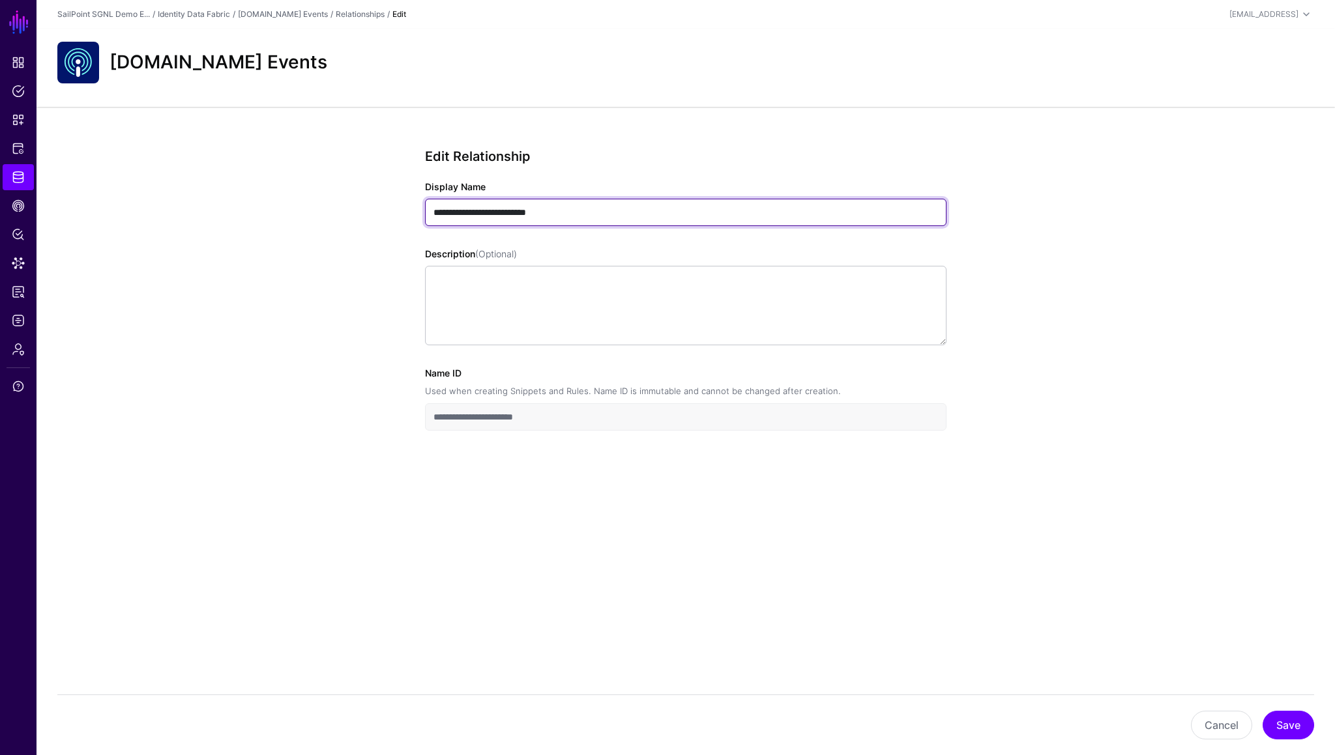
click at [500, 211] on input "**********" at bounding box center [685, 212] width 521 height 27
type input "**********"
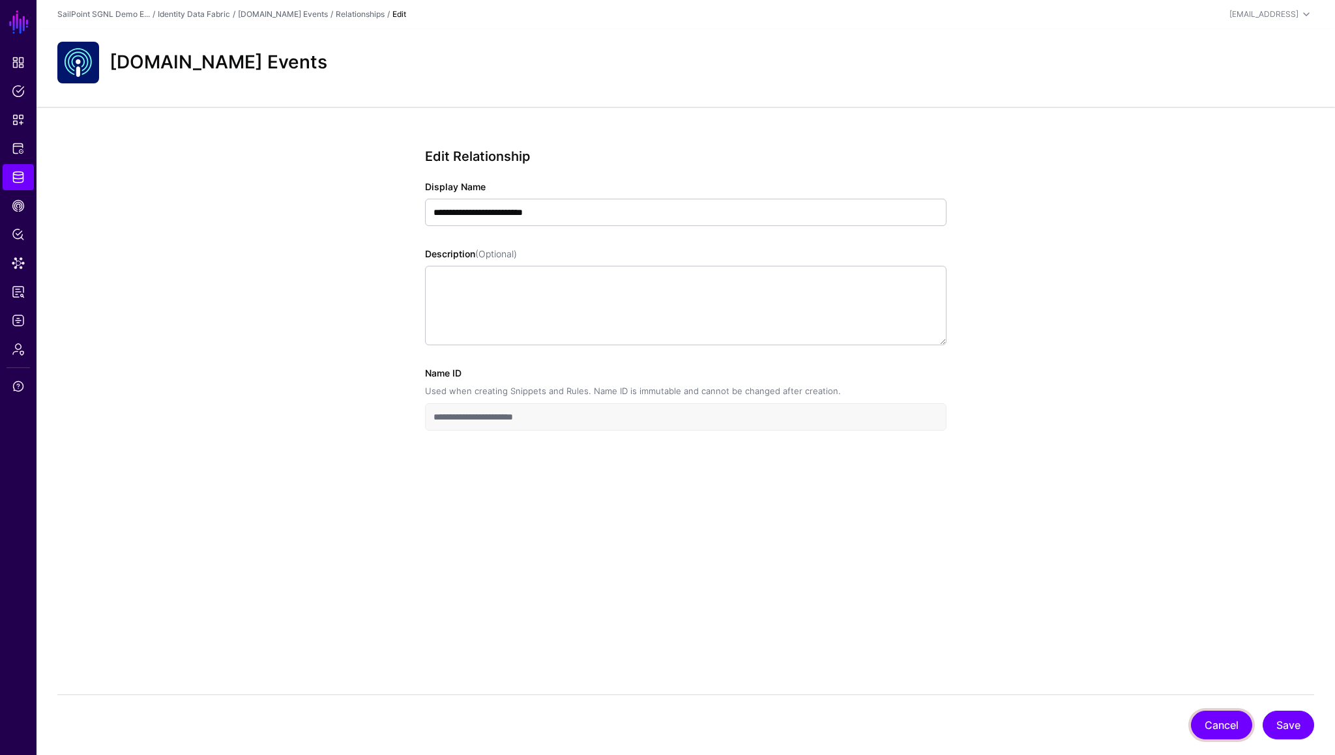
click at [1230, 725] on button "Cancel" at bounding box center [1221, 725] width 61 height 29
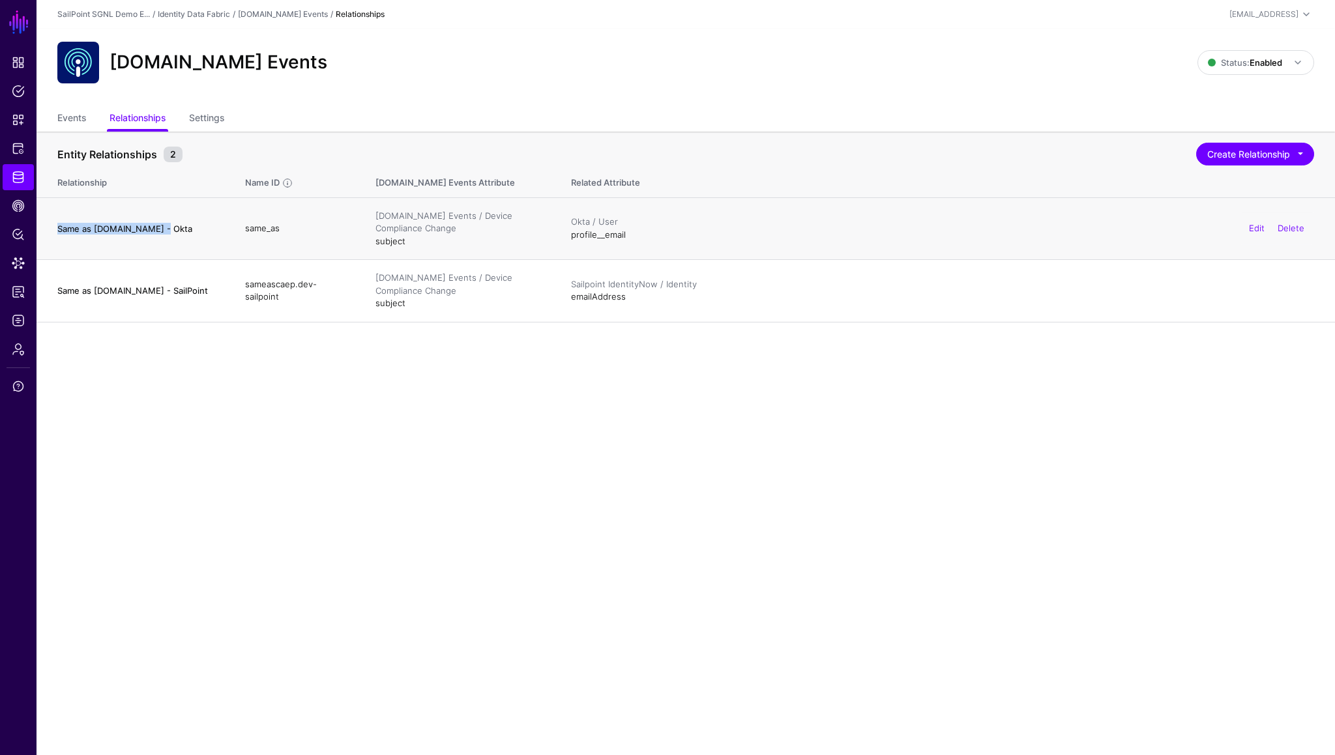
drag, startPoint x: 55, startPoint y: 227, endPoint x: 158, endPoint y: 236, distance: 102.7
click at [158, 236] on td "Same as CAEP.dev - Okta" at bounding box center [134, 228] width 196 height 63
drag, startPoint x: 58, startPoint y: 292, endPoint x: 186, endPoint y: 299, distance: 127.9
click at [186, 299] on td "Same as CAEP.dev - SailPoint" at bounding box center [134, 291] width 196 height 63
copy h4 "Same as CAEP.dev - SailPoint"
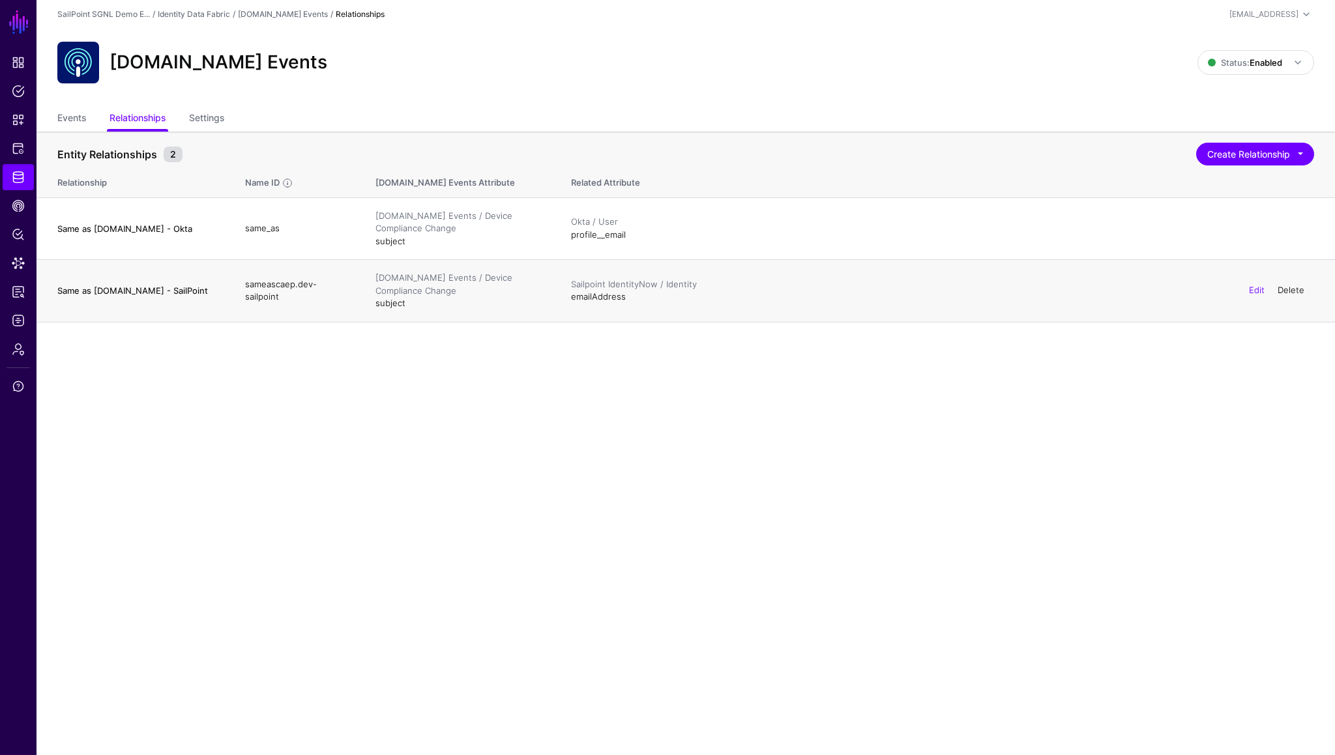
click at [1295, 291] on link "Delete" at bounding box center [1290, 290] width 27 height 10
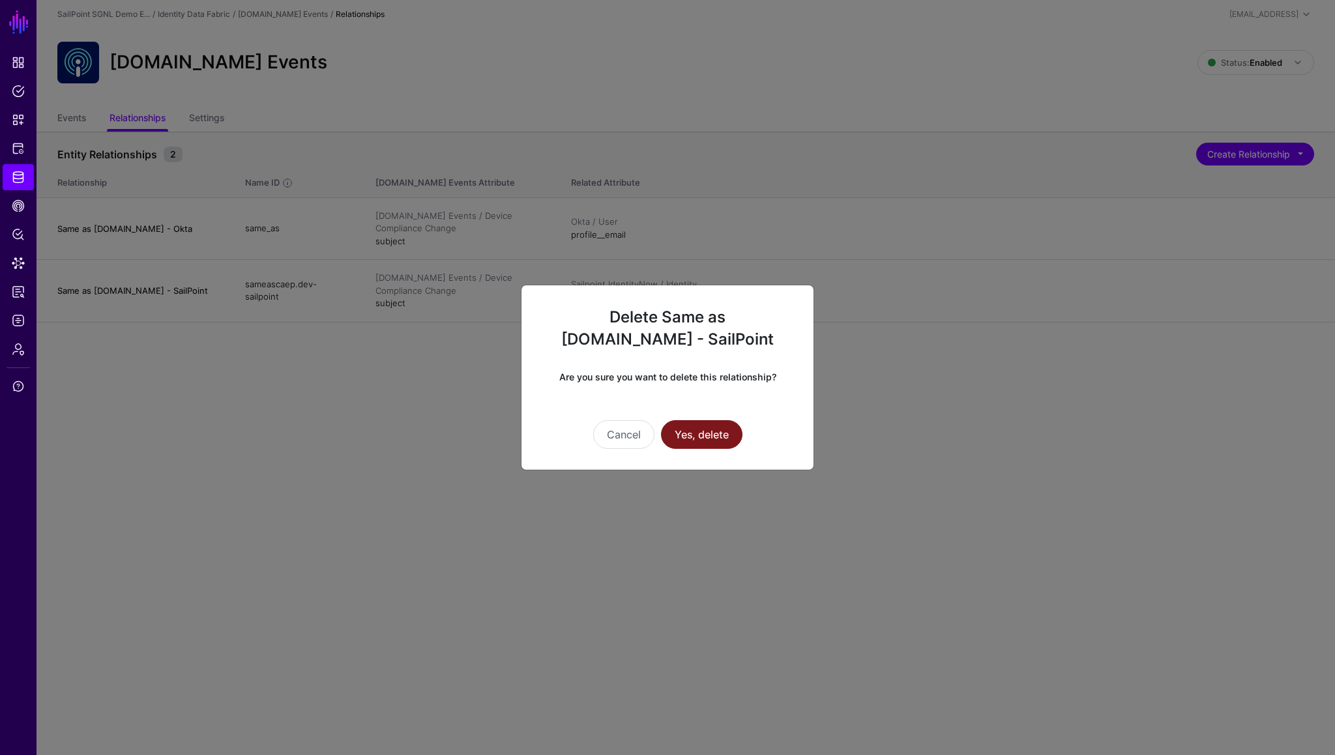
click at [716, 428] on button "Yes, delete" at bounding box center [701, 434] width 81 height 29
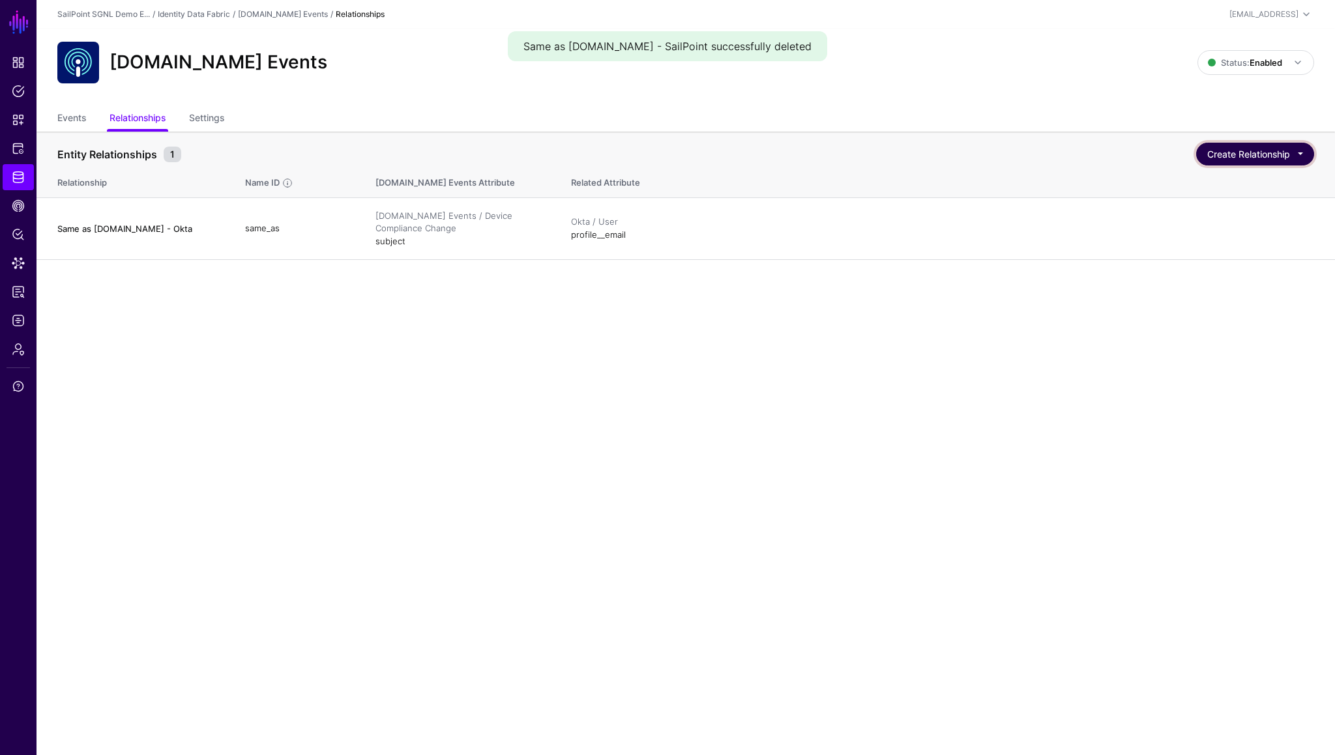
click at [1269, 158] on button "Create Relationship" at bounding box center [1255, 154] width 118 height 23
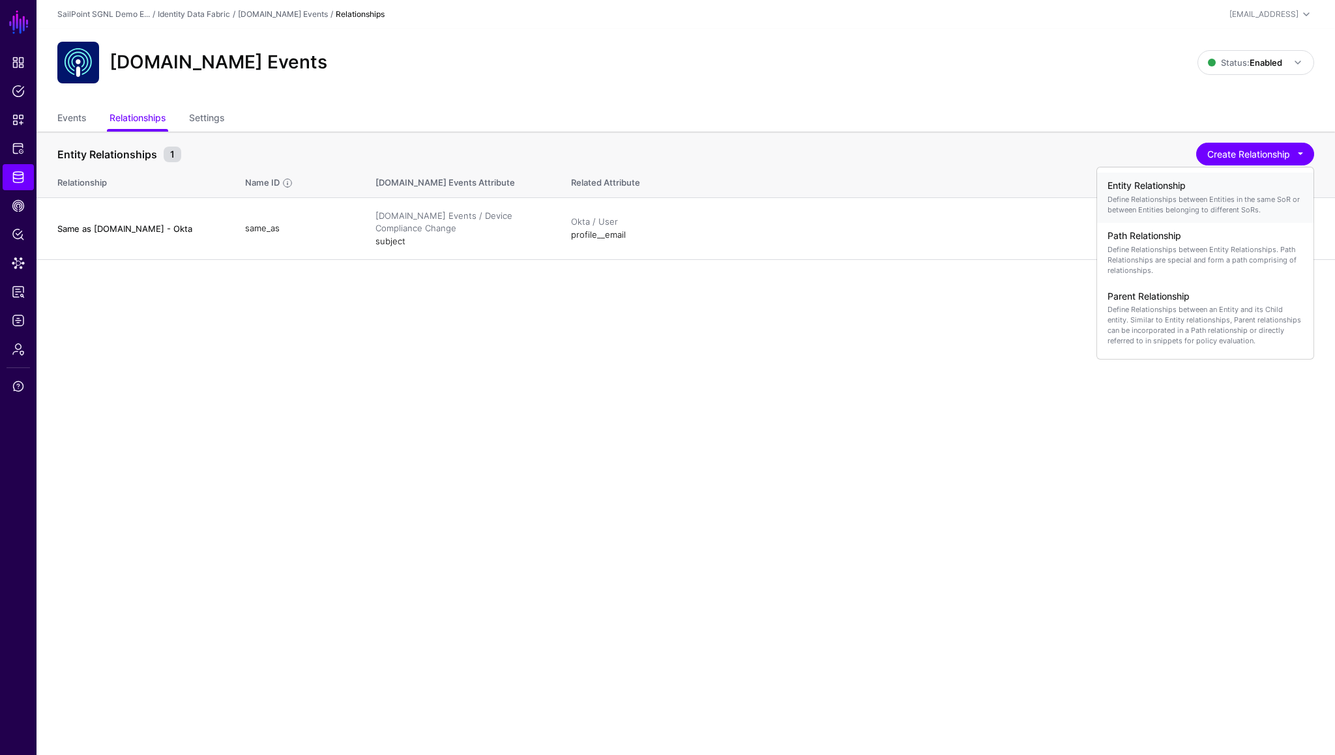
click at [1145, 203] on p "Define Relationships between Entities in the same SoR or between Entities belon…" at bounding box center [1205, 204] width 196 height 21
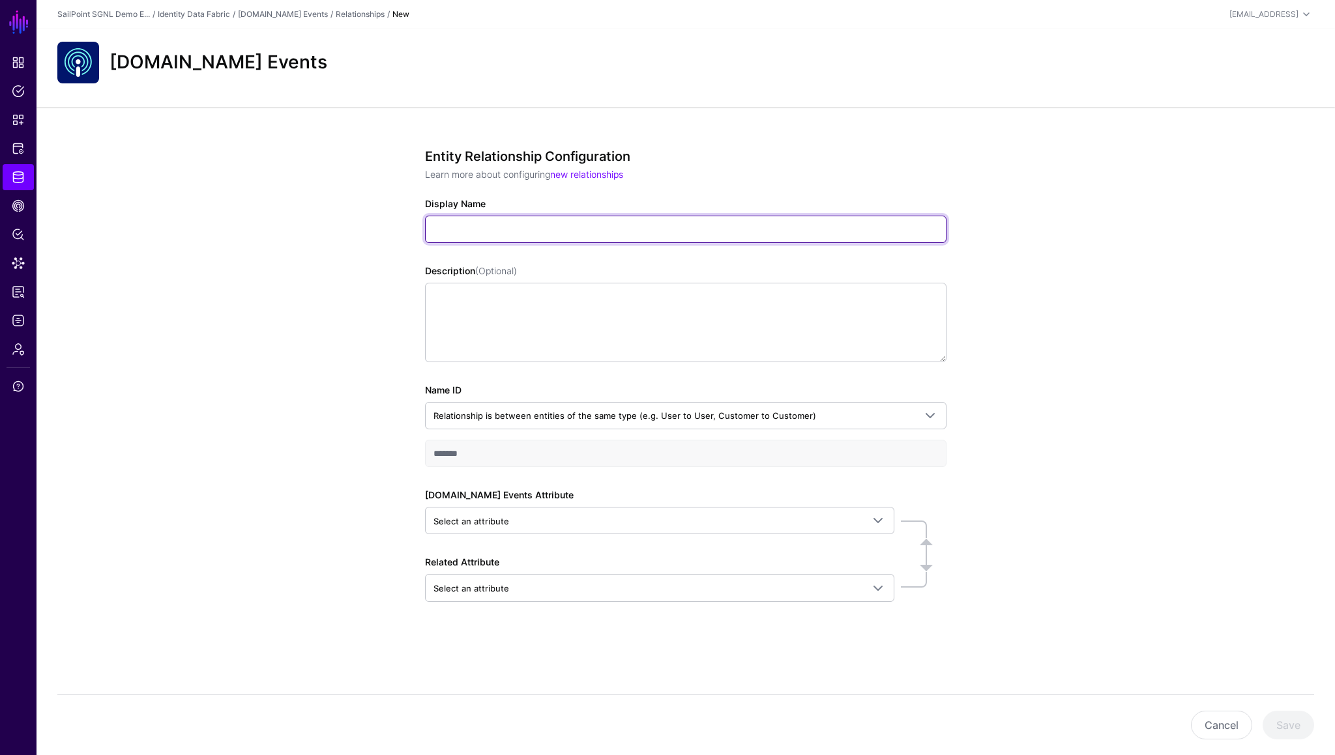
click at [550, 227] on input "Display Name" at bounding box center [685, 229] width 521 height 27
paste input "**********"
click at [502, 228] on input "**********" at bounding box center [685, 229] width 521 height 27
type input "**********"
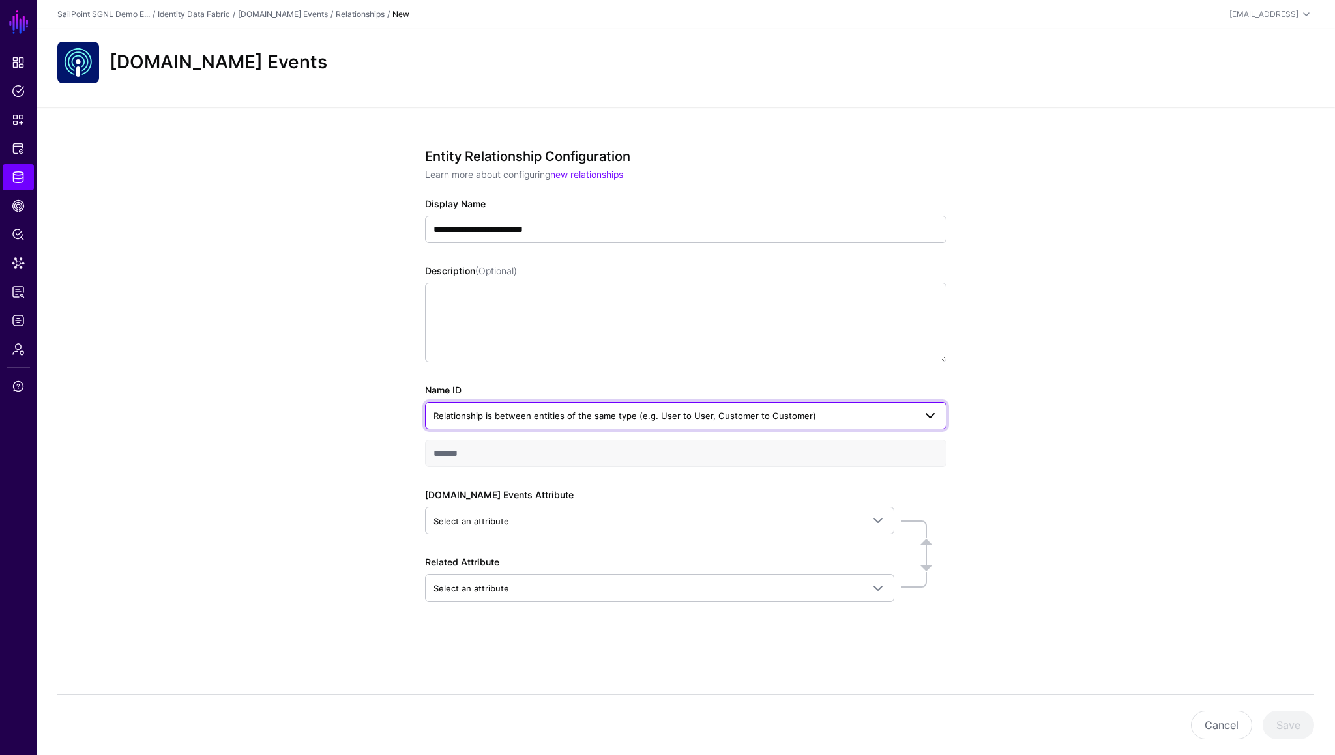
click at [542, 418] on span "Relationship is between entities of the same type (e.g. User to User, Customer …" at bounding box center [624, 416] width 383 height 10
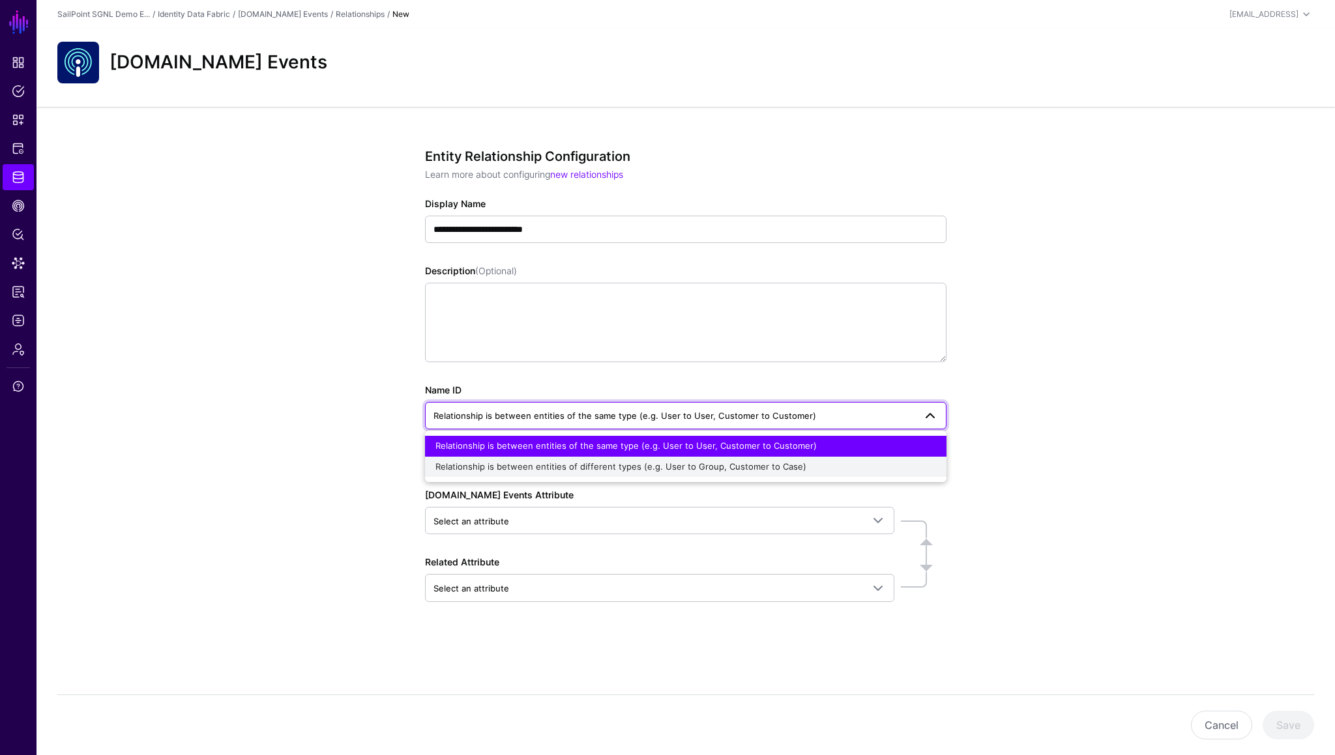
click at [532, 471] on span "Relationship is between entities of different types (e.g. User to Group, Custom…" at bounding box center [620, 466] width 371 height 10
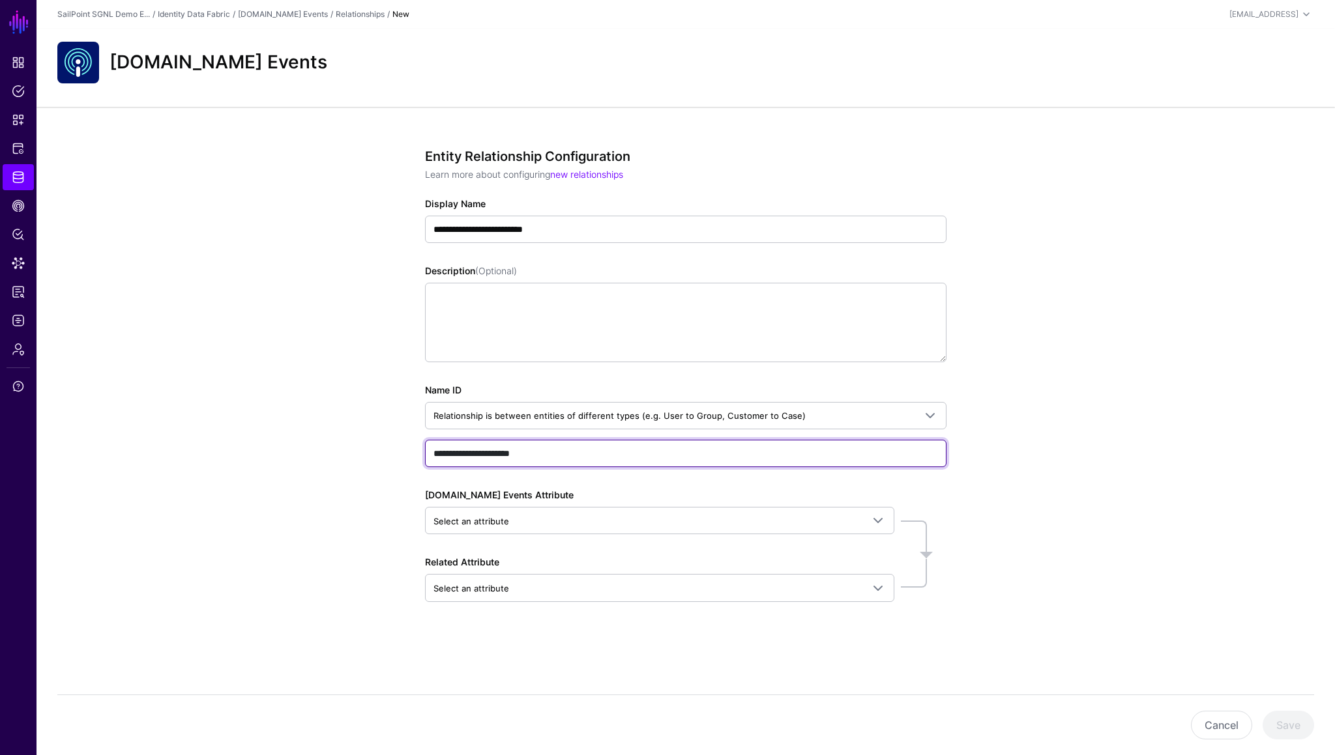
click at [568, 451] on input "**********" at bounding box center [685, 453] width 521 height 27
type input "**********"
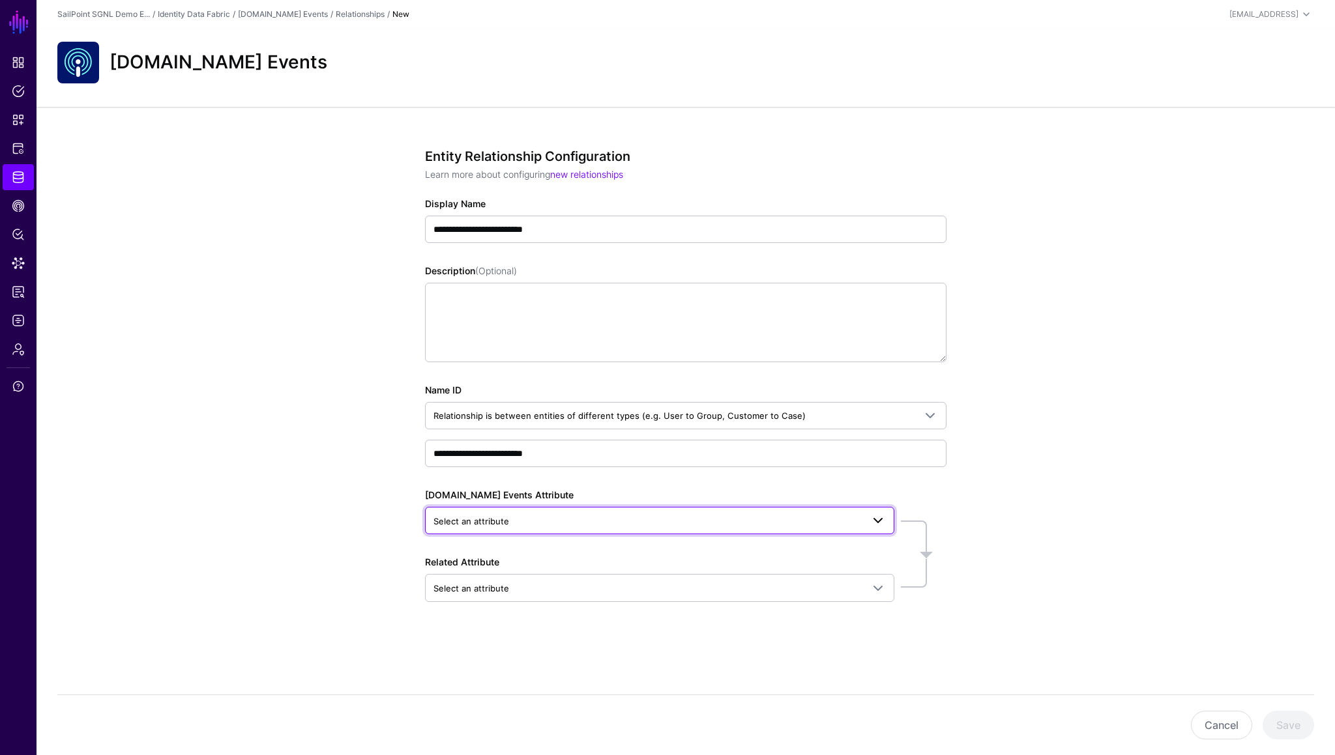
click at [487, 519] on span "Select an attribute" at bounding box center [471, 521] width 76 height 10
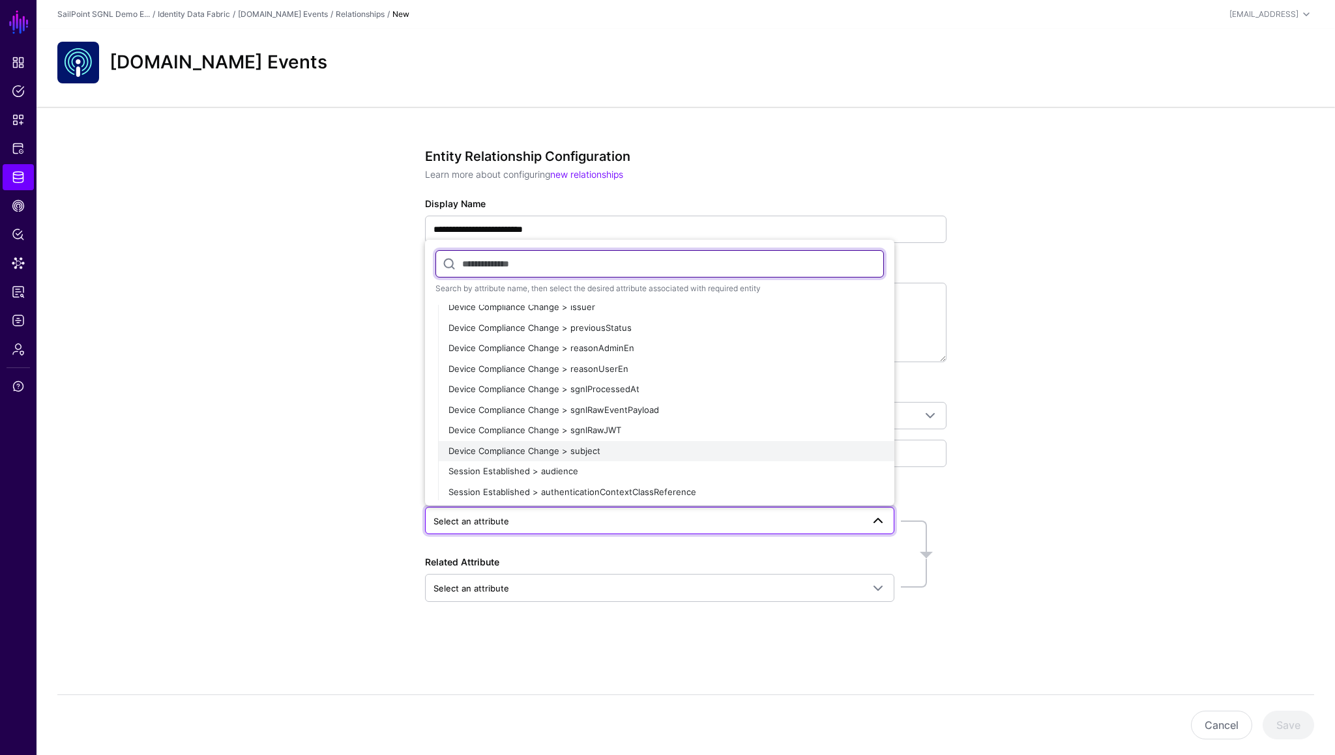
scroll to position [856, 0]
click at [582, 450] on span "Device Compliance Change > subject" at bounding box center [524, 450] width 152 height 10
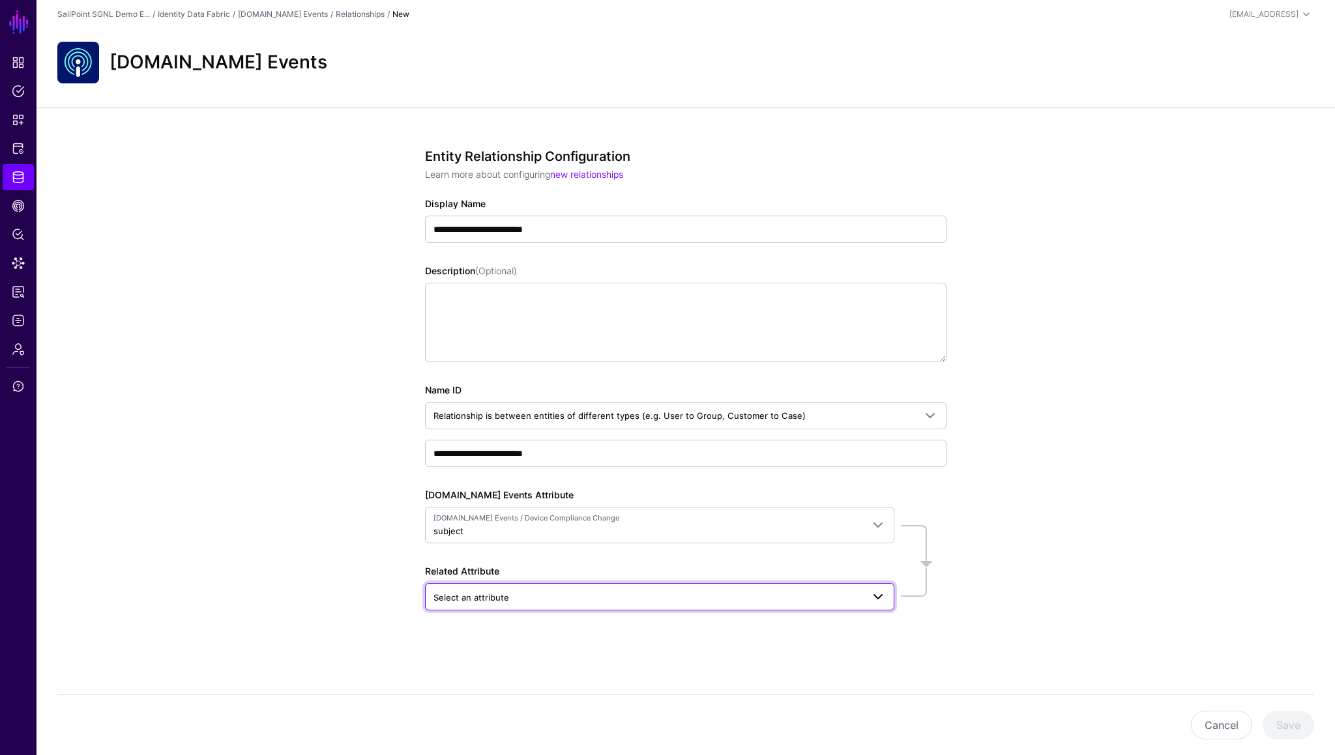
click at [495, 587] on link "Select an attribute" at bounding box center [659, 596] width 469 height 27
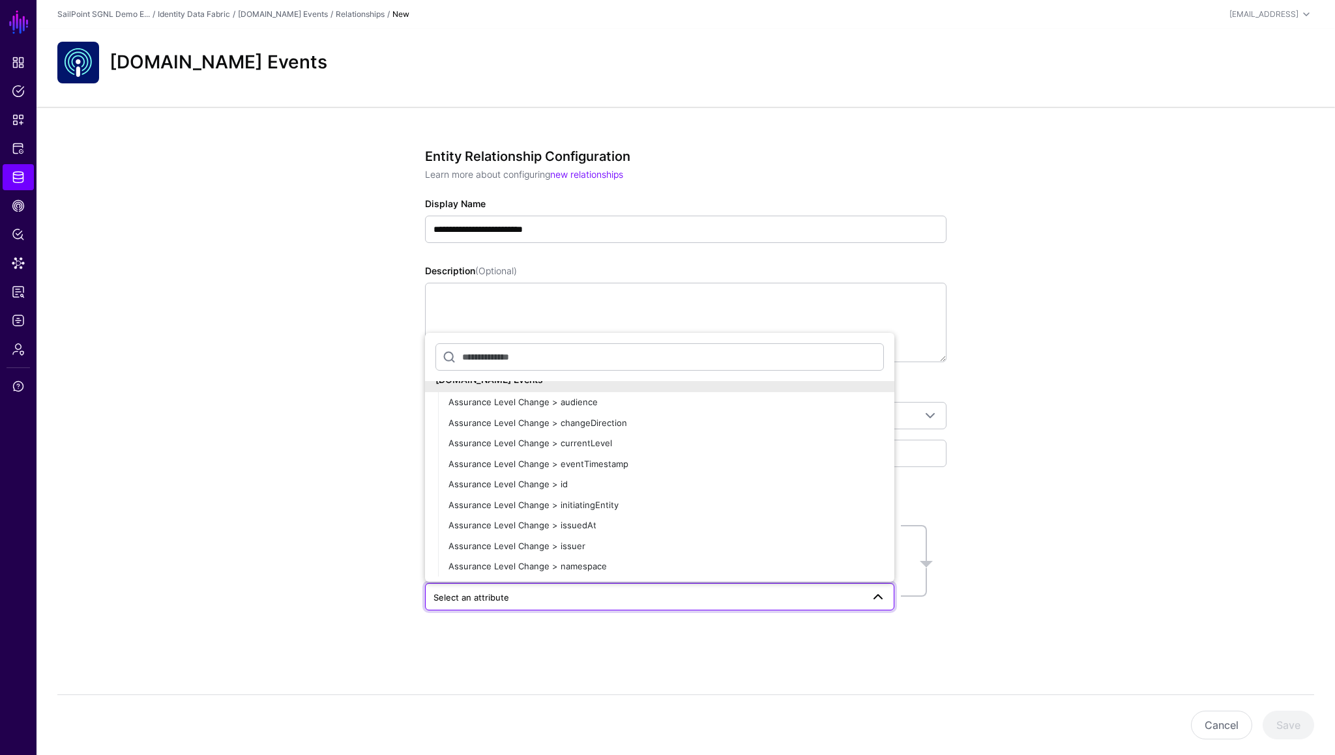
scroll to position [0, 0]
click at [877, 396] on span at bounding box center [876, 394] width 16 height 16
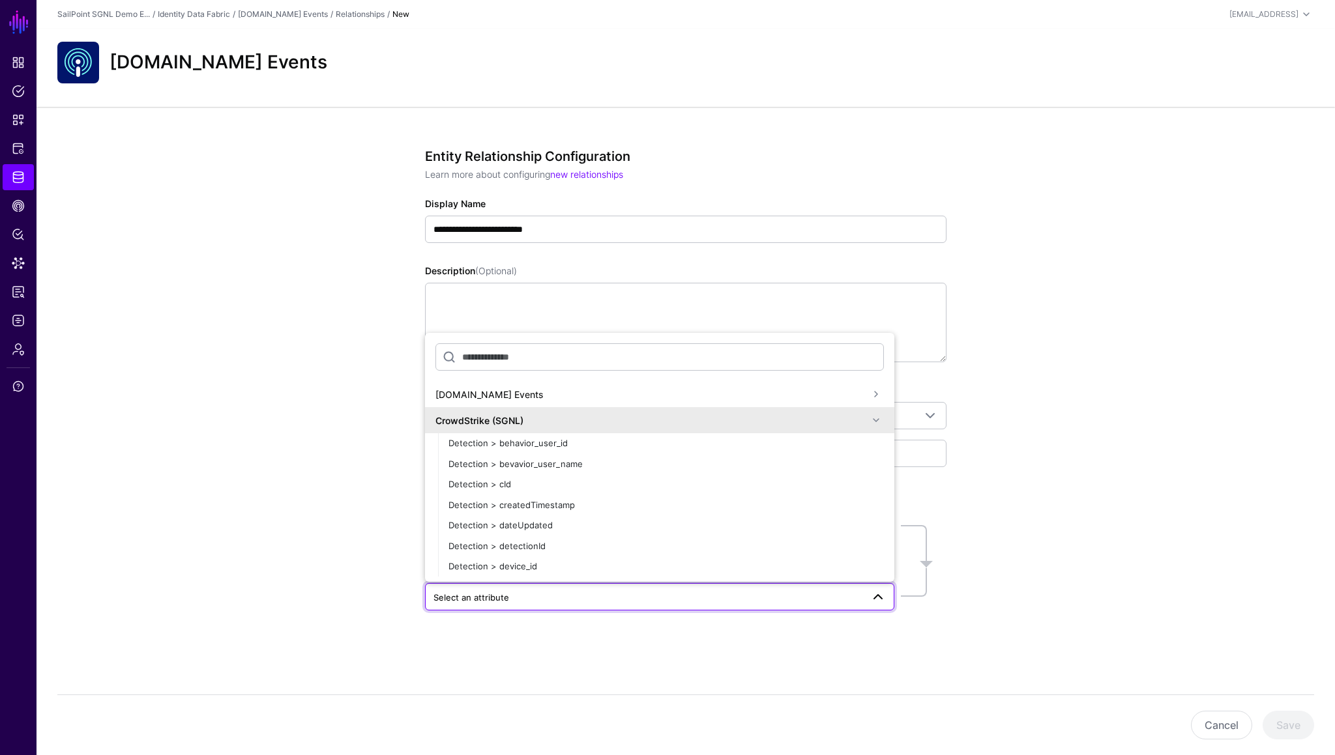
click at [877, 418] on span at bounding box center [876, 421] width 16 height 16
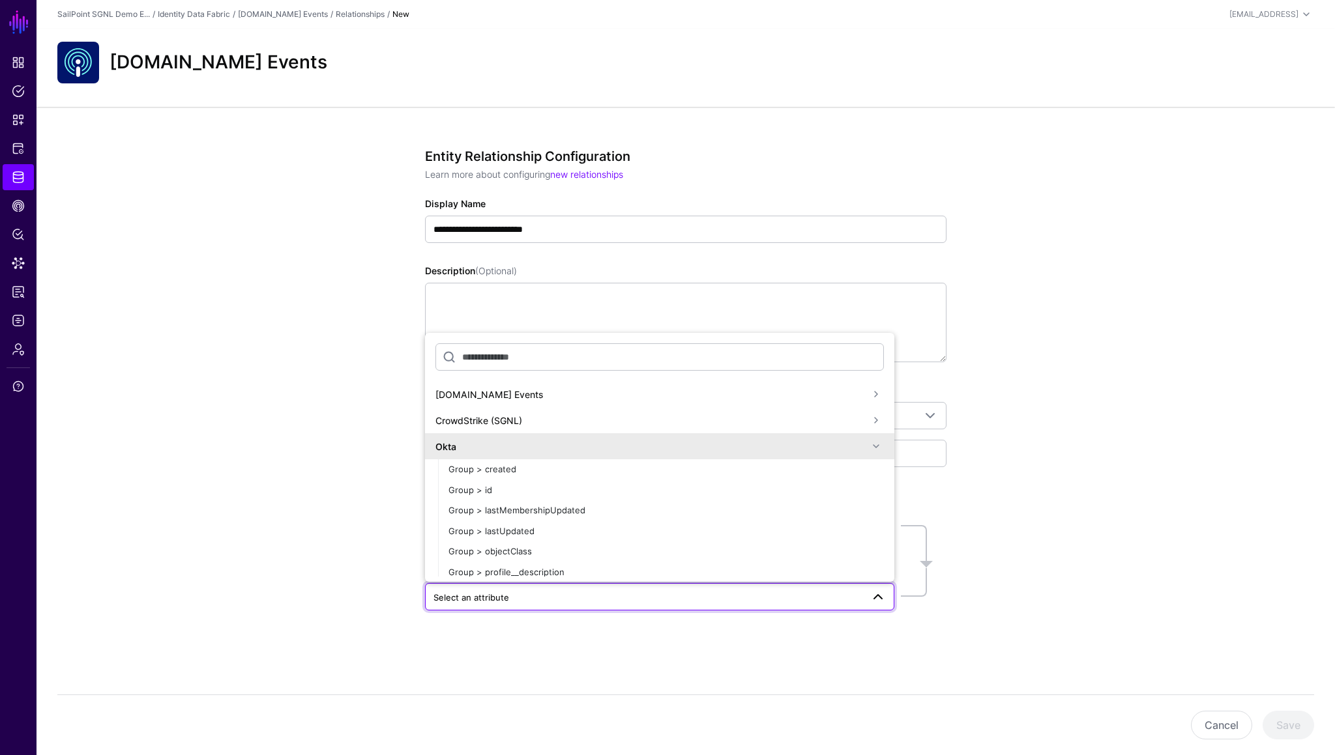
click at [878, 446] on span at bounding box center [876, 447] width 16 height 16
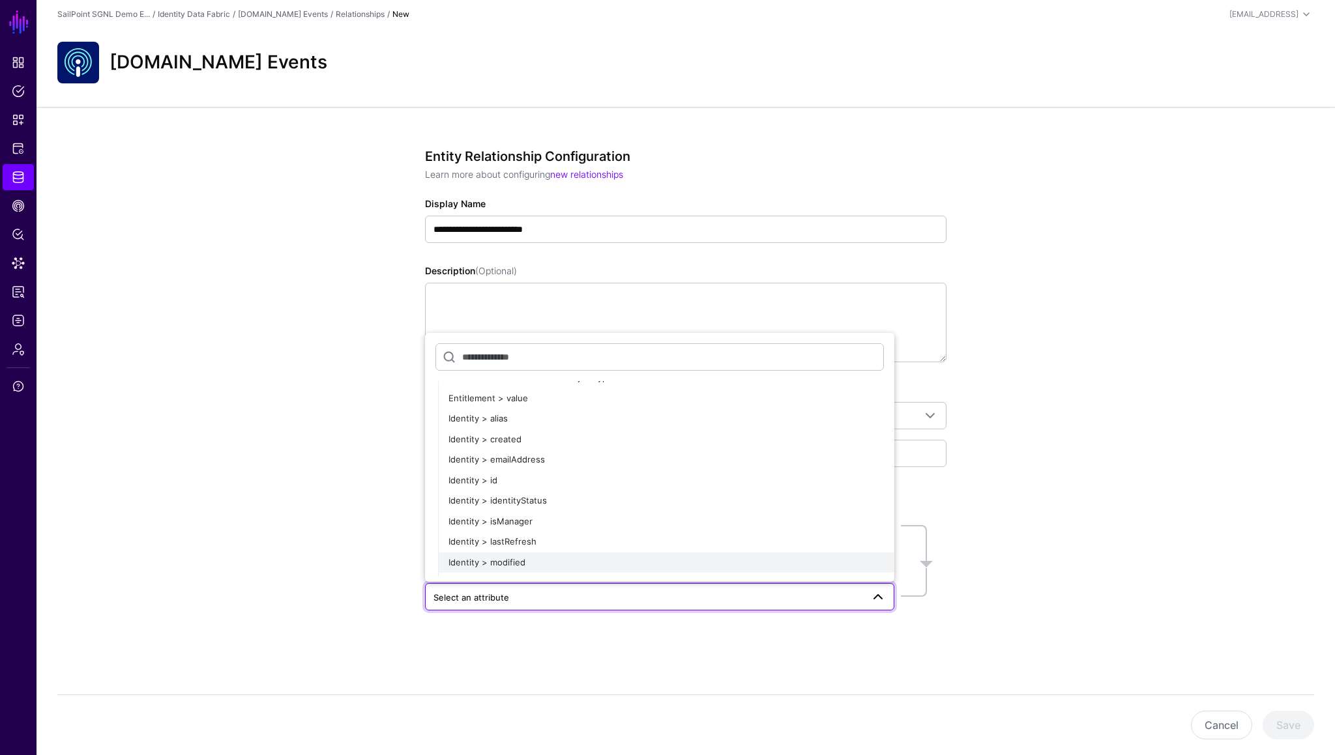
scroll to position [690, 0]
click at [527, 456] on button "Identity > emailAddress" at bounding box center [666, 463] width 456 height 21
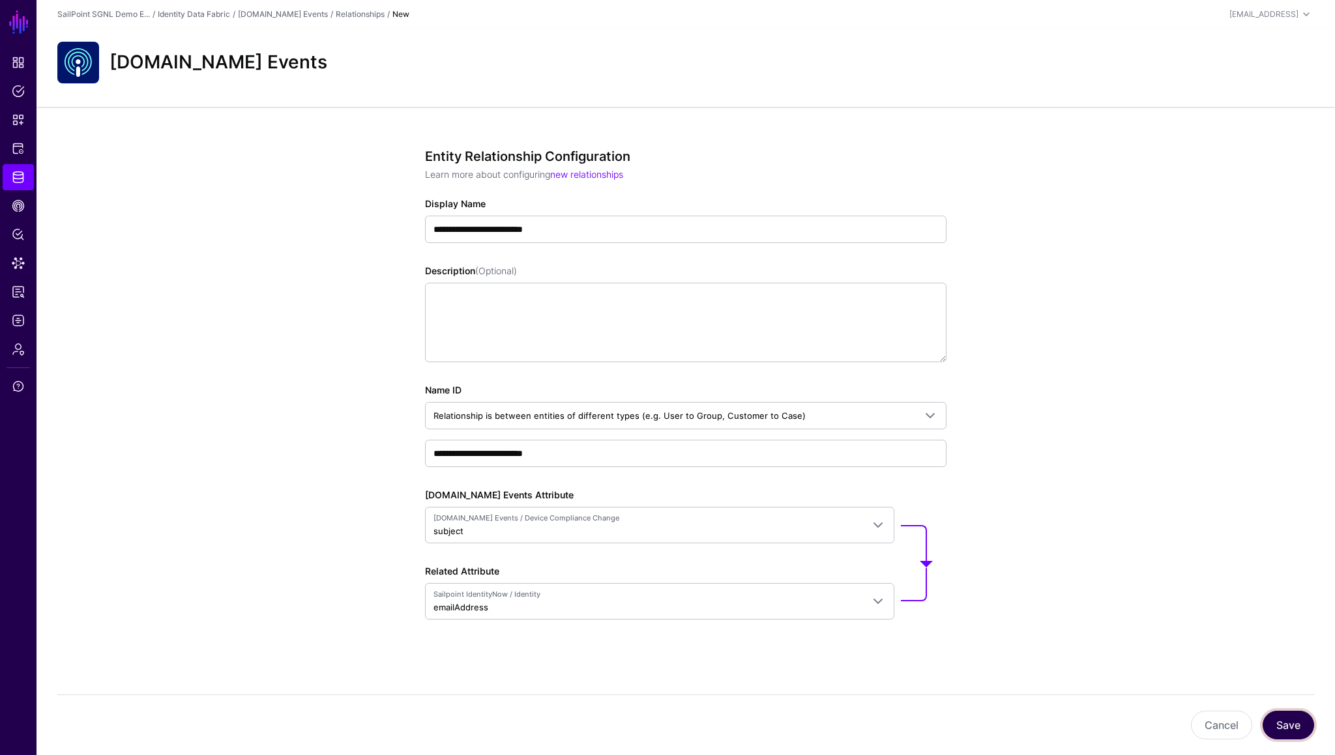
click at [1302, 726] on button "Save" at bounding box center [1287, 725] width 51 height 29
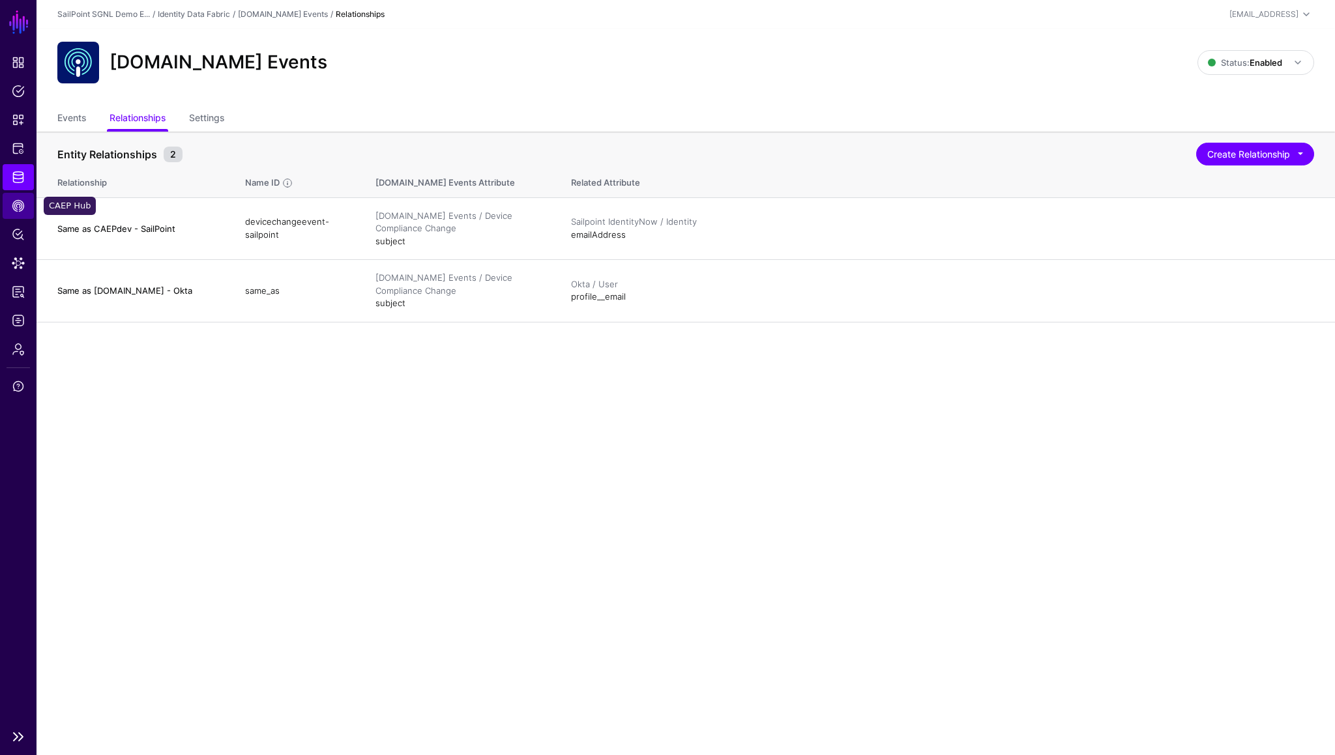
click at [16, 217] on link "CAEP Hub" at bounding box center [18, 206] width 31 height 26
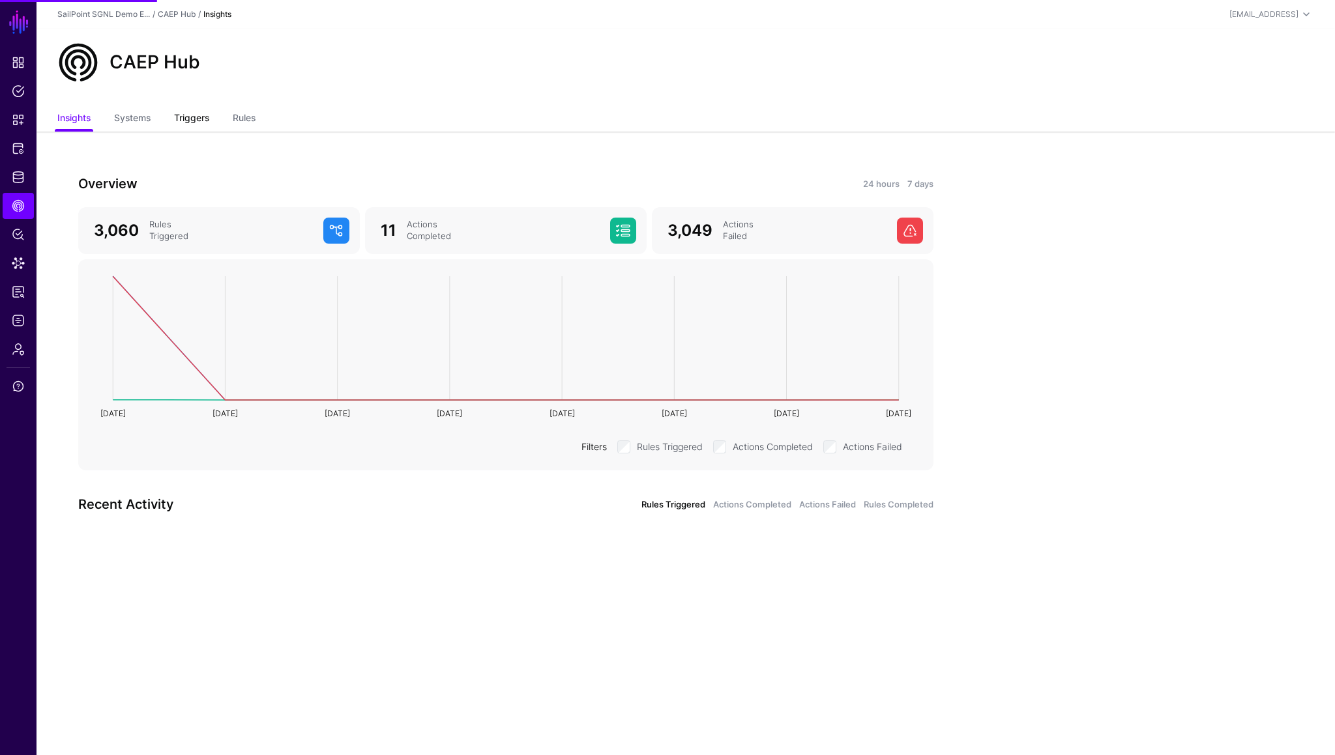
click at [186, 117] on link "Triggers" at bounding box center [191, 119] width 35 height 25
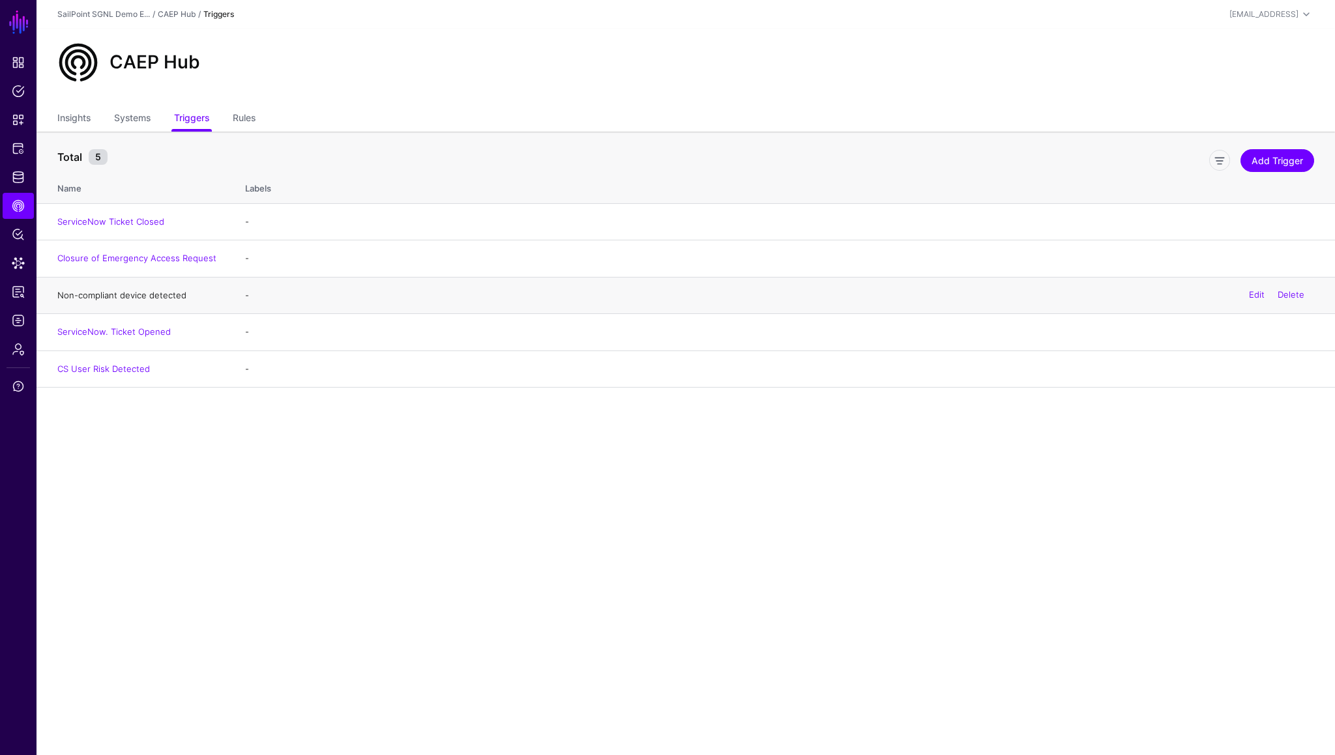
click at [117, 295] on link "Non-compliant device detected" at bounding box center [121, 295] width 129 height 10
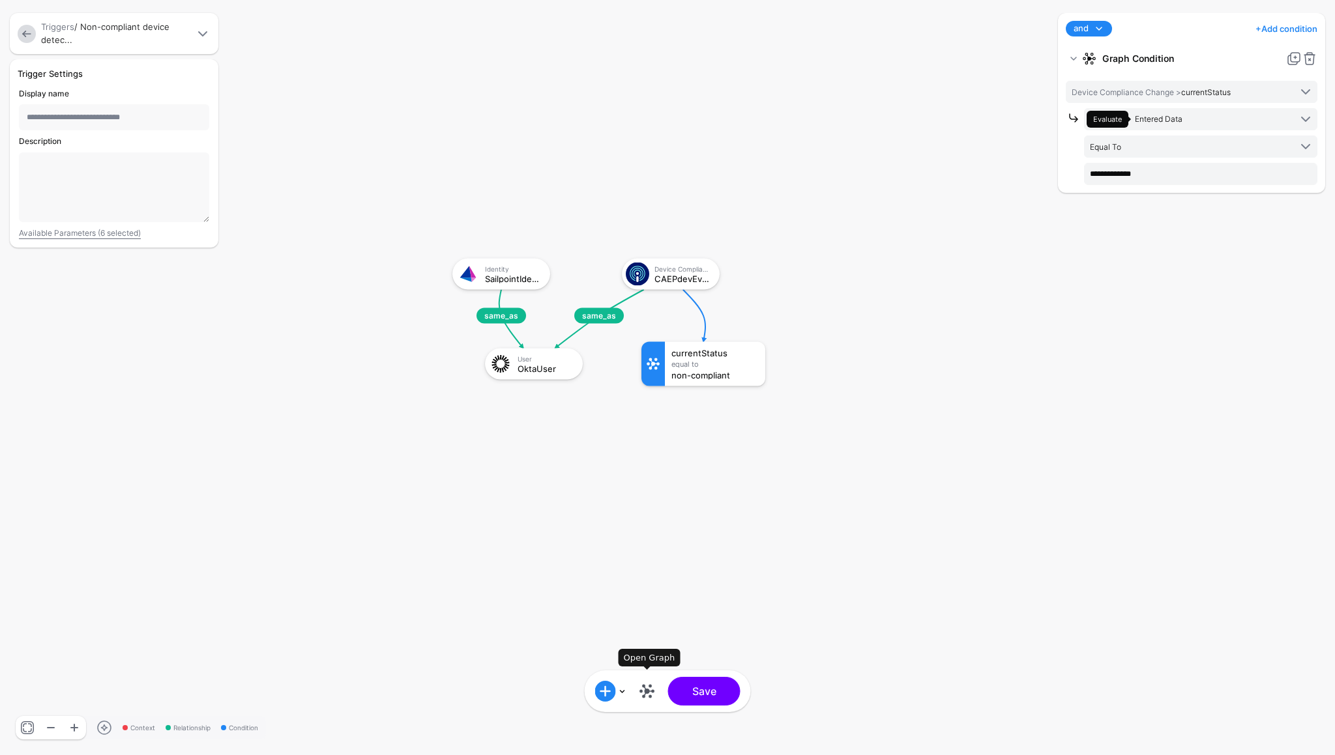
click at [650, 690] on link at bounding box center [647, 691] width 21 height 21
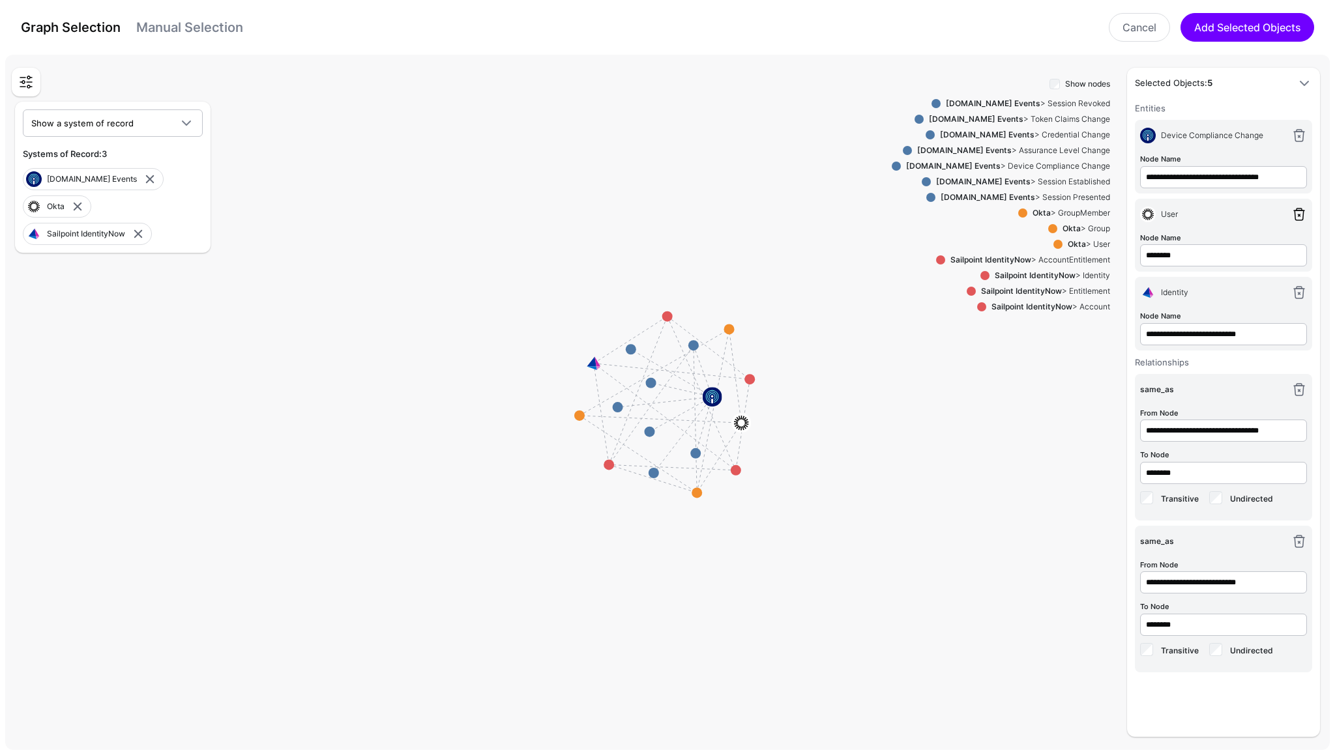
click at [1298, 214] on link at bounding box center [1299, 215] width 16 height 16
type input "**********"
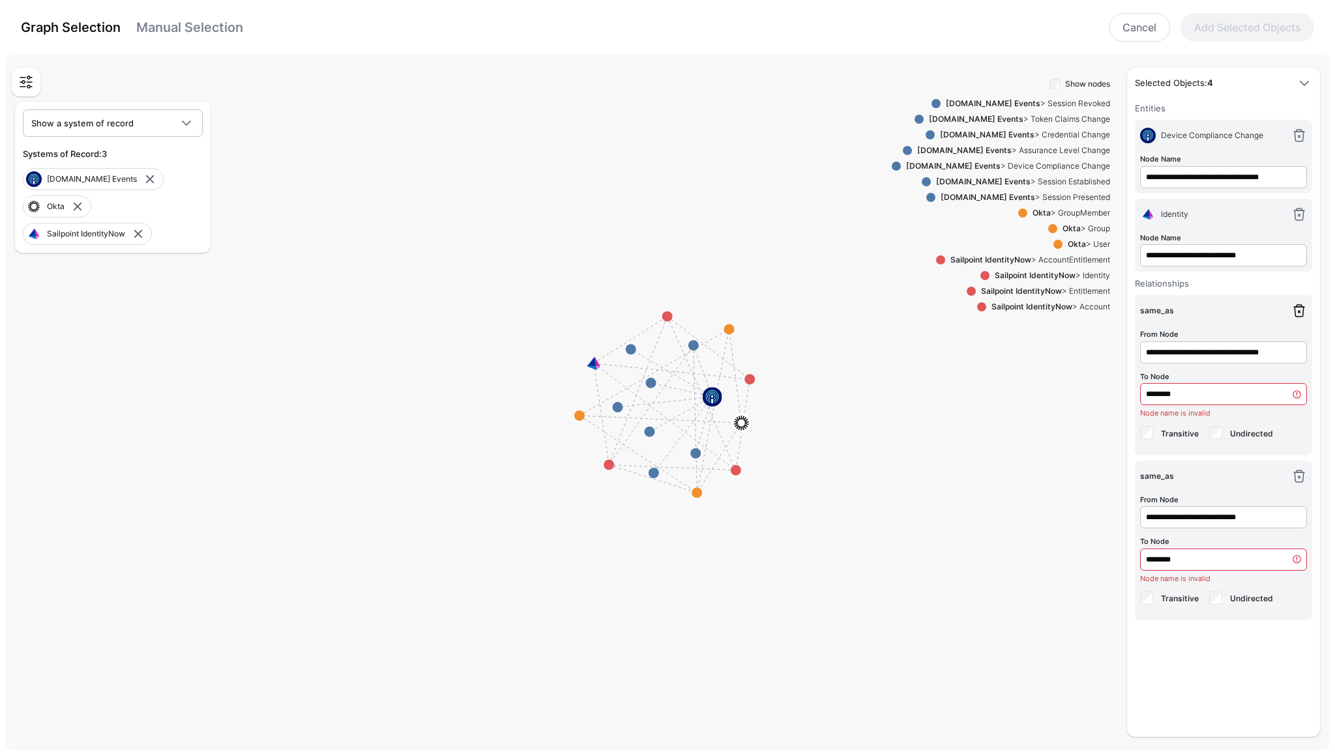
click at [1299, 310] on link at bounding box center [1299, 311] width 16 height 16
type input "**********"
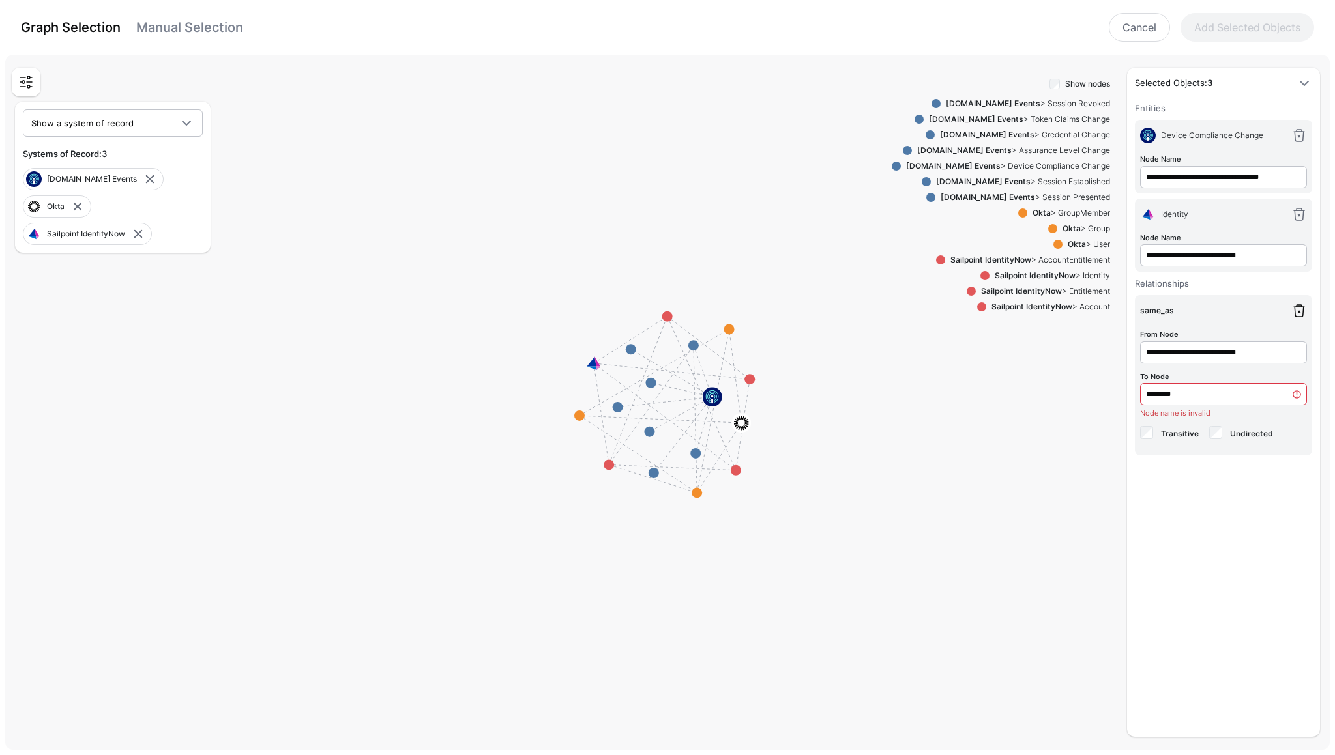
click at [1299, 310] on link at bounding box center [1299, 311] width 16 height 16
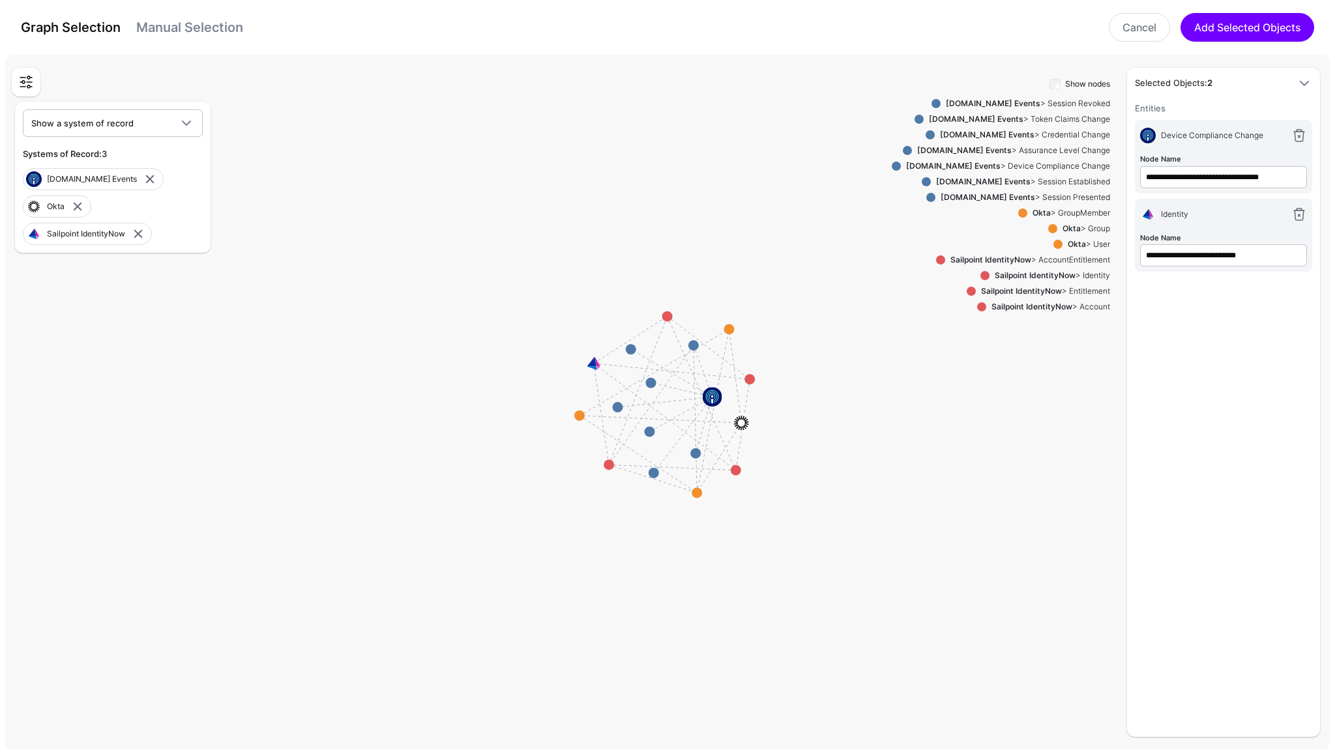
click at [203, 30] on link "Manual Selection" at bounding box center [189, 28] width 107 height 16
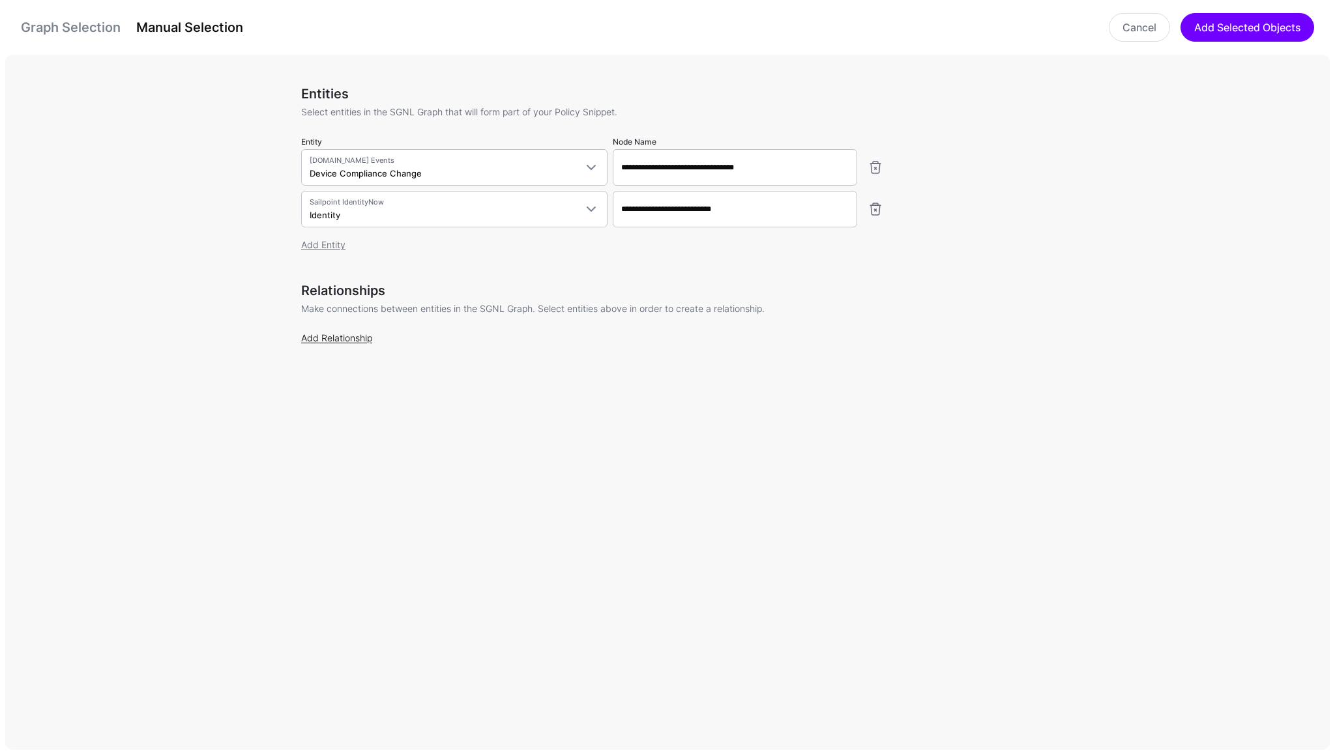
click at [348, 342] on link "Add Relationship" at bounding box center [336, 337] width 71 height 11
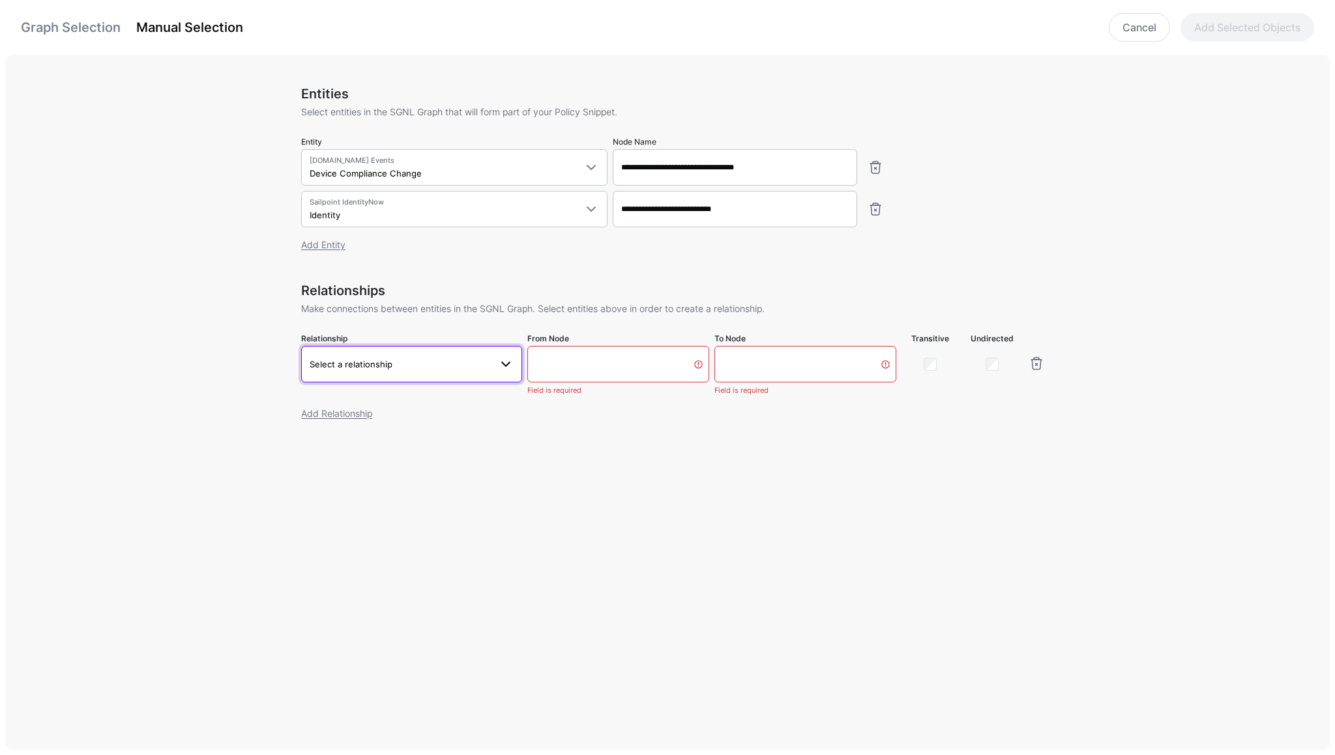
click at [450, 366] on span "Select a relationship" at bounding box center [400, 364] width 181 height 14
click at [368, 465] on span "Device Compliance Change.subject - Identity.emailAddress" at bounding box center [412, 463] width 200 height 22
type input "**********"
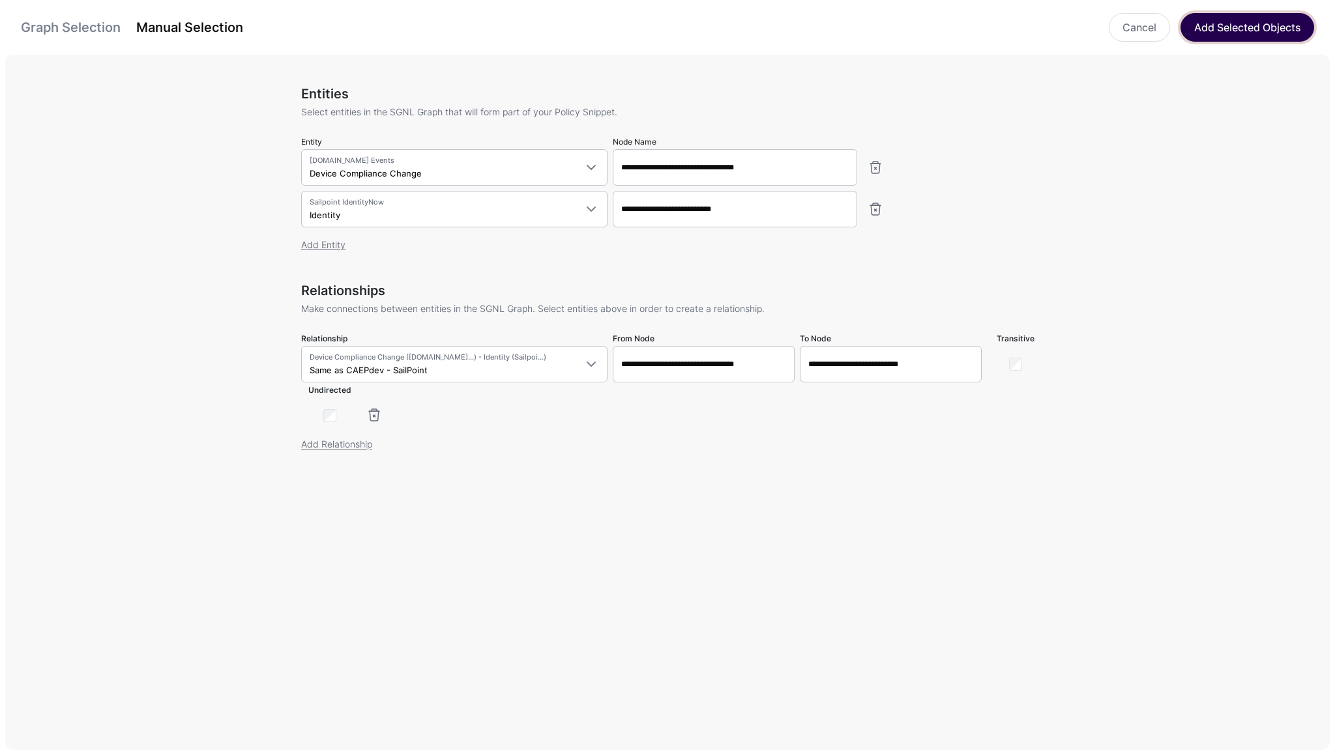
click at [1221, 32] on button "Add Selected Objects" at bounding box center [1247, 27] width 134 height 29
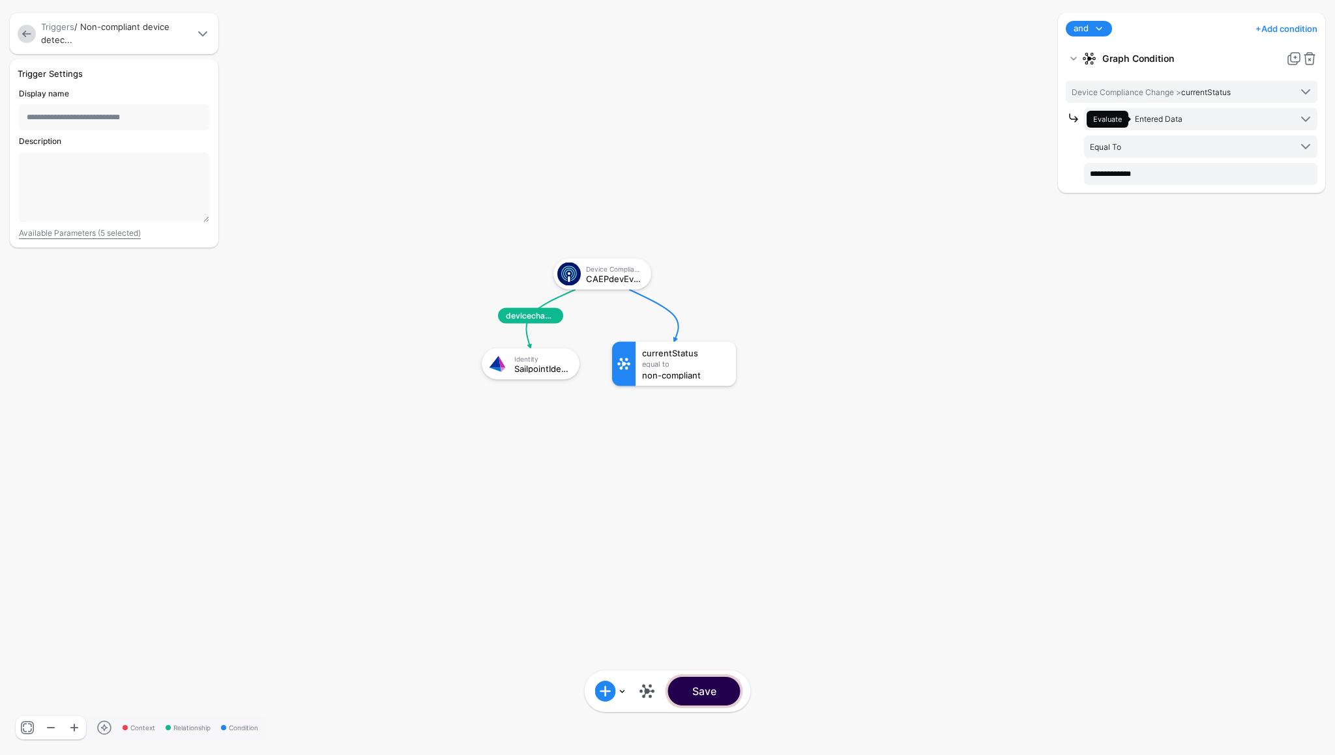
click at [710, 689] on button "Save" at bounding box center [704, 691] width 72 height 29
click at [540, 317] on span "devicechangeevent-sailpoint" at bounding box center [530, 316] width 65 height 16
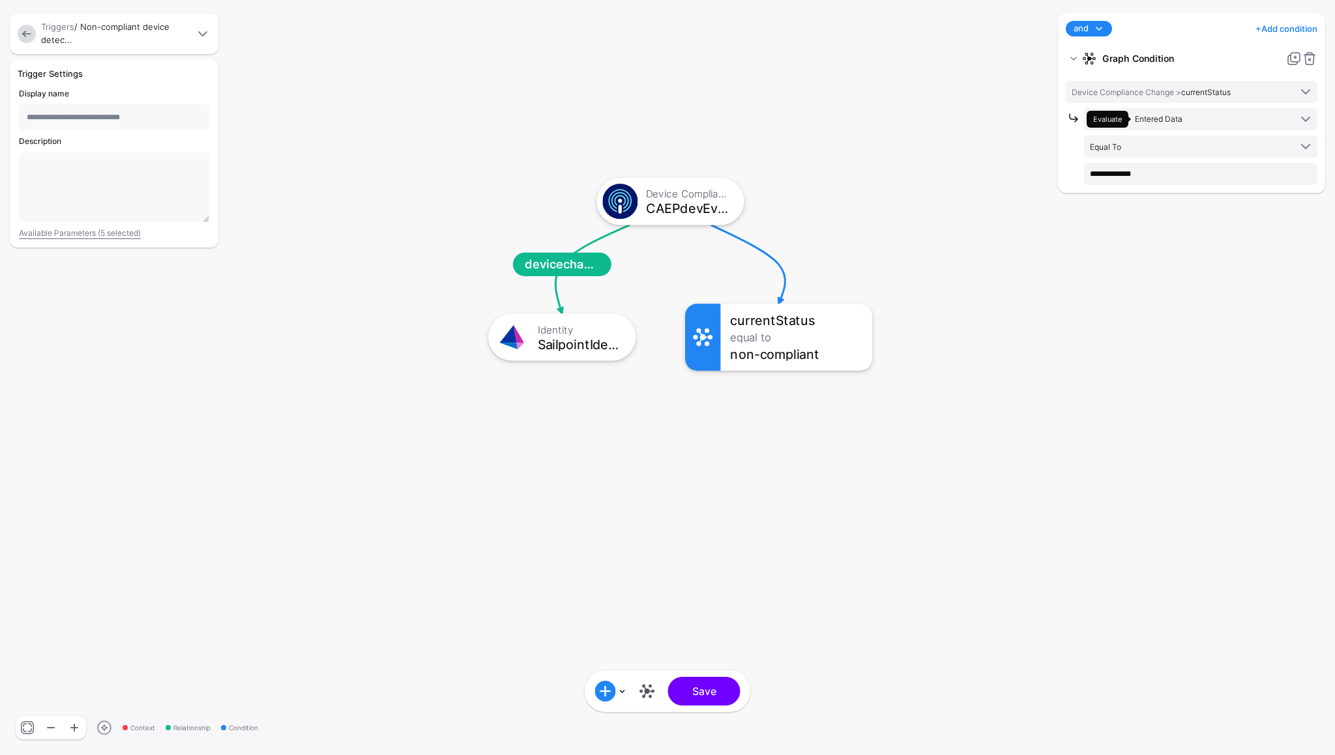
drag, startPoint x: 536, startPoint y: 313, endPoint x: 767, endPoint y: 224, distance: 247.4
click at [767, 224] on rect at bounding box center [468, 158] width 201549 height 114060
click at [624, 694] on link at bounding box center [610, 691] width 31 height 21
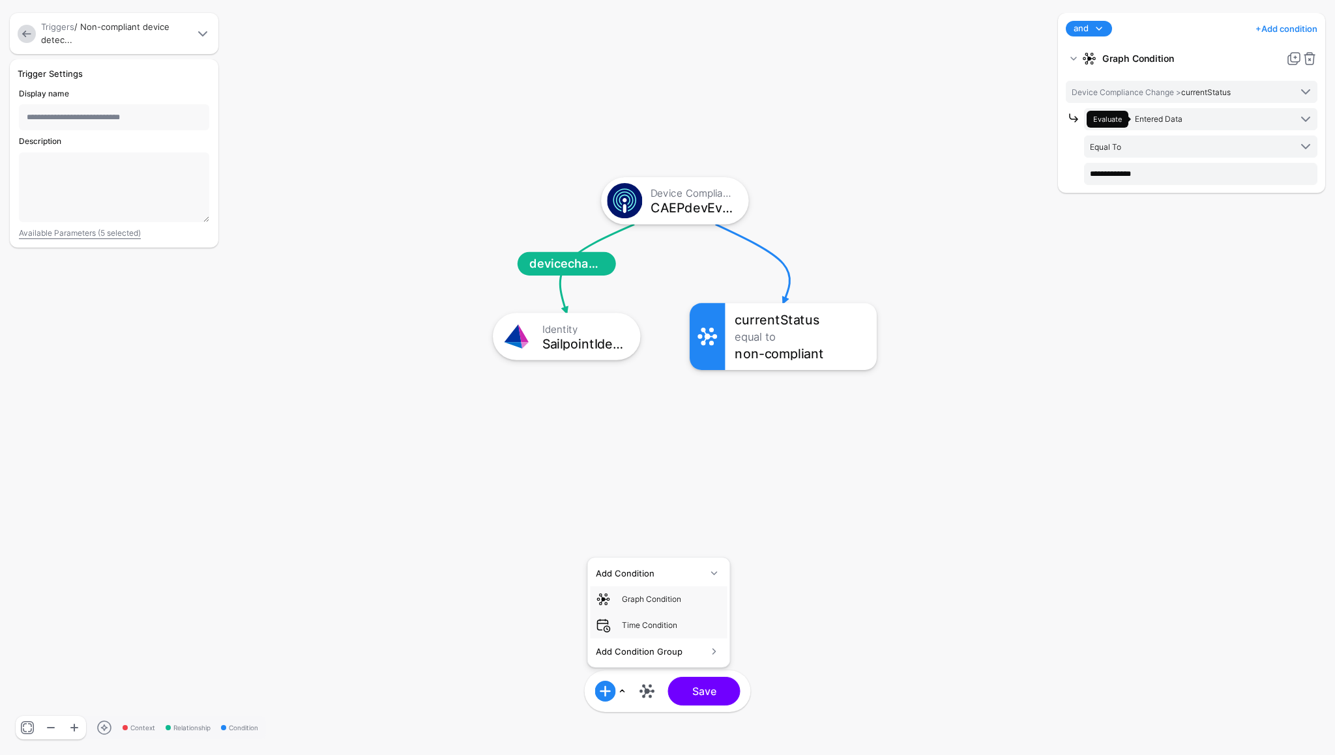
click at [786, 566] on rect at bounding box center [473, 157] width 201549 height 114060
click at [712, 678] on button "Save" at bounding box center [704, 691] width 72 height 29
click at [218, 601] on div "**********" at bounding box center [144, 378] width 274 height 639
click at [643, 698] on link at bounding box center [647, 691] width 21 height 21
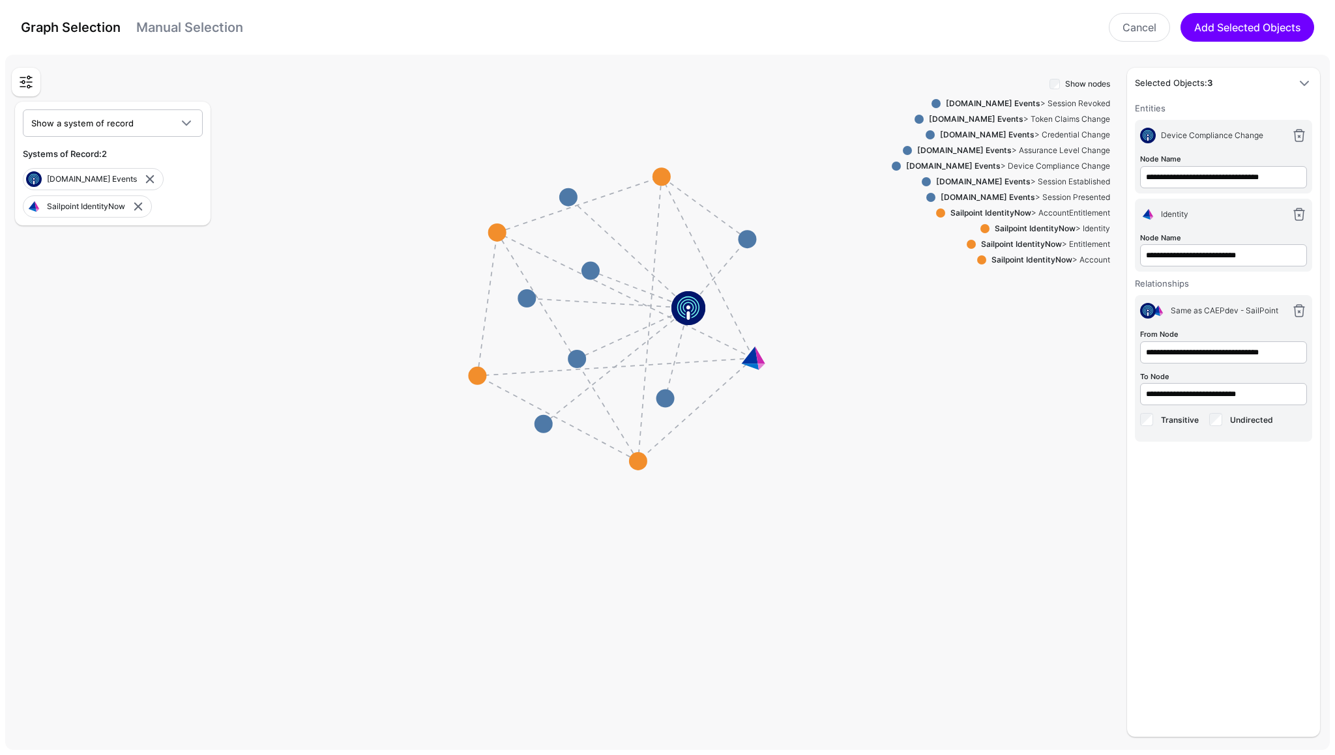
drag, startPoint x: 636, startPoint y: 415, endPoint x: 622, endPoint y: 168, distance: 247.4
click at [622, 168] on rect at bounding box center [616, 314] width 233583 height 122608
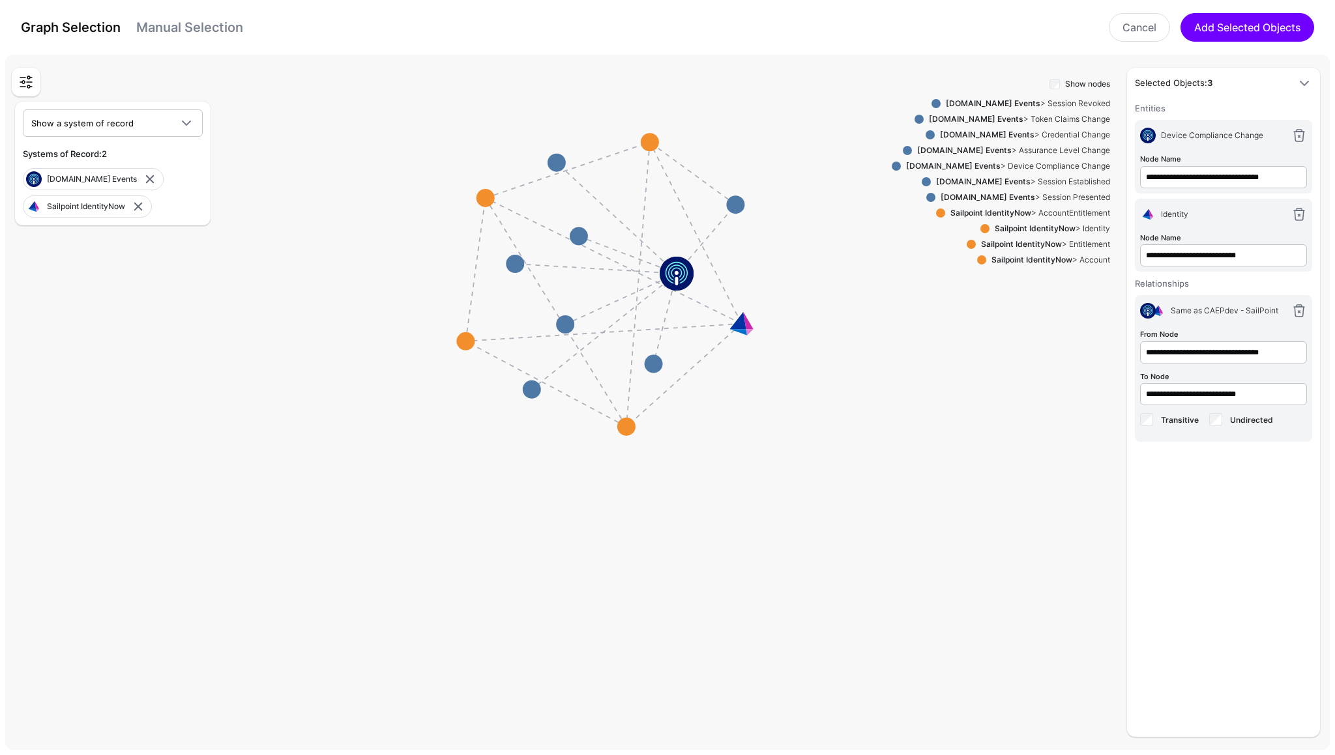
click at [721, 223] on rect at bounding box center [604, 280] width 233583 height 122608
click at [720, 224] on rect at bounding box center [604, 280] width 233583 height 122608
click at [712, 226] on rect at bounding box center [604, 280] width 233583 height 122608
click at [710, 245] on rect at bounding box center [604, 280] width 233583 height 122608
click at [705, 242] on rect at bounding box center [604, 280] width 233583 height 122608
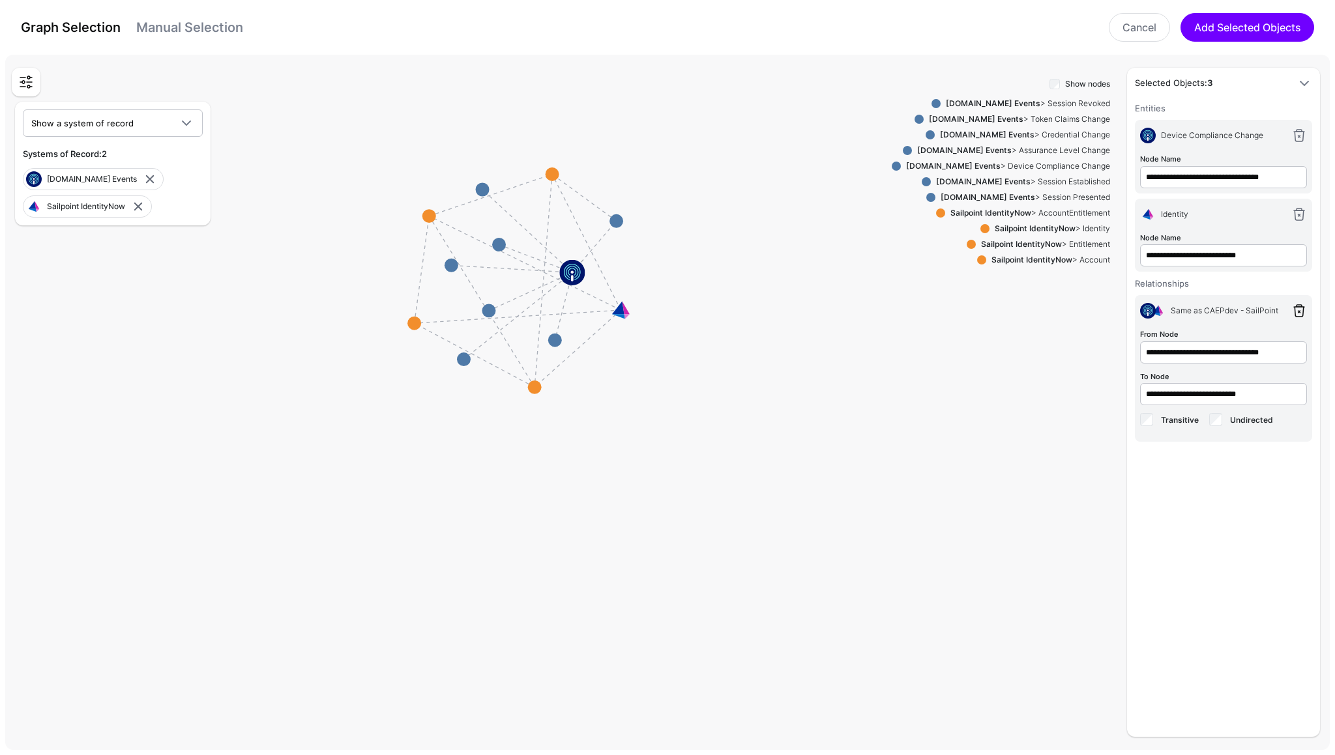
click at [1298, 310] on link at bounding box center [1299, 311] width 16 height 16
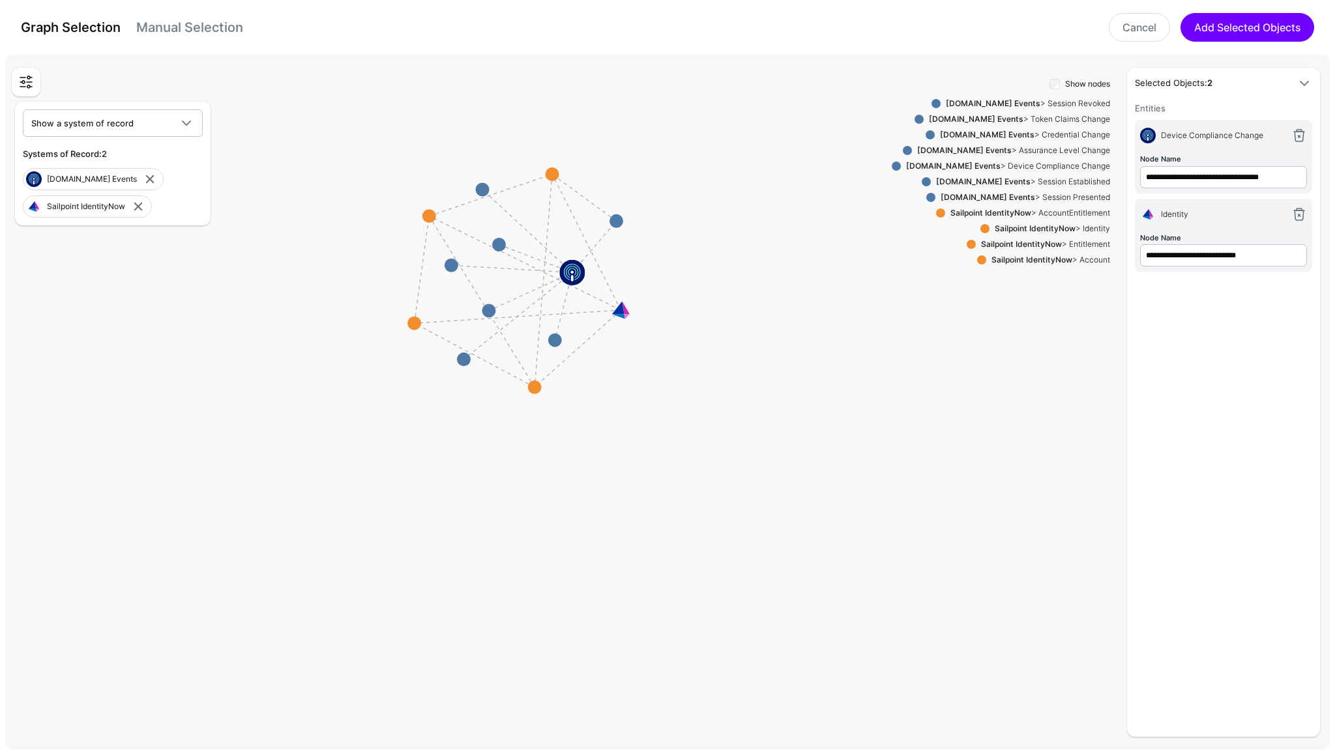
click at [579, 312] on icon at bounding box center [518, 316] width 207 height 13
click at [170, 33] on link "Manual Selection" at bounding box center [189, 28] width 107 height 16
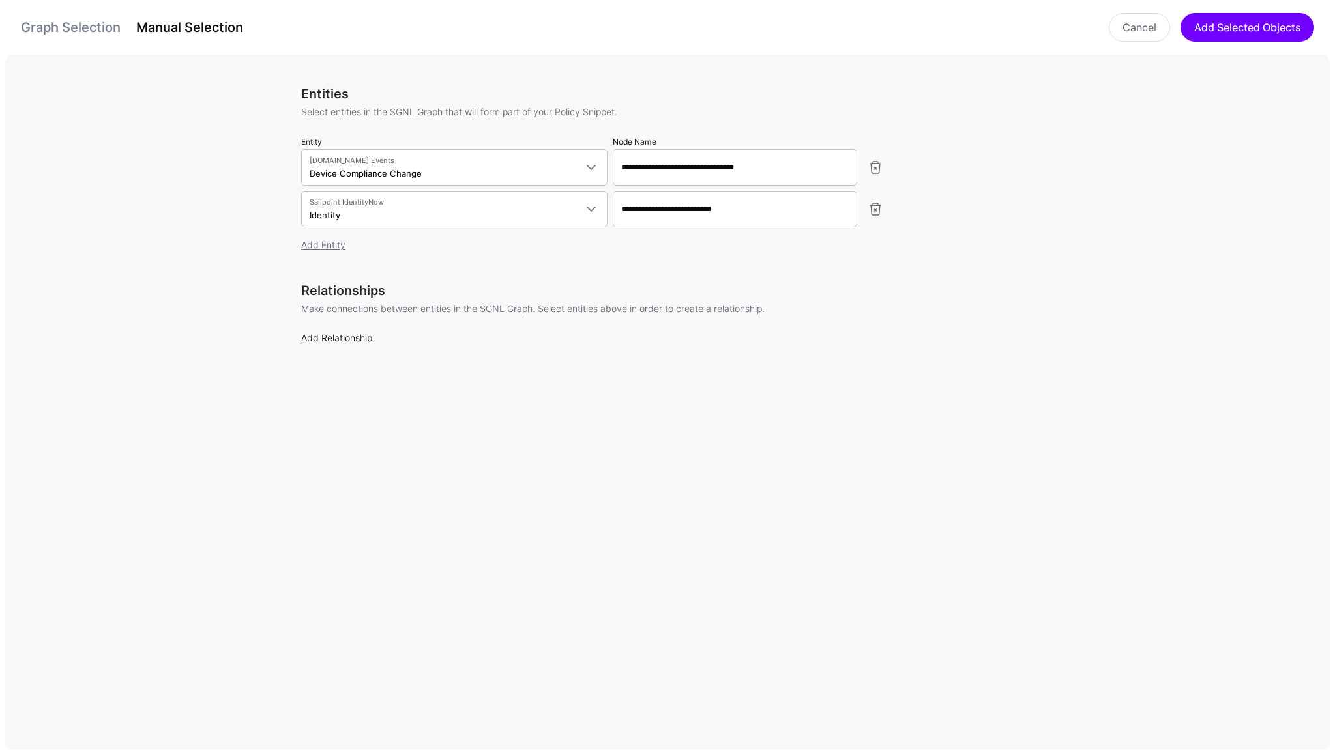
click at [347, 338] on link "Add Relationship" at bounding box center [336, 337] width 71 height 11
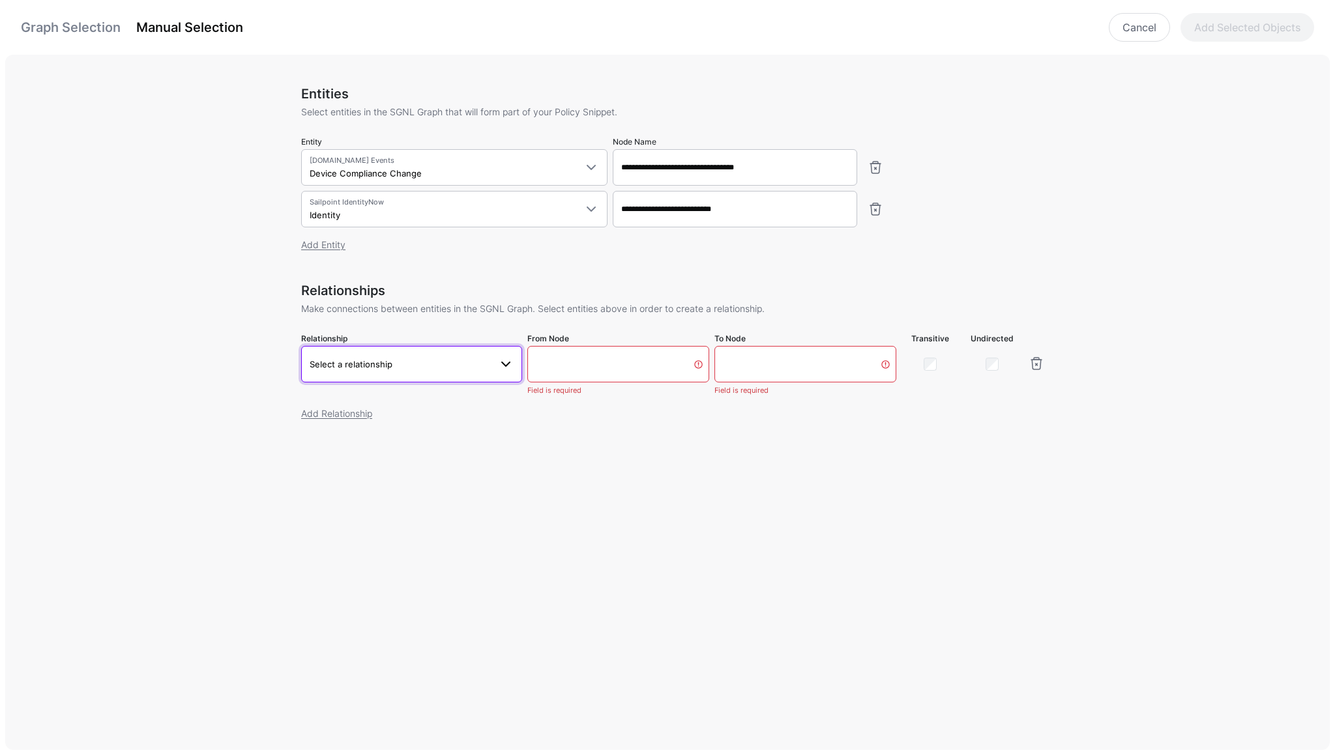
click at [363, 364] on span "Select a relationship" at bounding box center [351, 364] width 83 height 10
click at [368, 458] on span "Device Compliance Change.subject - Identity.emailAddress" at bounding box center [412, 463] width 200 height 22
type input "**********"
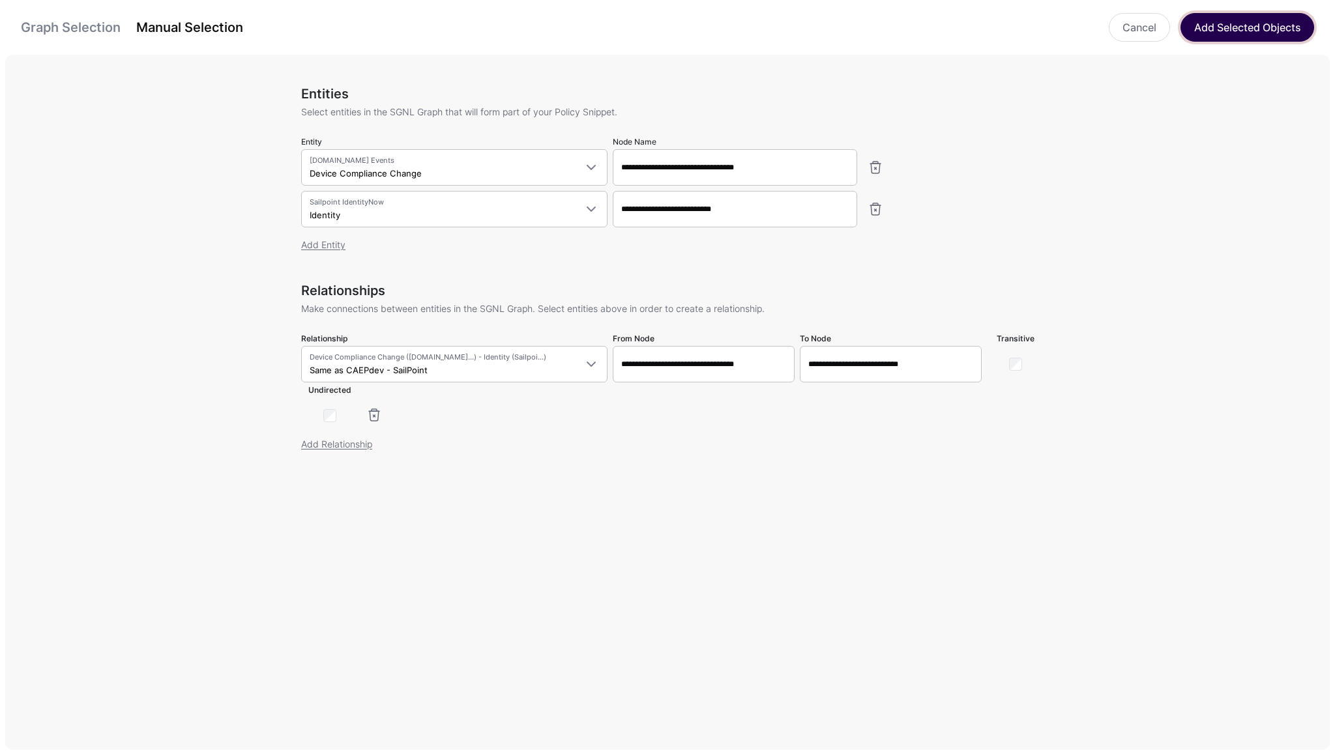
click at [1238, 31] on button "Add Selected Objects" at bounding box center [1247, 27] width 134 height 29
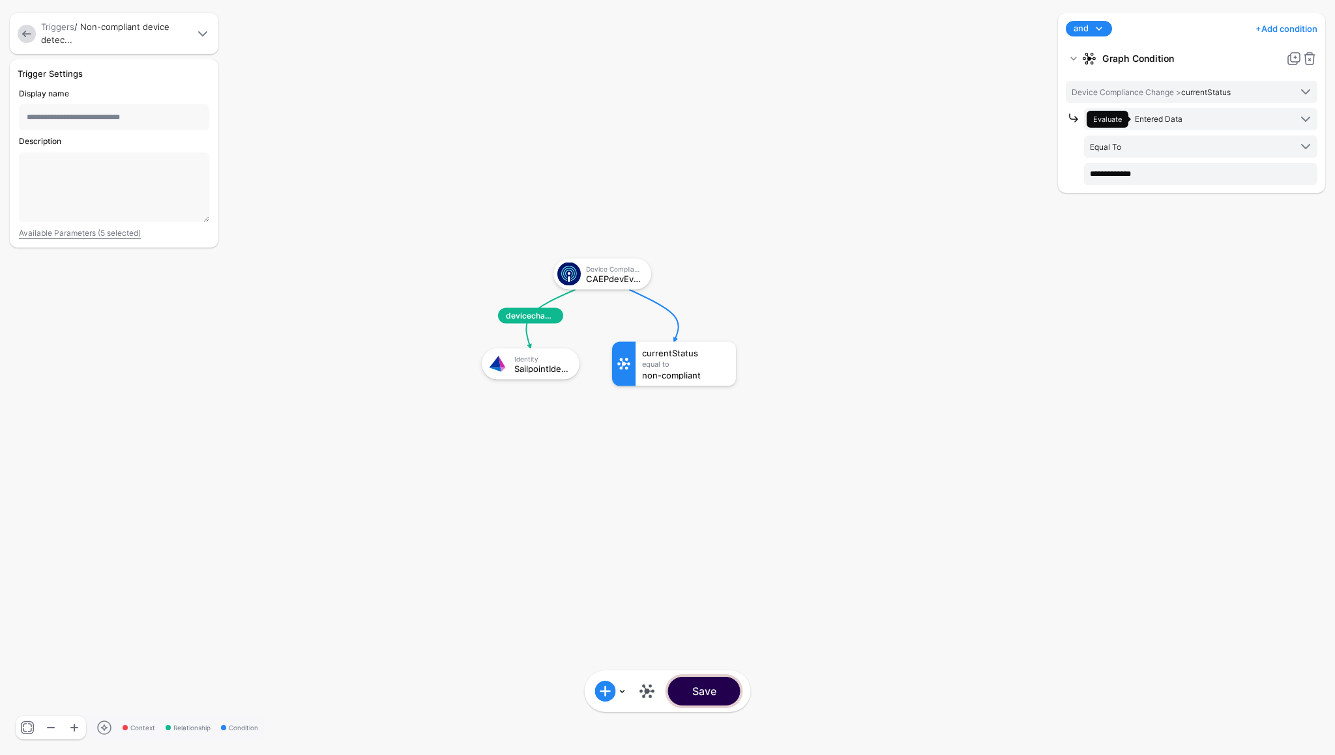
click at [704, 688] on button "Save" at bounding box center [704, 691] width 72 height 29
click at [708, 691] on button "Save" at bounding box center [704, 691] width 72 height 29
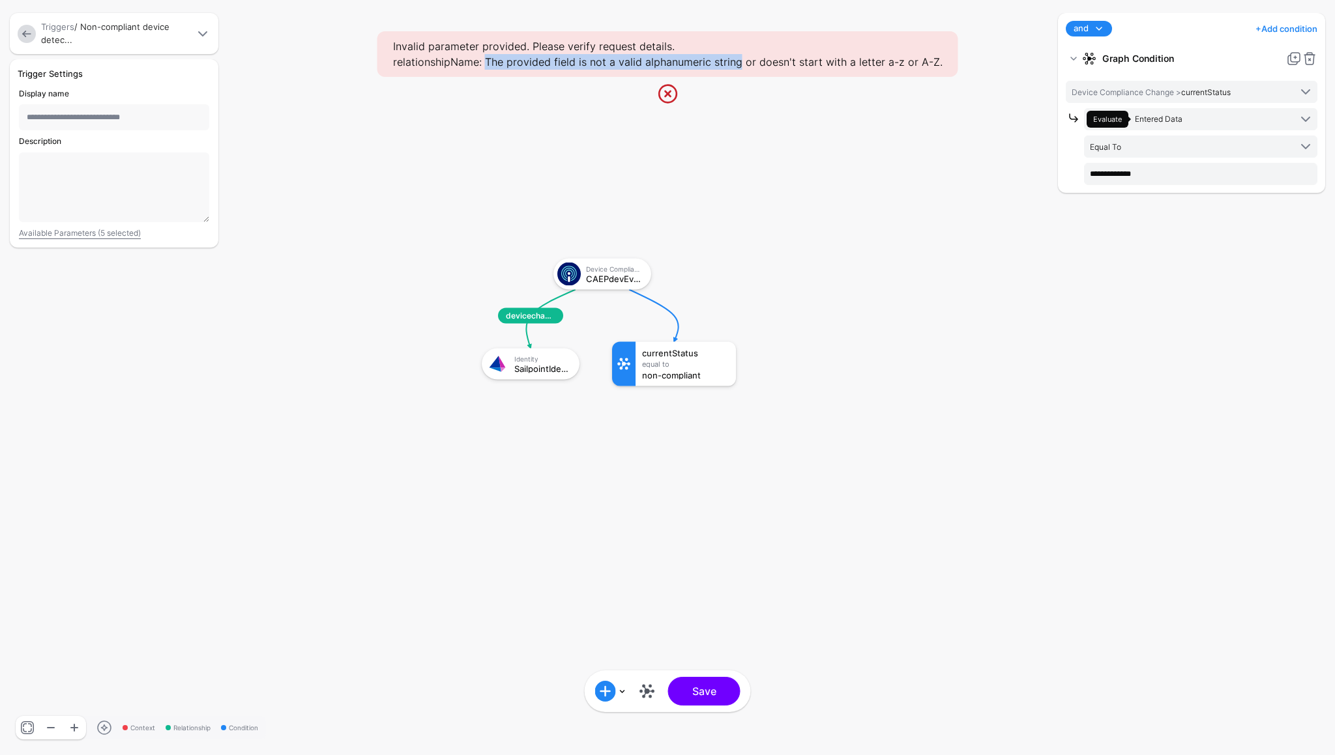
drag, startPoint x: 490, startPoint y: 61, endPoint x: 740, endPoint y: 61, distance: 250.3
click at [740, 61] on div "Invalid parameter provided. Please verify request details. relationshipName: Th…" at bounding box center [667, 54] width 581 height 46
copy div "The provided field is not a valid alphanumeric string"
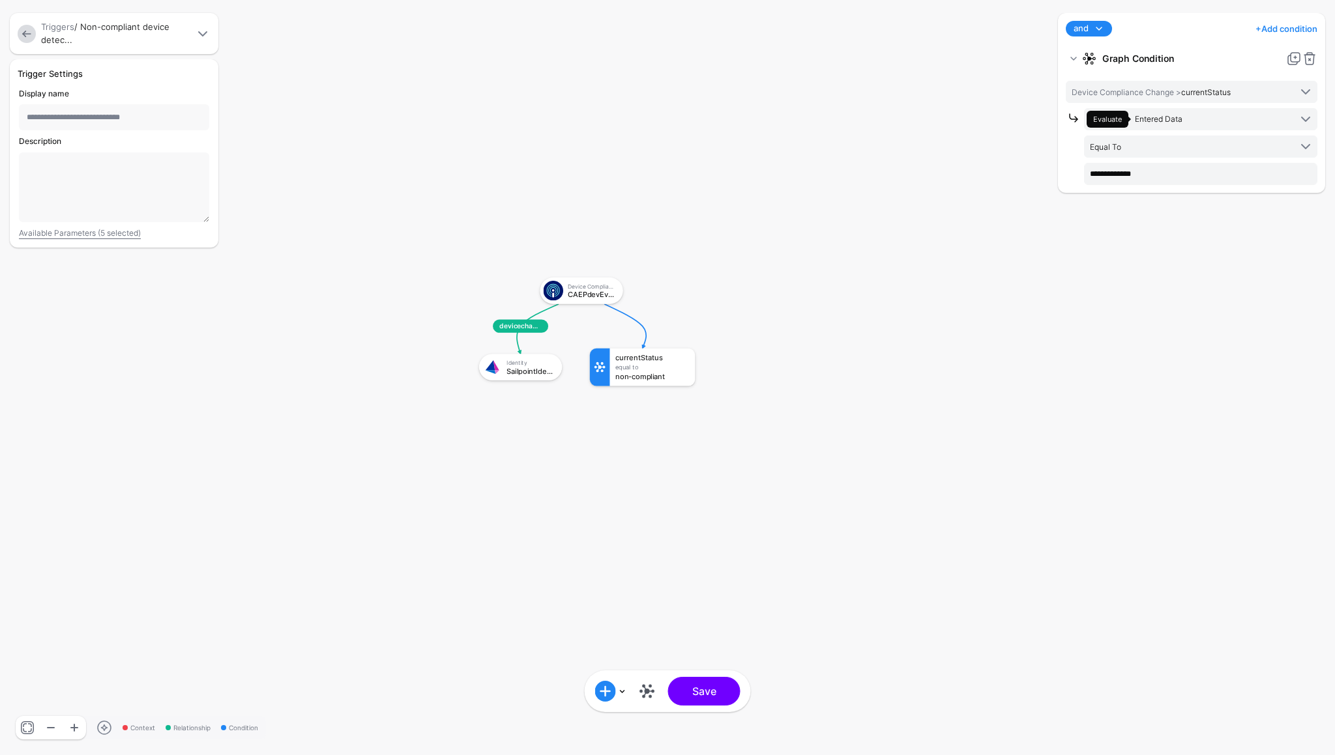
click at [35, 34] on link at bounding box center [27, 34] width 18 height 18
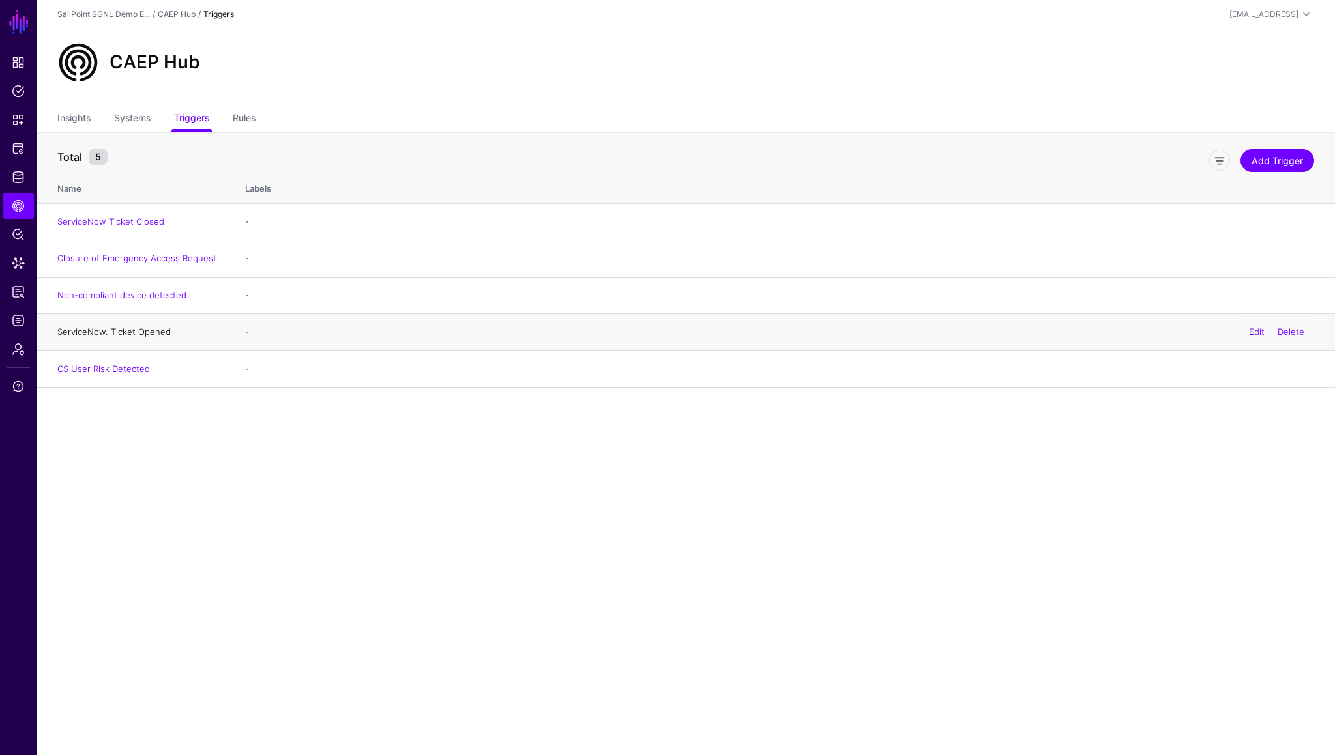
click at [135, 330] on link "ServiceNow. Ticket Opened" at bounding box center [113, 332] width 113 height 10
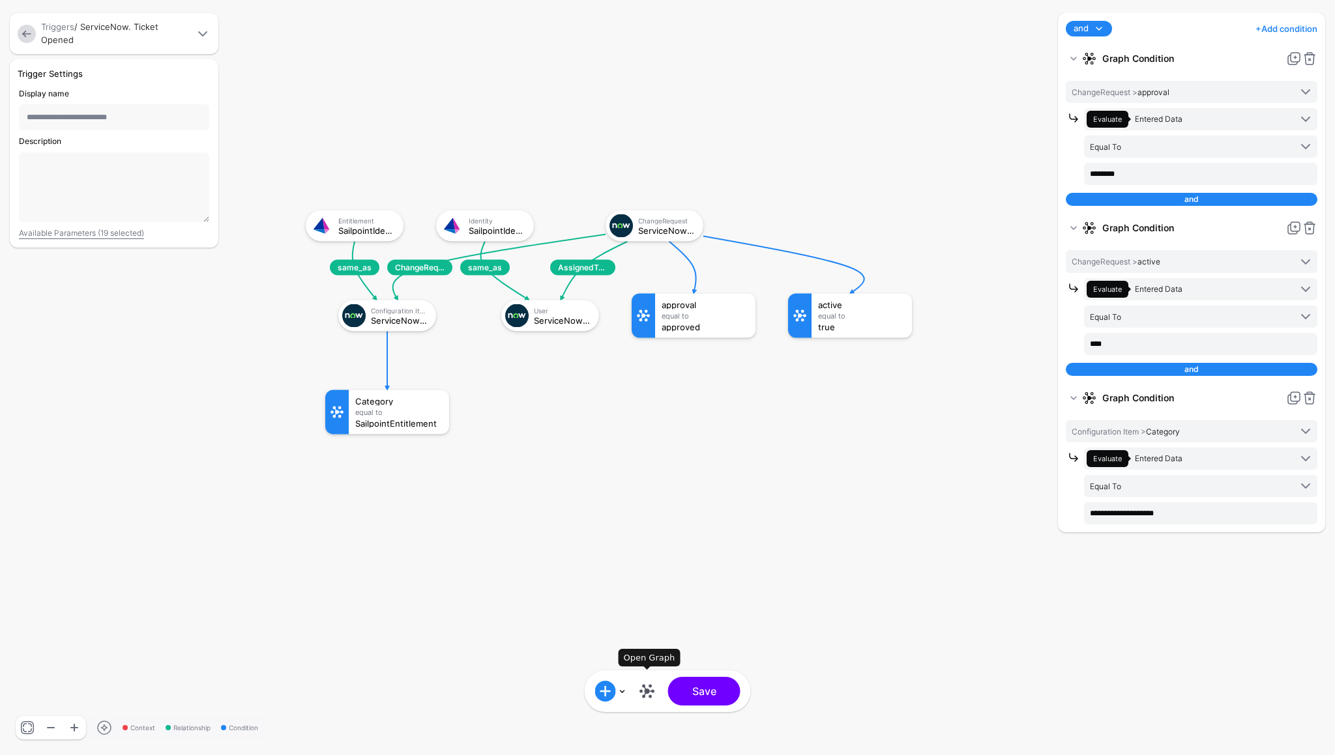
click at [645, 693] on link at bounding box center [647, 691] width 21 height 21
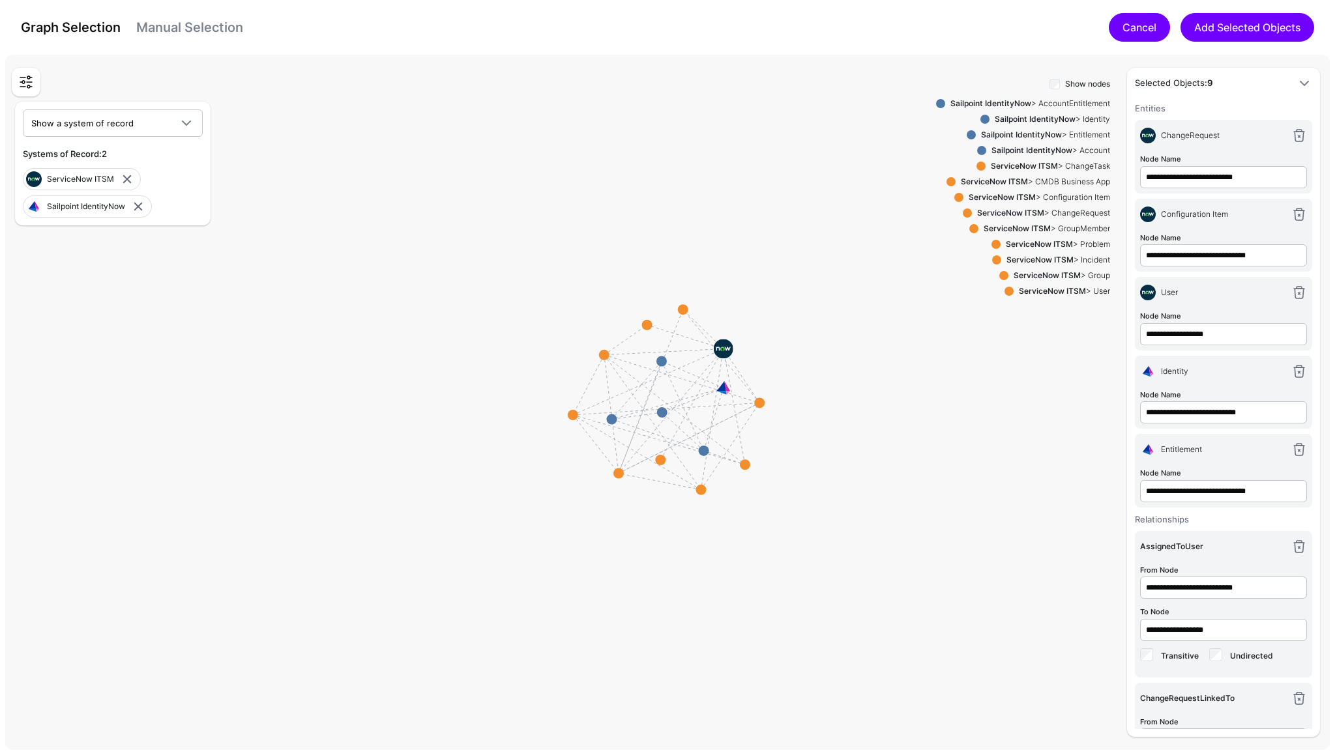
click at [1133, 25] on link "Cancel" at bounding box center [1139, 27] width 61 height 29
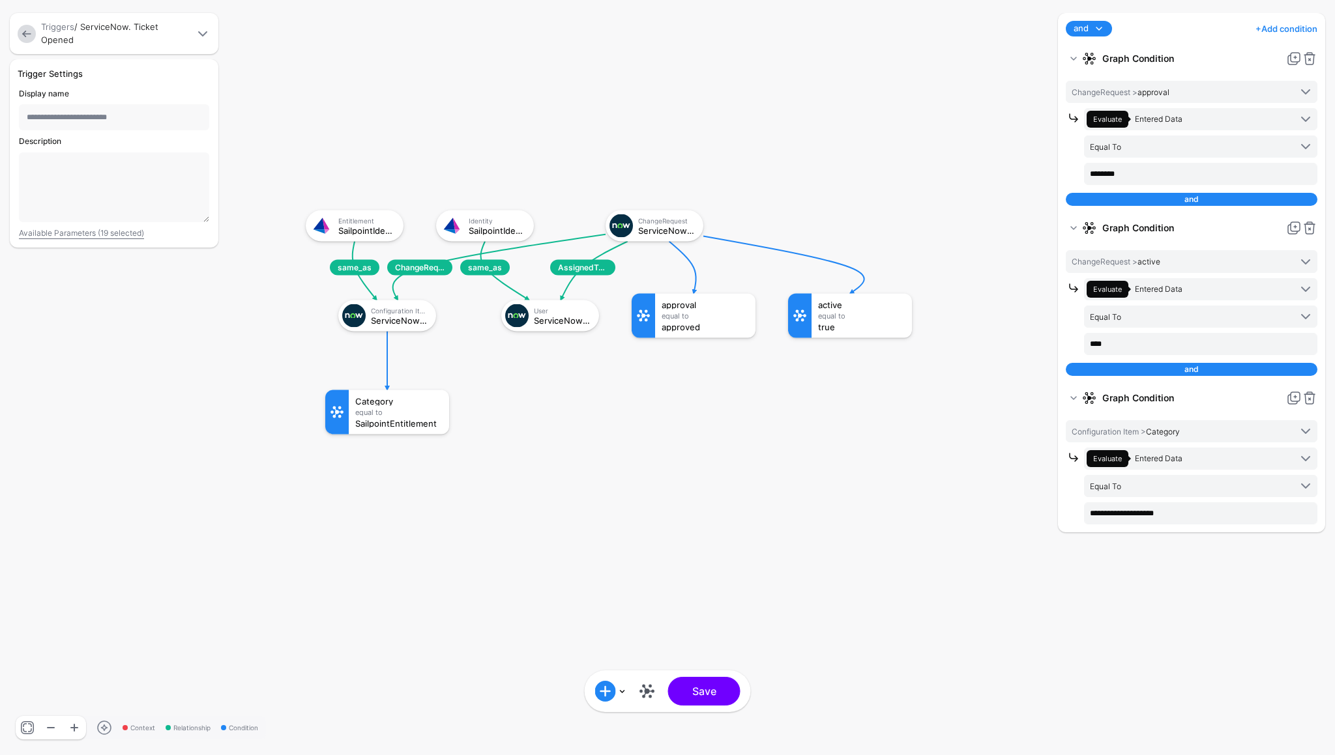
click at [33, 30] on link at bounding box center [27, 34] width 18 height 18
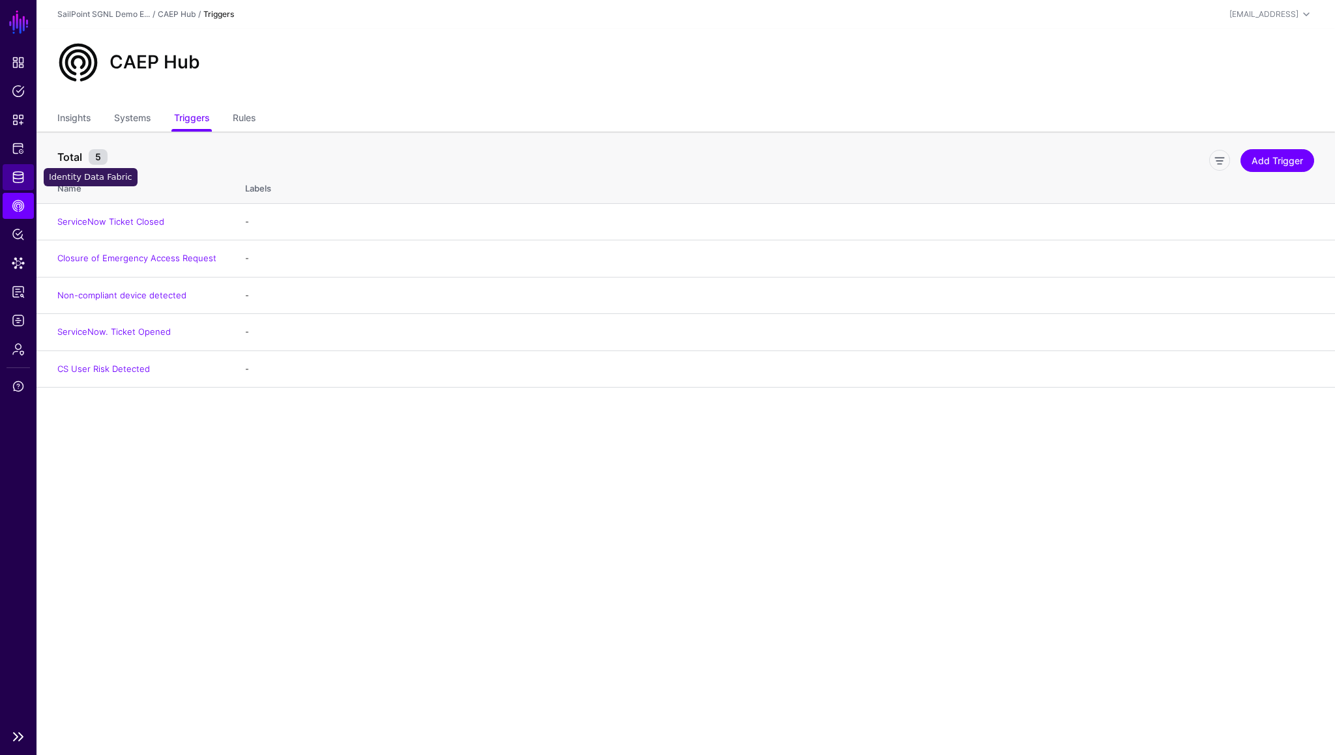
click at [18, 171] on span "Identity Data Fabric" at bounding box center [18, 177] width 13 height 13
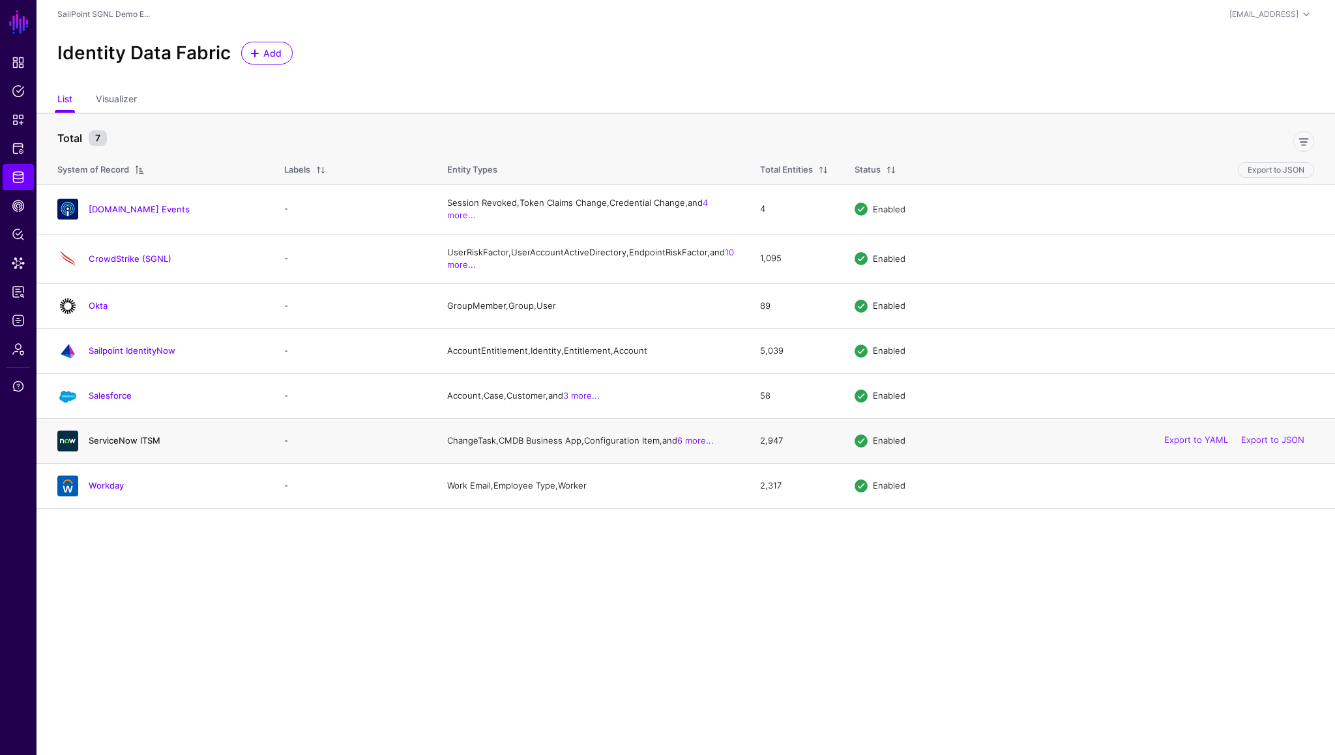
click at [124, 446] on link "ServiceNow ITSM" at bounding box center [125, 440] width 72 height 10
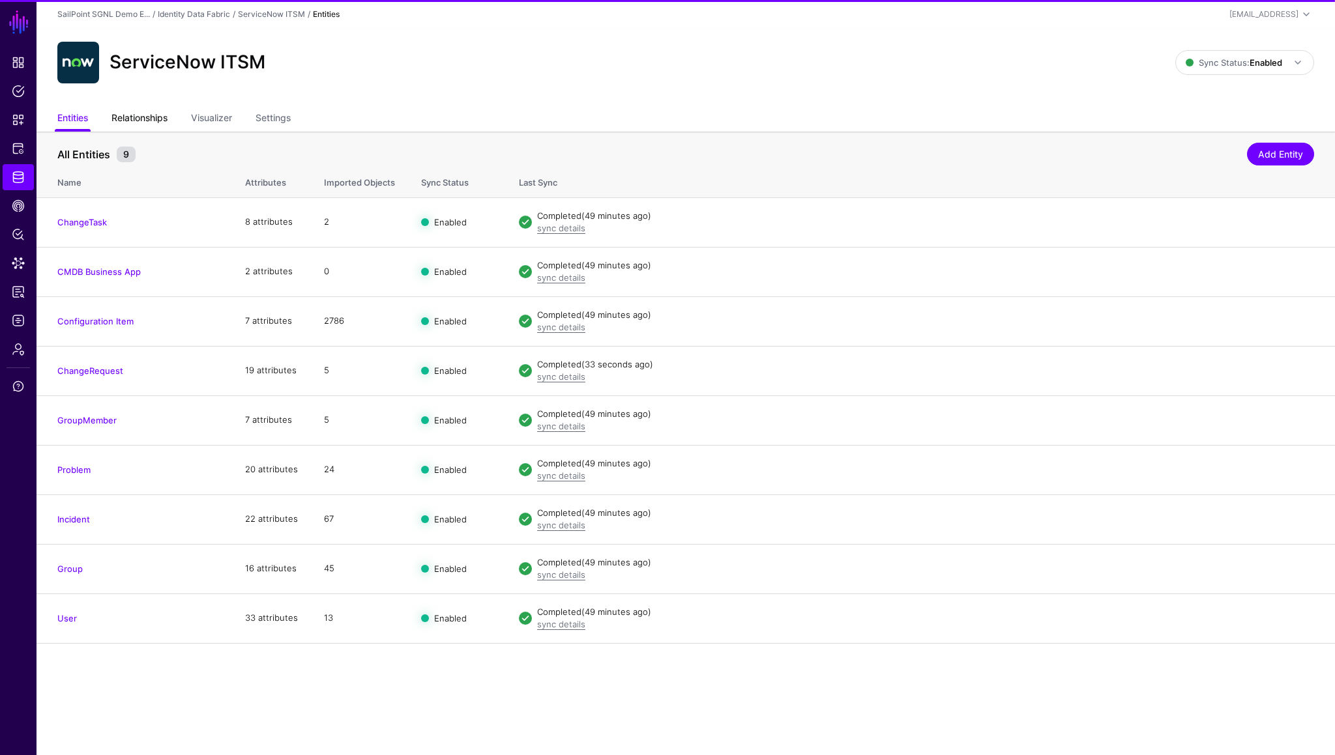
click at [154, 126] on link "Relationships" at bounding box center [139, 119] width 56 height 25
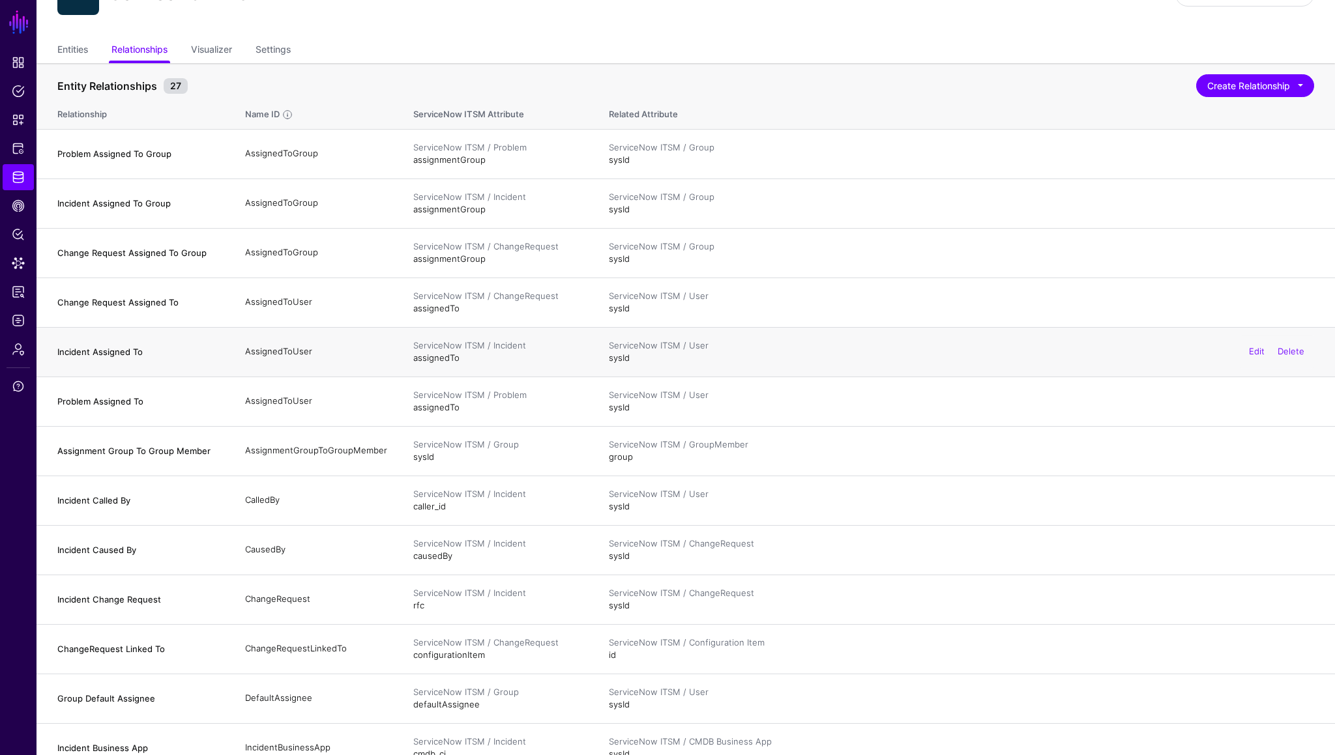
scroll to position [37, 0]
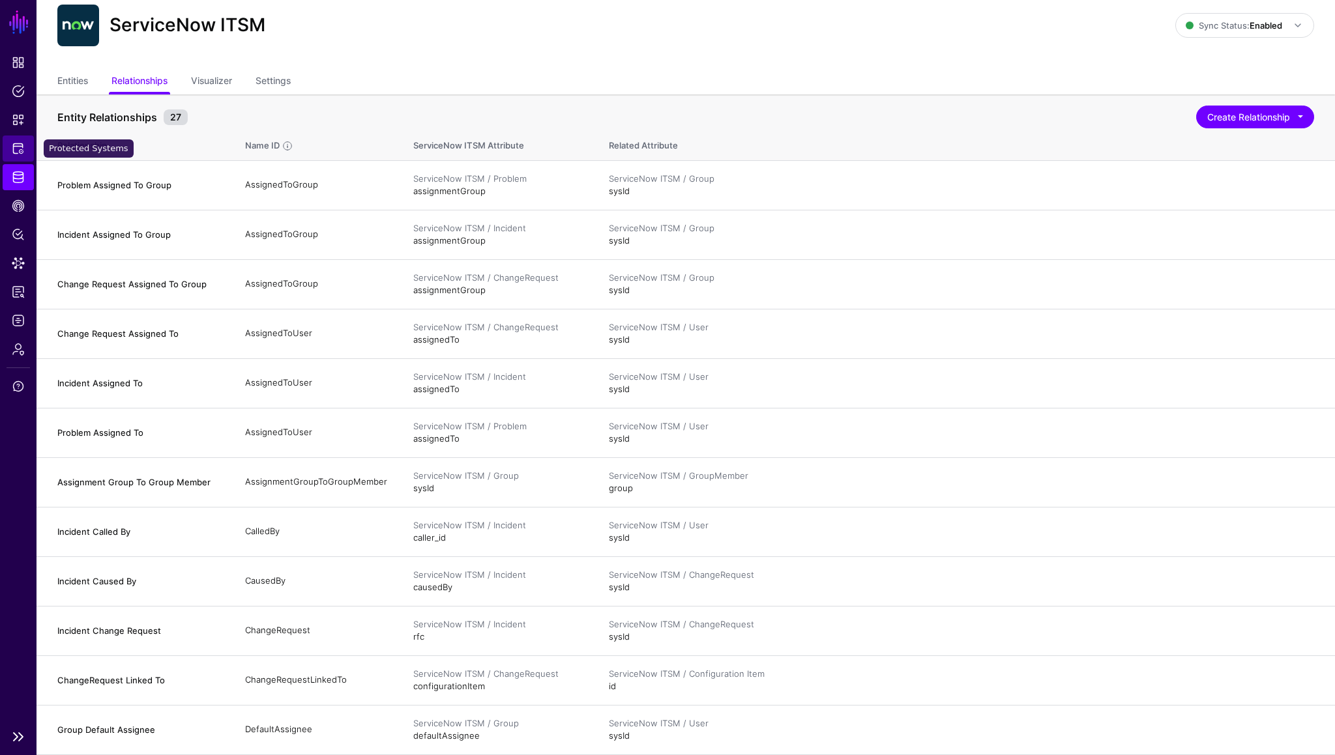
click at [18, 151] on span "Protected Systems" at bounding box center [18, 148] width 13 height 13
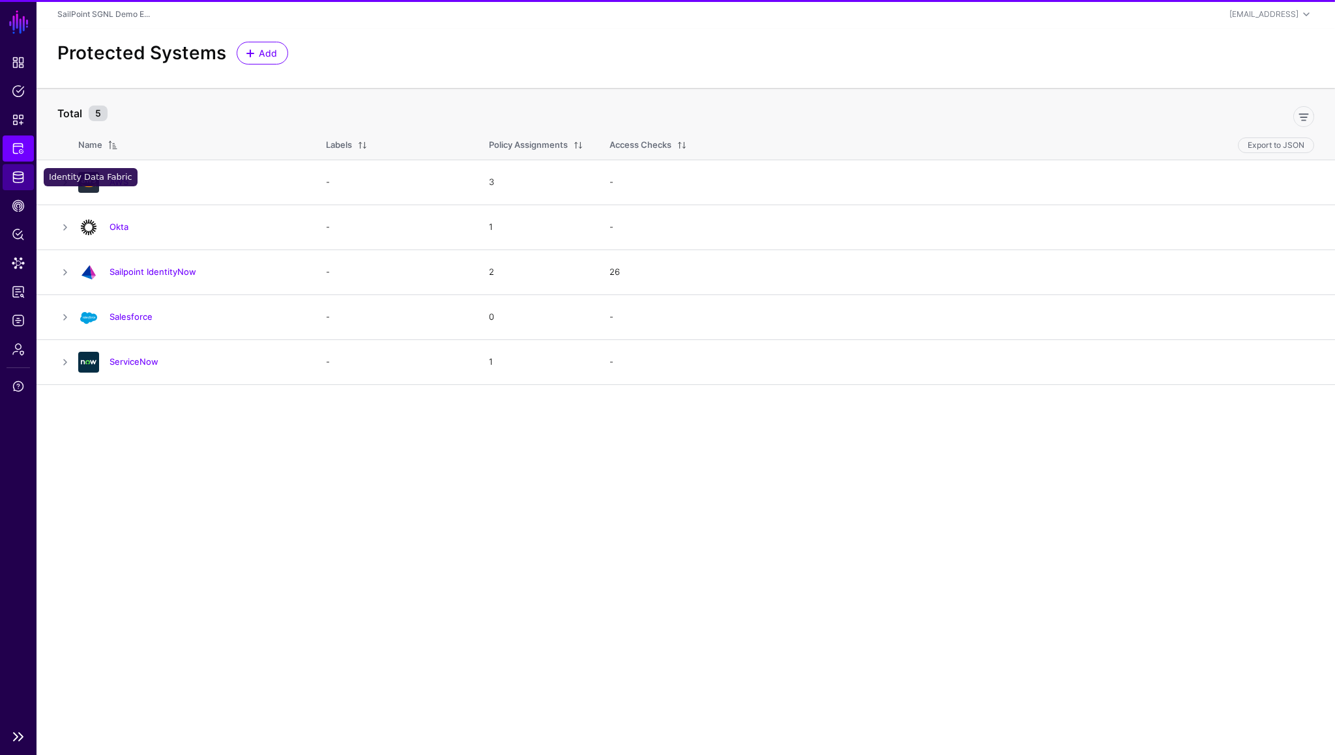
click at [20, 184] on link "Identity Data Fabric" at bounding box center [18, 177] width 31 height 26
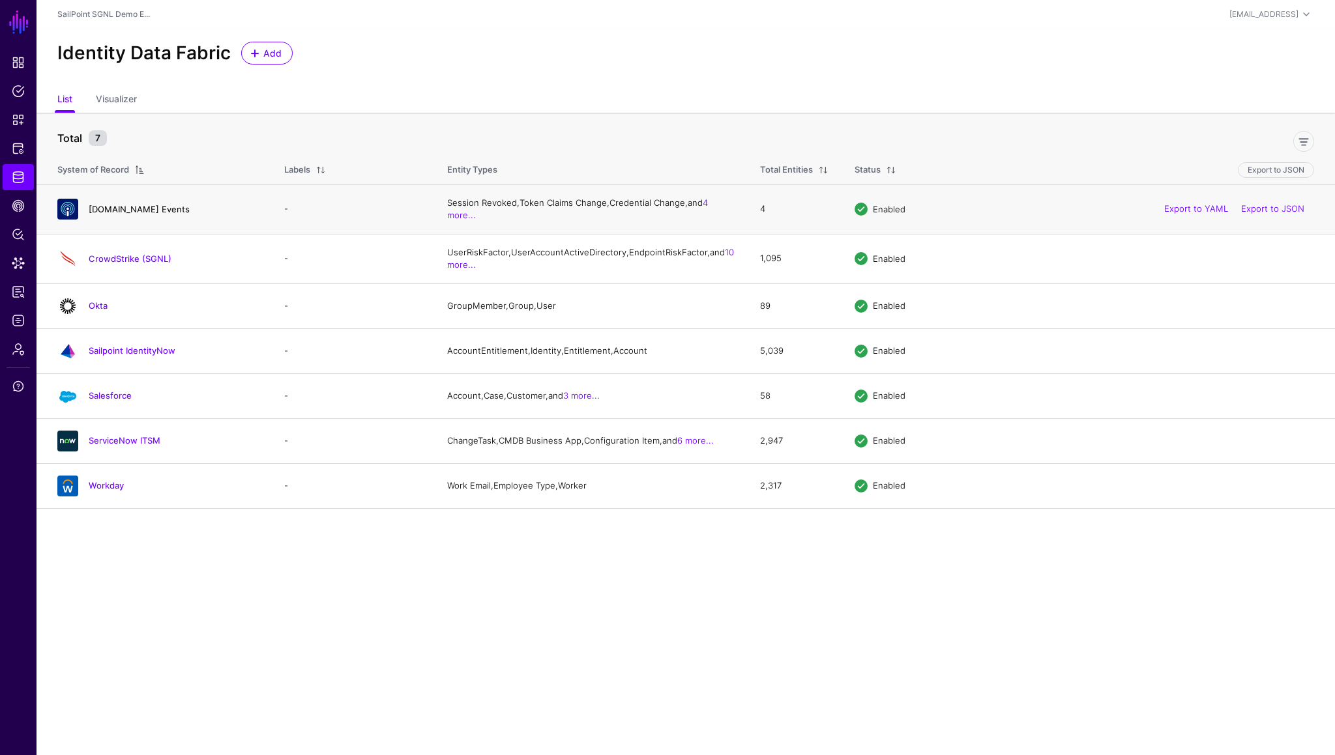
click at [119, 210] on link "[DOMAIN_NAME] Events" at bounding box center [139, 209] width 101 height 10
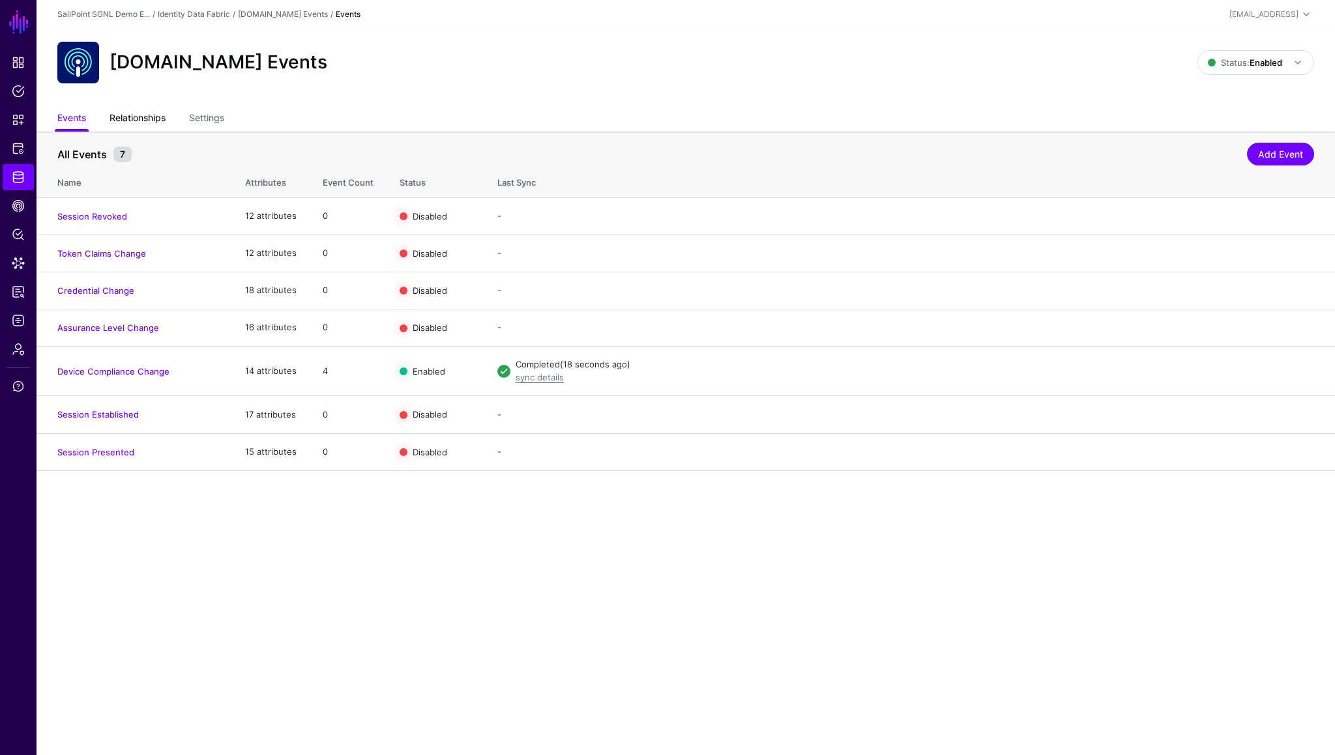
click at [152, 122] on link "Relationships" at bounding box center [137, 119] width 56 height 25
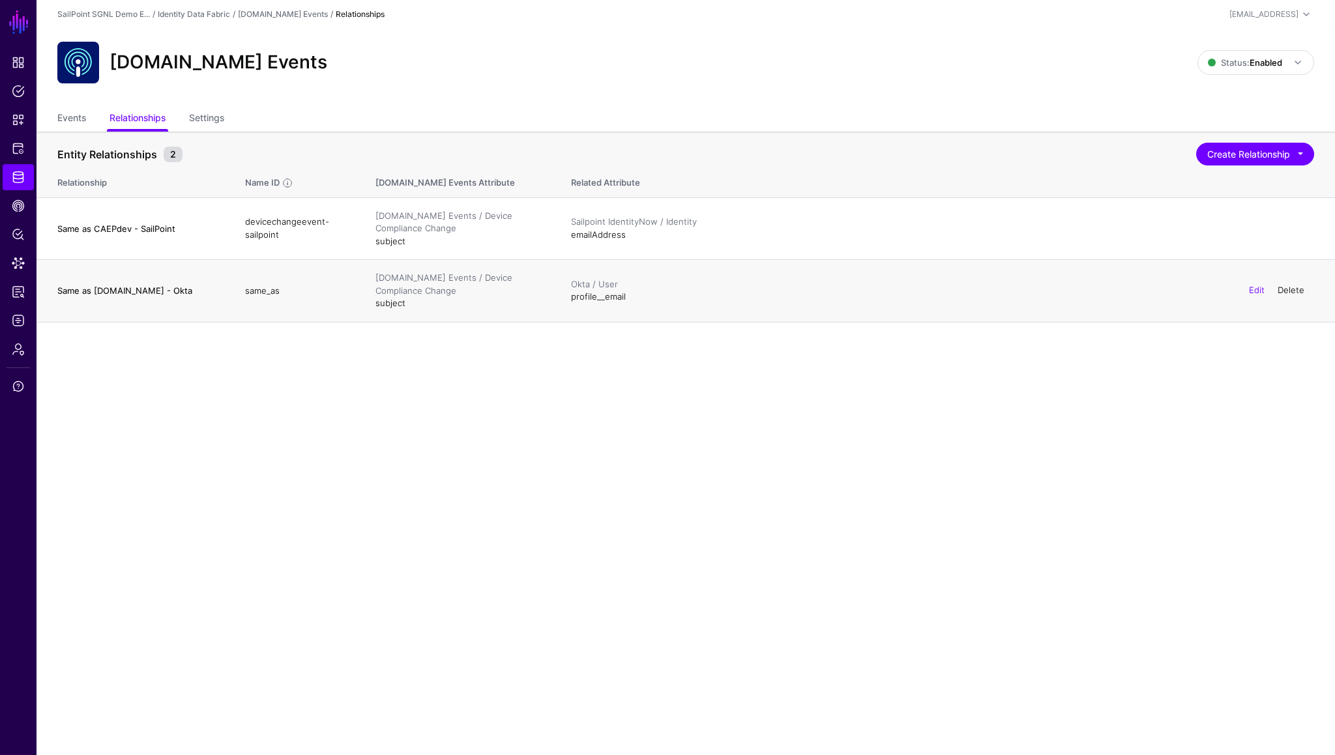
click at [1289, 291] on link "Delete" at bounding box center [1290, 290] width 27 height 10
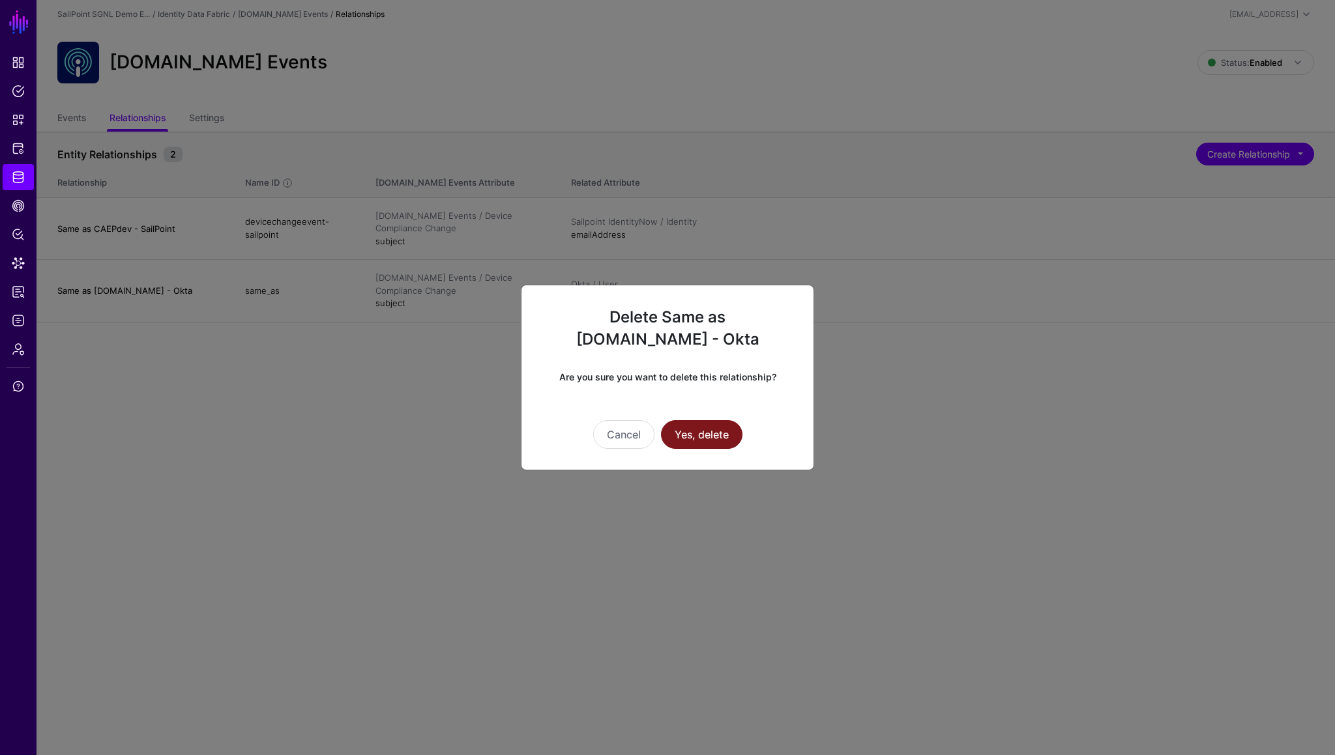
click at [690, 433] on button "Yes, delete" at bounding box center [701, 434] width 81 height 29
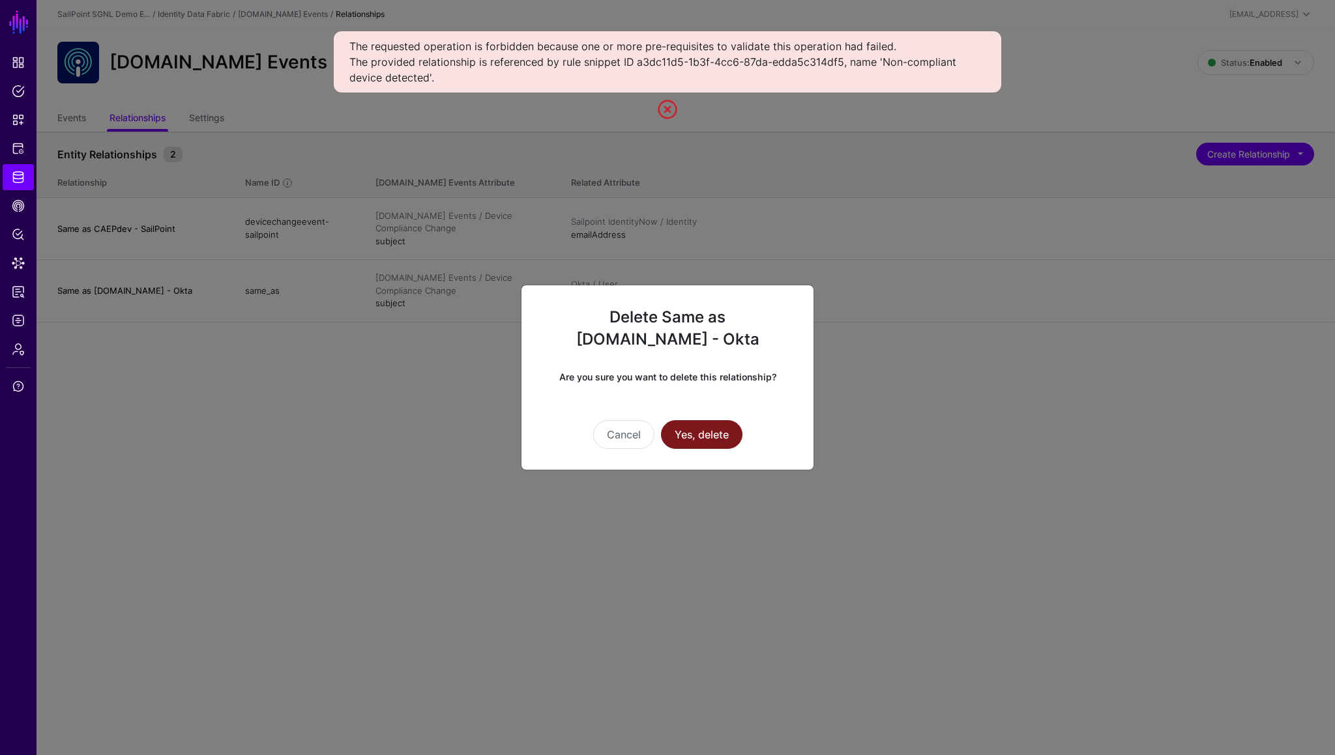
click at [718, 428] on button "Yes, delete" at bounding box center [701, 434] width 81 height 29
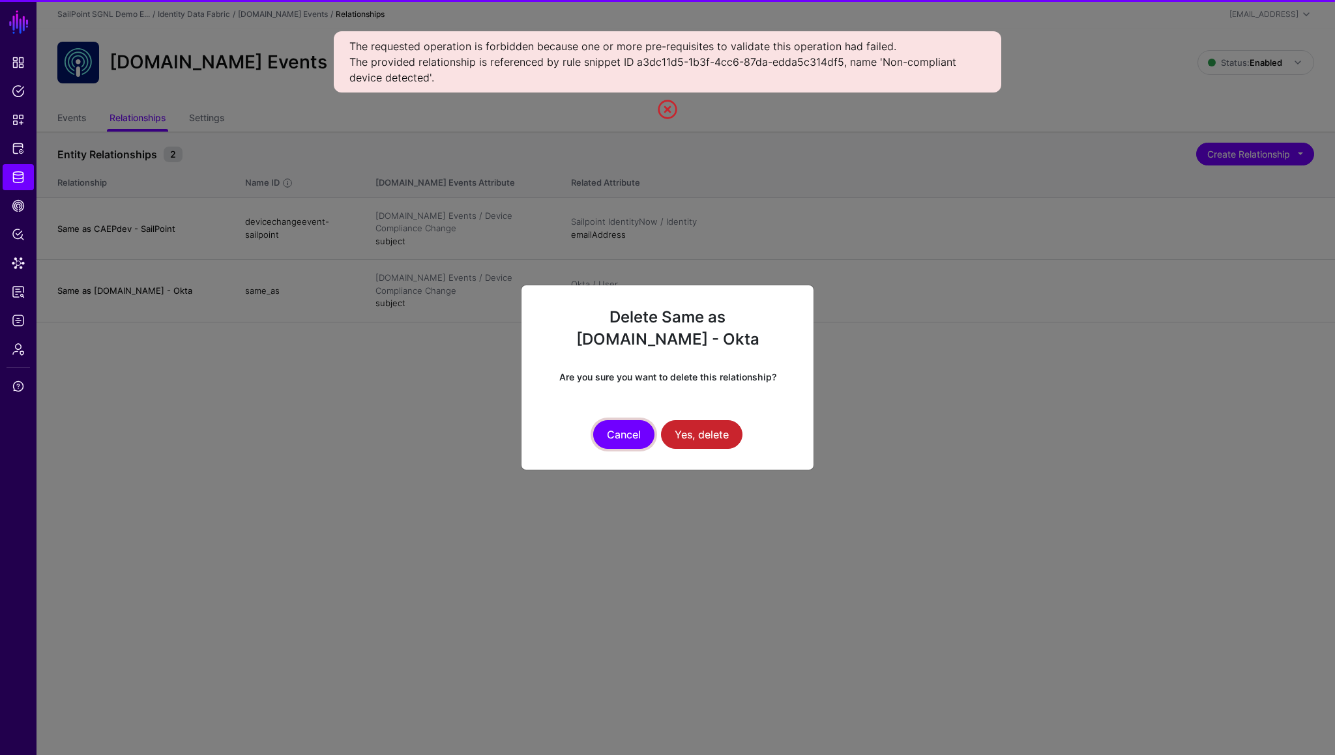
click at [627, 426] on button "Cancel" at bounding box center [623, 434] width 61 height 29
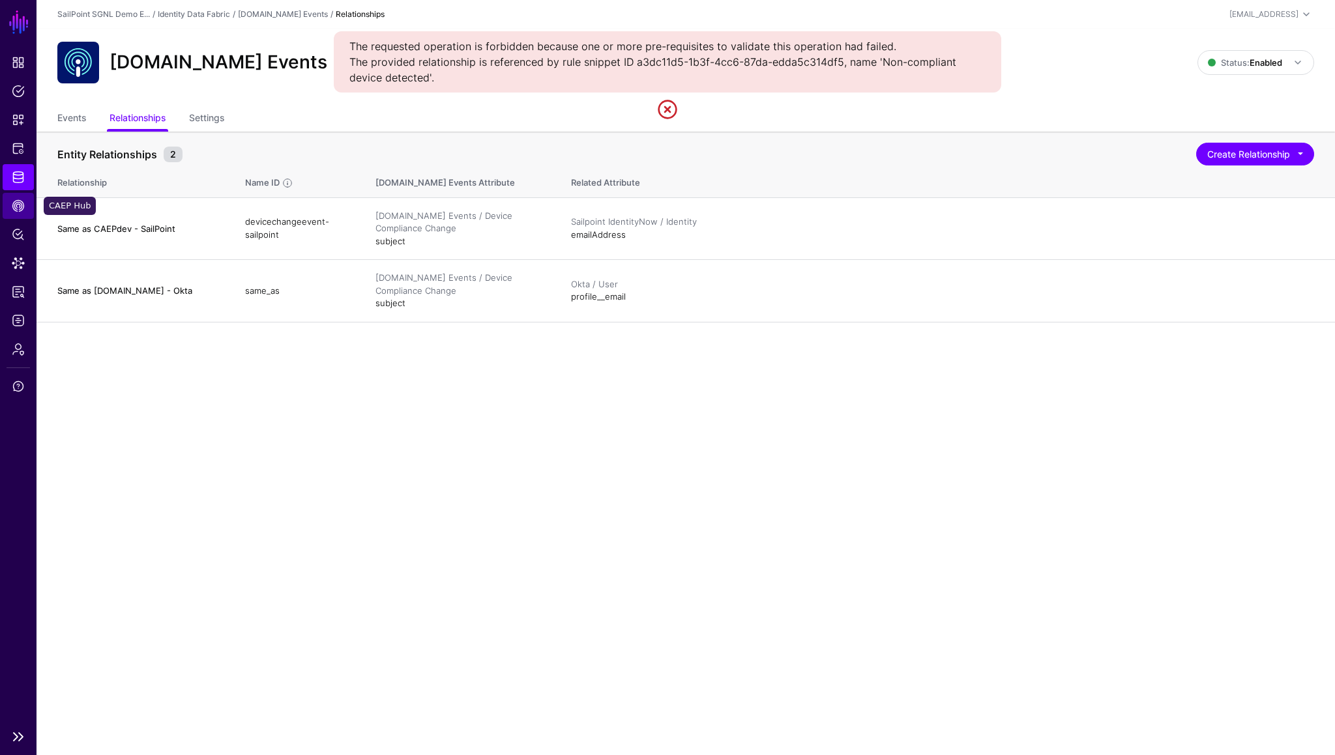
click at [16, 208] on span "CAEP Hub" at bounding box center [18, 205] width 13 height 13
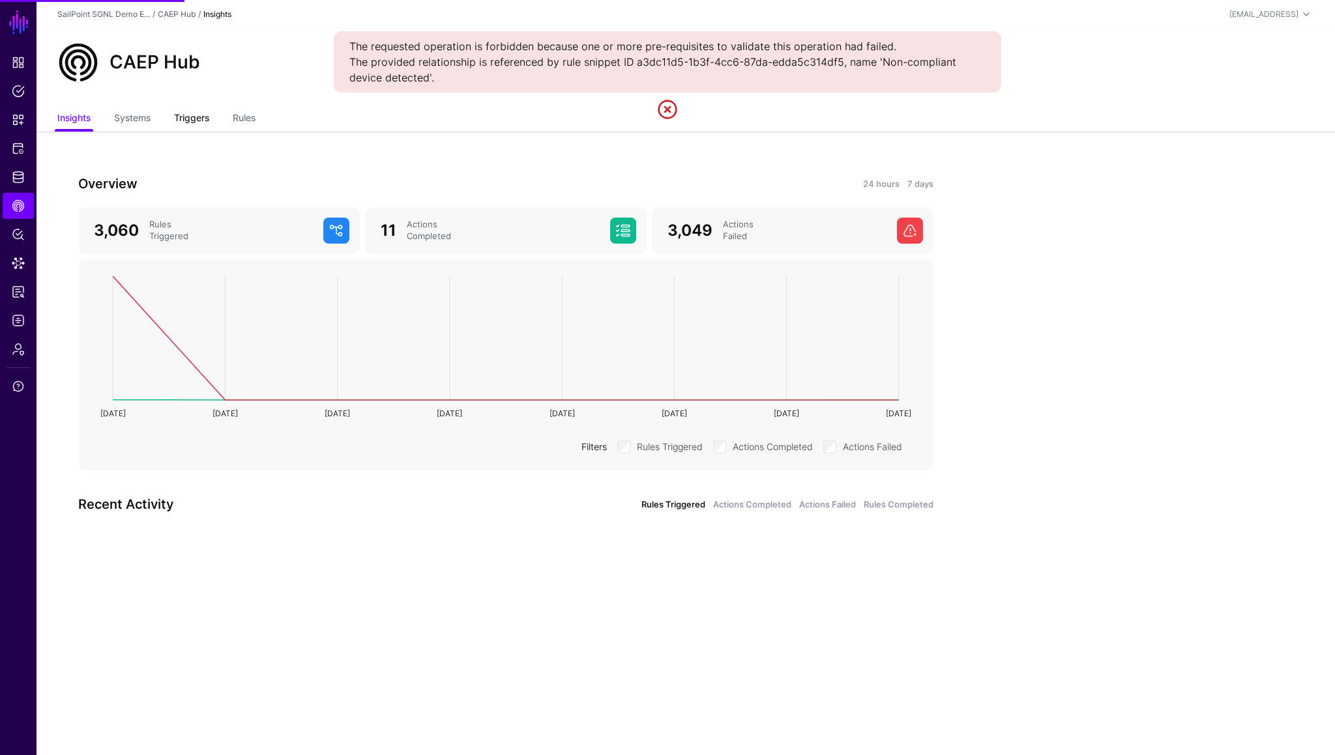
click at [199, 120] on link "Triggers" at bounding box center [191, 119] width 35 height 25
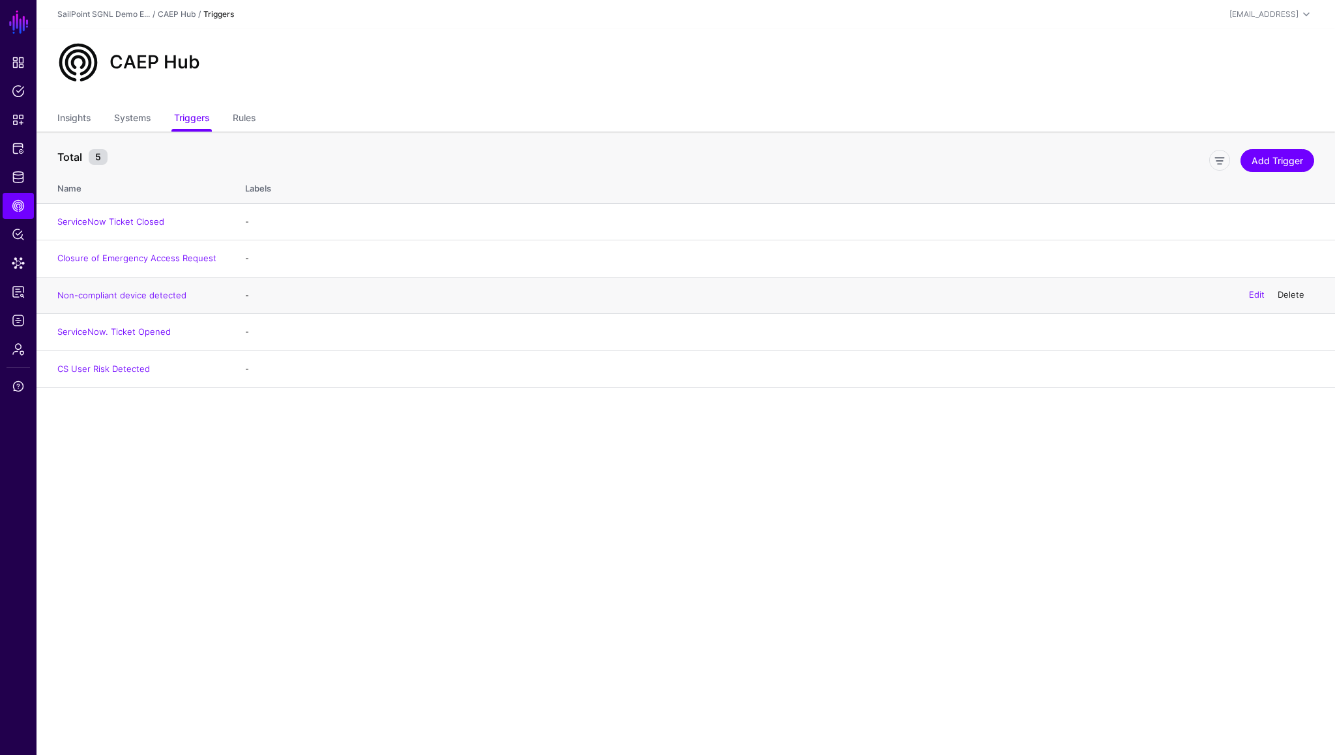
click at [1291, 295] on link "Delete" at bounding box center [1290, 295] width 27 height 10
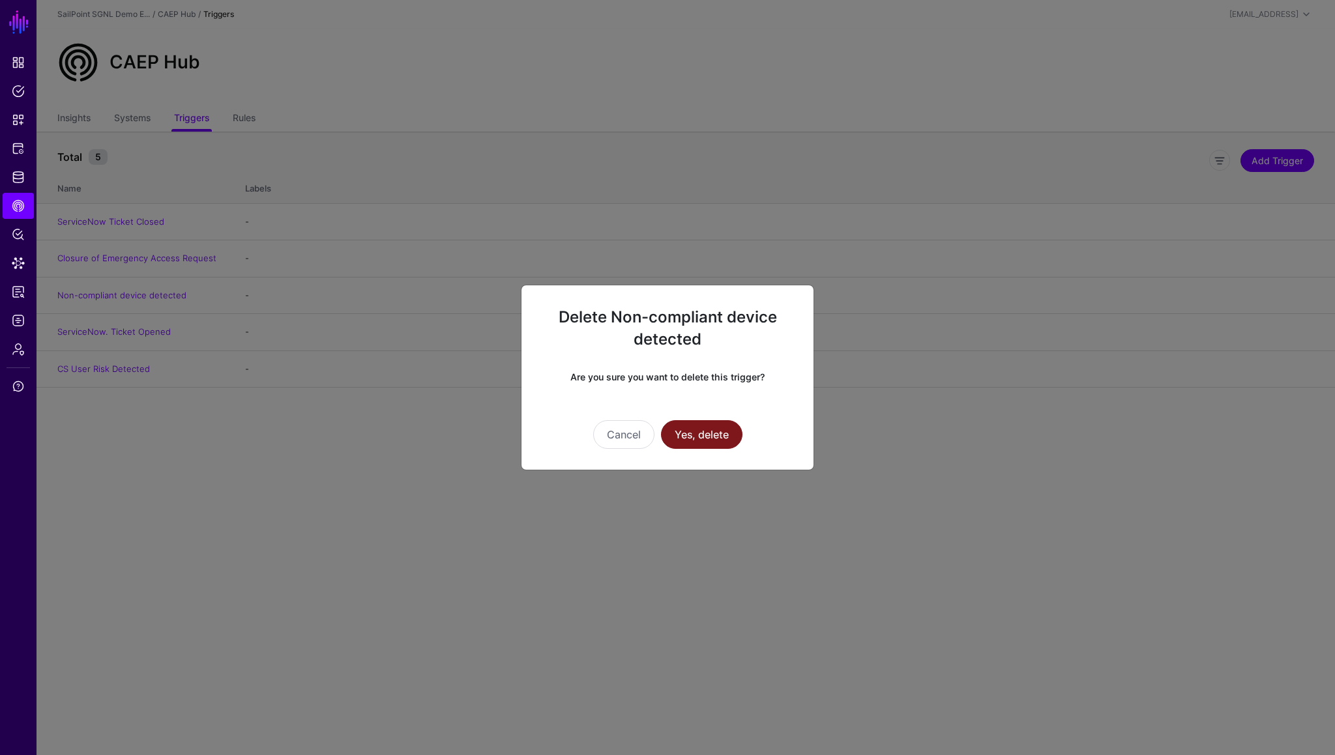
click at [721, 433] on button "Yes, delete" at bounding box center [701, 434] width 81 height 29
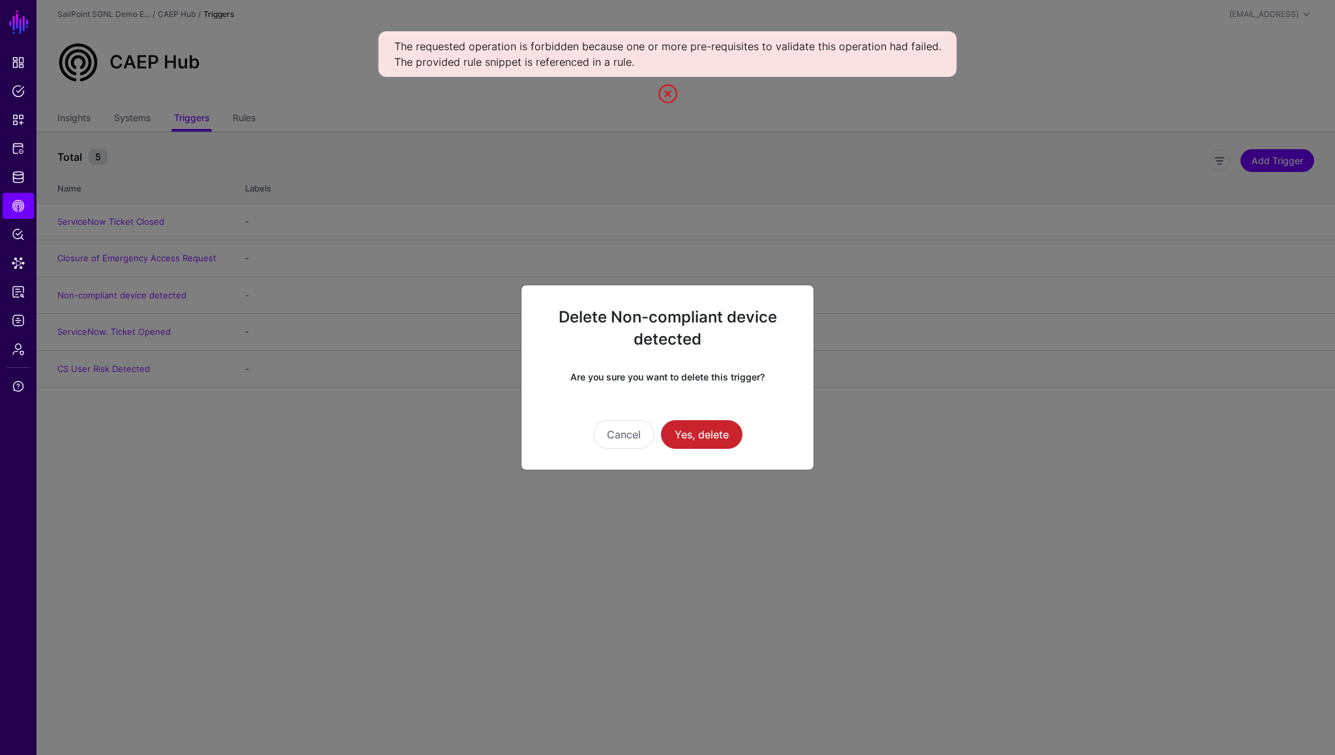
click at [250, 417] on ngb-modal-window "Delete Non-compliant device detected Are you sure you want to delete this trigg…" at bounding box center [667, 377] width 1335 height 755
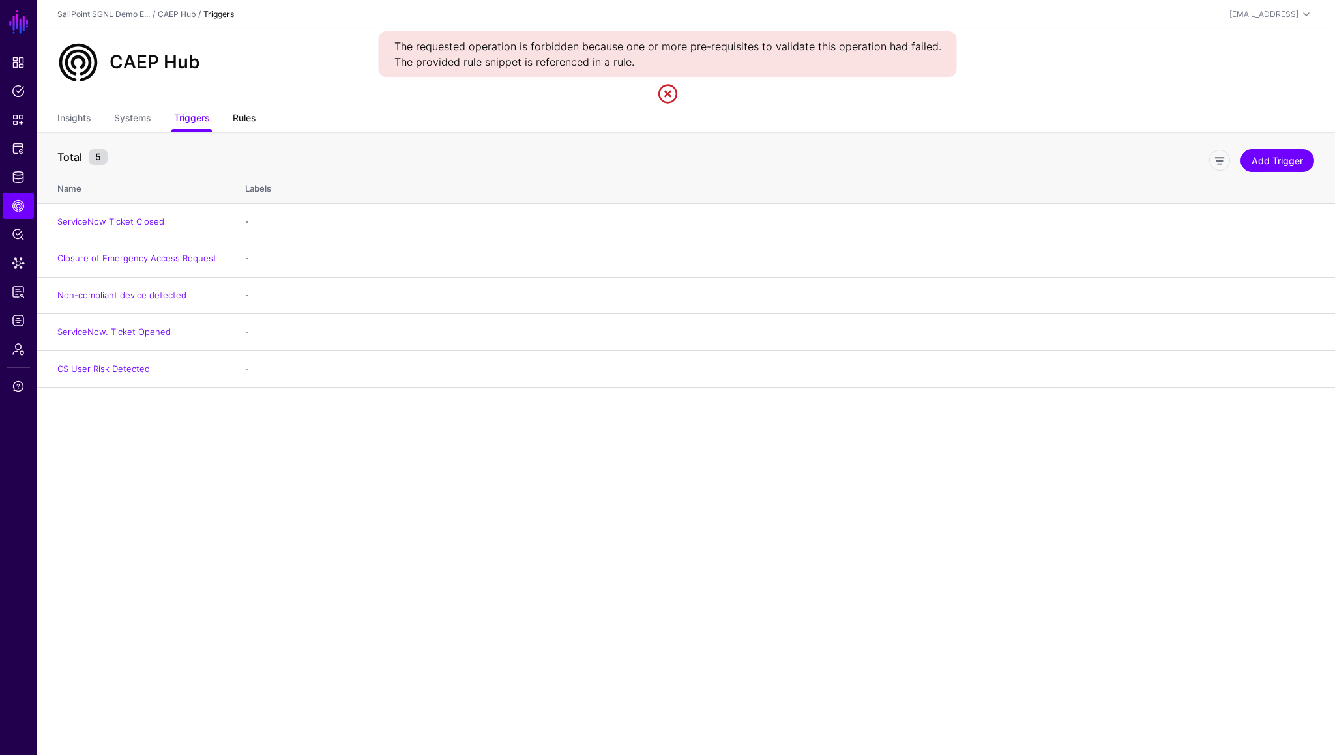
click at [244, 117] on link "Rules" at bounding box center [244, 119] width 23 height 25
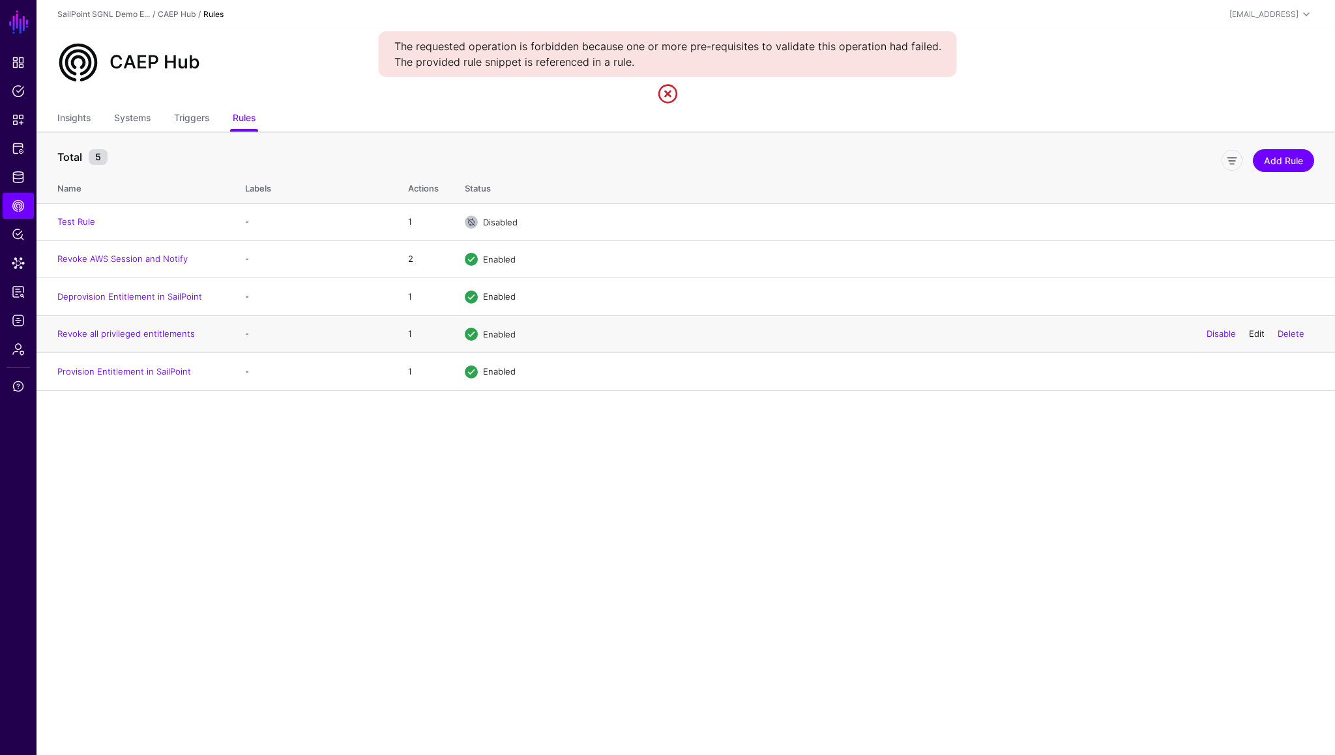
click at [1257, 336] on link "Edit" at bounding box center [1257, 333] width 16 height 10
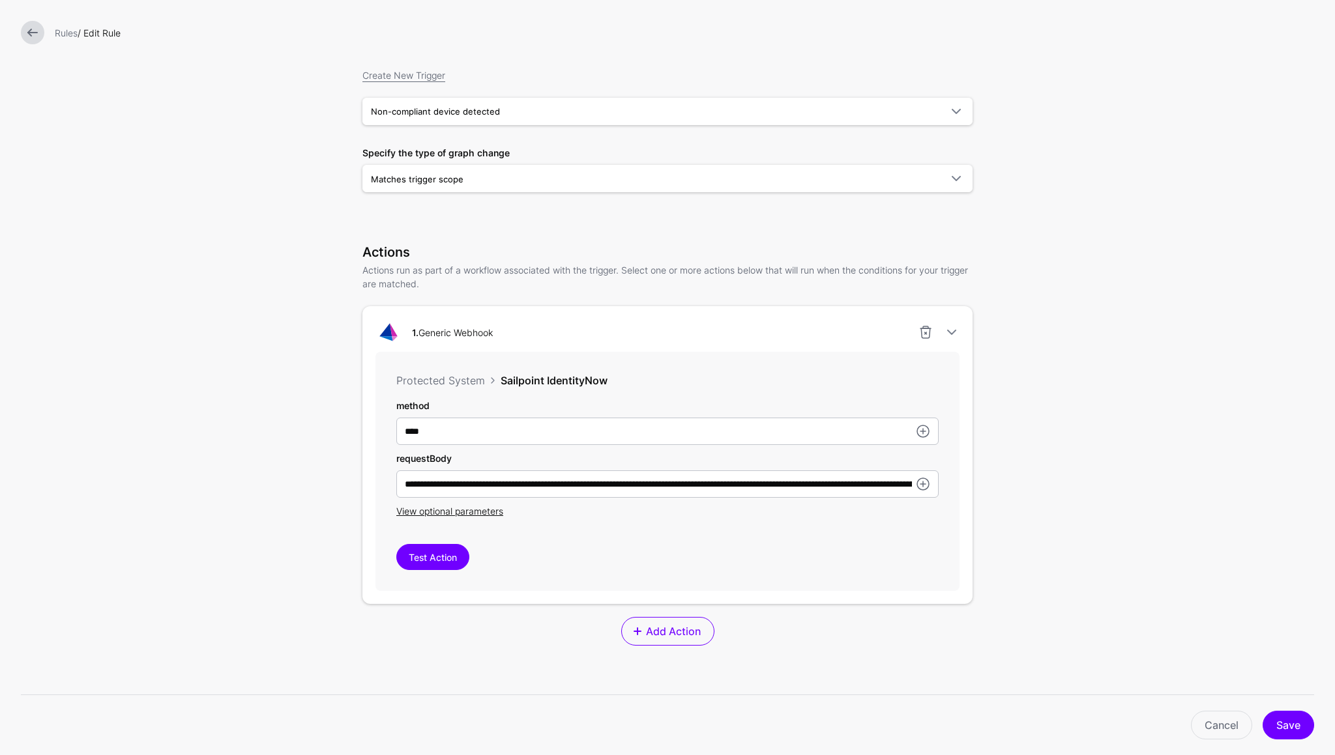
scroll to position [143, 0]
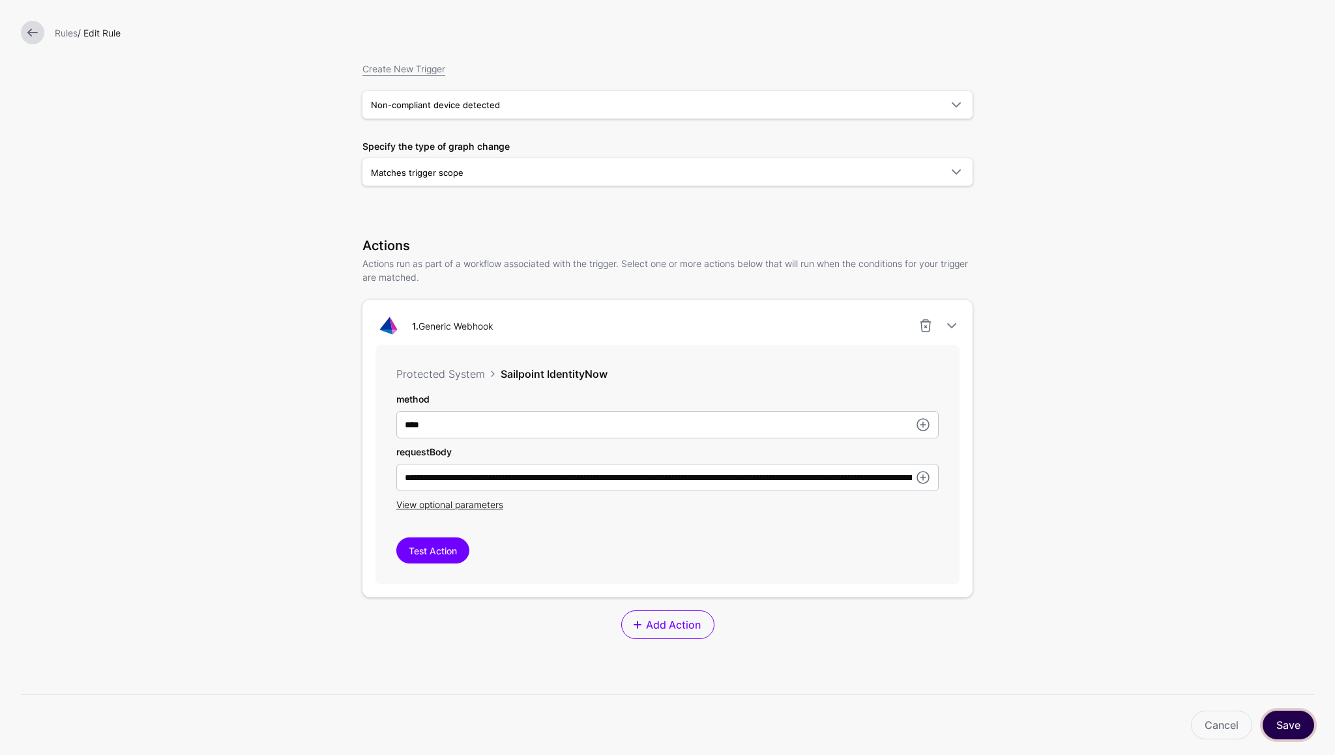
click at [1288, 723] on button "Save" at bounding box center [1287, 725] width 51 height 29
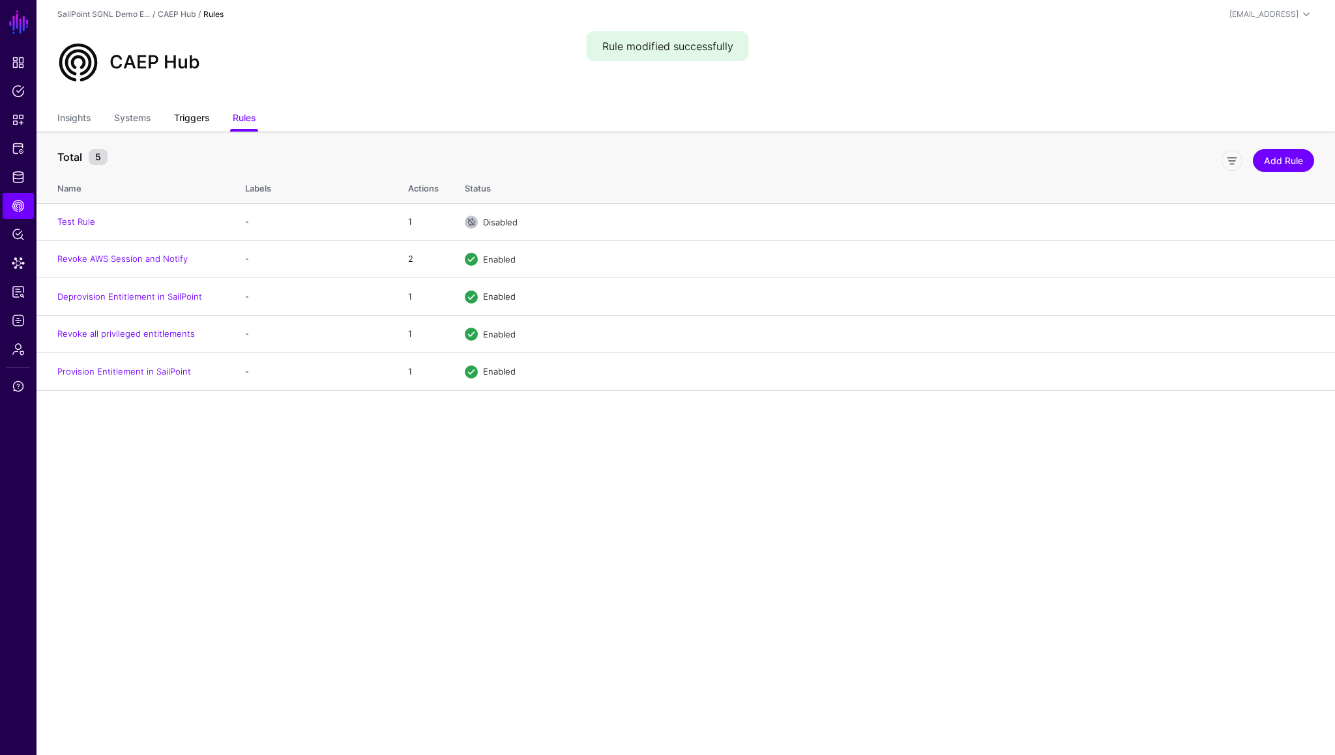
click at [196, 117] on link "Triggers" at bounding box center [191, 119] width 35 height 25
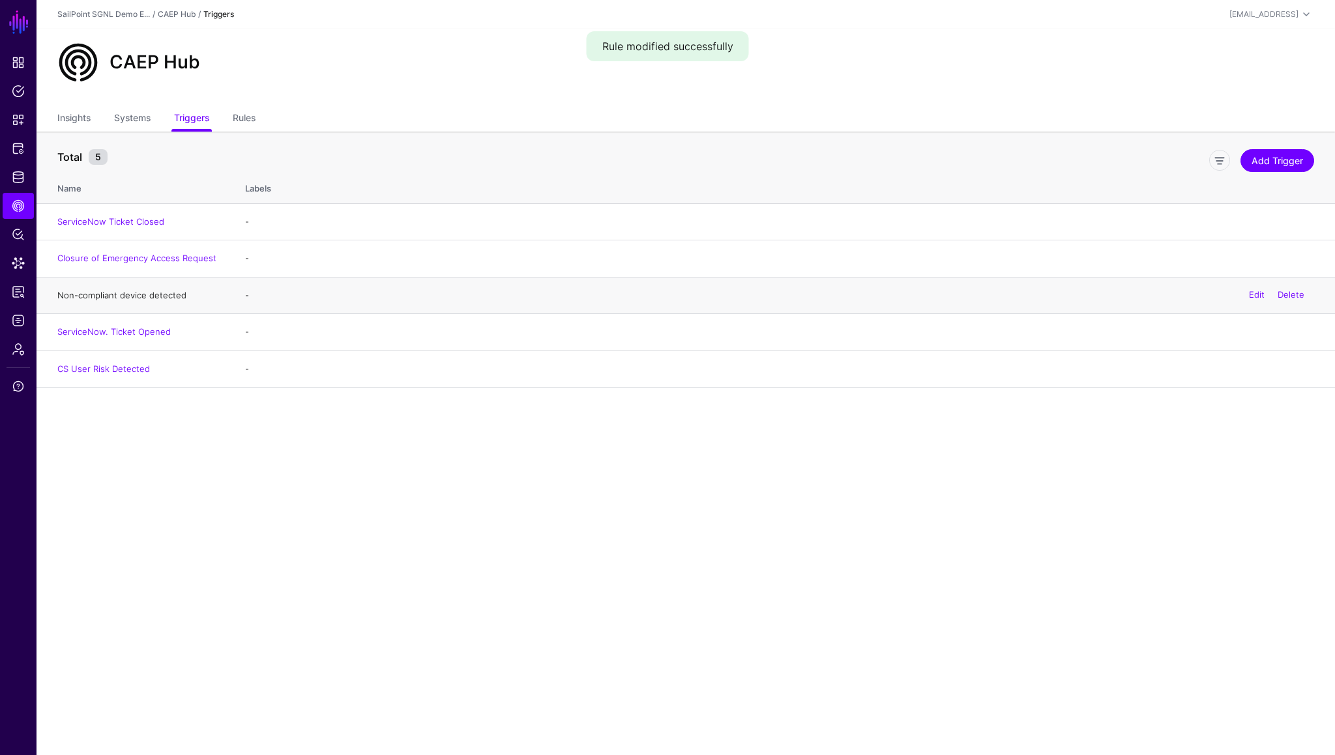
click at [158, 294] on link "Non-compliant device detected" at bounding box center [121, 295] width 129 height 10
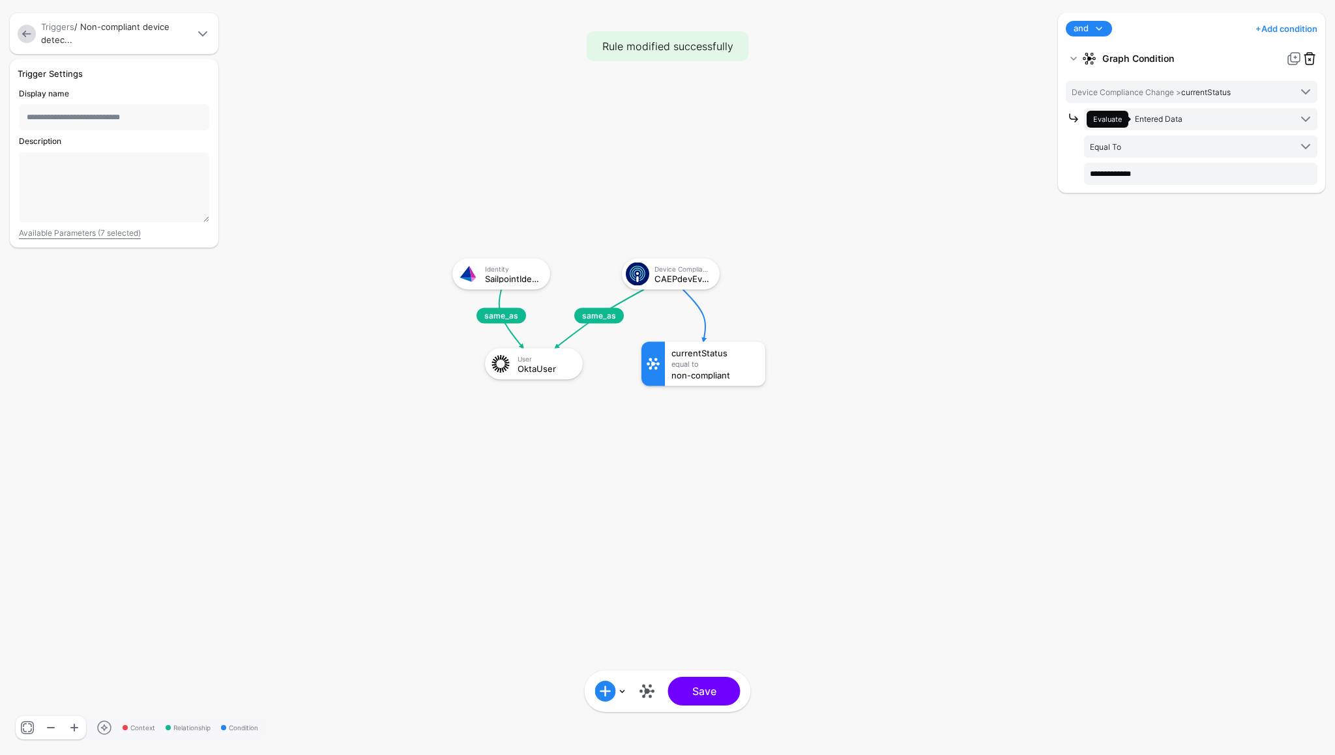
click at [1311, 61] on link at bounding box center [1310, 59] width 16 height 16
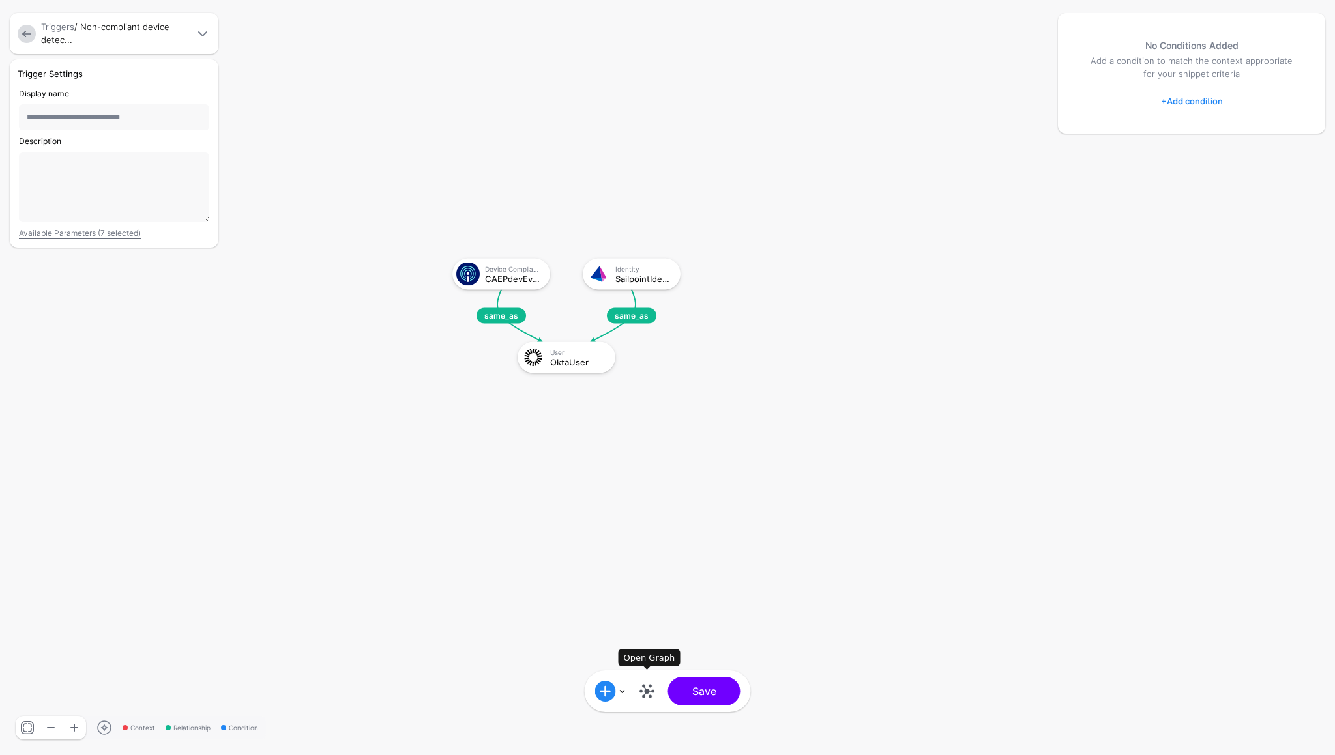
click at [650, 691] on link at bounding box center [647, 691] width 21 height 21
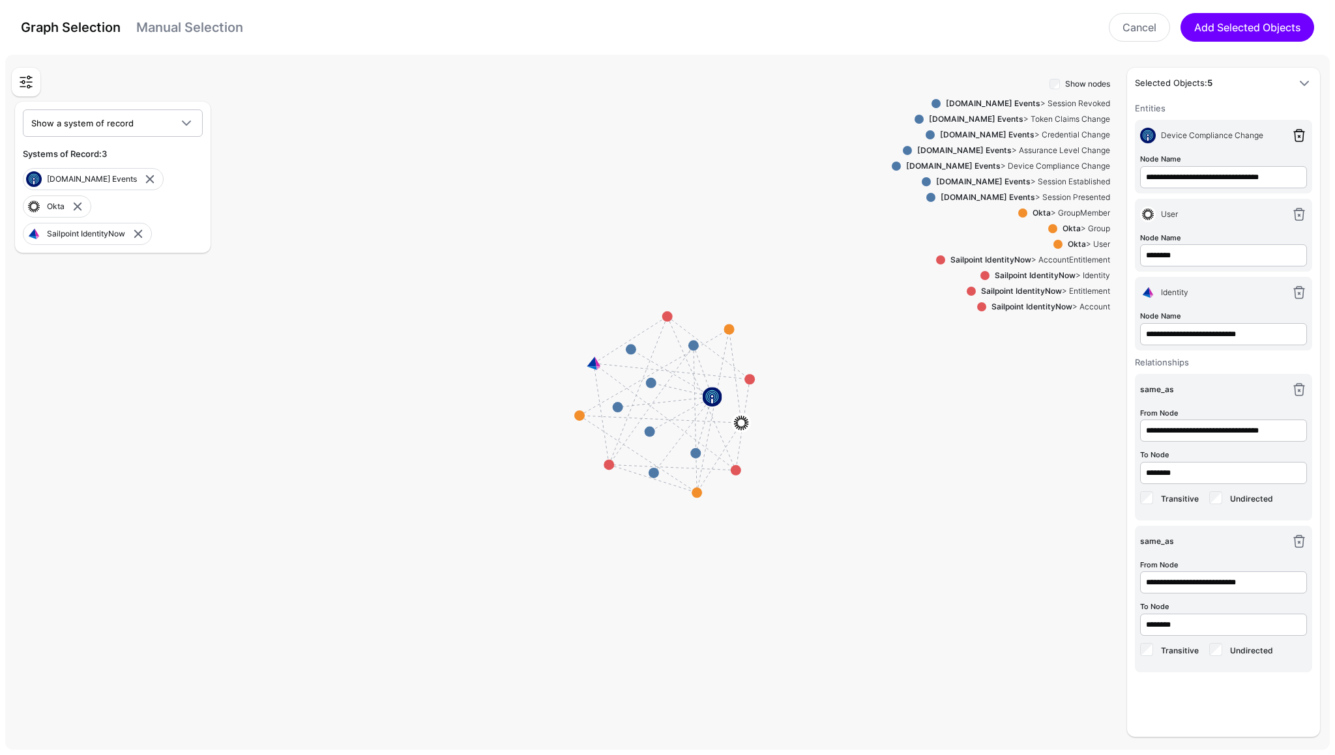
click at [1299, 132] on link at bounding box center [1299, 136] width 16 height 16
type input "********"
type input "**********"
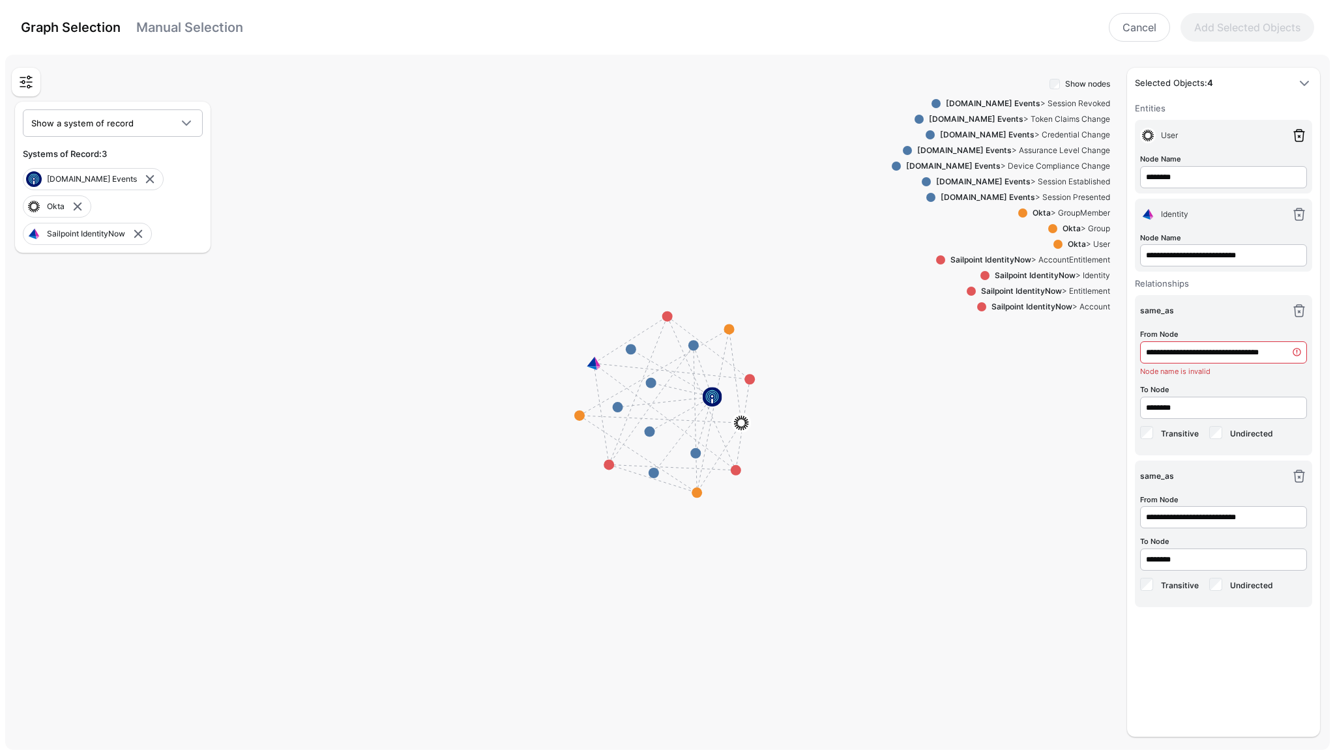
click at [1299, 132] on link at bounding box center [1299, 136] width 16 height 16
type input "**********"
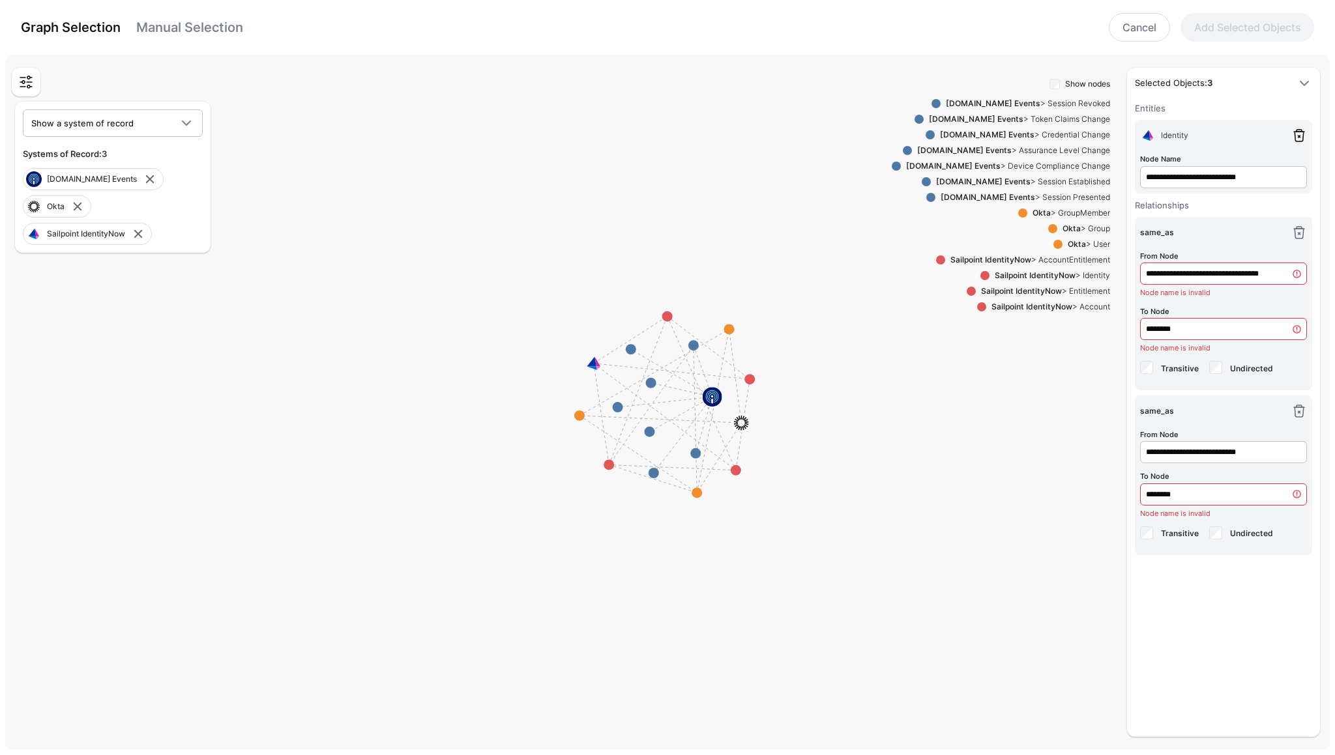
click at [1299, 132] on link at bounding box center [1299, 136] width 16 height 16
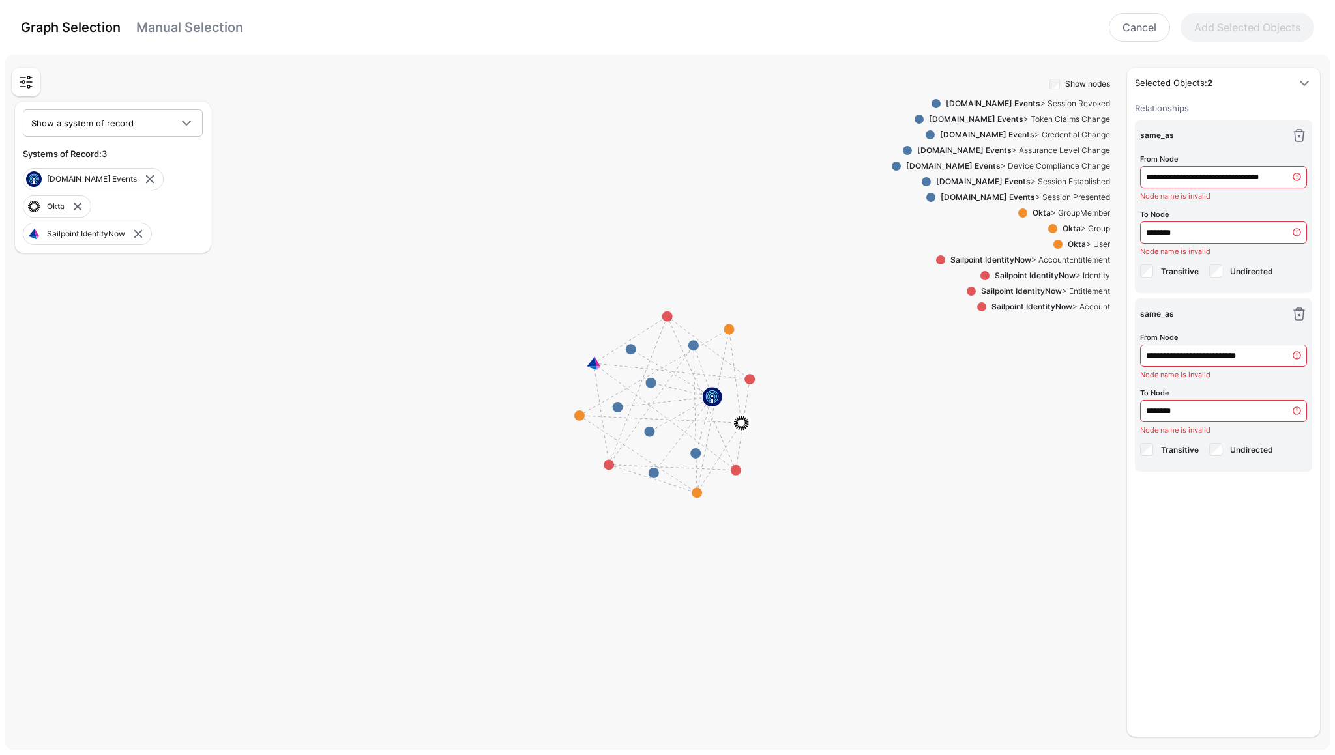
click at [1299, 132] on link at bounding box center [1299, 136] width 16 height 16
type input "**********"
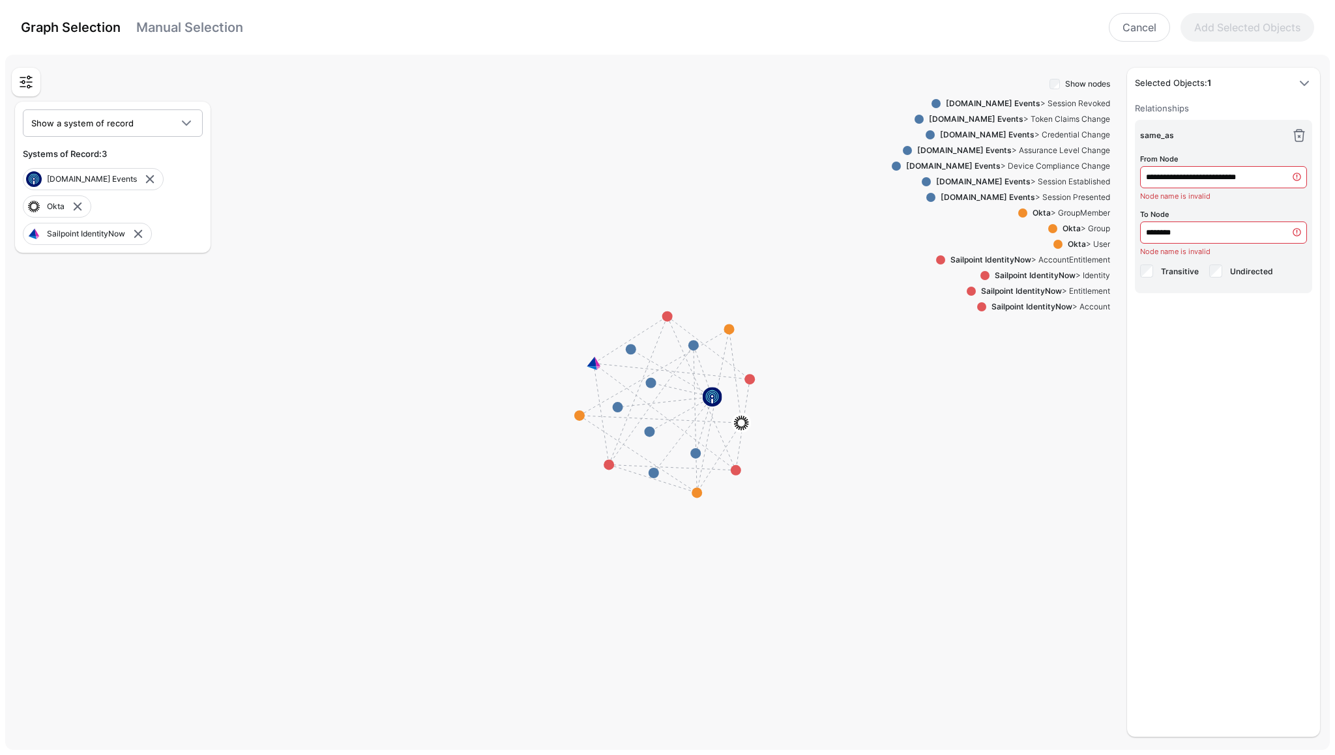
click at [1299, 132] on link at bounding box center [1299, 136] width 16 height 16
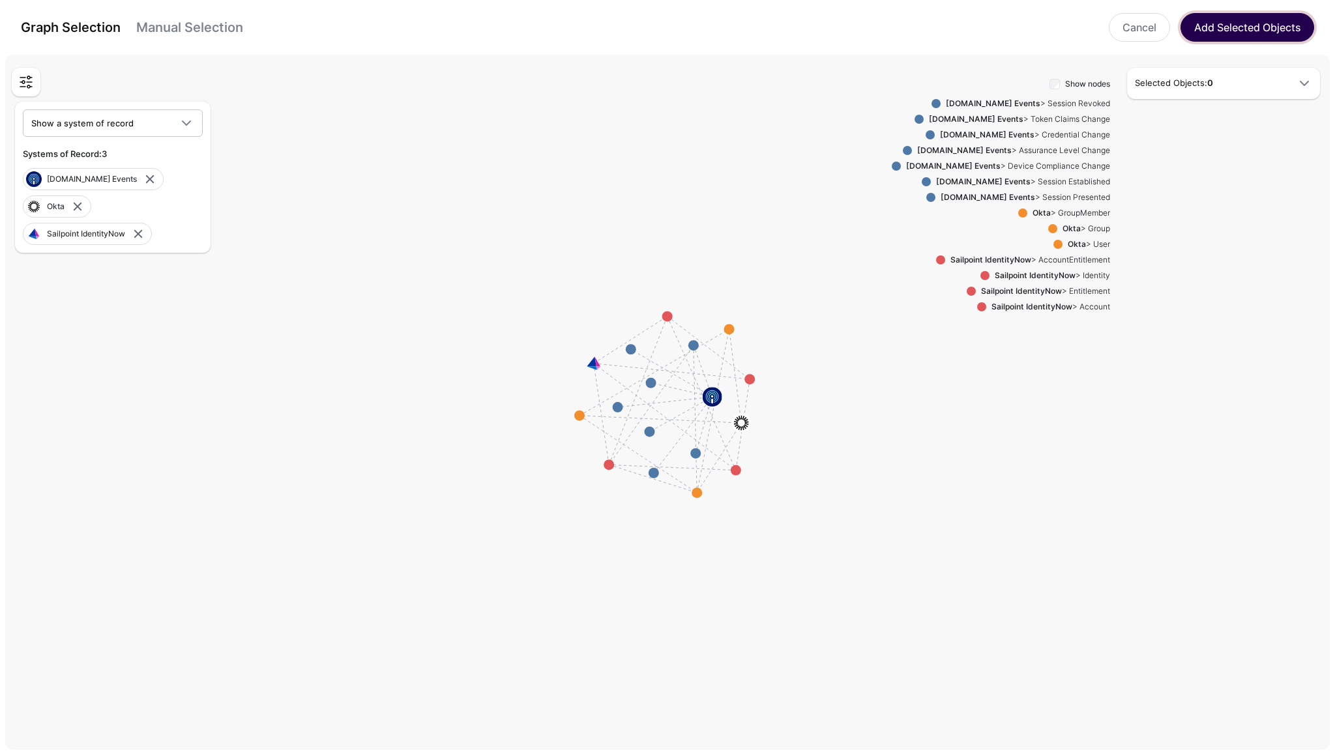
click at [1206, 30] on button "Add Selected Objects" at bounding box center [1247, 27] width 134 height 29
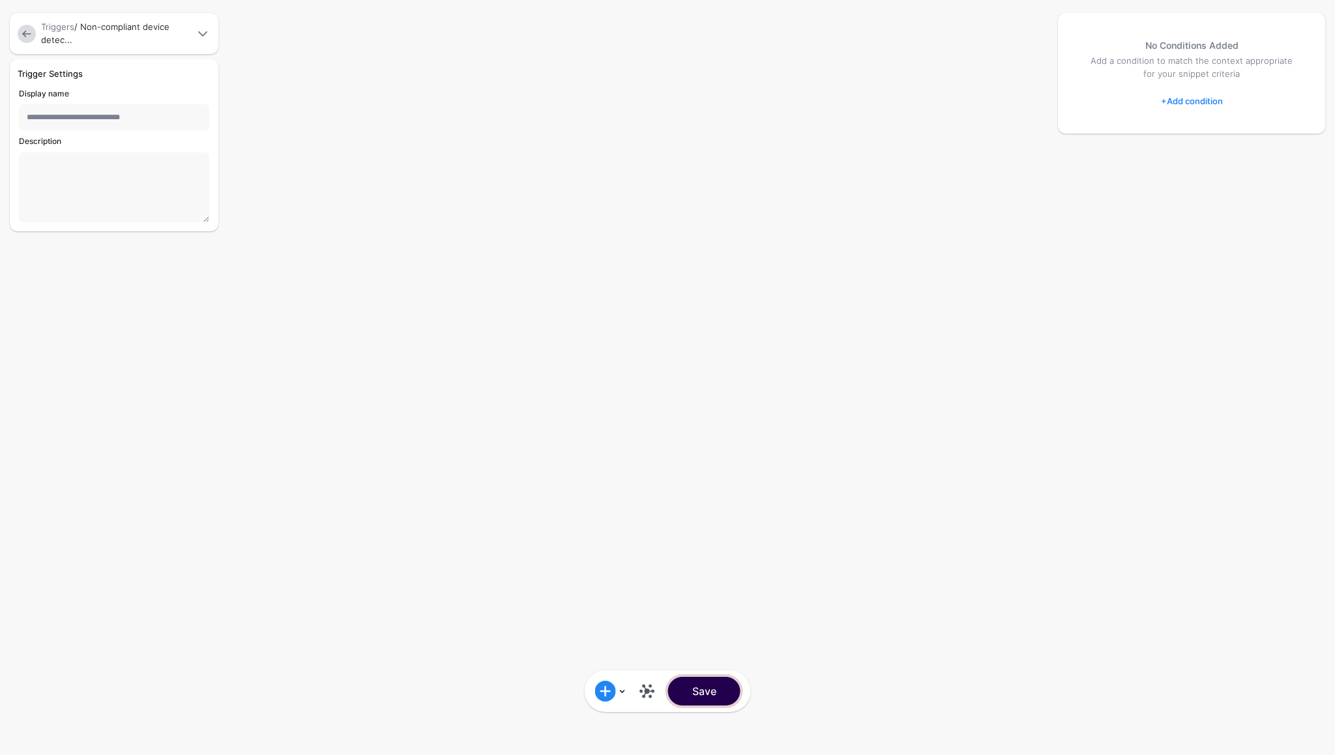
click at [720, 689] on button "Save" at bounding box center [704, 691] width 72 height 29
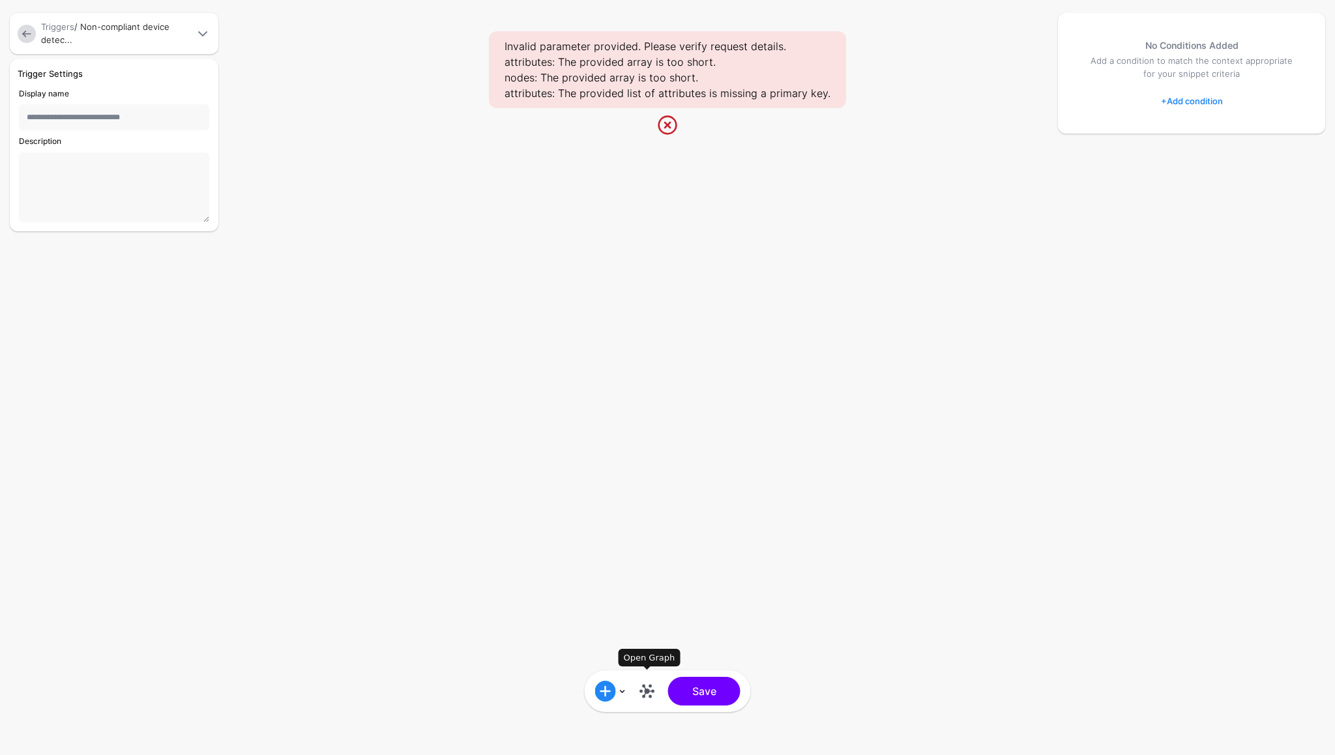
click at [642, 683] on link at bounding box center [647, 691] width 21 height 21
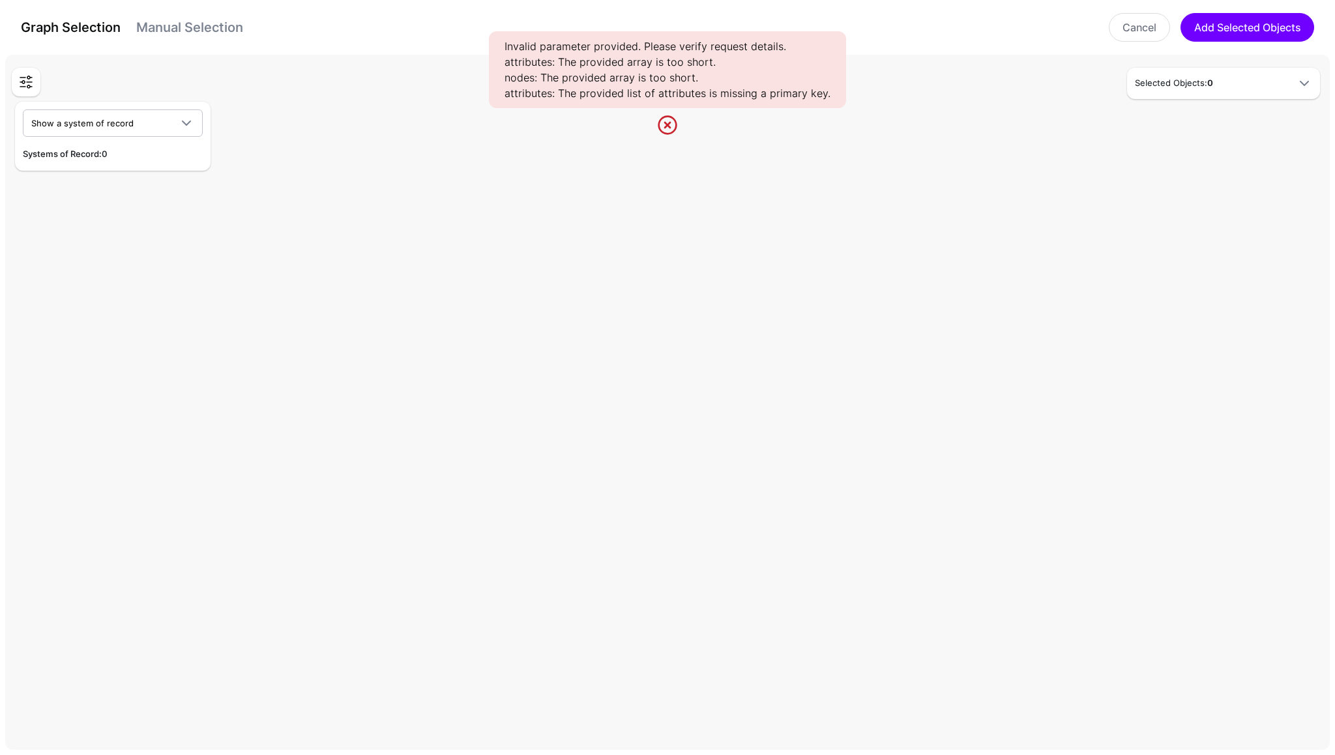
click at [190, 39] on div "Graph Selection Manual Selection Cancel Add Selected Objects" at bounding box center [667, 27] width 1309 height 29
click at [200, 24] on link "Manual Selection" at bounding box center [189, 28] width 107 height 16
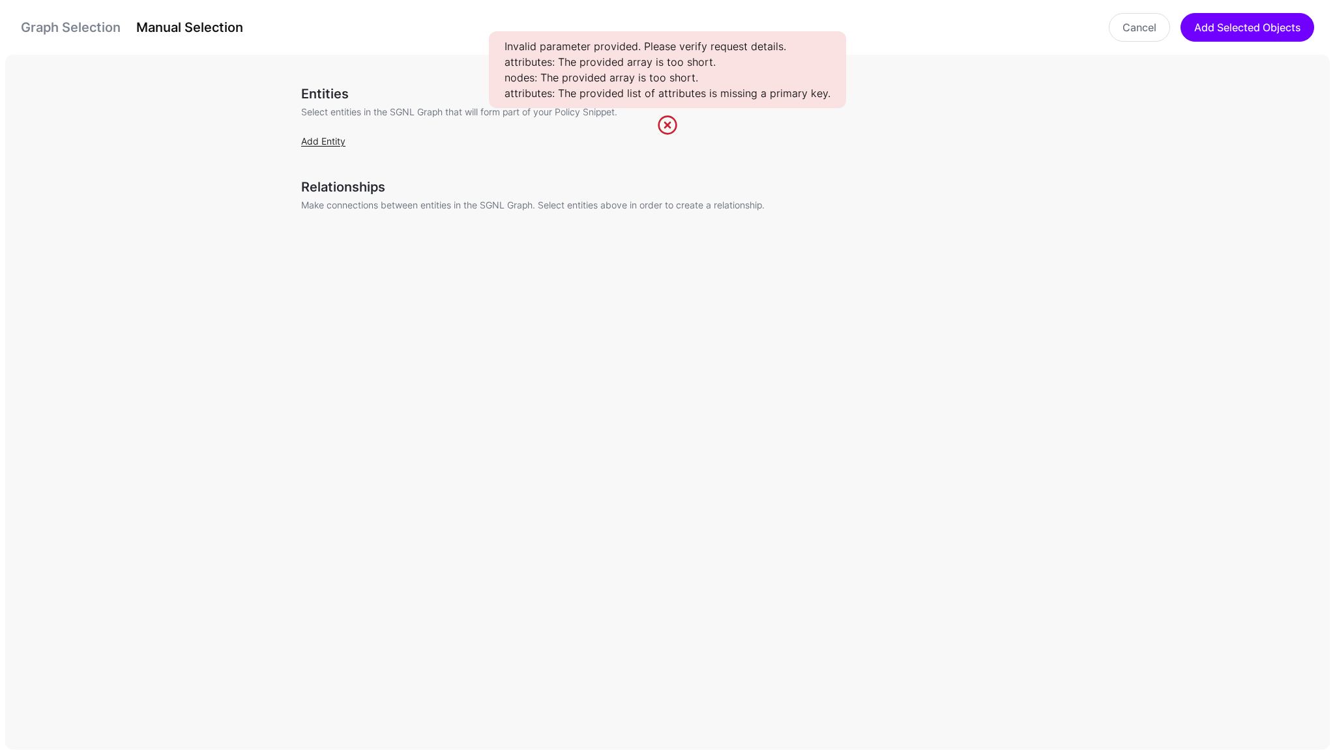
click at [336, 141] on link "Add Entity" at bounding box center [323, 141] width 44 height 11
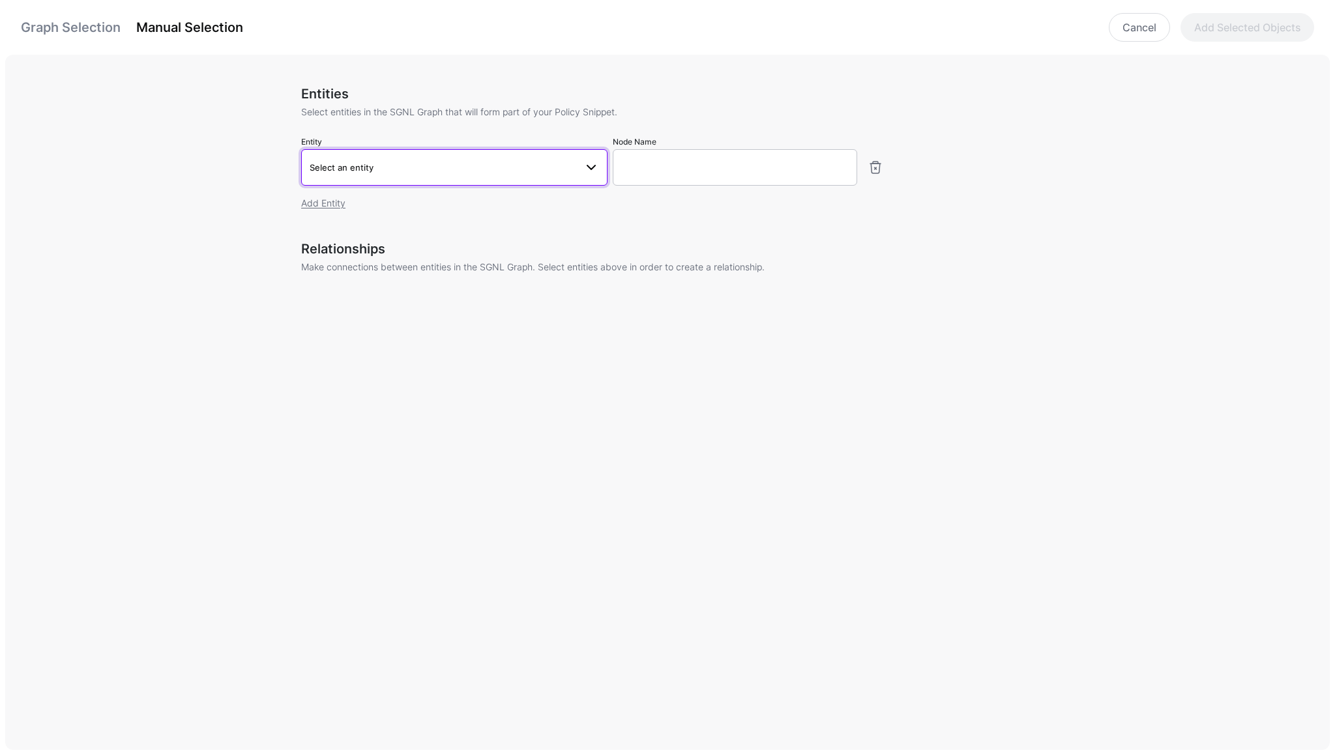
click at [357, 171] on span "Select an entity" at bounding box center [342, 167] width 64 height 10
click at [385, 348] on span "Device Compliance Change" at bounding box center [376, 349] width 102 height 10
type input "**********"
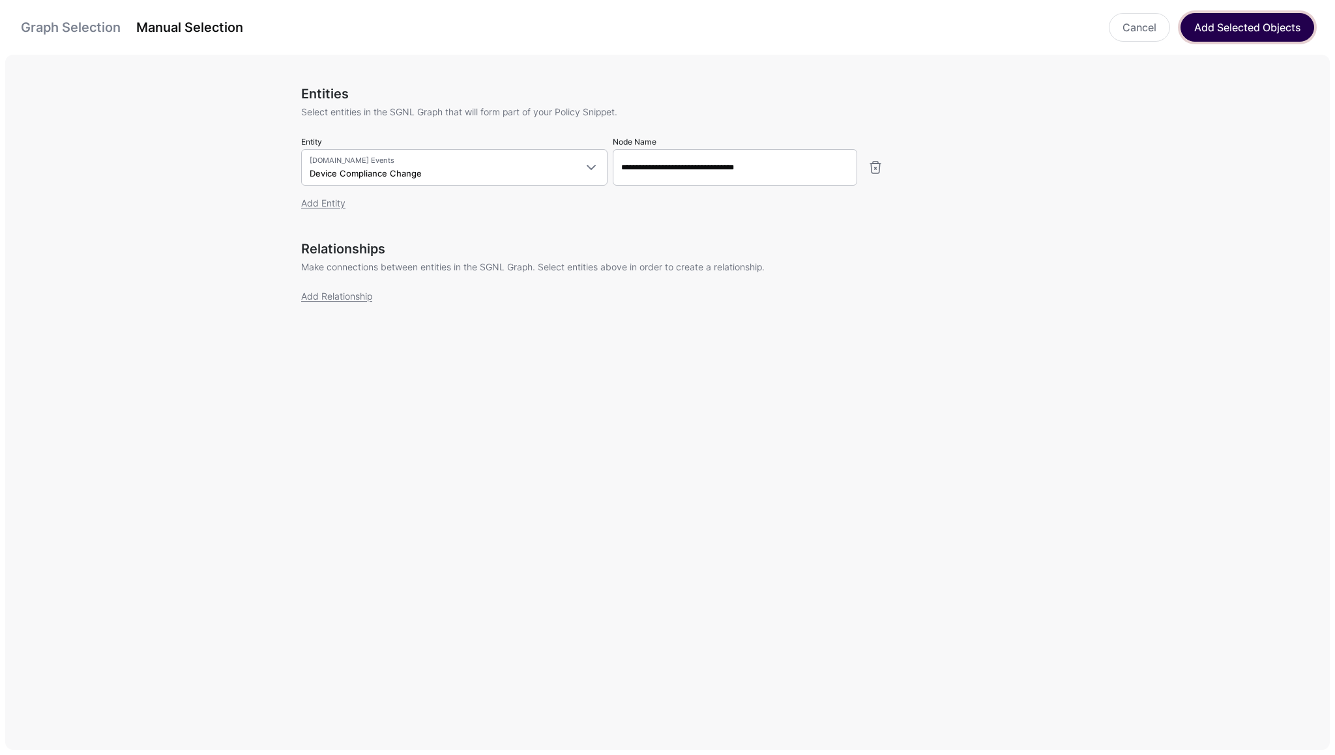
click at [1234, 18] on button "Add Selected Objects" at bounding box center [1247, 27] width 134 height 29
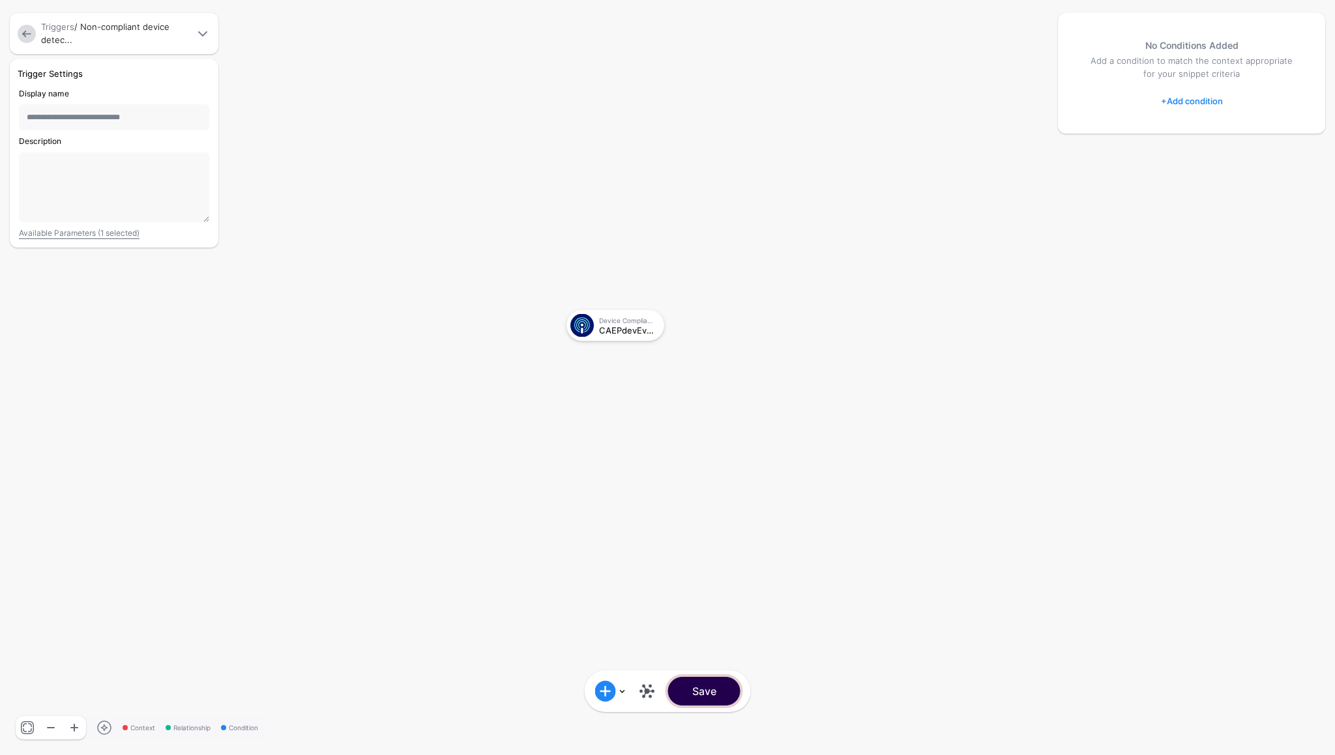
click at [721, 690] on button "Save" at bounding box center [704, 691] width 72 height 29
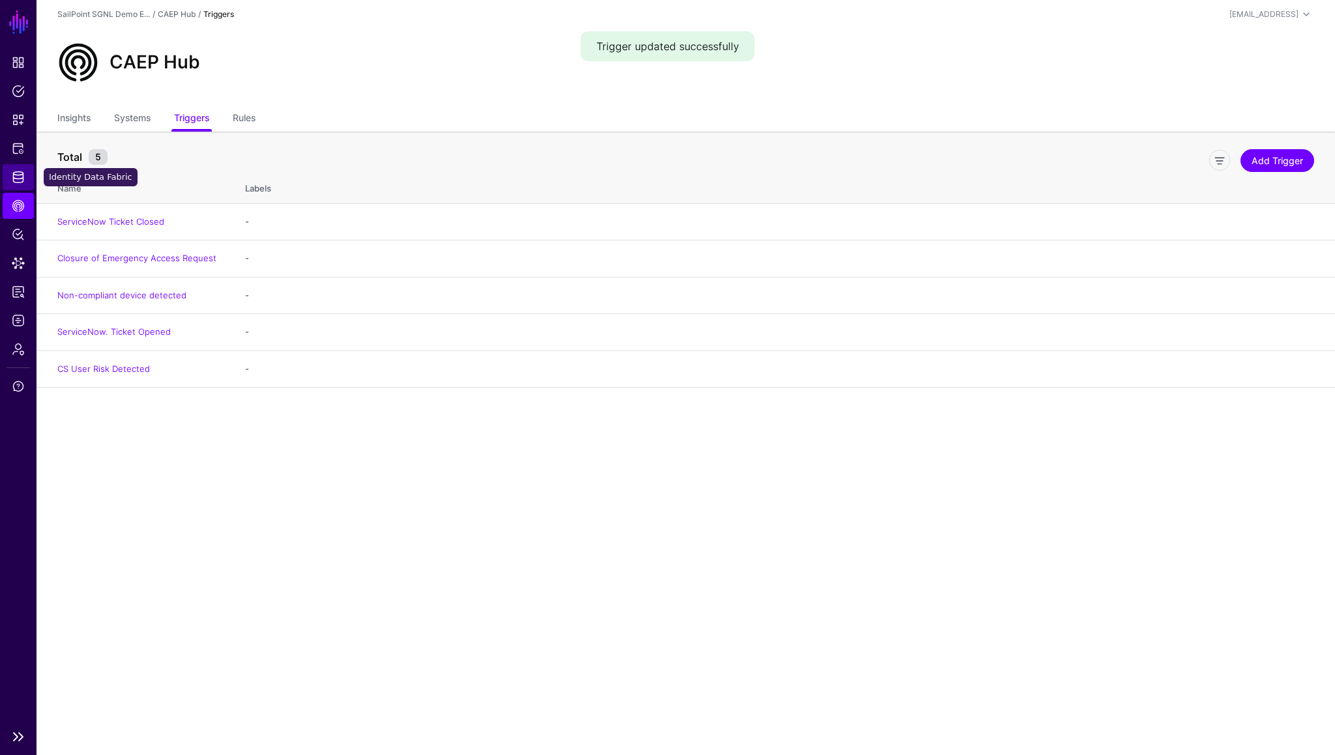
click at [18, 169] on link "Identity Data Fabric" at bounding box center [18, 177] width 31 height 26
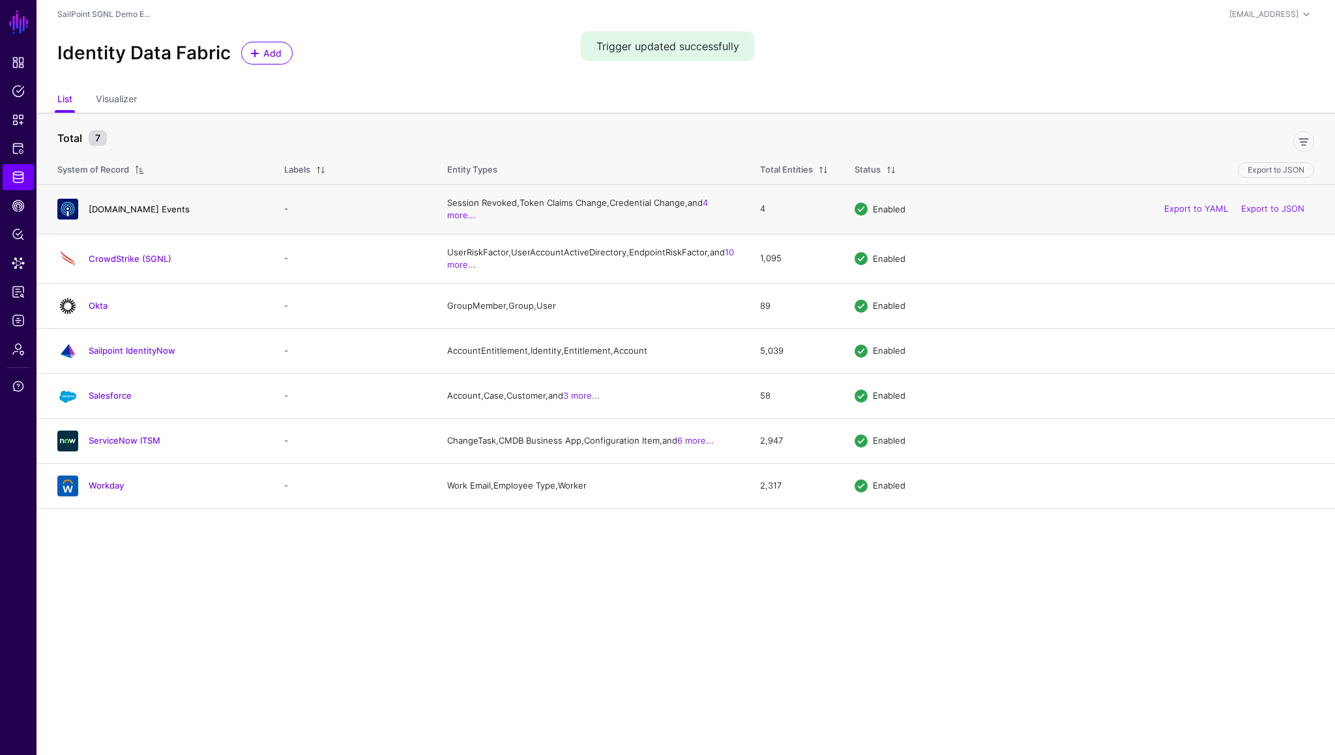
click at [124, 207] on link "[DOMAIN_NAME] Events" at bounding box center [139, 209] width 101 height 10
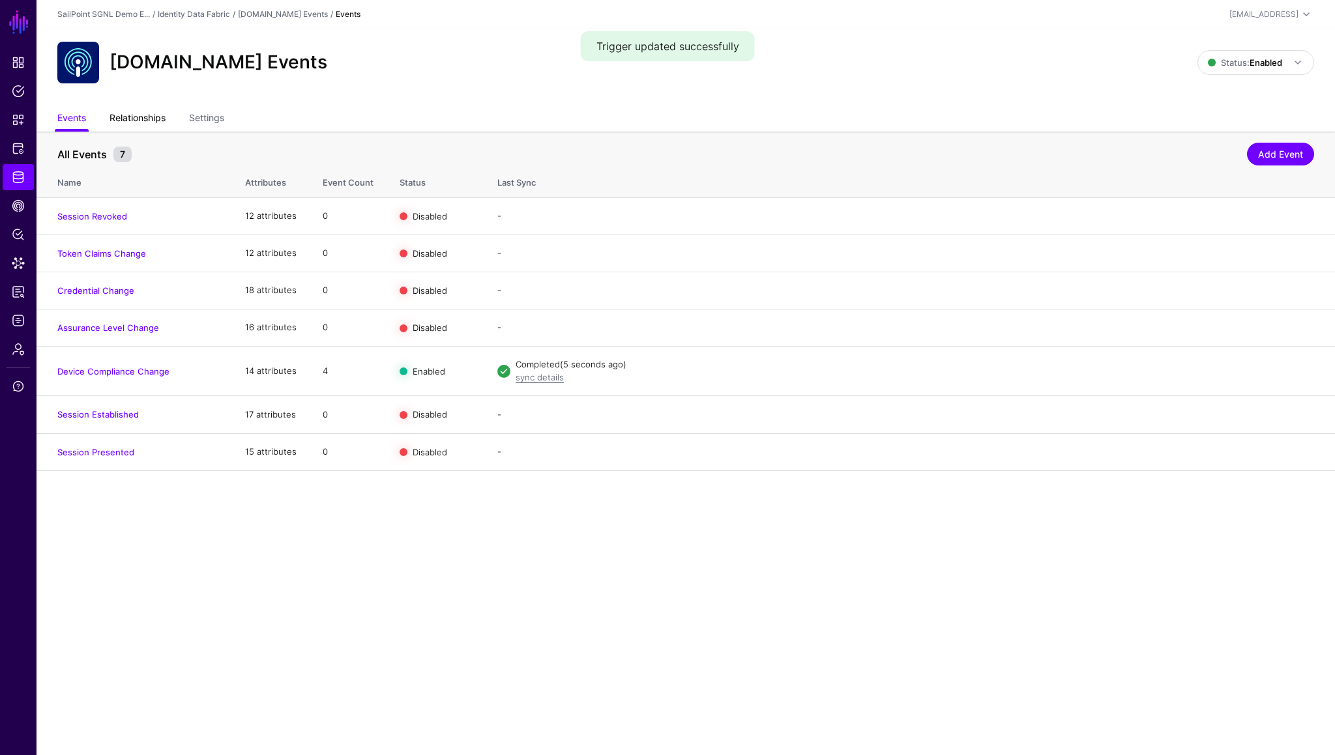
click at [146, 126] on link "Relationships" at bounding box center [137, 119] width 56 height 25
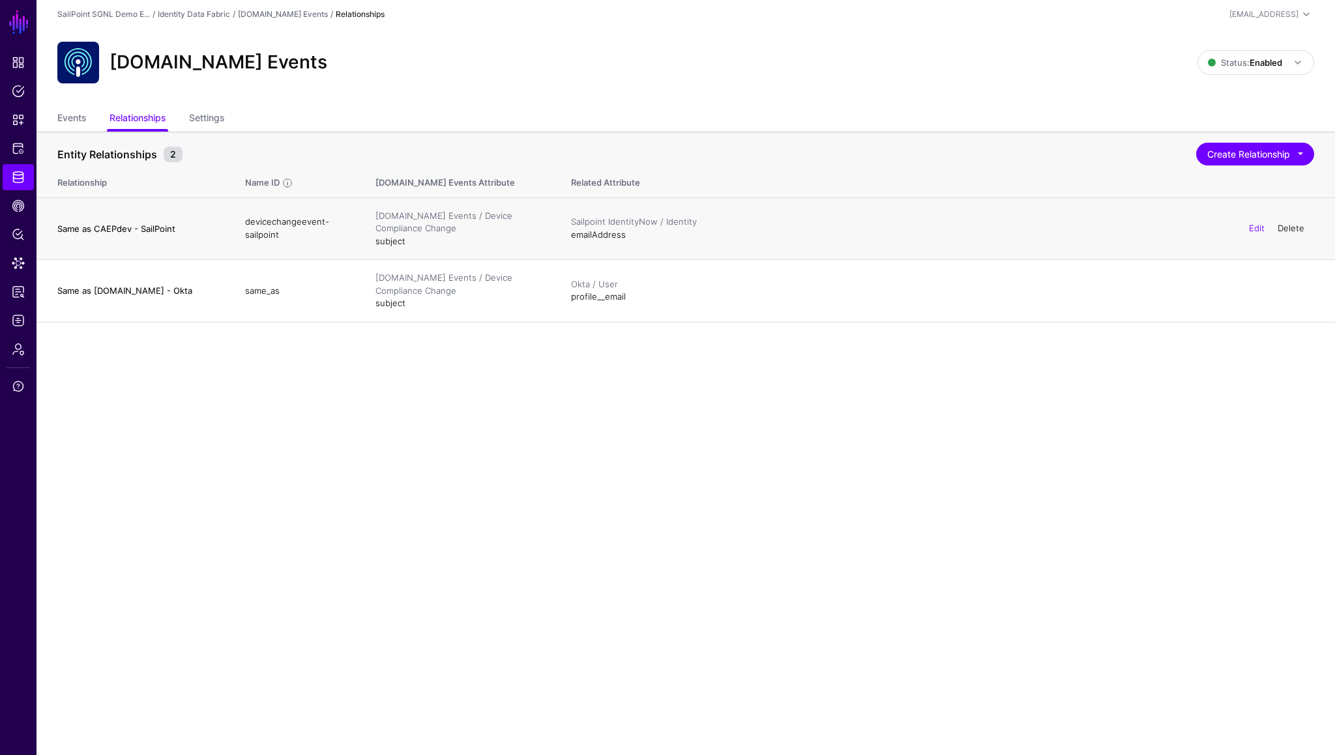
click at [1292, 232] on link "Delete" at bounding box center [1290, 228] width 27 height 10
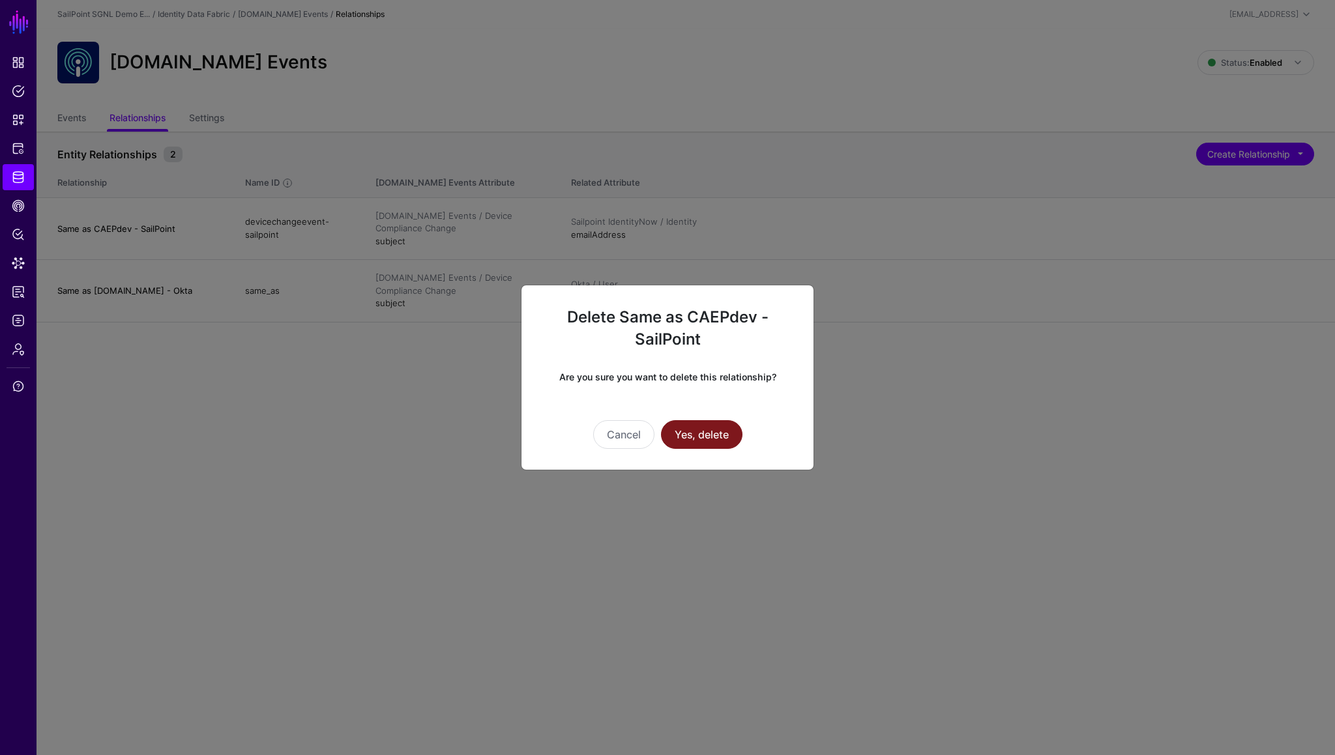
click at [711, 431] on button "Yes, delete" at bounding box center [701, 434] width 81 height 29
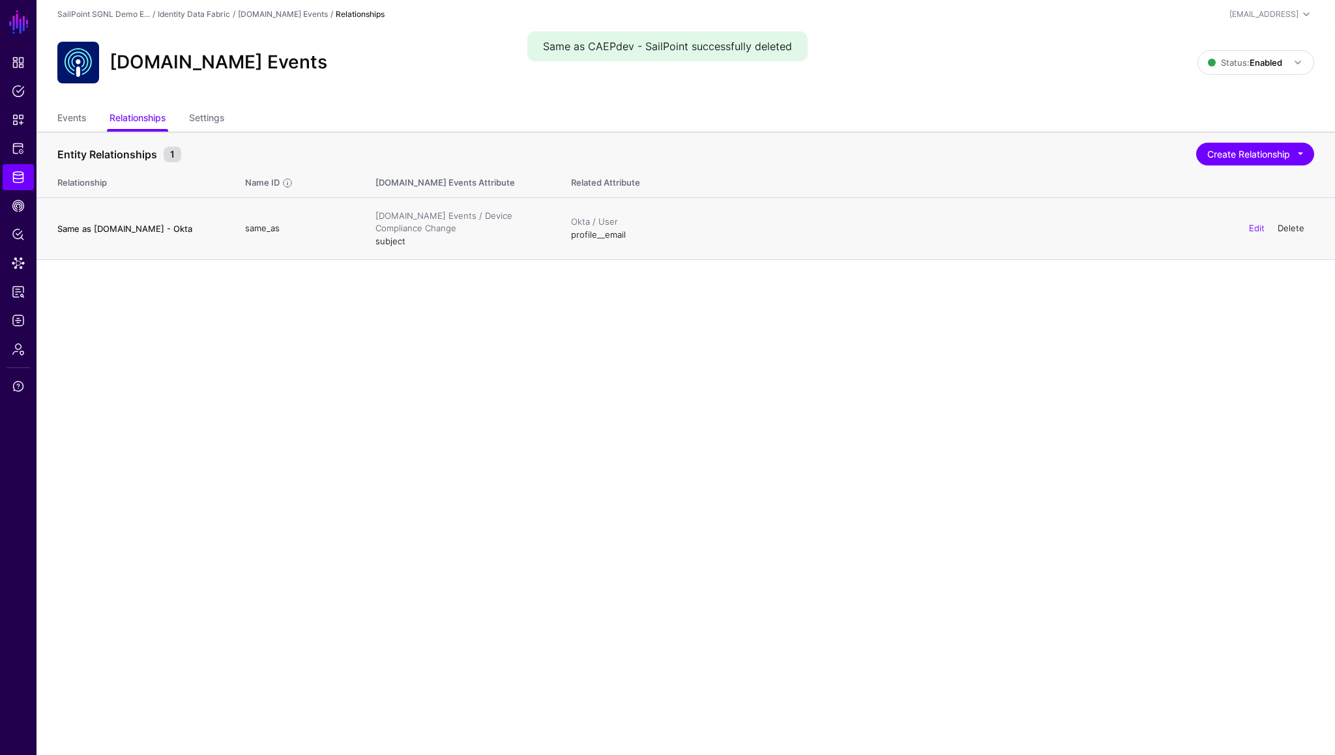
click at [1283, 228] on link "Delete" at bounding box center [1290, 228] width 27 height 10
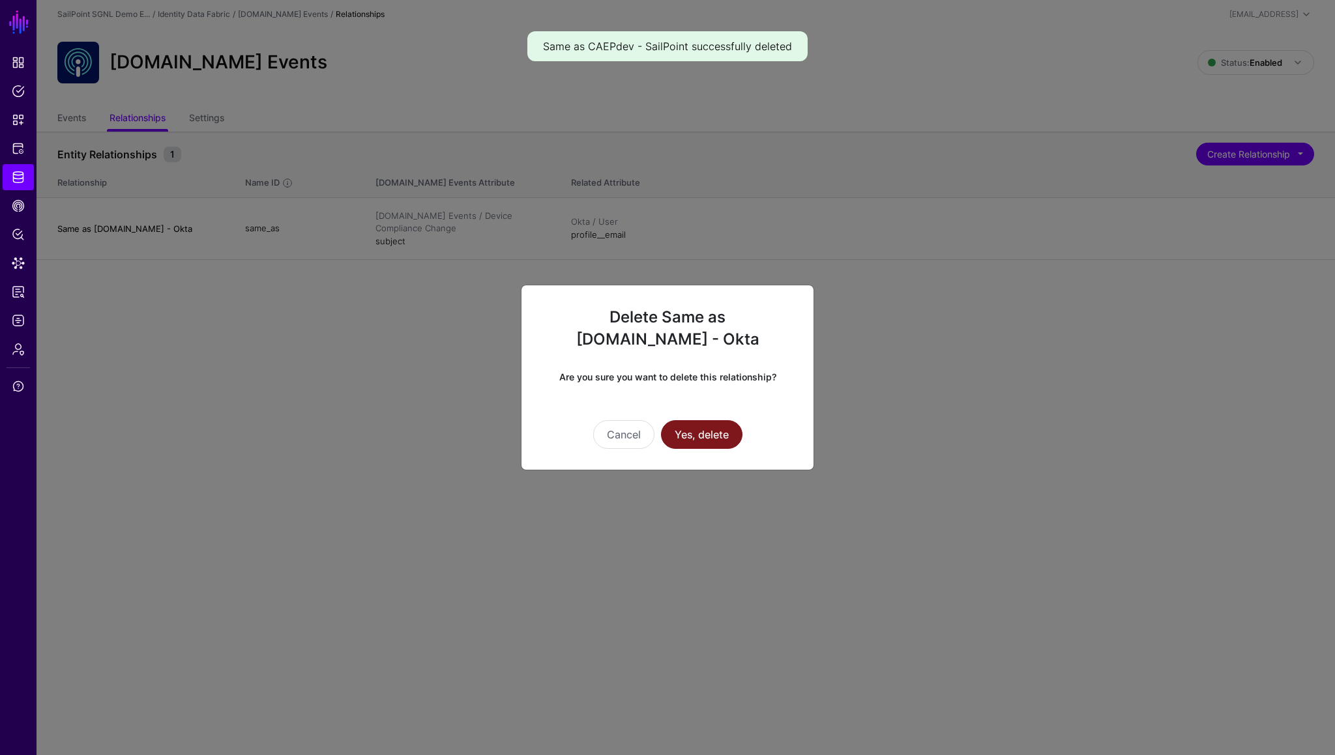
click at [710, 428] on button "Yes, delete" at bounding box center [701, 434] width 81 height 29
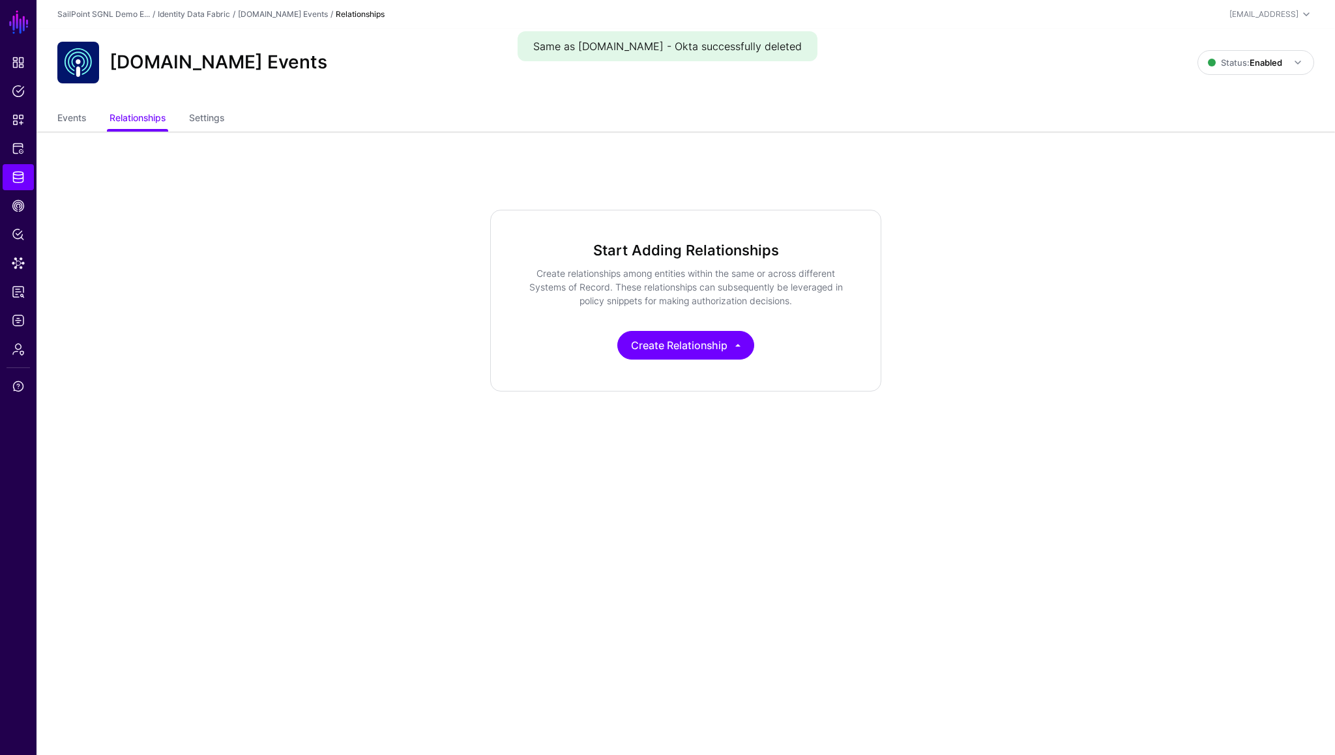
click at [729, 482] on main "SGNL Dashboard Policies Snippets Protected Systems Identity Data Fabric CAEP Hu…" at bounding box center [667, 377] width 1335 height 755
click at [712, 345] on button "Create Relationship" at bounding box center [685, 345] width 137 height 29
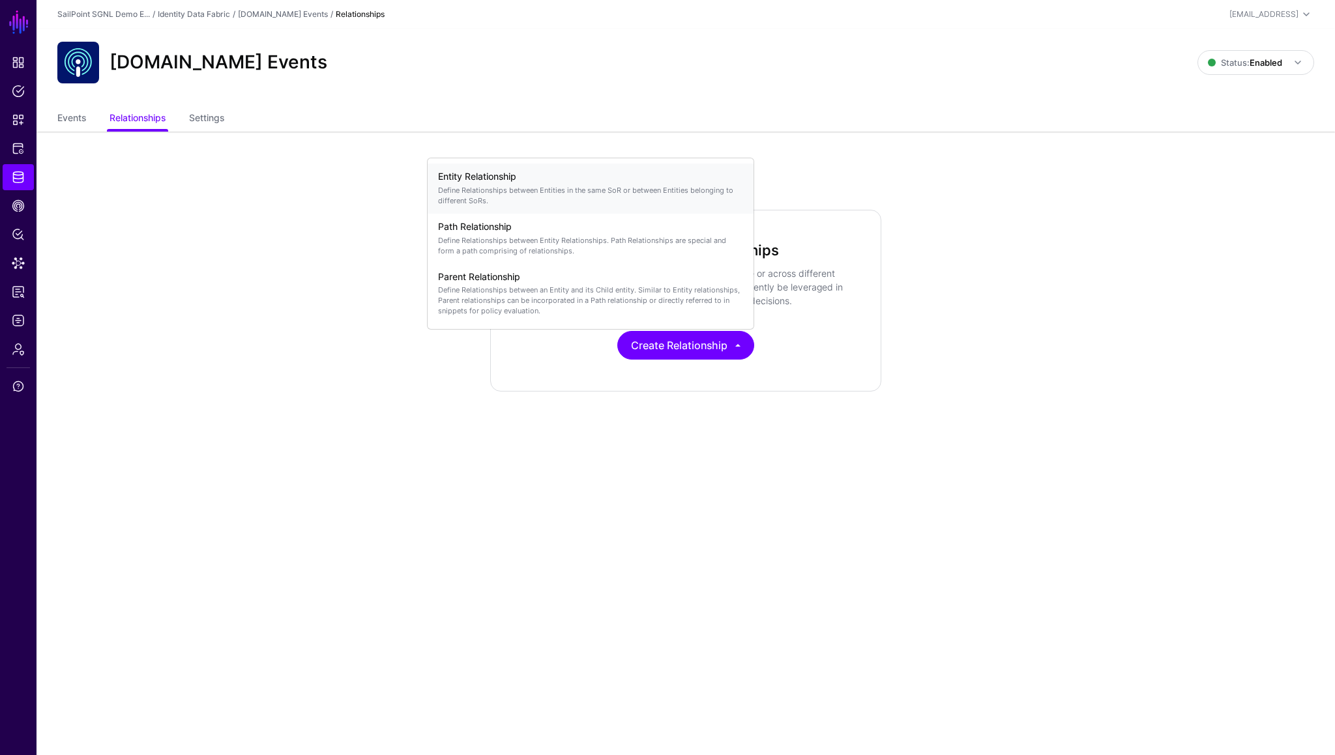
click at [603, 197] on p "Define Relationships between Entities in the same SoR or between Entities belon…" at bounding box center [590, 195] width 305 height 21
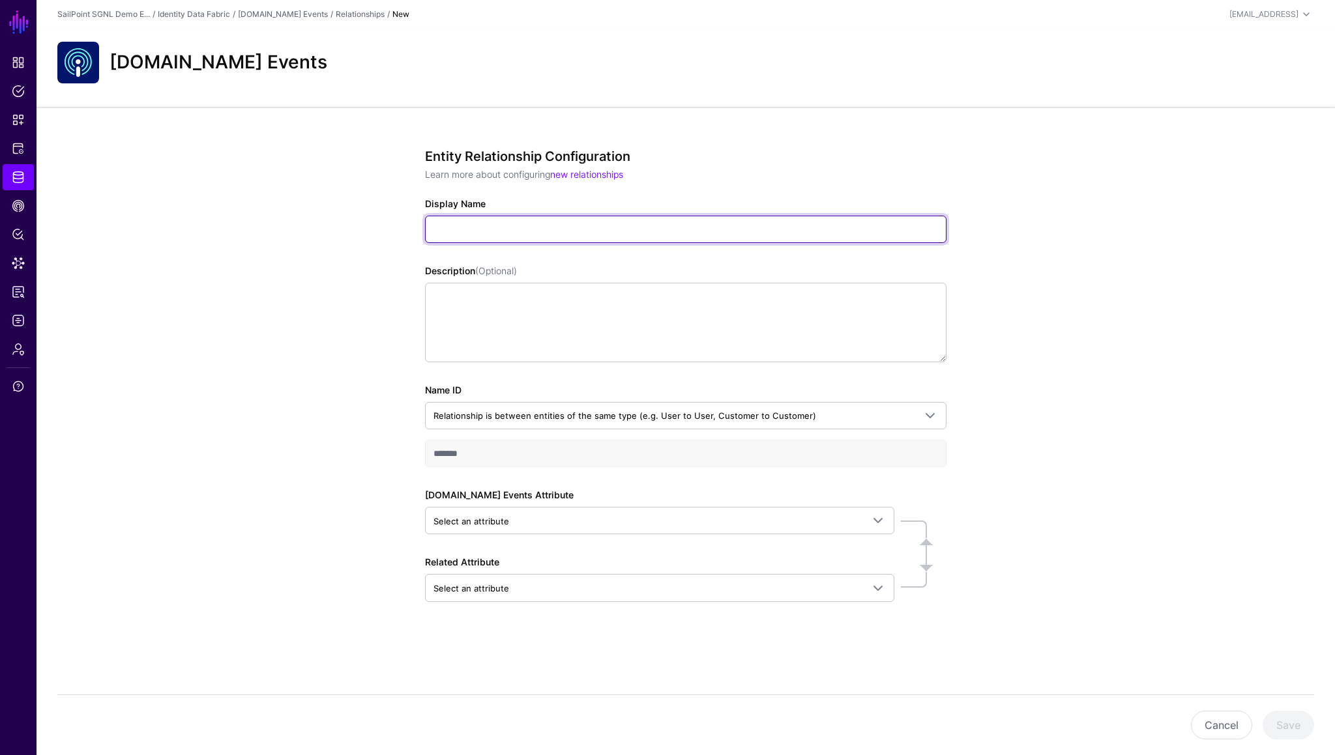
click at [636, 239] on input "Display Name" at bounding box center [685, 229] width 521 height 27
type input "**********"
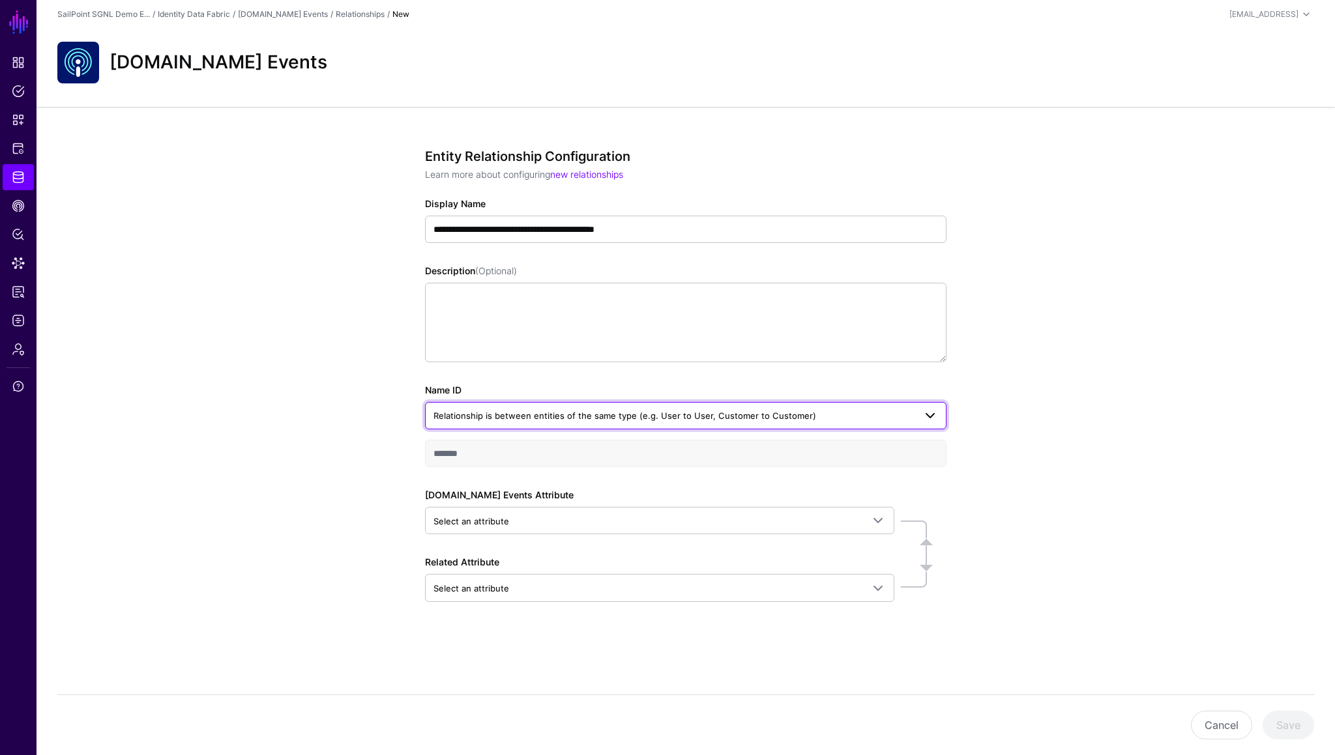
click at [560, 422] on span "Relationship is between entities of the same type (e.g. User to User, Customer …" at bounding box center [673, 416] width 481 height 14
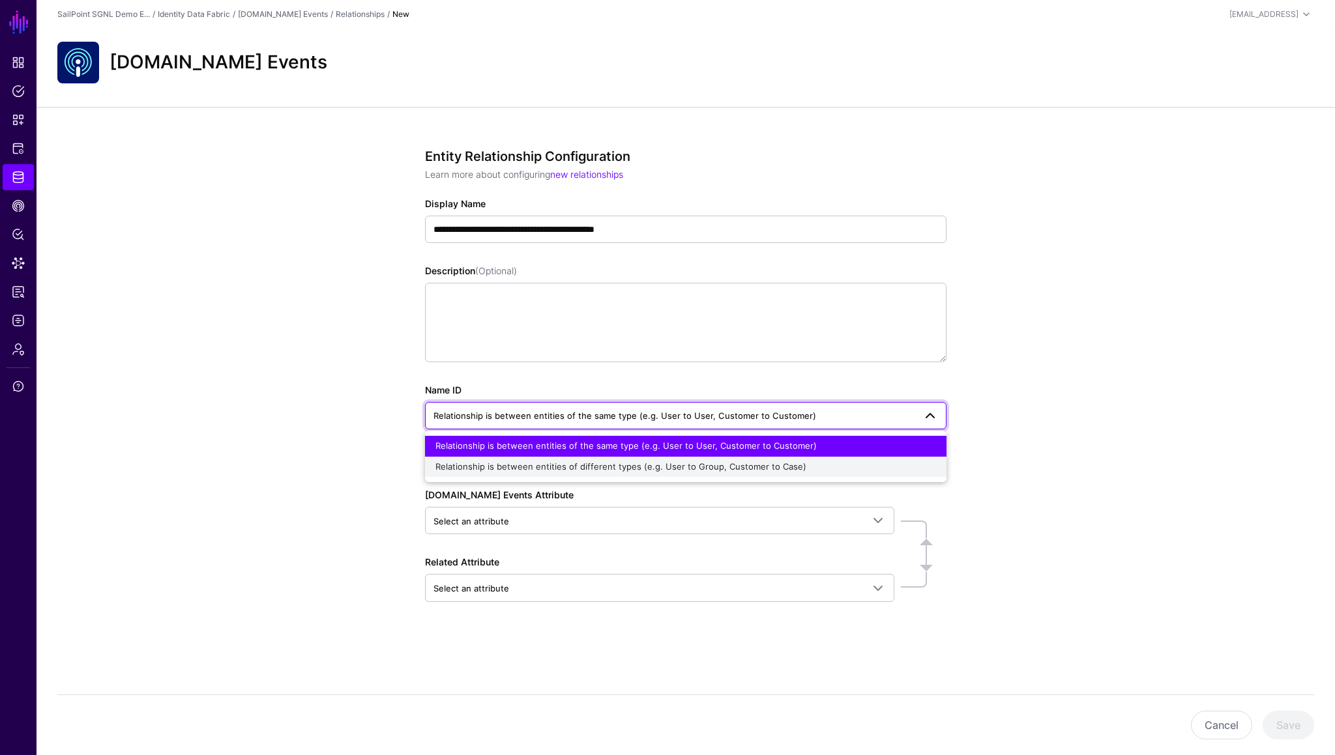
click at [540, 471] on span "Relationship is between entities of different types (e.g. User to Group, Custom…" at bounding box center [620, 466] width 371 height 10
type input "**********"
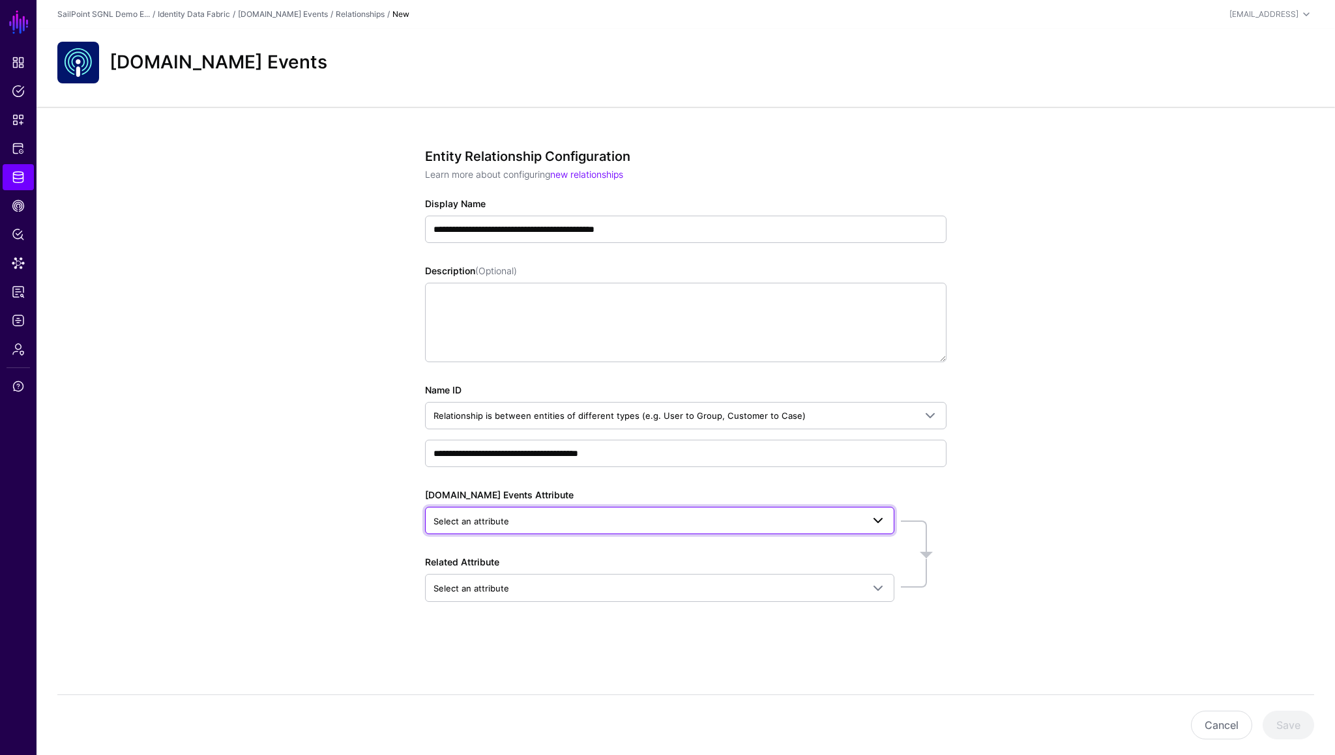
click at [564, 522] on span "Select an attribute" at bounding box center [647, 521] width 429 height 14
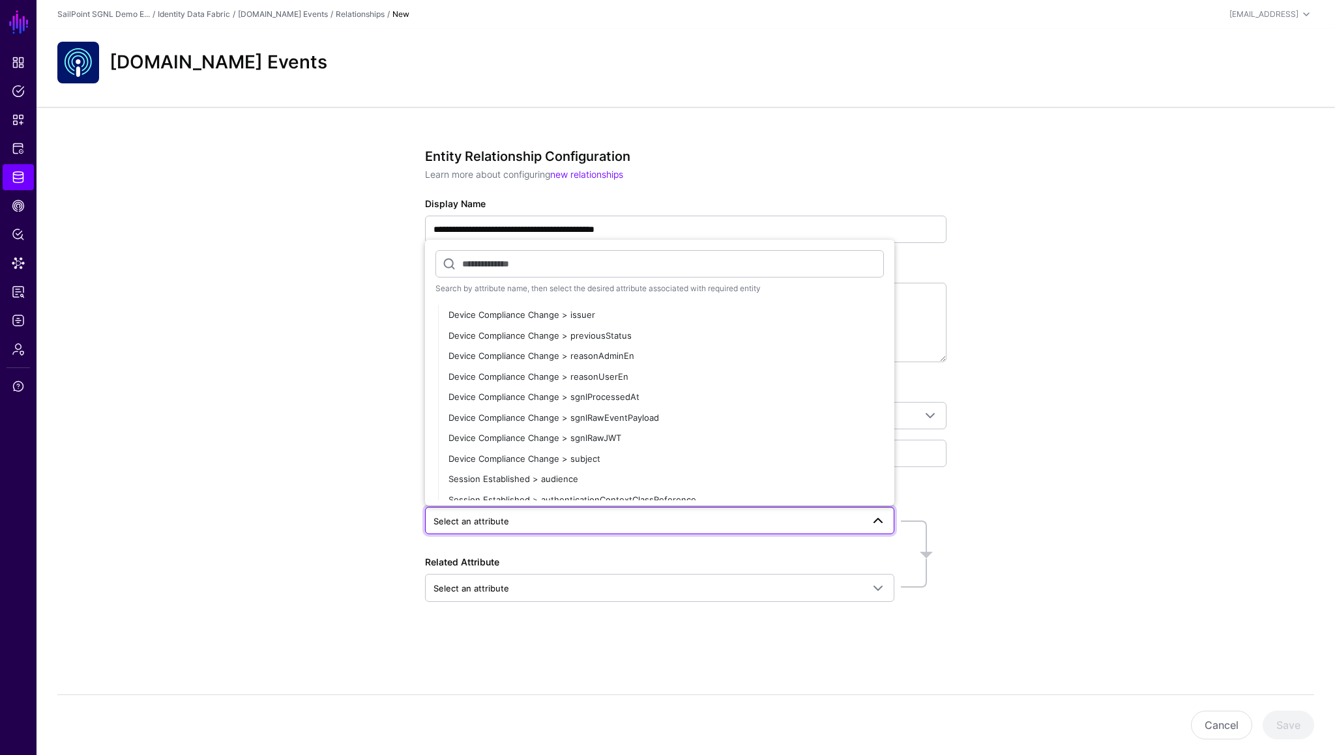
scroll to position [855, 0]
click at [583, 458] on button "Device Compliance Change > subject" at bounding box center [666, 451] width 456 height 21
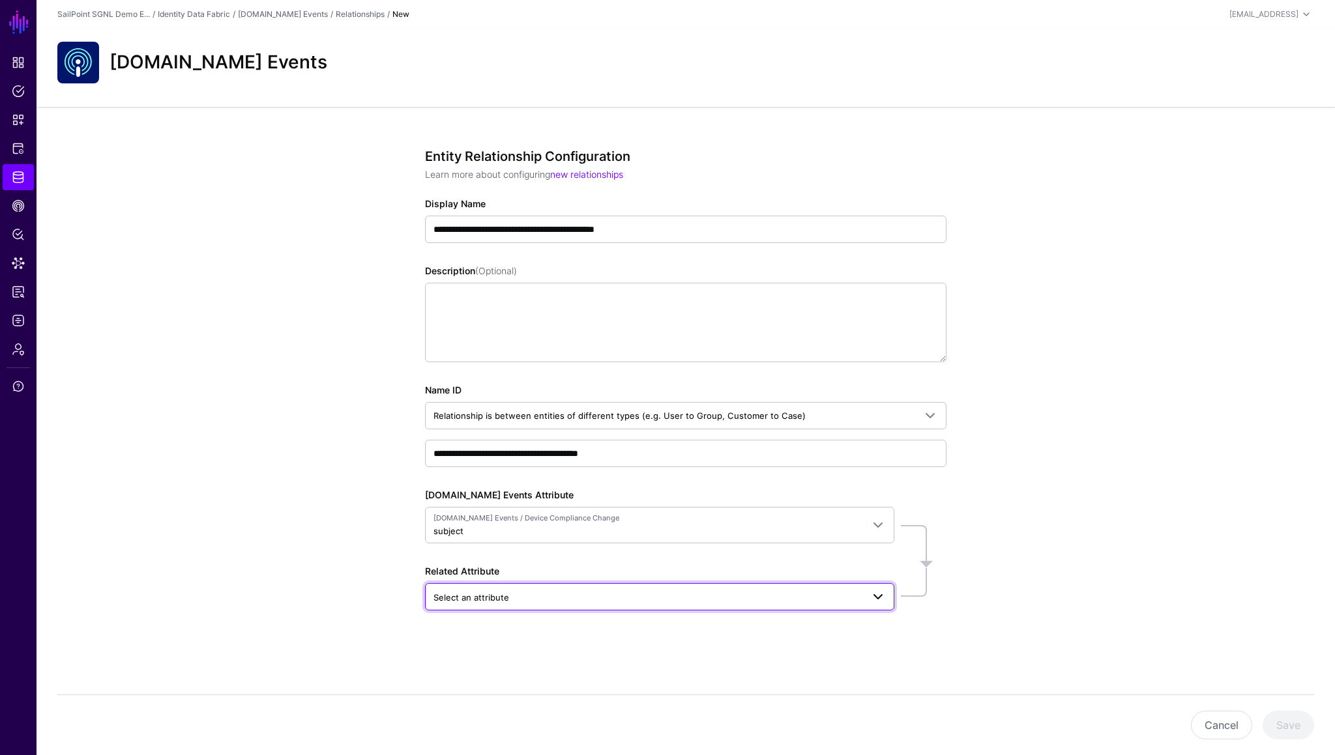
click at [538, 603] on span "Select an attribute" at bounding box center [647, 597] width 429 height 14
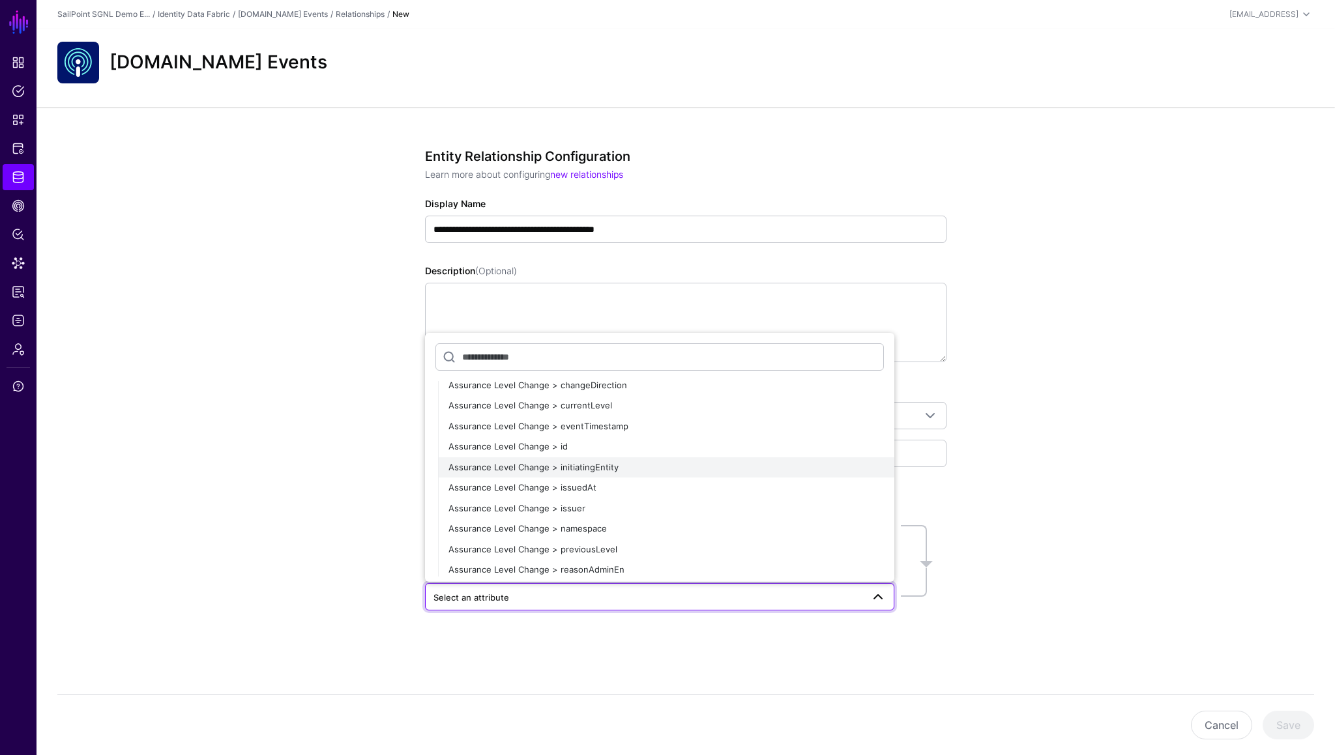
scroll to position [0, 0]
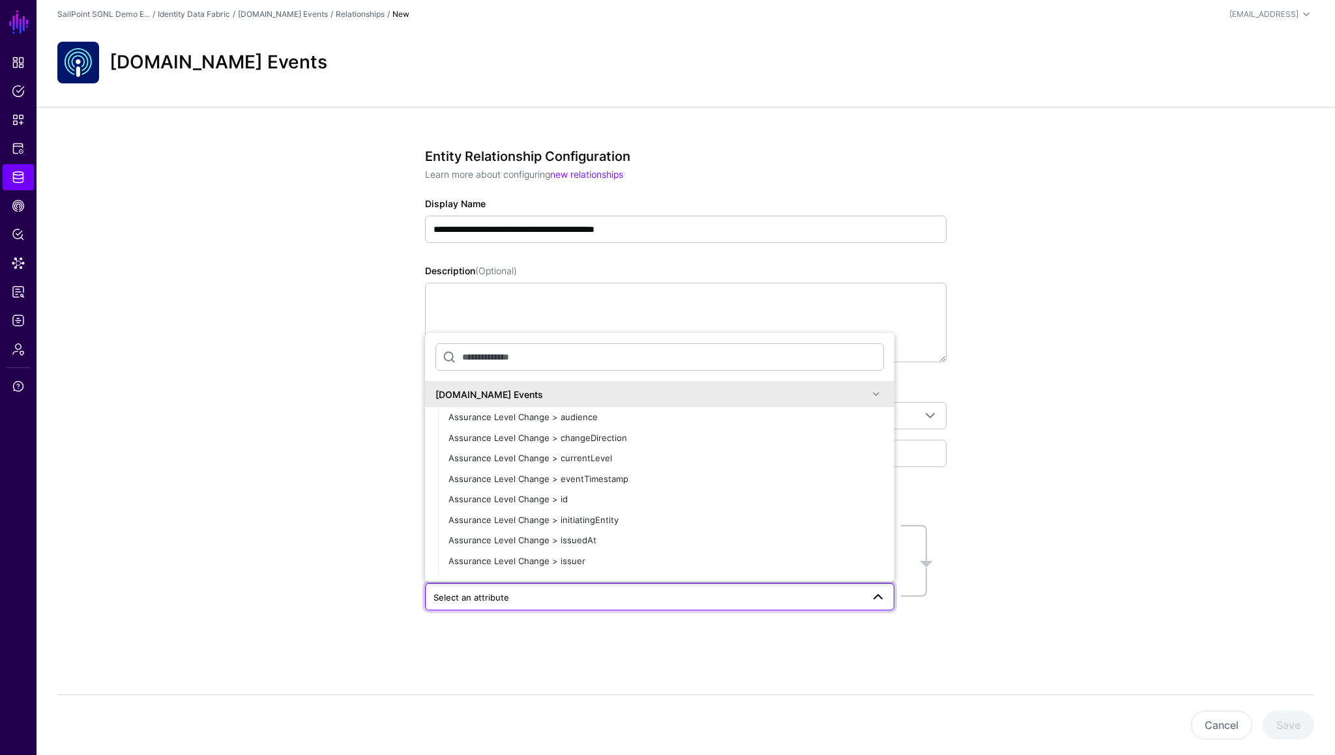
click at [873, 394] on span at bounding box center [876, 394] width 16 height 16
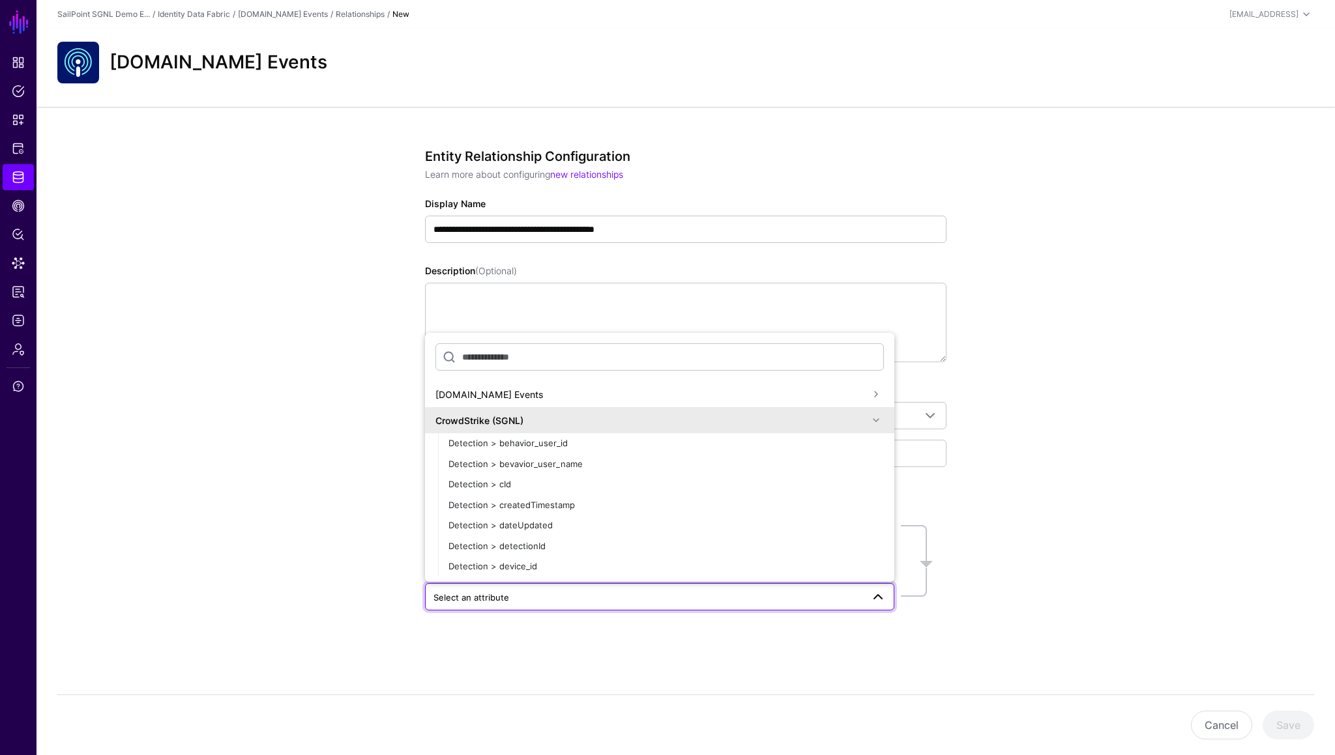
click at [873, 420] on span at bounding box center [876, 421] width 16 height 16
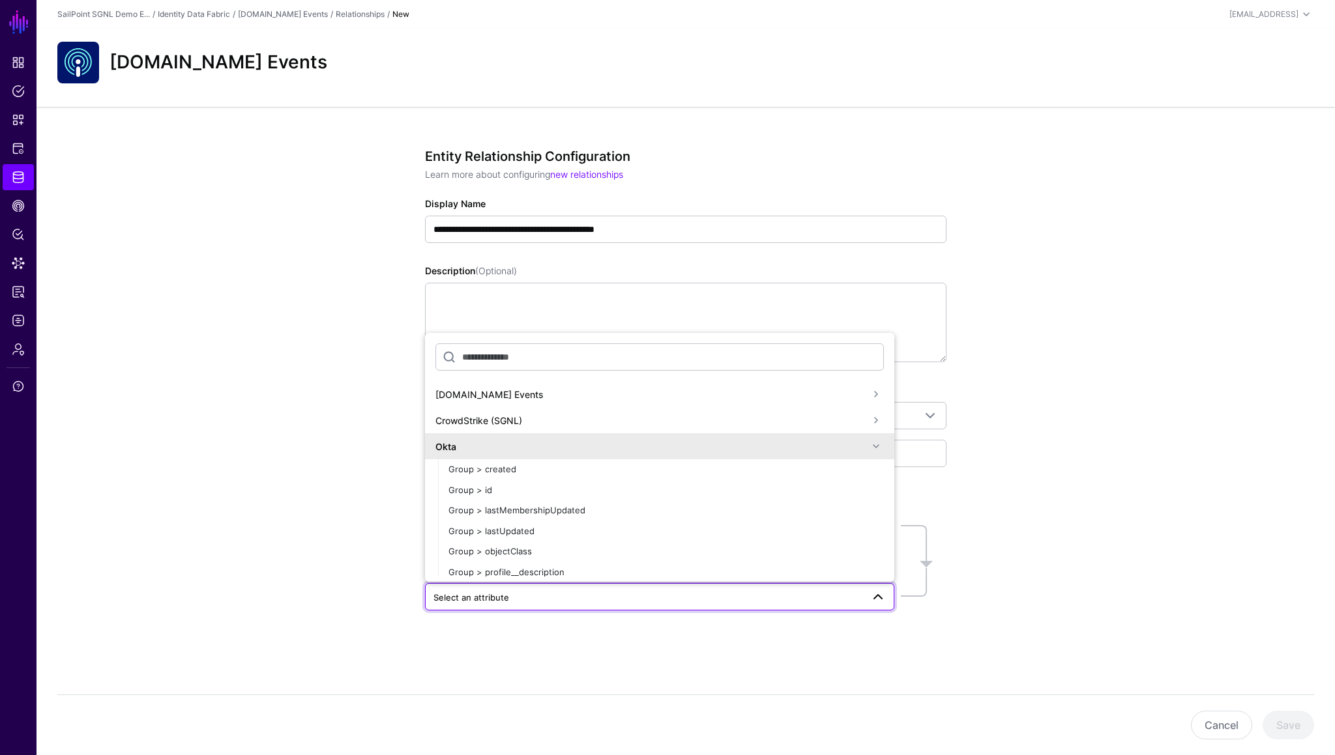
click at [874, 443] on span at bounding box center [876, 447] width 16 height 16
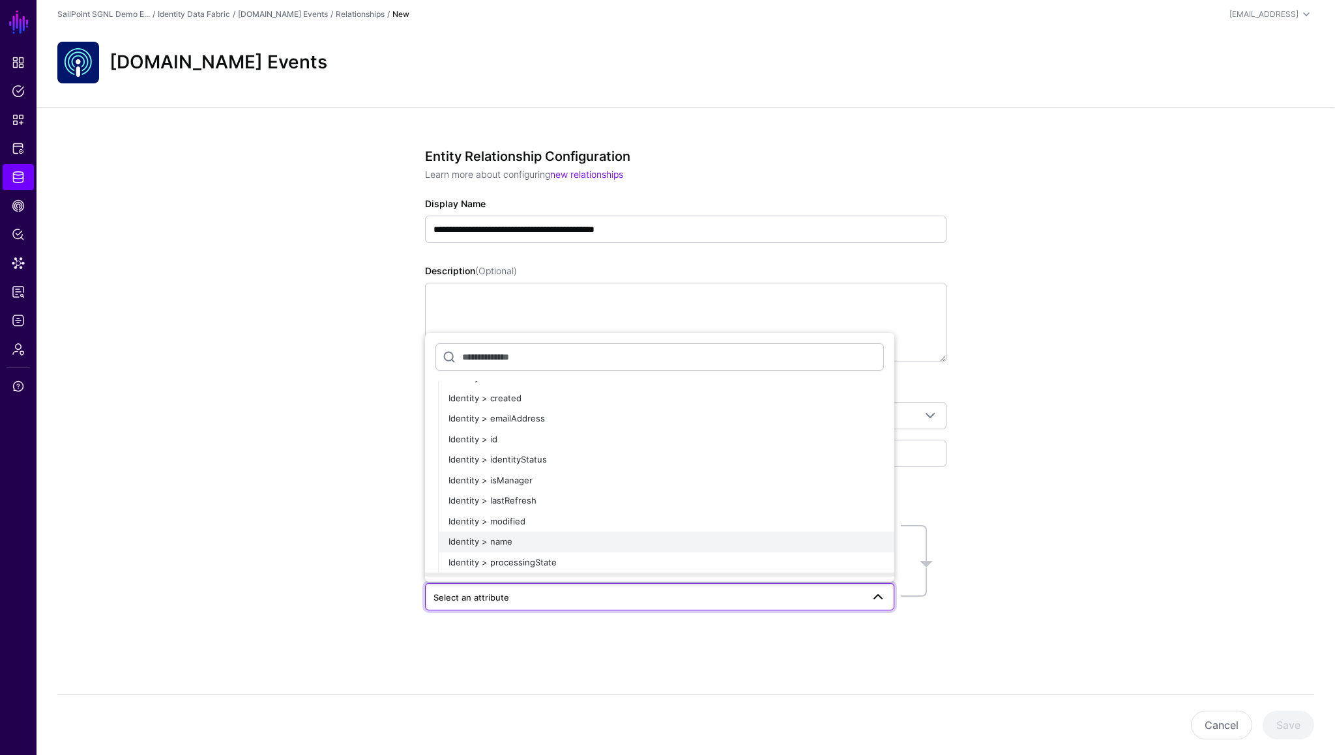
scroll to position [733, 0]
click at [531, 422] on span "Identity > emailAddress" at bounding box center [496, 420] width 96 height 10
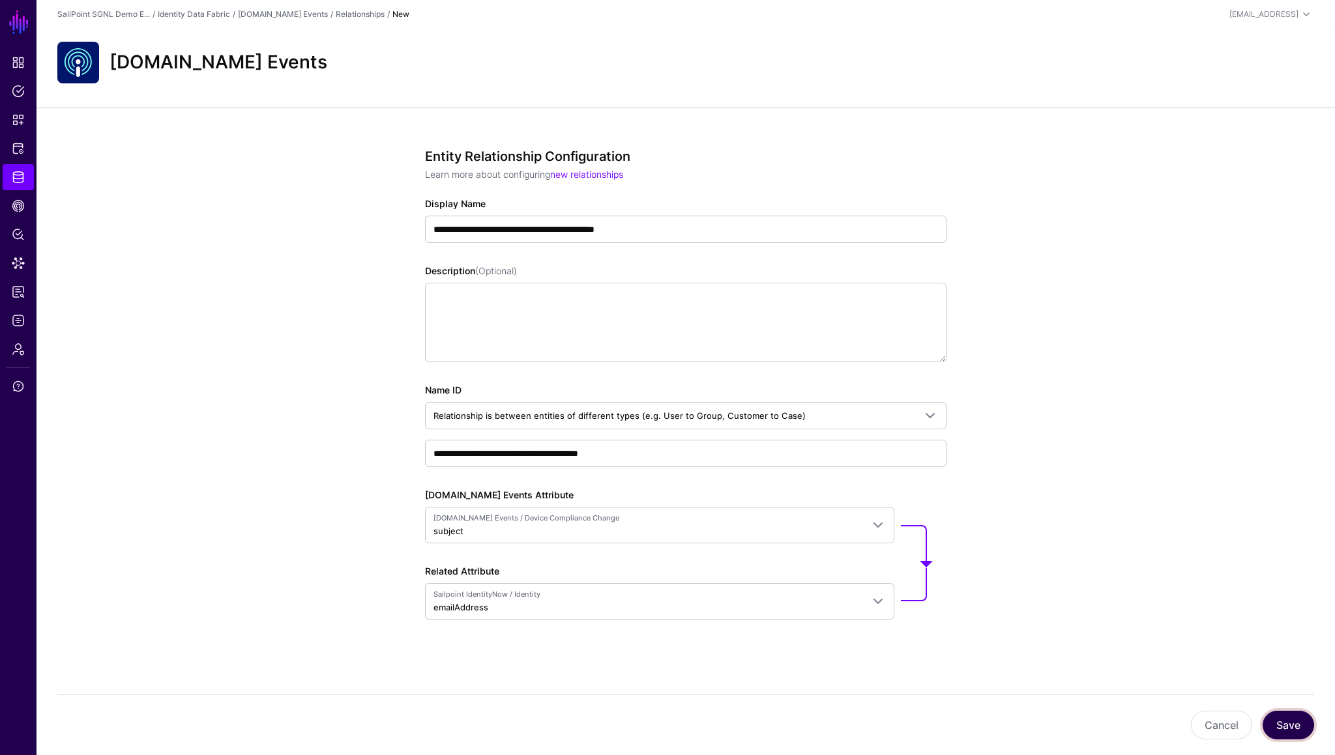
click at [1298, 722] on button "Save" at bounding box center [1287, 725] width 51 height 29
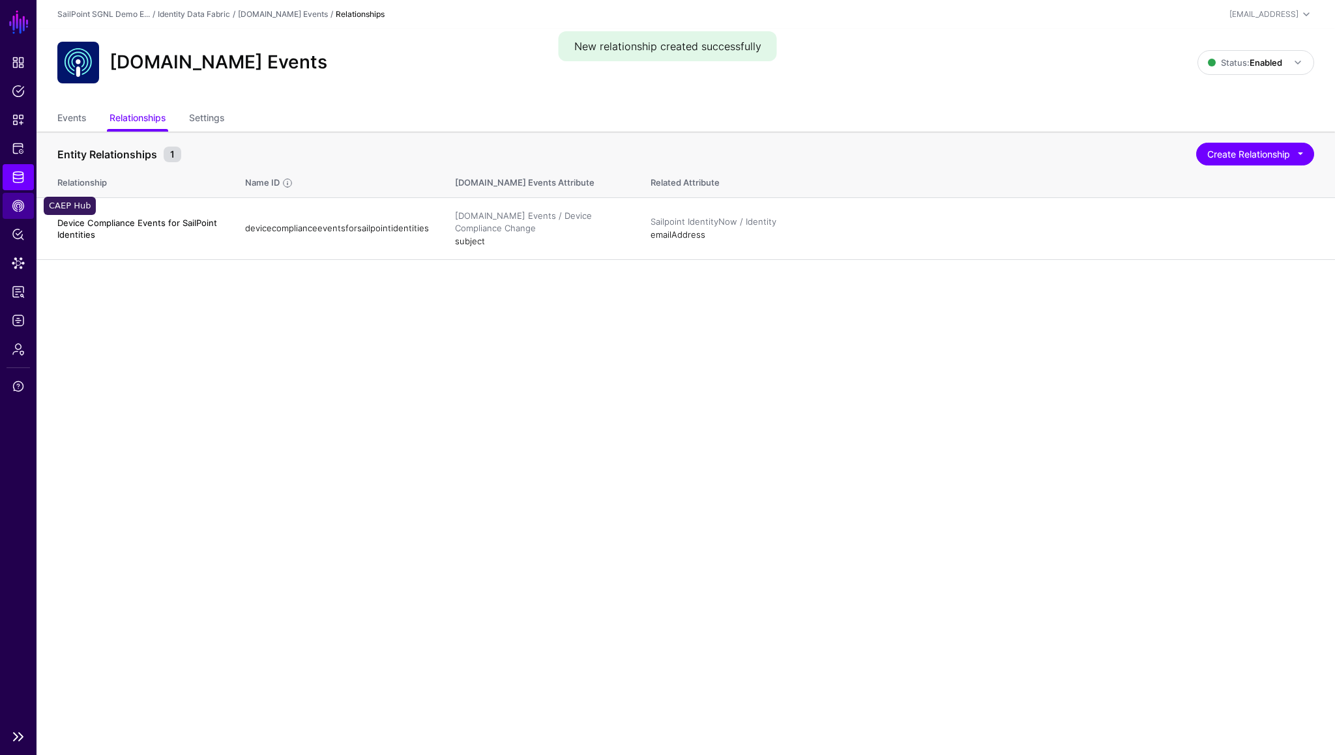
click at [25, 213] on link "CAEP Hub" at bounding box center [18, 206] width 31 height 26
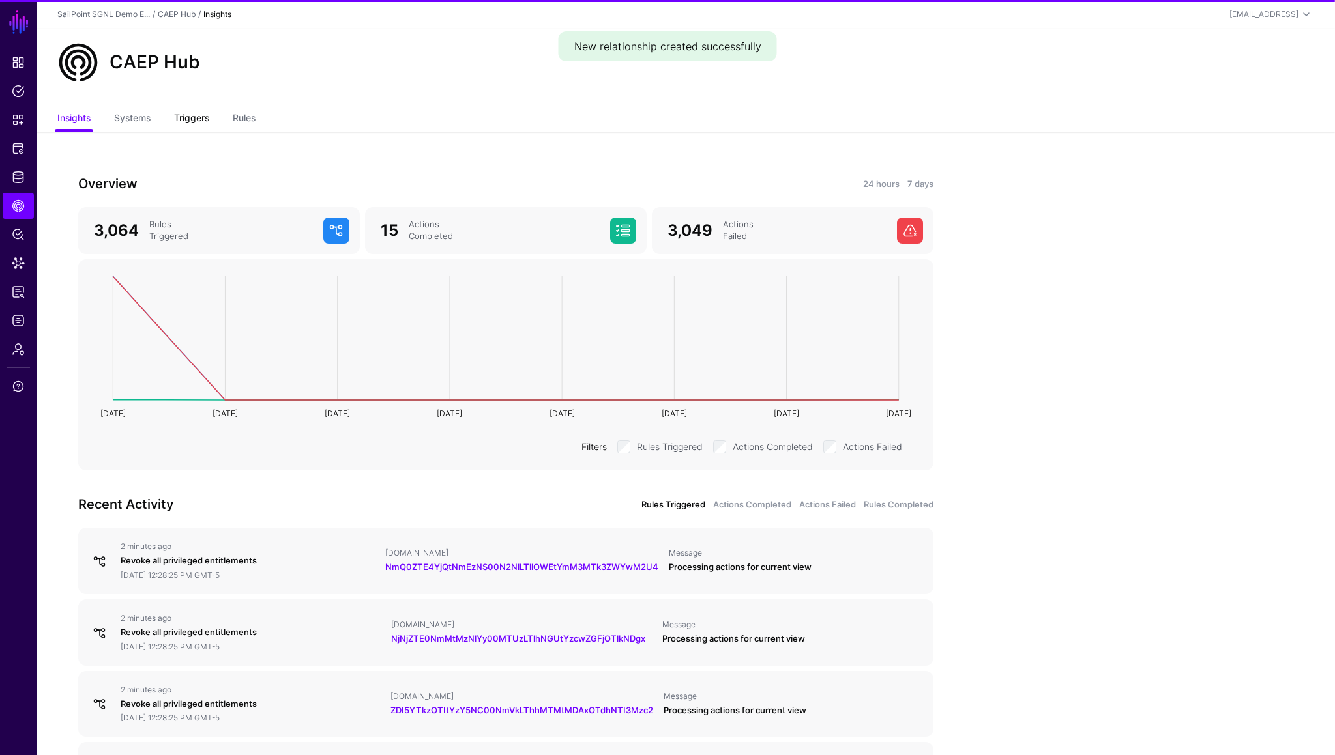
click at [192, 123] on link "Triggers" at bounding box center [191, 119] width 35 height 25
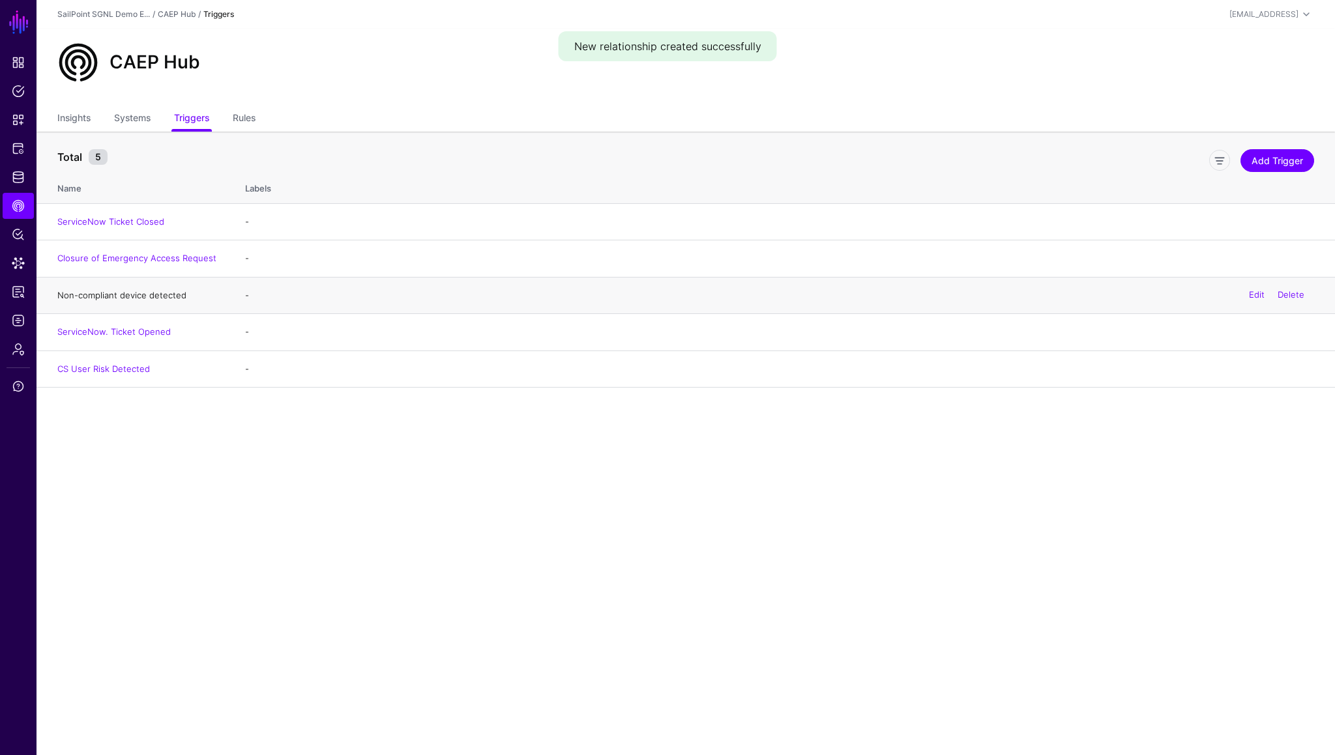
click at [136, 293] on link "Non-compliant device detected" at bounding box center [121, 295] width 129 height 10
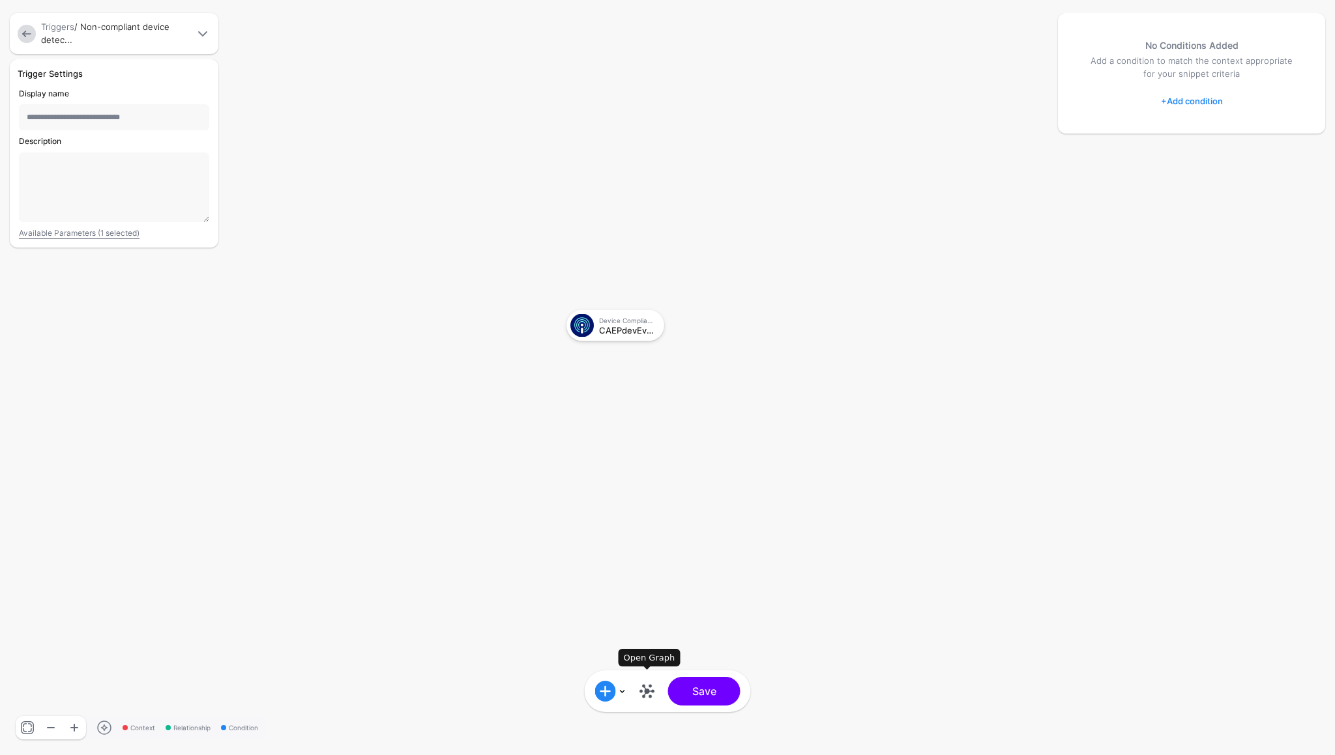
click at [647, 691] on link at bounding box center [647, 691] width 21 height 21
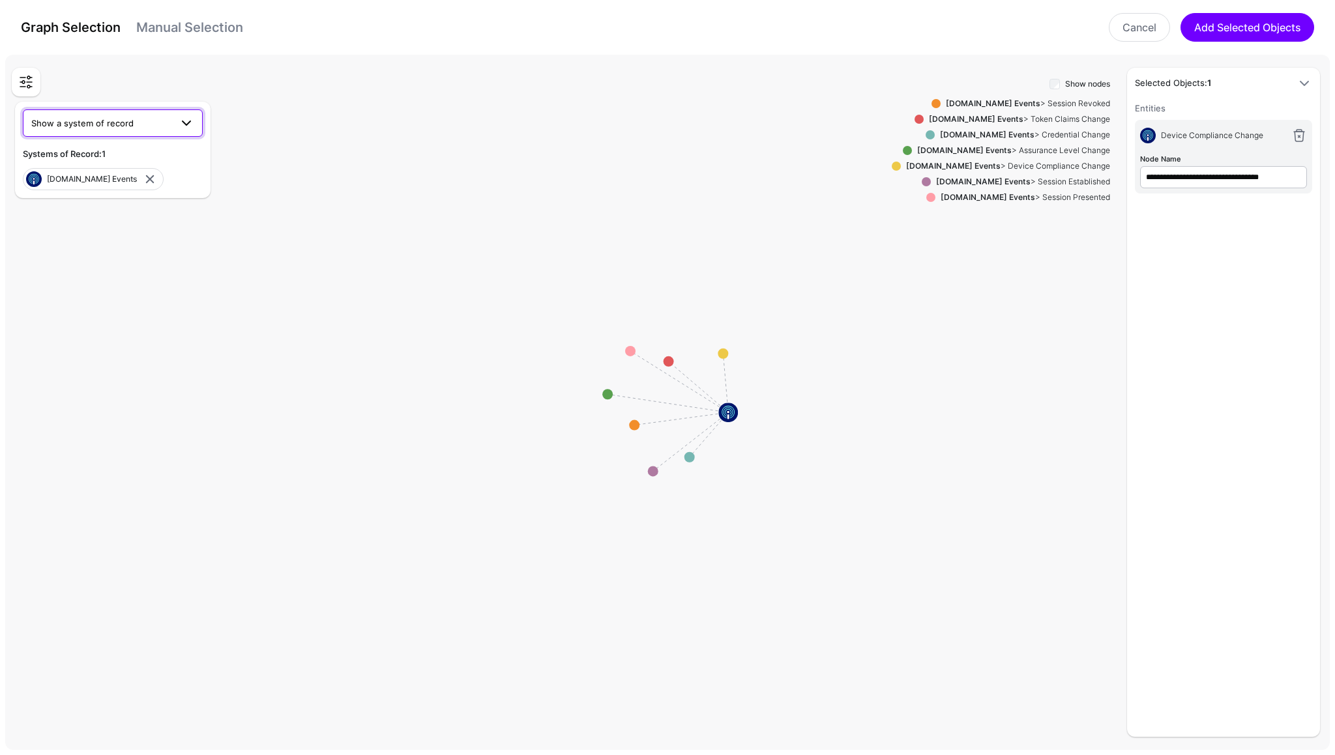
click at [134, 124] on span "Show a system of record" at bounding box center [100, 123] width 139 height 14
click at [100, 190] on span "Sailpoint IdentityNow" at bounding box center [76, 194] width 87 height 10
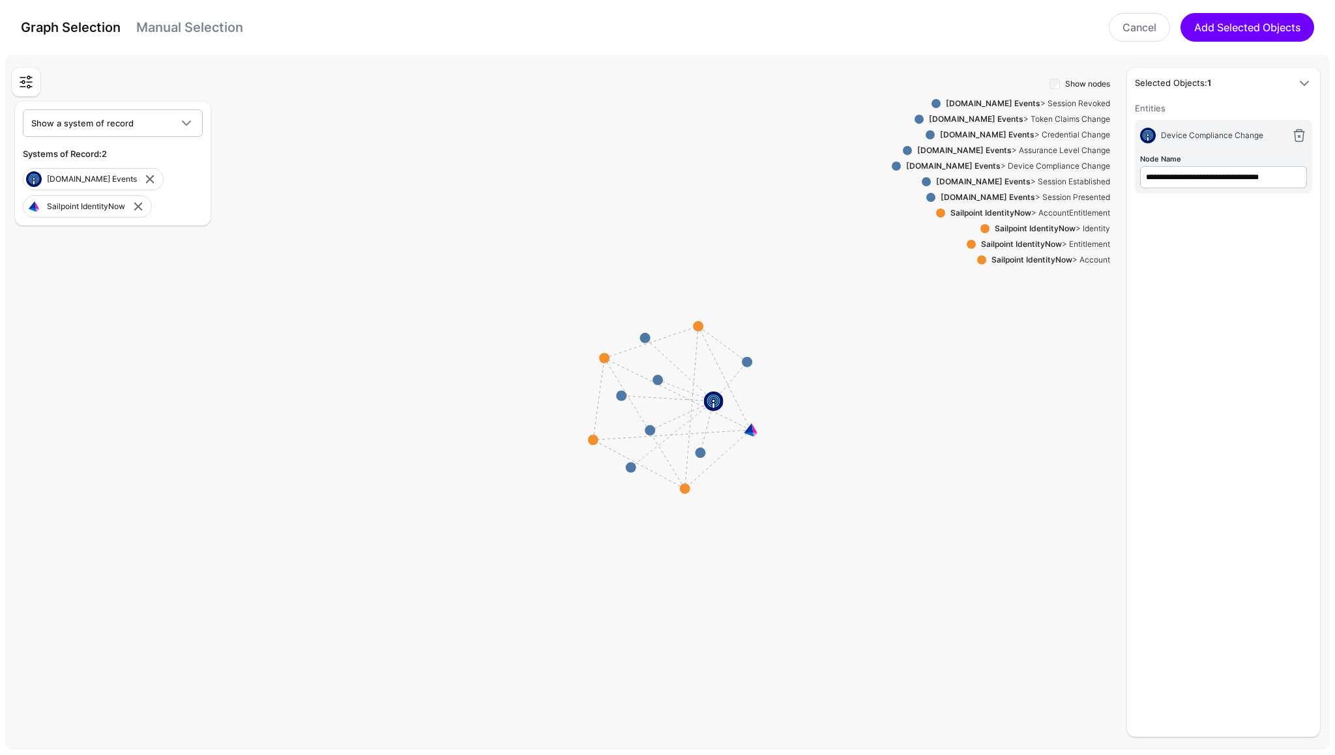
click at [1090, 228] on div "Sailpoint IdentityNow > Identity" at bounding box center [1049, 229] width 121 height 12
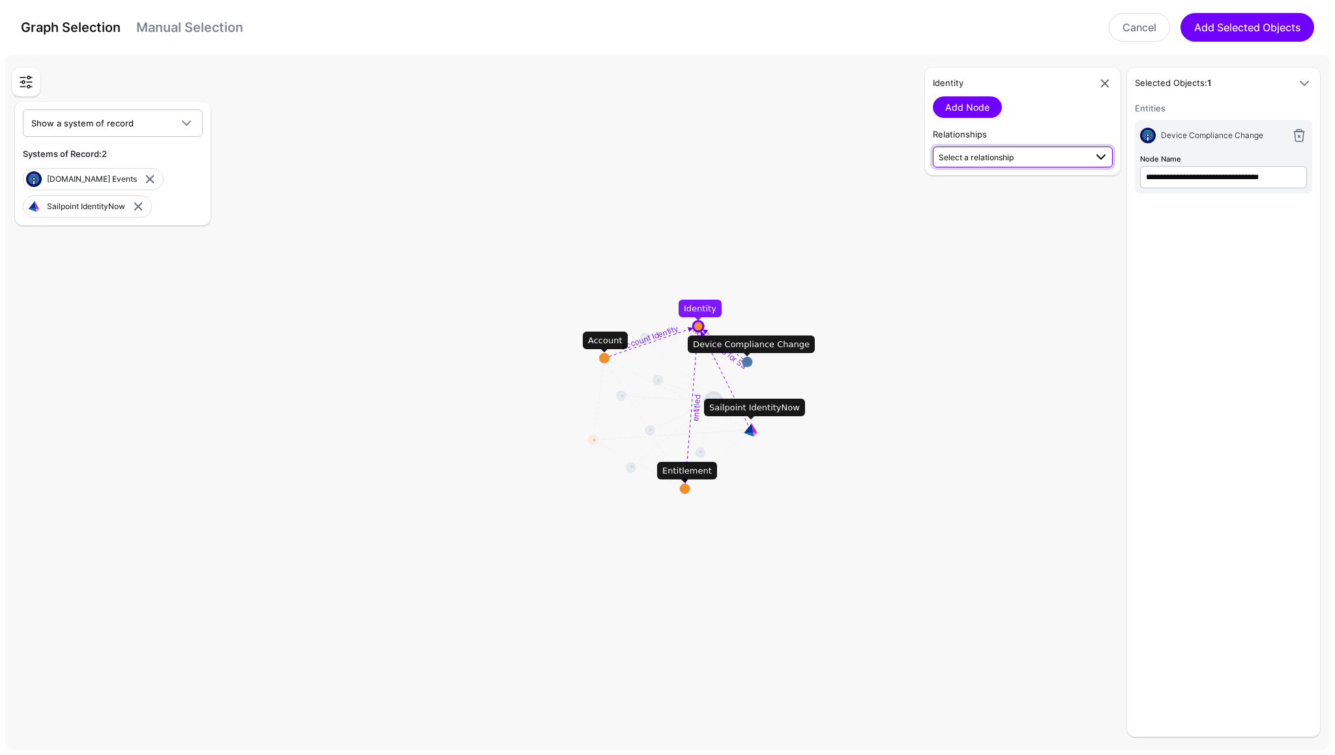
click at [1014, 159] on span "Select a relationship" at bounding box center [1012, 157] width 147 height 14
click at [623, 192] on rect at bounding box center [672, 405] width 133476 height 70062
click at [215, 33] on link "Manual Selection" at bounding box center [189, 28] width 107 height 16
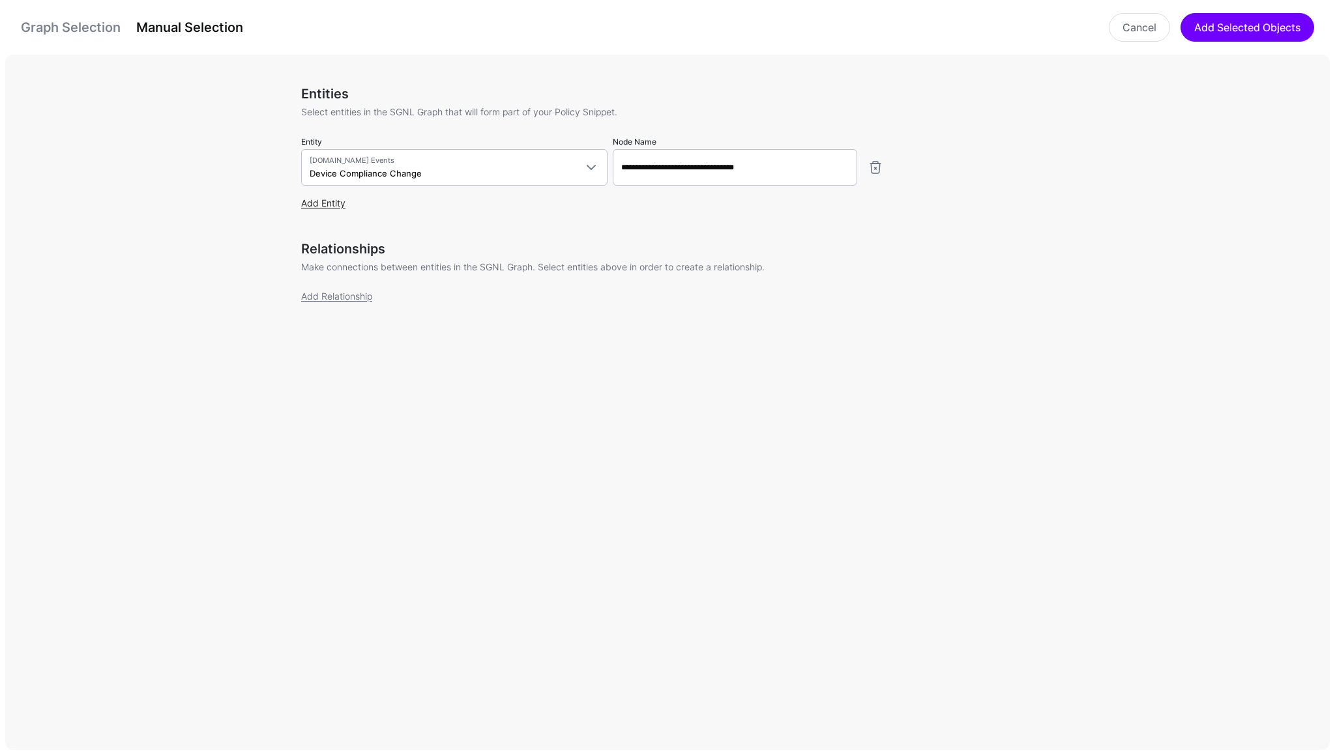
click at [323, 203] on link "Add Entity" at bounding box center [323, 202] width 44 height 11
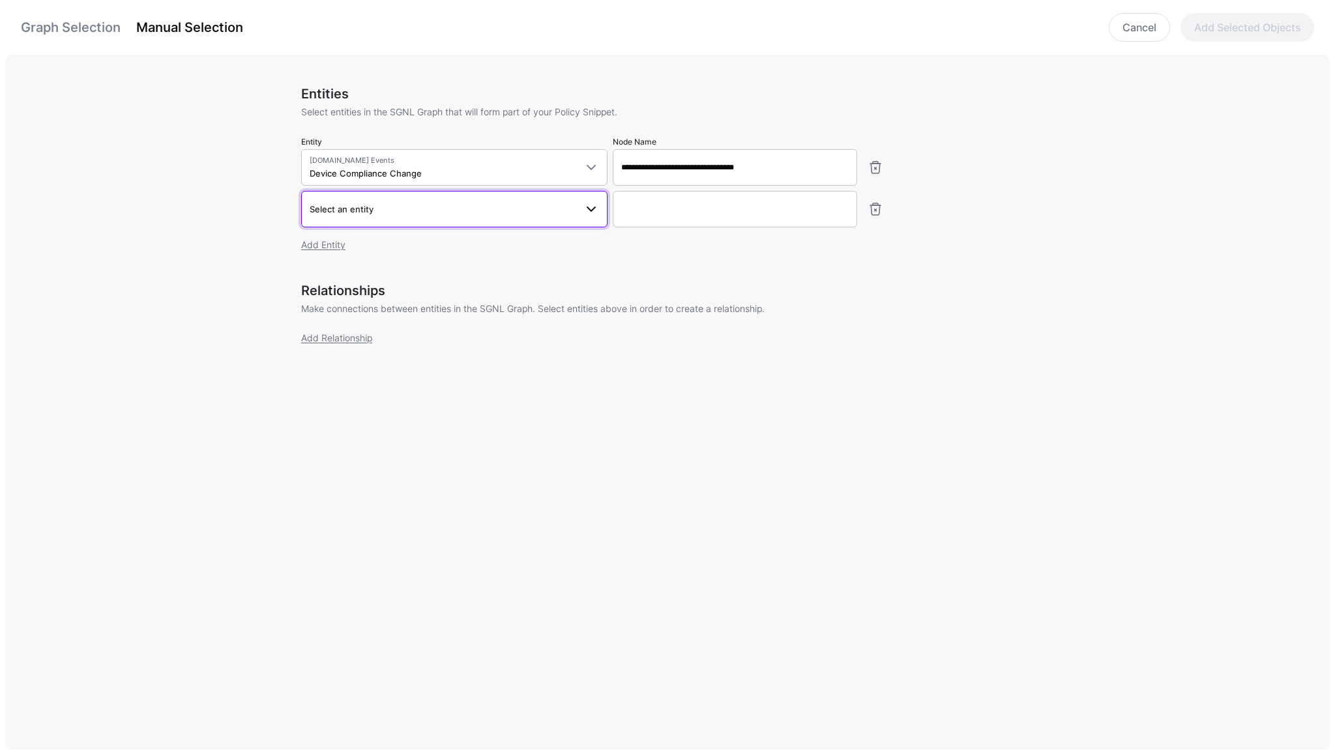
click at [341, 209] on span "Select an entity" at bounding box center [342, 209] width 64 height 10
type input "********"
click at [389, 334] on div "Identity" at bounding box center [461, 329] width 272 height 12
type input "**********"
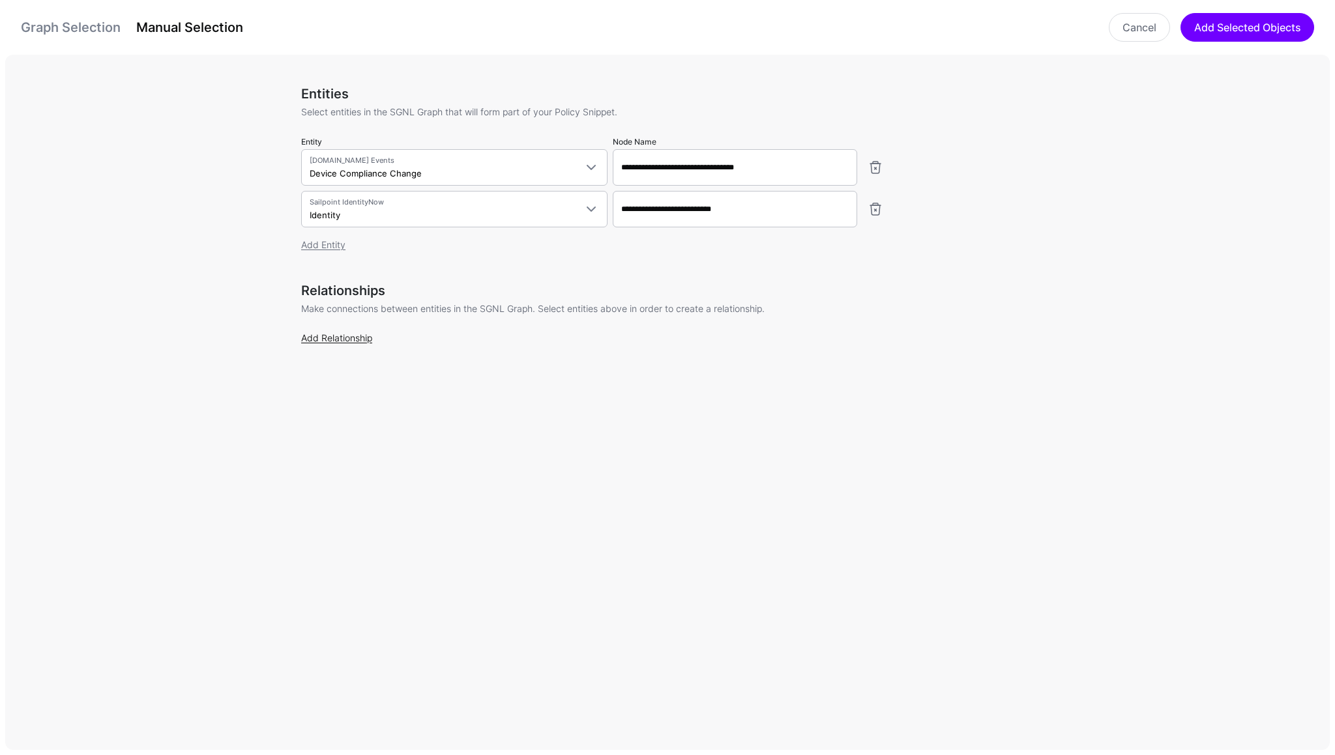
click at [330, 335] on link "Add Relationship" at bounding box center [336, 337] width 71 height 11
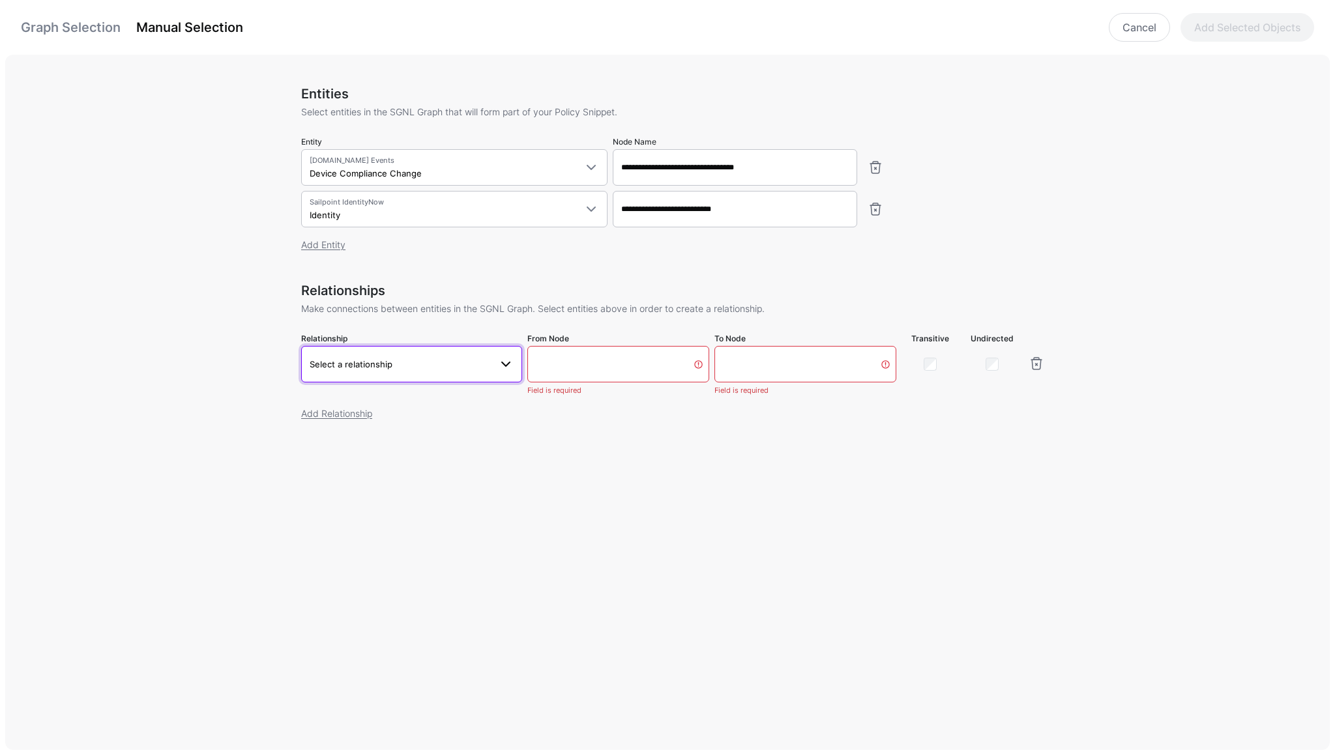
click at [353, 367] on span "Select a relationship" at bounding box center [351, 364] width 83 height 10
click at [381, 464] on span "Device Compliance Change.subject - Identity.emailAddress" at bounding box center [412, 463] width 200 height 22
type input "**********"
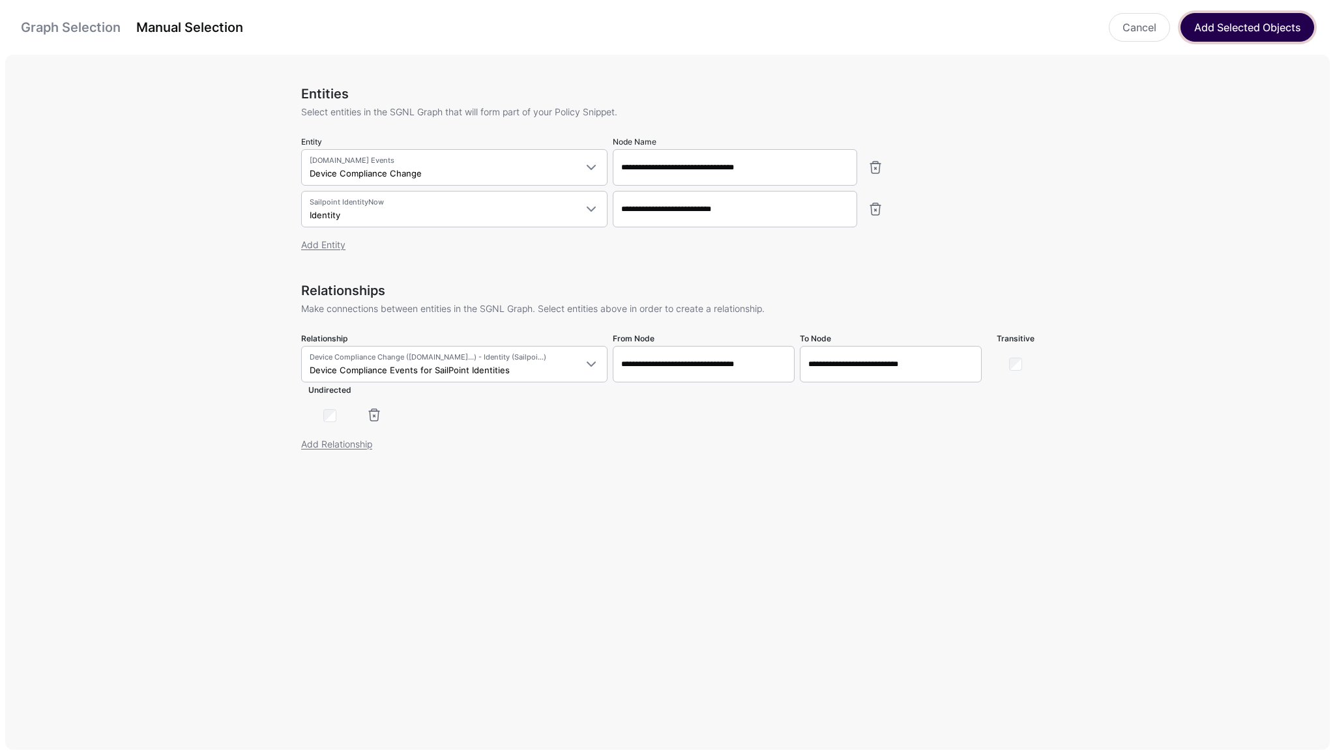
click at [1227, 21] on button "Add Selected Objects" at bounding box center [1247, 27] width 134 height 29
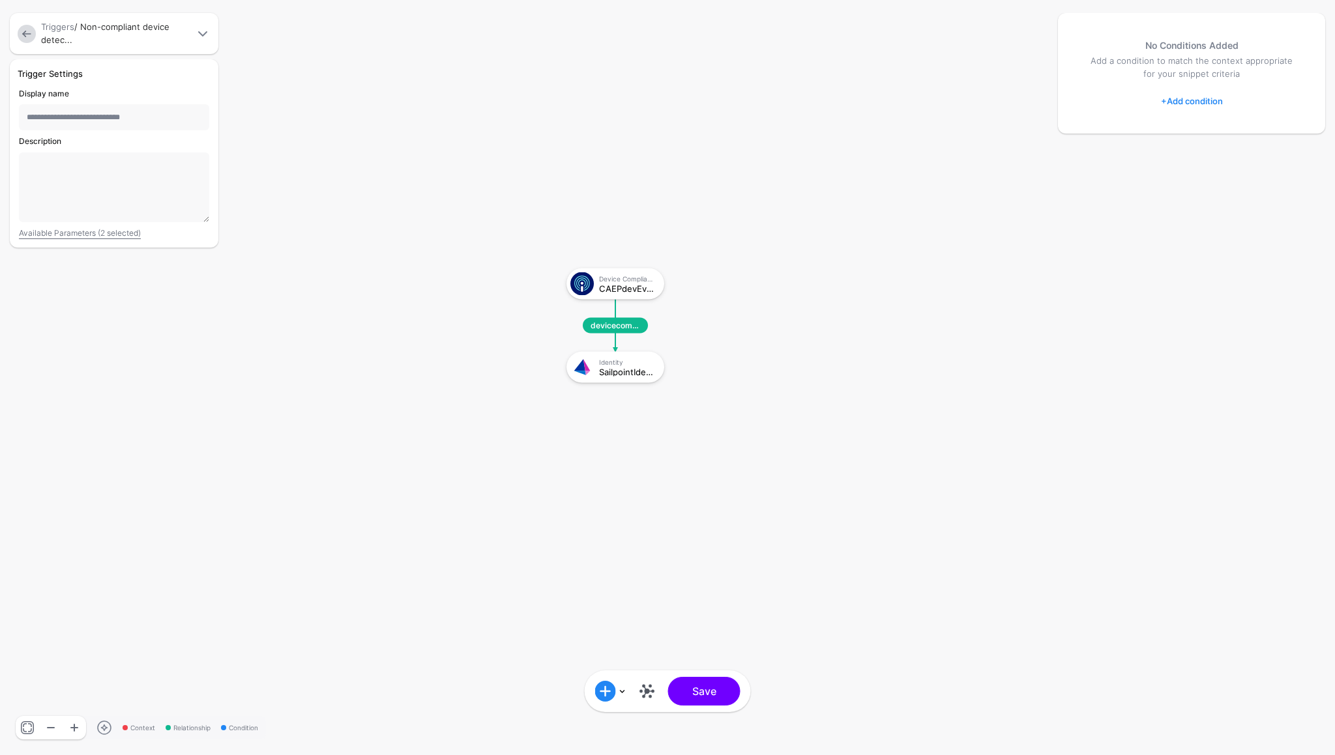
click at [1201, 102] on link "+ Add condition" at bounding box center [1192, 101] width 62 height 21
click at [1214, 154] on div "Graph Condition" at bounding box center [1243, 155] width 100 height 12
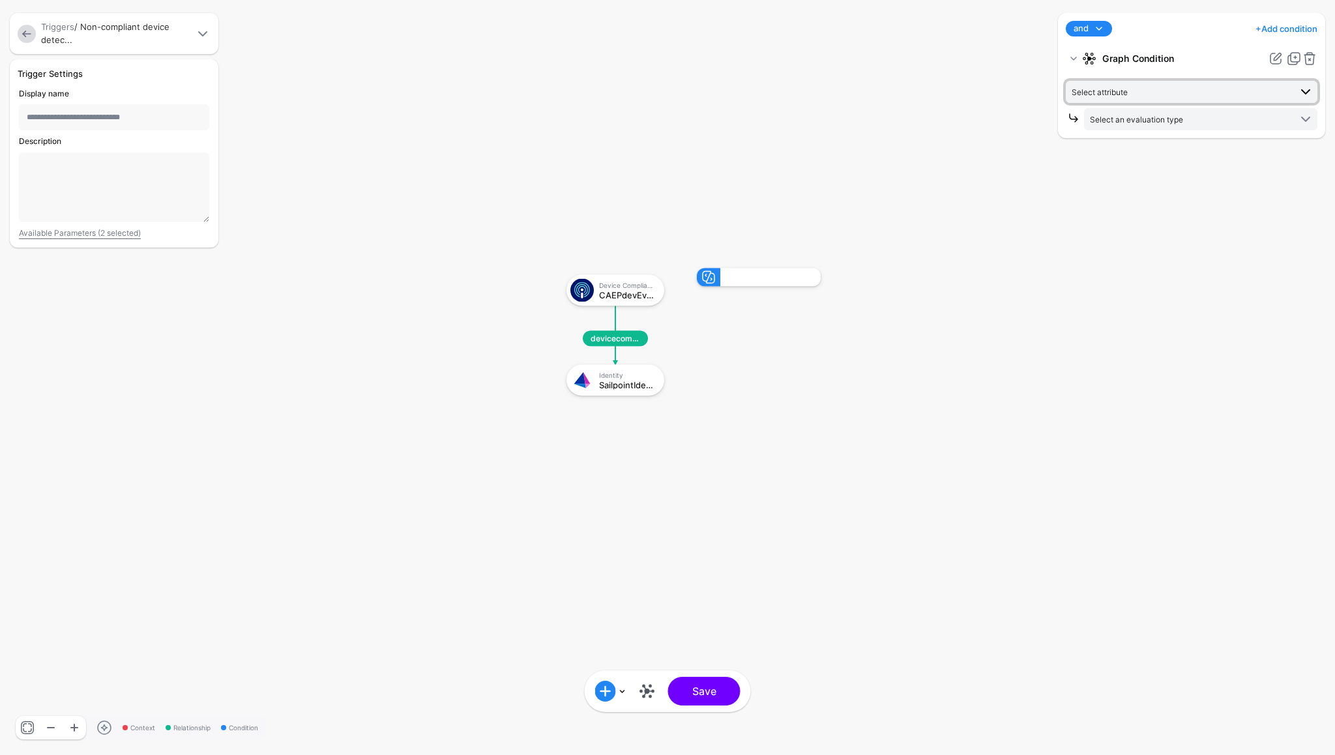
click at [1156, 91] on span "Select attribute" at bounding box center [1180, 92] width 218 height 14
click at [1152, 185] on div "currentStatus" at bounding box center [1204, 185] width 205 height 12
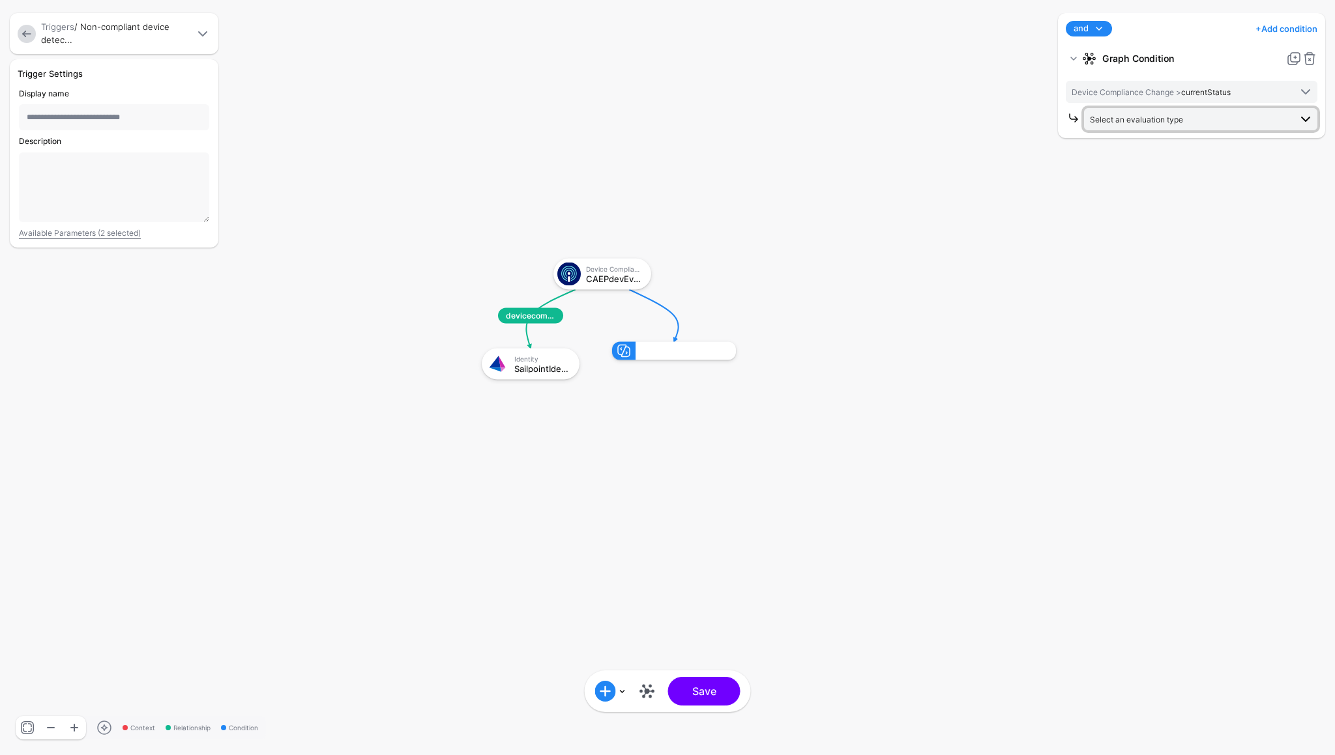
click at [1163, 125] on span "Select an evaluation type" at bounding box center [1190, 119] width 200 height 14
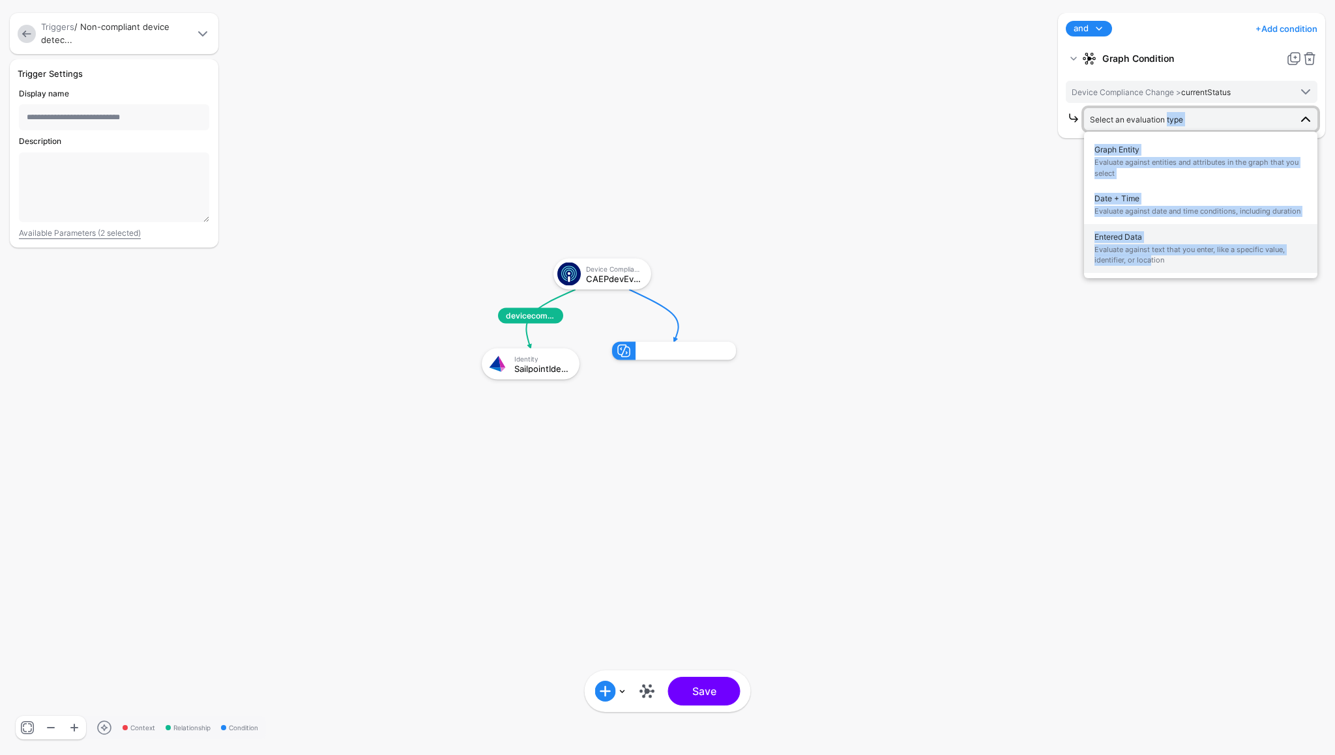
drag, startPoint x: 1163, startPoint y: 125, endPoint x: 1144, endPoint y: 256, distance: 132.4
click at [1144, 130] on div "Select an evaluation type Graph Entity Evaluate against entities and attributes…" at bounding box center [1200, 119] width 233 height 22
click at [1144, 256] on span "Evaluate against text that you enter, like a specific value, identifier, or loc…" at bounding box center [1200, 255] width 212 height 22
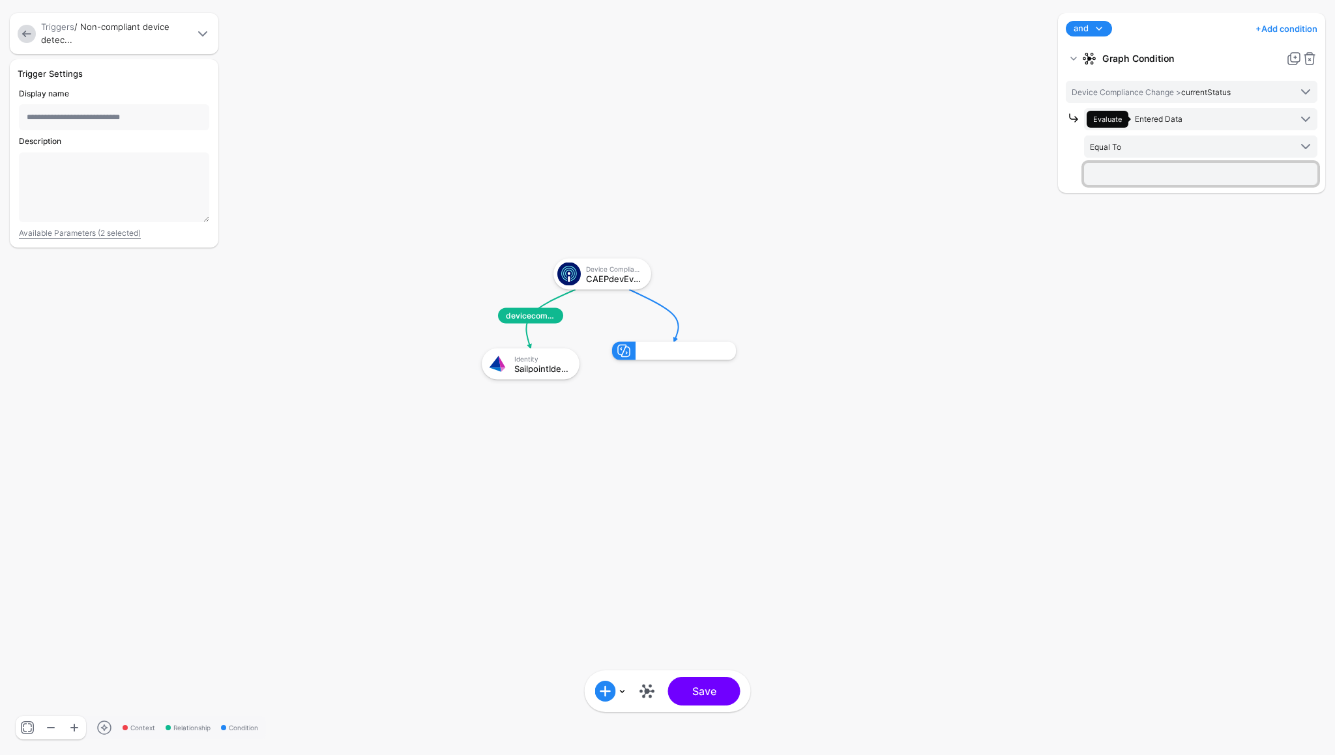
click at [1148, 174] on input "text" at bounding box center [1200, 174] width 233 height 22
type input "**********"
click at [696, 690] on button "Save" at bounding box center [704, 691] width 72 height 29
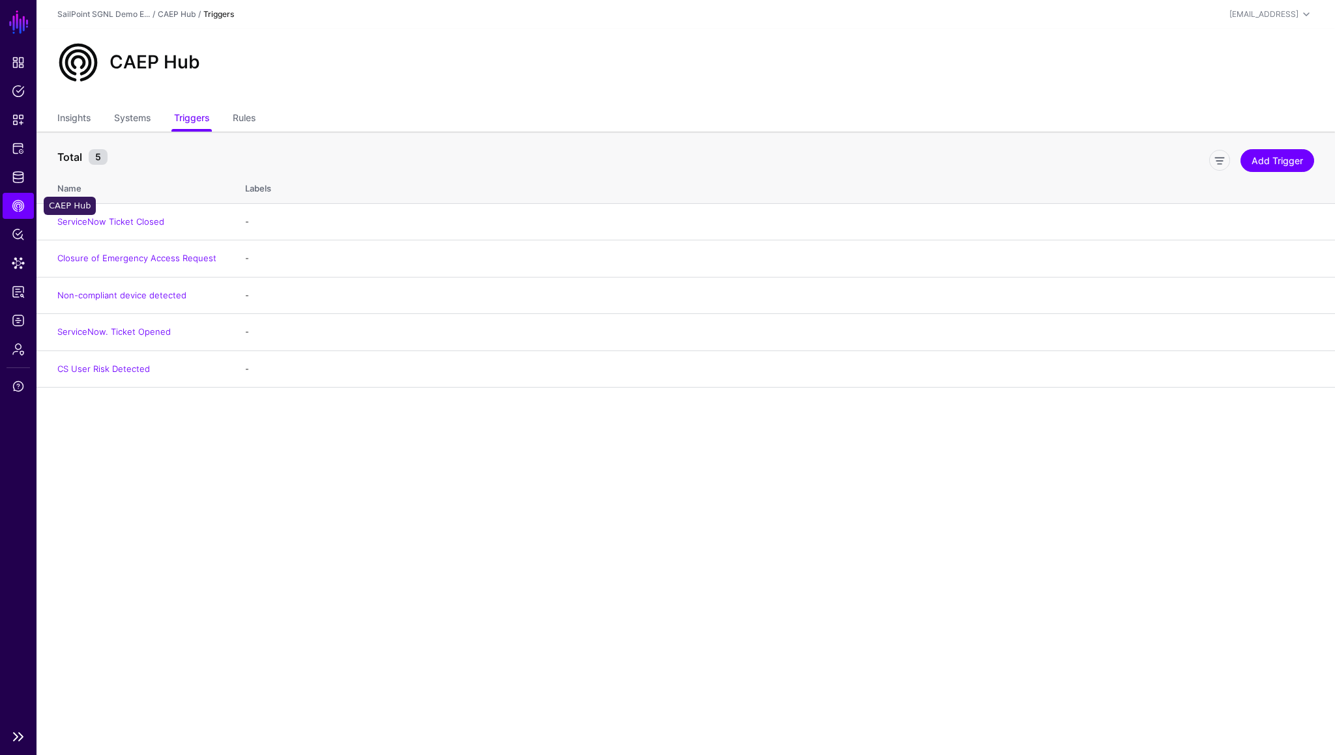
click at [23, 208] on span "CAEP Hub" at bounding box center [18, 205] width 13 height 13
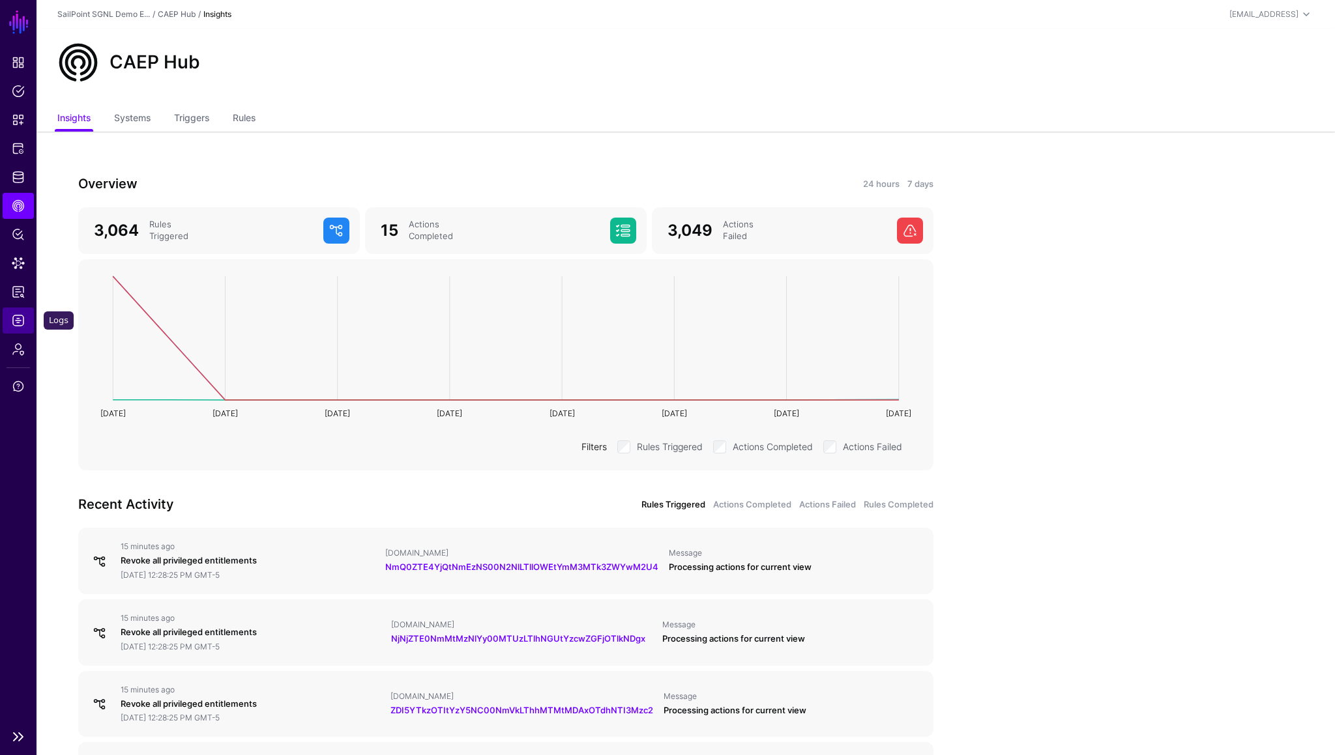
click at [23, 317] on span "Logs" at bounding box center [18, 320] width 13 height 13
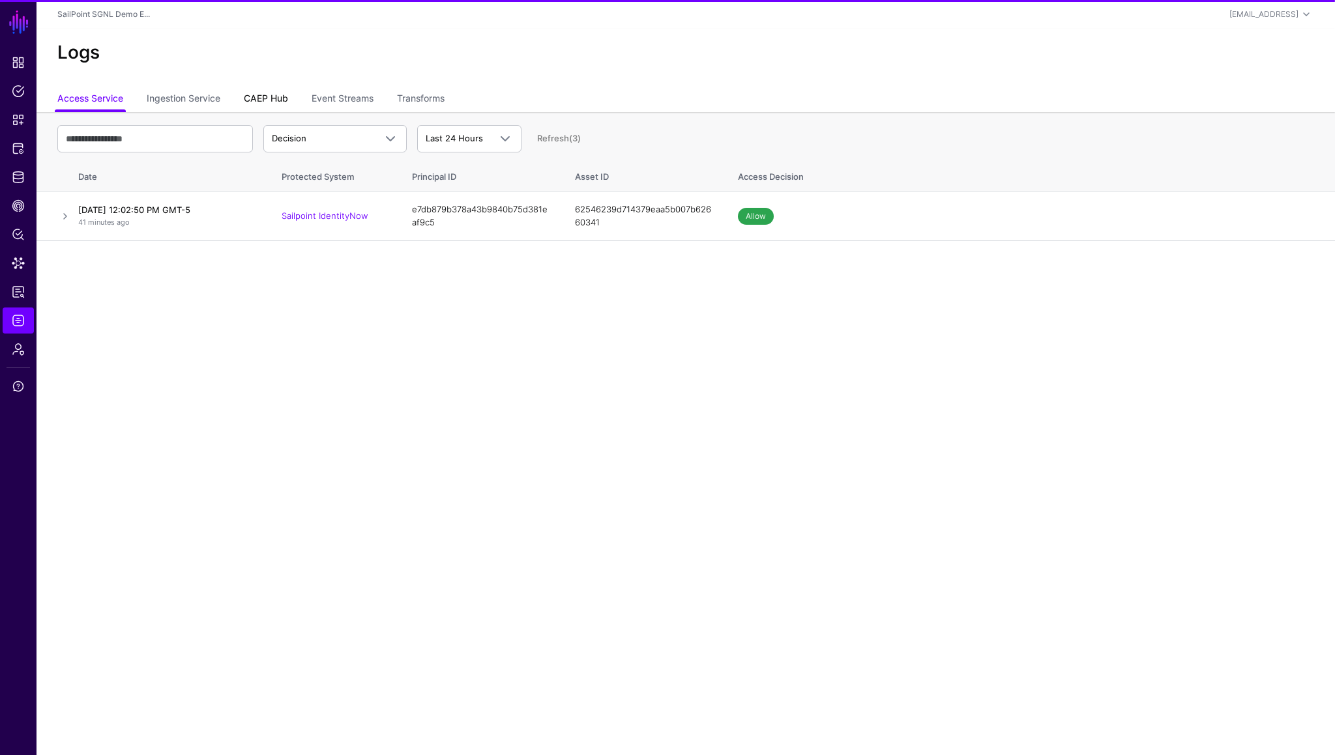
click at [277, 103] on link "CAEP Hub" at bounding box center [266, 99] width 44 height 25
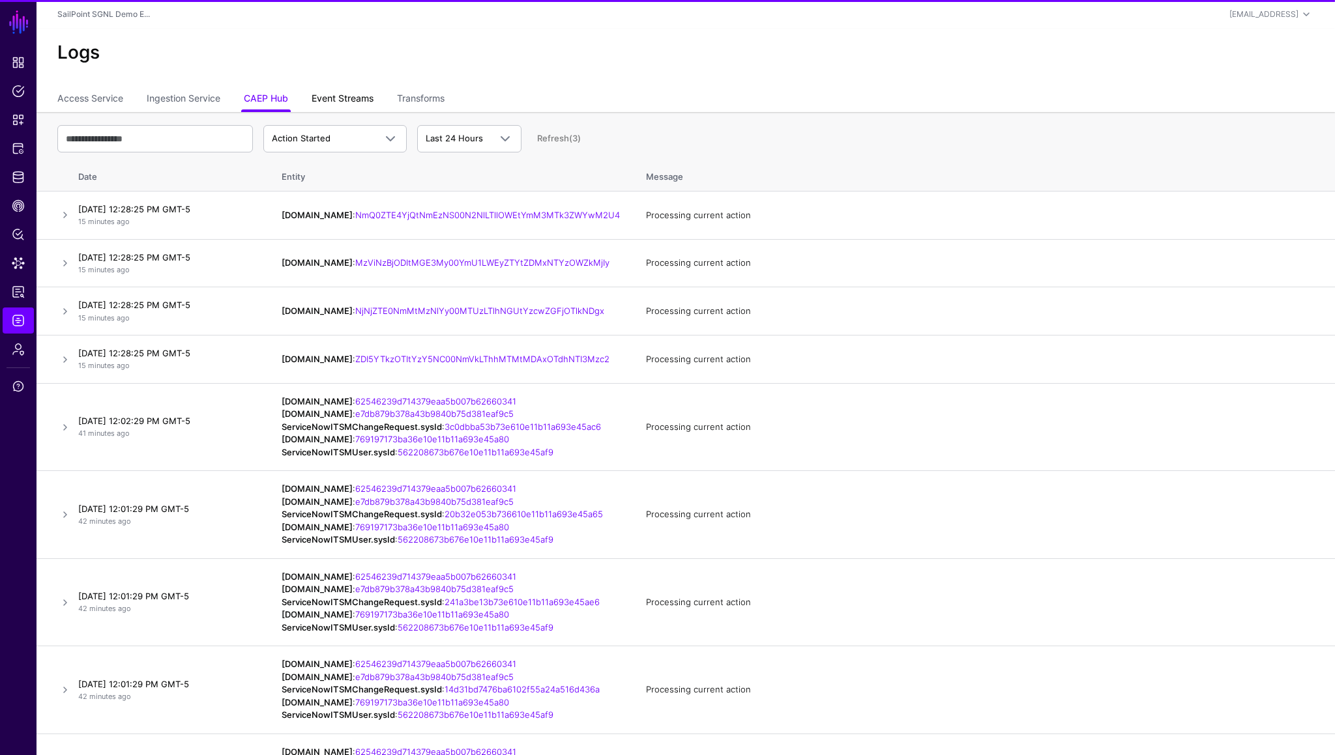
click at [347, 102] on link "Event Streams" at bounding box center [343, 99] width 62 height 25
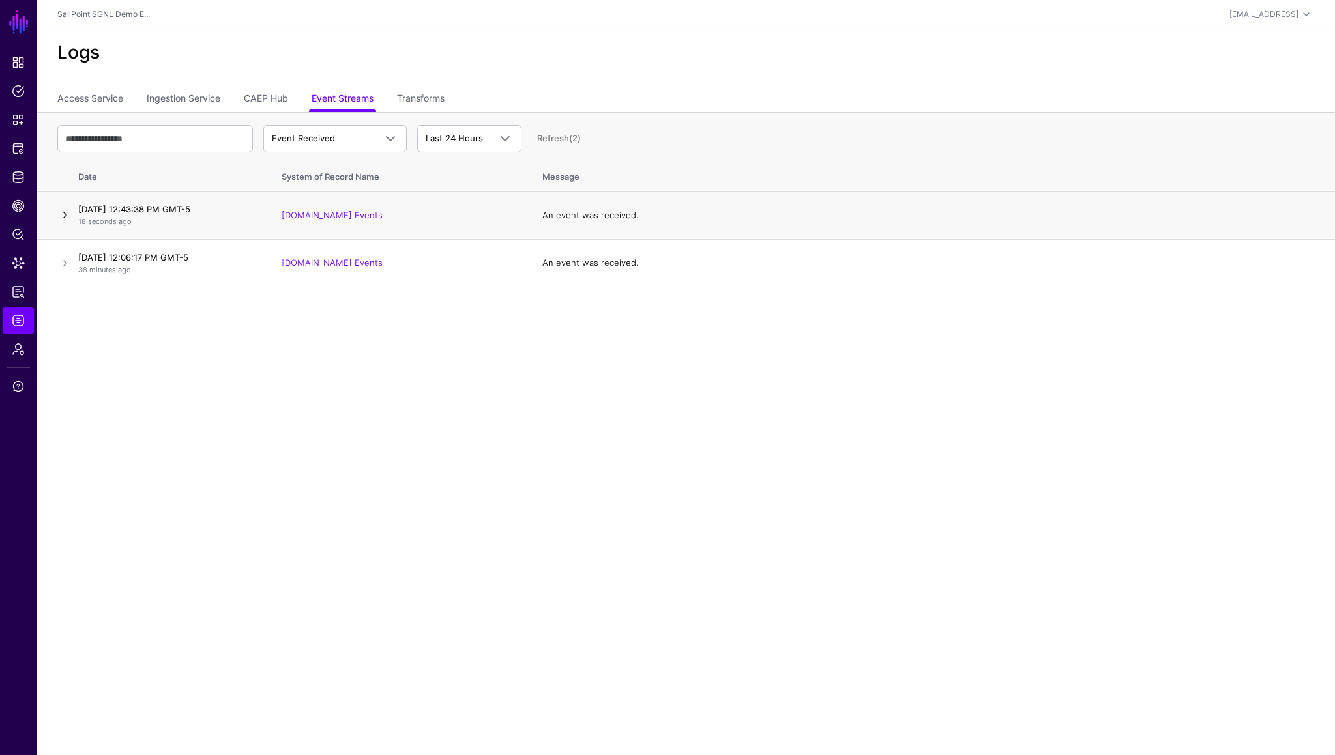
click at [60, 213] on link at bounding box center [65, 215] width 16 height 16
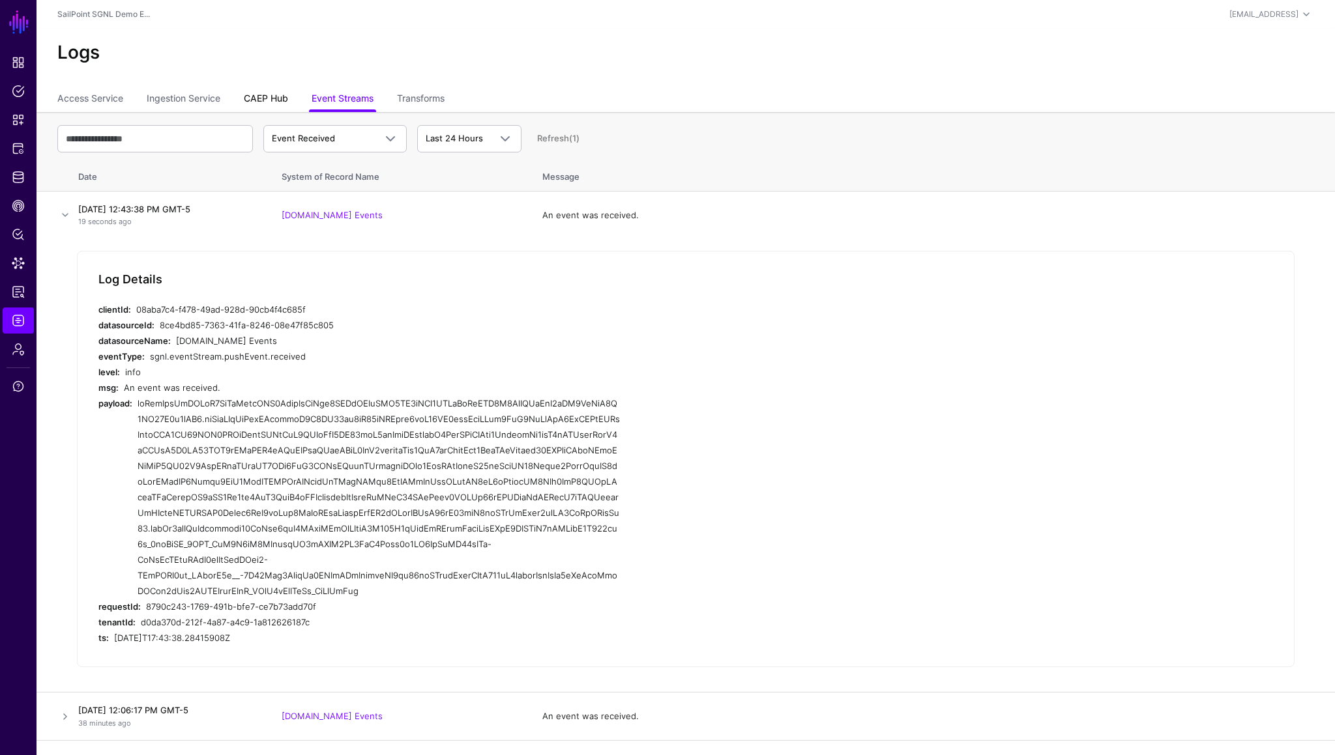
click at [252, 90] on link "CAEP Hub" at bounding box center [266, 99] width 44 height 25
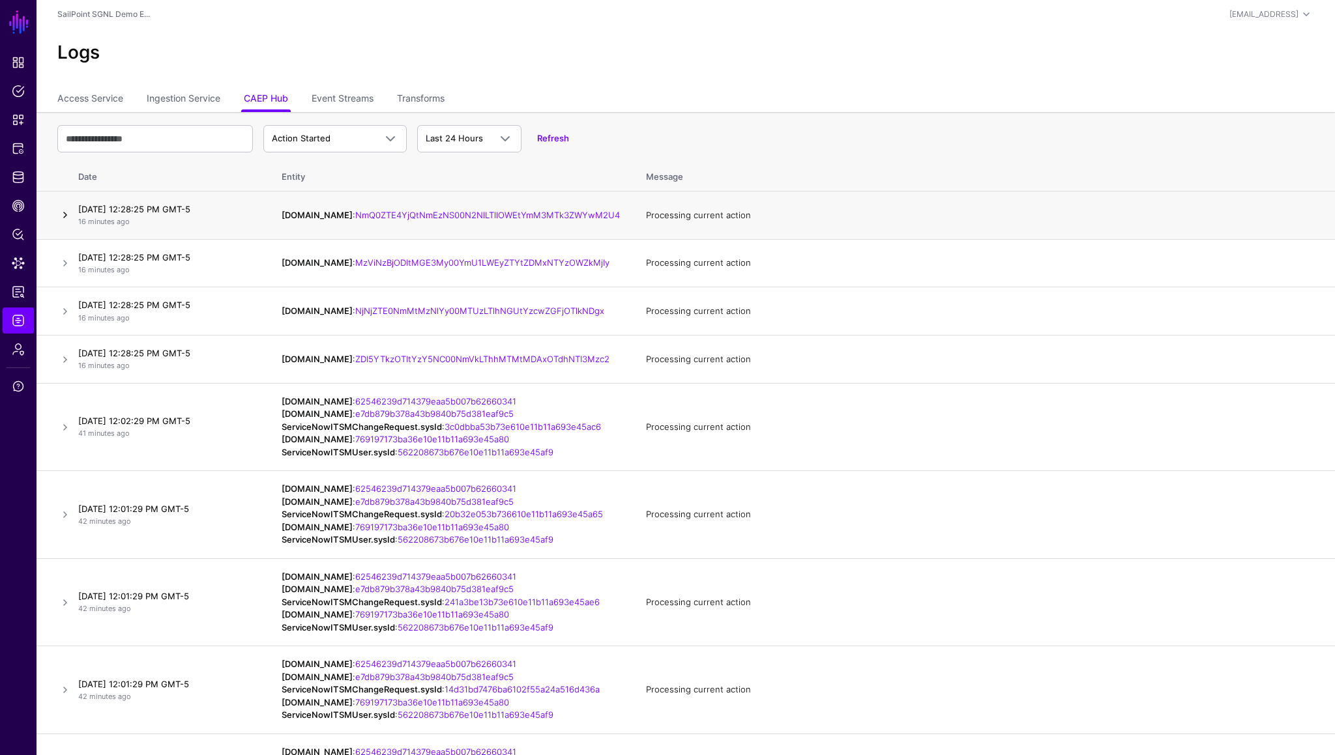
click at [66, 216] on link at bounding box center [65, 215] width 16 height 16
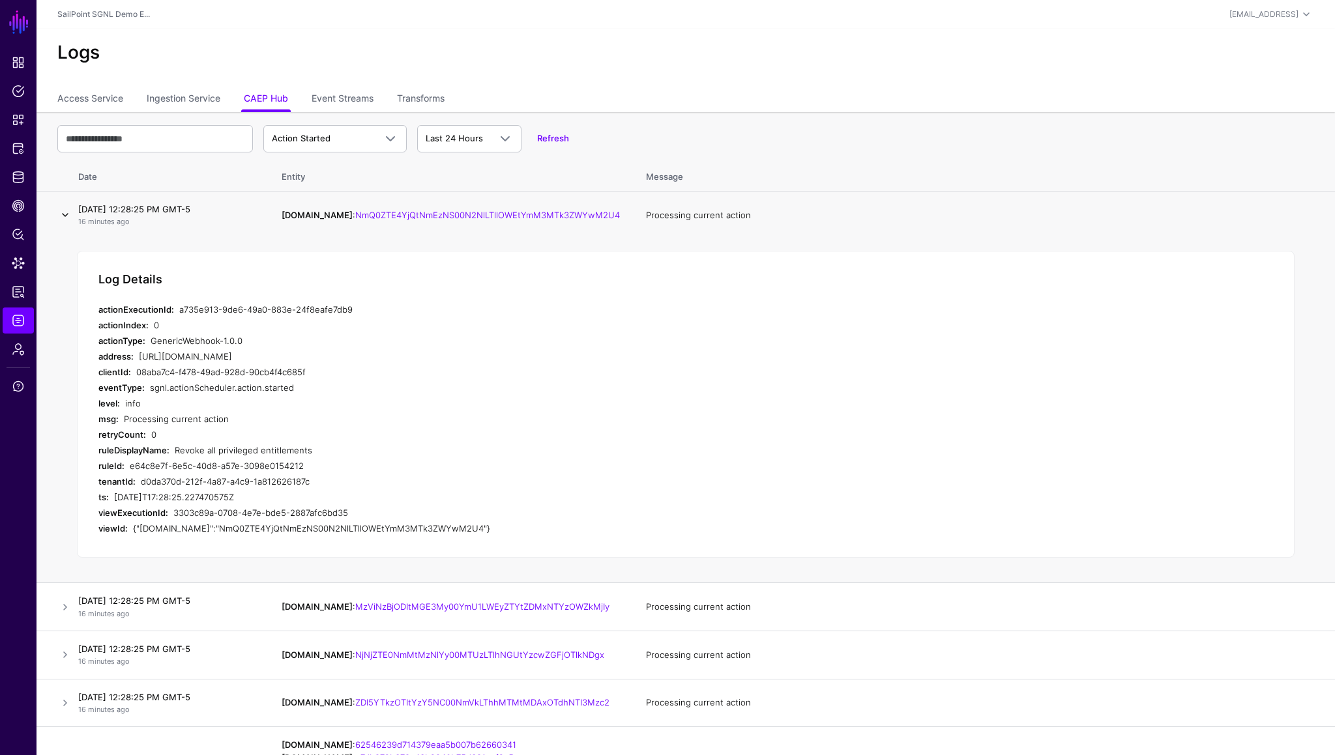
click at [66, 217] on link at bounding box center [65, 215] width 16 height 16
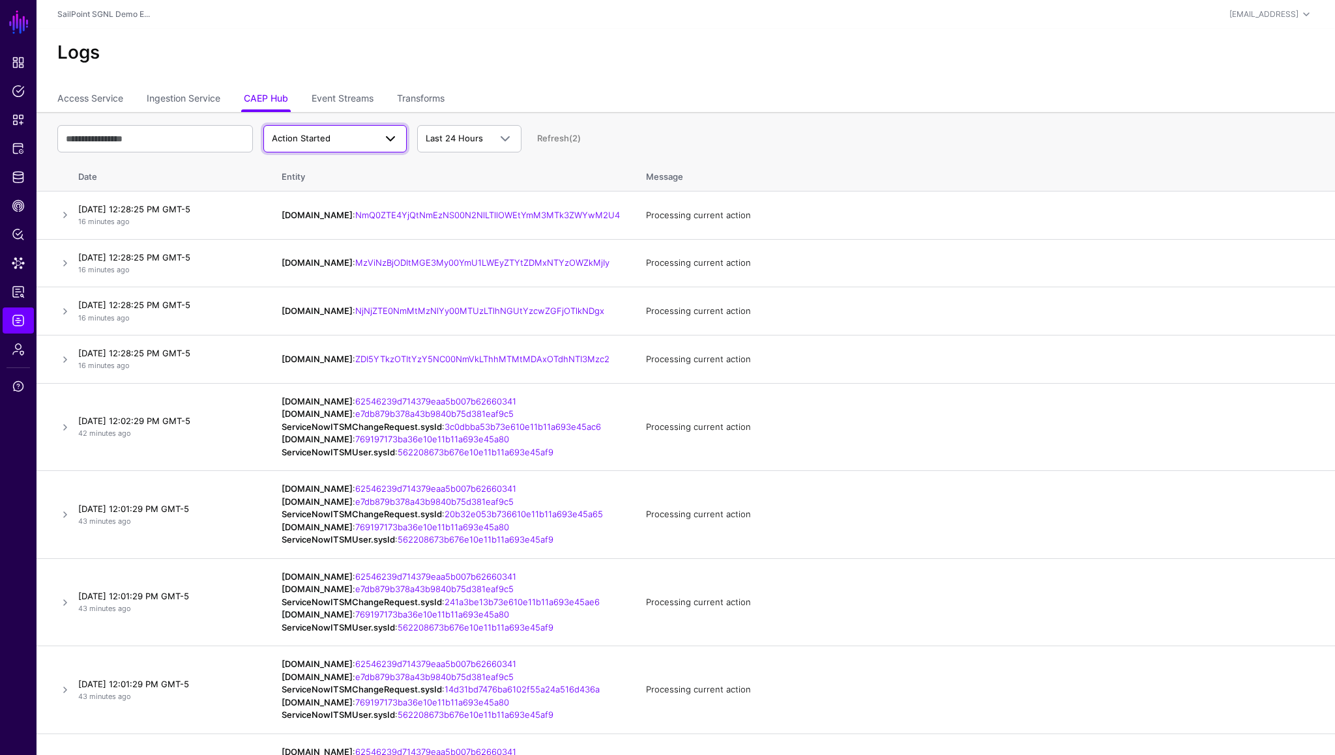
click at [363, 141] on span "Action Started" at bounding box center [323, 138] width 103 height 13
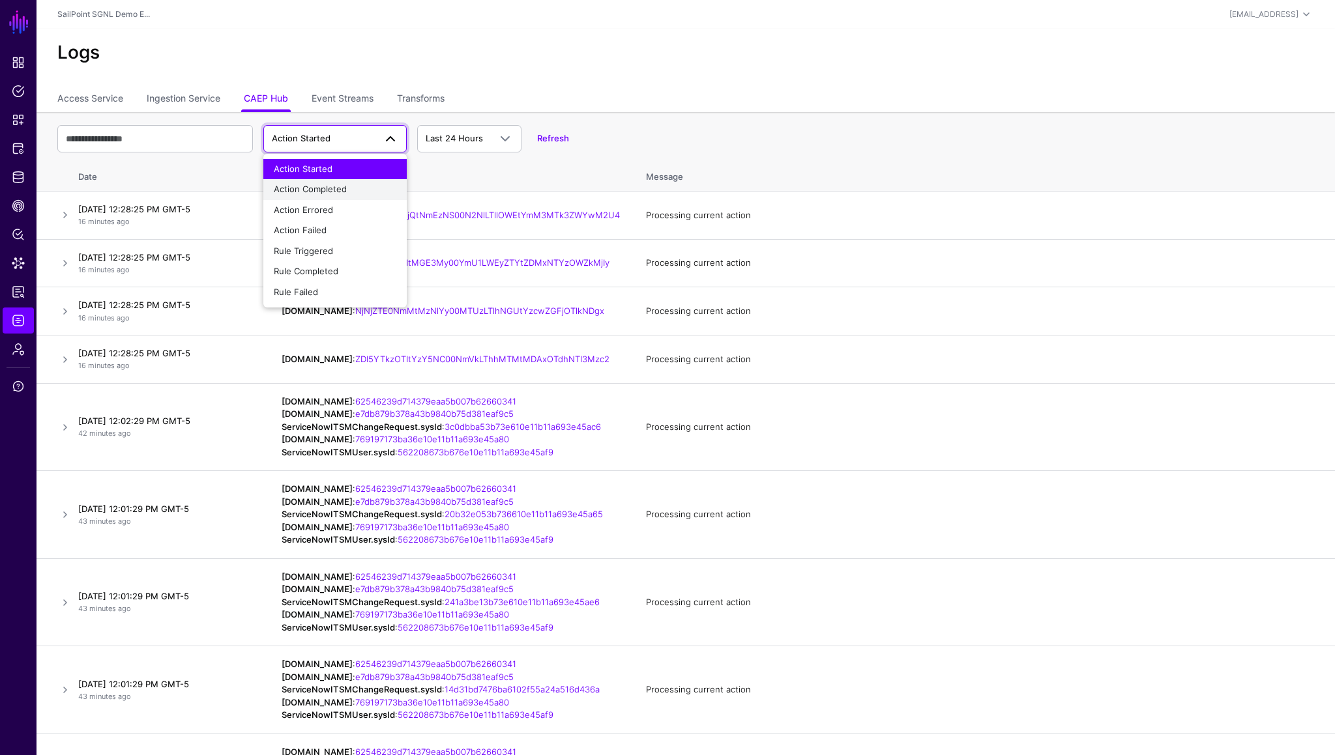
click at [338, 190] on span "Action Completed" at bounding box center [310, 189] width 73 height 10
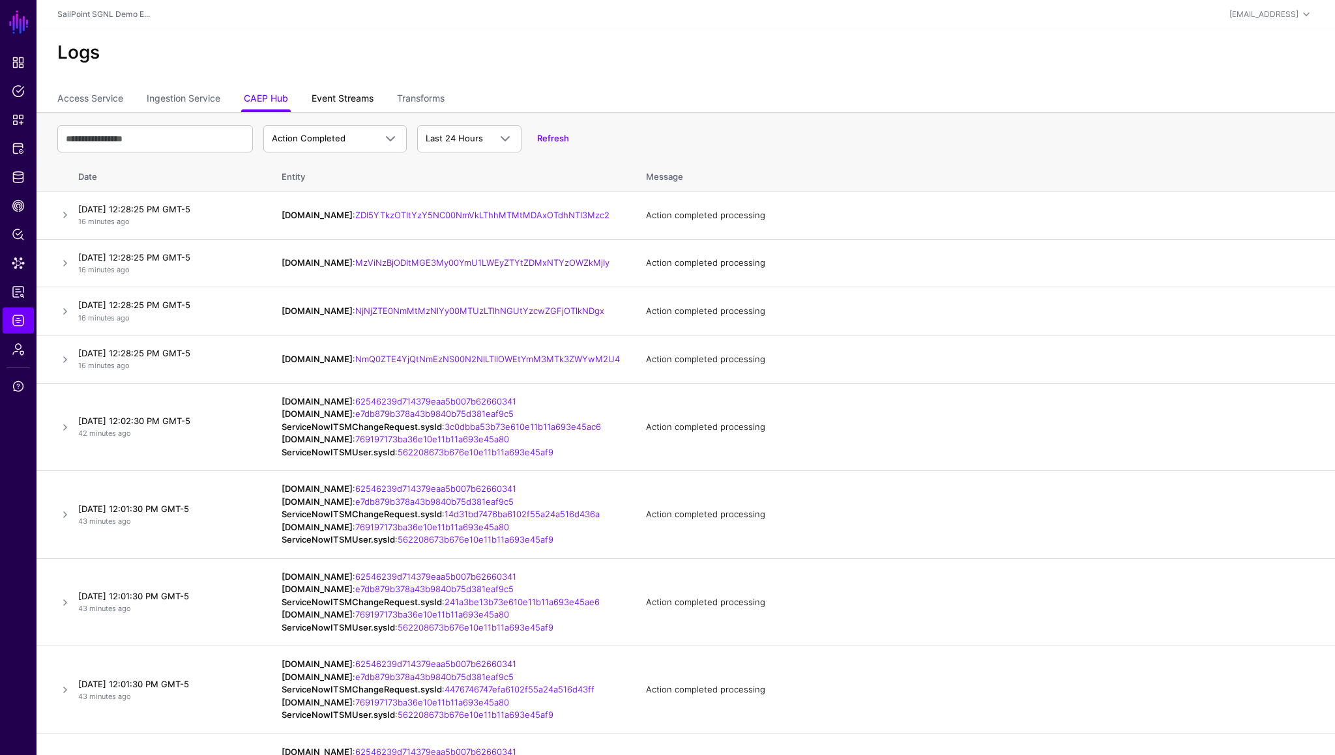
click at [360, 106] on link "Event Streams" at bounding box center [343, 99] width 62 height 25
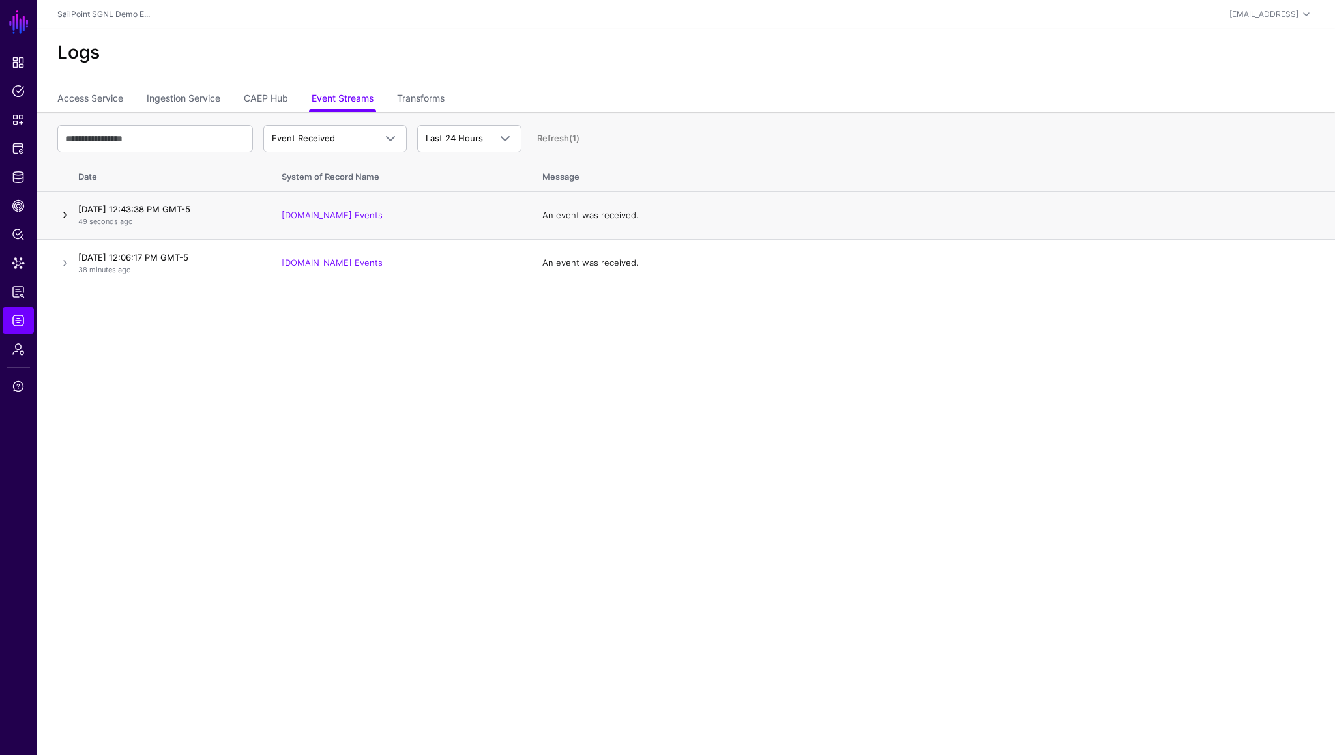
click at [61, 216] on link at bounding box center [65, 215] width 16 height 16
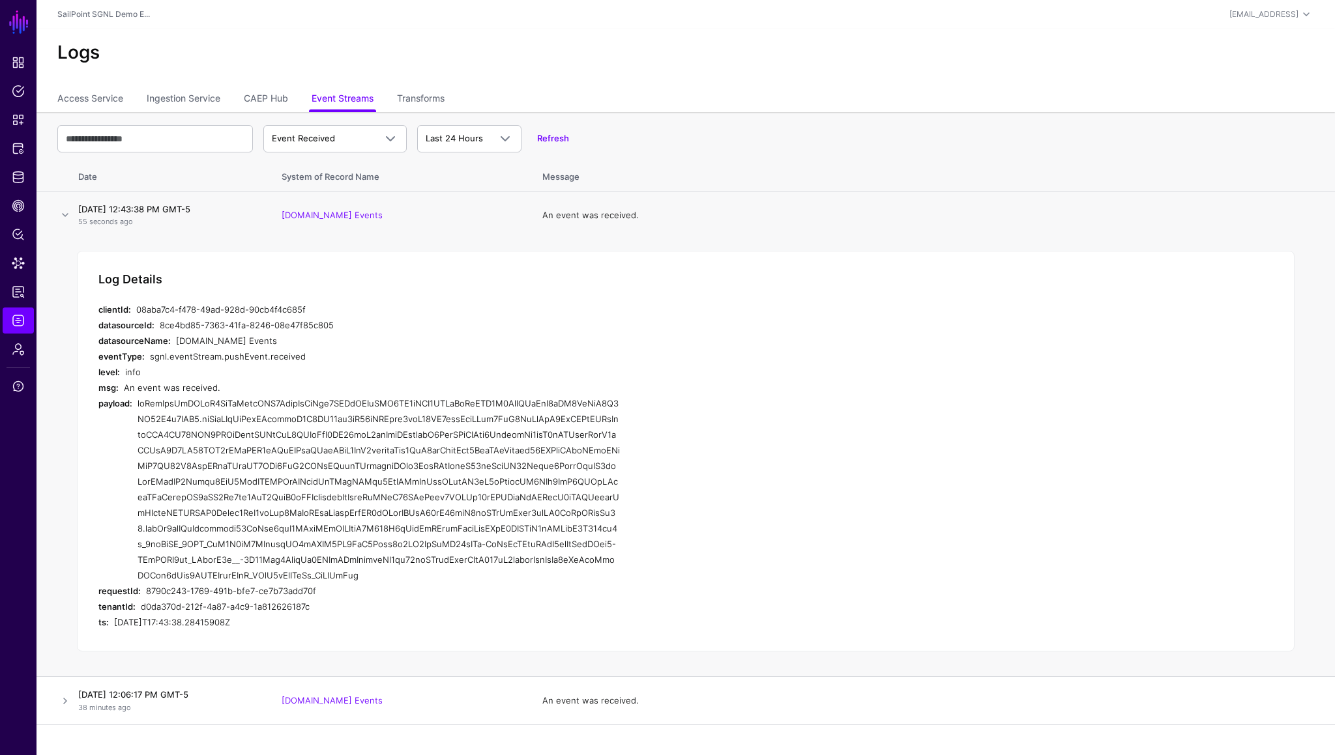
drag, startPoint x: 138, startPoint y: 403, endPoint x: 411, endPoint y: 589, distance: 329.9
click at [411, 583] on div at bounding box center [379, 490] width 482 height 188
click at [596, 560] on div at bounding box center [379, 490] width 482 height 188
click at [475, 304] on div "08aba7c4-f478-49ad-928d-90cb4f4c685f" at bounding box center [378, 310] width 484 height 16
drag, startPoint x: 138, startPoint y: 407, endPoint x: 387, endPoint y: 585, distance: 306.4
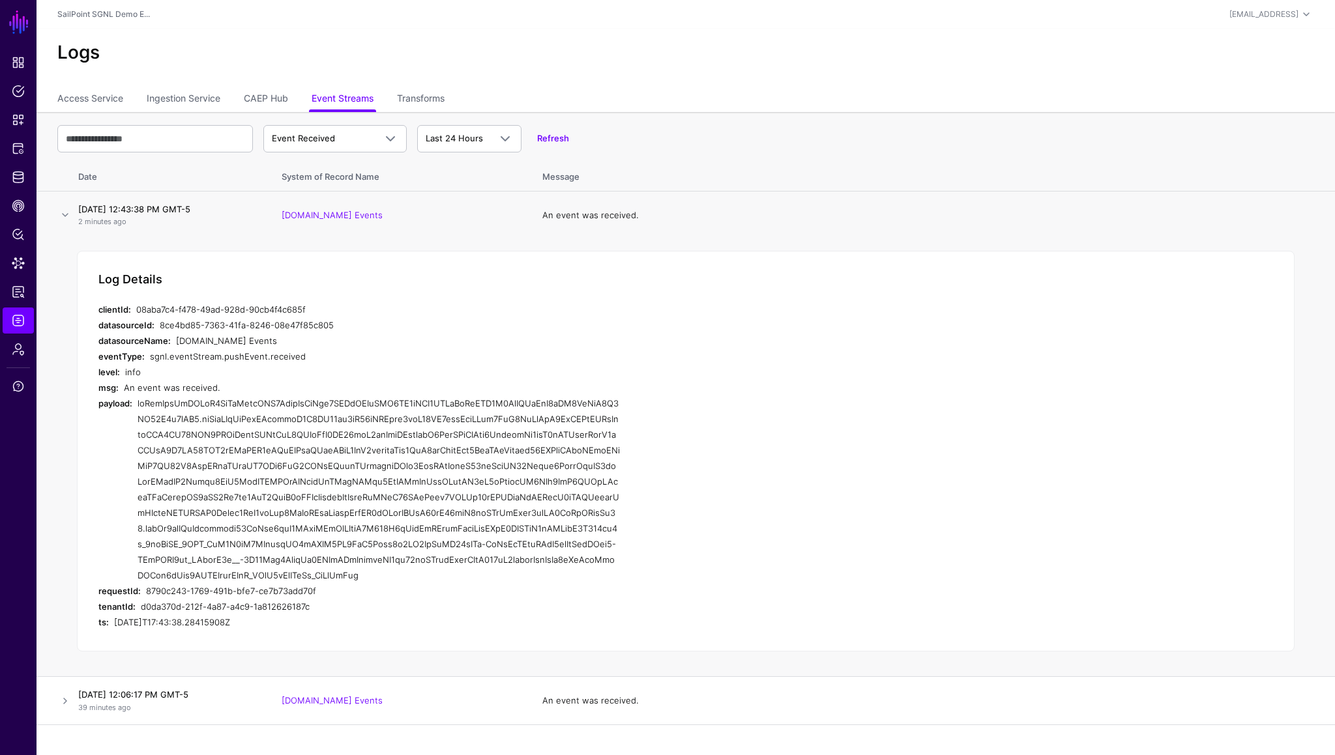
click at [387, 583] on div at bounding box center [379, 490] width 482 height 188
copy div "eyJhbGciOiJSUzI1NiIsImtpZCI6IjllMjJlMjc2LWQzYTQtNGE2OS1hZDA4LWQyNmNmNWI0Y2ExOSI…"
click at [18, 206] on span "CAEP Hub" at bounding box center [18, 205] width 13 height 13
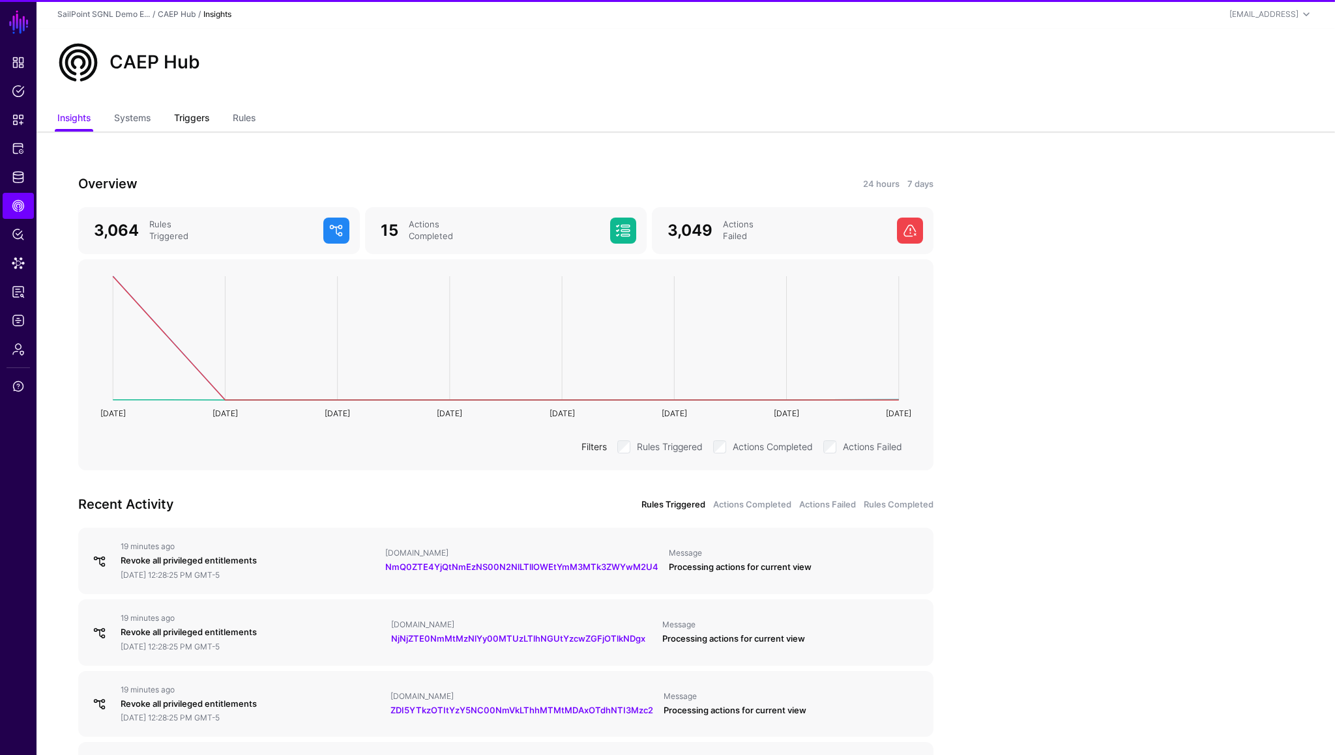
click at [186, 123] on link "Triggers" at bounding box center [191, 119] width 35 height 25
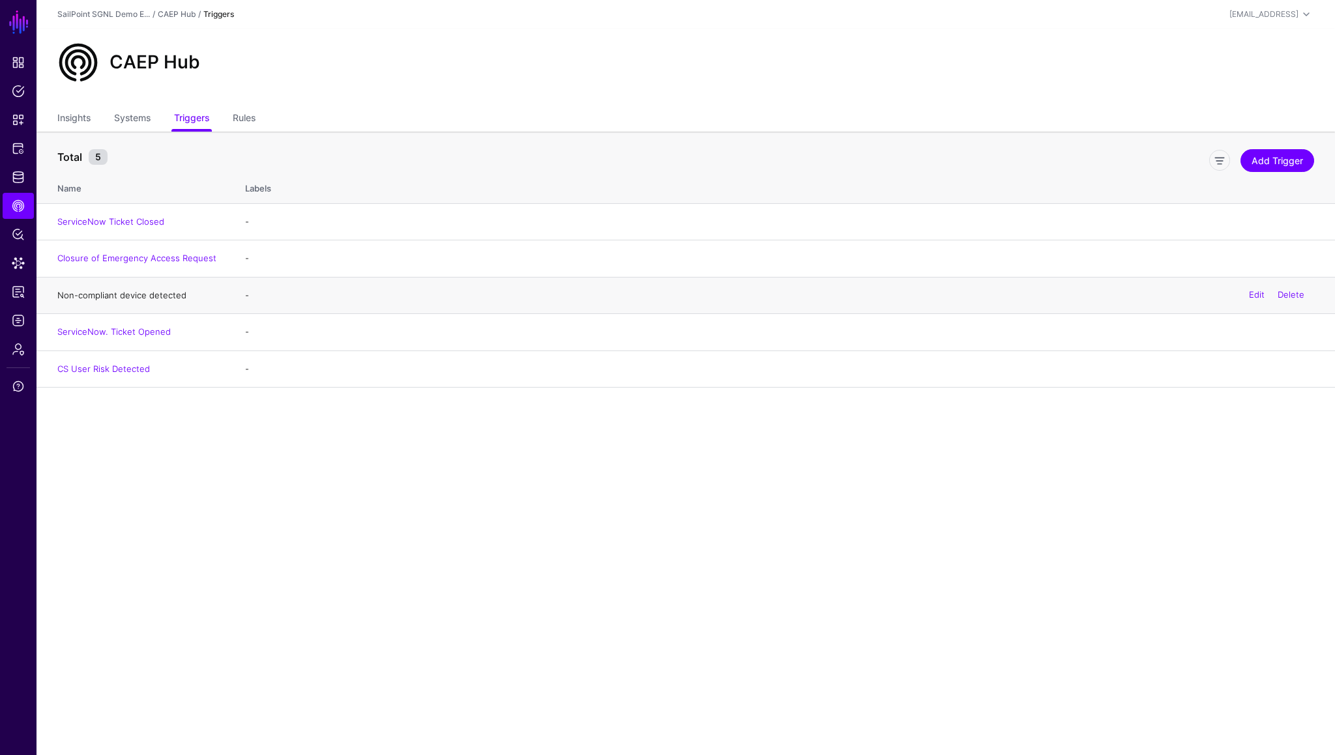
click at [126, 297] on link "Non-compliant device detected" at bounding box center [121, 295] width 129 height 10
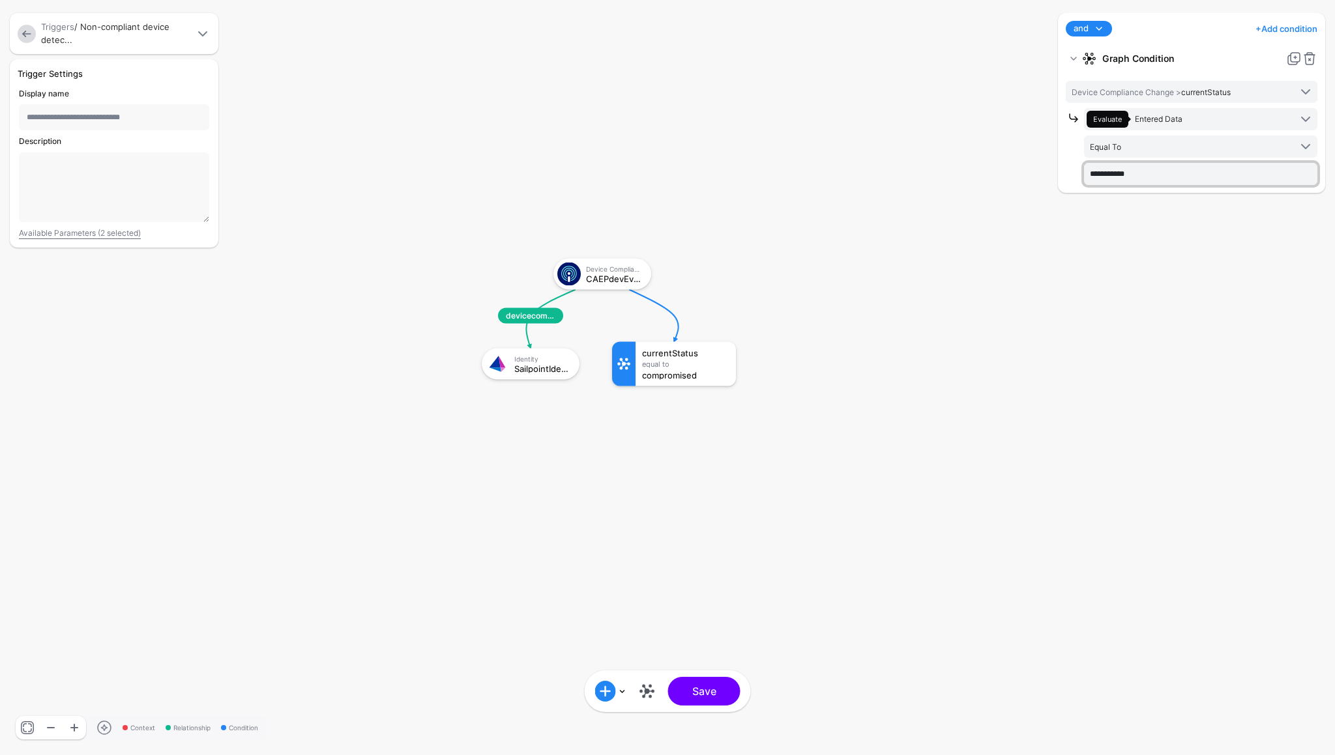
click at [1154, 173] on input "**********" at bounding box center [1200, 174] width 233 height 22
type input "**********"
click at [1172, 255] on div "and and not or + Add condition Add Condition Graph Condition Time Condition Add…" at bounding box center [1192, 377] width 274 height 729
click at [705, 695] on button "Save" at bounding box center [704, 691] width 72 height 29
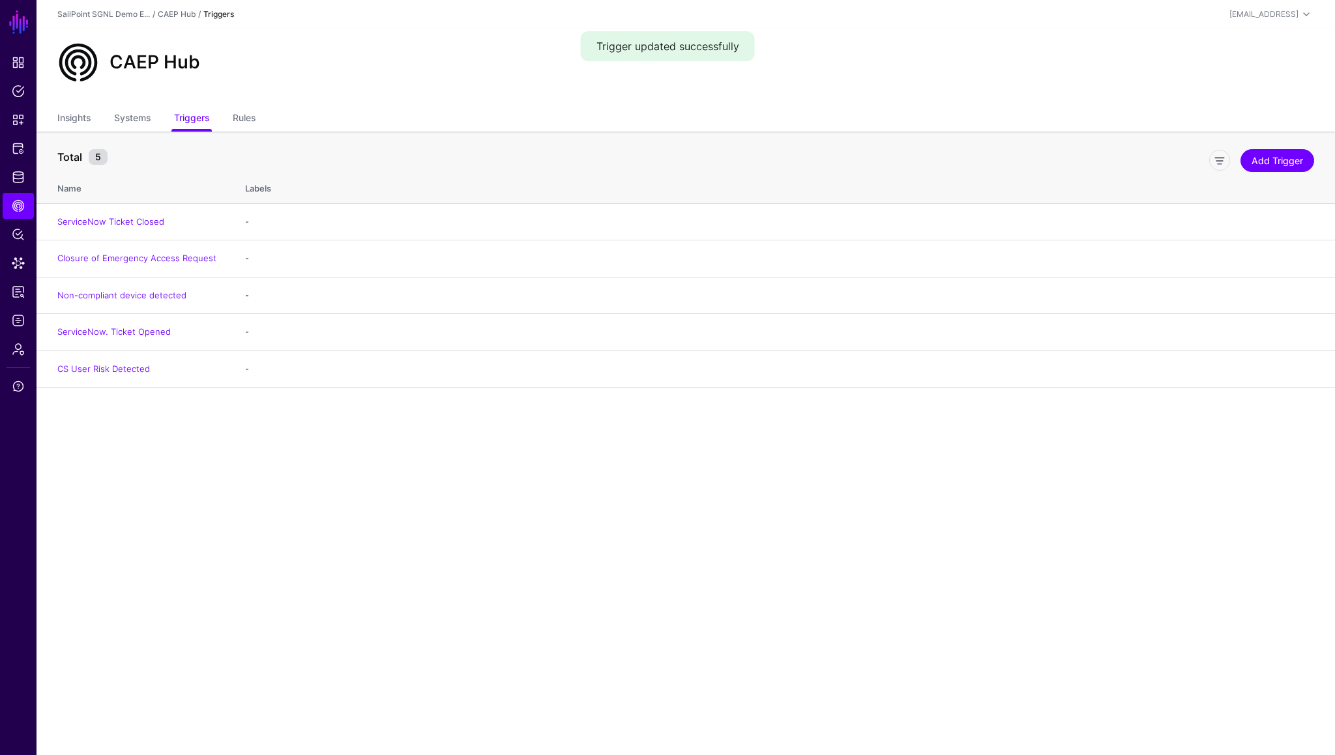
click at [1086, 89] on div "CAEP Hub" at bounding box center [685, 68] width 1298 height 78
click at [18, 325] on span "Logs" at bounding box center [18, 320] width 13 height 13
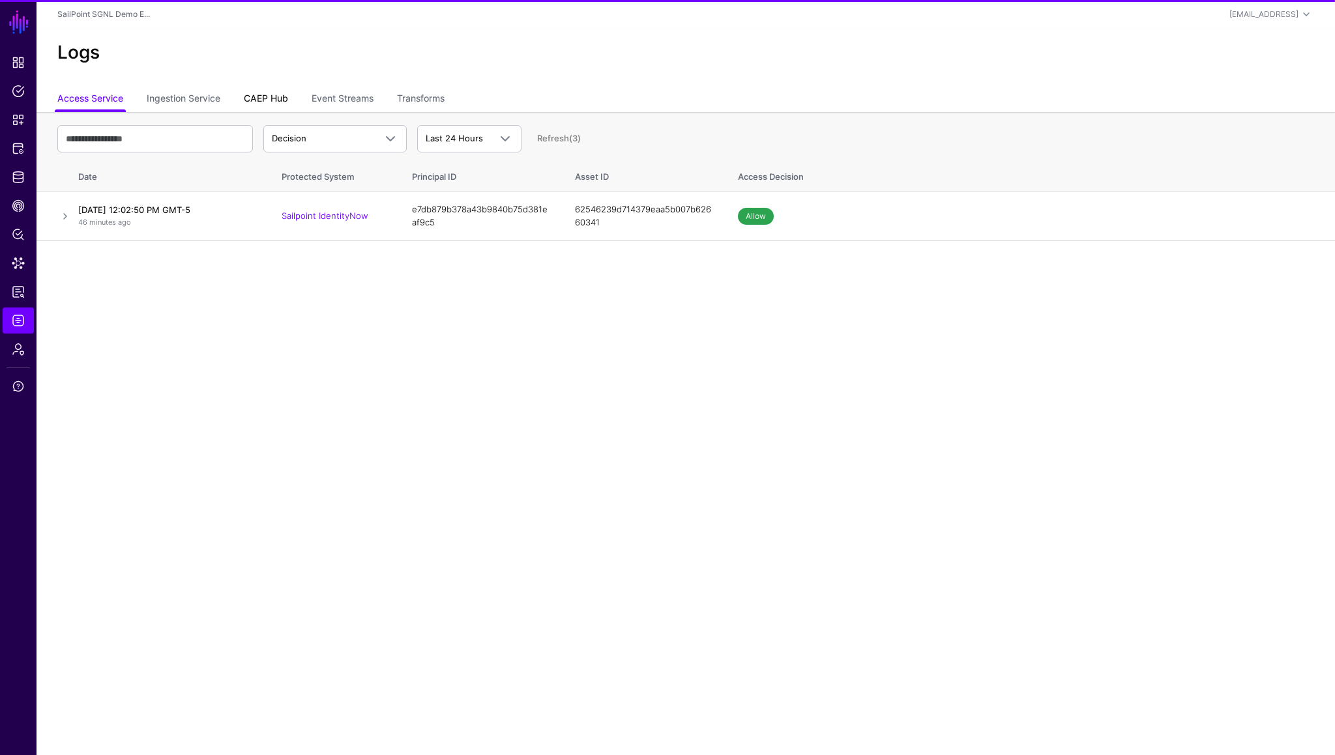
click at [267, 101] on link "CAEP Hub" at bounding box center [266, 99] width 44 height 25
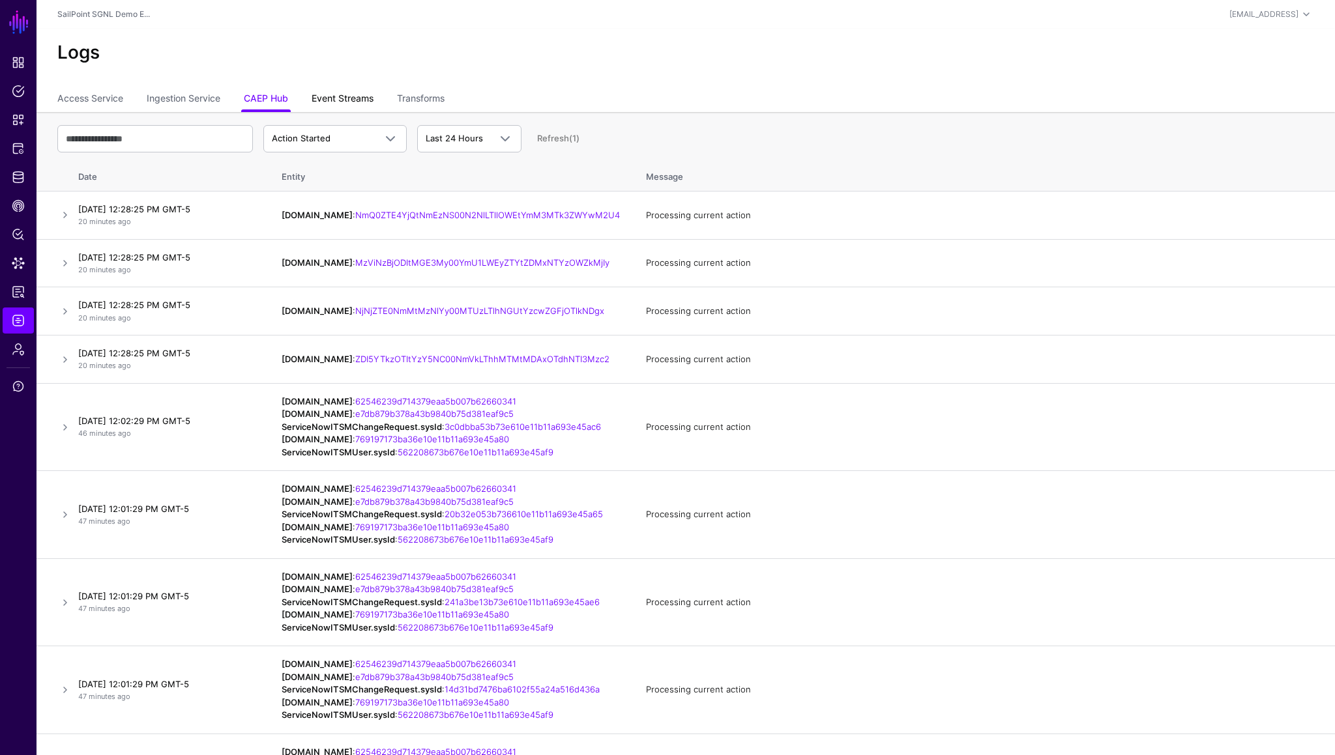
click at [338, 105] on link "Event Streams" at bounding box center [343, 99] width 62 height 25
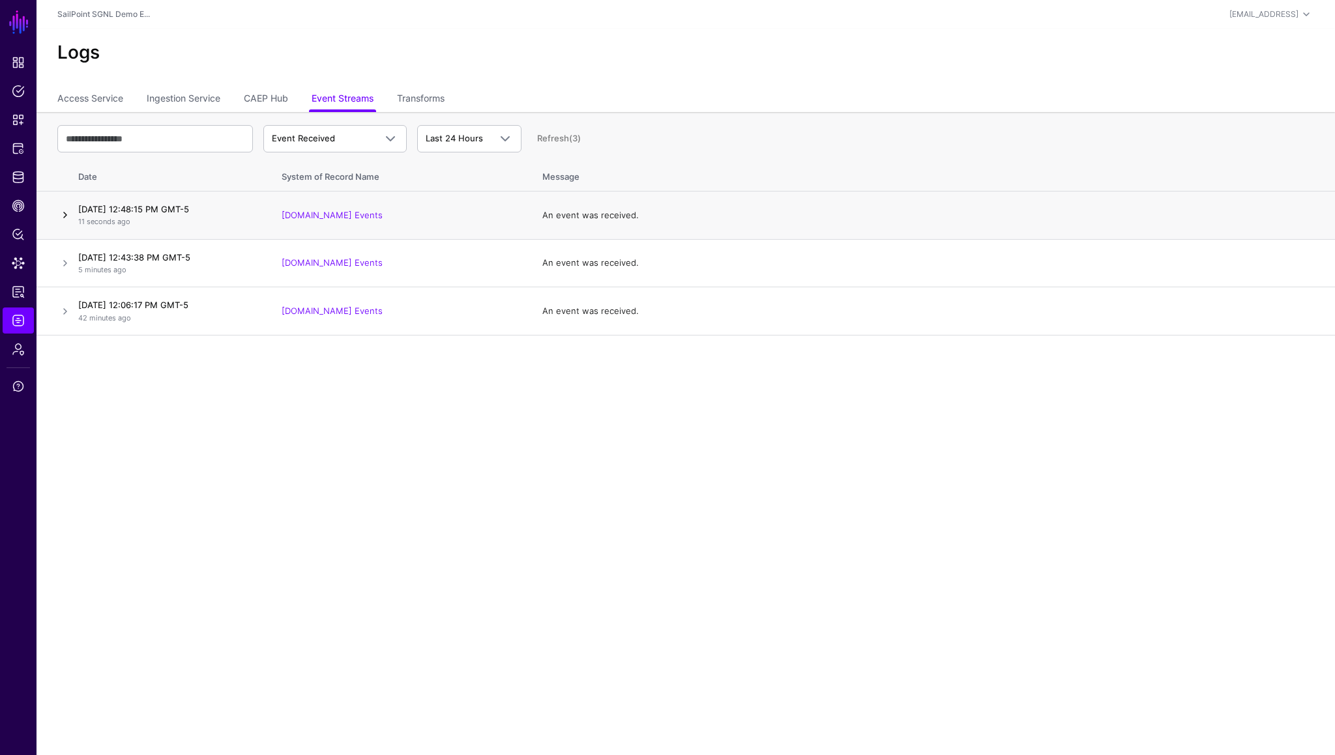
click at [61, 216] on link at bounding box center [65, 215] width 16 height 16
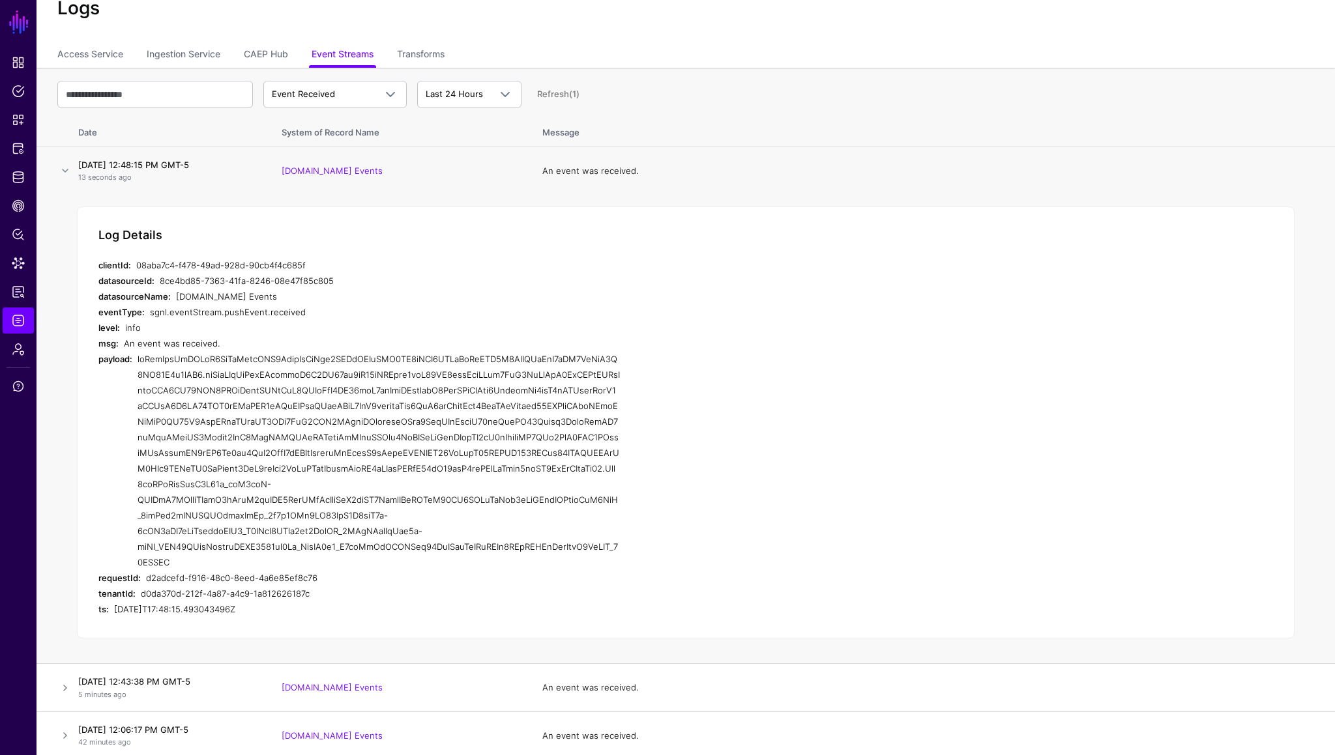
scroll to position [50, 0]
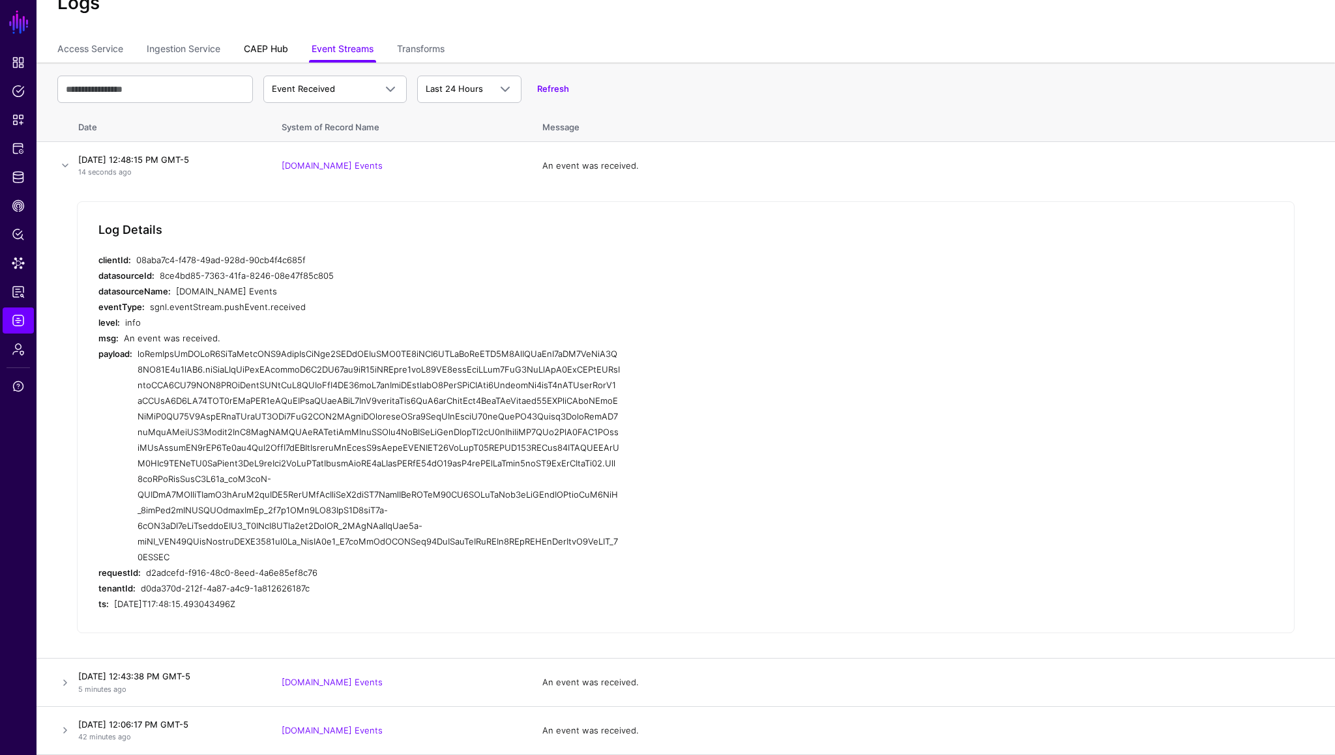
click at [266, 51] on link "CAEP Hub" at bounding box center [266, 50] width 44 height 25
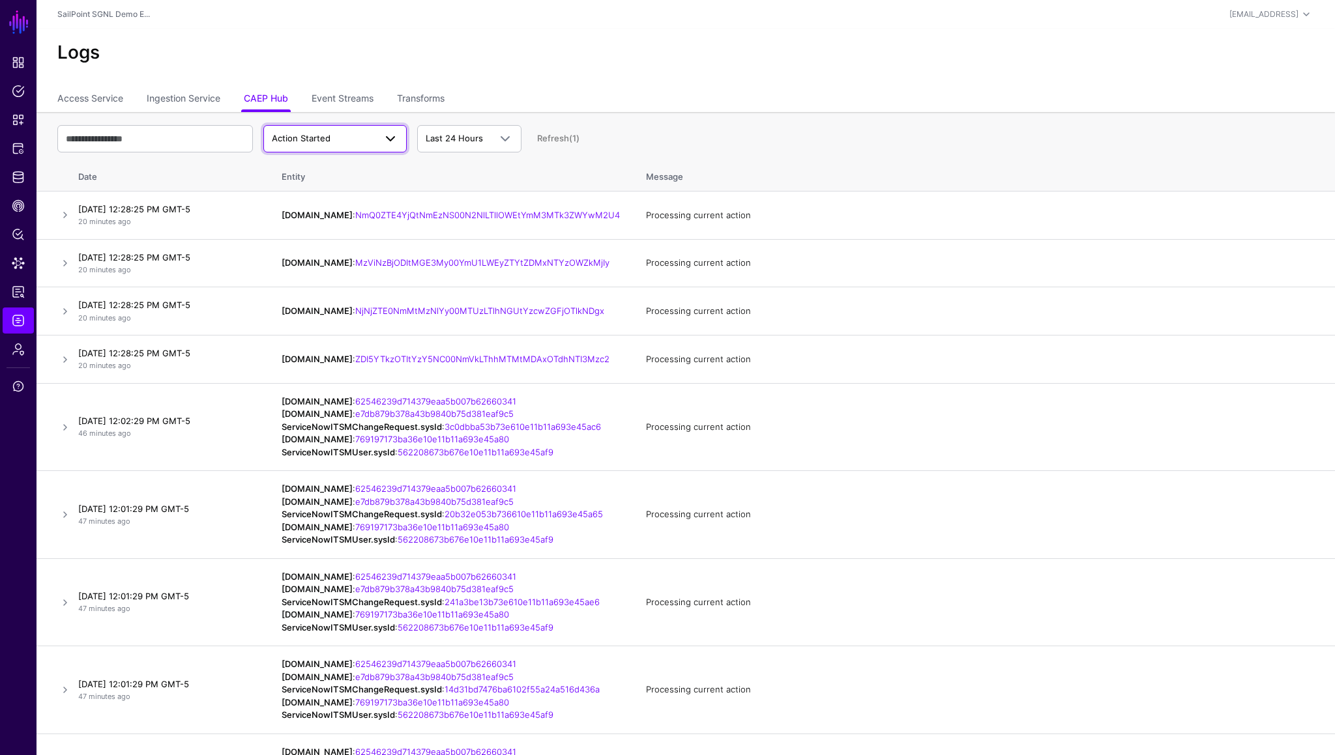
click at [325, 140] on span "Action Started" at bounding box center [301, 138] width 59 height 10
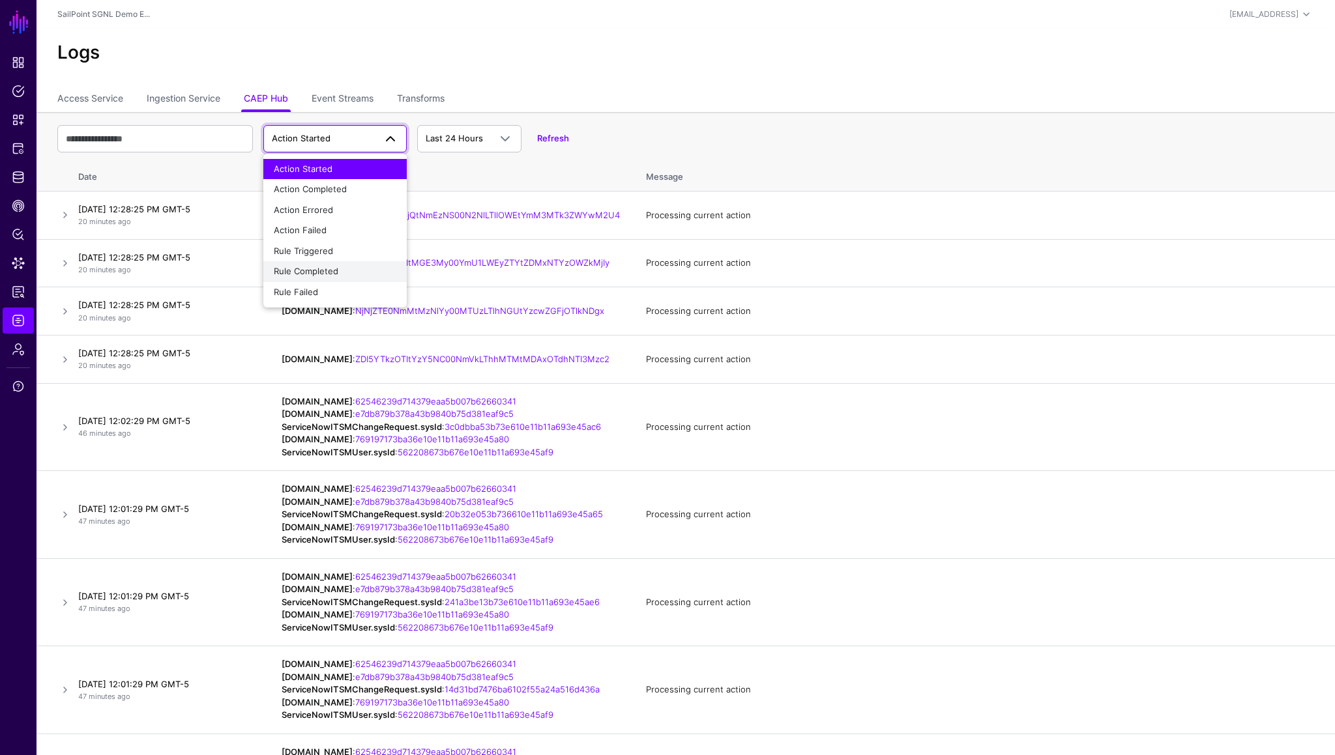
click at [330, 276] on span "Rule Completed" at bounding box center [306, 271] width 65 height 10
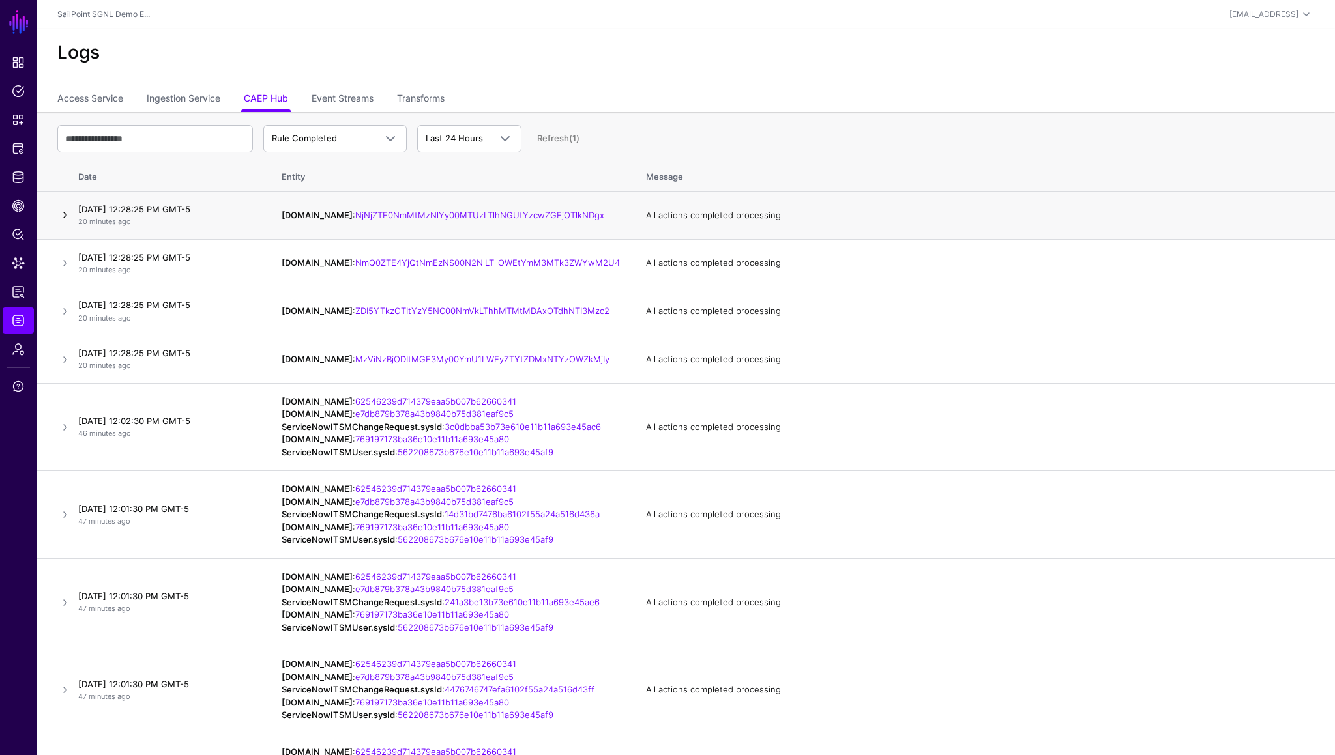
click at [62, 213] on link at bounding box center [65, 215] width 16 height 16
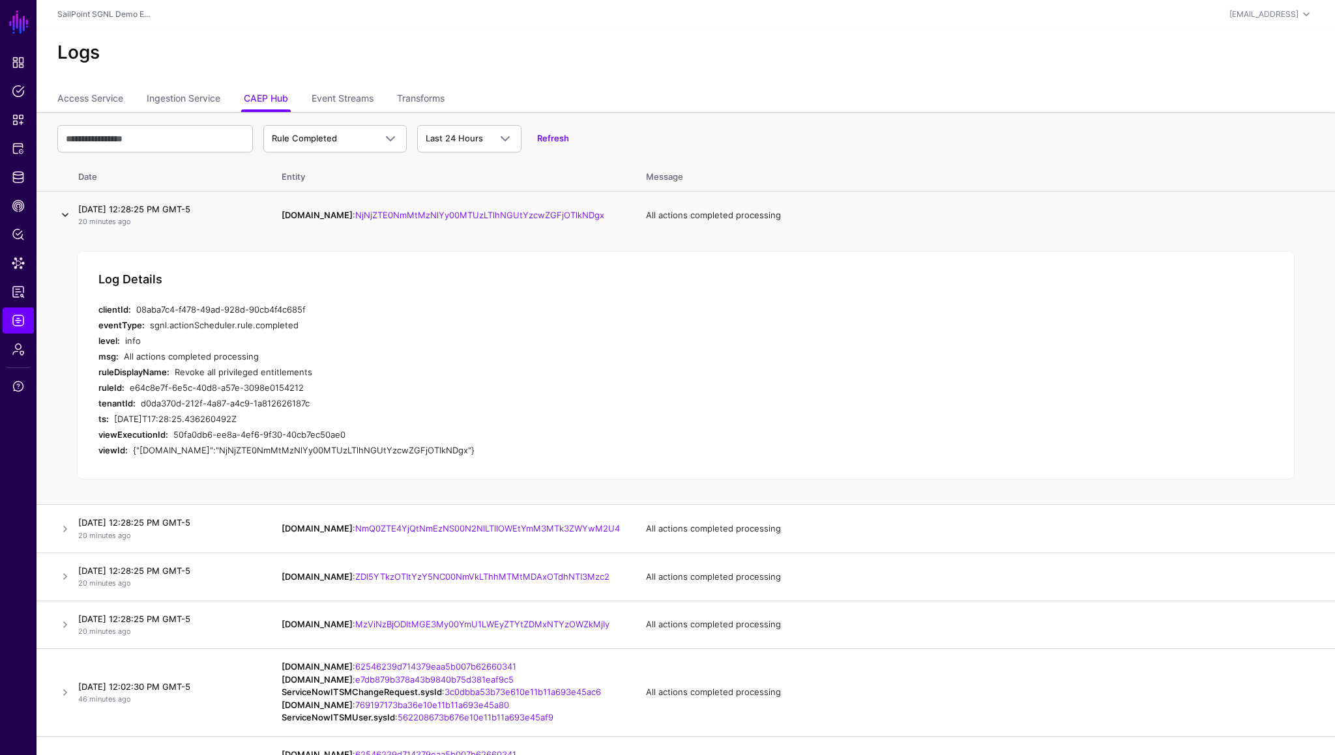
click at [62, 213] on link at bounding box center [65, 215] width 16 height 16
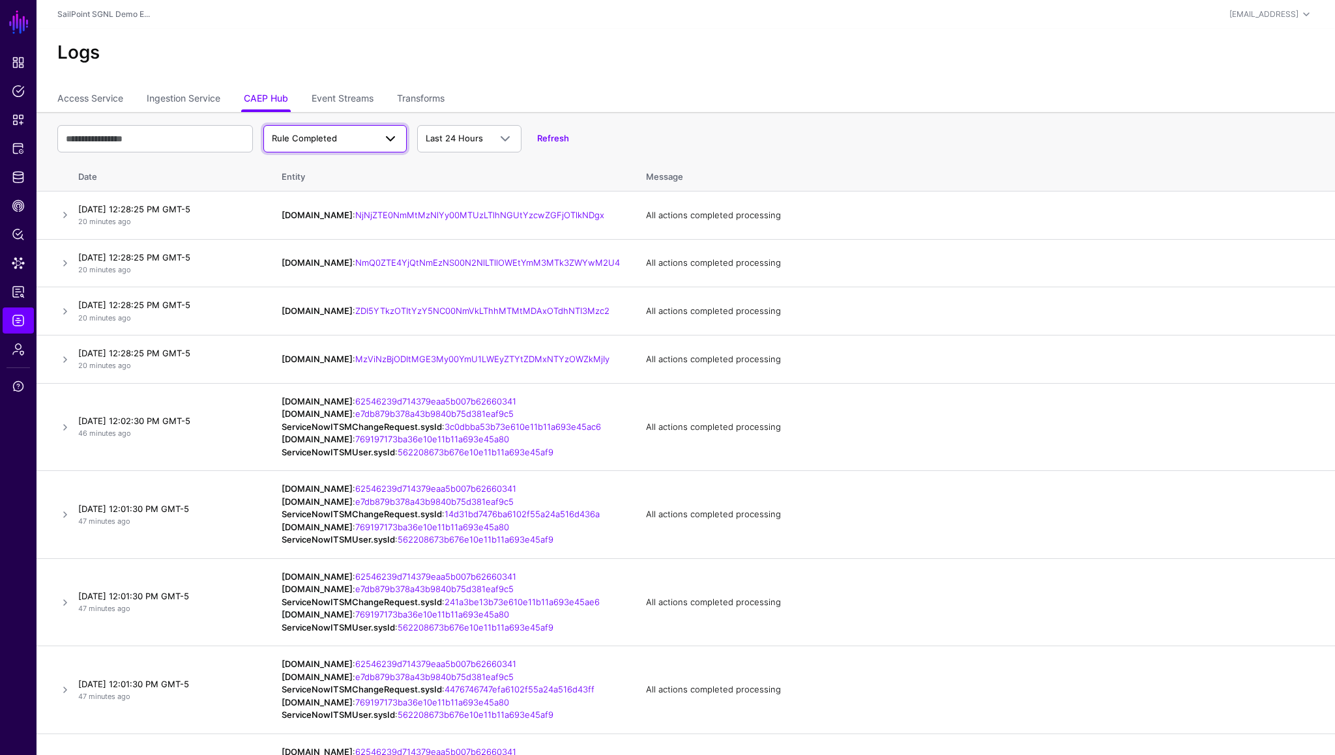
click at [336, 149] on link "Rule Completed" at bounding box center [334, 138] width 143 height 27
click at [315, 253] on span "Rule Triggered" at bounding box center [303, 251] width 59 height 10
click at [338, 104] on link "Event Streams" at bounding box center [343, 99] width 62 height 25
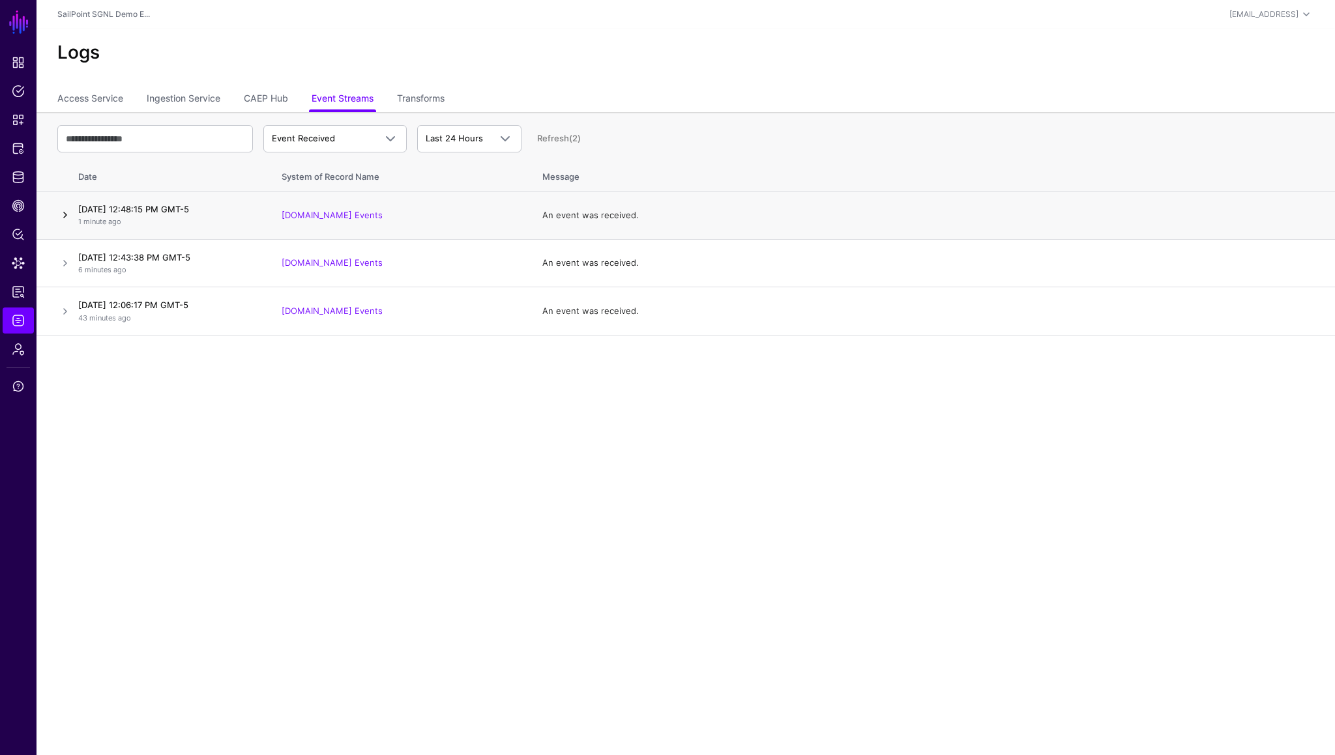
click at [62, 216] on link at bounding box center [65, 215] width 16 height 16
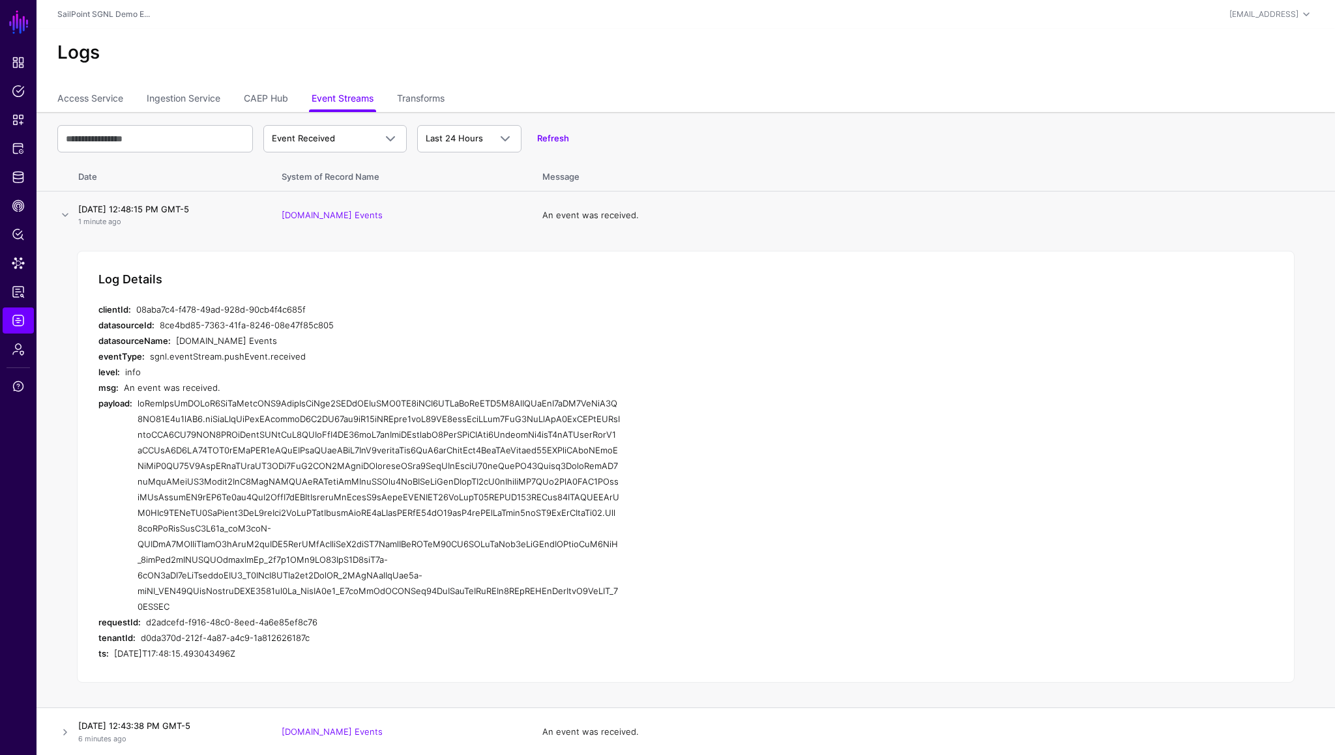
drag, startPoint x: 140, startPoint y: 405, endPoint x: 205, endPoint y: 602, distance: 207.1
click at [205, 602] on div at bounding box center [379, 505] width 482 height 219
copy div "eyJhbGciOiJSUzI1NiIsImtpZCI6IjllMjJlMjc2LWQzYTQtNGE2OS1hZDA4LWQyNmNmNWI0Y2ExOSI…"
click at [275, 102] on link "CAEP Hub" at bounding box center [266, 99] width 44 height 25
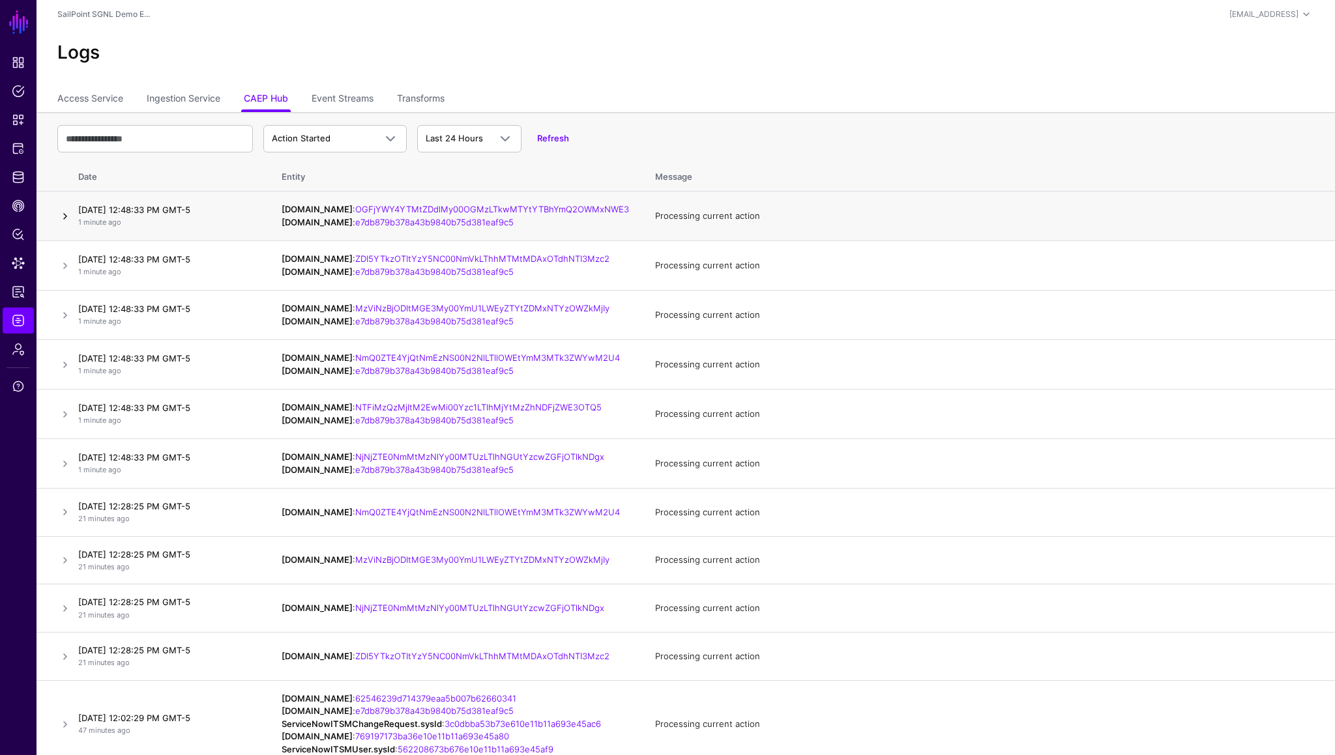
click at [64, 224] on link at bounding box center [65, 217] width 16 height 16
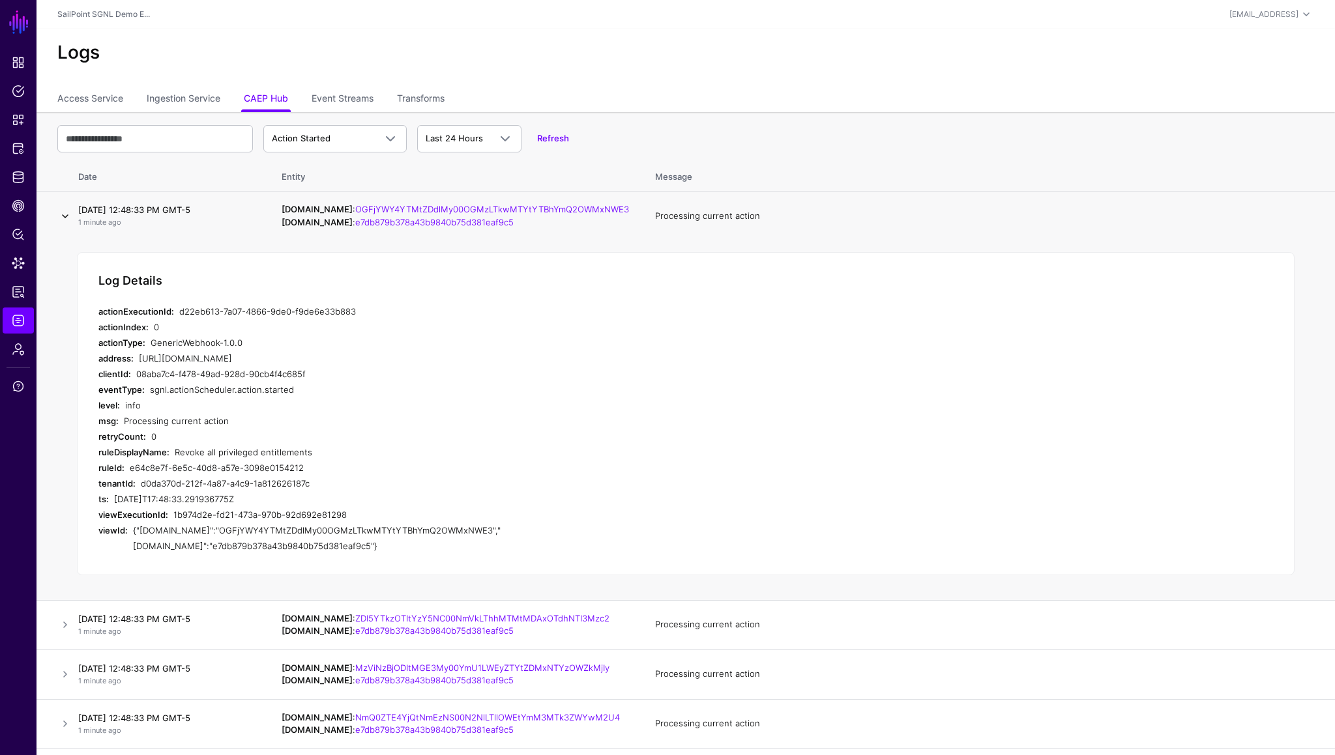
click at [64, 224] on link at bounding box center [65, 217] width 16 height 16
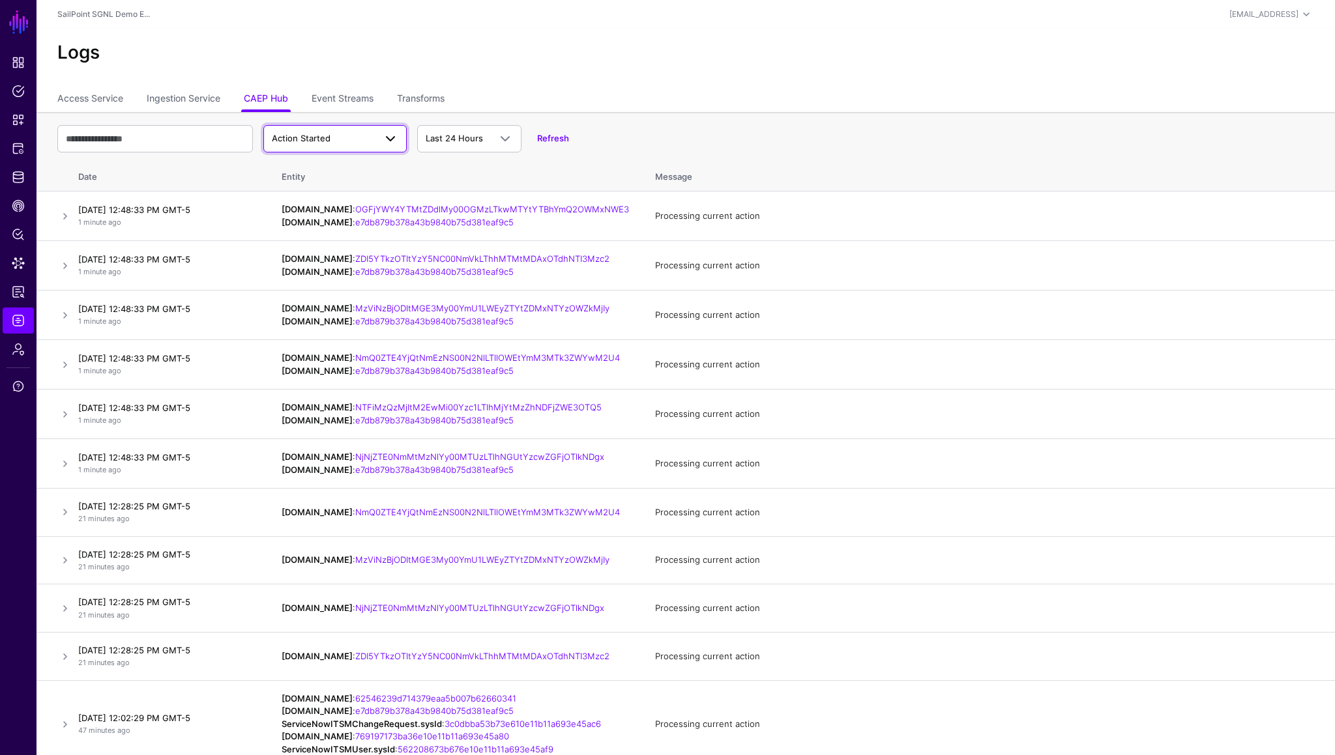
click at [357, 132] on span "Action Started" at bounding box center [323, 138] width 103 height 13
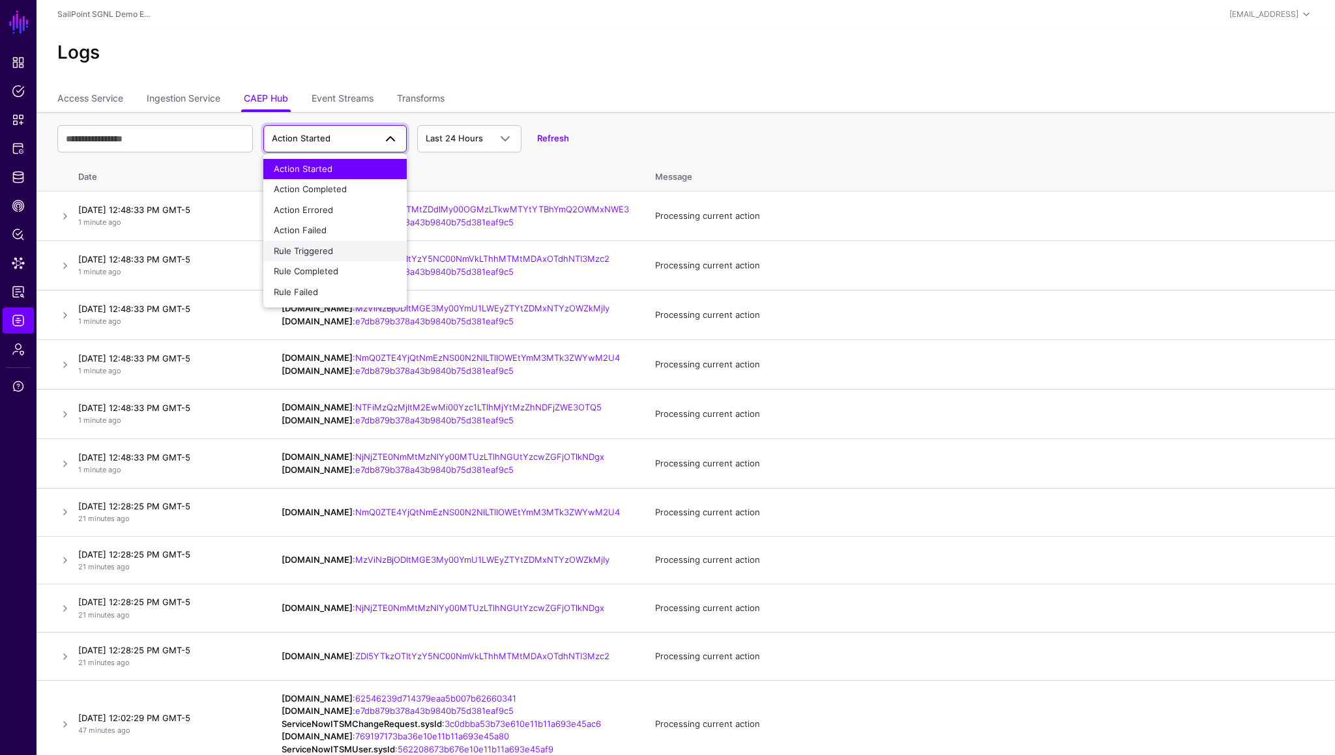
click at [316, 248] on span "Rule Triggered" at bounding box center [303, 251] width 59 height 10
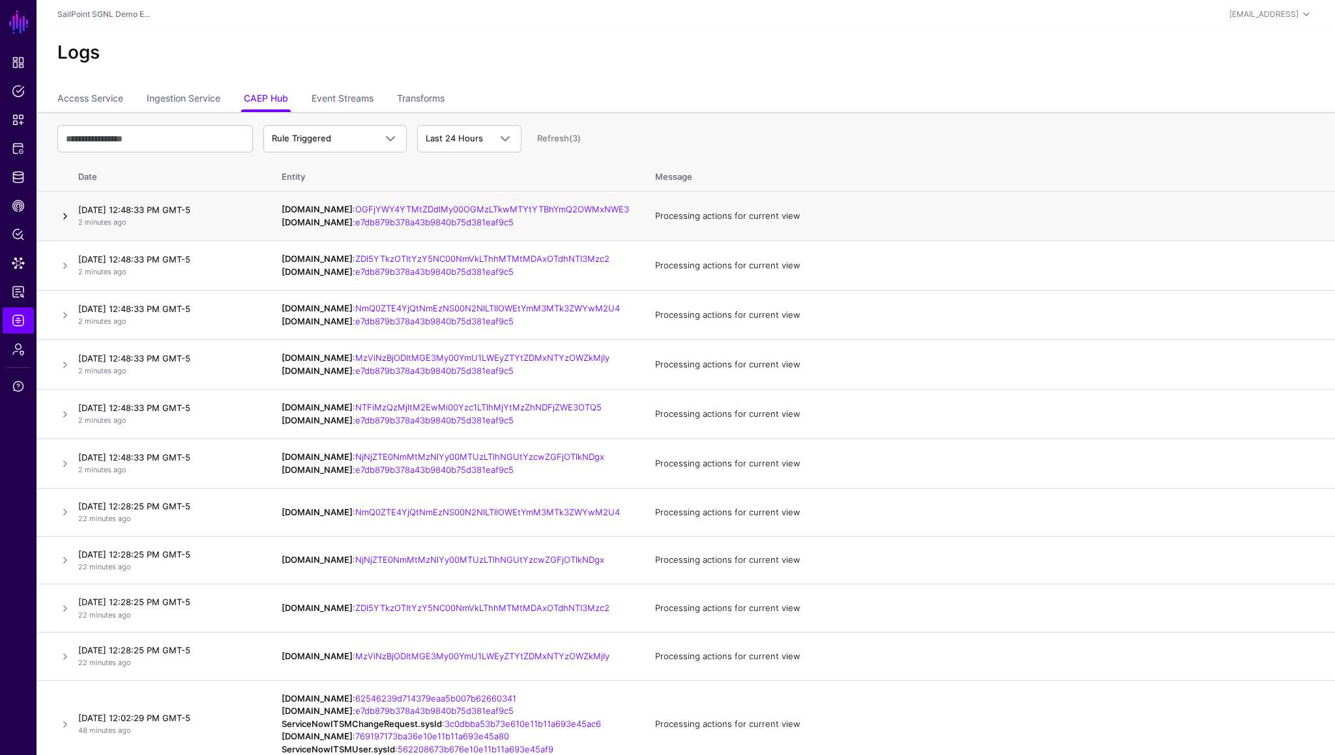
click at [64, 224] on link at bounding box center [65, 217] width 16 height 16
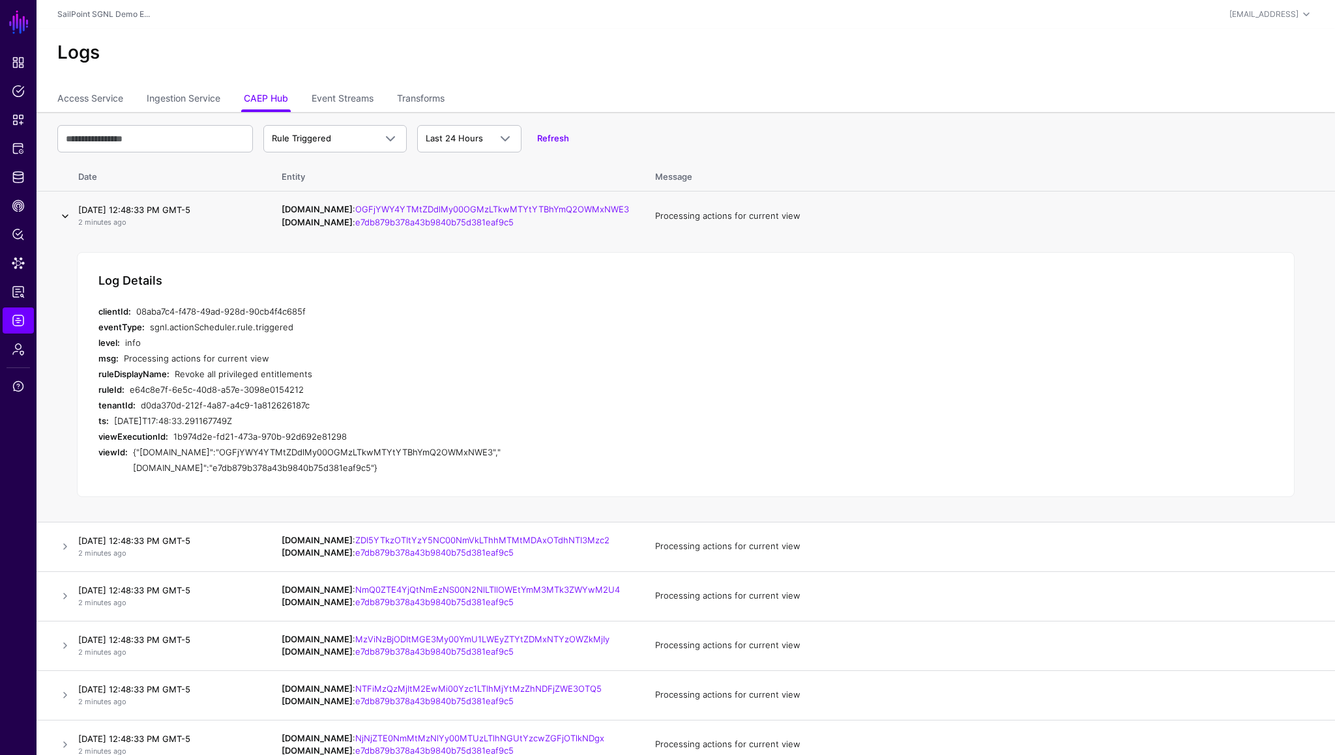
click at [64, 224] on link at bounding box center [65, 217] width 16 height 16
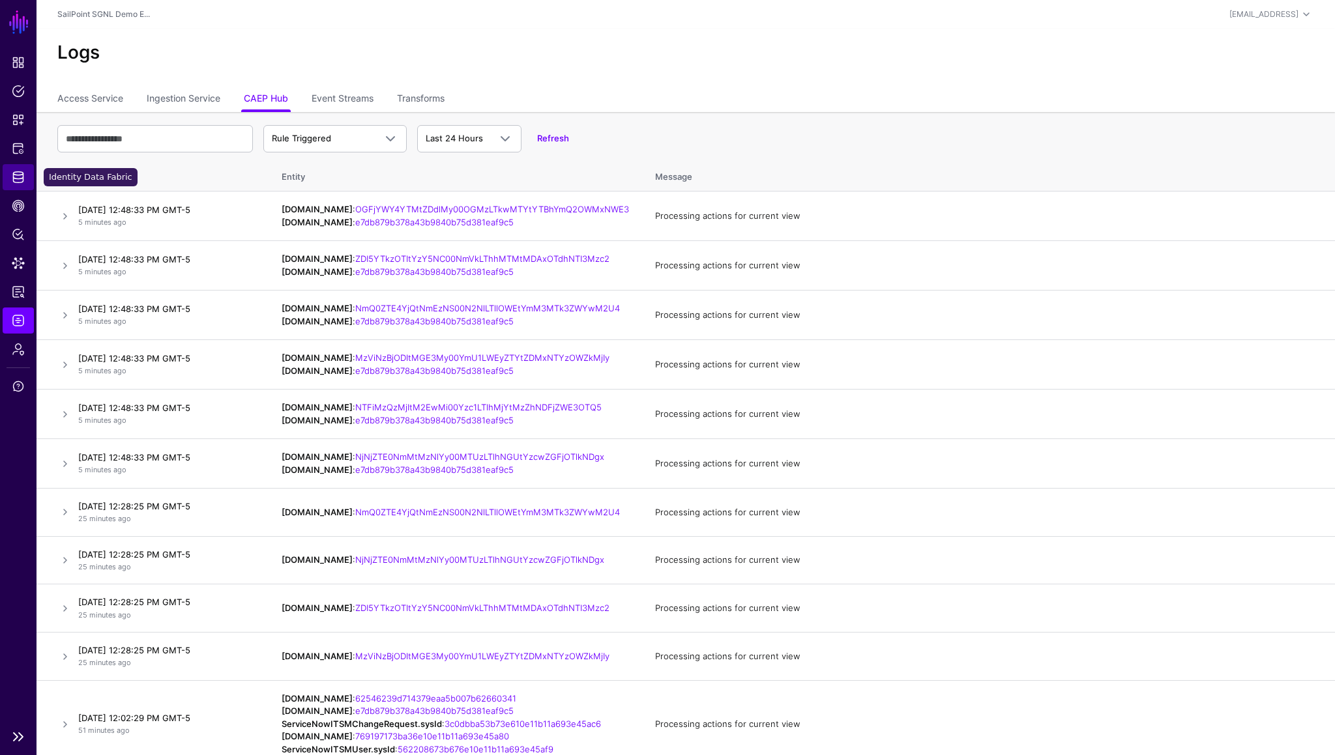
click at [22, 183] on span "Identity Data Fabric" at bounding box center [18, 177] width 13 height 13
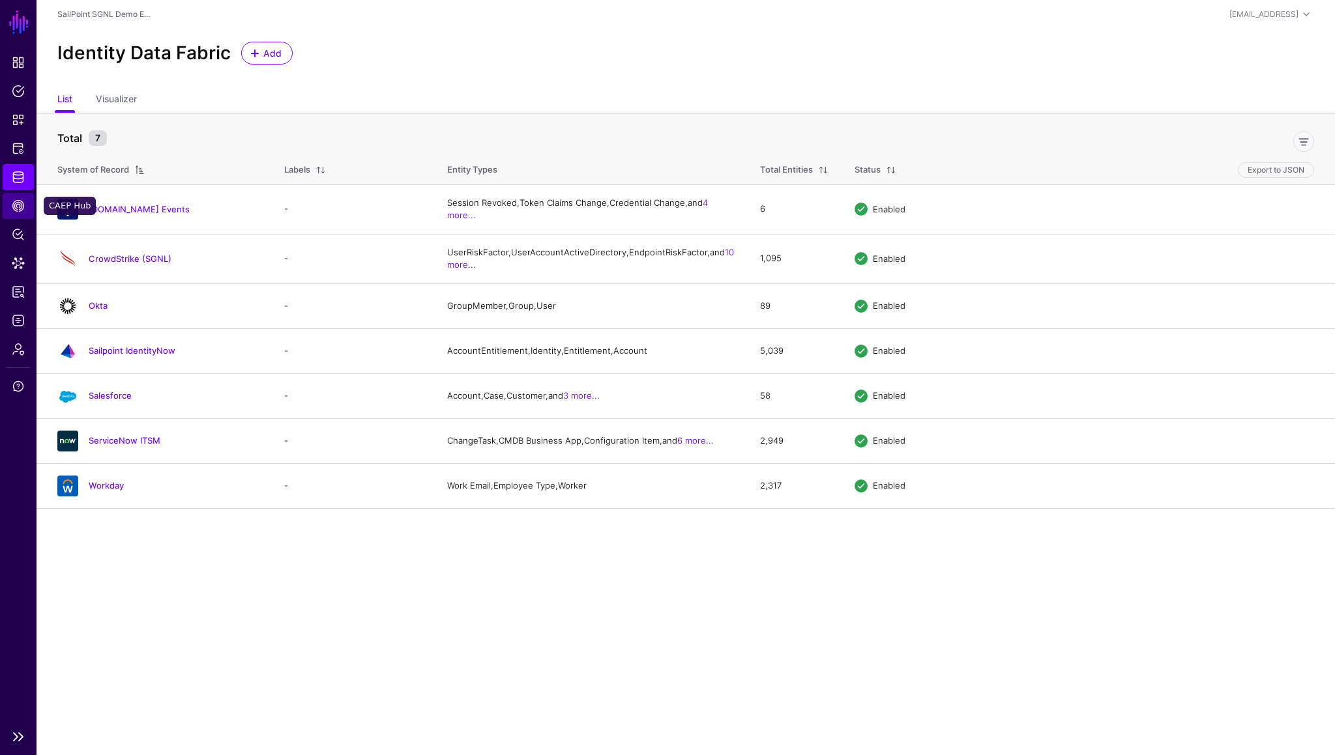
click at [22, 207] on span "CAEP Hub" at bounding box center [18, 205] width 13 height 13
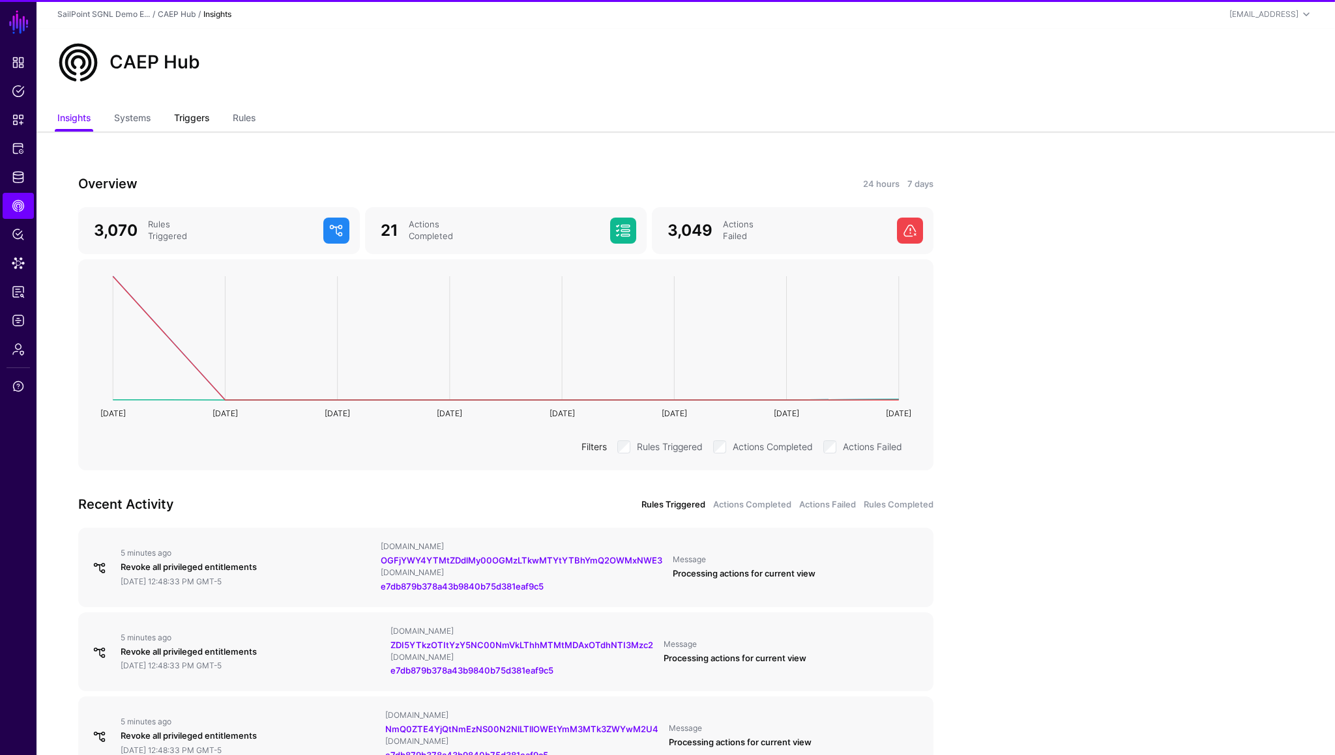
click at [193, 118] on link "Triggers" at bounding box center [191, 119] width 35 height 25
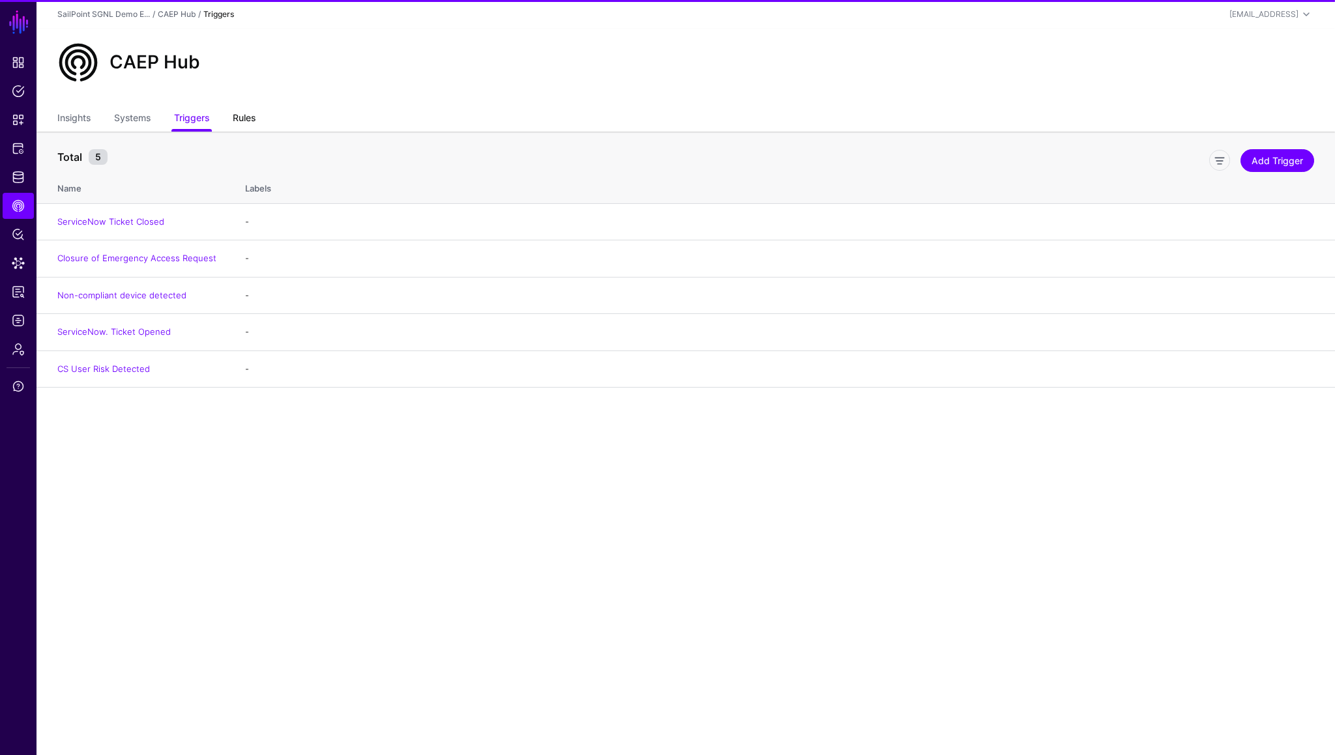
click at [245, 116] on link "Rules" at bounding box center [244, 119] width 23 height 25
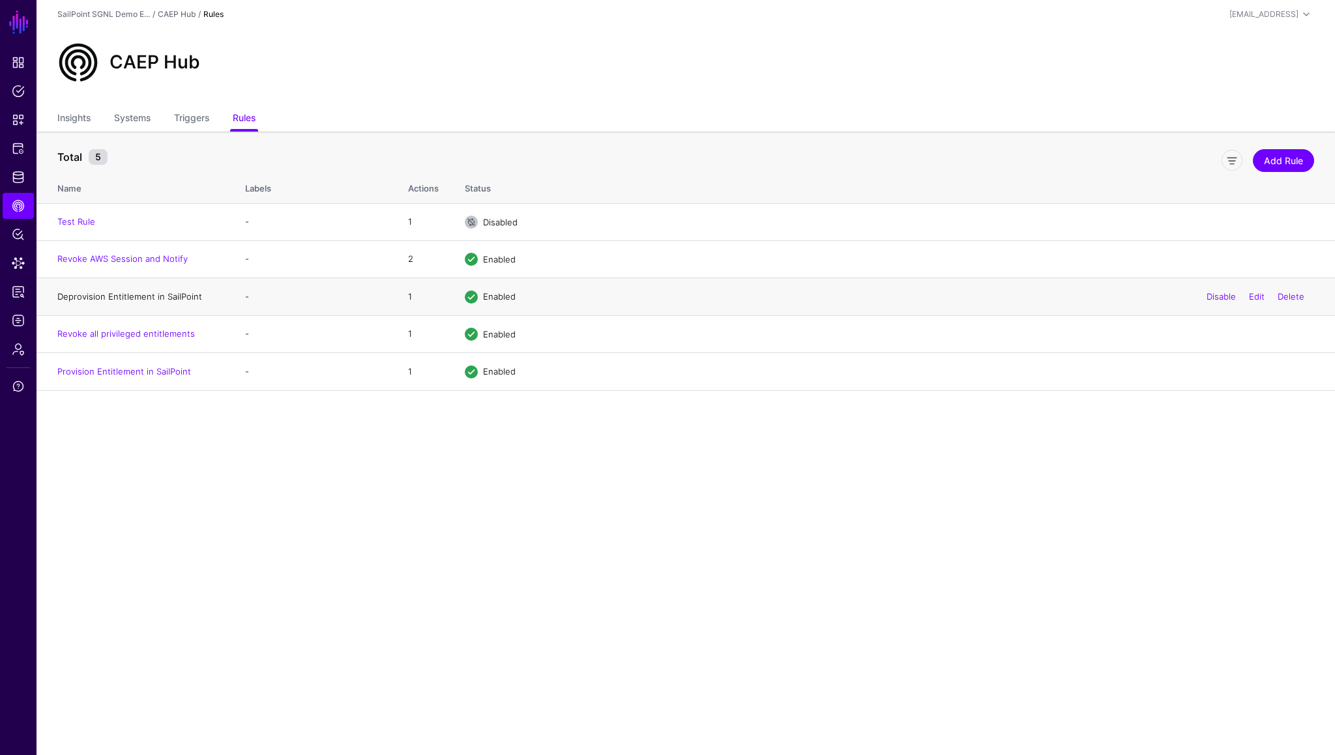
click at [143, 294] on link "Deprovision Entitlement in SailPoint" at bounding box center [129, 296] width 145 height 10
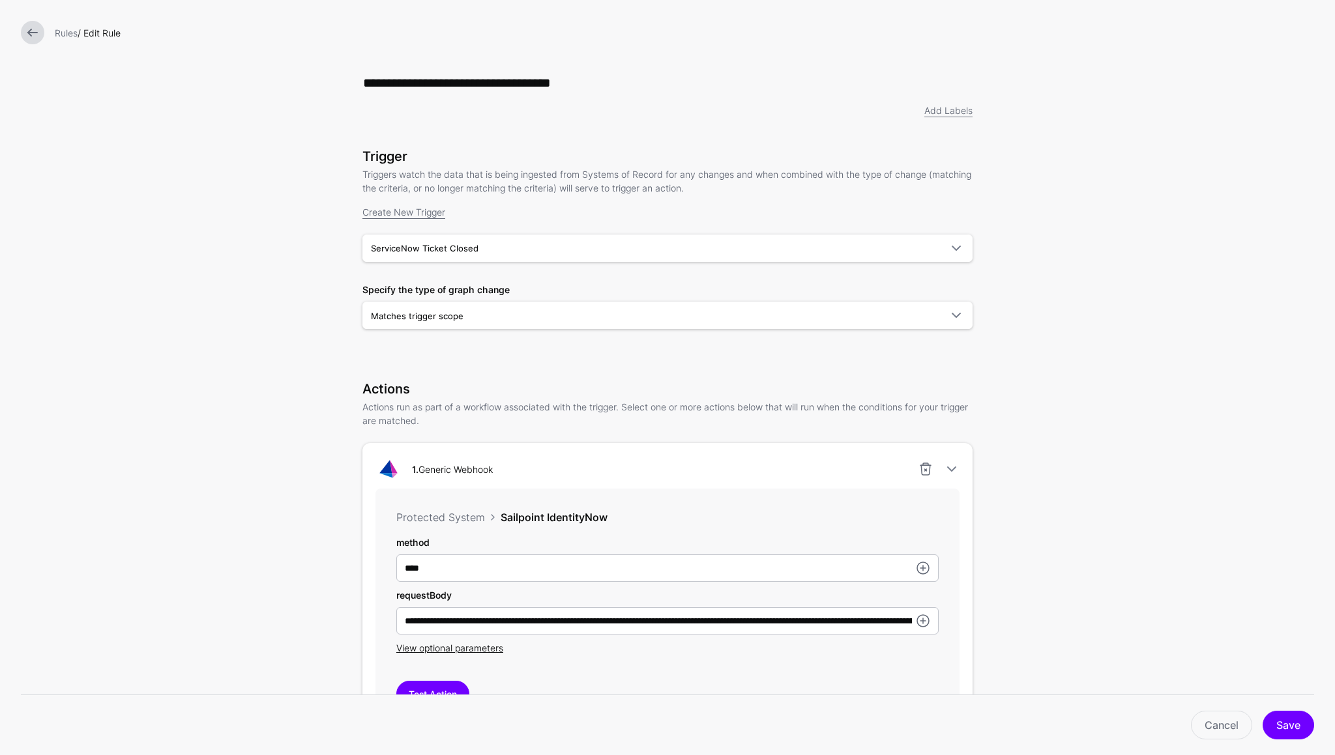
click at [26, 27] on link at bounding box center [32, 32] width 23 height 23
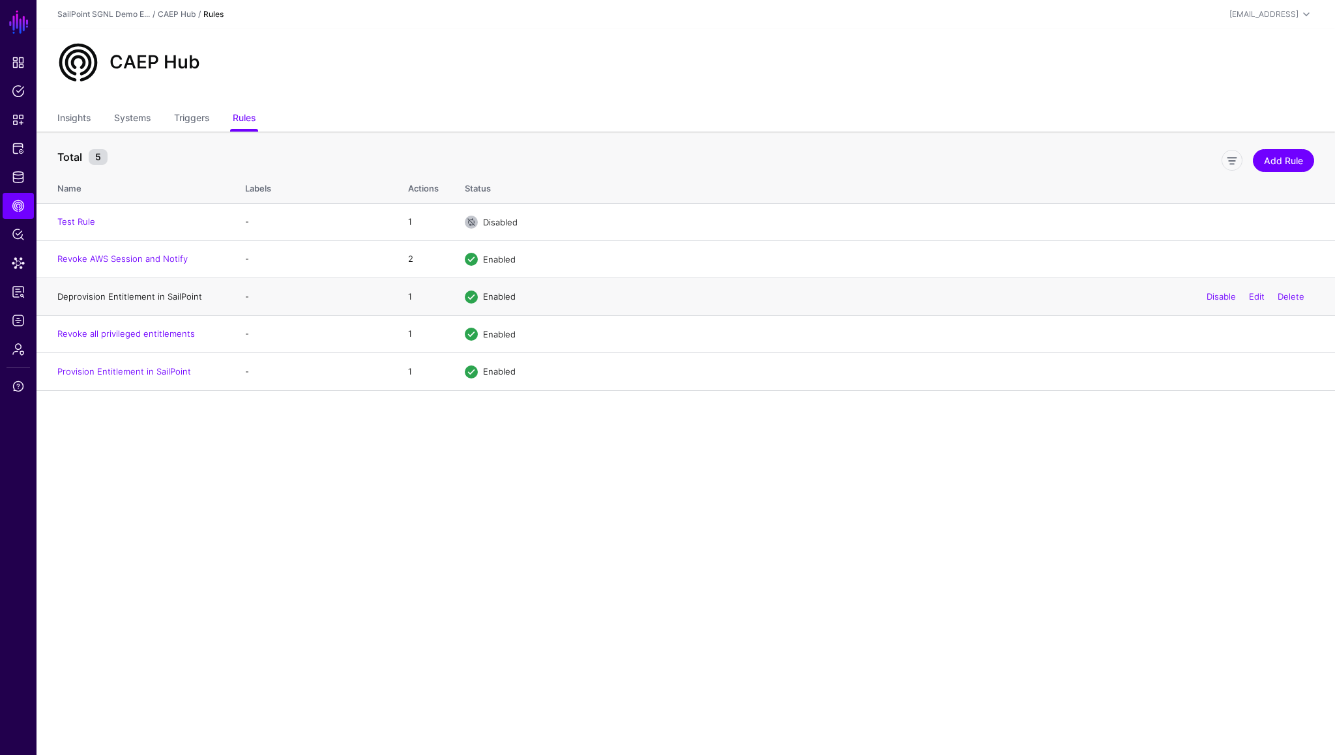
click at [140, 299] on link "Deprovision Entitlement in SailPoint" at bounding box center [129, 296] width 145 height 10
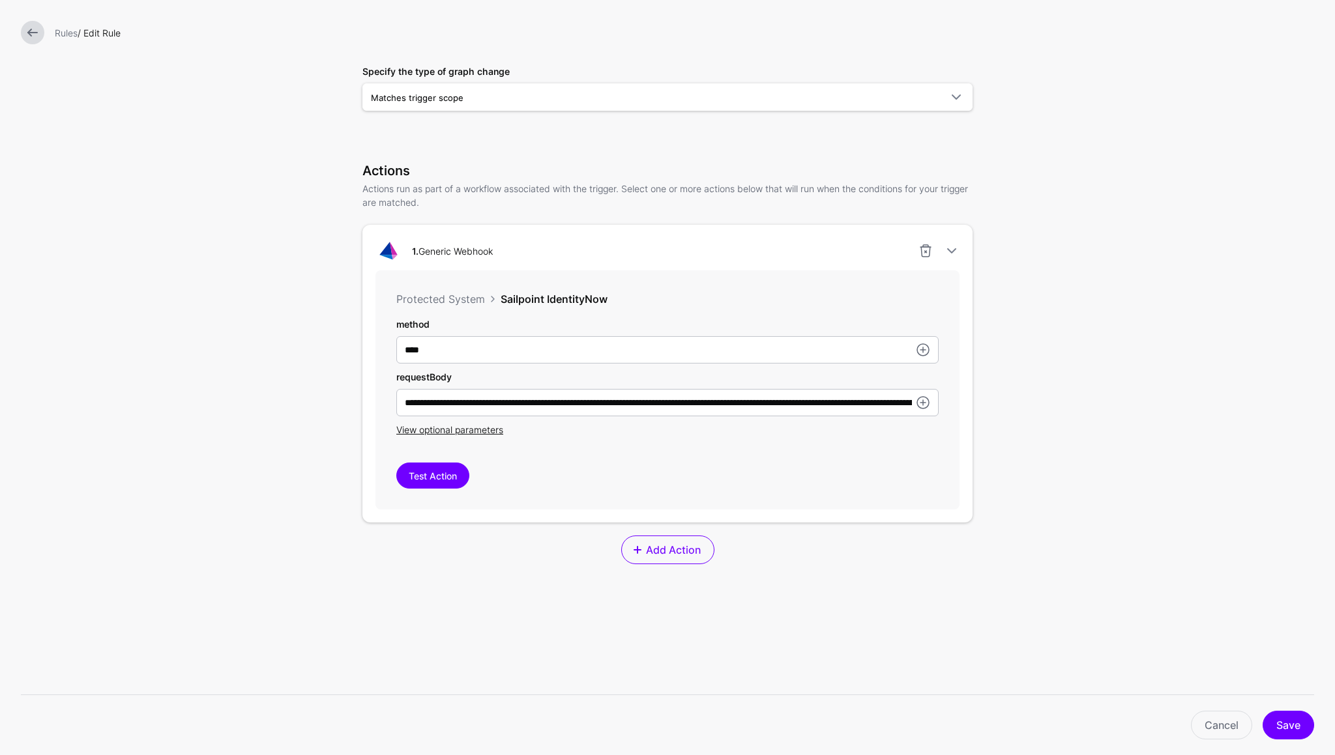
scroll to position [229, 0]
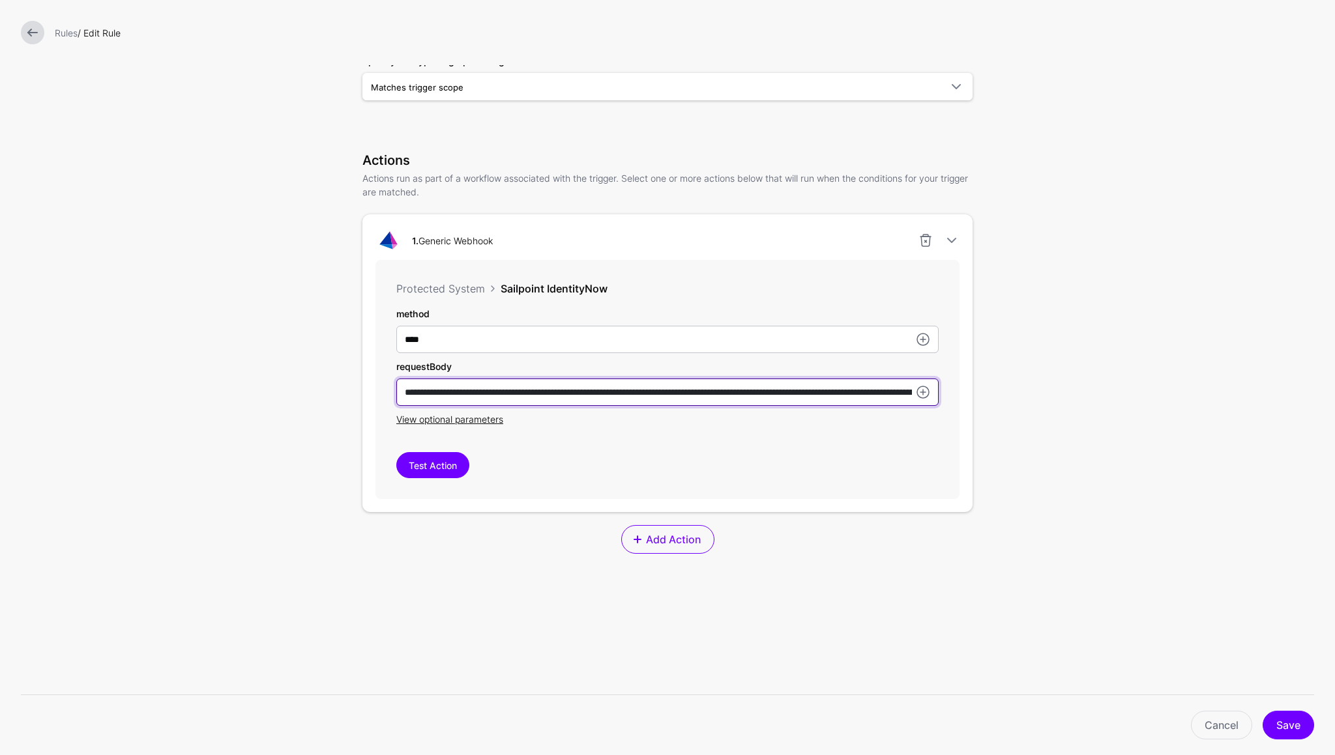
click at [614, 398] on input "**********" at bounding box center [667, 392] width 542 height 27
type input "**********"
click at [1290, 724] on button "Save" at bounding box center [1287, 725] width 51 height 29
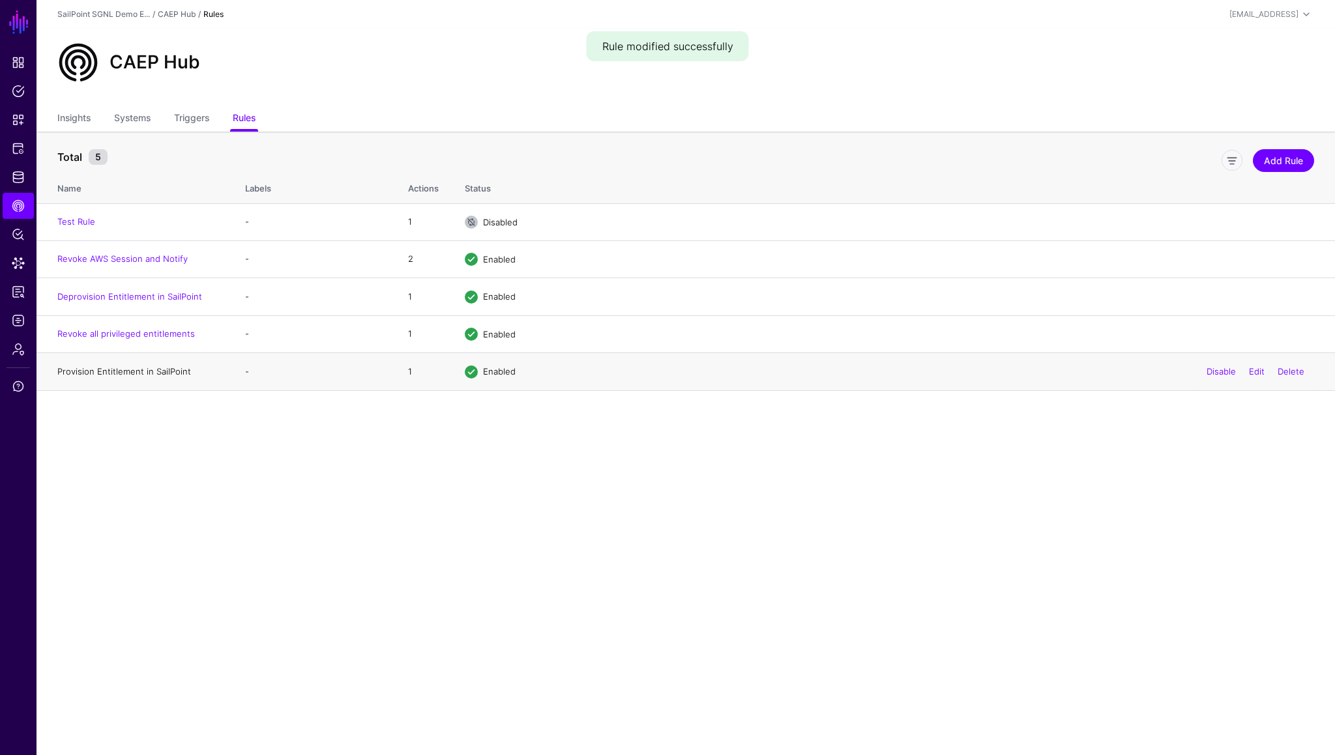
click at [138, 371] on link "Provision Entitlement in SailPoint" at bounding box center [124, 371] width 134 height 10
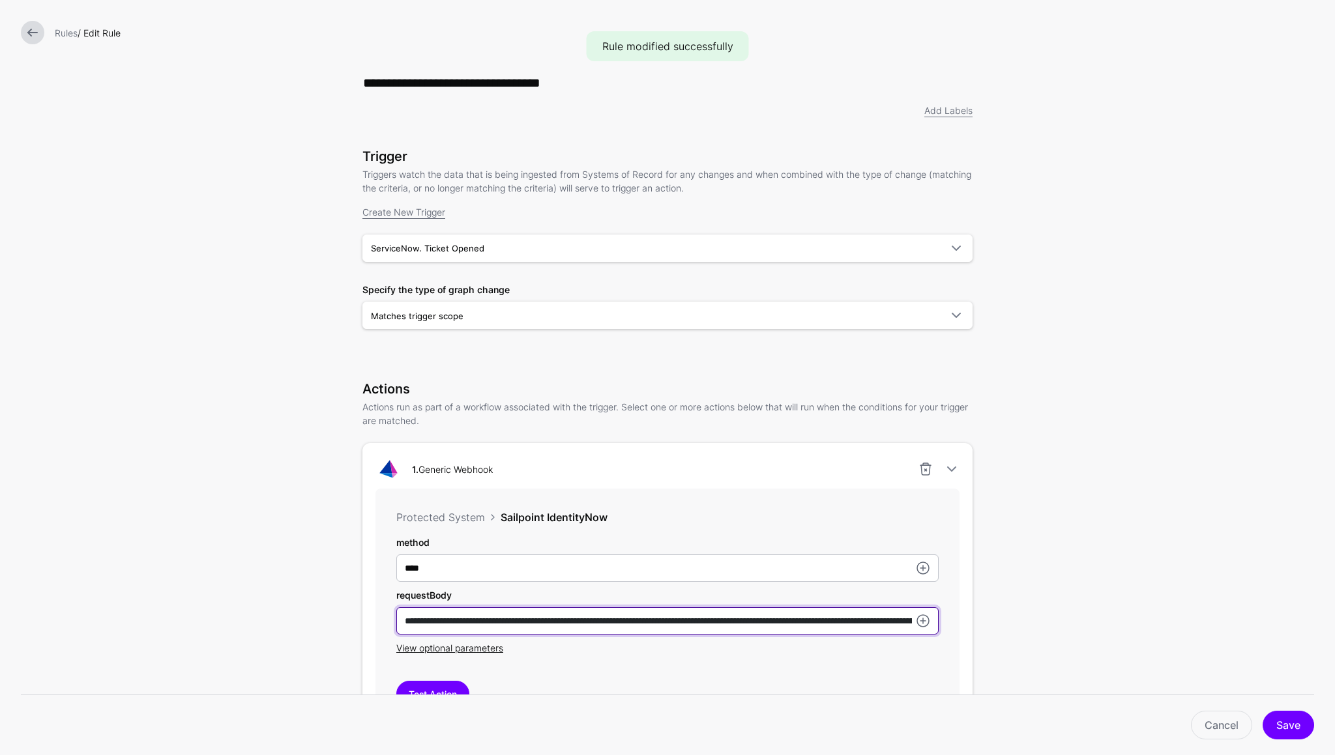
click at [582, 622] on input "**********" at bounding box center [667, 620] width 542 height 27
type input "**********"
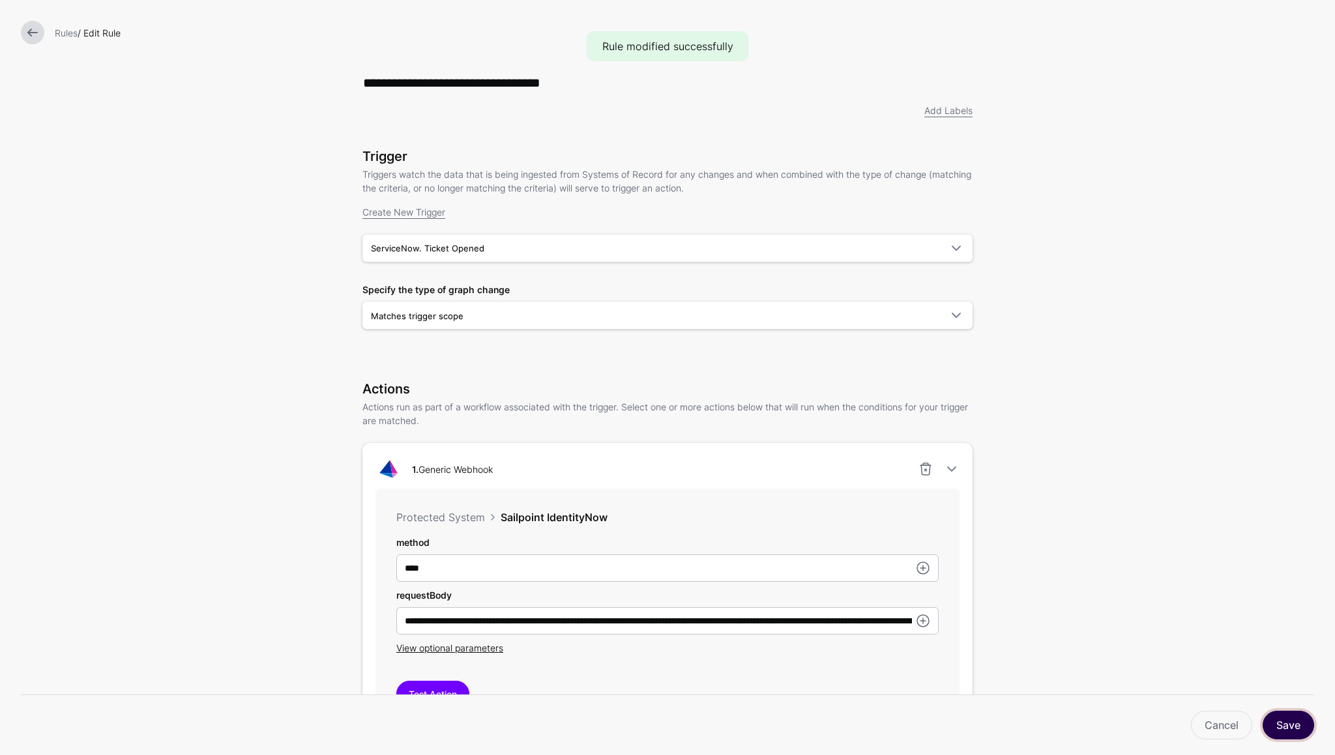
click at [1285, 735] on button "Save" at bounding box center [1287, 725] width 51 height 29
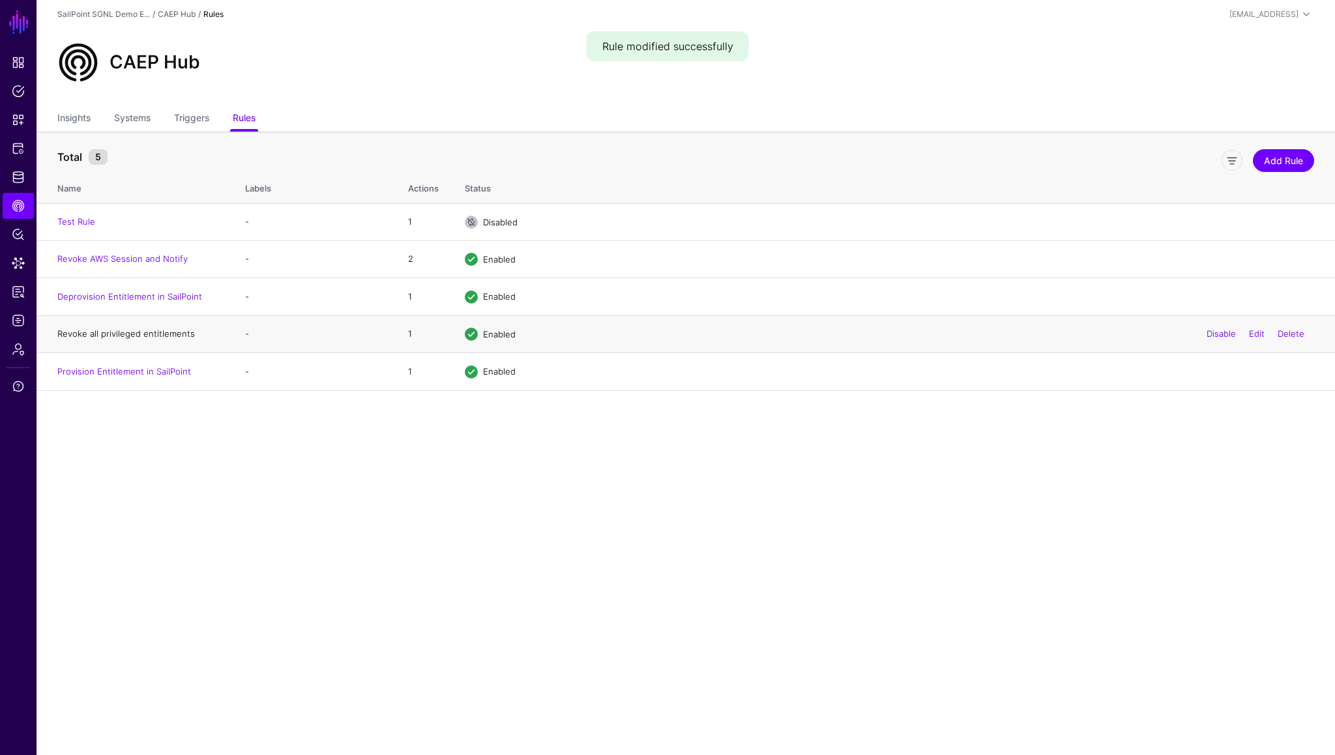
click at [136, 338] on link "Revoke all privileged entitlements" at bounding box center [126, 333] width 138 height 10
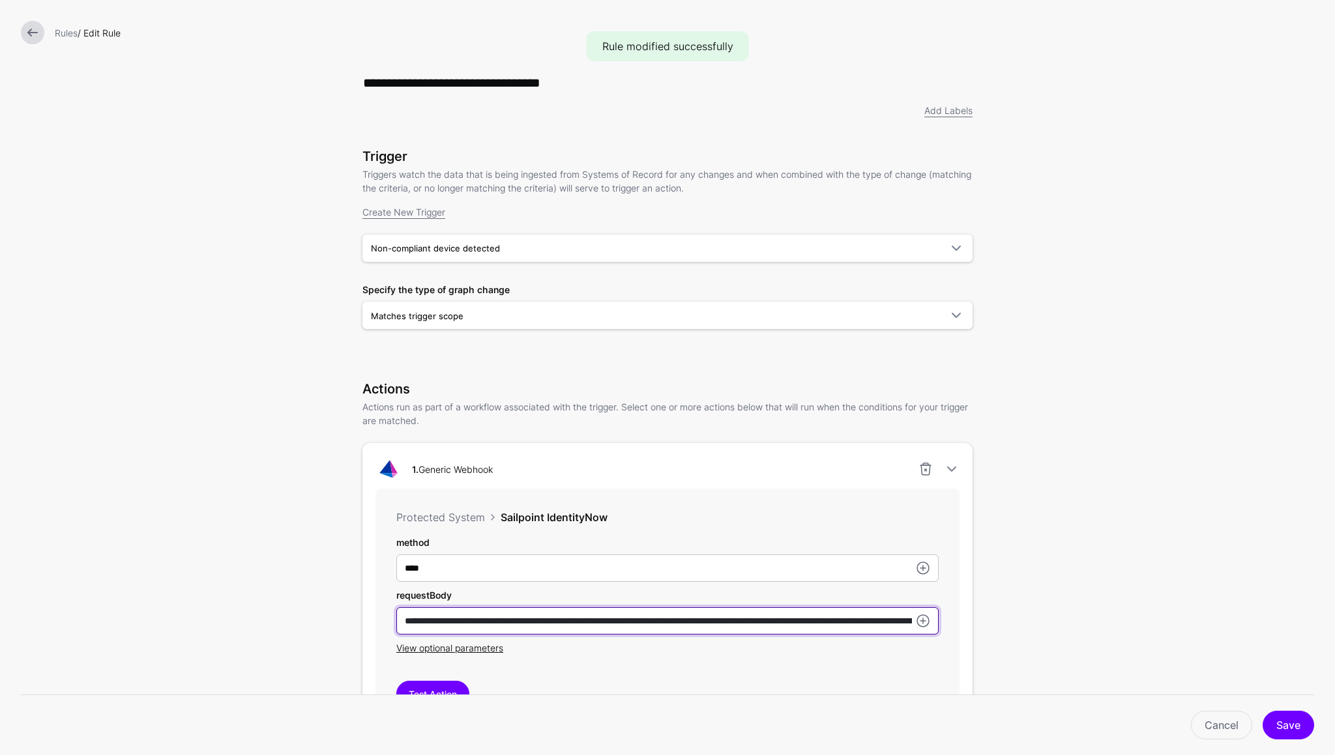
click at [609, 628] on input "**********" at bounding box center [667, 620] width 542 height 27
type input "**********"
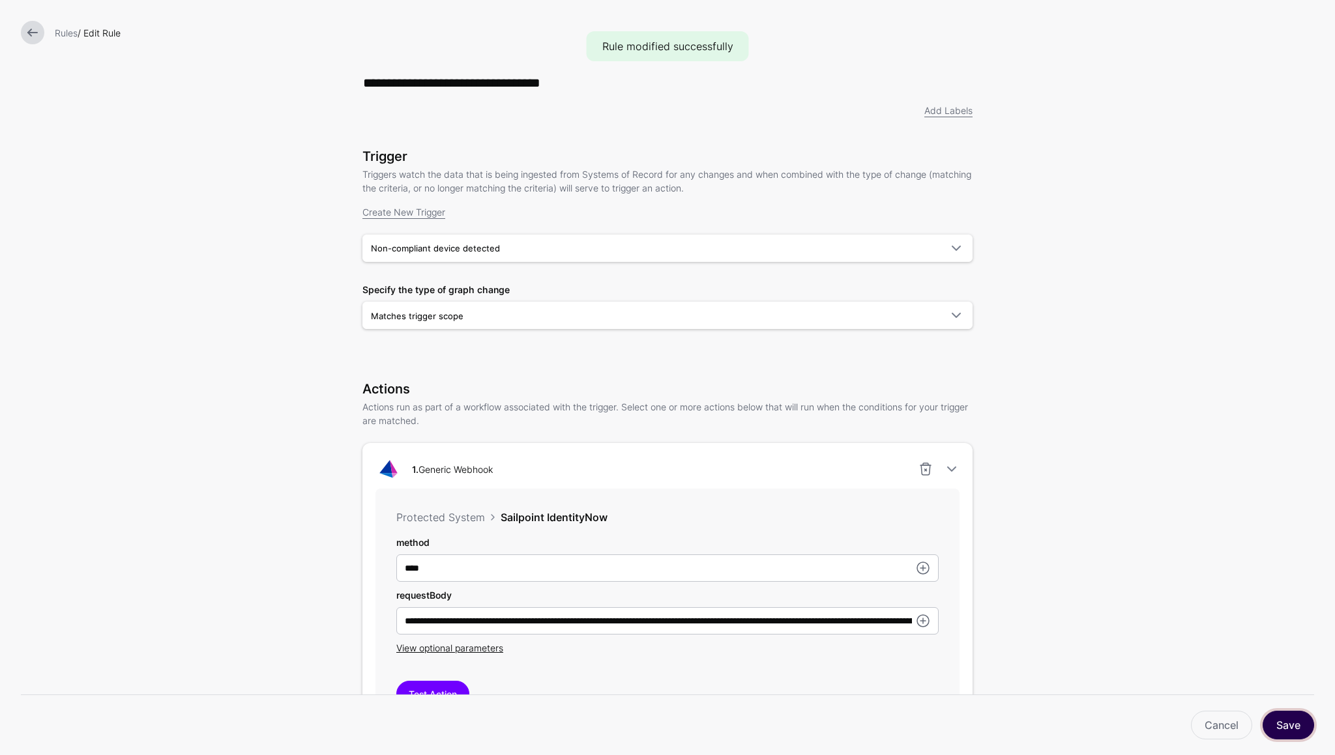
click at [1276, 730] on button "Save" at bounding box center [1287, 725] width 51 height 29
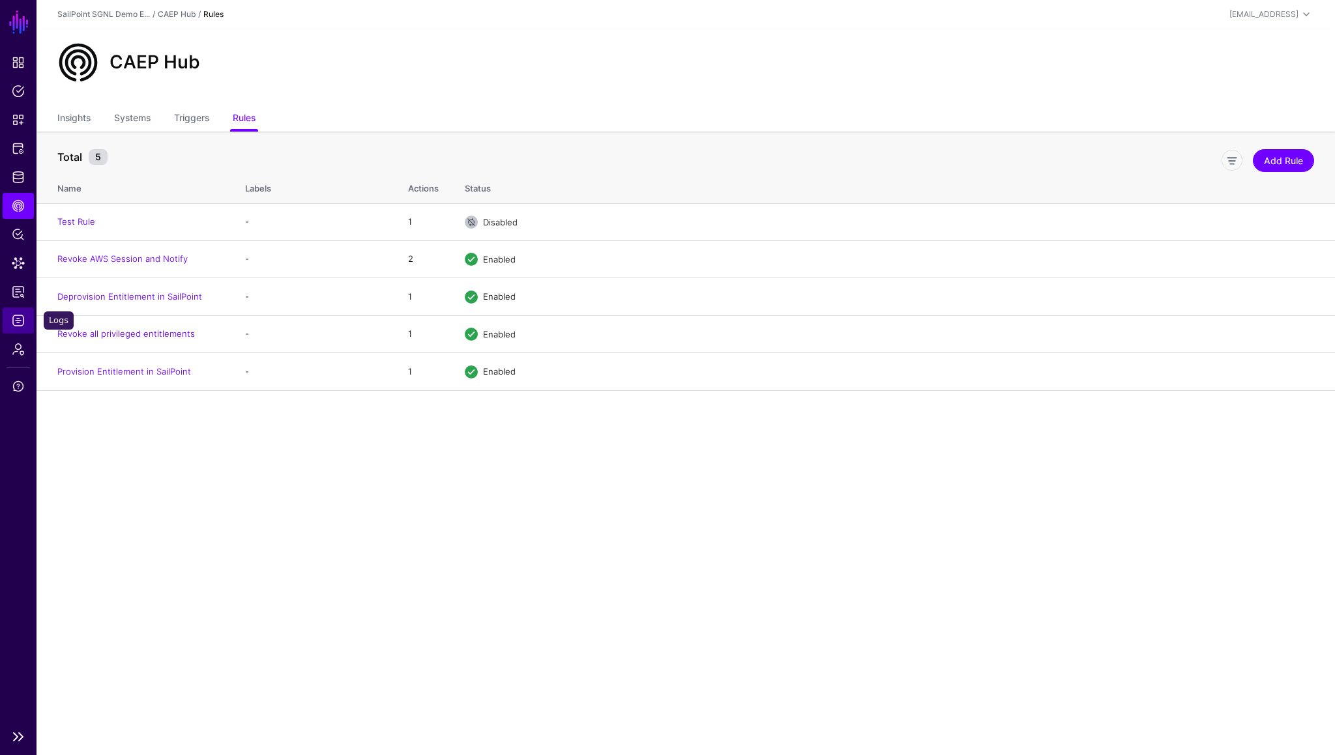
click at [20, 321] on span "Logs" at bounding box center [18, 320] width 13 height 13
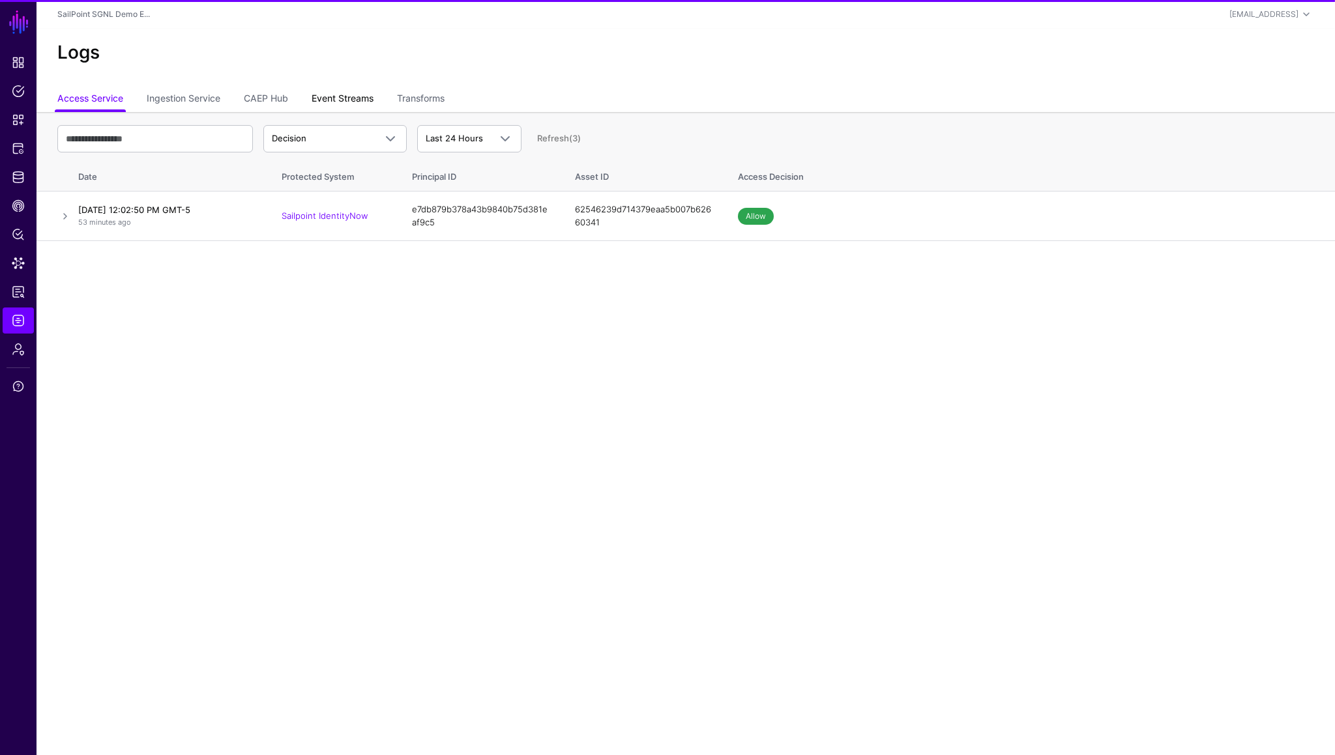
click at [332, 102] on link "Event Streams" at bounding box center [343, 99] width 62 height 25
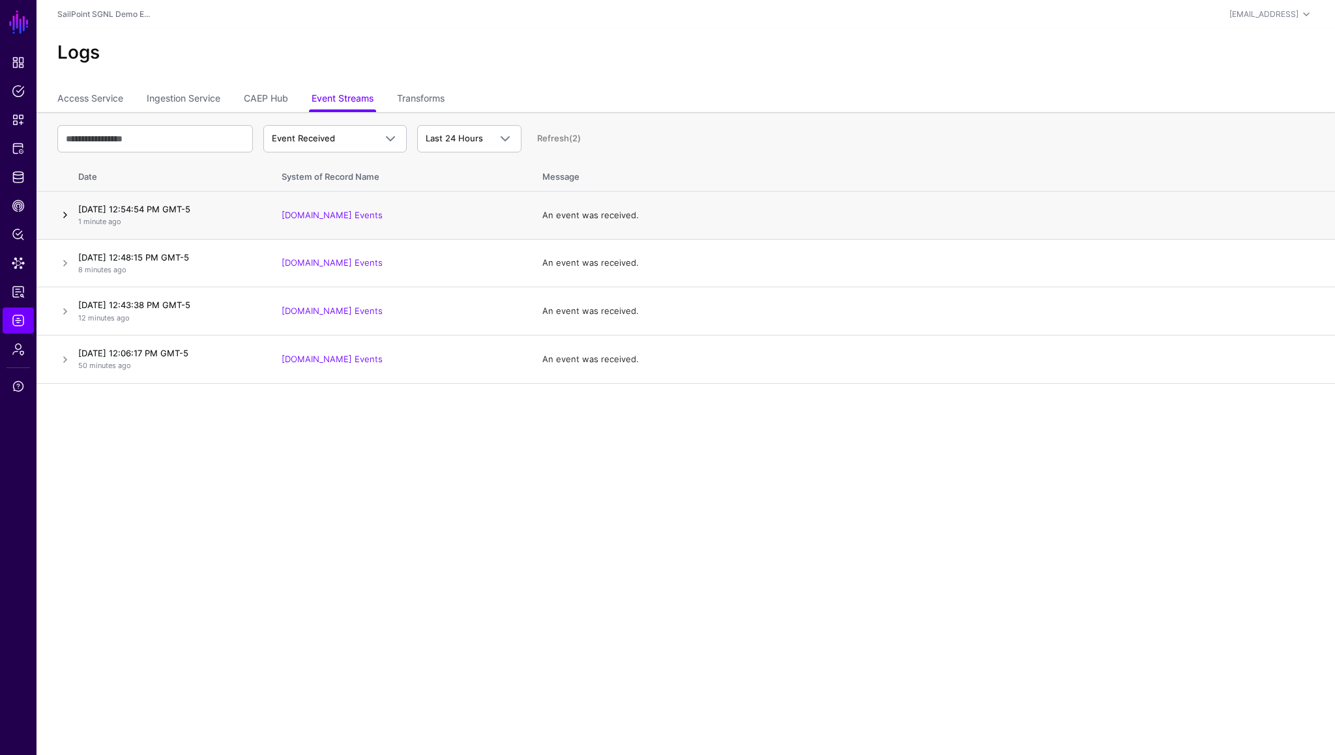
click at [68, 214] on link at bounding box center [65, 215] width 16 height 16
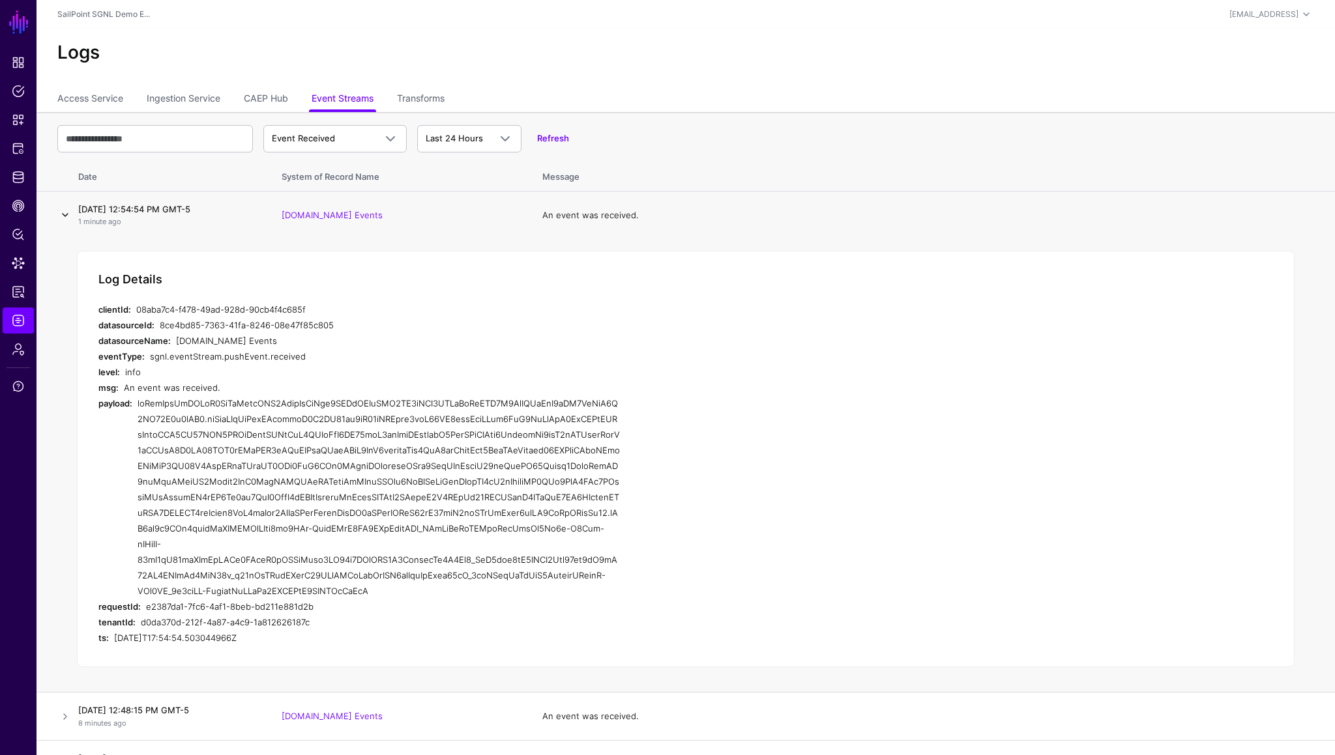
click at [68, 214] on link at bounding box center [65, 215] width 16 height 16
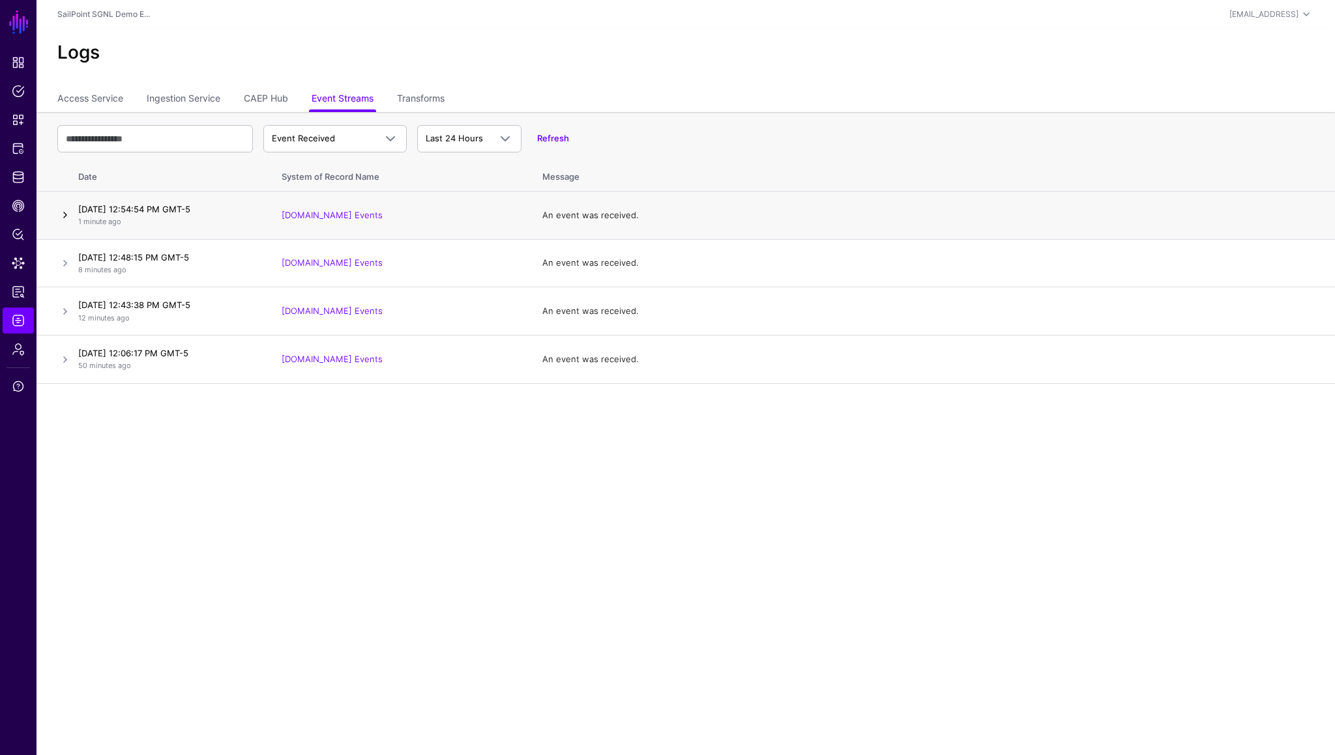
click at [63, 216] on link at bounding box center [65, 215] width 16 height 16
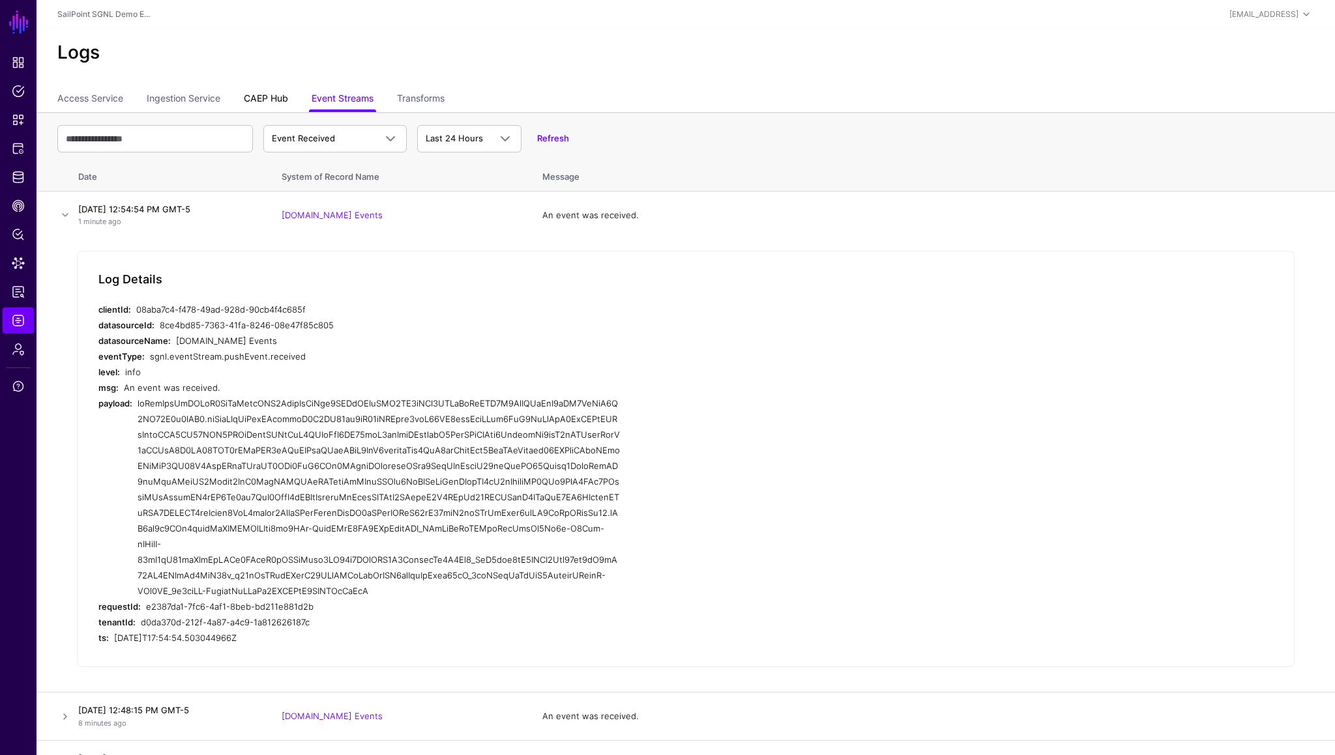
click at [275, 97] on link "CAEP Hub" at bounding box center [266, 99] width 44 height 25
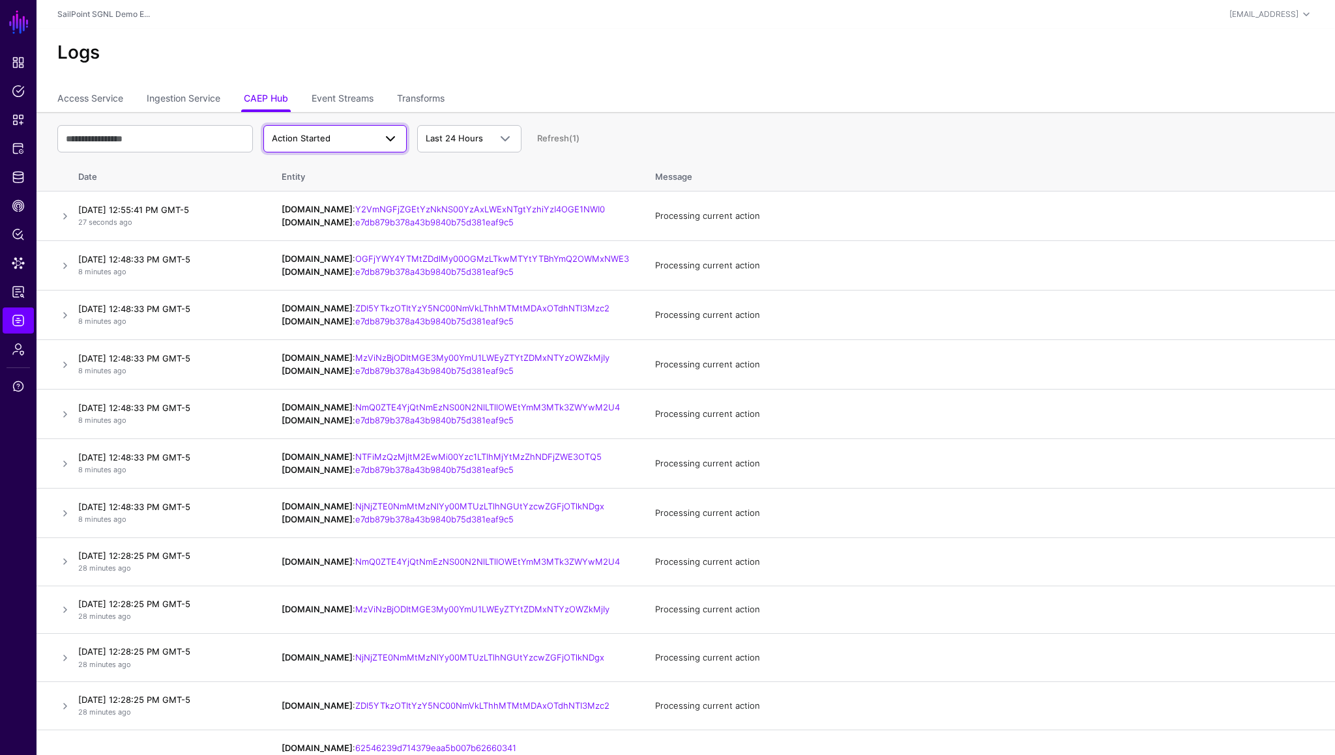
click at [355, 139] on span "Action Started" at bounding box center [323, 138] width 103 height 13
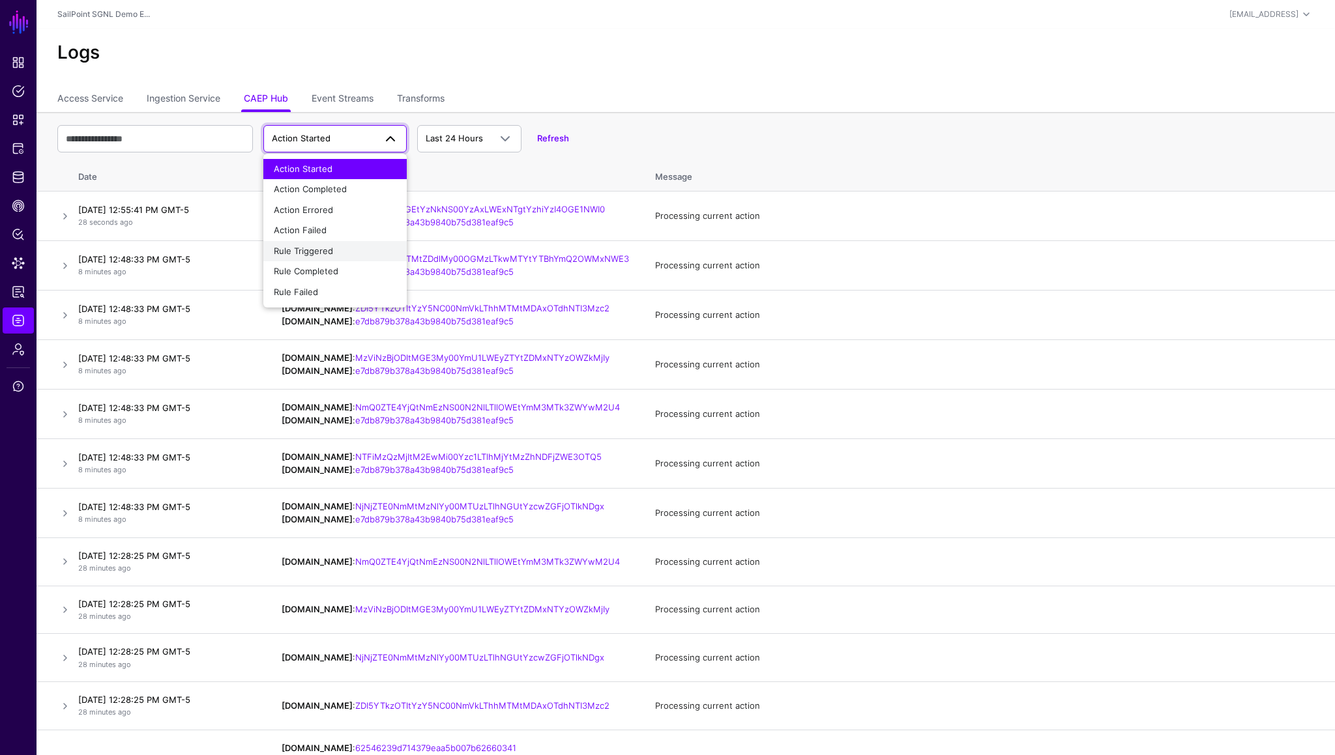
click at [333, 252] on div "Rule Triggered" at bounding box center [335, 251] width 123 height 13
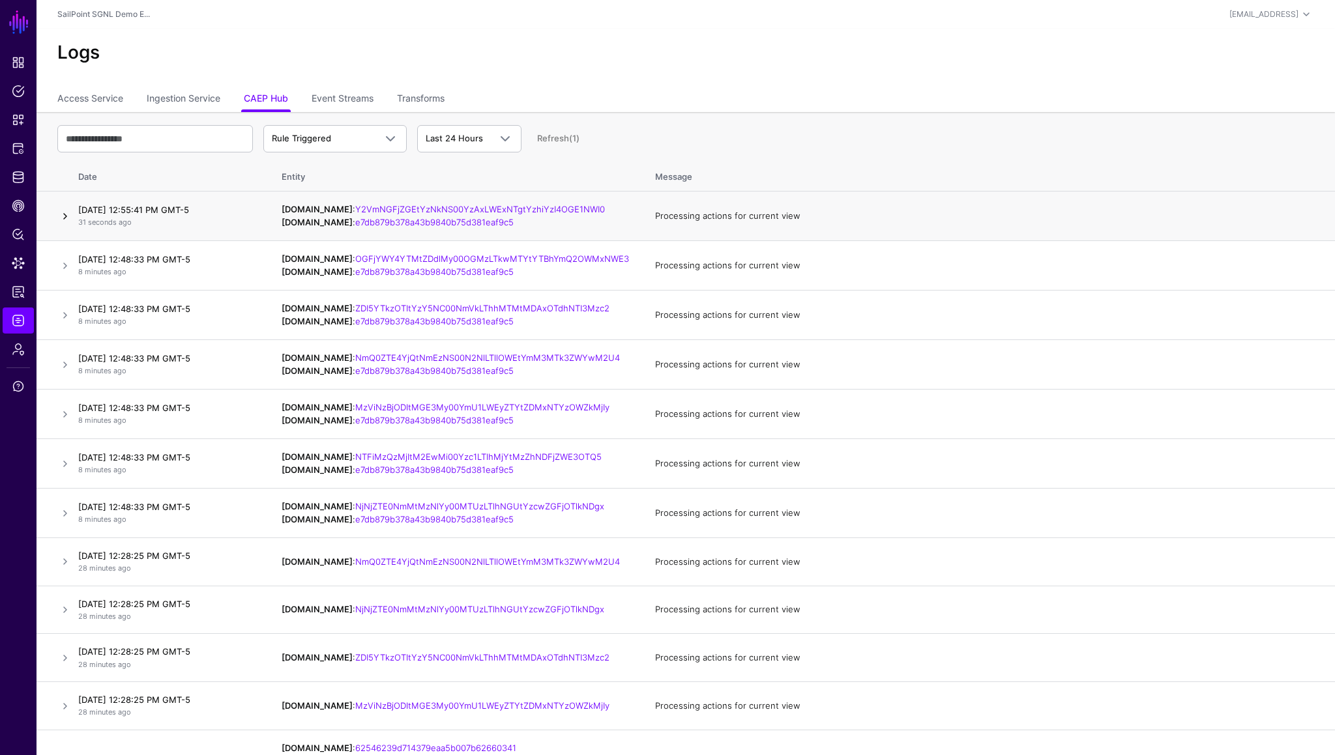
click at [59, 224] on link at bounding box center [65, 217] width 16 height 16
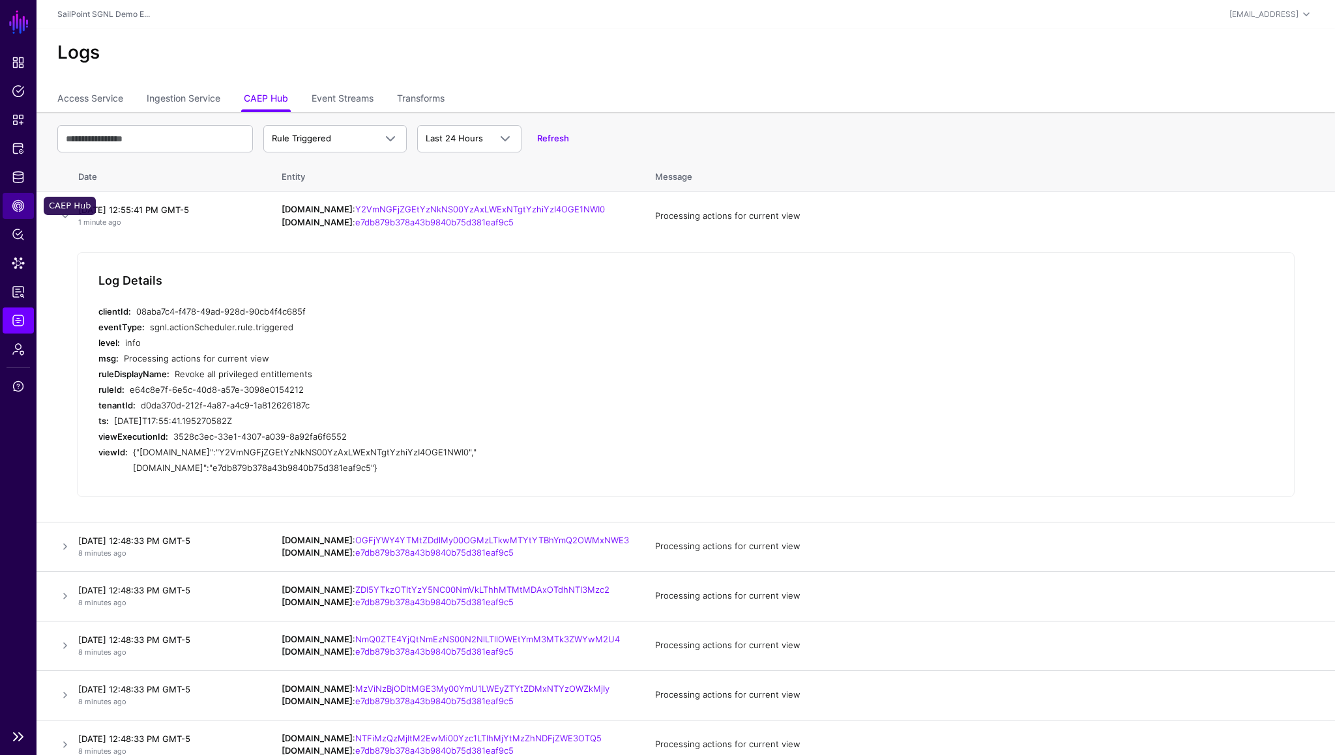
click at [18, 194] on link "CAEP Hub" at bounding box center [18, 206] width 31 height 26
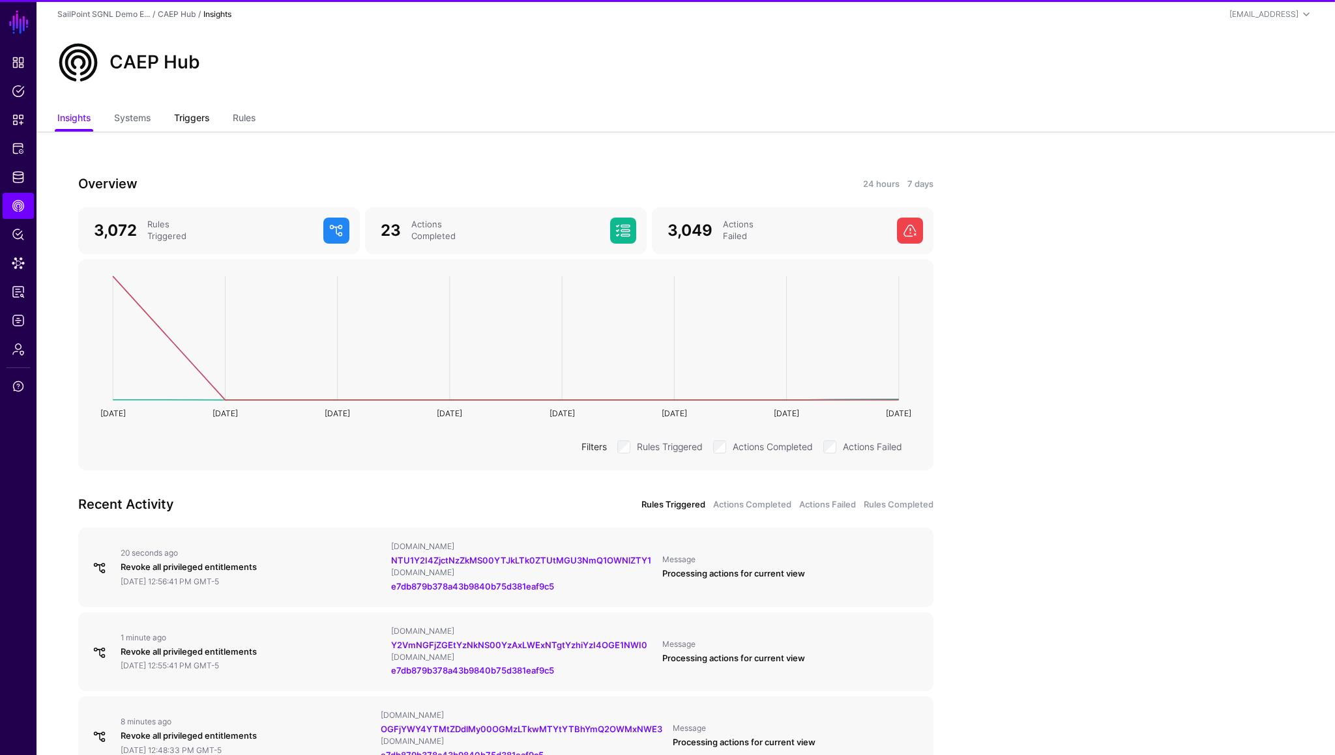
click at [197, 117] on link "Triggers" at bounding box center [191, 119] width 35 height 25
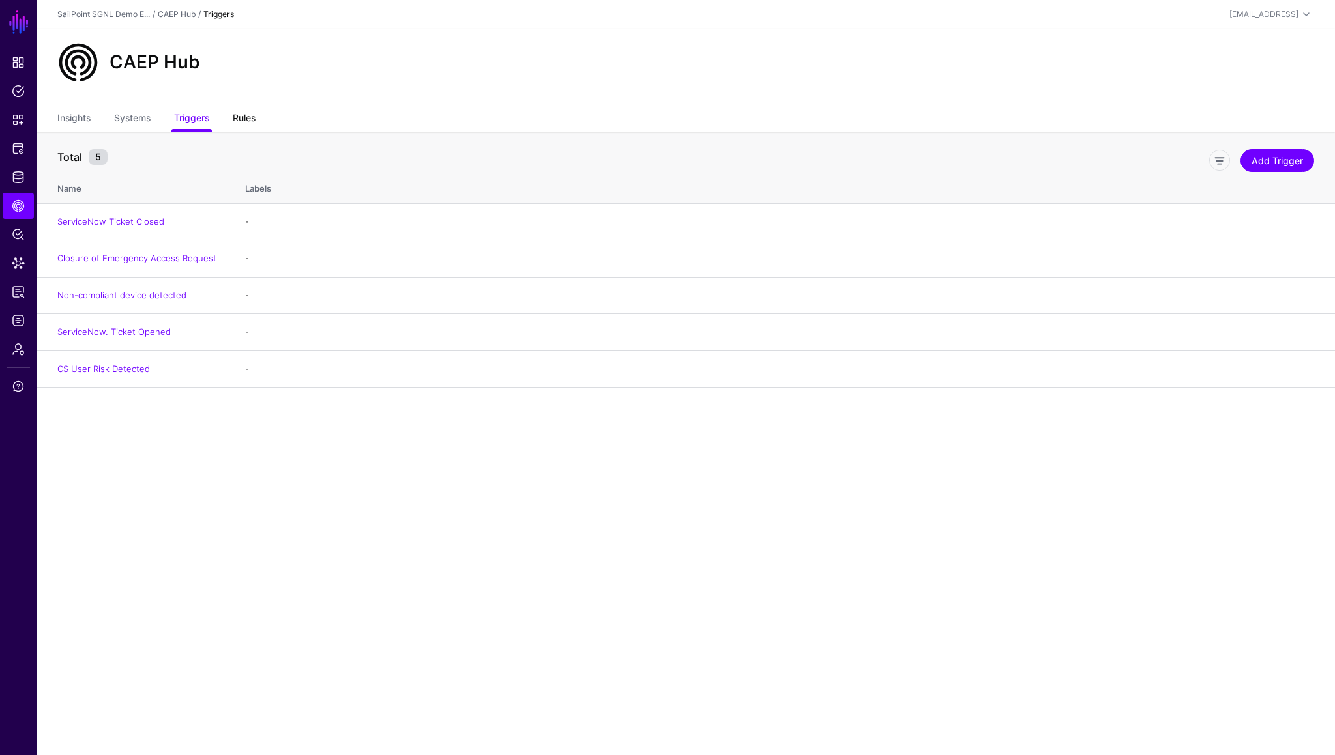
click at [242, 117] on link "Rules" at bounding box center [244, 119] width 23 height 25
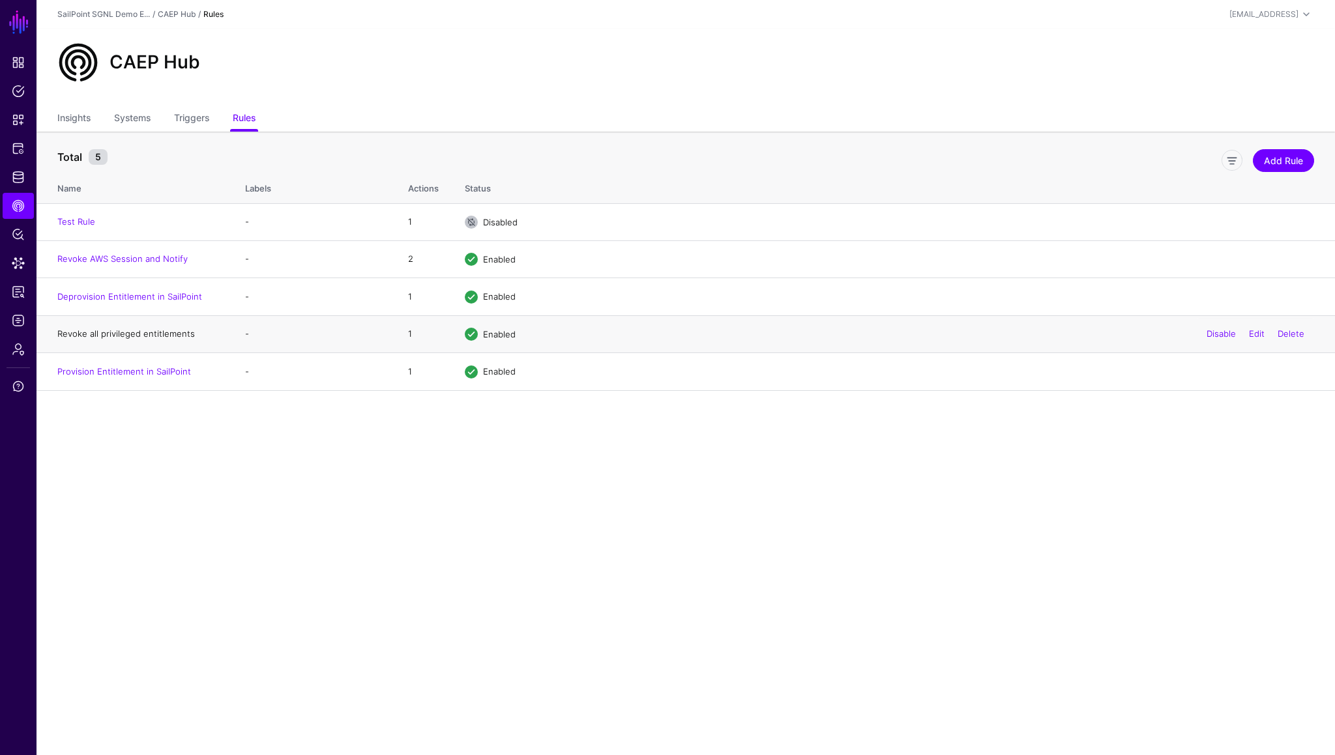
click at [136, 336] on link "Revoke all privileged entitlements" at bounding box center [126, 333] width 138 height 10
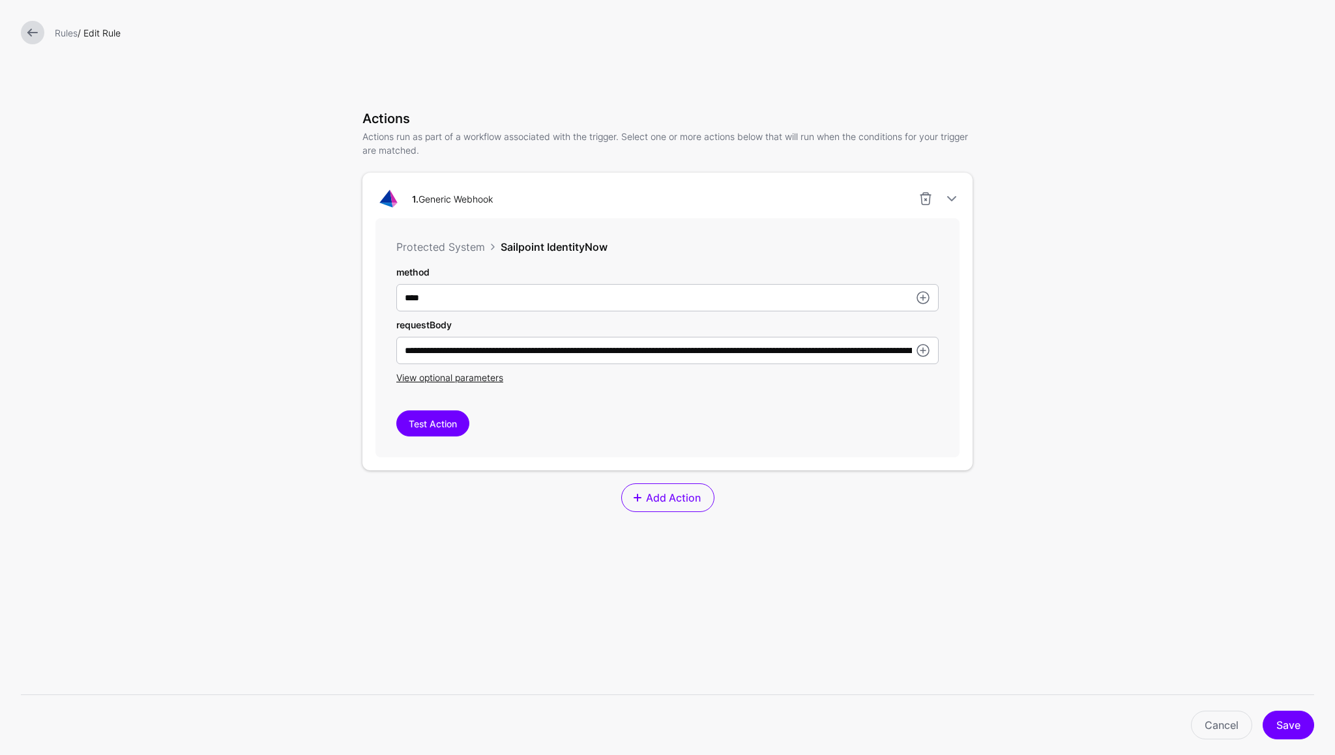
scroll to position [315, 0]
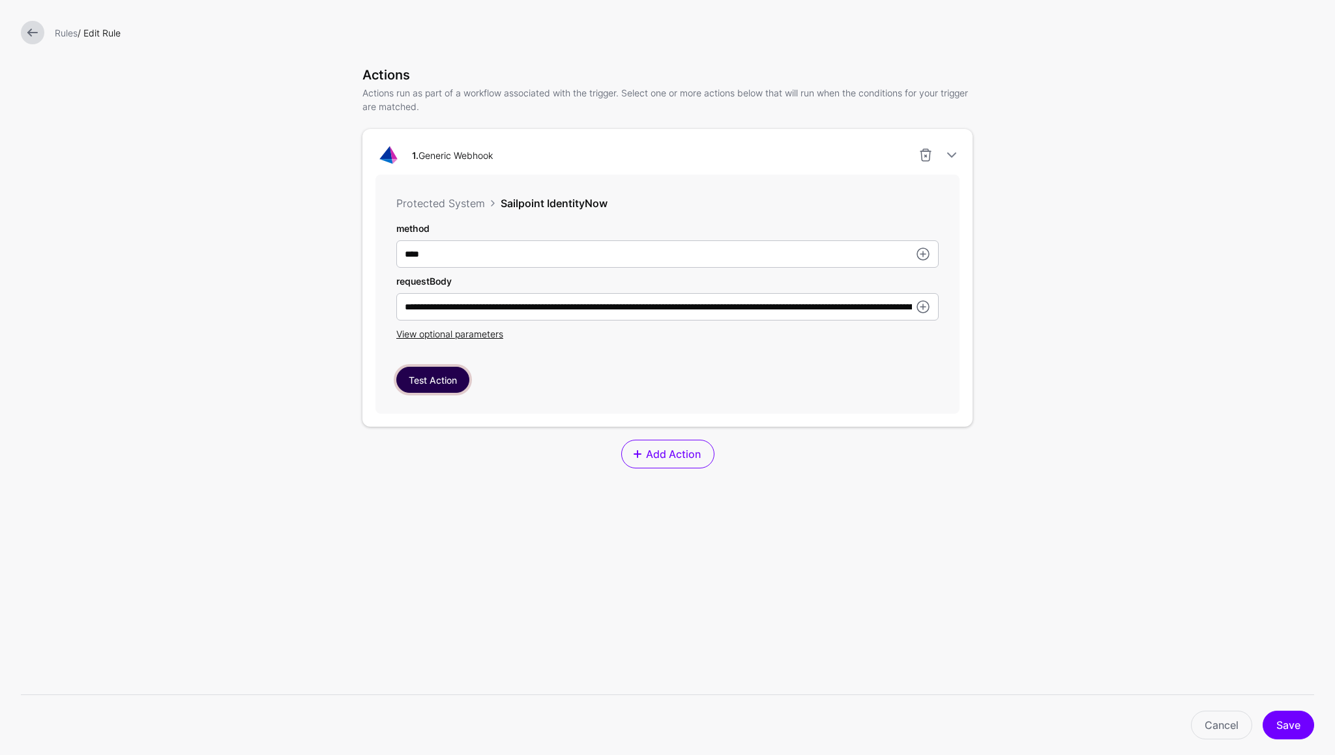
click at [437, 385] on button "Test Action" at bounding box center [432, 380] width 73 height 26
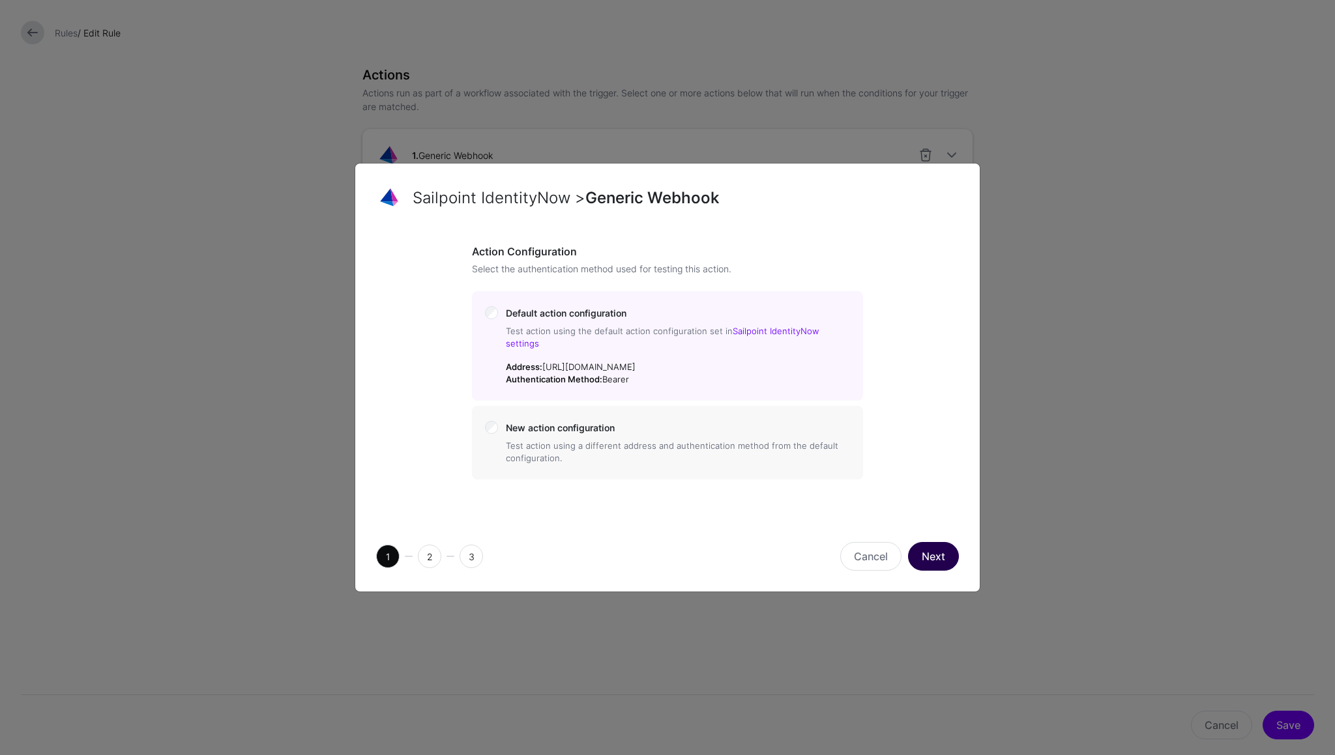
click at [937, 549] on button "Next" at bounding box center [933, 556] width 51 height 29
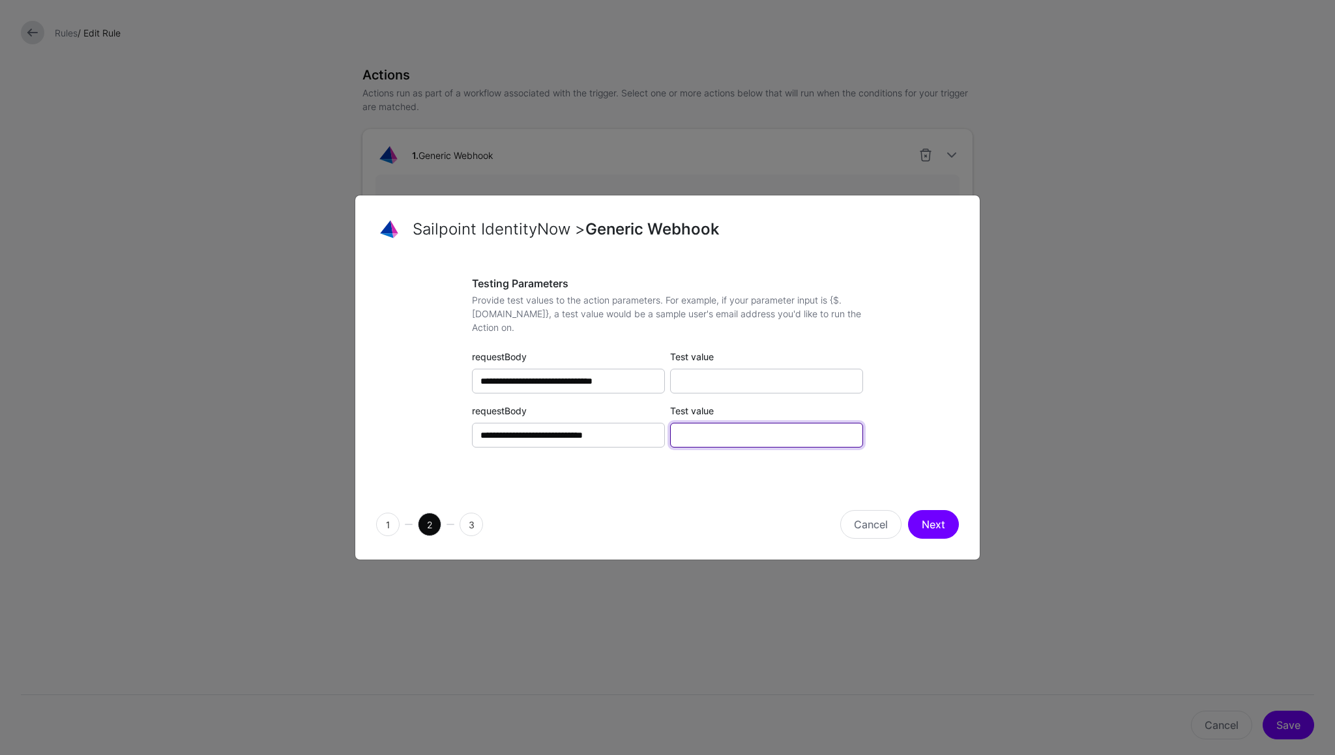
click at [743, 436] on input "Test value" at bounding box center [766, 435] width 193 height 25
type input "****"
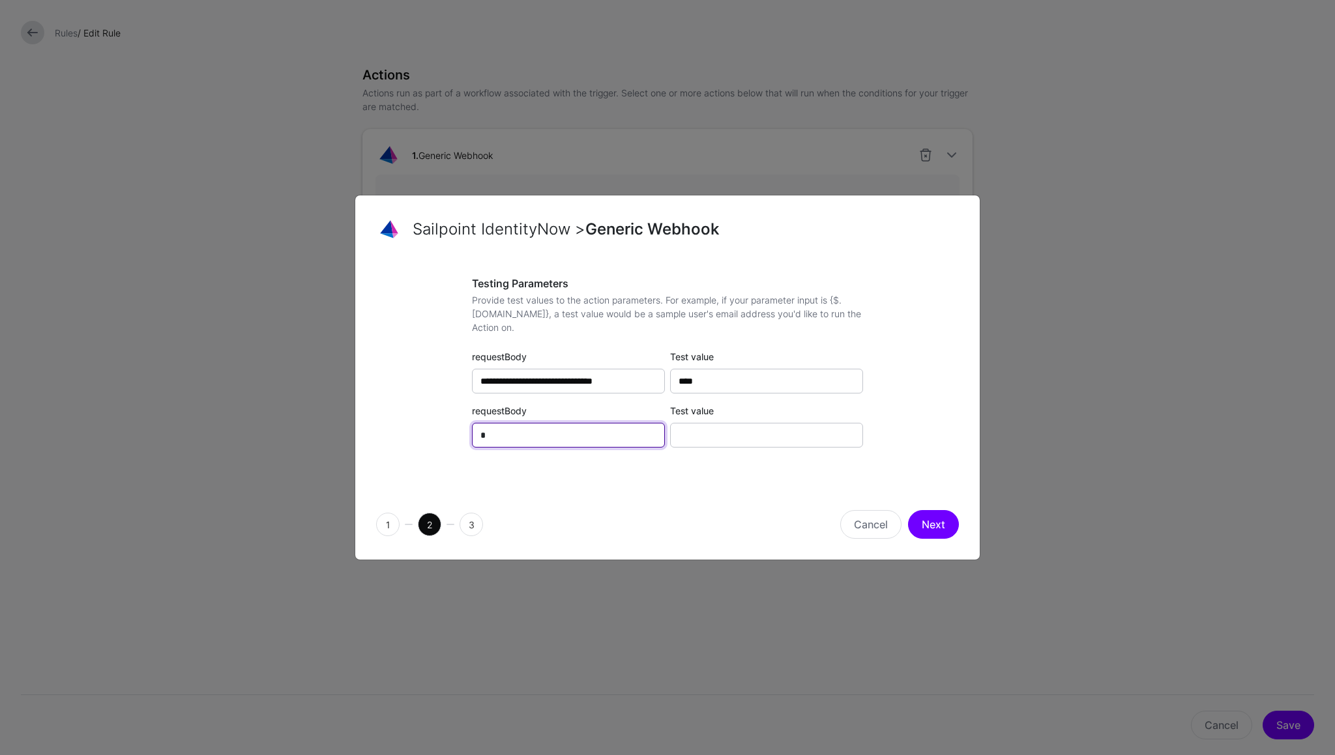
type input "**********"
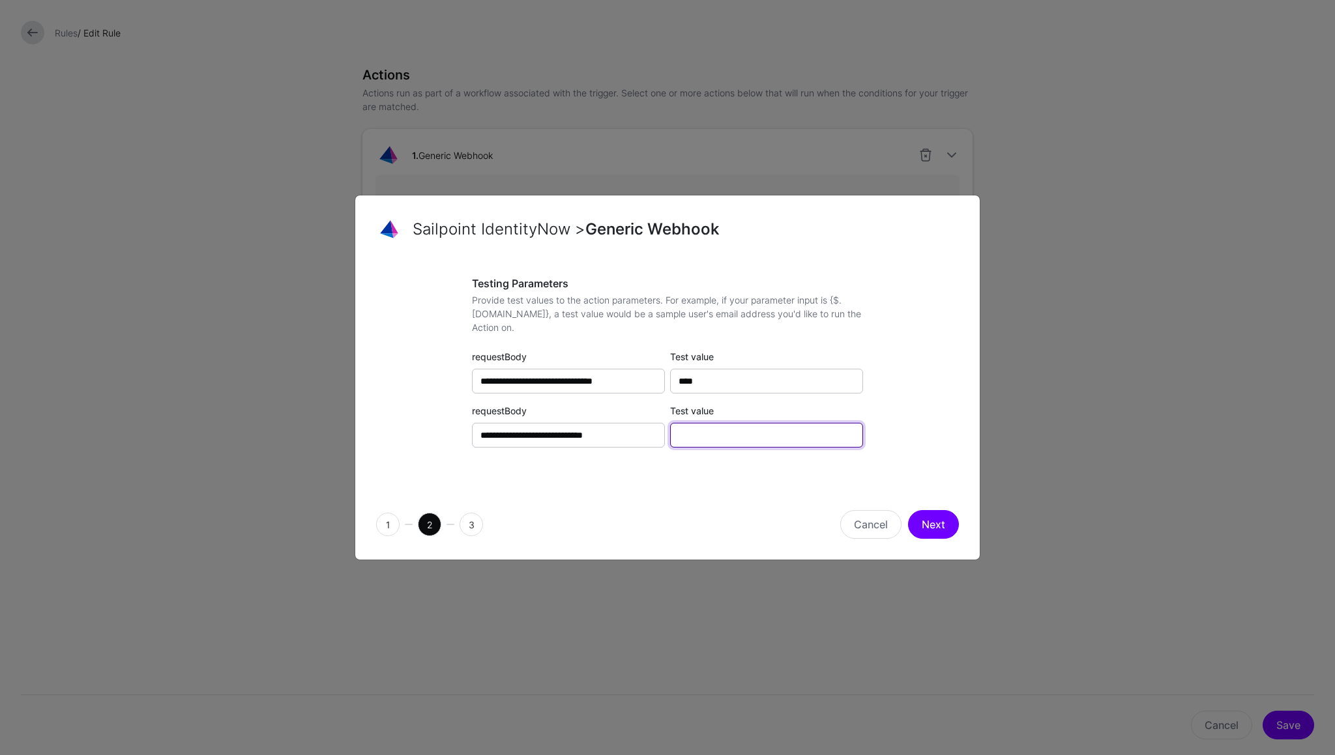
paste input "**********"
type input "**********"
click at [940, 523] on button "Next" at bounding box center [933, 524] width 51 height 29
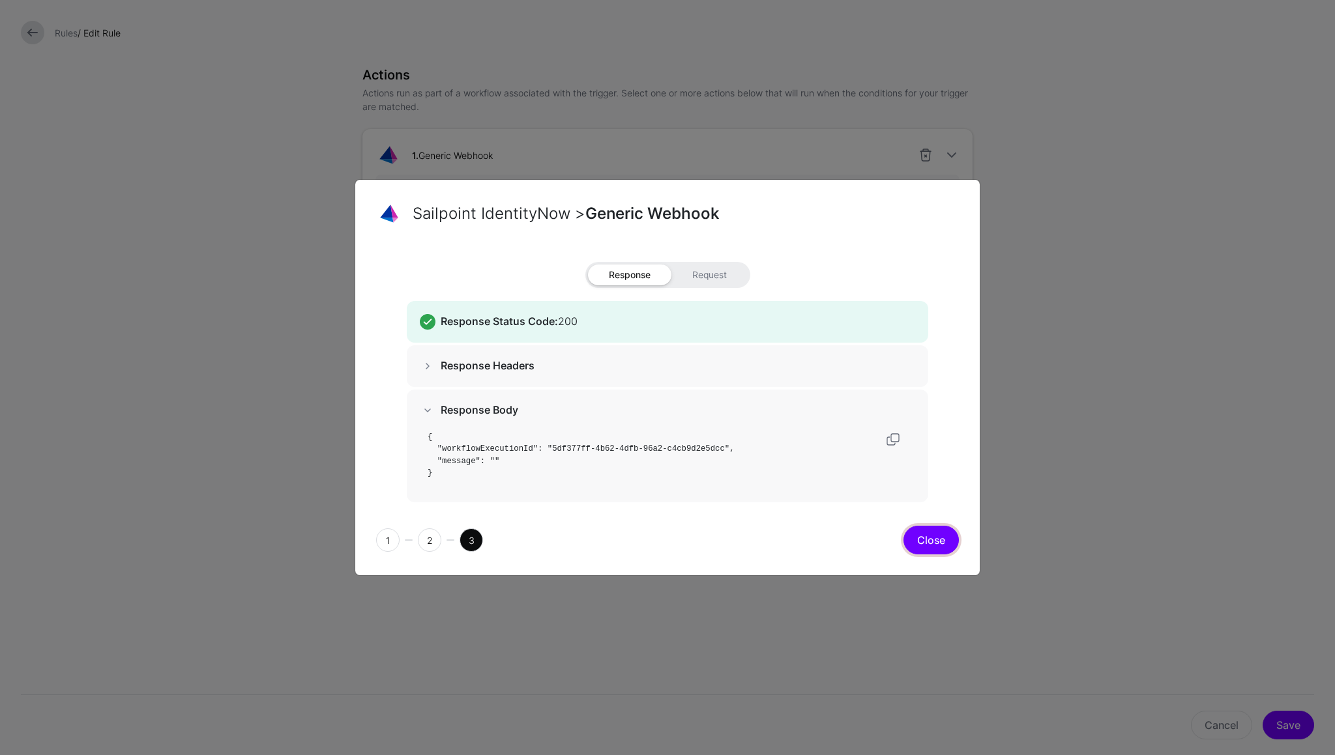
click at [942, 540] on button "Close" at bounding box center [930, 540] width 55 height 29
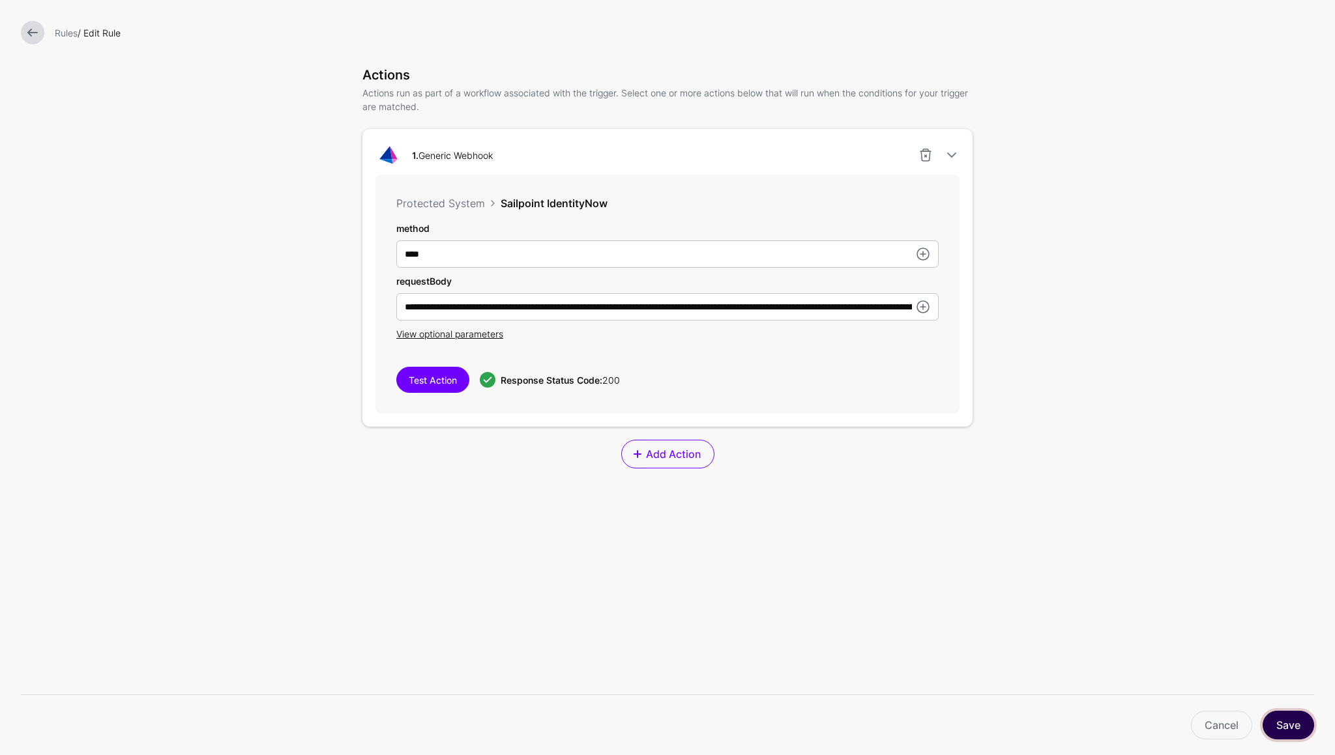
click at [1290, 728] on button "Save" at bounding box center [1287, 725] width 51 height 29
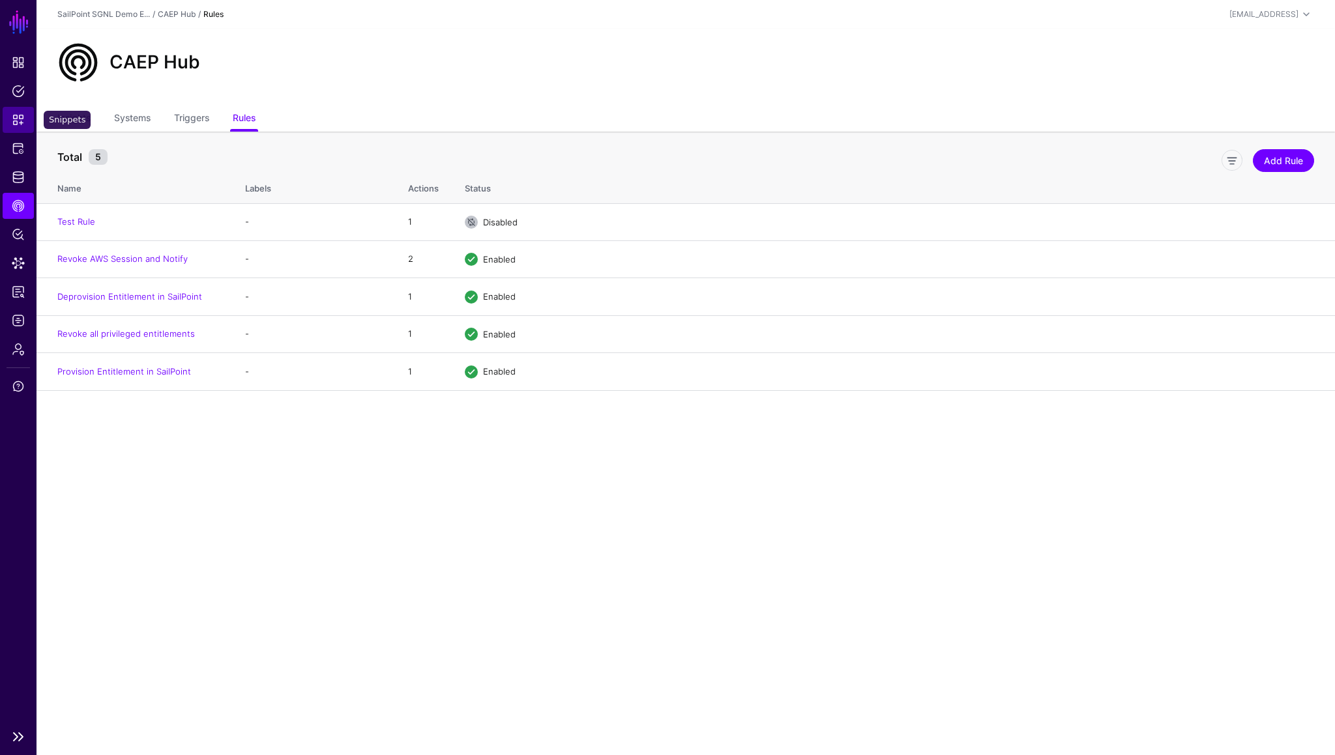
click at [14, 117] on span "Snippets" at bounding box center [18, 119] width 13 height 13
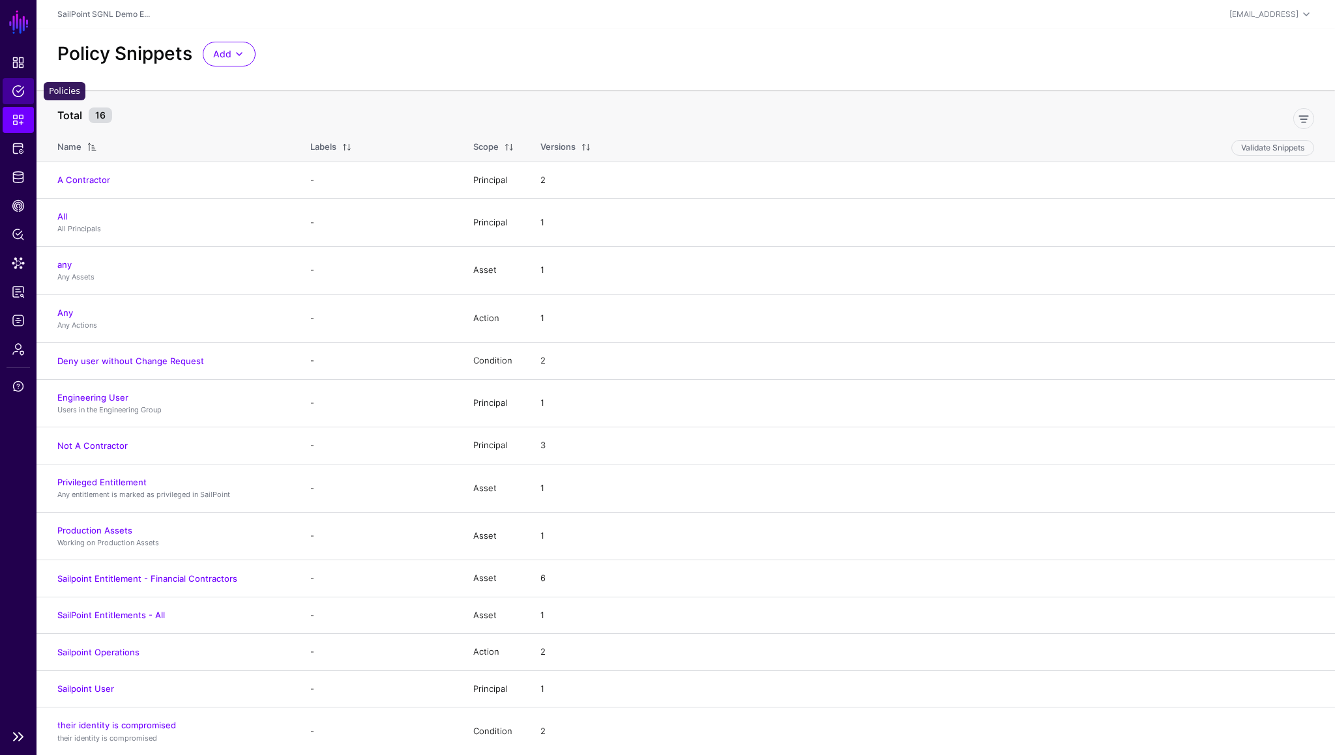
click at [18, 95] on span "Policies" at bounding box center [18, 91] width 13 height 13
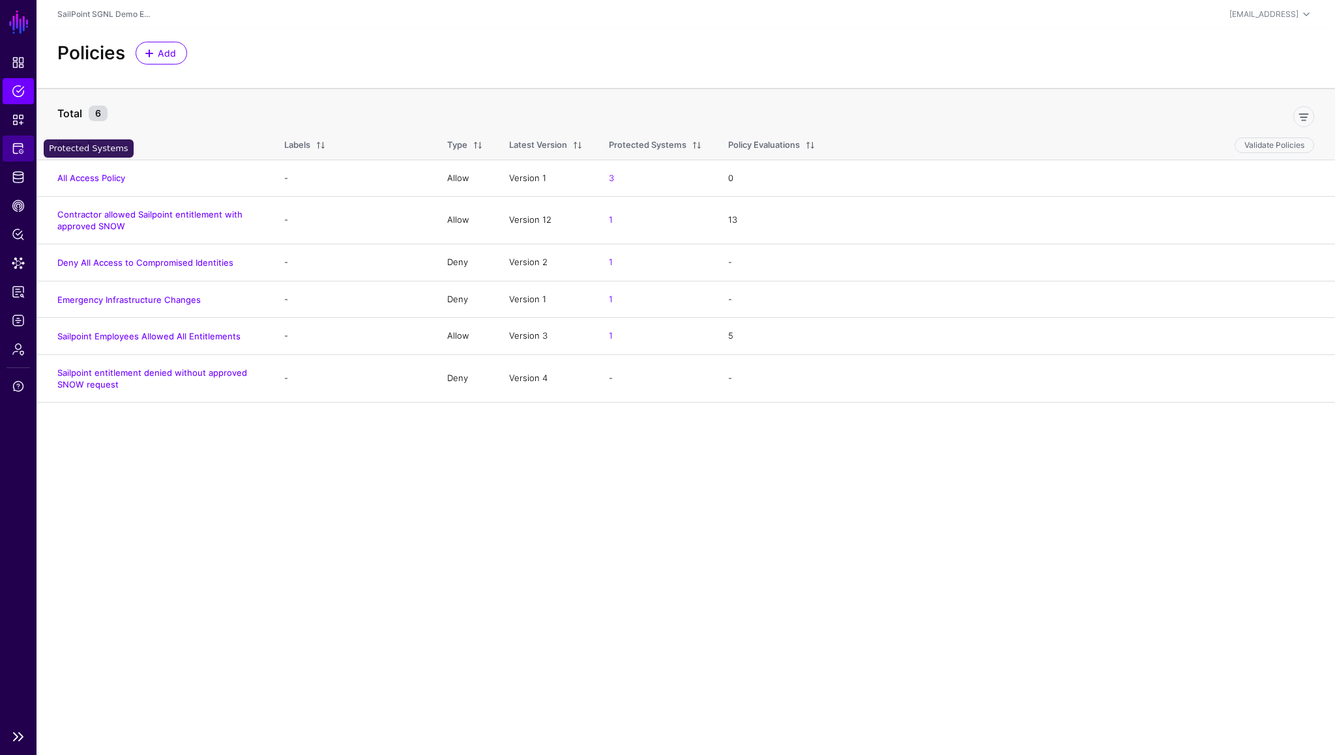
click at [20, 148] on span "Protected Systems" at bounding box center [18, 148] width 13 height 13
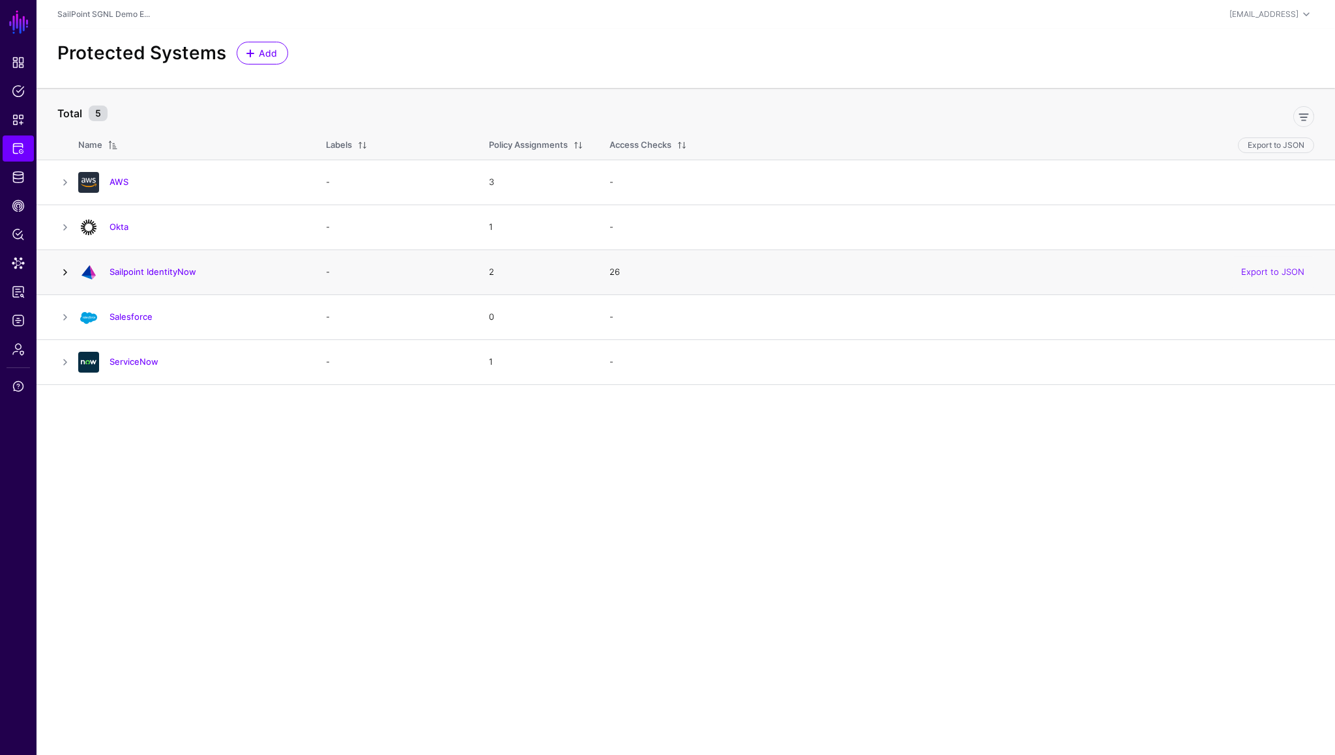
click at [67, 271] on link at bounding box center [65, 273] width 16 height 16
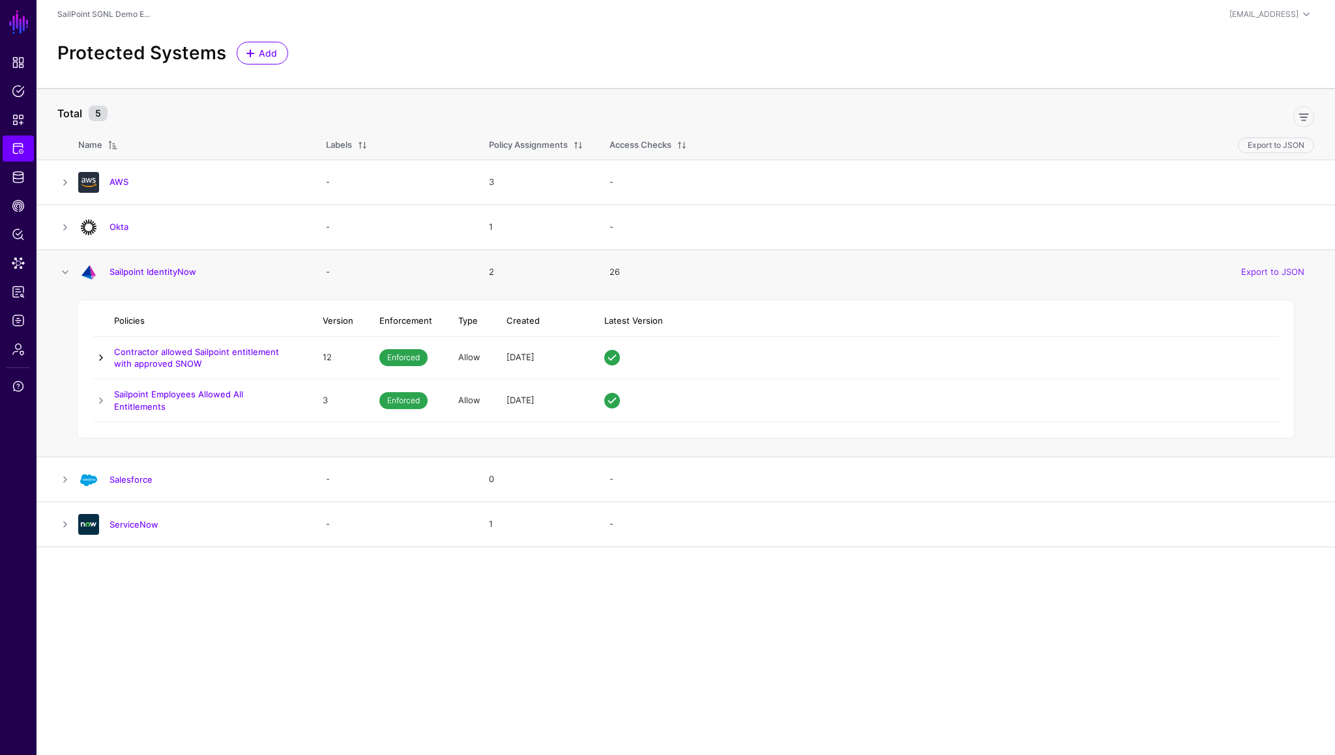
click at [98, 360] on link at bounding box center [101, 358] width 16 height 16
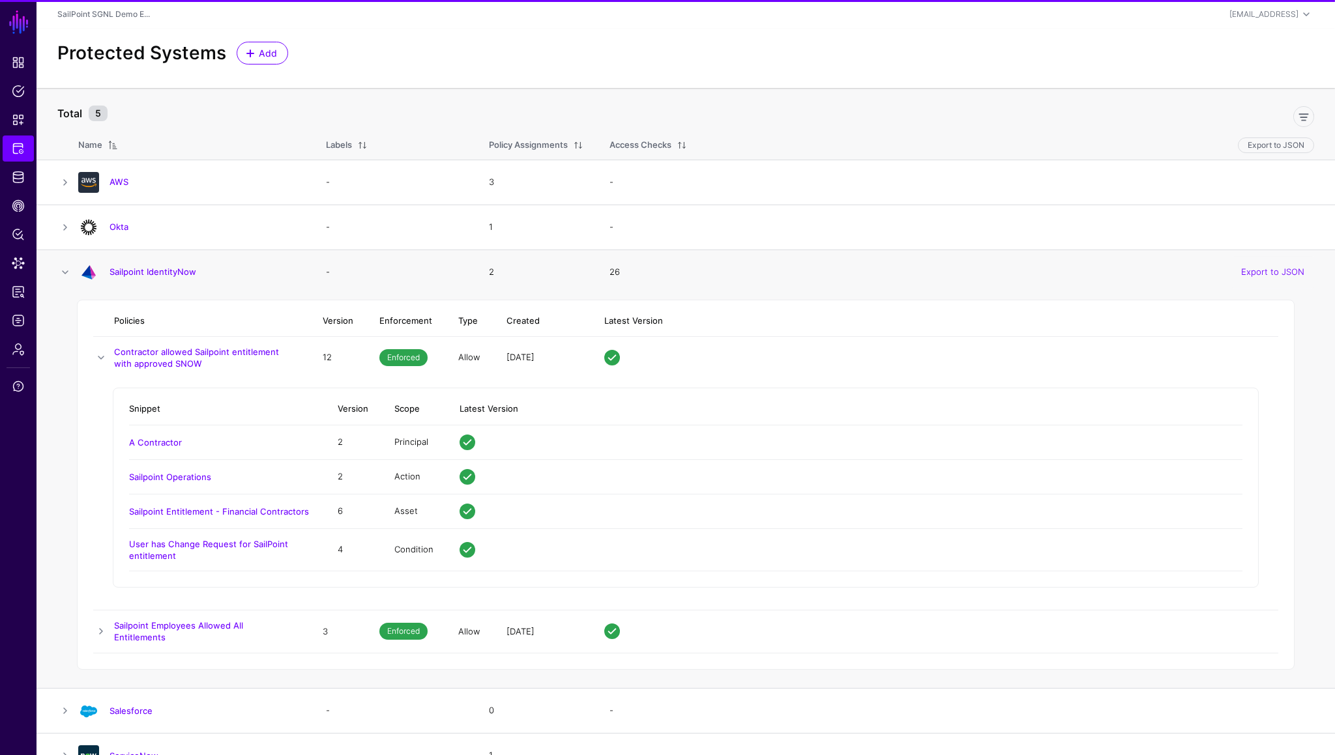
scroll to position [16, 0]
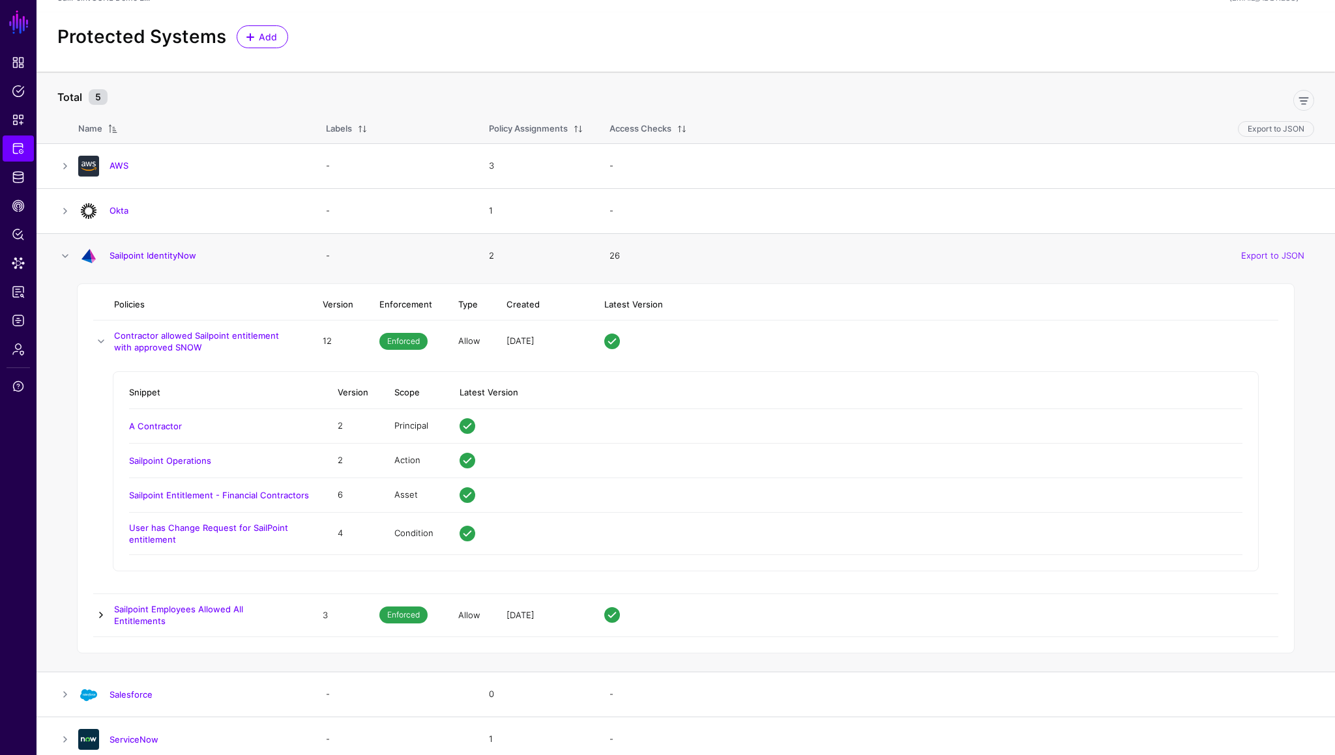
click at [102, 613] on link at bounding box center [101, 615] width 16 height 16
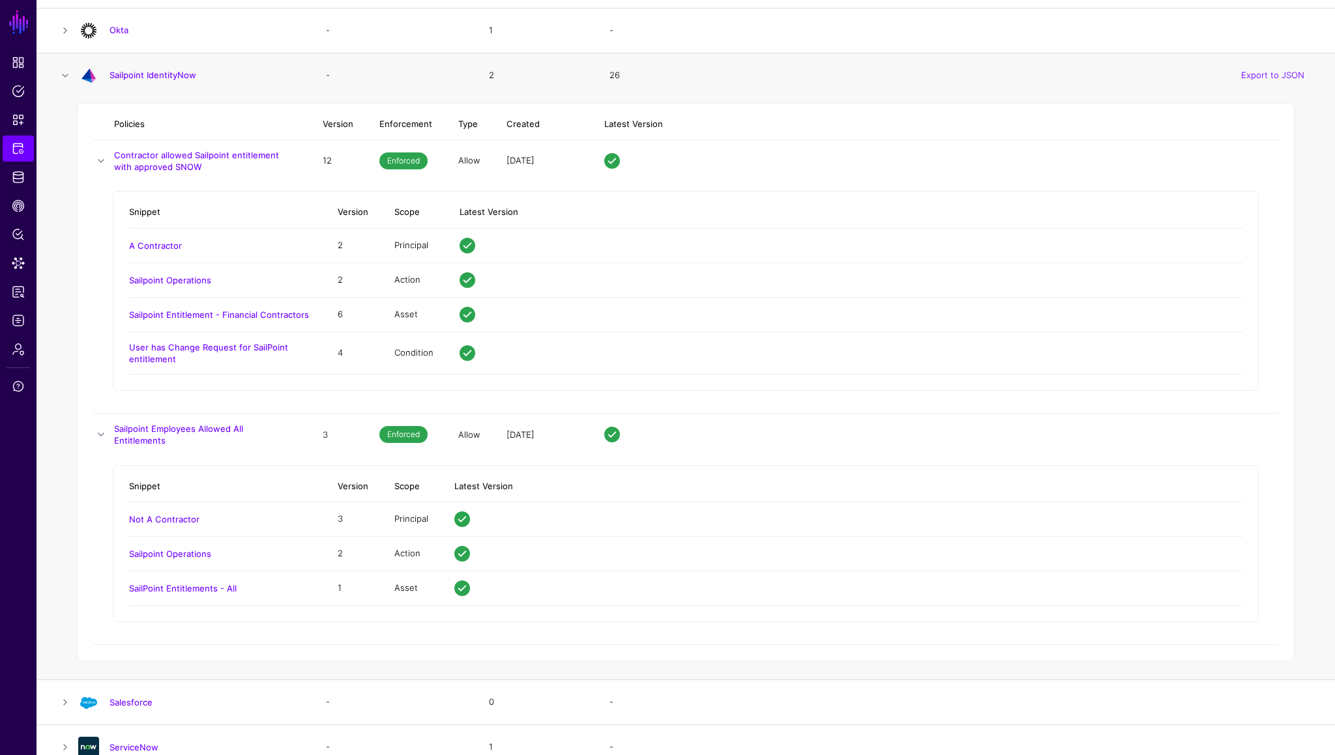
scroll to position [205, 0]
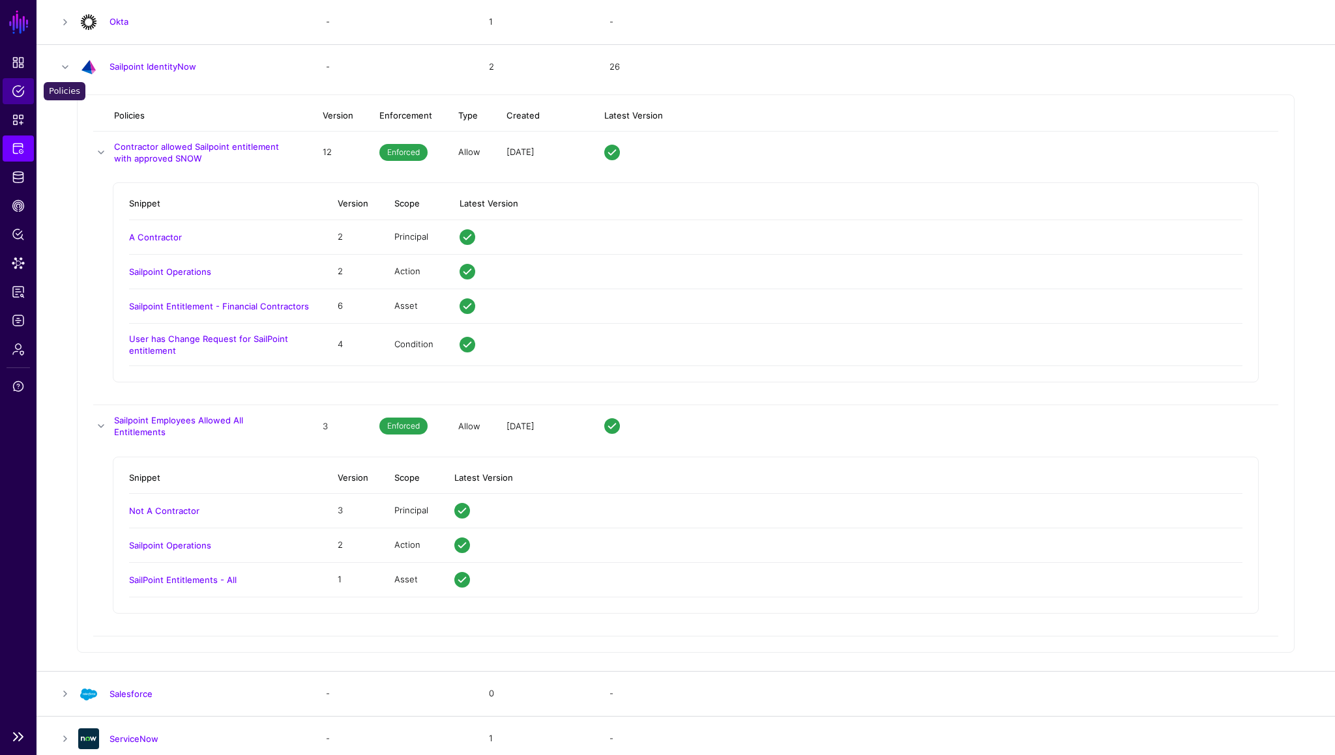
click at [16, 93] on span "Policies" at bounding box center [18, 91] width 13 height 13
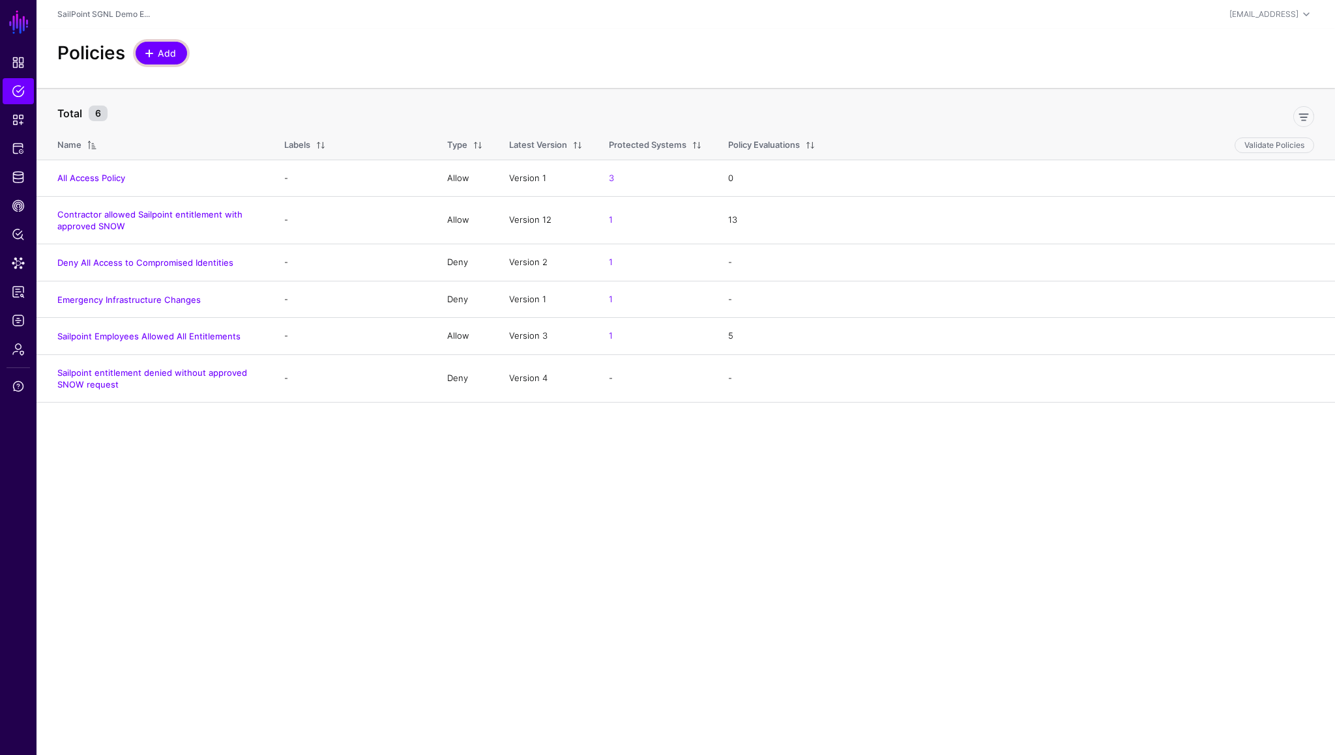
click at [167, 54] on span "Add" at bounding box center [167, 53] width 22 height 14
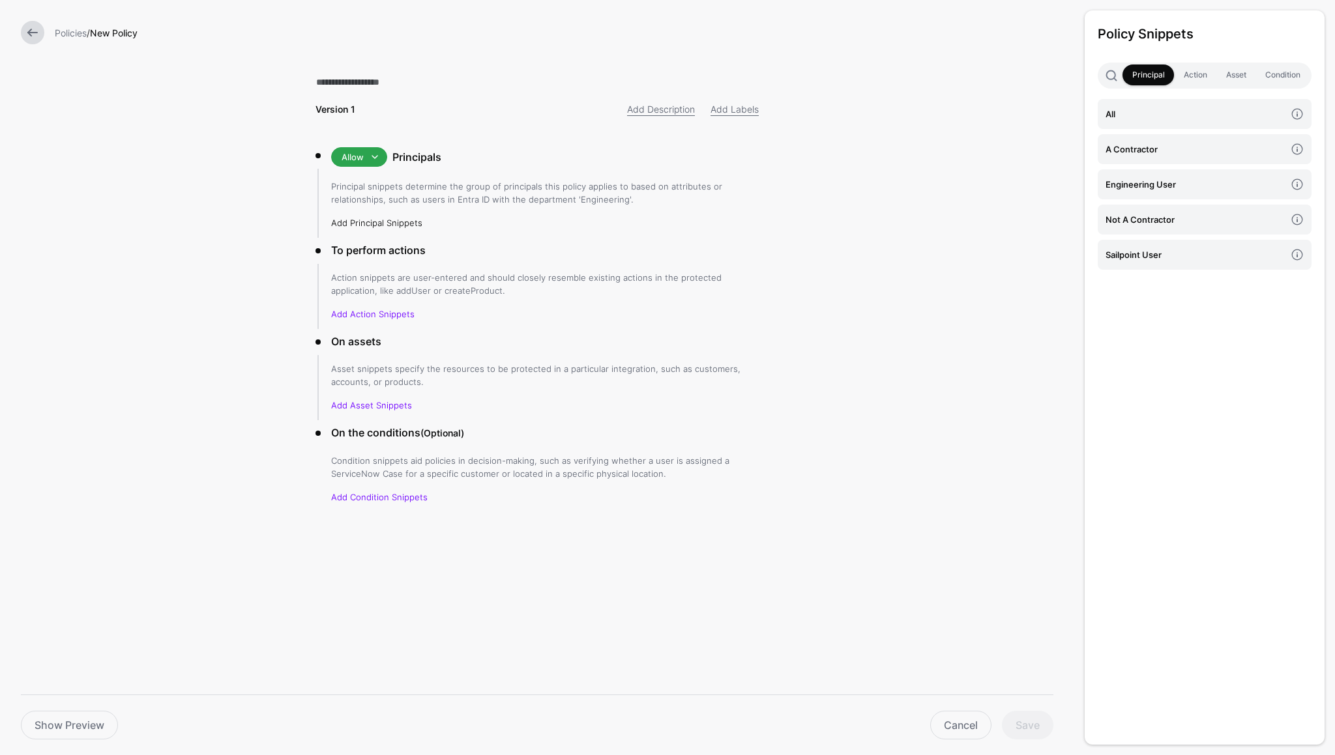
click at [398, 223] on link "Add Principal Snippets" at bounding box center [376, 223] width 91 height 10
click at [383, 223] on link "Add Principal Snippets" at bounding box center [376, 223] width 91 height 10
click at [1119, 151] on h4 "A Contractor" at bounding box center [1195, 149] width 180 height 14
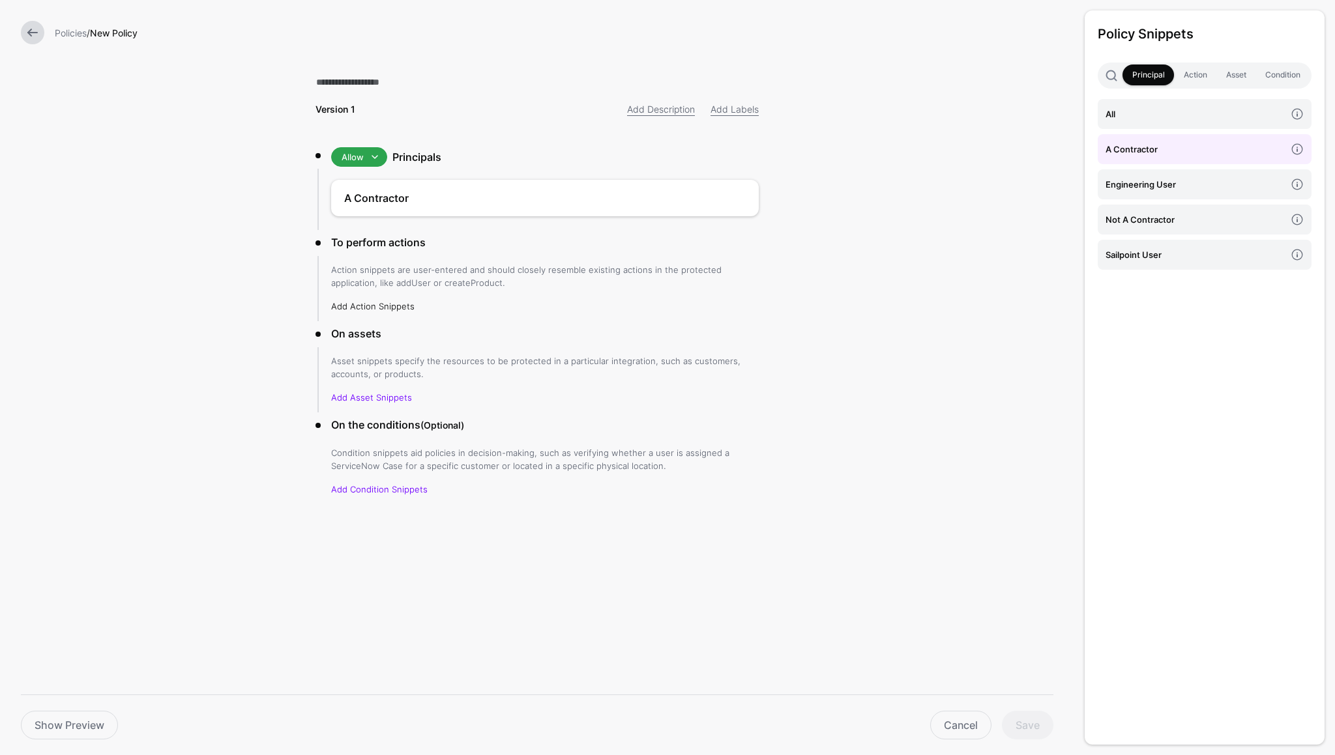
click at [371, 308] on link "Add Action Snippets" at bounding box center [372, 306] width 83 height 10
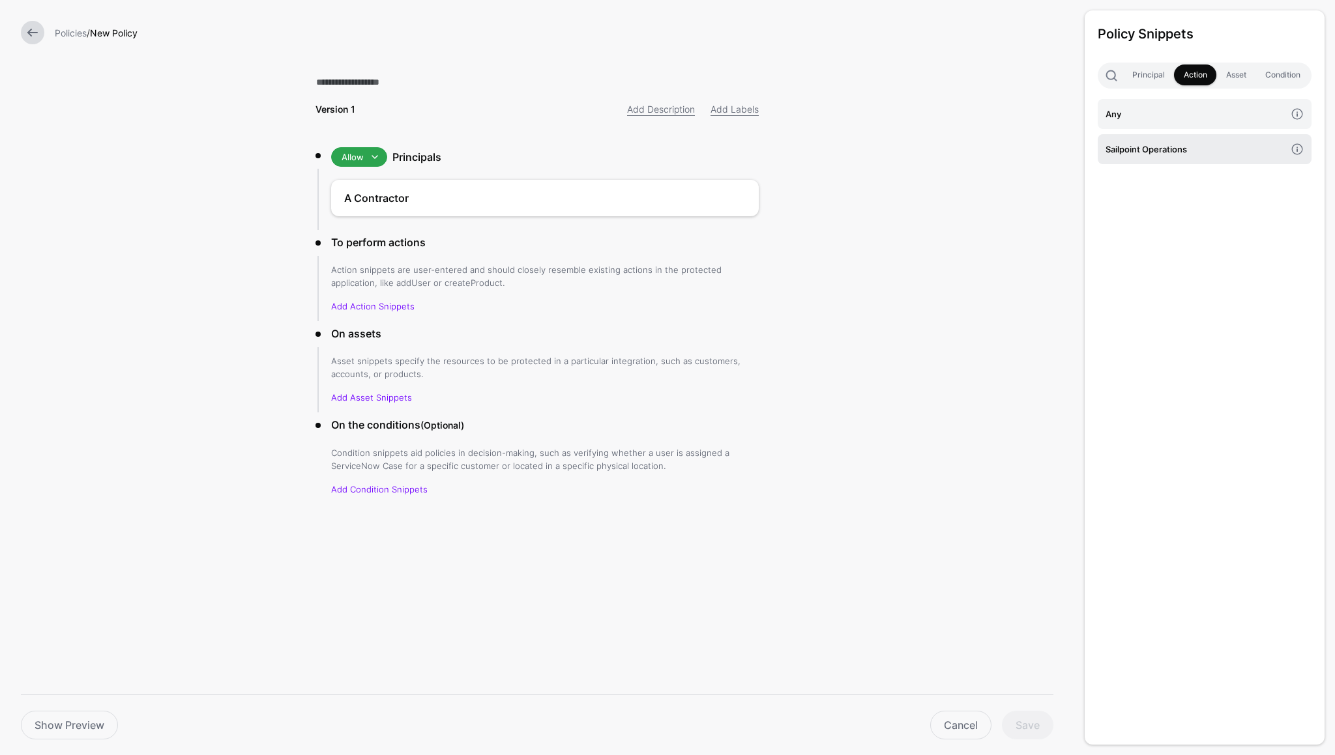
click at [1164, 147] on h4 "Sailpoint Operations" at bounding box center [1195, 149] width 180 height 14
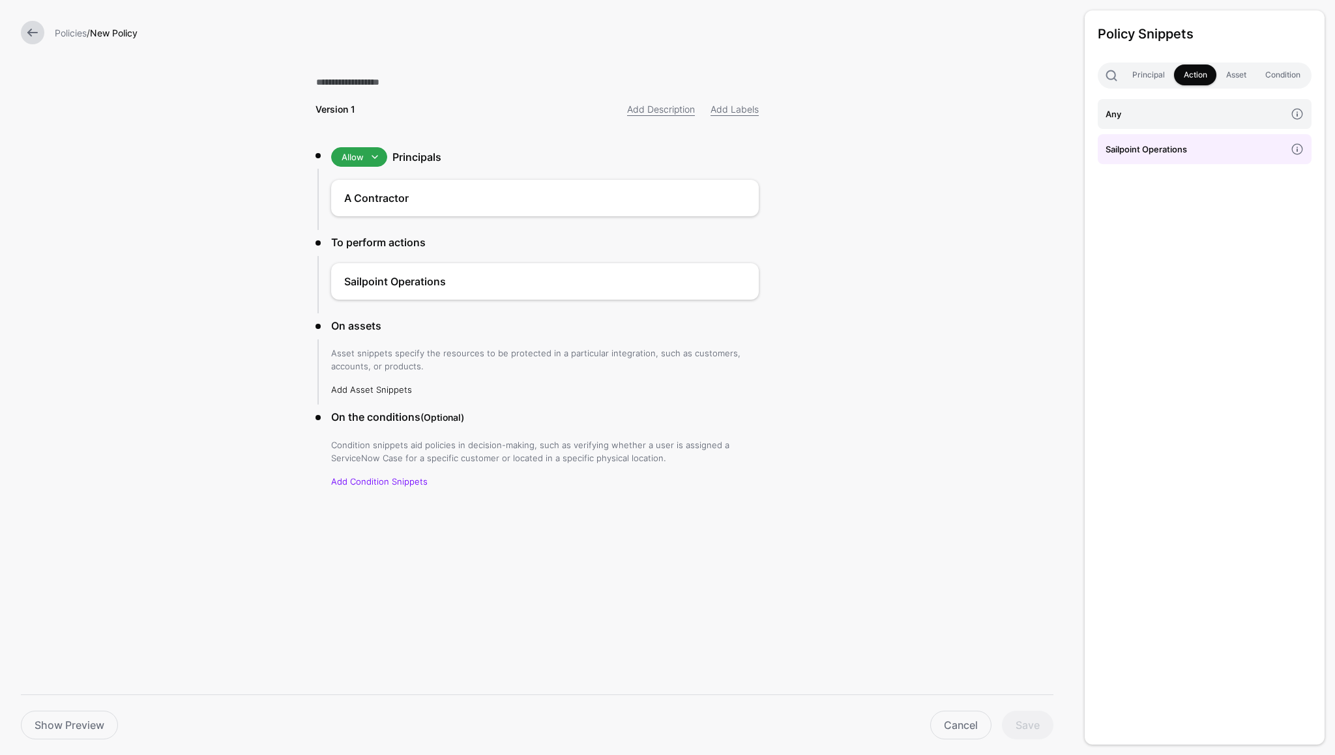
click at [384, 388] on link "Add Asset Snippets" at bounding box center [371, 390] width 81 height 10
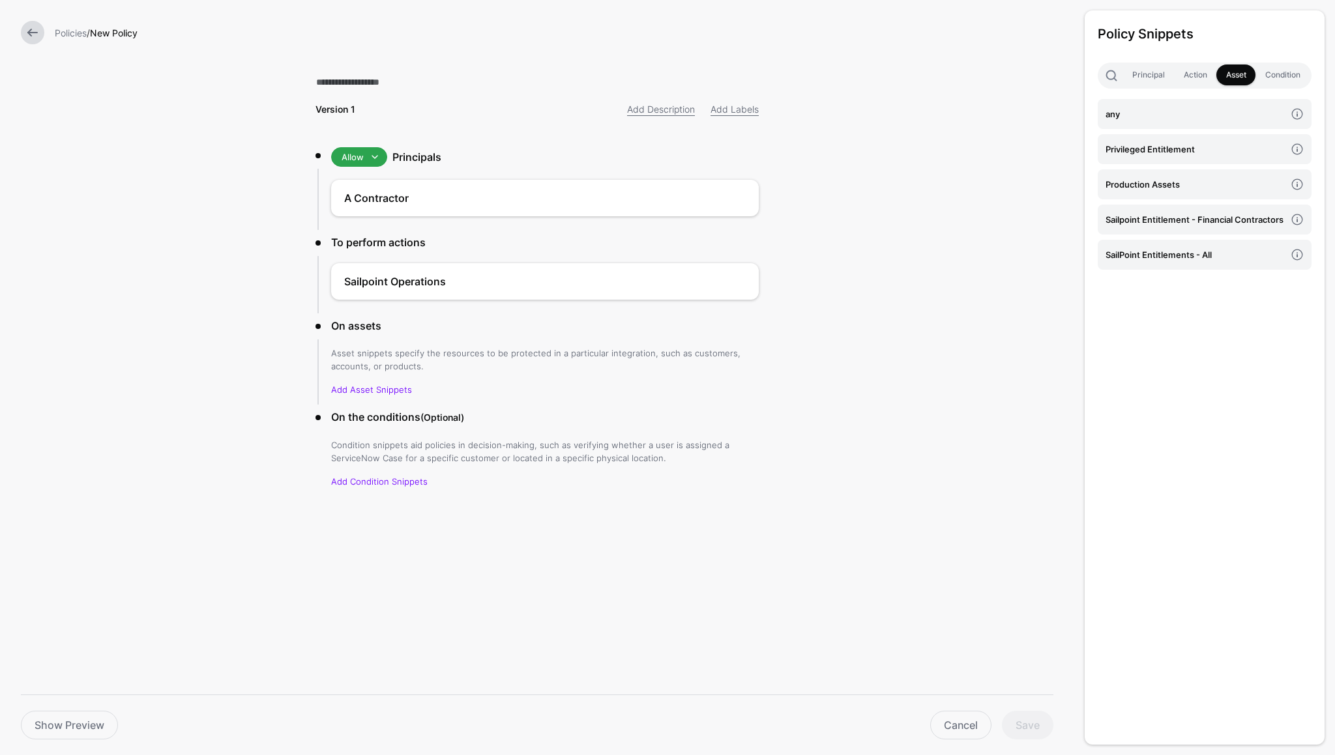
click at [1132, 355] on div "Policy Snippets Principal Action Asset Condition any Privileged Entitlement Pro…" at bounding box center [1204, 377] width 240 height 735
click at [960, 330] on form "Policies / New Policy Version 1 Add Description Add Labels Allow Allow Deny Pri…" at bounding box center [537, 304] width 1074 height 609
click at [26, 31] on link at bounding box center [32, 32] width 23 height 23
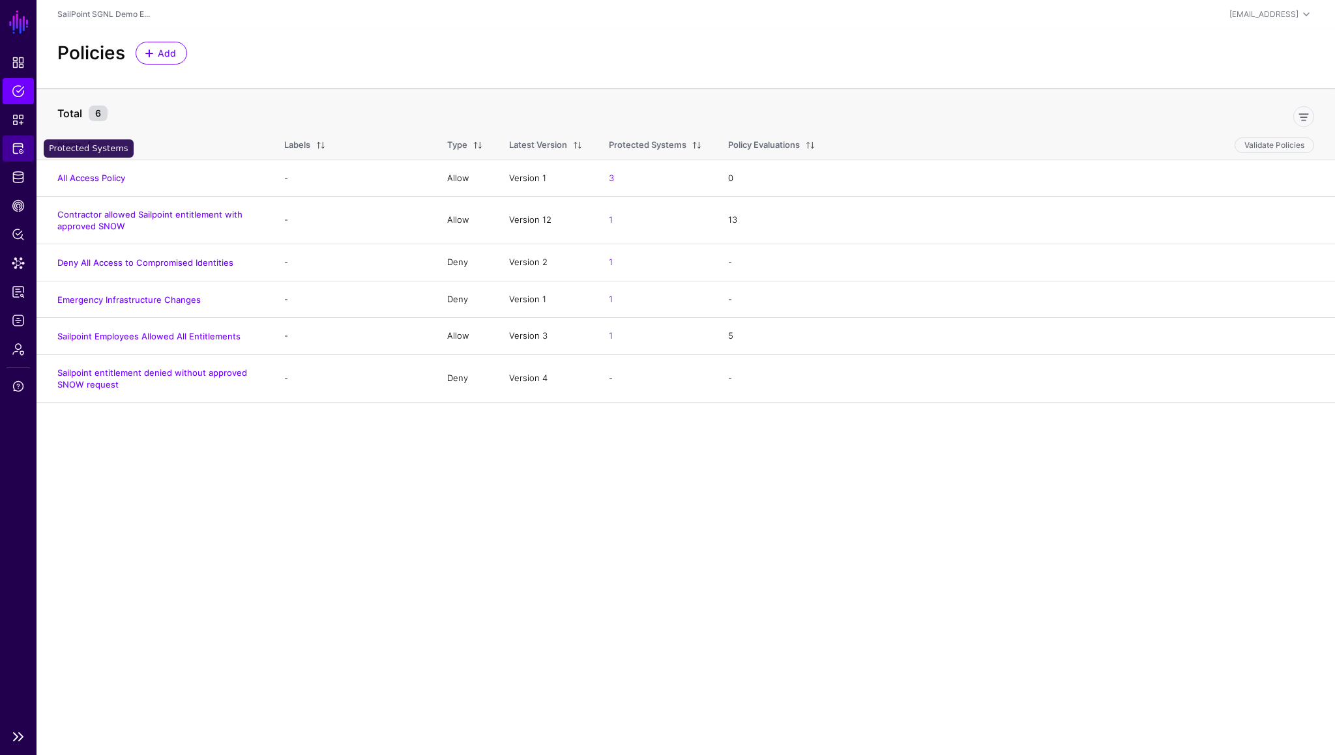
click at [14, 144] on span "Protected Systems" at bounding box center [18, 148] width 13 height 13
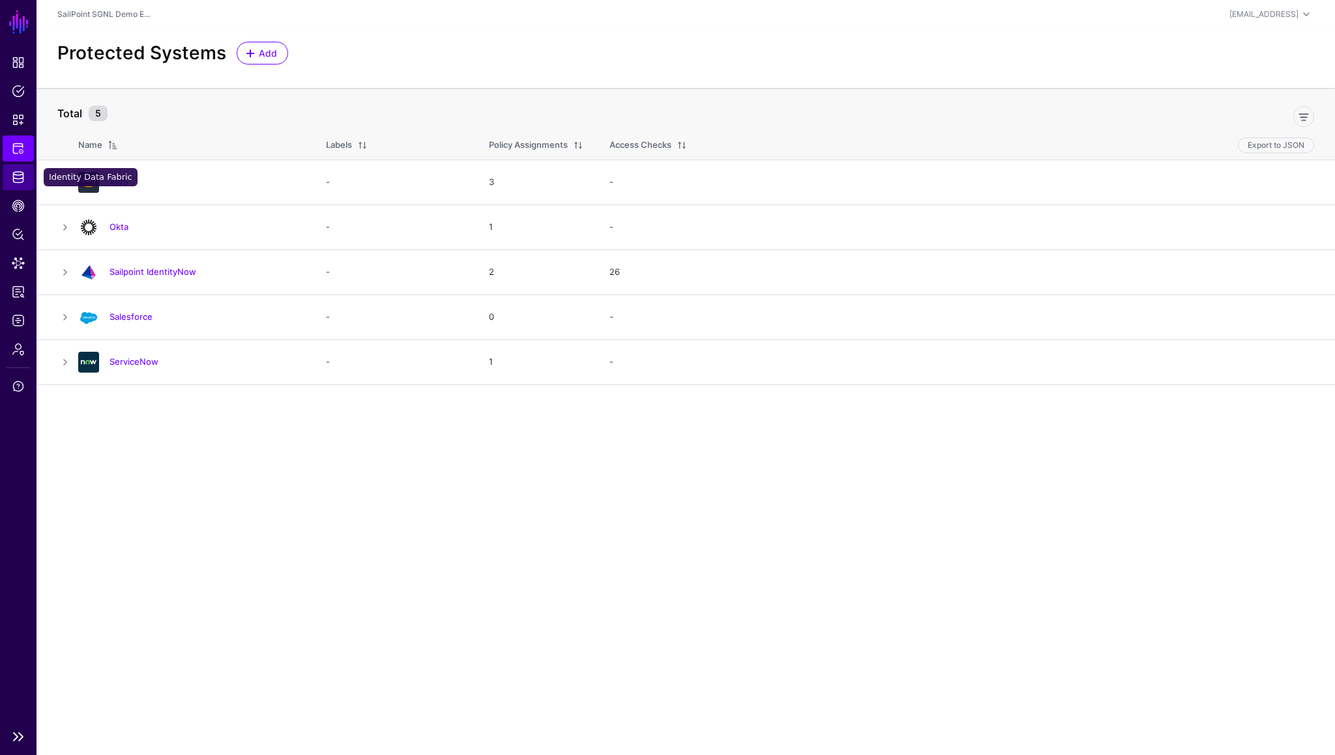
click at [20, 174] on span "Identity Data Fabric" at bounding box center [18, 177] width 13 height 13
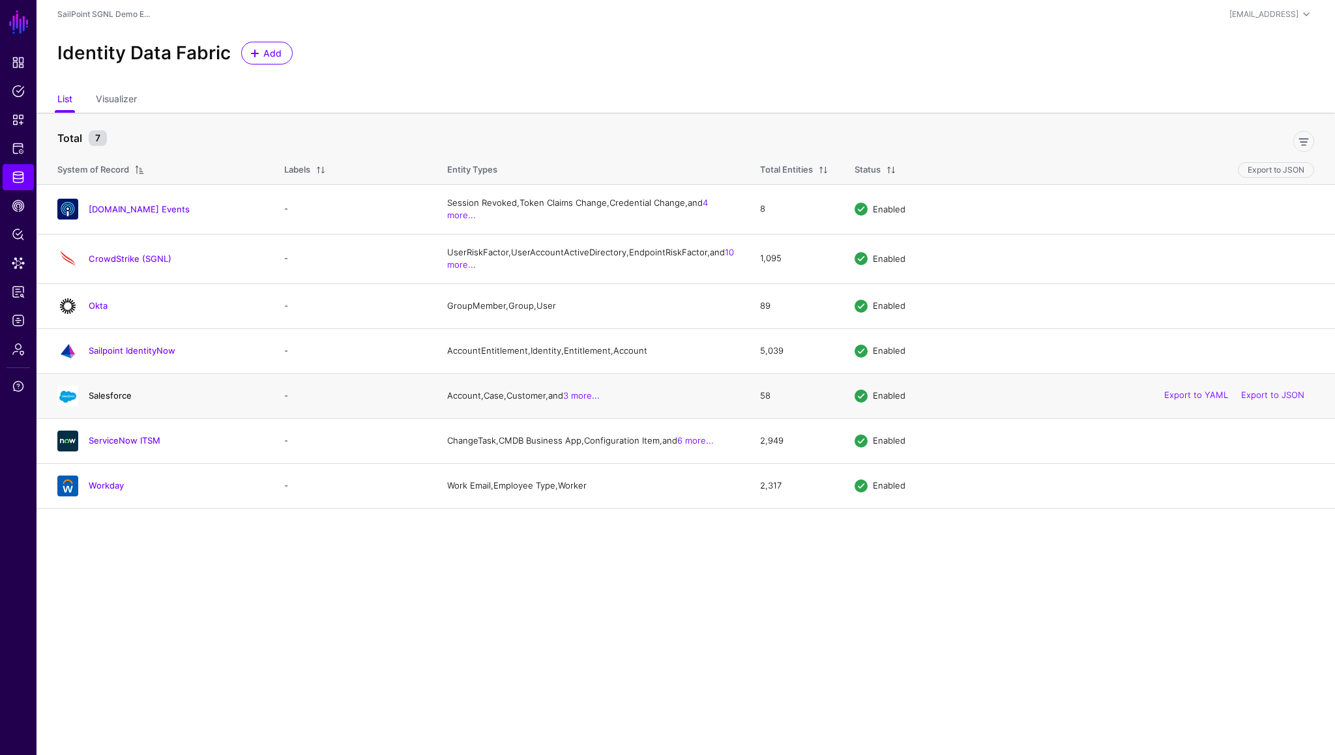
click at [100, 401] on link "Salesforce" at bounding box center [110, 395] width 43 height 10
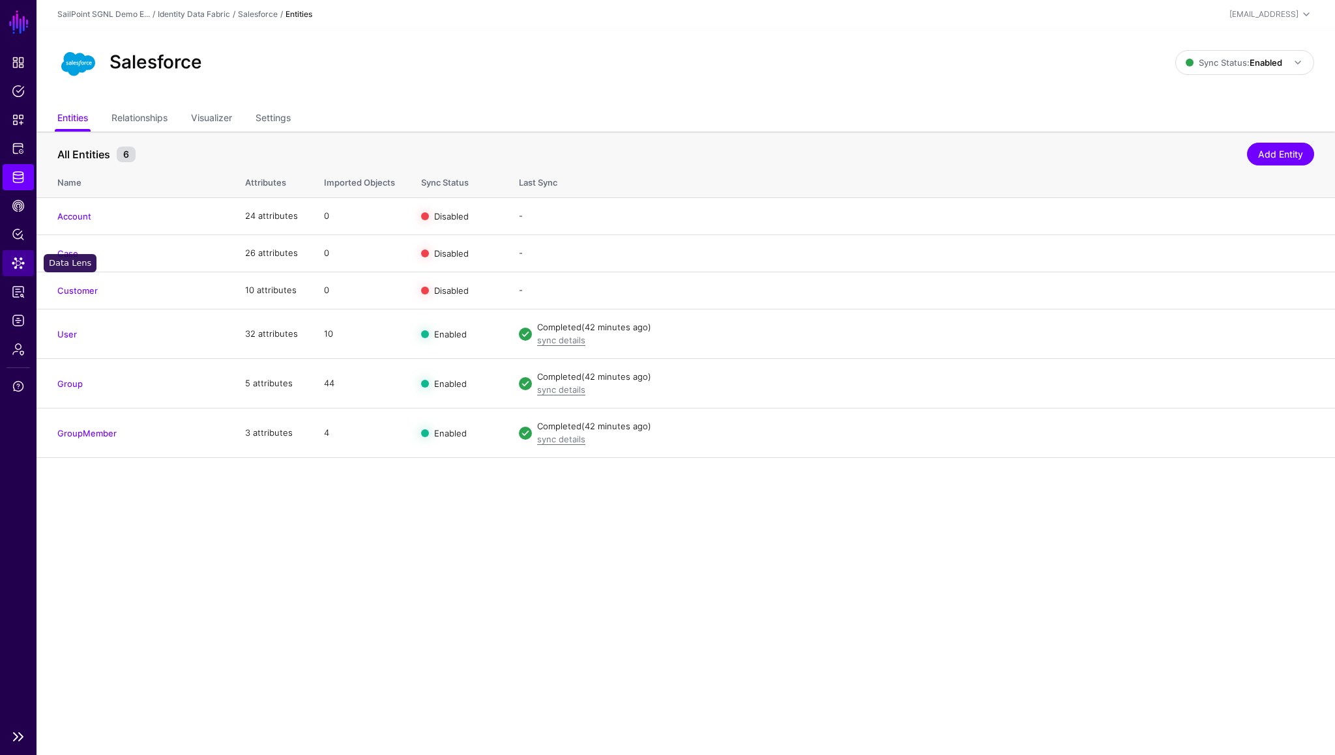
click at [18, 269] on span "Data Lens" at bounding box center [18, 263] width 13 height 13
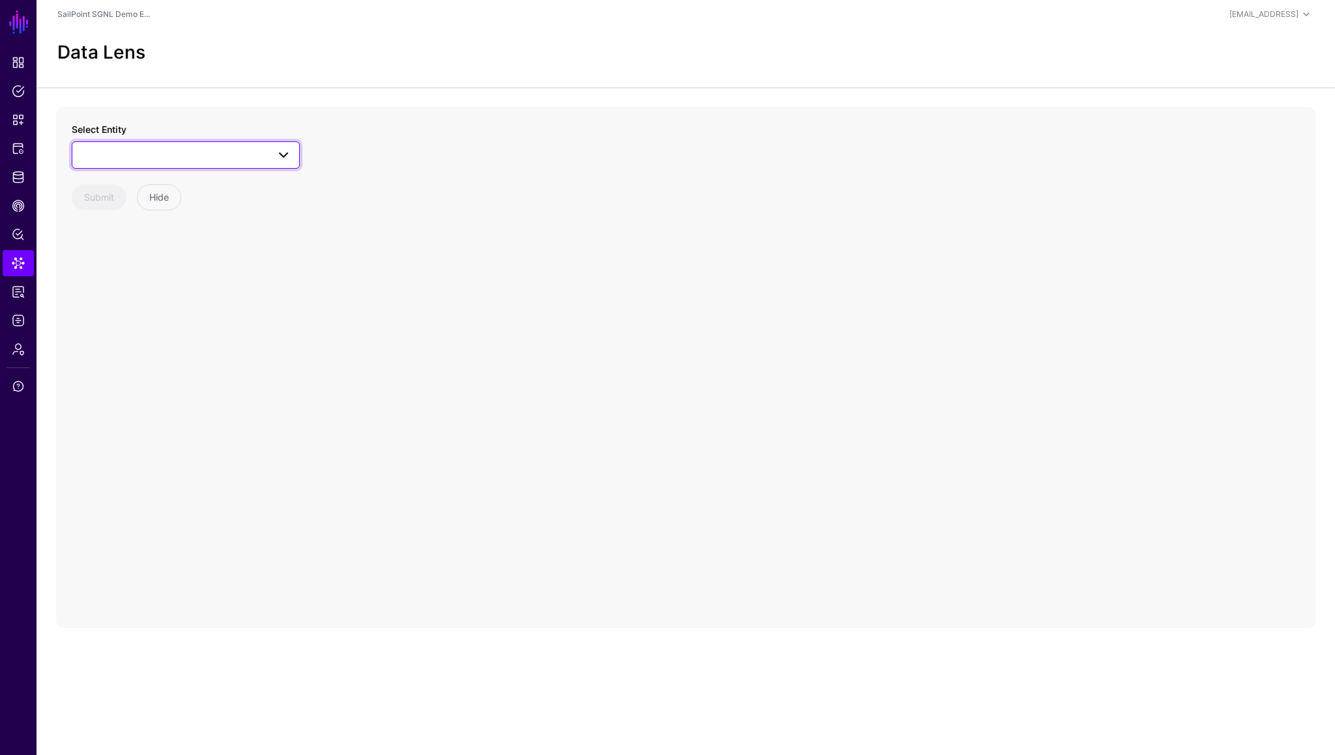
click at [166, 163] on link at bounding box center [186, 154] width 228 height 27
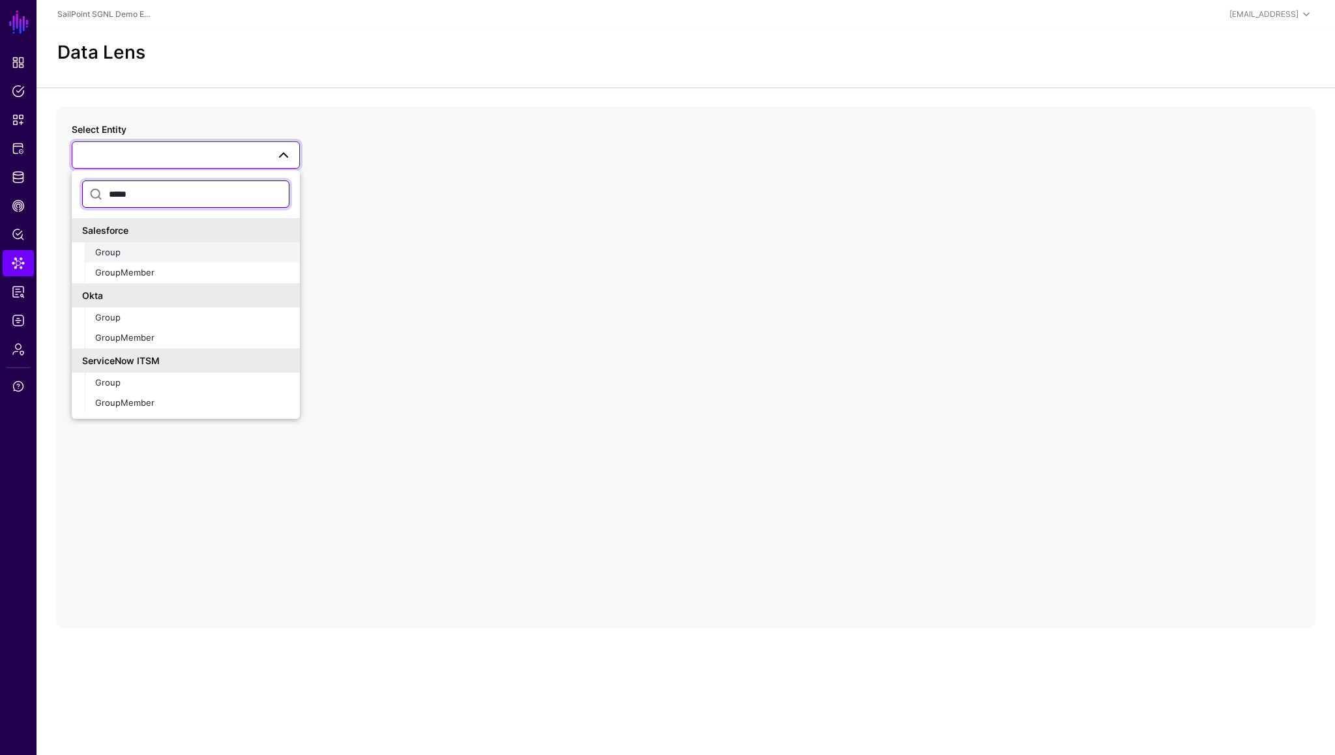
type input "*****"
click at [115, 252] on span "Group" at bounding box center [107, 252] width 25 height 10
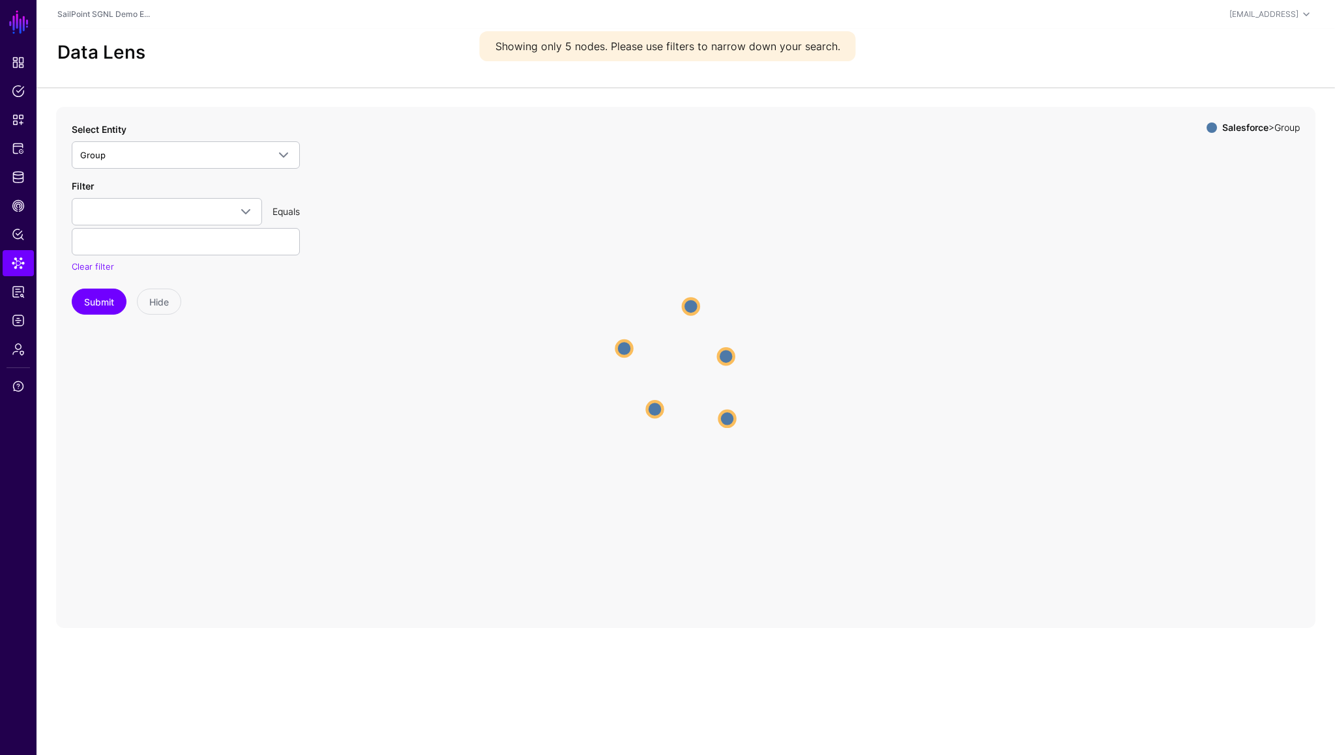
click at [688, 304] on circle at bounding box center [691, 306] width 16 height 16
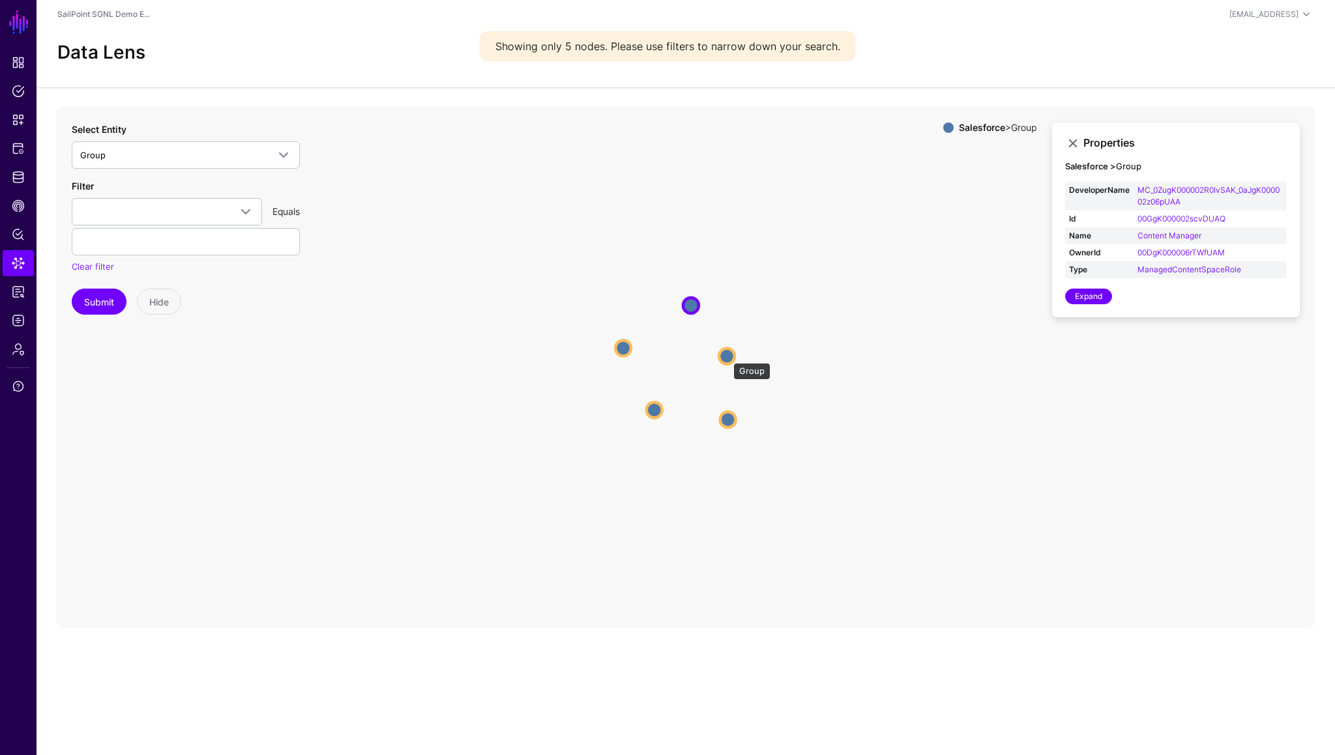
click at [727, 357] on circle at bounding box center [727, 356] width 16 height 16
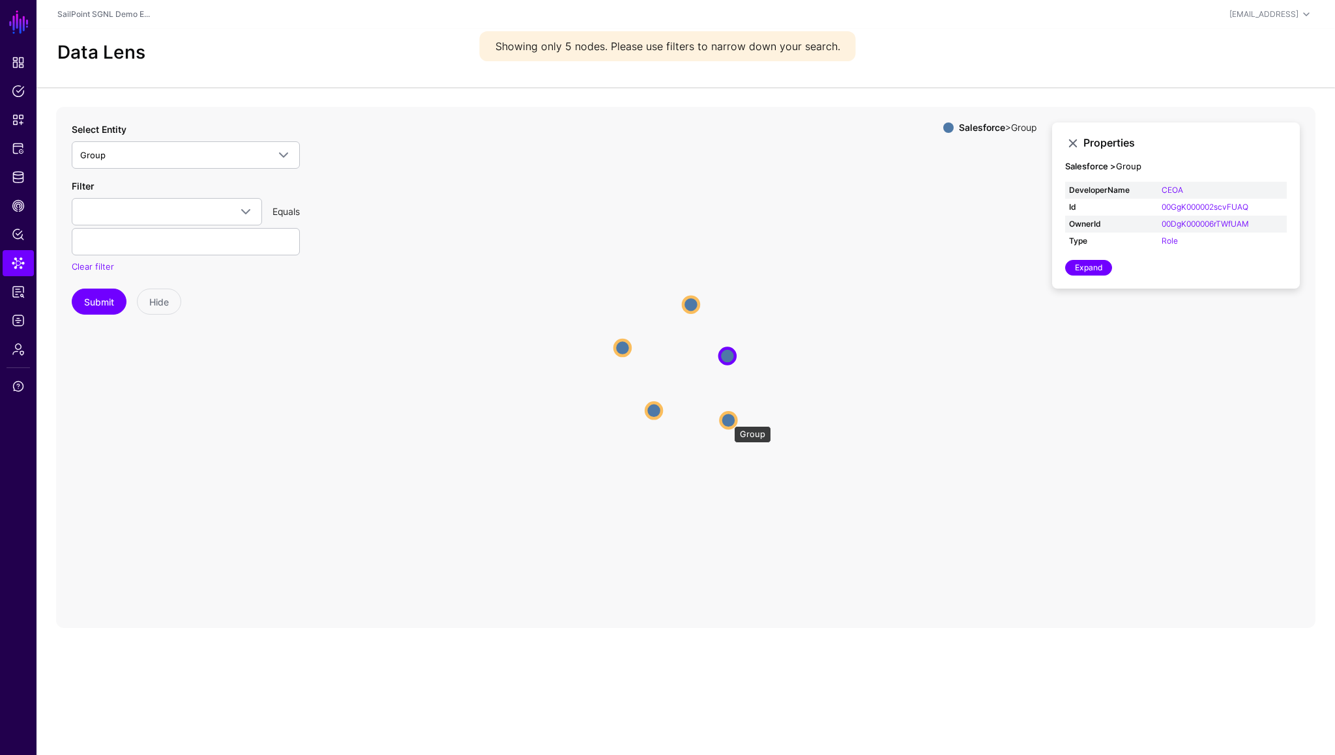
click at [727, 420] on circle at bounding box center [728, 421] width 16 height 16
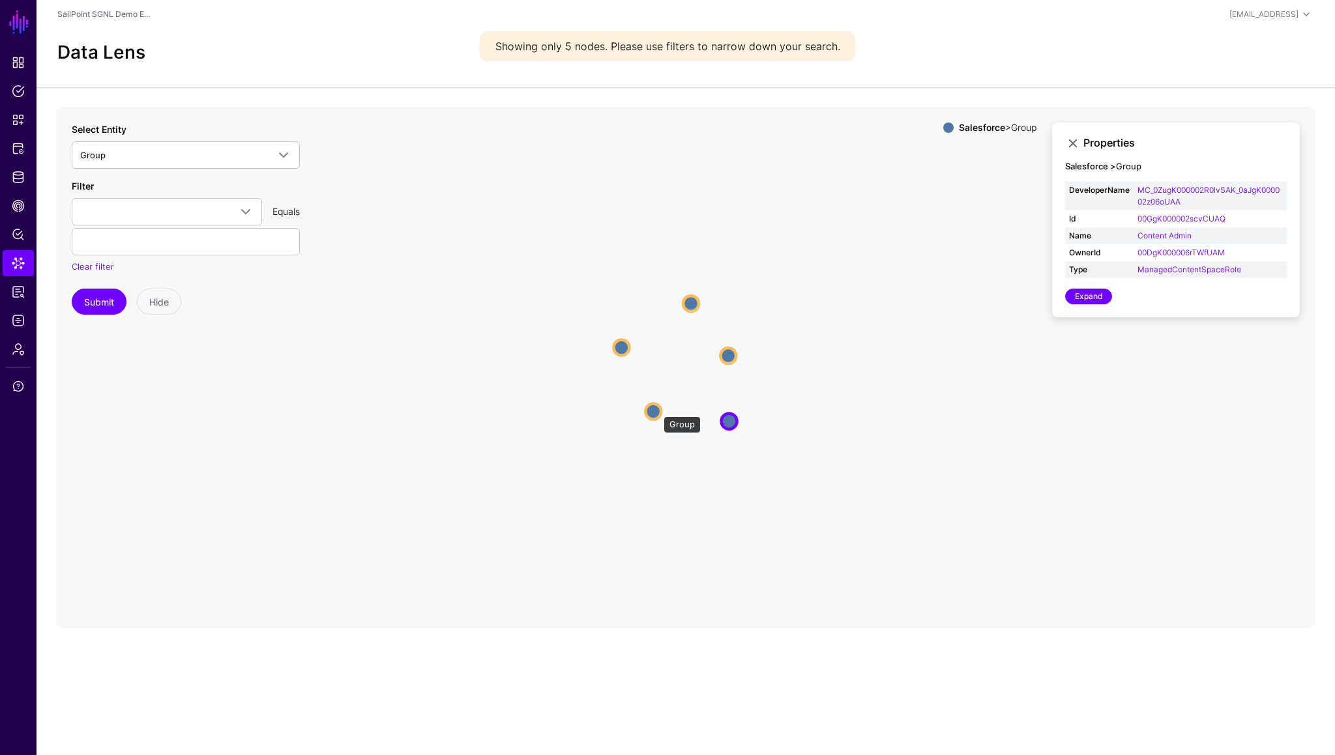
click at [657, 410] on circle at bounding box center [653, 411] width 16 height 16
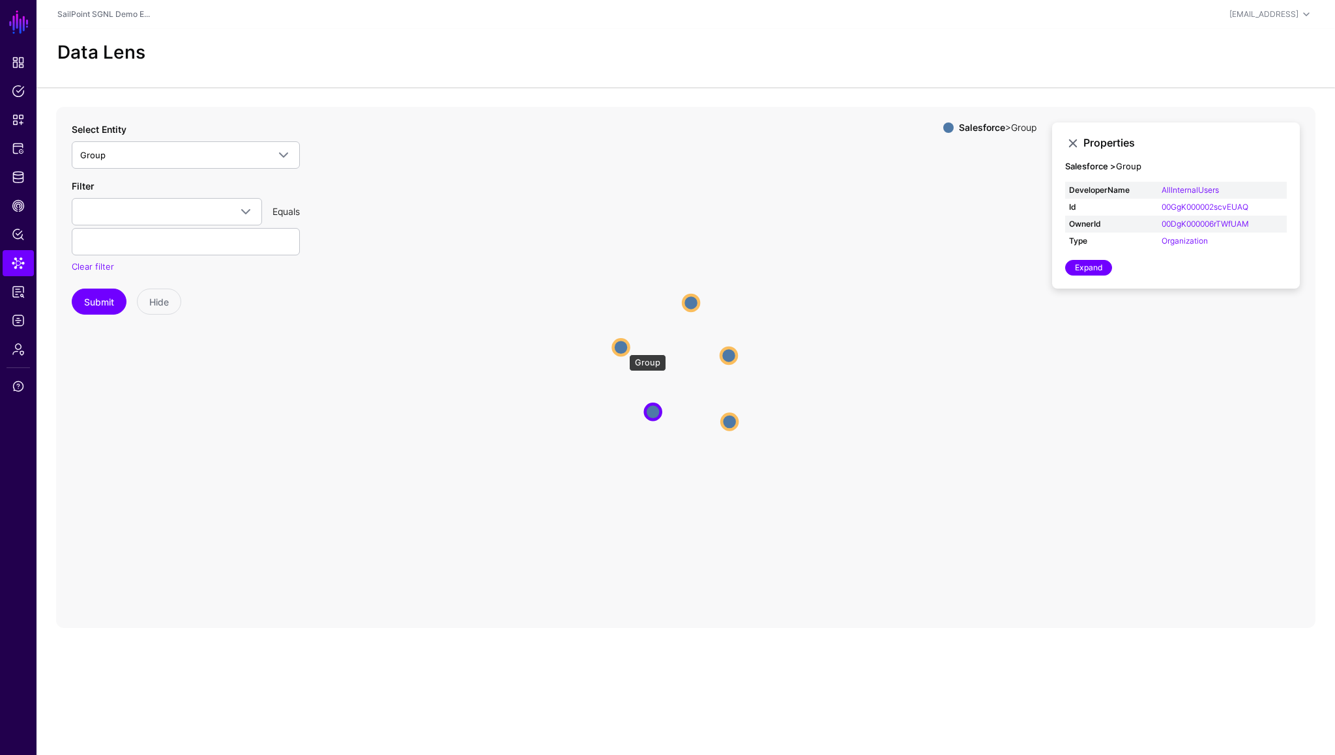
click at [622, 348] on circle at bounding box center [621, 348] width 16 height 16
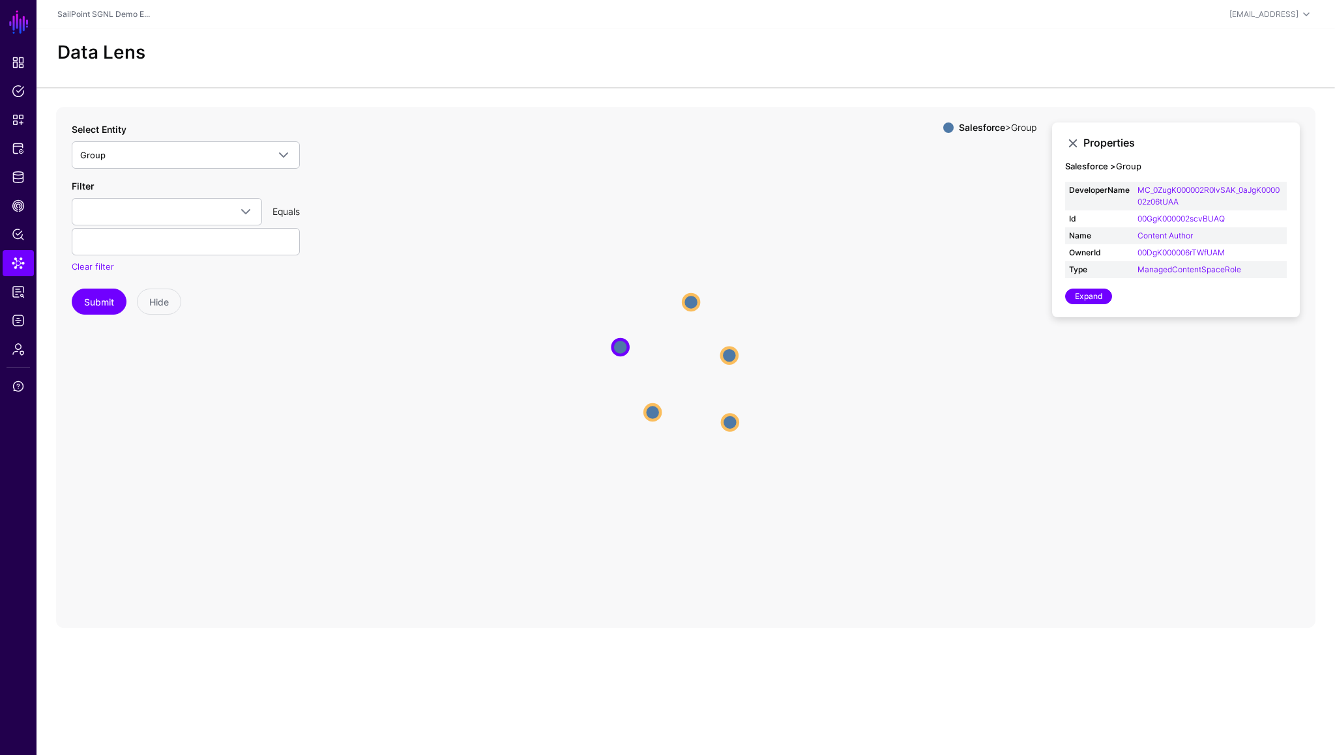
click at [516, 362] on icon "Group Group Group Group Group Group Group Group Group Group" at bounding box center [685, 367] width 1259 height 521
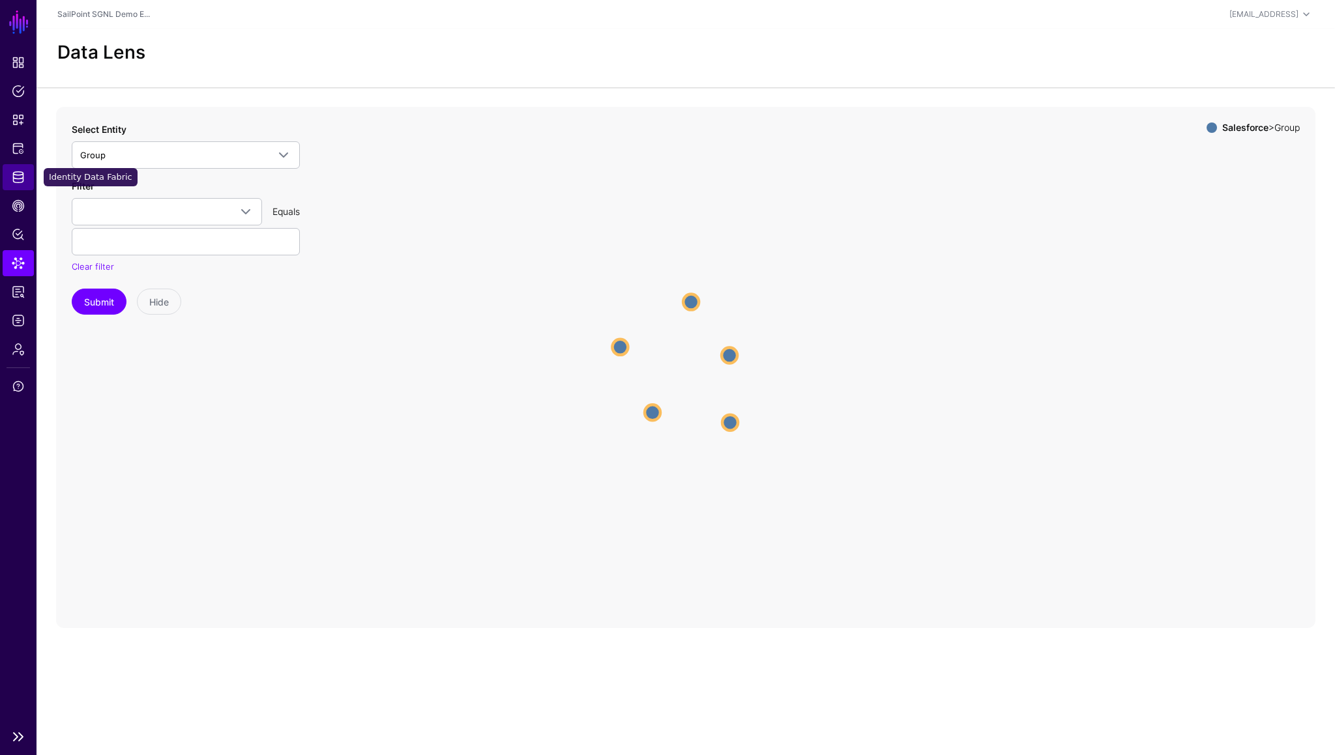
click at [20, 175] on span "Identity Data Fabric" at bounding box center [18, 177] width 13 height 13
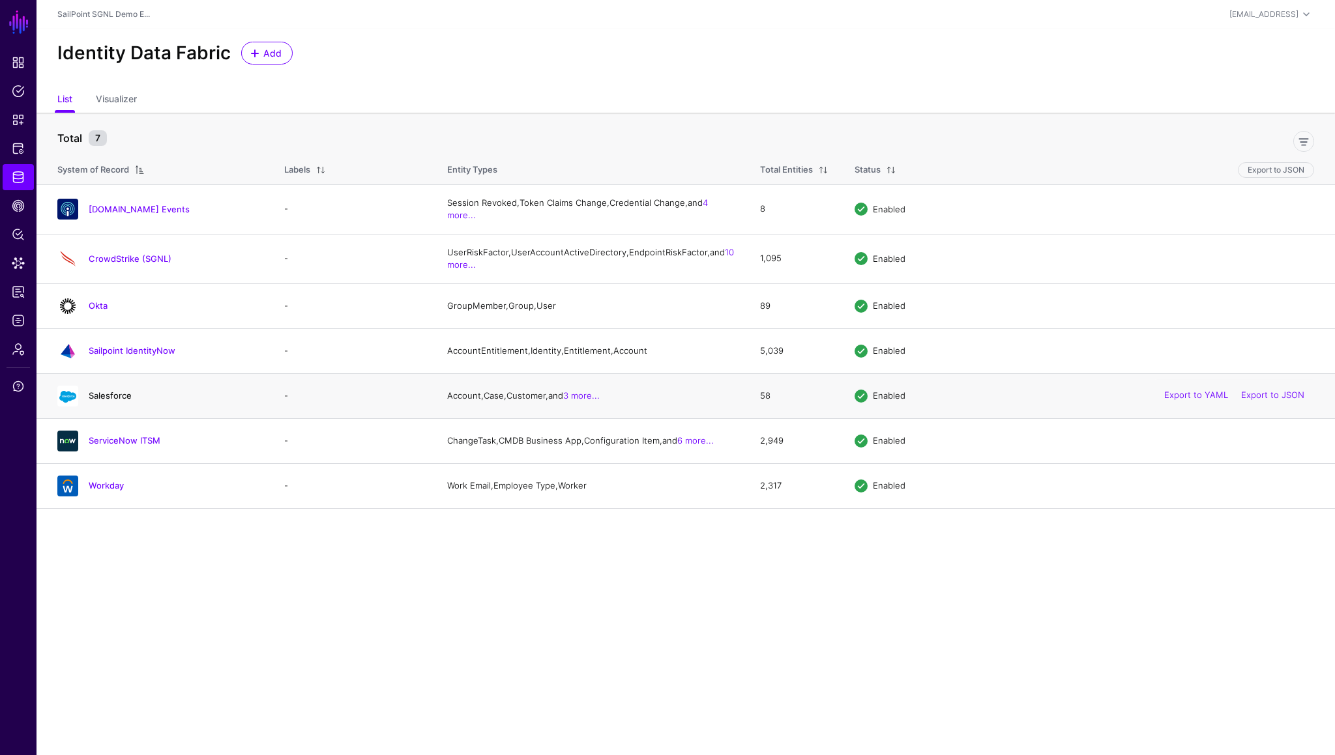
click at [115, 401] on link "Salesforce" at bounding box center [110, 395] width 43 height 10
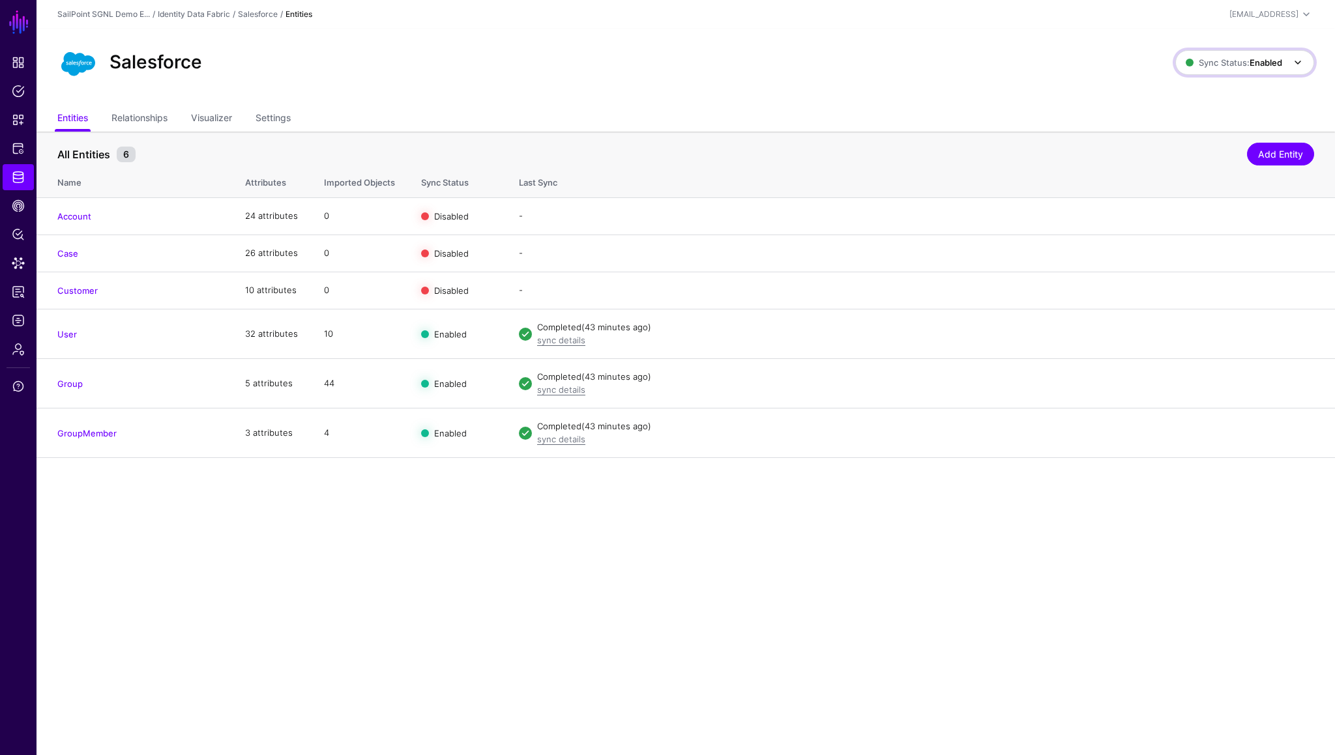
click at [1268, 55] on span "Sync Status: Enabled" at bounding box center [1234, 62] width 96 height 14
click at [1206, 158] on span "Syncing inactive for all configured entities" at bounding box center [1237, 164] width 133 height 22
click at [1255, 56] on span "Sync Status: Disabled" at bounding box center [1233, 62] width 98 height 14
click at [1199, 111] on span "Syncing active for all configured entities that are enabled" at bounding box center [1236, 113] width 135 height 22
click at [15, 261] on span "Data Lens" at bounding box center [18, 263] width 13 height 13
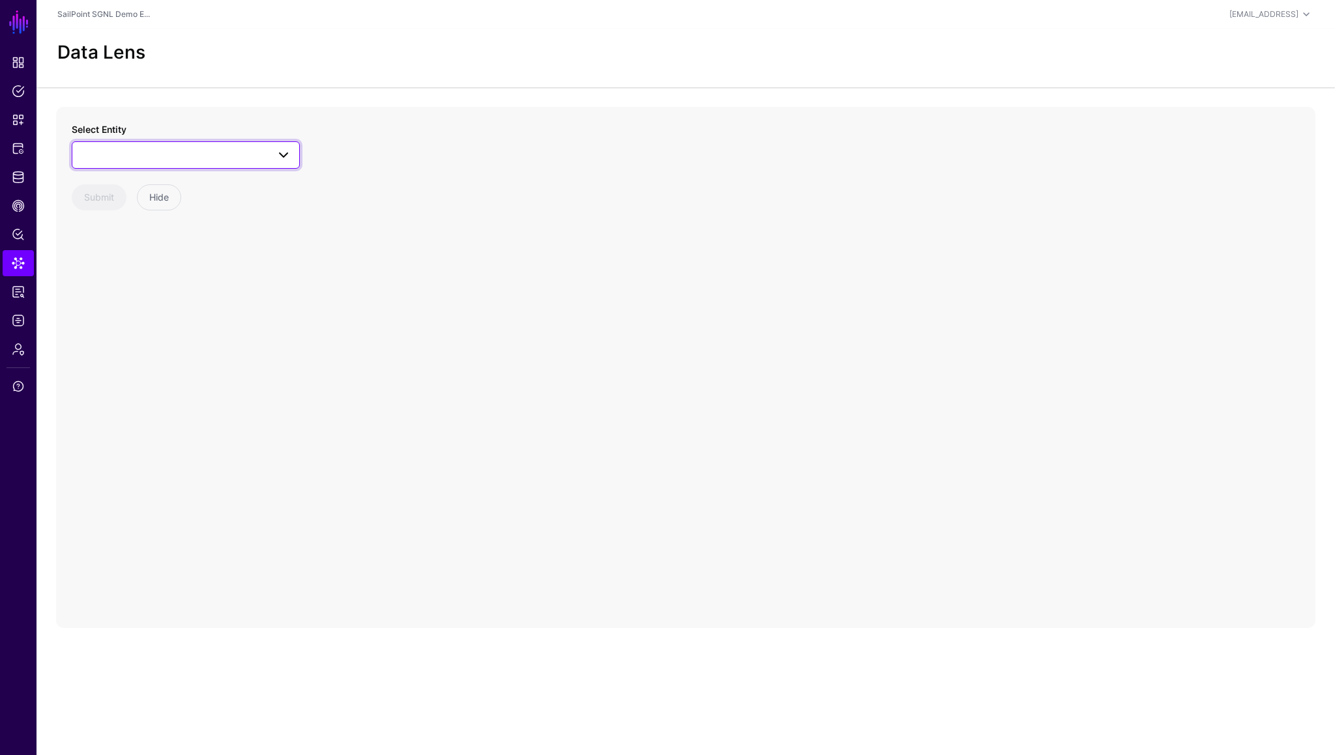
click at [188, 159] on span at bounding box center [185, 155] width 211 height 16
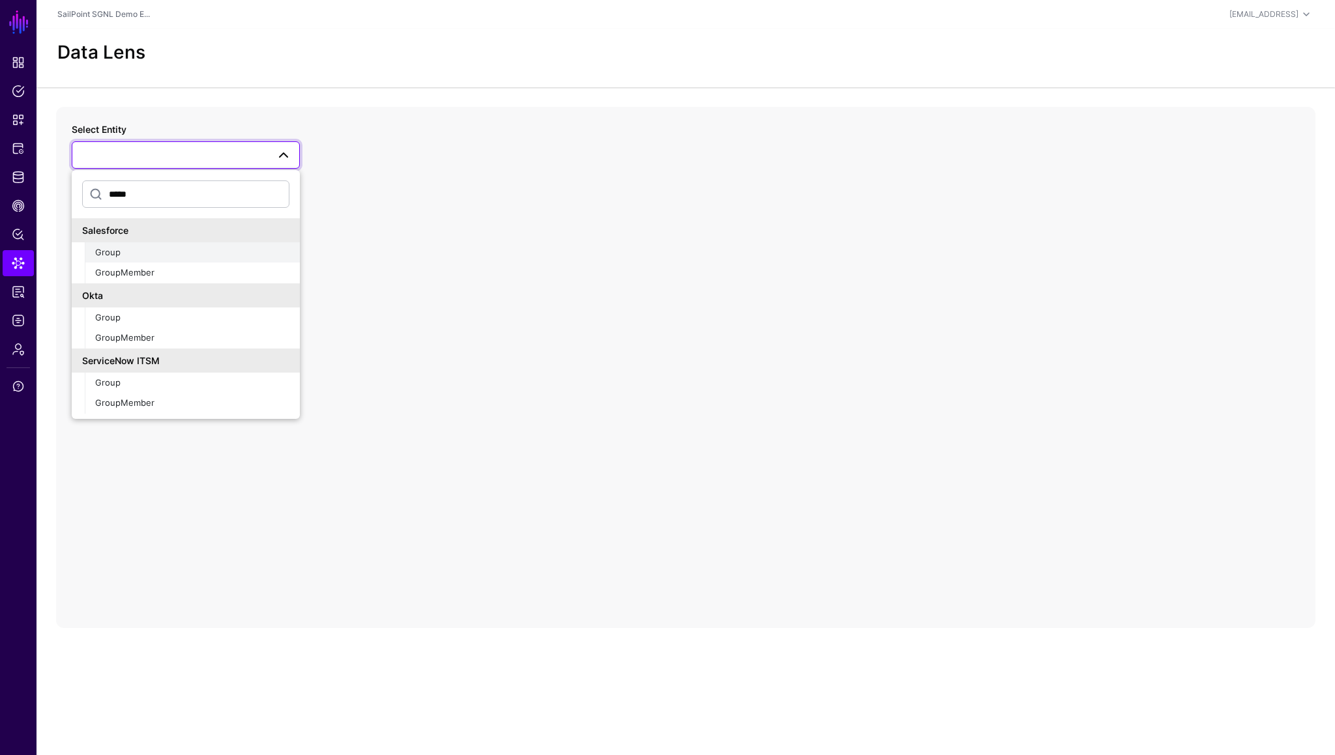
type input "*****"
click at [136, 250] on div "Group" at bounding box center [192, 252] width 194 height 13
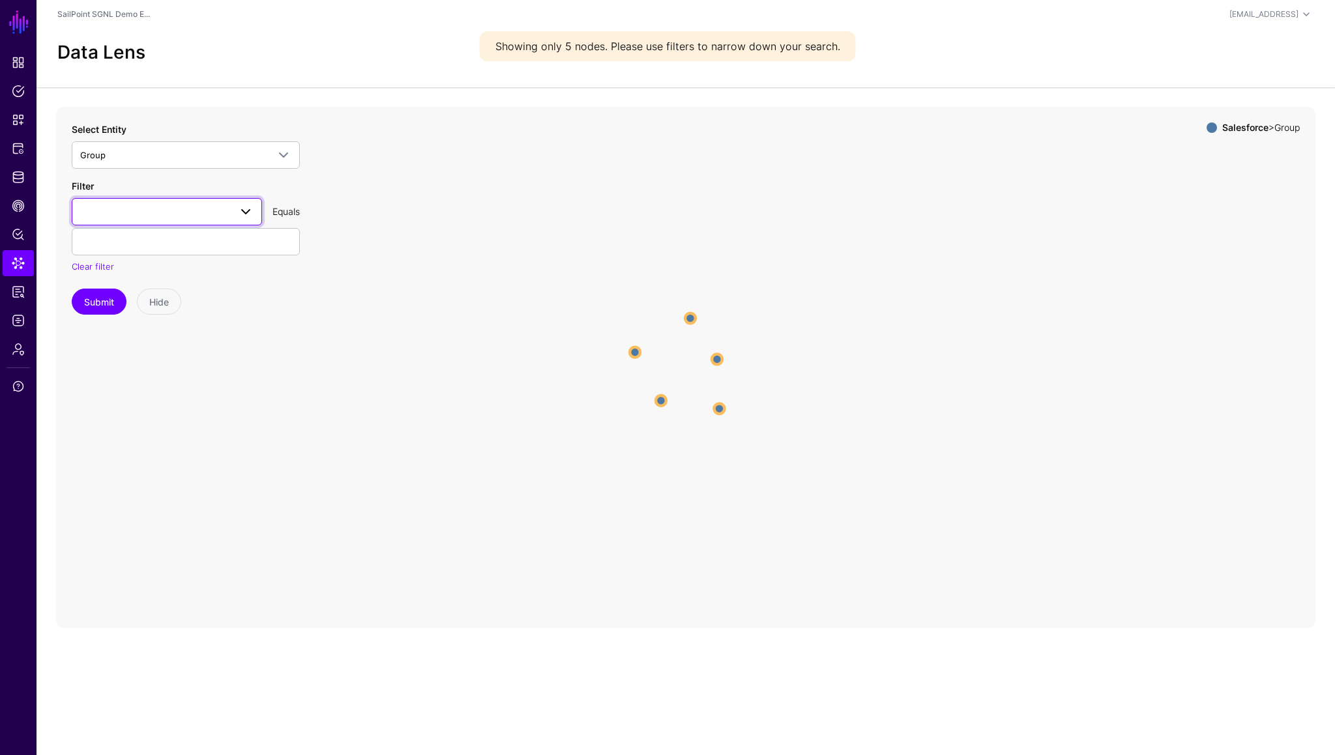
click at [163, 209] on span at bounding box center [166, 212] width 173 height 16
click at [121, 320] on div "Name" at bounding box center [166, 326] width 169 height 13
click at [143, 244] on input "text" at bounding box center [186, 241] width 228 height 27
type input "**********"
click at [72, 289] on button "Submit" at bounding box center [99, 302] width 55 height 26
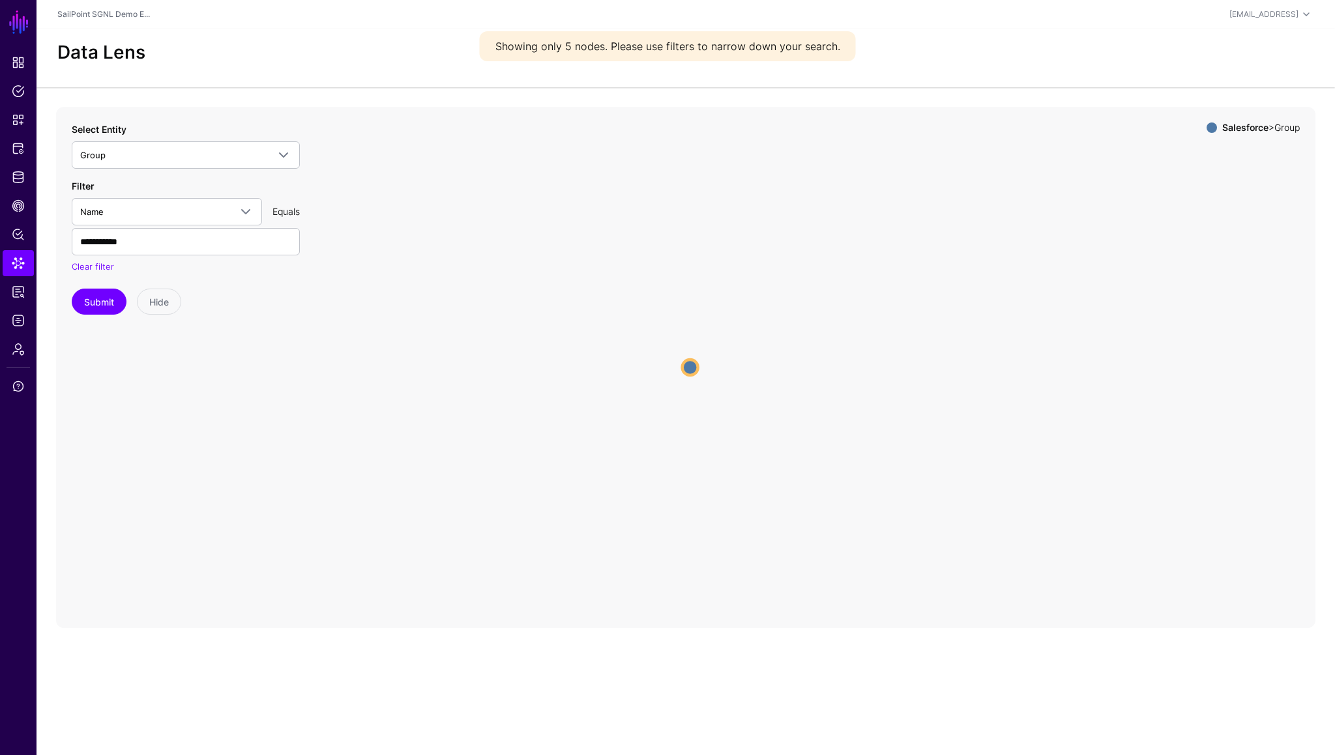
click at [693, 367] on circle at bounding box center [690, 368] width 16 height 16
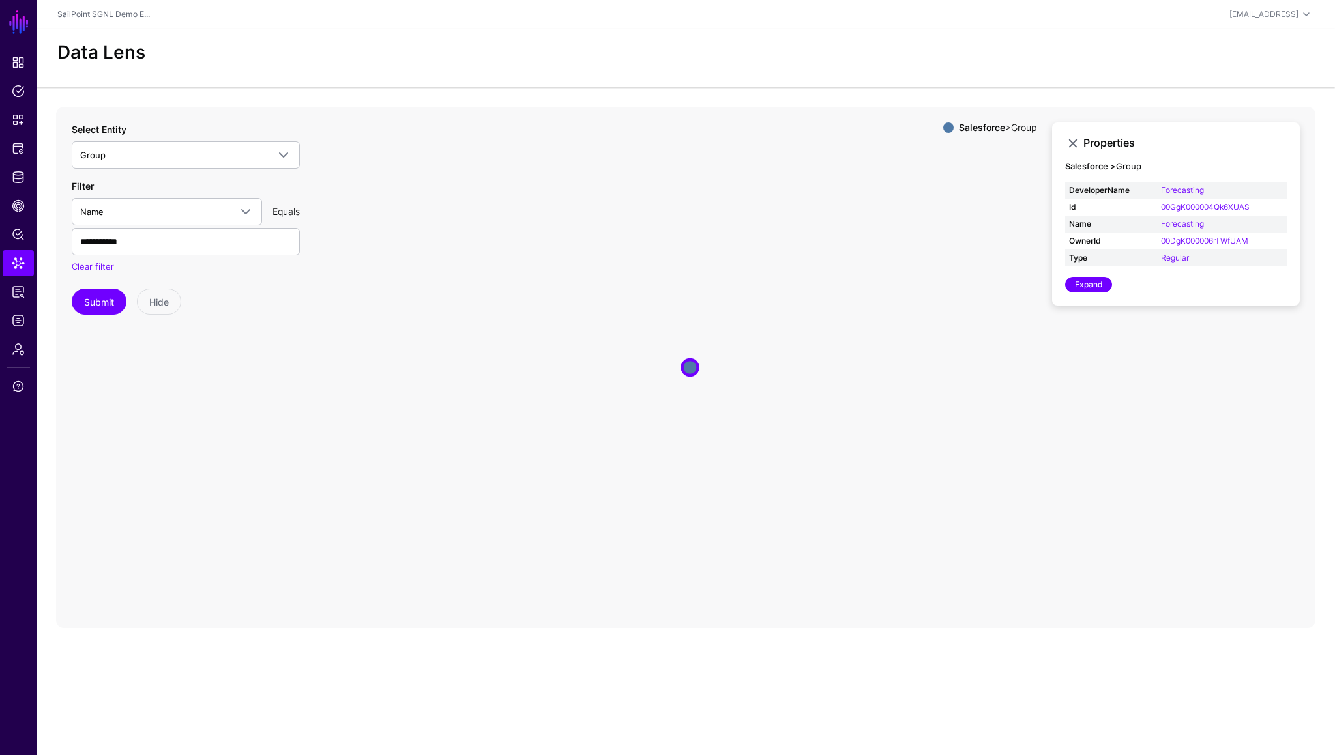
click at [351, 264] on icon "Group Group" at bounding box center [685, 367] width 1259 height 521
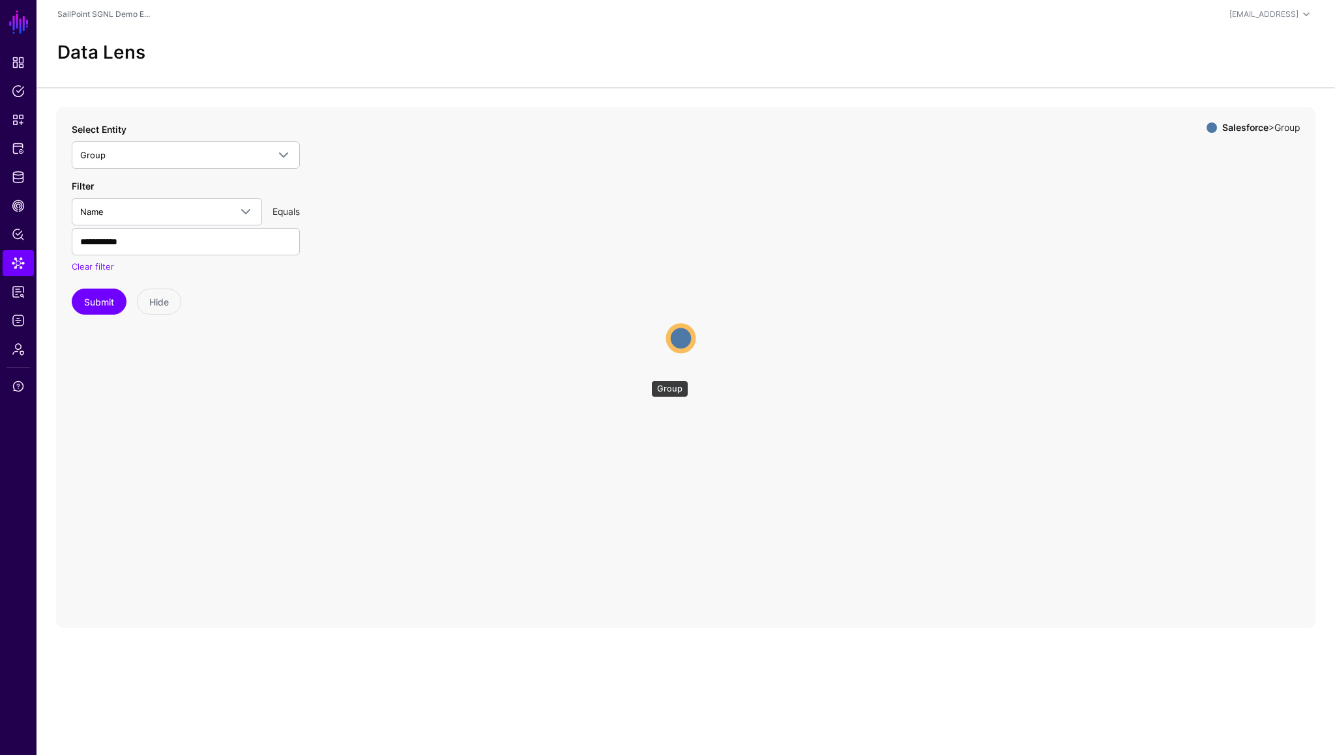
drag, startPoint x: 645, startPoint y: 374, endPoint x: 686, endPoint y: 324, distance: 64.8
click at [686, 326] on circle at bounding box center [680, 338] width 25 height 25
click at [723, 382] on icon "Group Group" at bounding box center [685, 367] width 1259 height 521
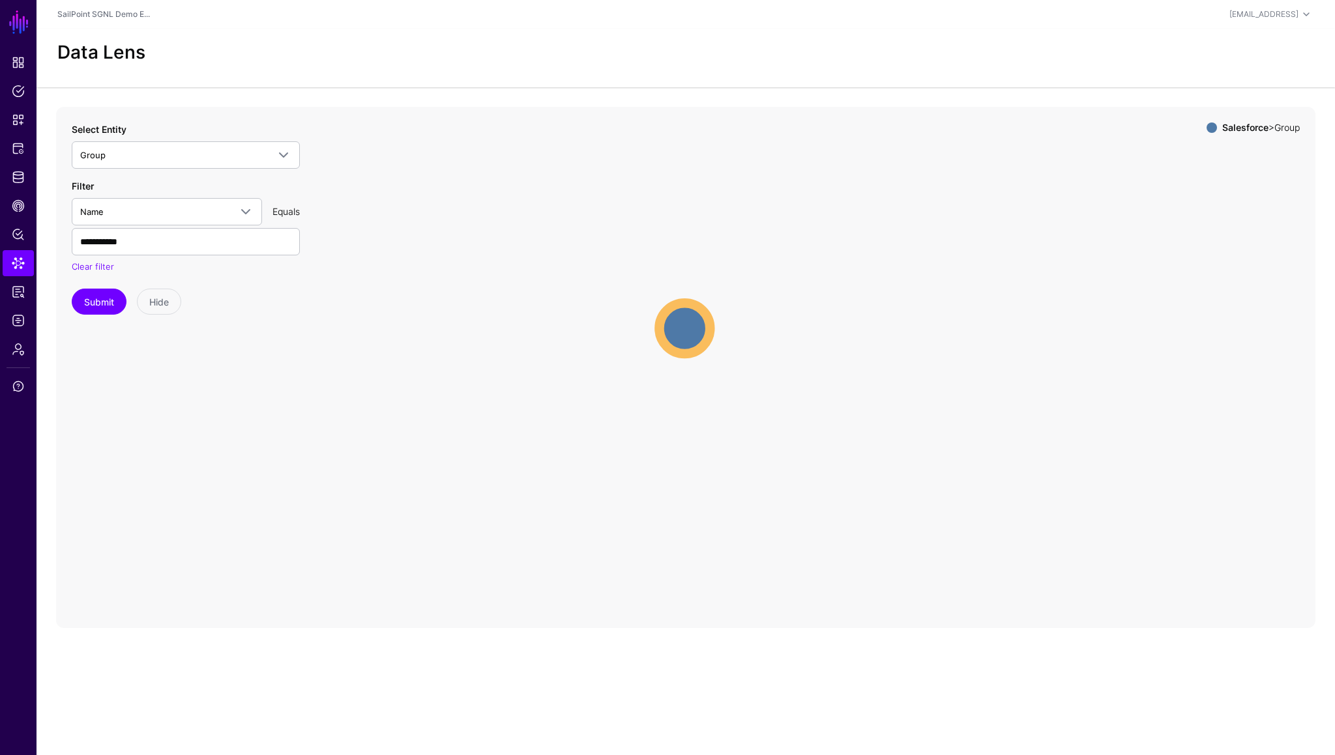
drag, startPoint x: 651, startPoint y: 287, endPoint x: 716, endPoint y: 375, distance: 109.1
click at [710, 354] on circle at bounding box center [684, 328] width 51 height 51
click at [685, 375] on icon "Group Group" at bounding box center [685, 367] width 1259 height 521
click at [700, 366] on circle at bounding box center [717, 365] width 51 height 51
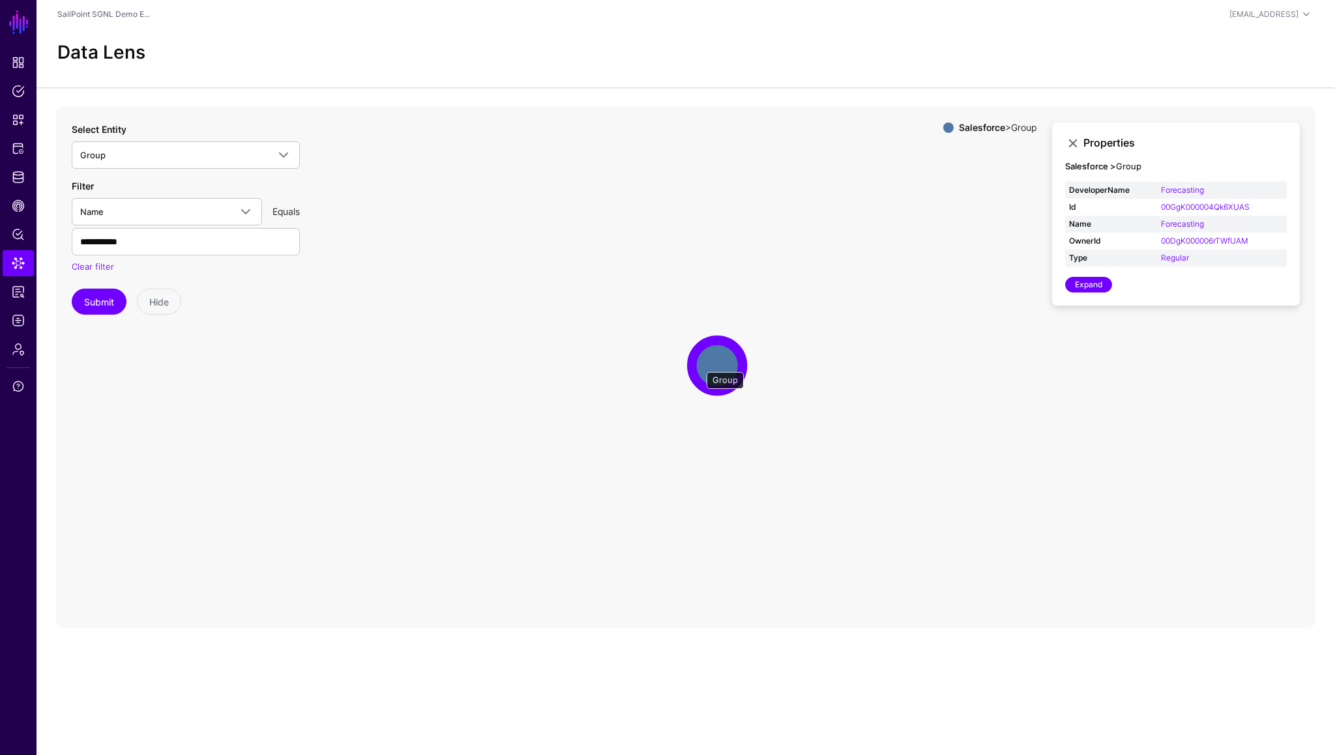
click at [700, 366] on circle at bounding box center [716, 365] width 51 height 51
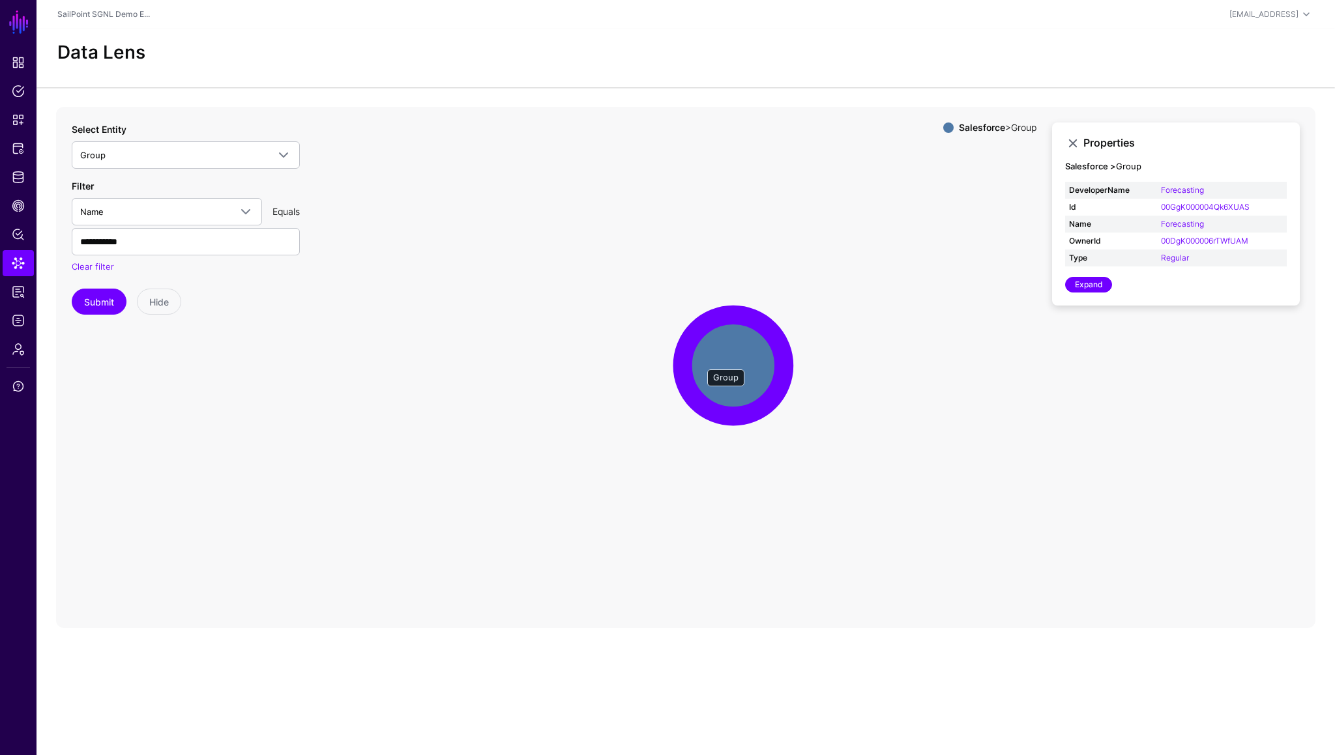
click at [701, 363] on circle at bounding box center [733, 366] width 102 height 102
click at [701, 363] on circle at bounding box center [736, 366] width 112 height 112
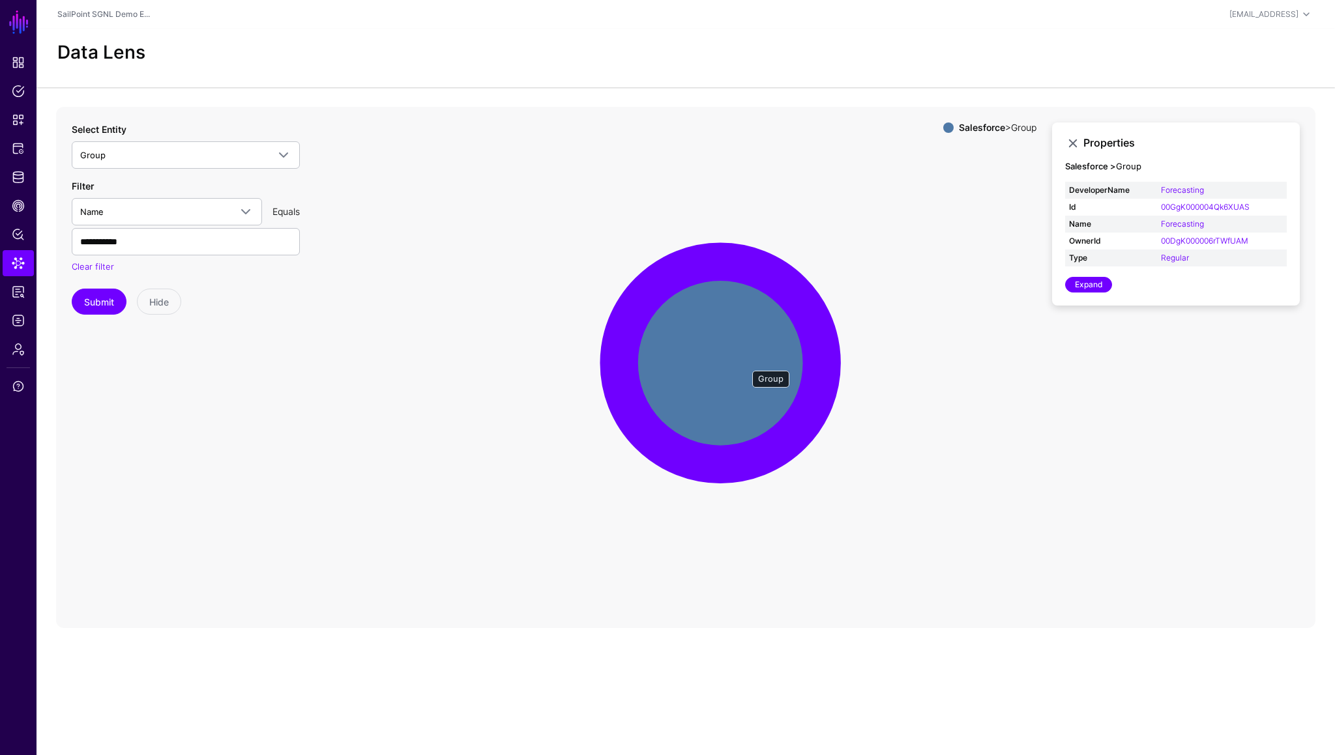
drag, startPoint x: 746, startPoint y: 364, endPoint x: 660, endPoint y: 350, distance: 87.2
click at [660, 350] on circle at bounding box center [720, 362] width 203 height 203
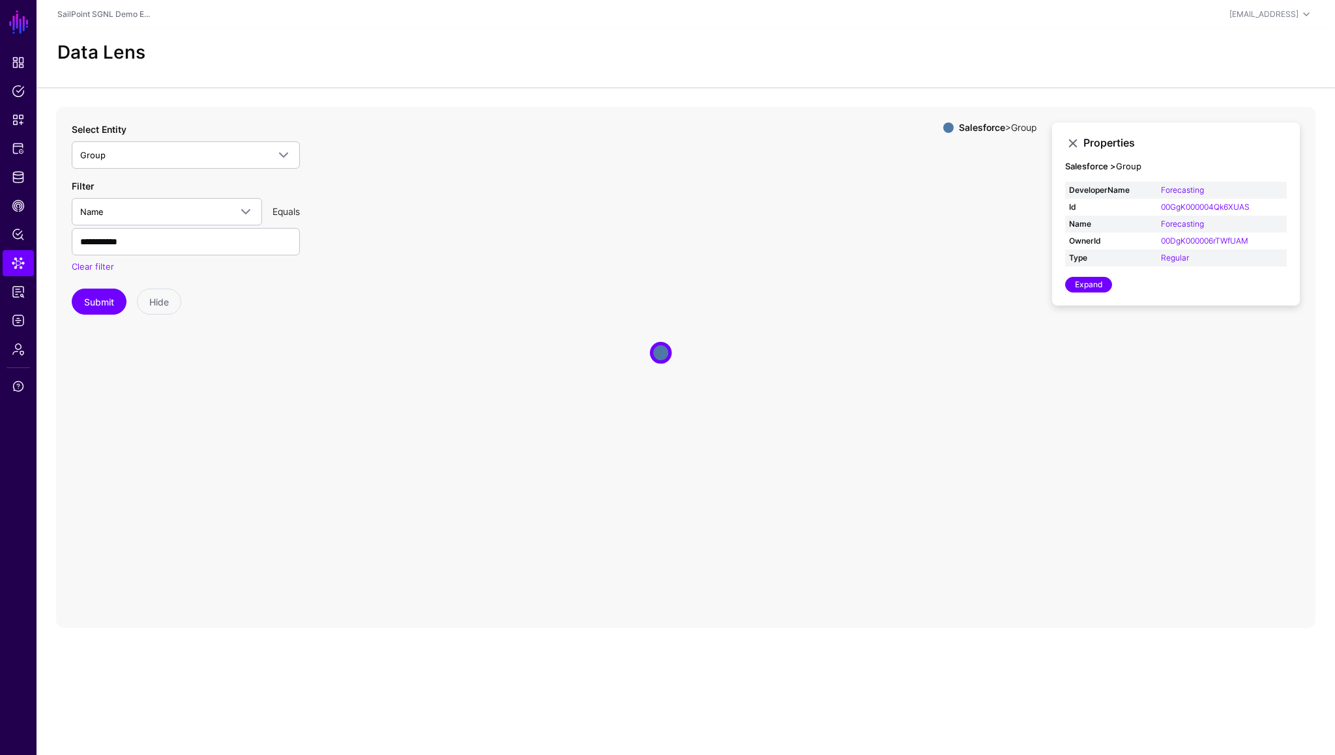
click at [659, 413] on icon "Group Group" at bounding box center [685, 367] width 1259 height 521
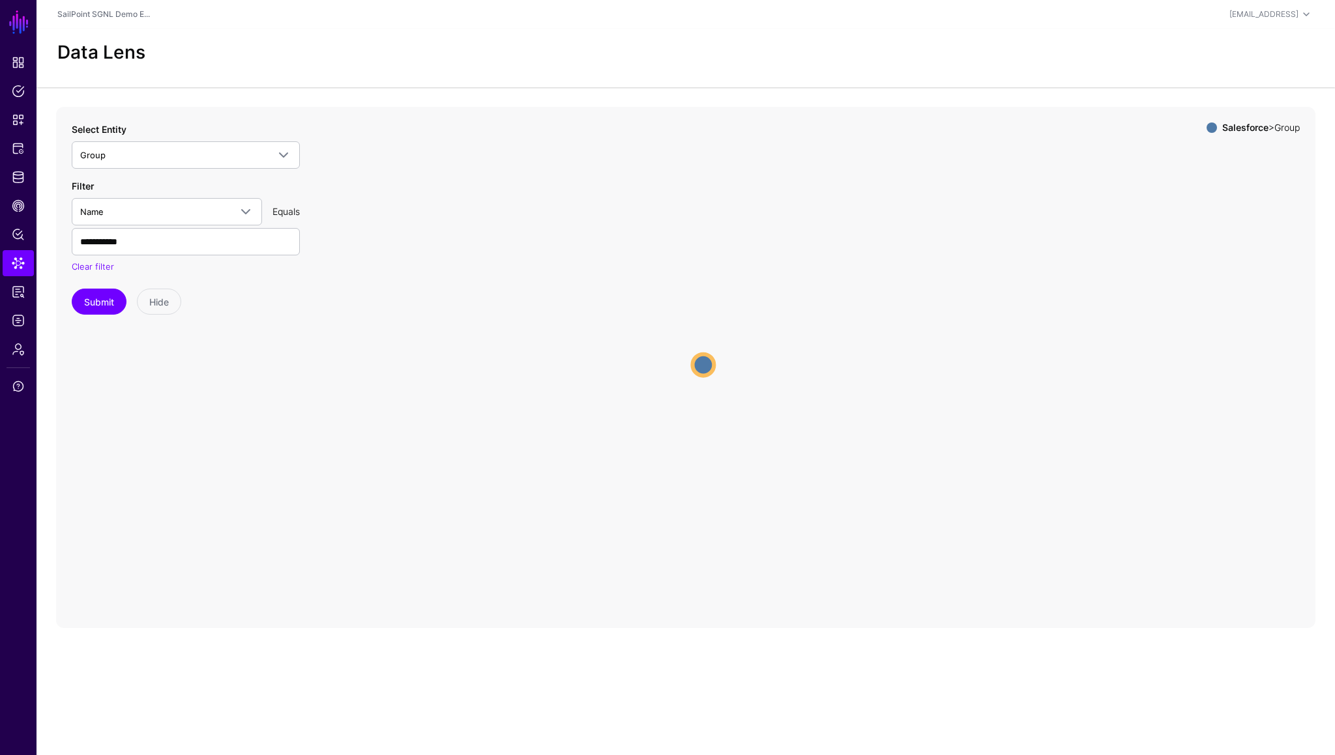
click at [453, 301] on icon "Group Group" at bounding box center [685, 367] width 1259 height 521
click at [364, 286] on icon "Group Group" at bounding box center [685, 367] width 1259 height 521
click at [178, 157] on span "Group" at bounding box center [174, 155] width 188 height 14
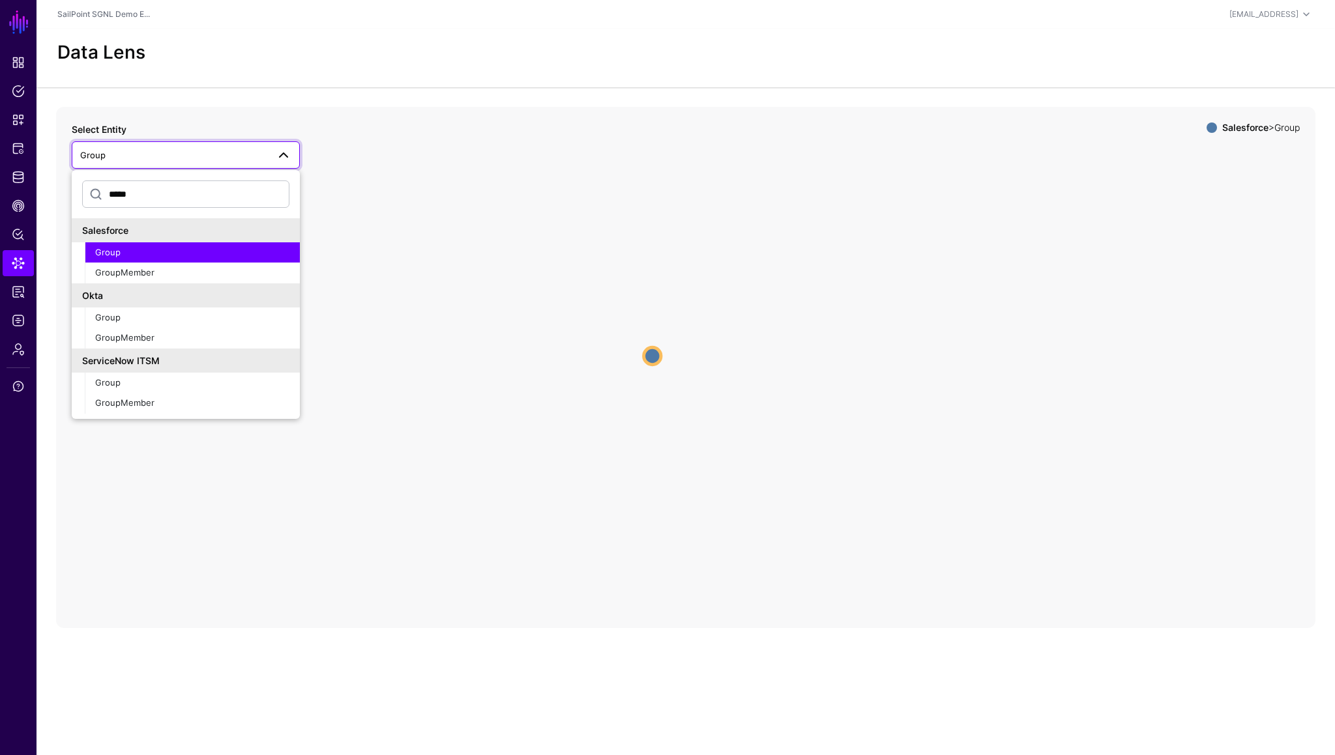
click at [178, 157] on span "Group" at bounding box center [174, 155] width 188 height 14
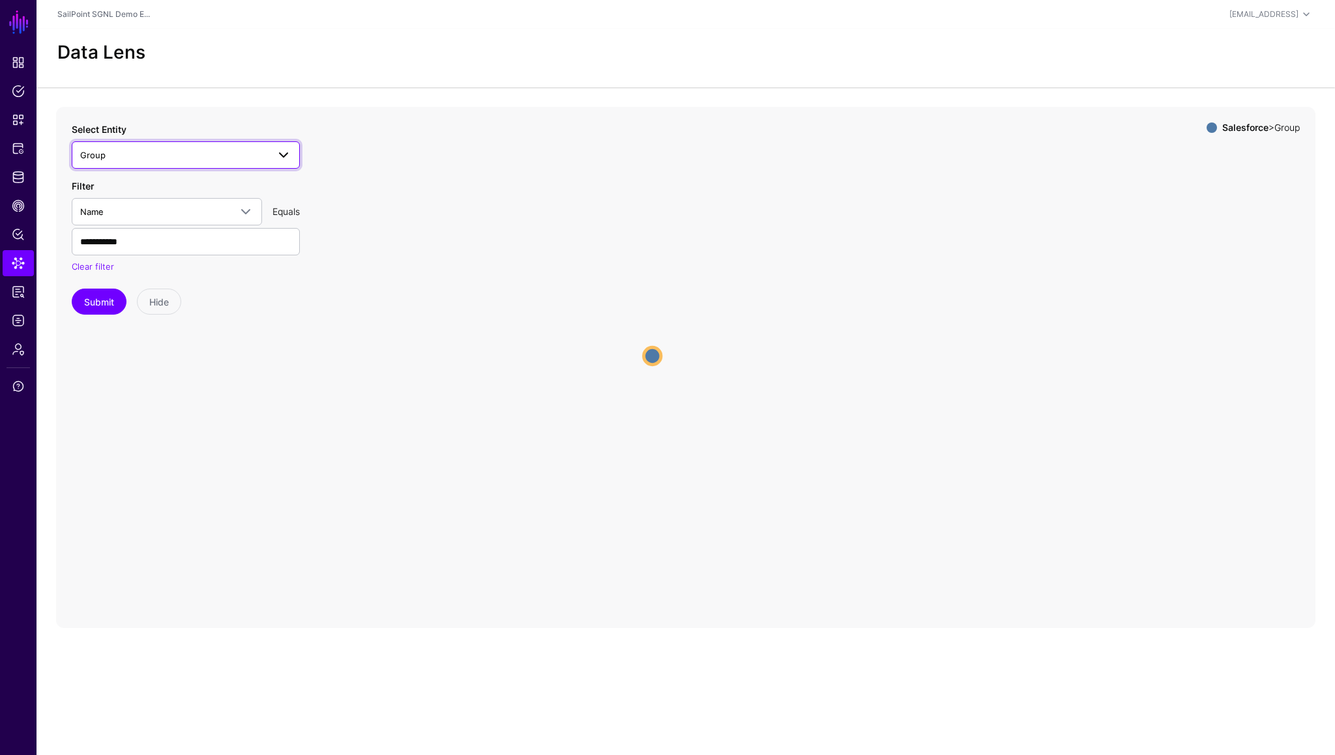
click at [122, 149] on span "Group" at bounding box center [174, 155] width 188 height 14
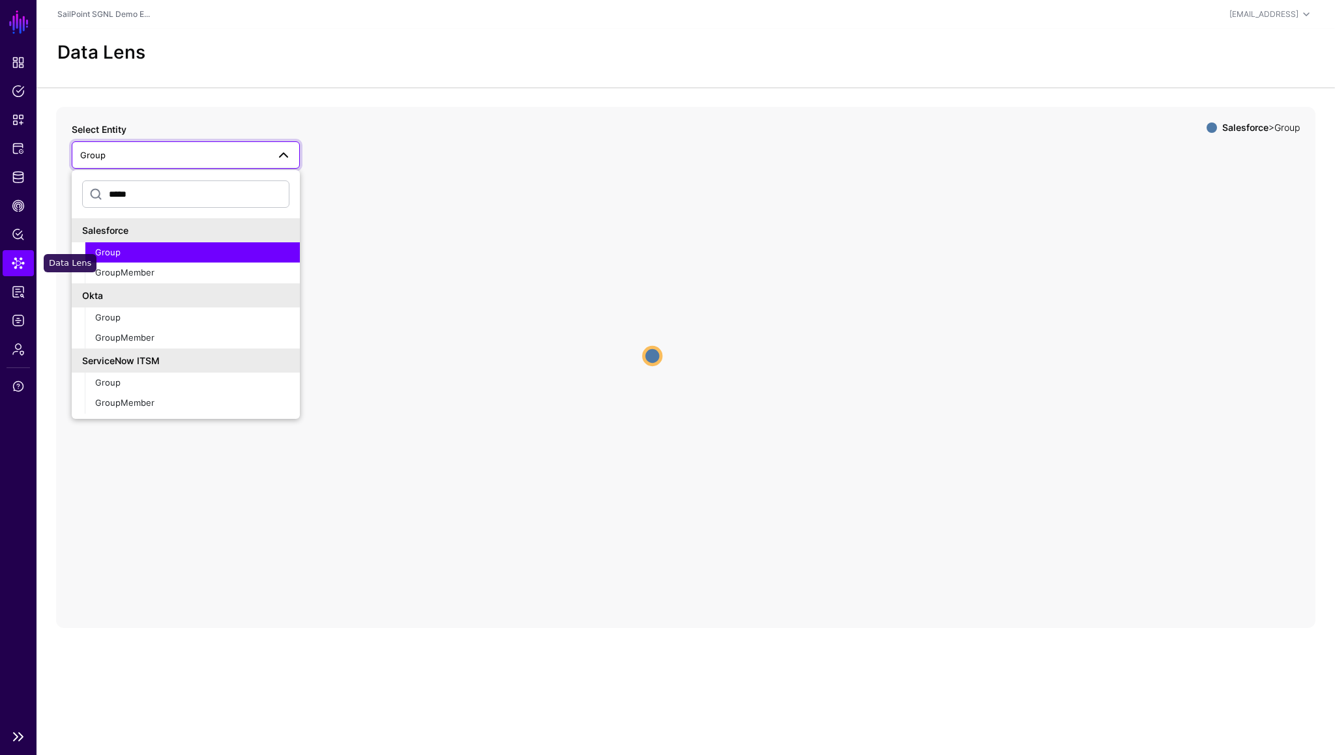
click at [20, 258] on span "Data Lens" at bounding box center [18, 263] width 13 height 13
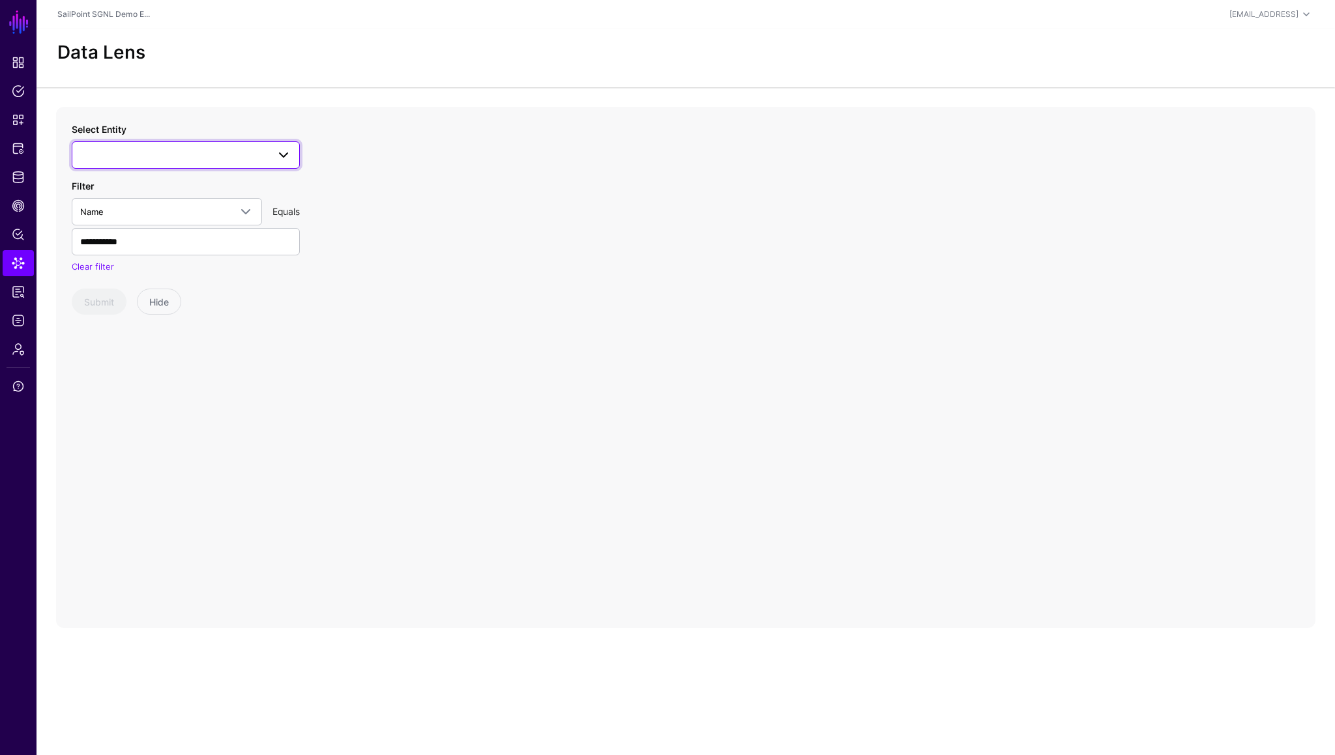
click at [148, 164] on link at bounding box center [186, 154] width 228 height 27
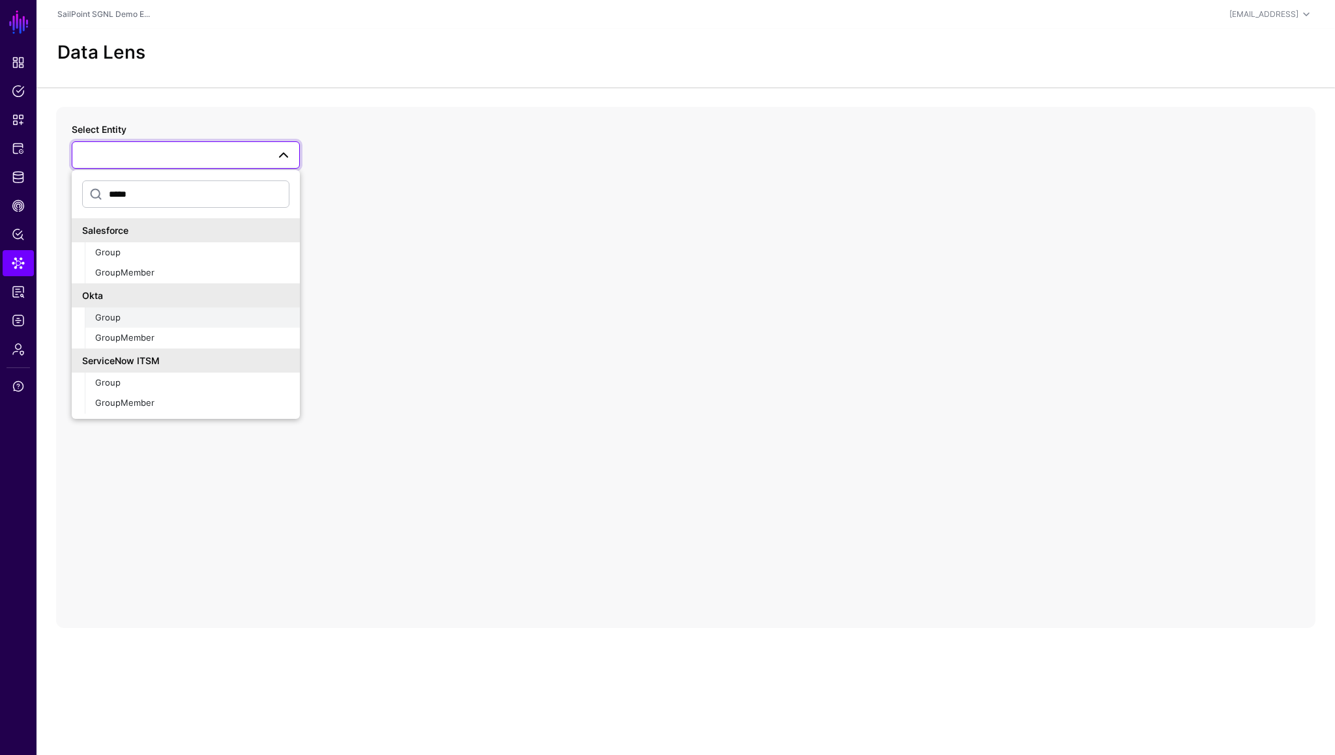
click at [141, 314] on div "Group" at bounding box center [192, 318] width 194 height 13
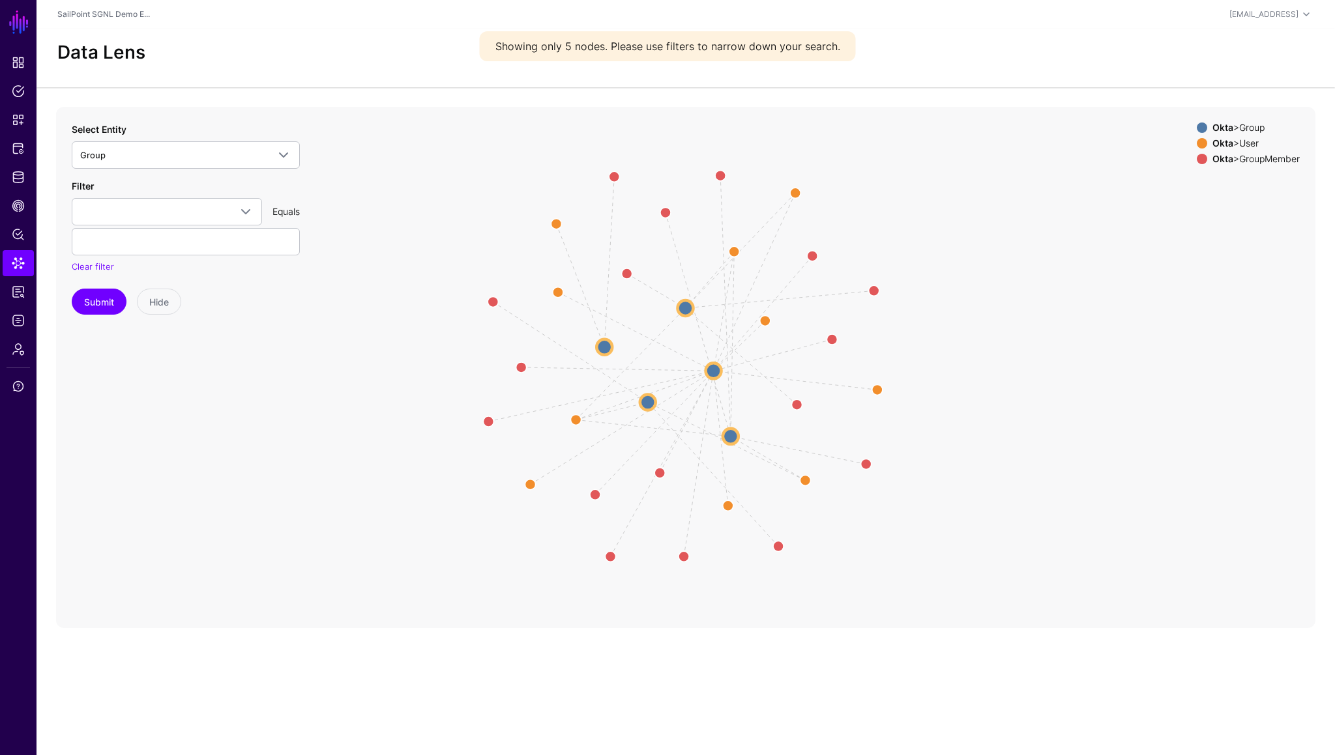
click at [691, 317] on icon "GroupMembership GroupMembership GroupMembership GroupMembership GroupMembership…" at bounding box center [685, 367] width 1259 height 521
click at [687, 310] on circle at bounding box center [685, 308] width 16 height 16
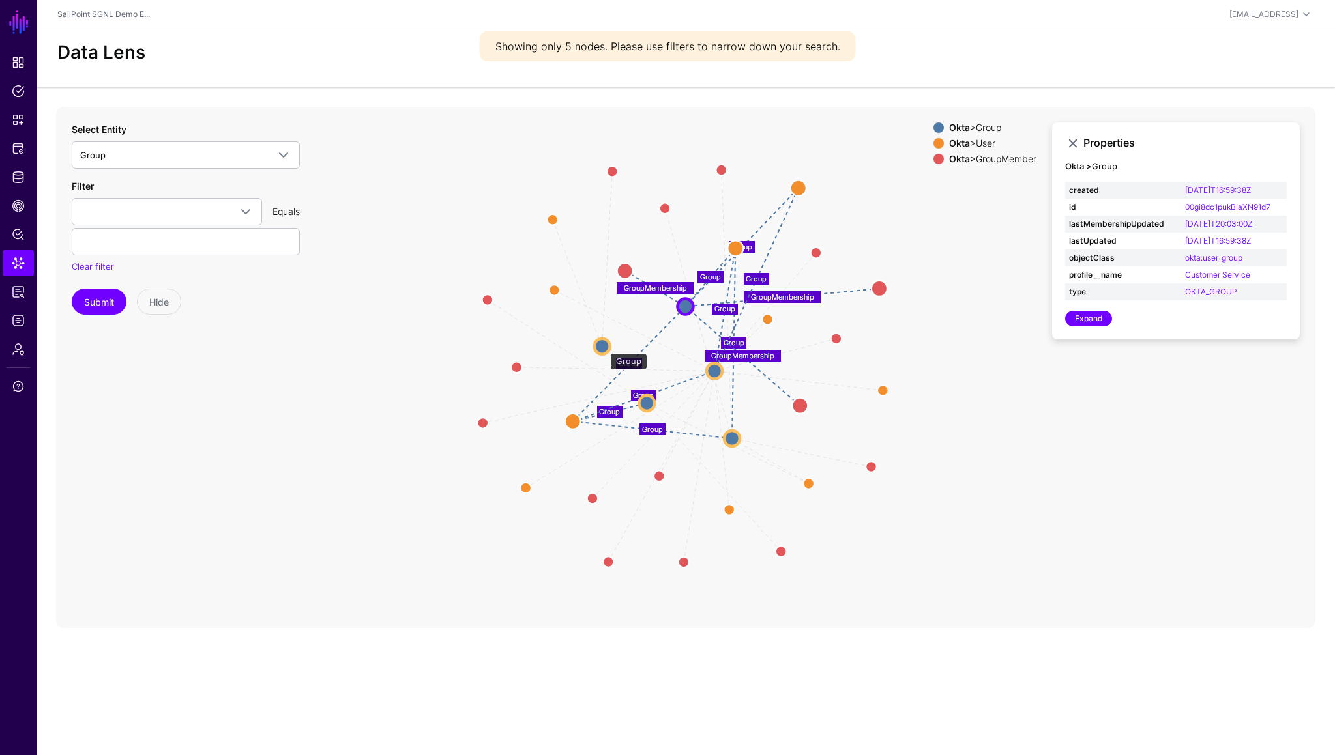
click at [604, 347] on circle at bounding box center [602, 346] width 16 height 16
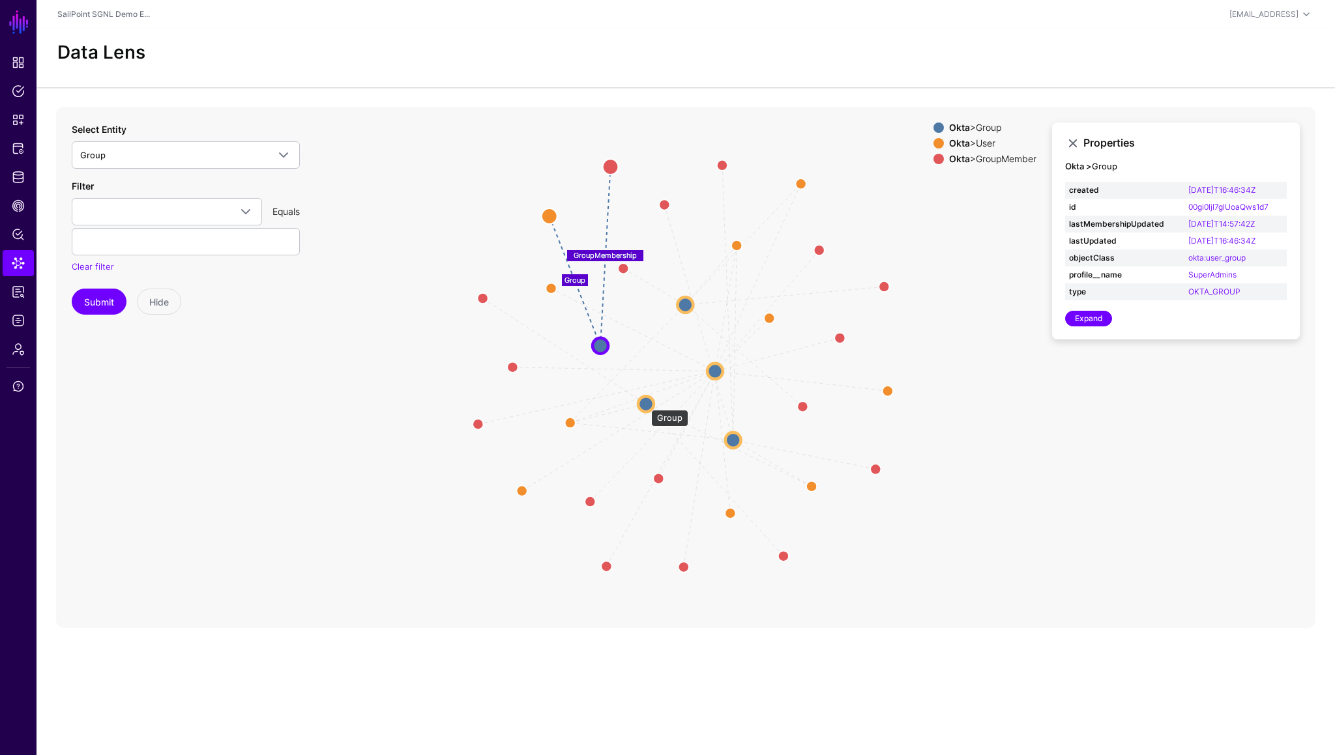
click at [645, 403] on circle at bounding box center [646, 404] width 16 height 16
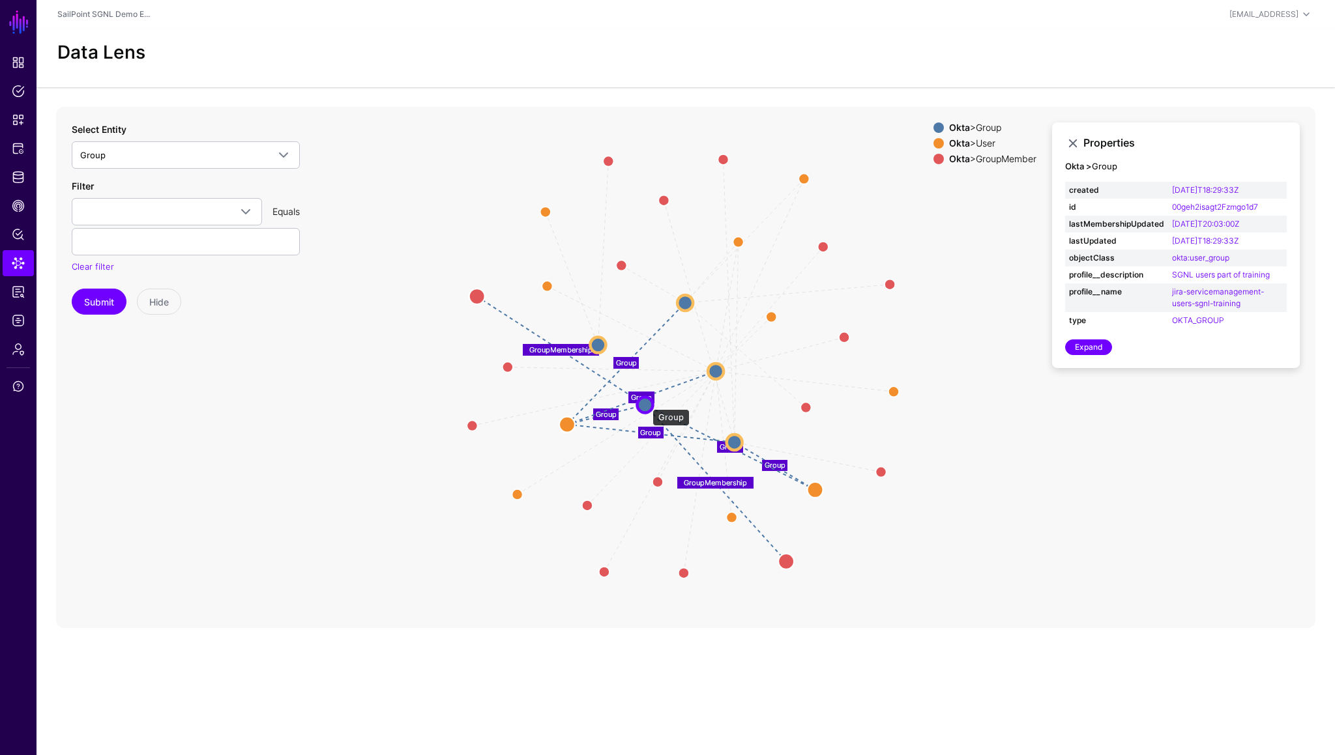
click at [646, 403] on circle at bounding box center [645, 405] width 16 height 16
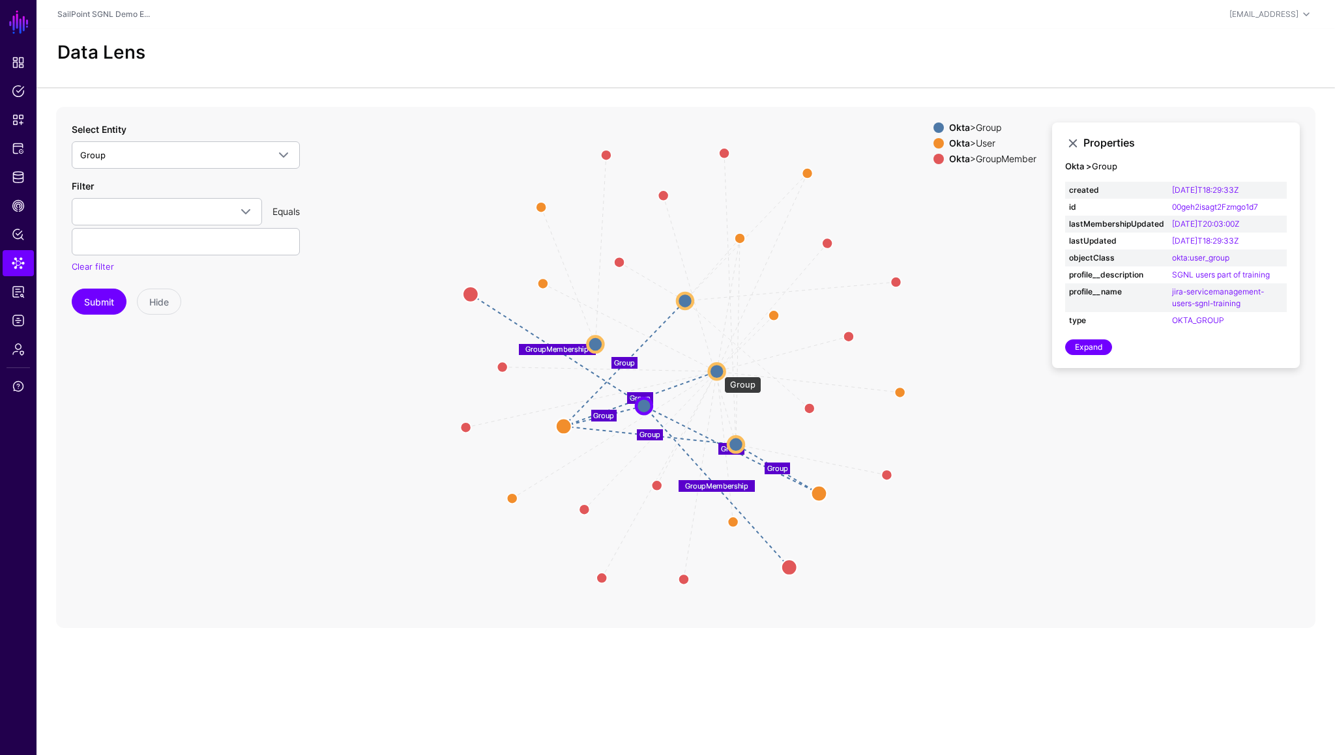
click at [718, 370] on circle at bounding box center [717, 372] width 16 height 16
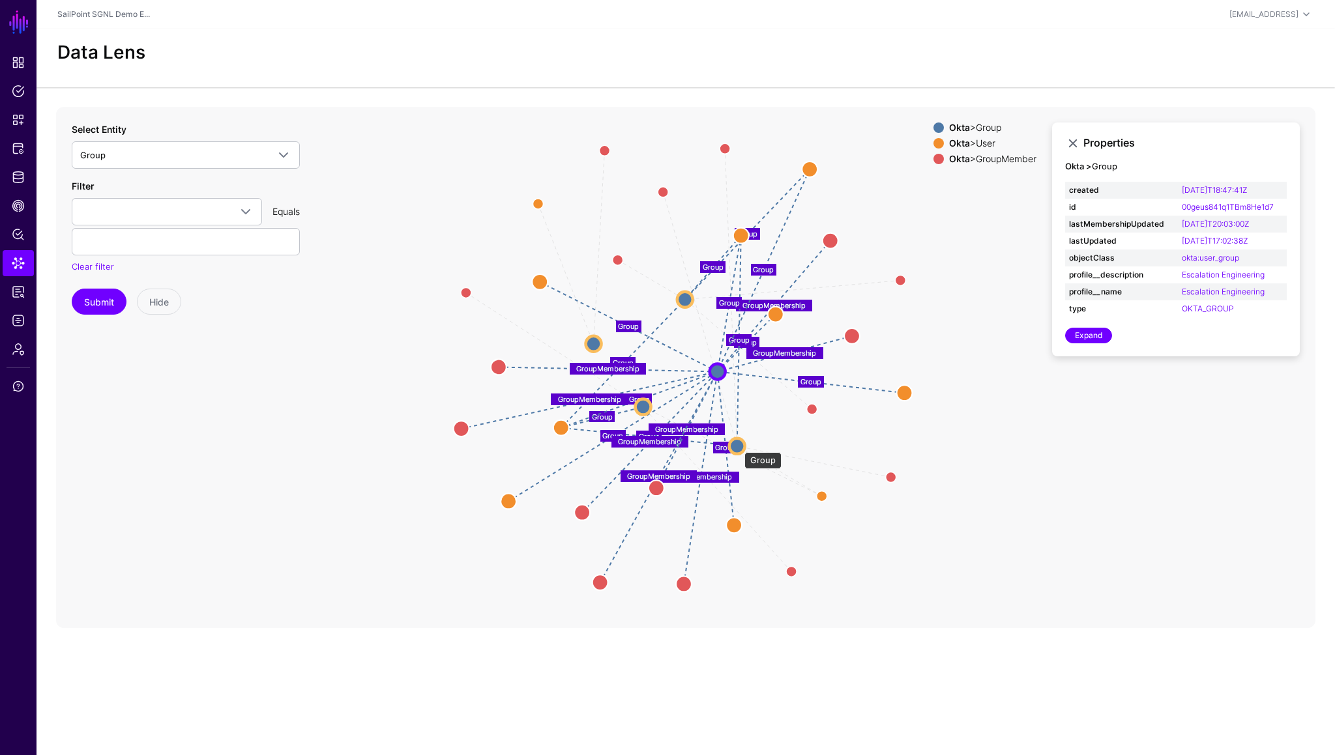
click at [738, 446] on circle at bounding box center [737, 446] width 16 height 16
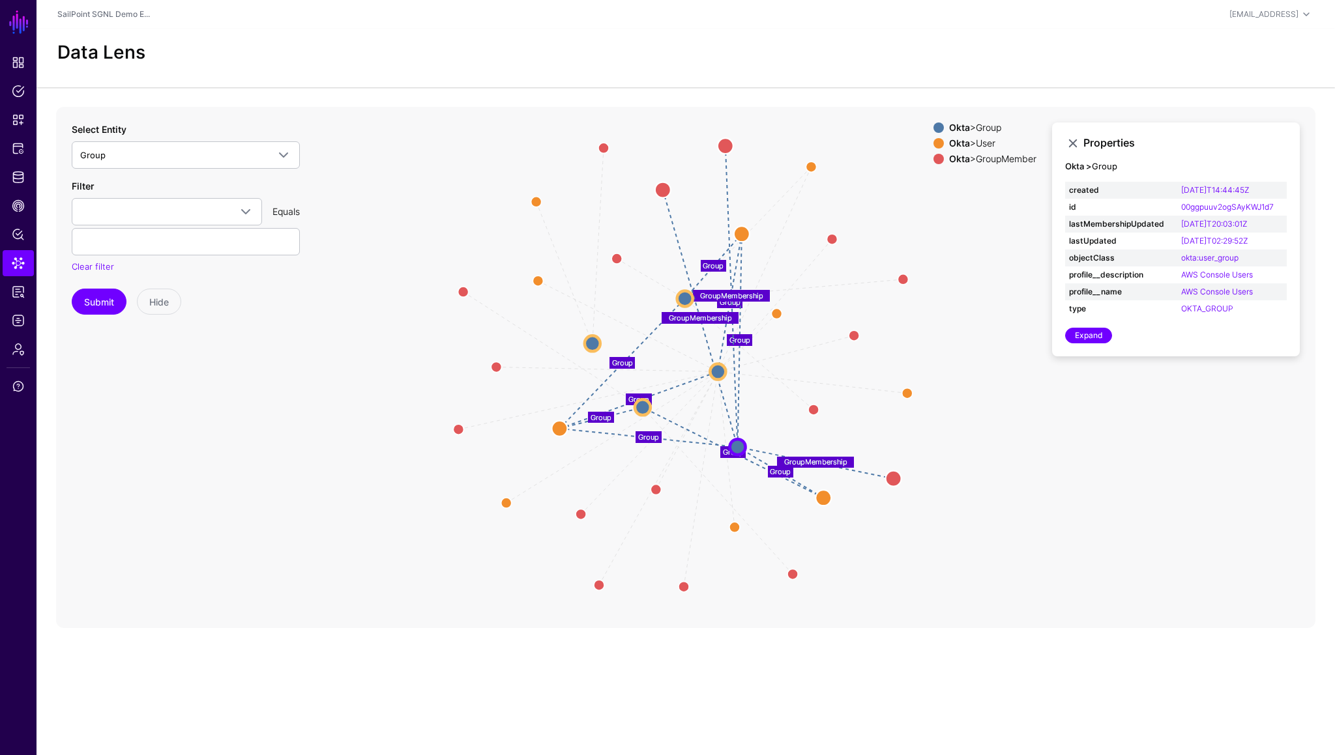
click at [949, 351] on icon "Group Group GroupMembership GroupMembership GroupMembership GroupMembership Gro…" at bounding box center [685, 367] width 1259 height 521
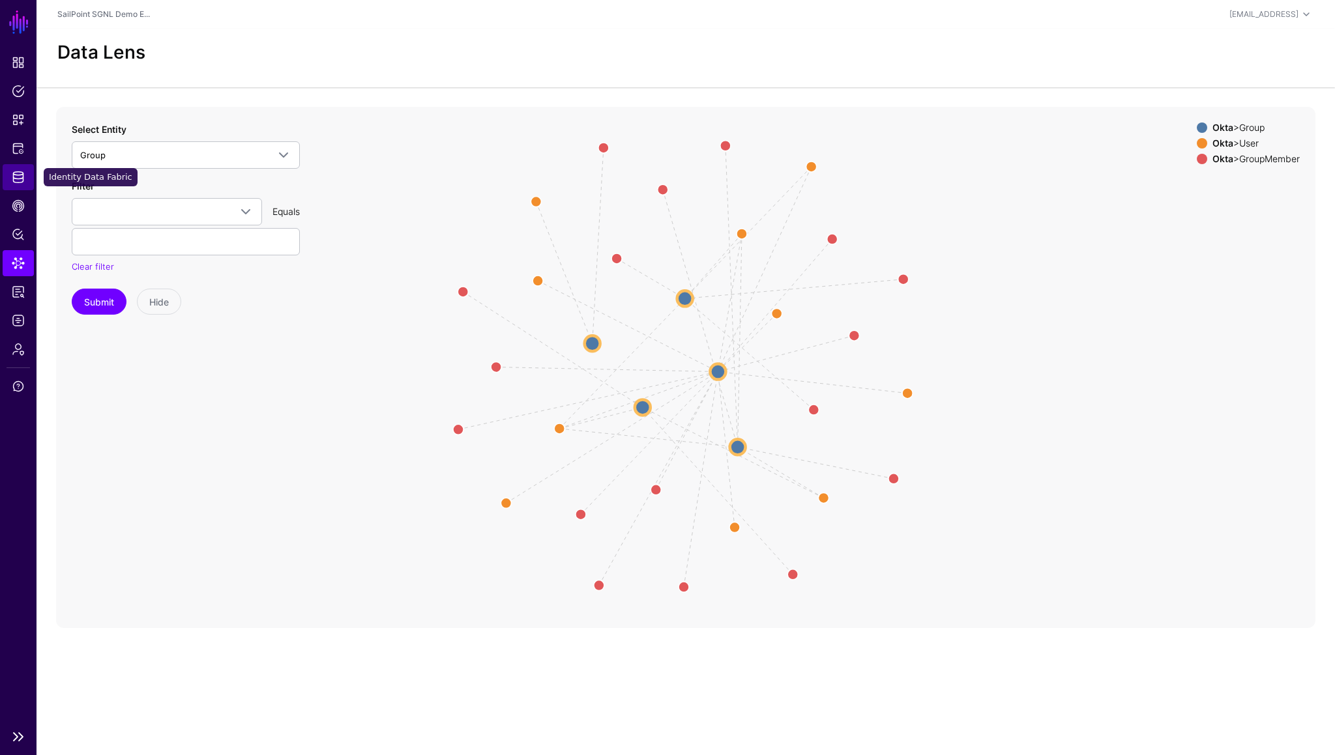
click at [14, 186] on link "Identity Data Fabric" at bounding box center [18, 177] width 31 height 26
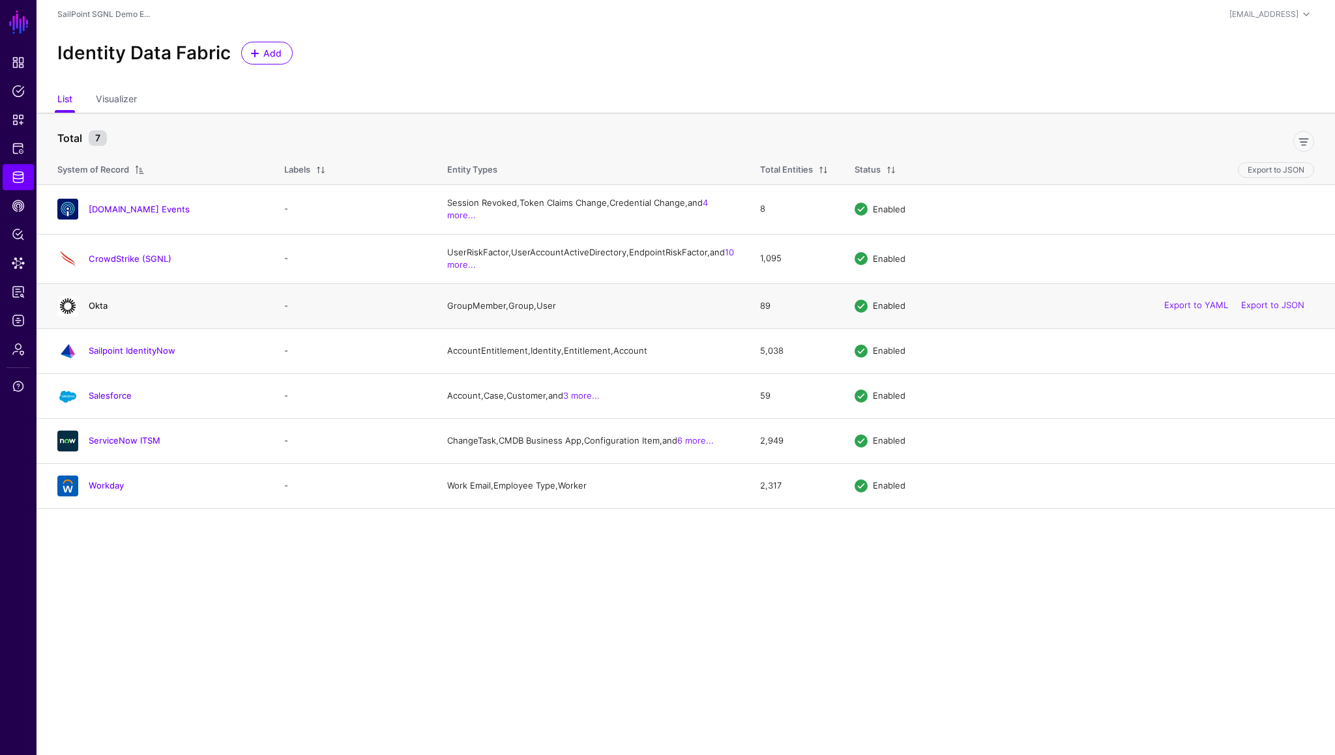
click at [99, 311] on link "Okta" at bounding box center [98, 305] width 19 height 10
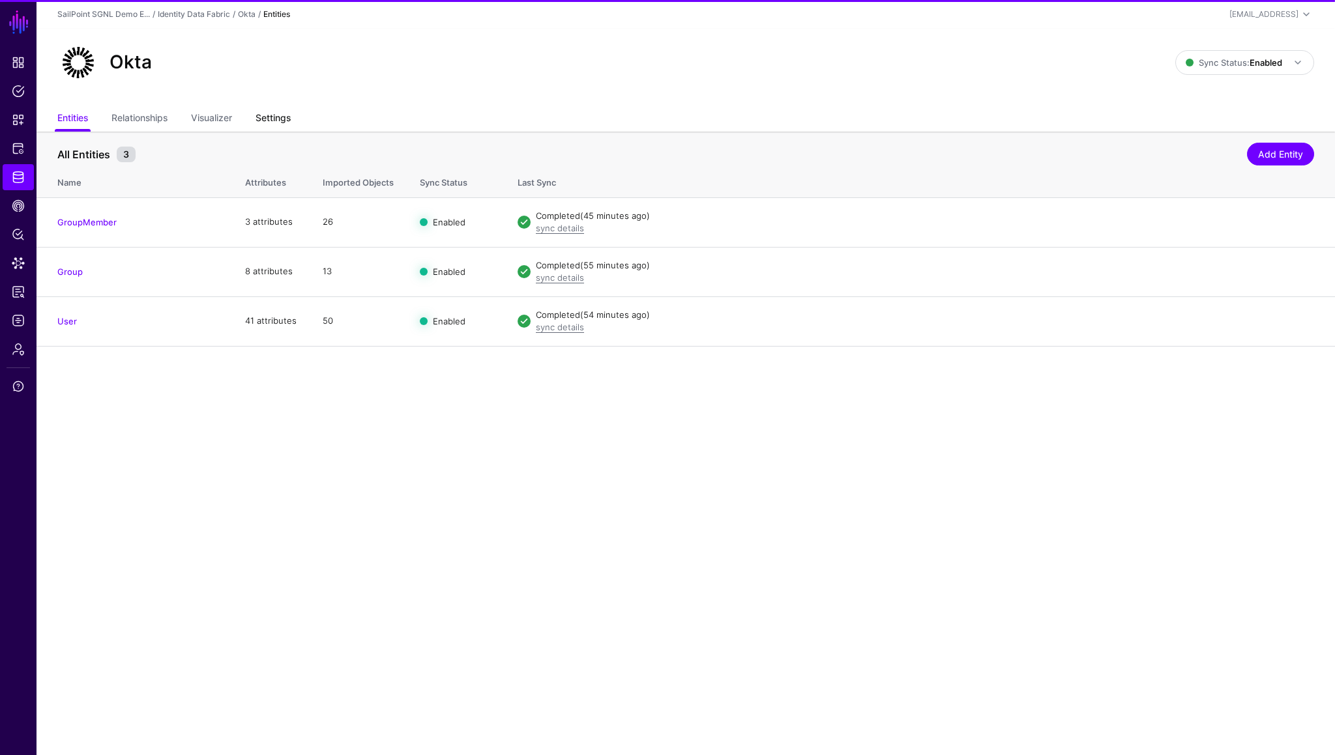
click at [272, 127] on link "Settings" at bounding box center [272, 119] width 35 height 25
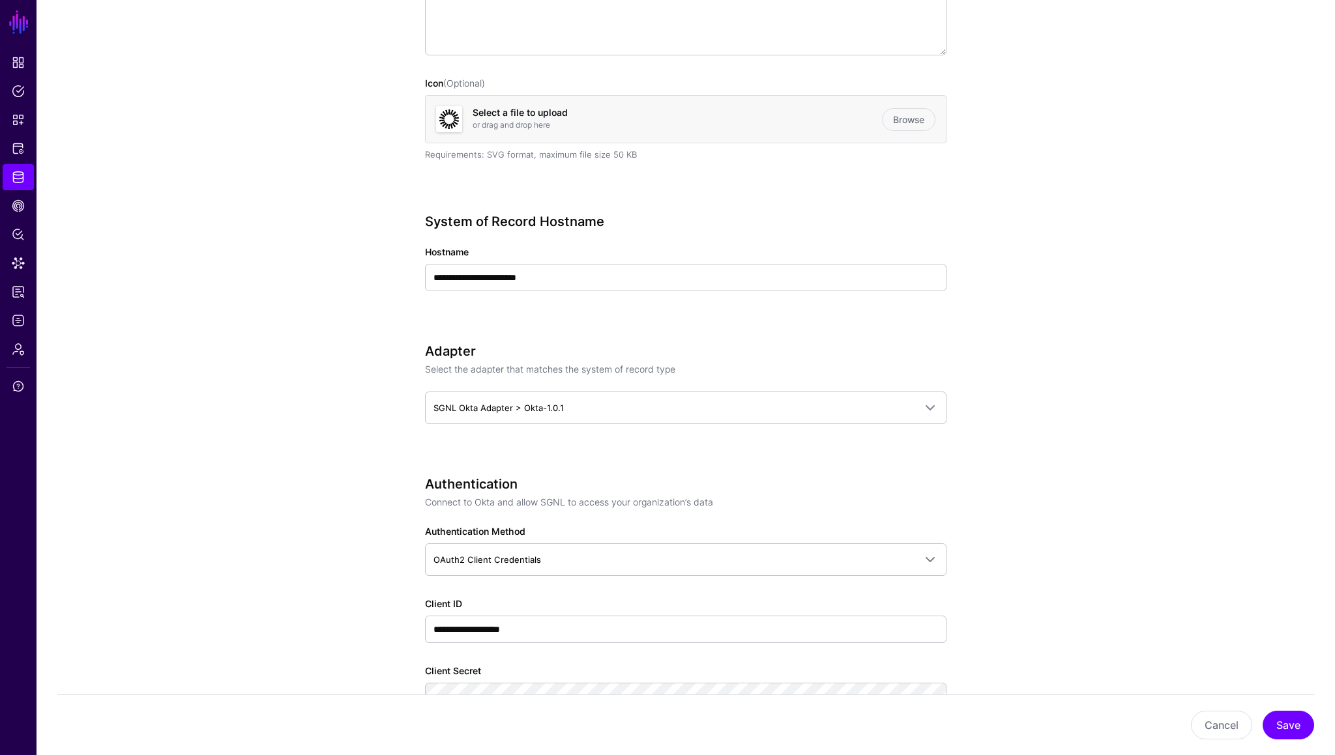
scroll to position [342, 0]
